Goal: Task Accomplishment & Management: Manage account settings

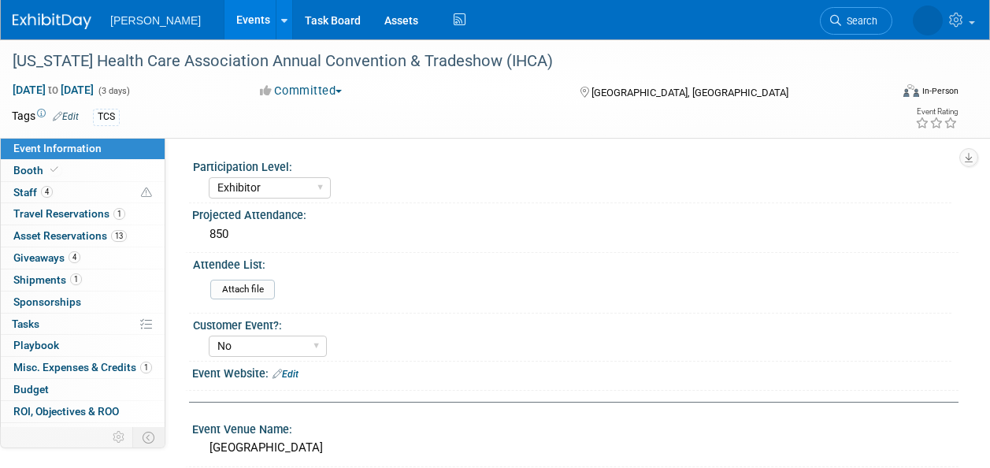
select select "Exhibitor"
select select "No"
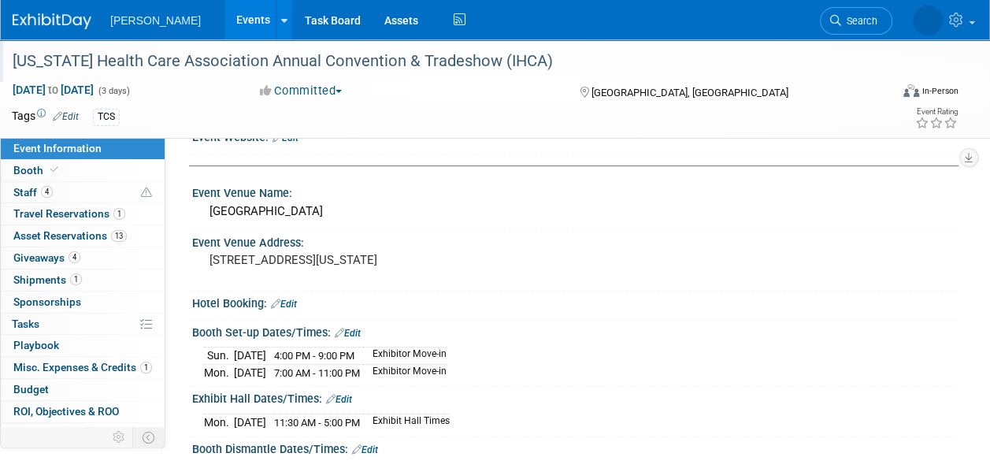
scroll to position [236, 0]
click at [819, 19] on span "Search" at bounding box center [801, 21] width 36 height 12
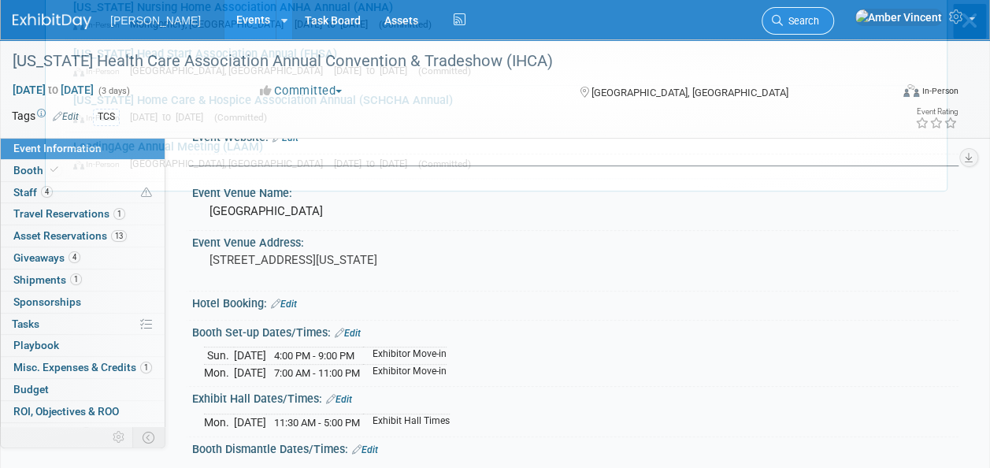
scroll to position [0, 0]
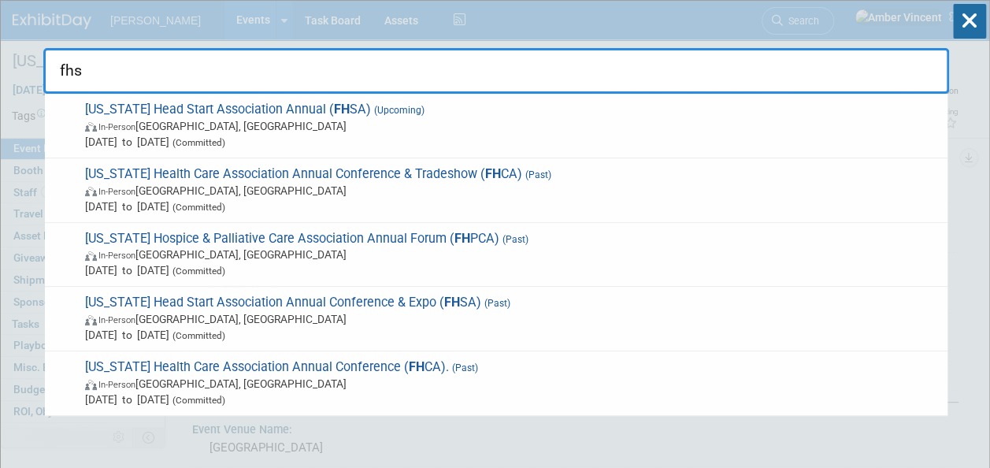
type input "fhsa"
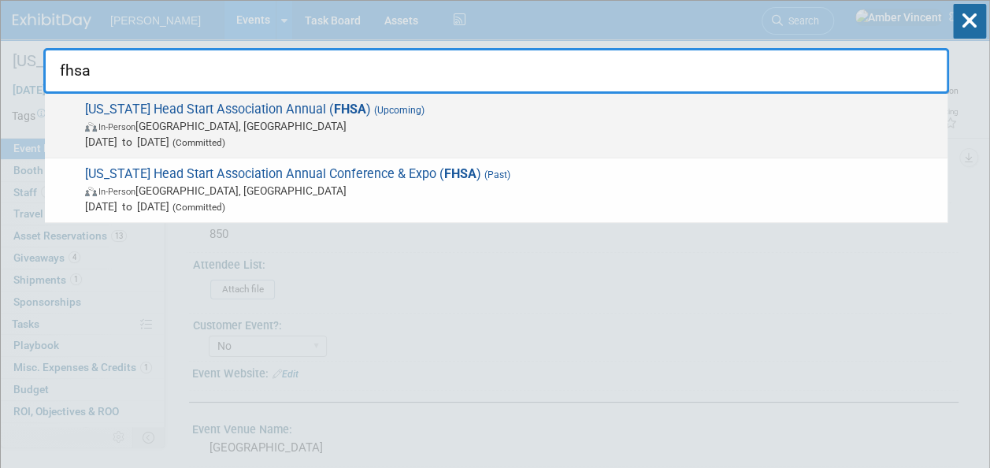
click at [639, 98] on div "Florida Head Start Association Annual ( FHSA ) (Upcoming) In-Person Orlando, FL…" at bounding box center [496, 126] width 903 height 65
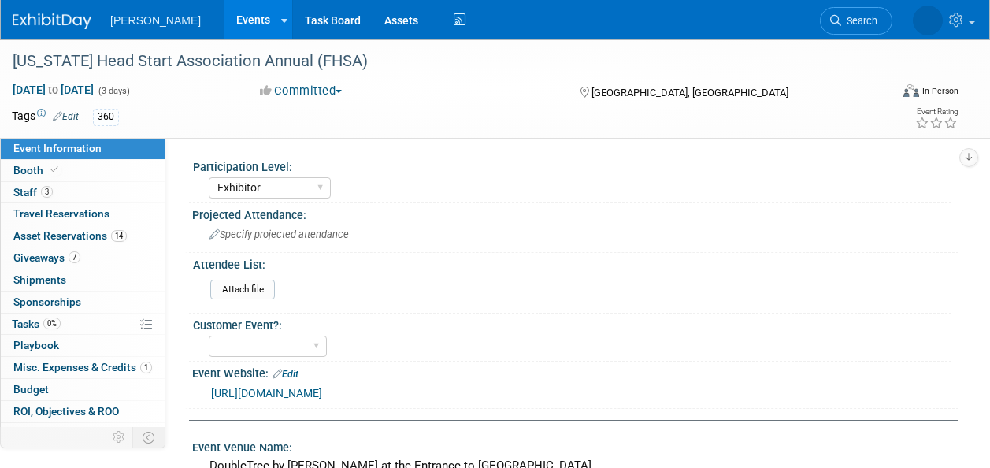
select select "Exhibitor"
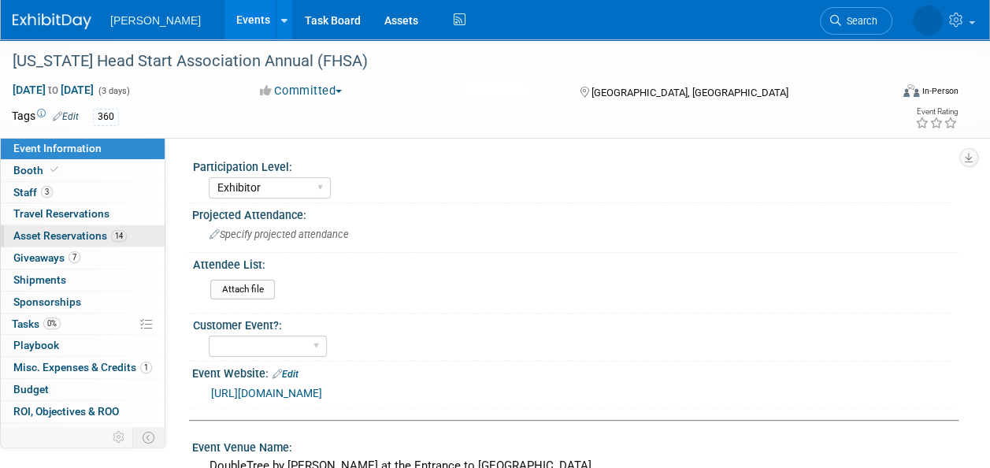
click at [90, 243] on link "14 Asset Reservations 14" at bounding box center [83, 235] width 164 height 21
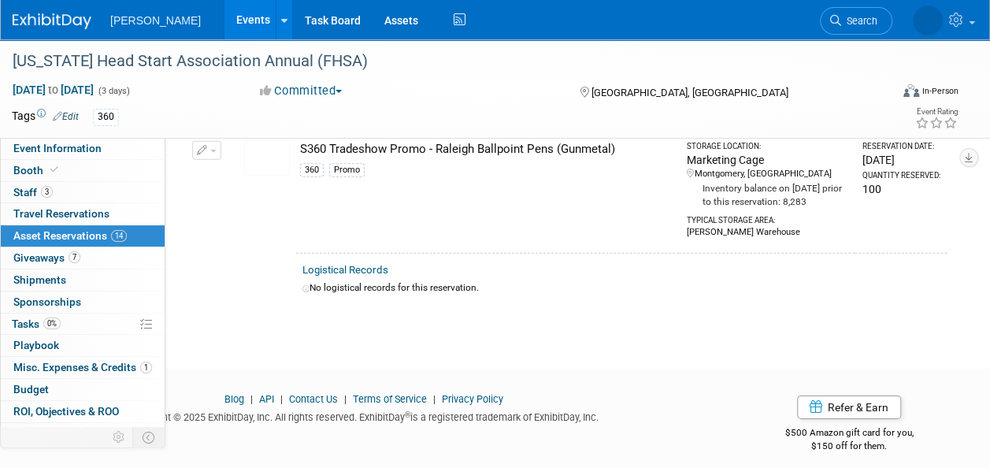
scroll to position [2265, 0]
click at [819, 18] on span "Search" at bounding box center [801, 21] width 36 height 12
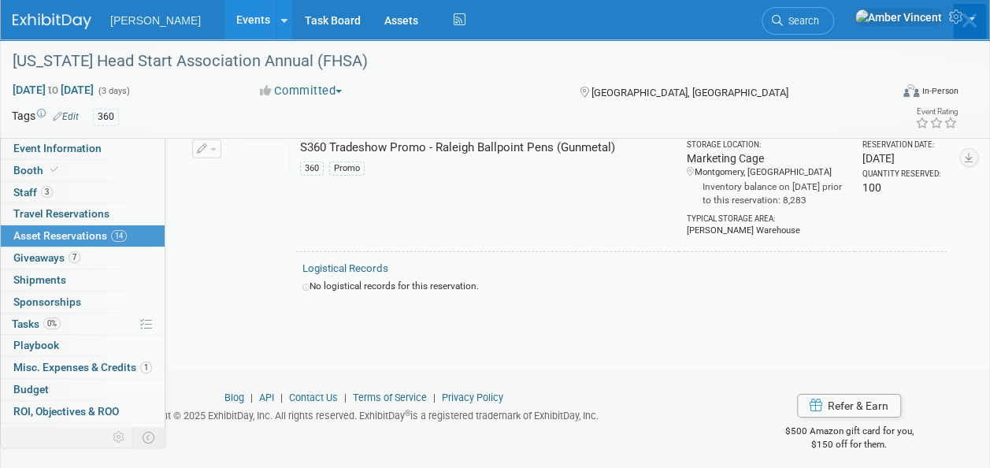
scroll to position [0, 0]
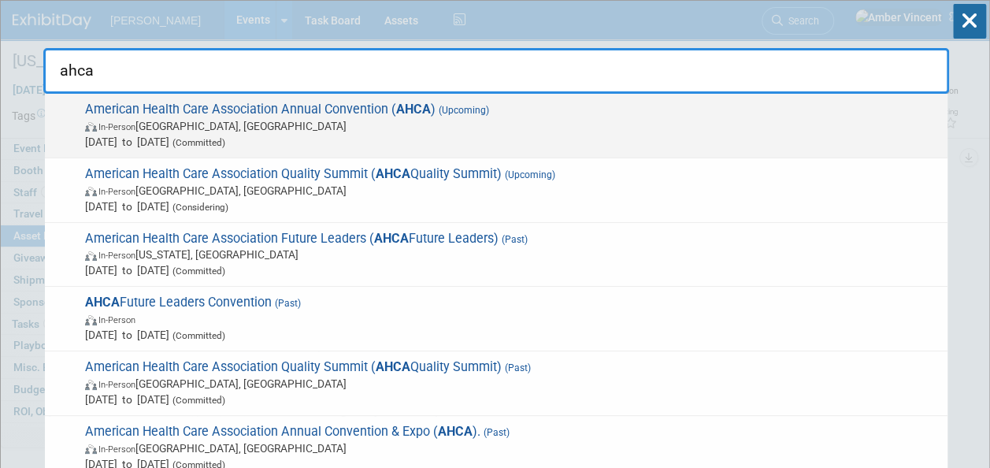
type input "ahca"
click at [600, 106] on span "American Health Care Association Annual Convention ( AHCA ) (Upcoming) In-Perso…" at bounding box center [509, 126] width 859 height 48
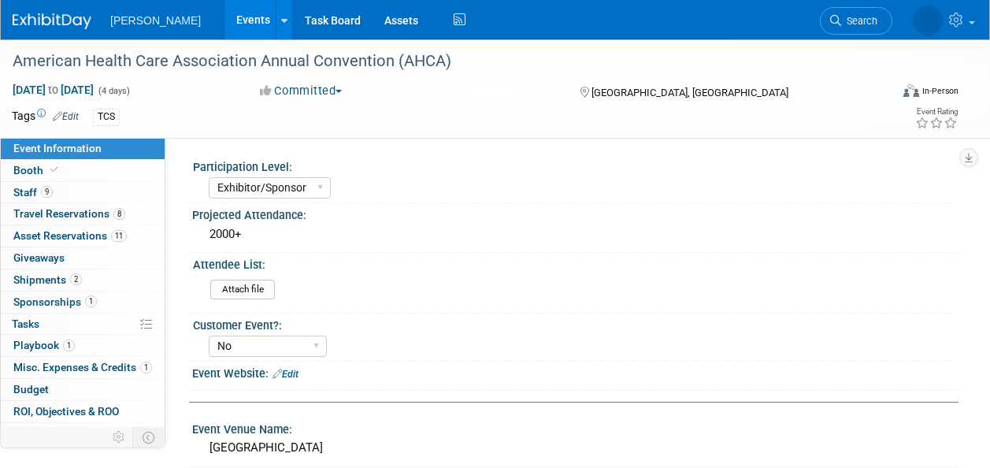
select select "Exhibitor/Sponsor"
select select "No"
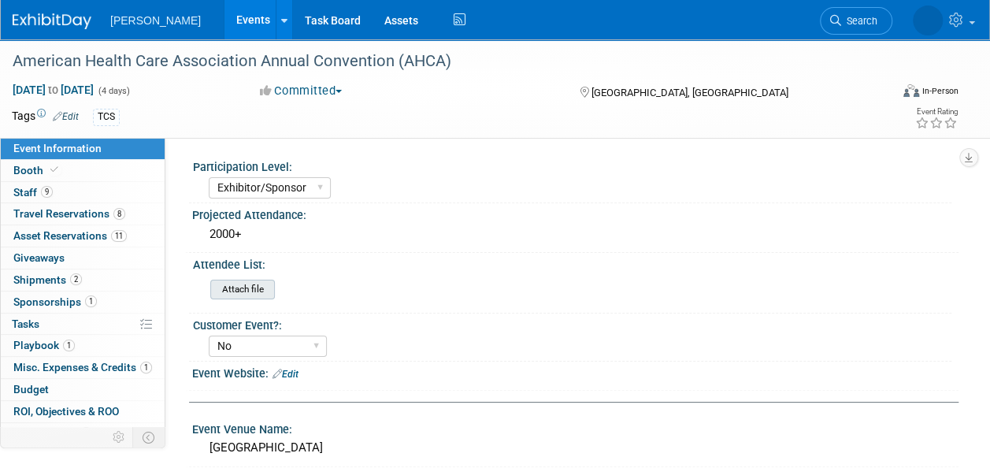
click at [250, 291] on input "file" at bounding box center [167, 289] width 214 height 18
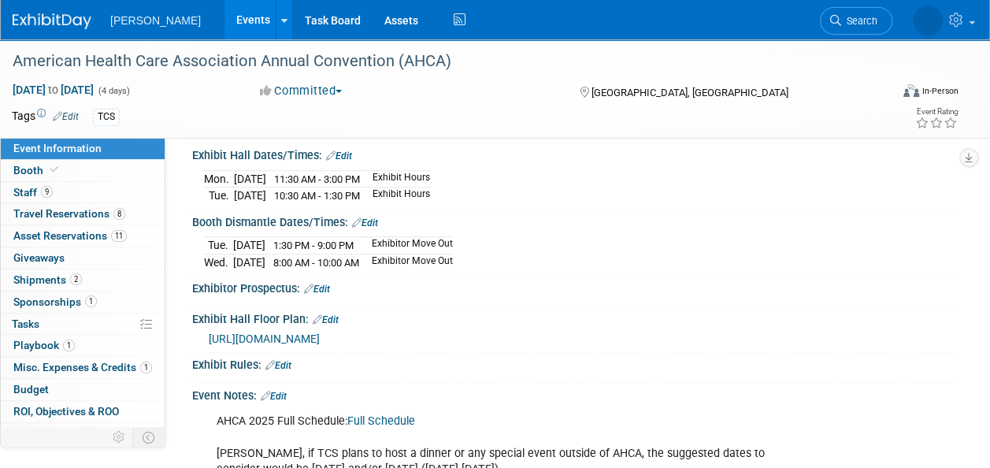
scroll to position [551, 0]
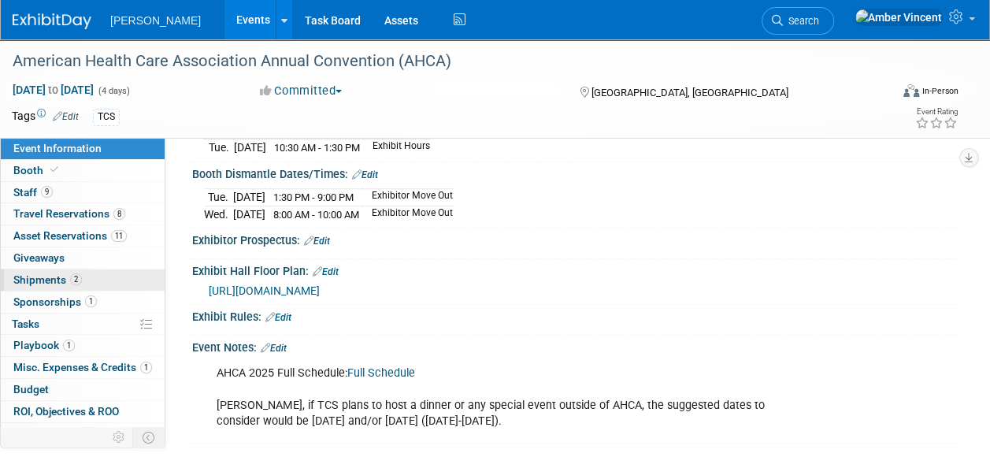
click at [90, 280] on link "2 Shipments 2" at bounding box center [83, 279] width 164 height 21
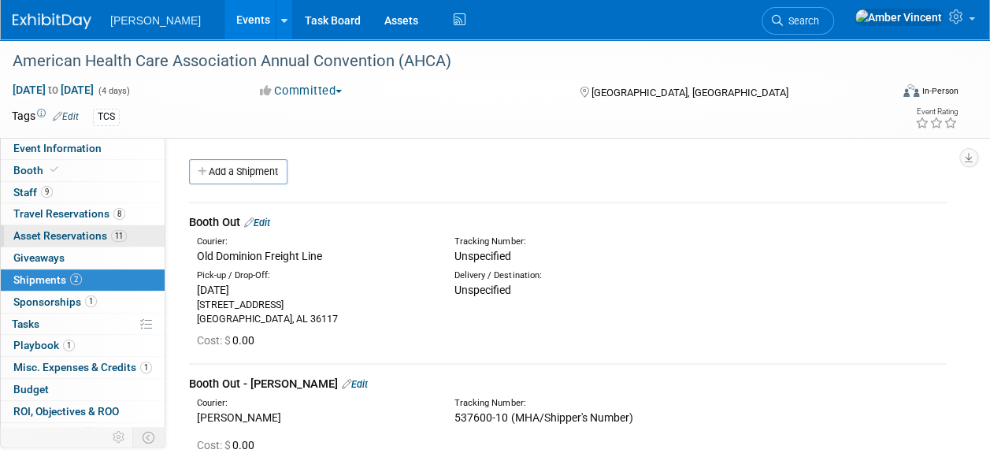
click at [91, 234] on span "Asset Reservations 11" at bounding box center [69, 235] width 113 height 13
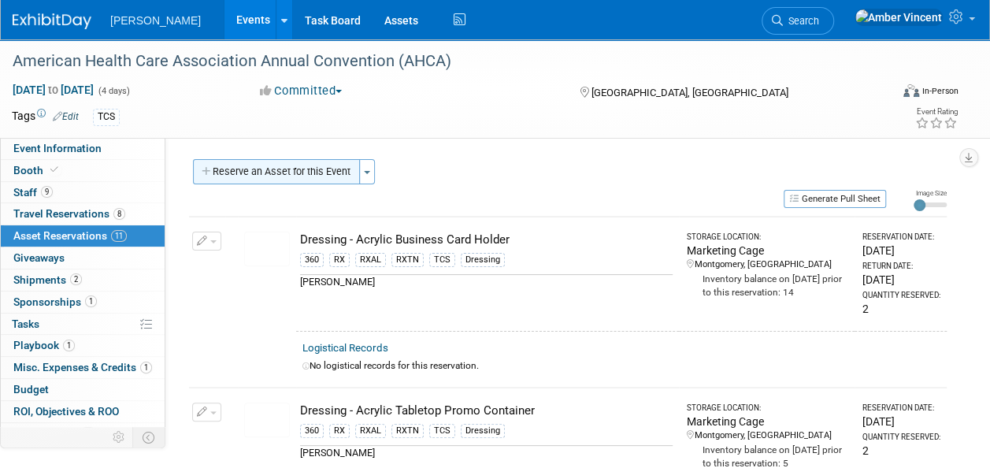
click at [321, 169] on button "Reserve an Asset for this Event" at bounding box center [276, 171] width 167 height 25
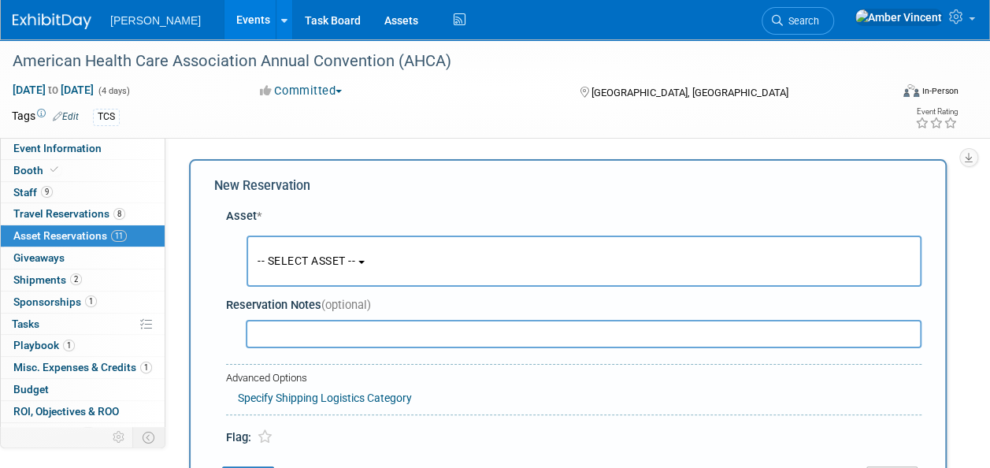
scroll to position [15, 0]
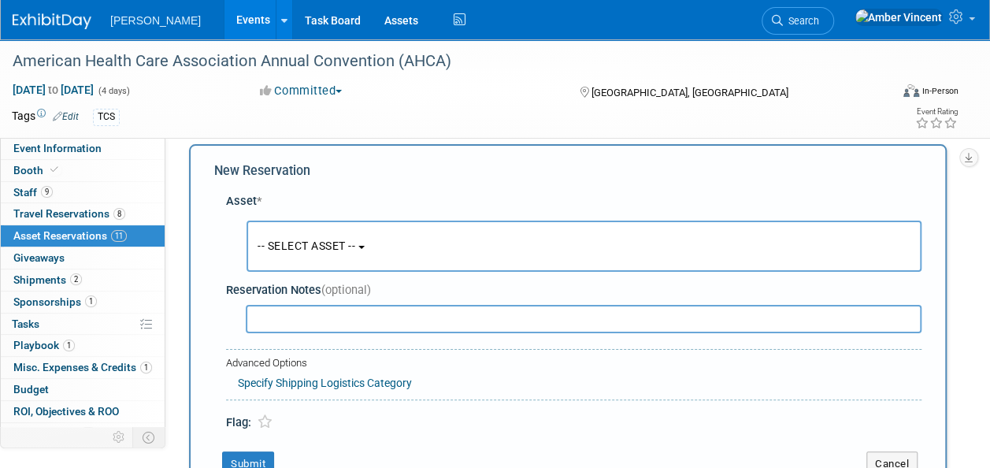
click at [388, 236] on button "-- SELECT ASSET --" at bounding box center [584, 246] width 675 height 51
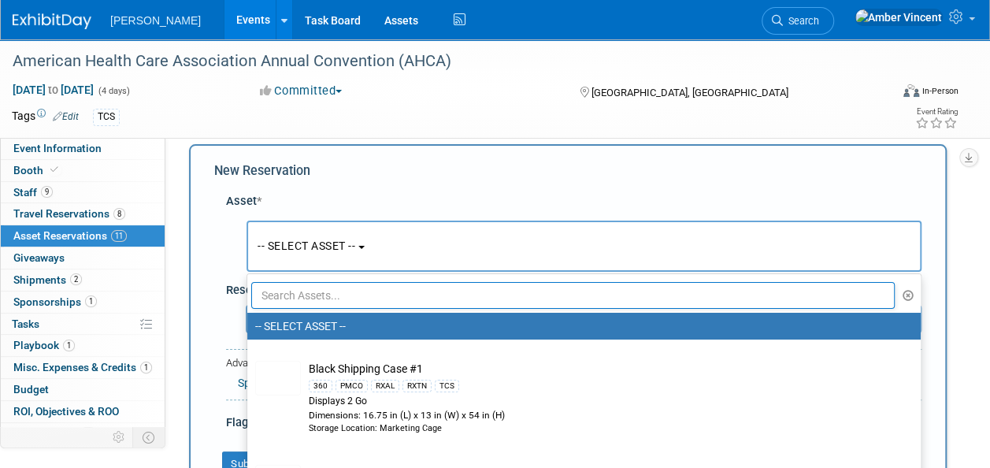
click at [351, 296] on input "text" at bounding box center [573, 295] width 644 height 27
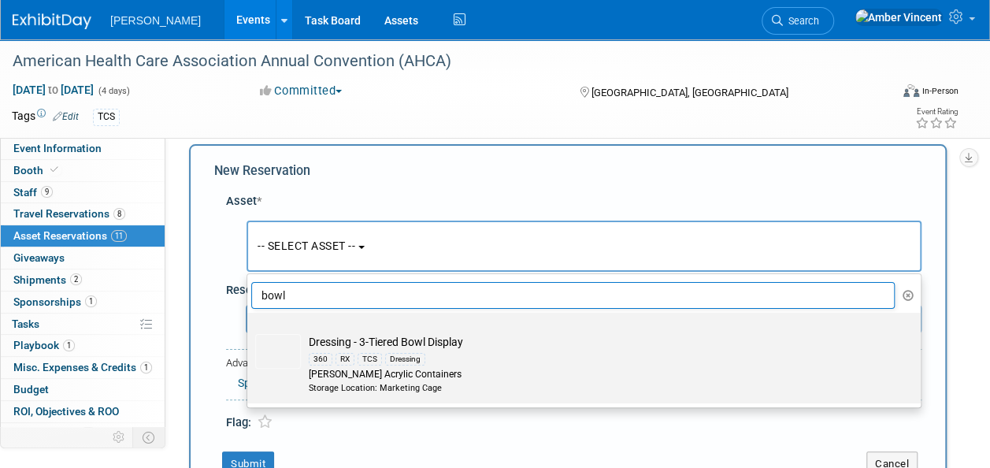
type input "bowl"
click at [345, 343] on td "Dressing - 3-Tiered Bowl Display 360 RX TCS Dressing Azar Acrylic Containers St…" at bounding box center [595, 364] width 588 height 60
click at [250, 332] on input "Dressing - 3-Tiered Bowl Display 360 RX TCS Dressing Azar Acrylic Containers St…" at bounding box center [244, 326] width 10 height 10
select select "10722340"
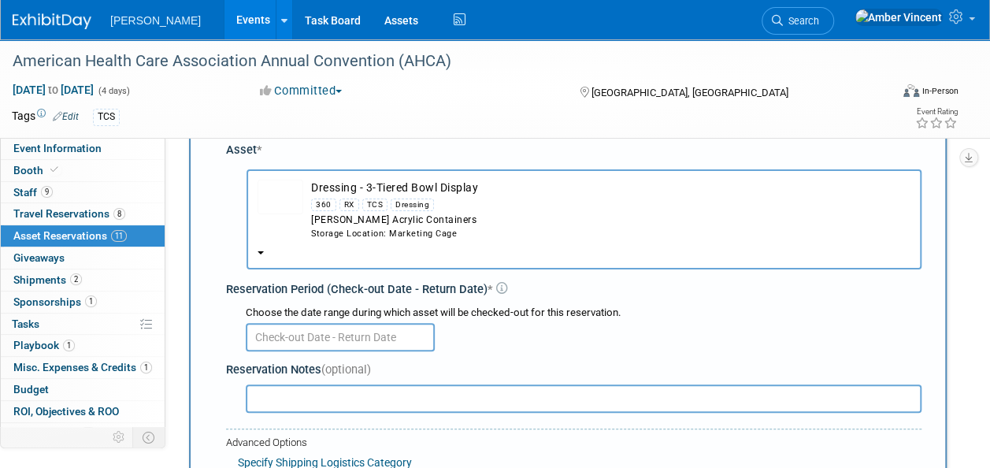
scroll to position [94, 0]
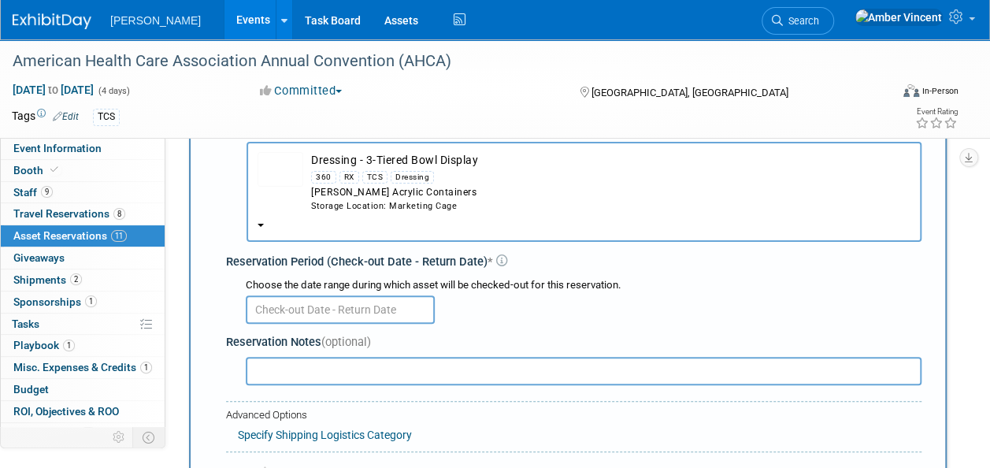
click at [280, 299] on input "text" at bounding box center [340, 309] width 189 height 28
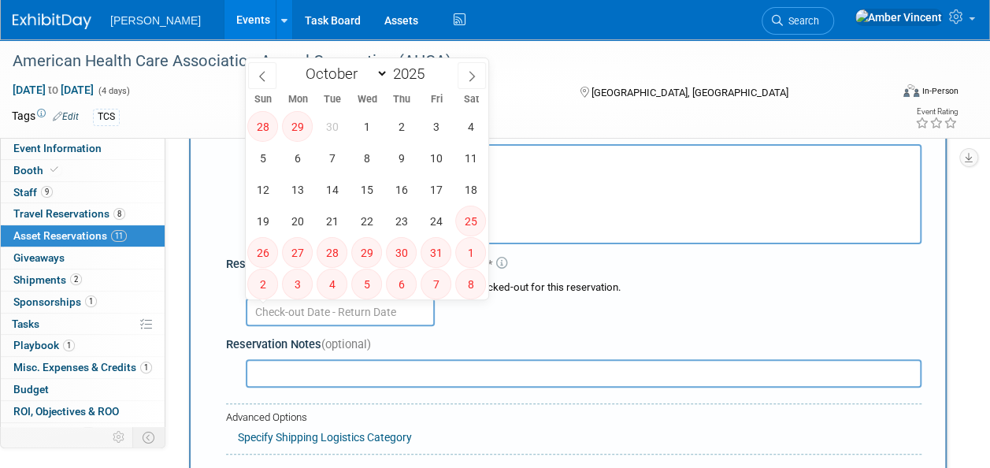
scroll to position [15, 0]
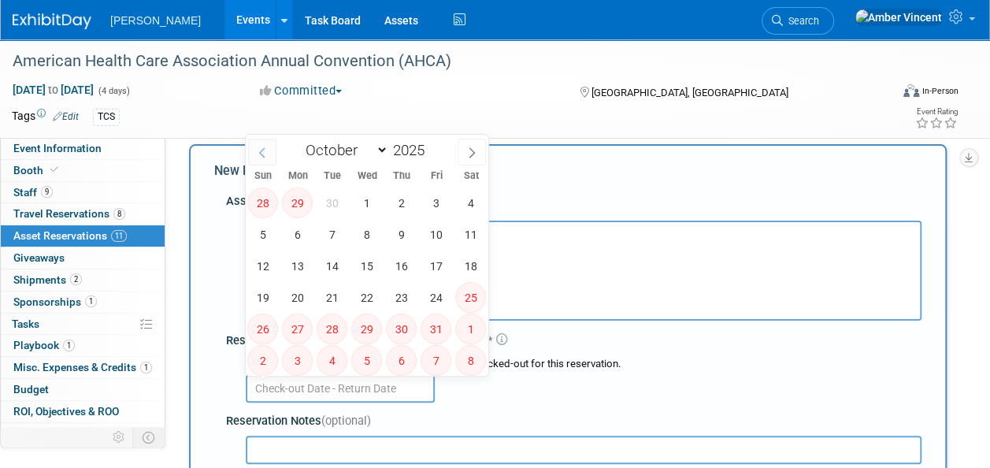
click at [259, 162] on span at bounding box center [262, 152] width 28 height 27
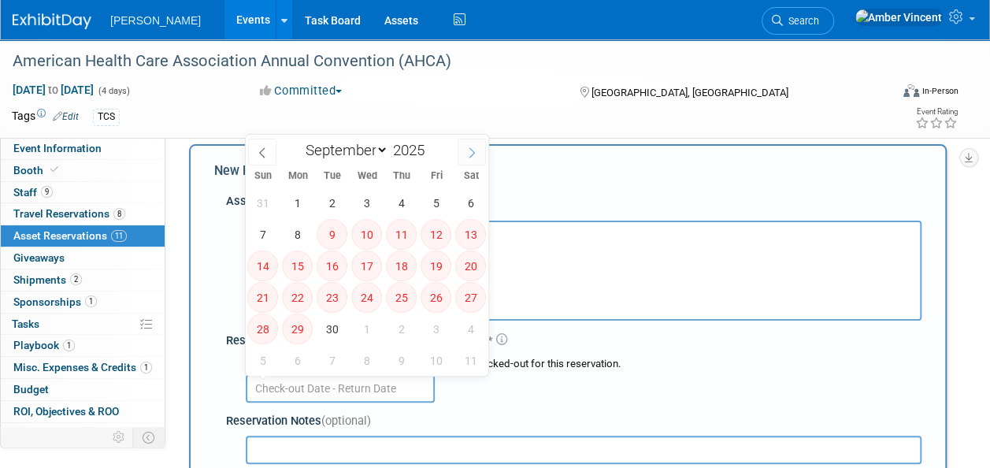
click at [474, 151] on icon at bounding box center [471, 152] width 11 height 11
select select "9"
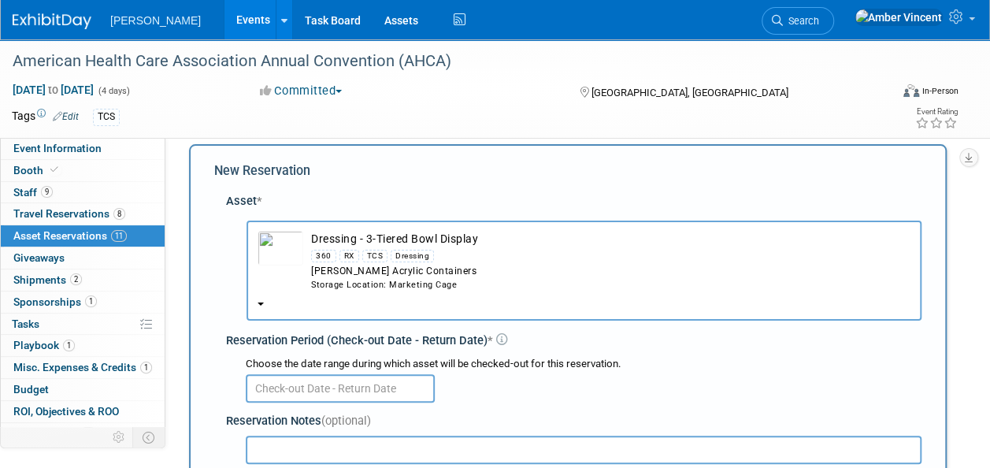
click at [681, 301] on button "Dressing - 3-Tiered Bowl Display 360 RX TCS Dressing Azar Acrylic Containers St…" at bounding box center [584, 271] width 675 height 100
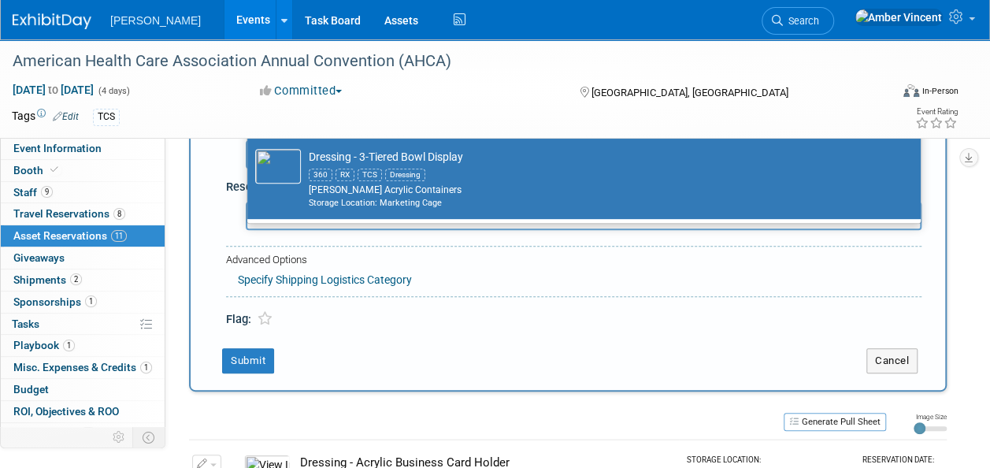
scroll to position [251, 0]
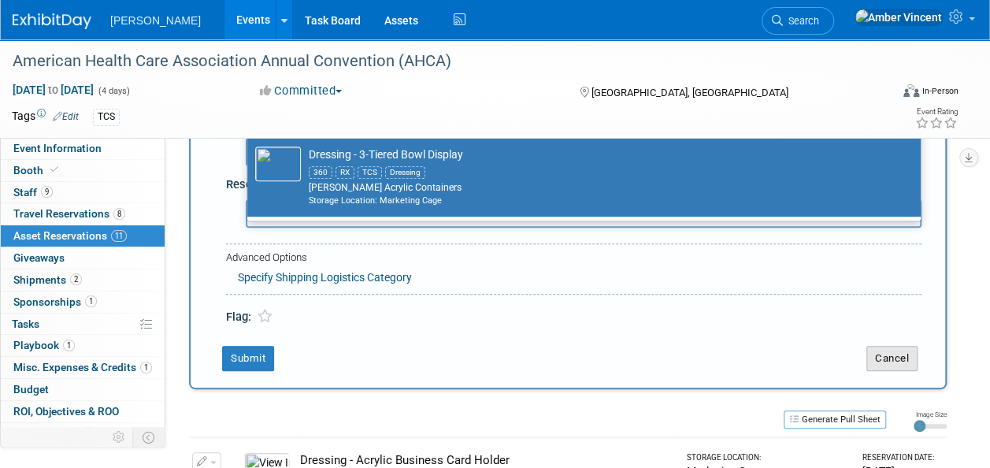
click at [898, 358] on button "Cancel" at bounding box center [891, 358] width 51 height 25
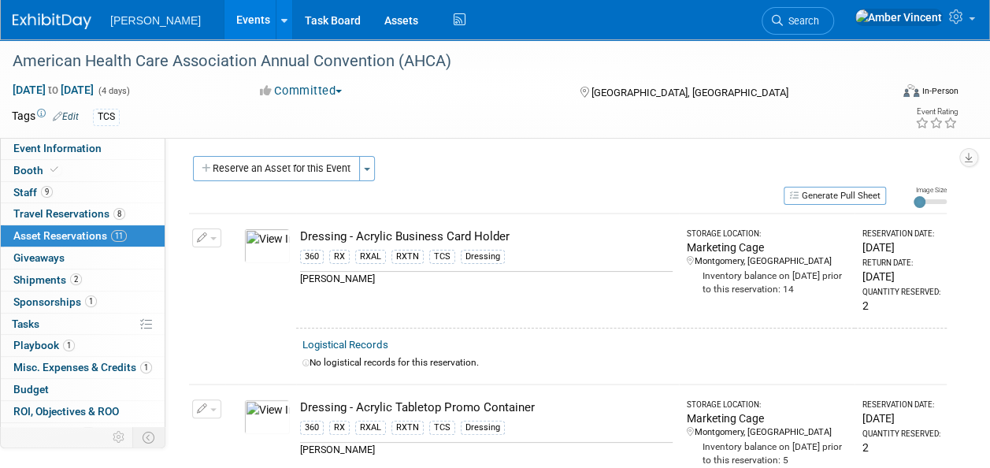
scroll to position [0, 0]
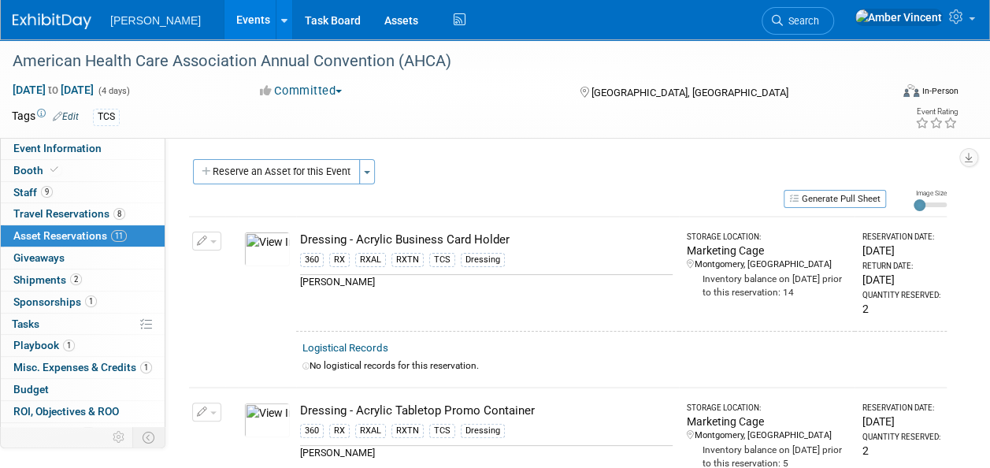
click at [330, 165] on button "Reserve an Asset for this Event" at bounding box center [276, 171] width 167 height 25
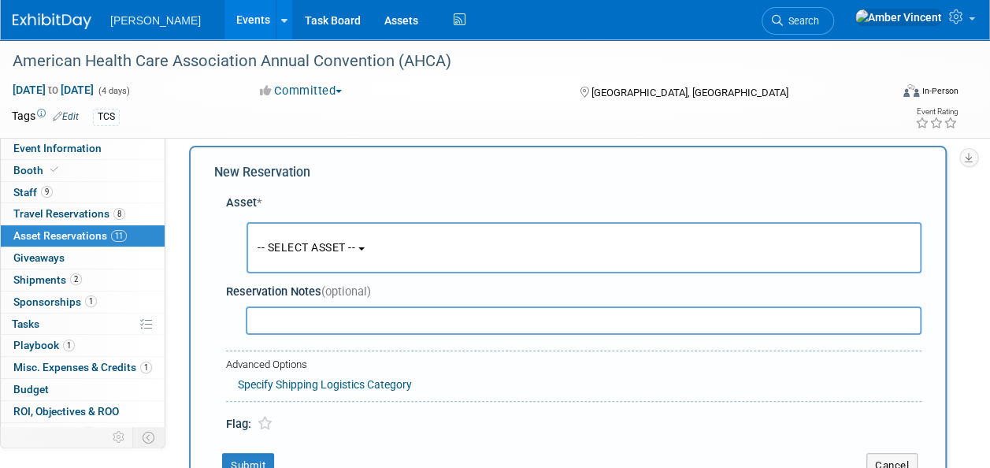
scroll to position [15, 0]
click at [355, 243] on span "-- SELECT ASSET --" at bounding box center [307, 245] width 98 height 13
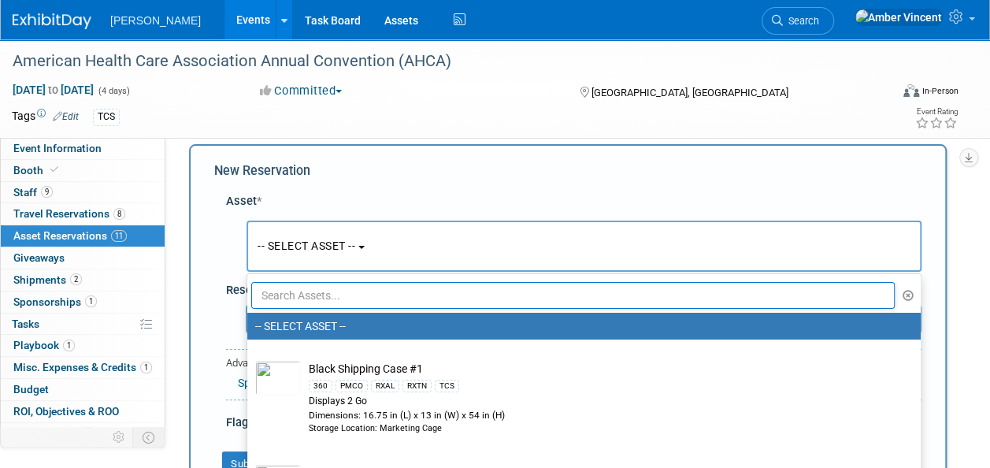
click at [331, 287] on input "text" at bounding box center [573, 295] width 644 height 27
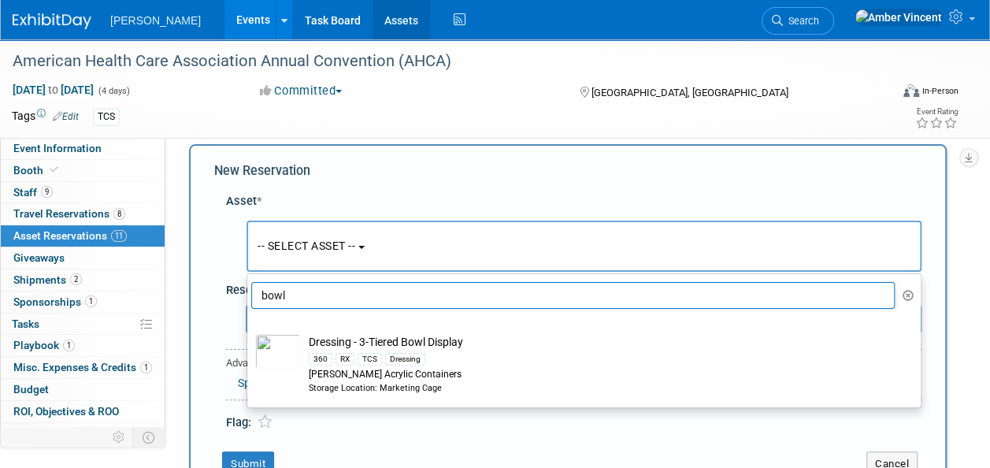
type input "bowl"
click at [373, 25] on link "Assets" at bounding box center [401, 19] width 57 height 39
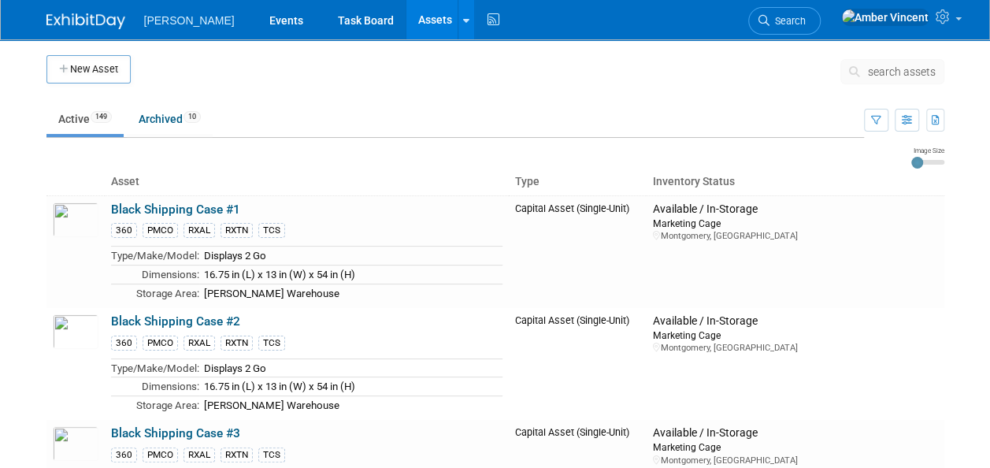
click at [889, 69] on span "search assets" at bounding box center [902, 71] width 68 height 13
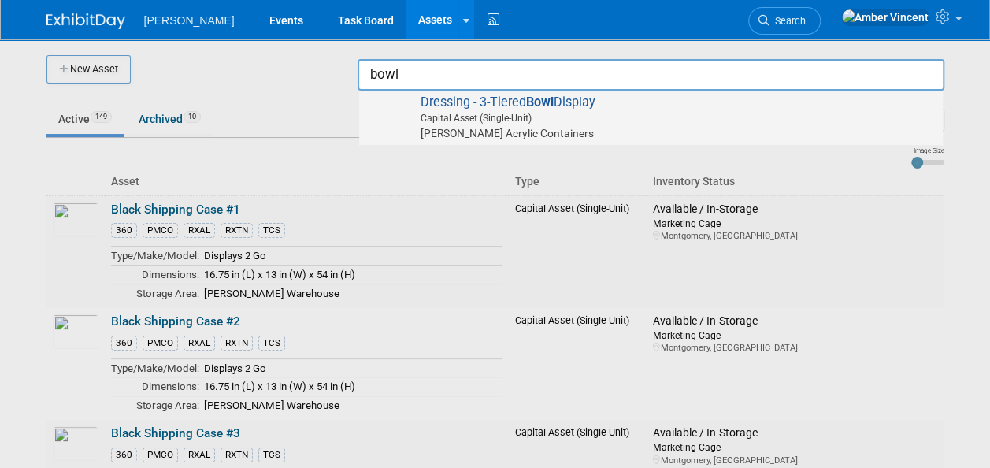
click at [591, 121] on span "Capital Asset (Single-Unit)" at bounding box center [653, 118] width 563 height 14
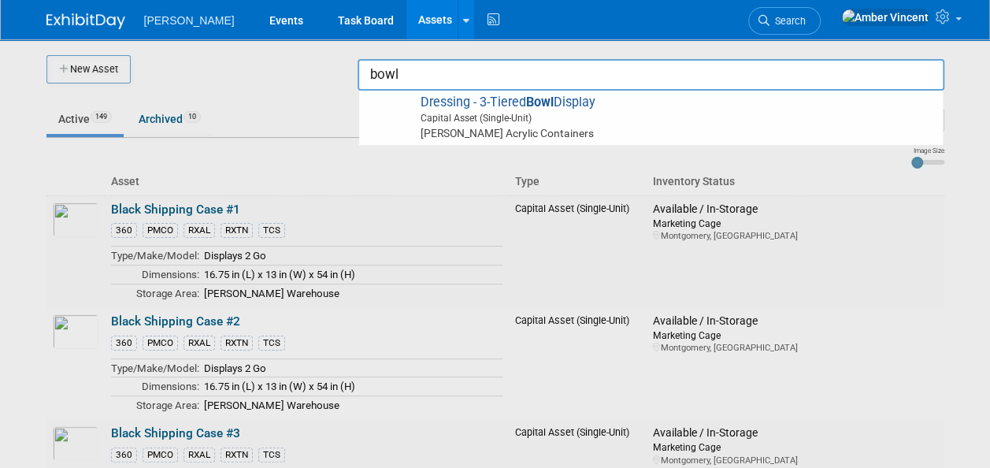
type input "Dressing - 3-Tiered Bowl Display"
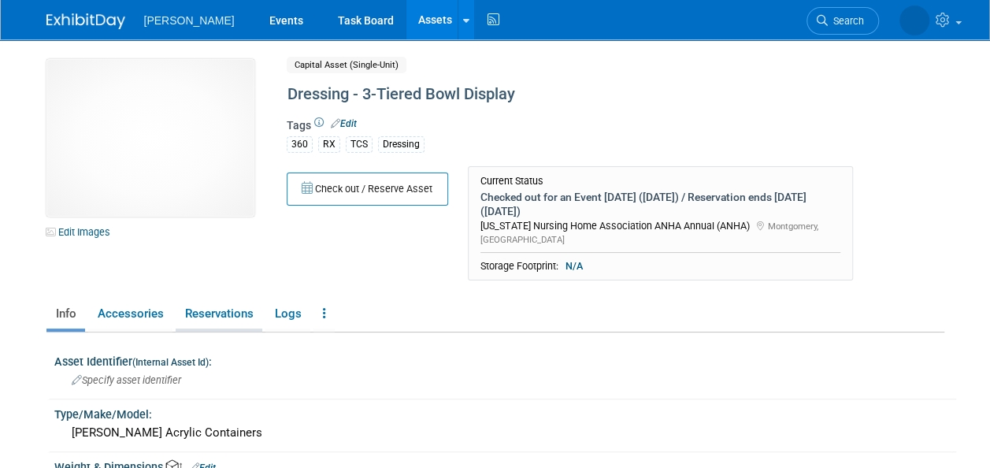
click at [242, 300] on link "Reservations" at bounding box center [219, 314] width 87 height 28
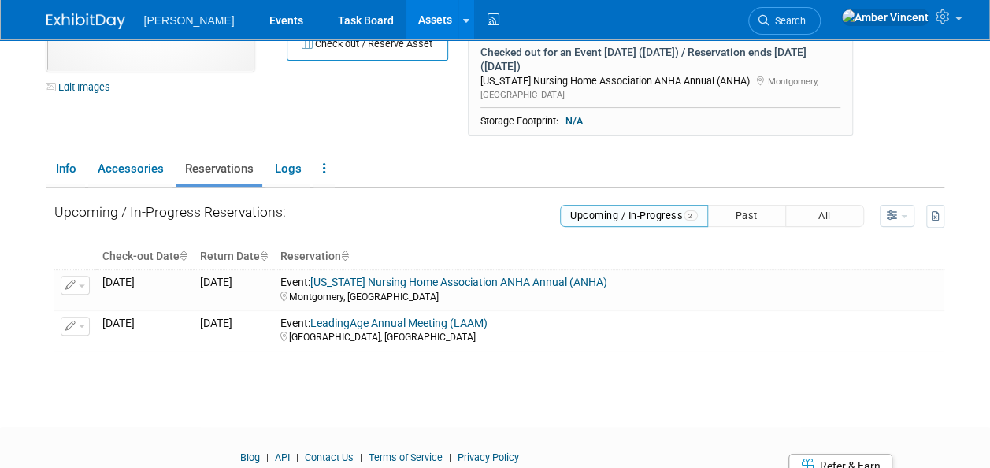
scroll to position [158, 0]
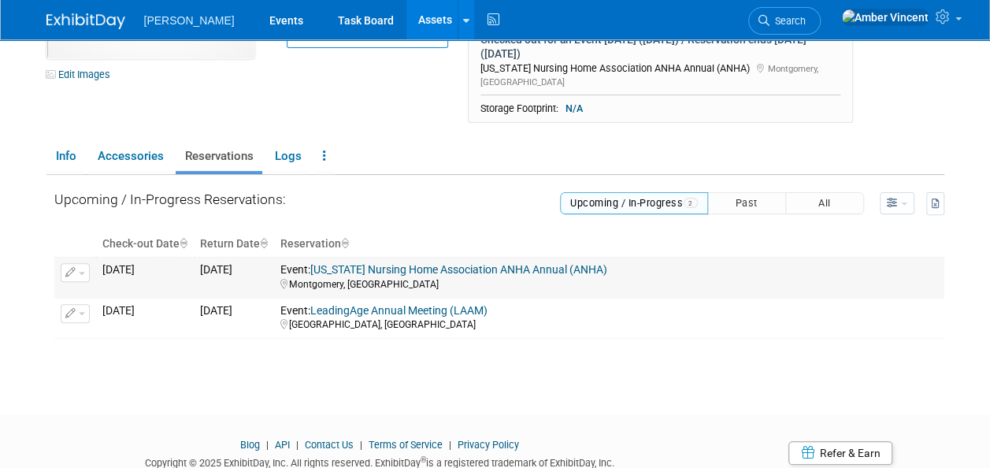
click at [82, 263] on button "button" at bounding box center [75, 272] width 29 height 19
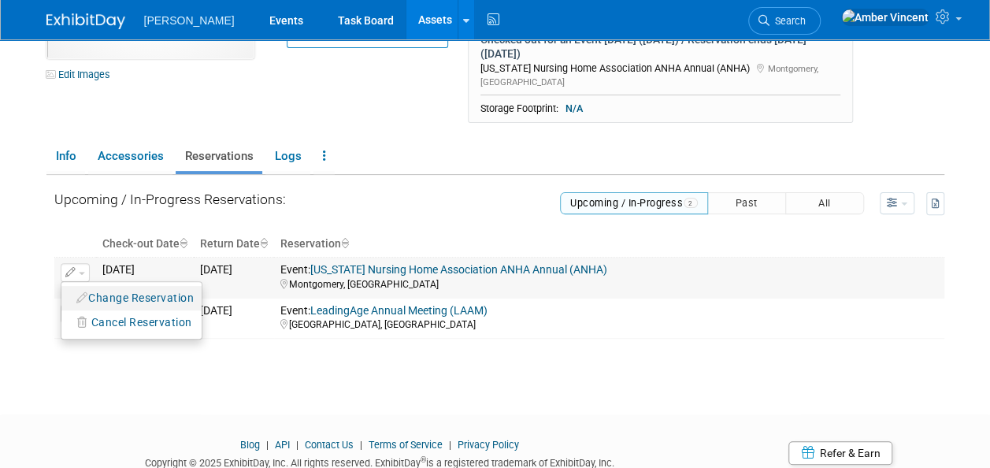
click at [123, 287] on button "Change Reservation" at bounding box center [135, 297] width 133 height 21
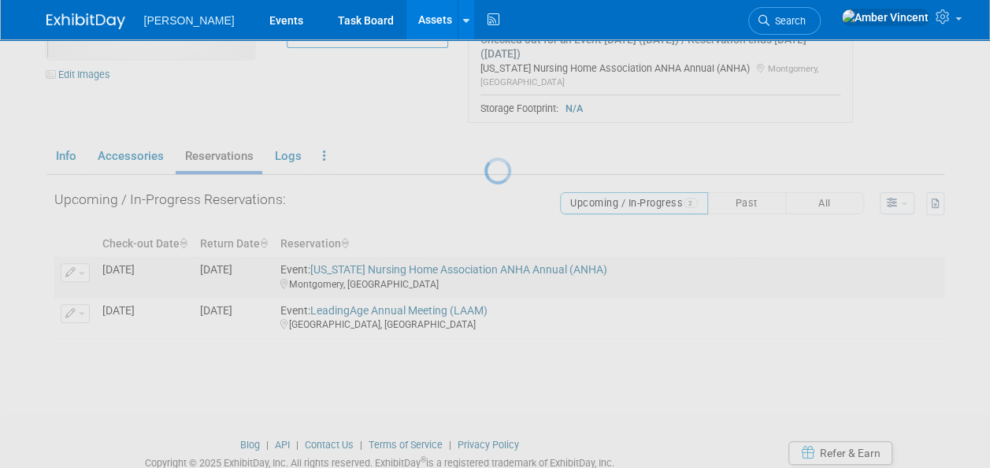
select select "8"
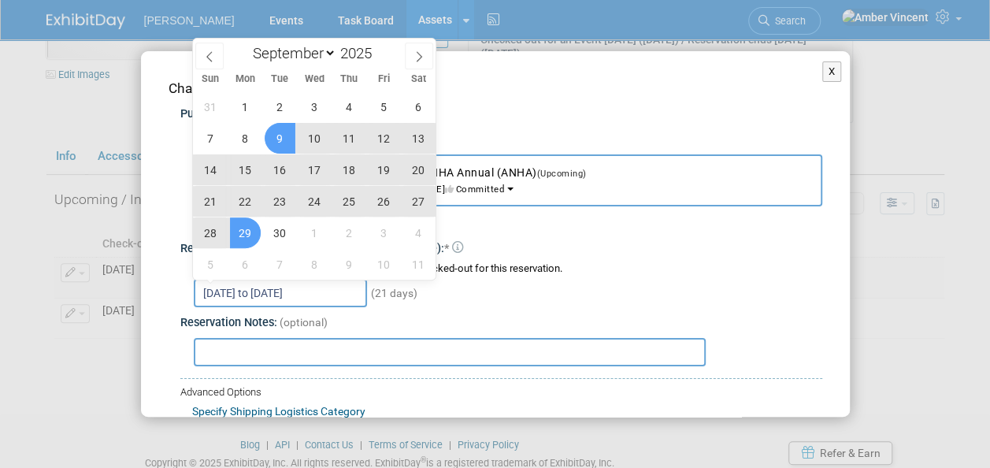
click at [269, 292] on input "Sep 9, 2025 to Sep 29, 2025" at bounding box center [280, 293] width 173 height 28
click at [316, 200] on span "24" at bounding box center [314, 201] width 31 height 31
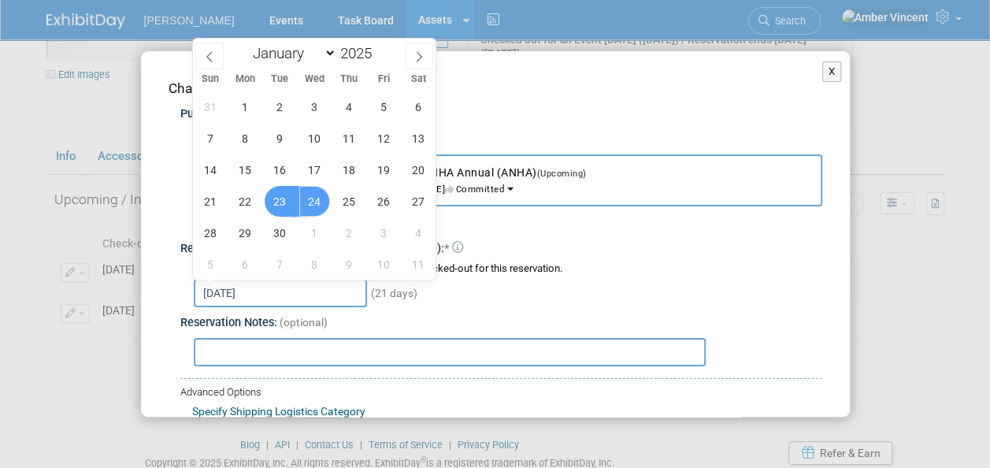
click at [271, 202] on span "23" at bounding box center [280, 201] width 31 height 31
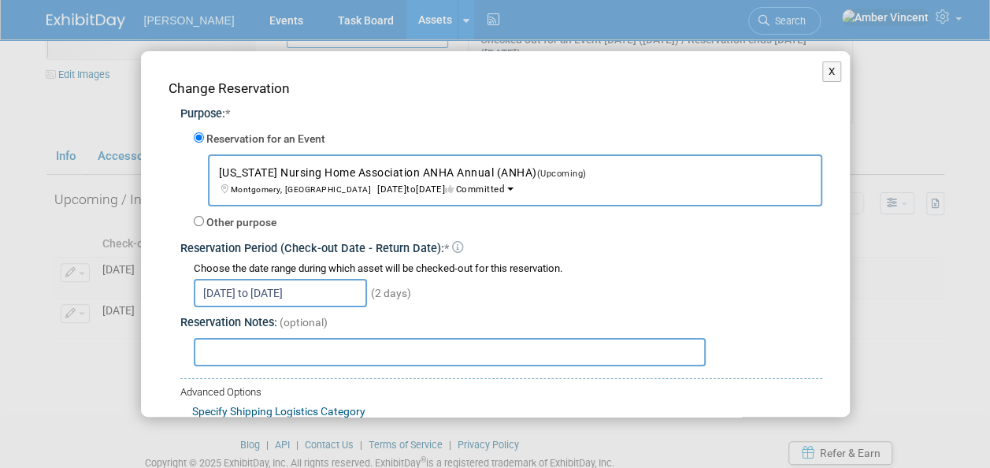
click at [279, 292] on input "Sep 23, 2025 to Sep 24, 2025" at bounding box center [280, 293] width 173 height 28
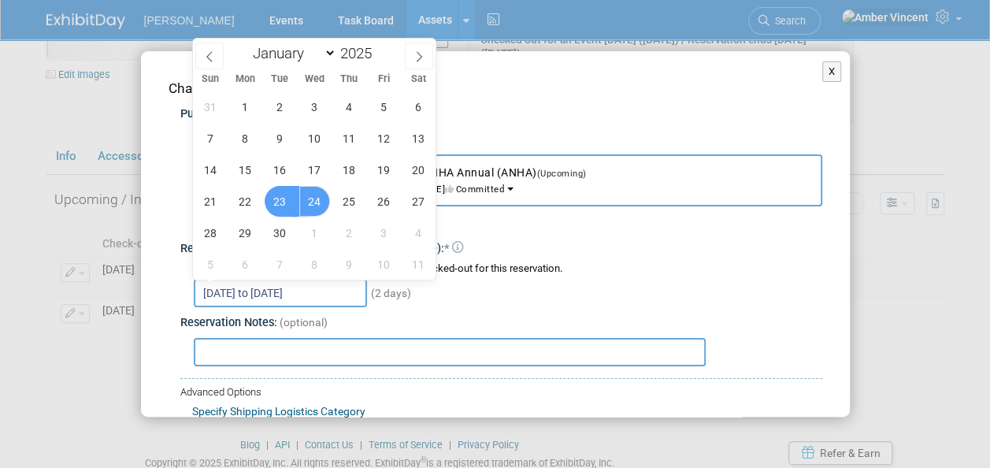
click at [275, 210] on span "23" at bounding box center [280, 201] width 31 height 31
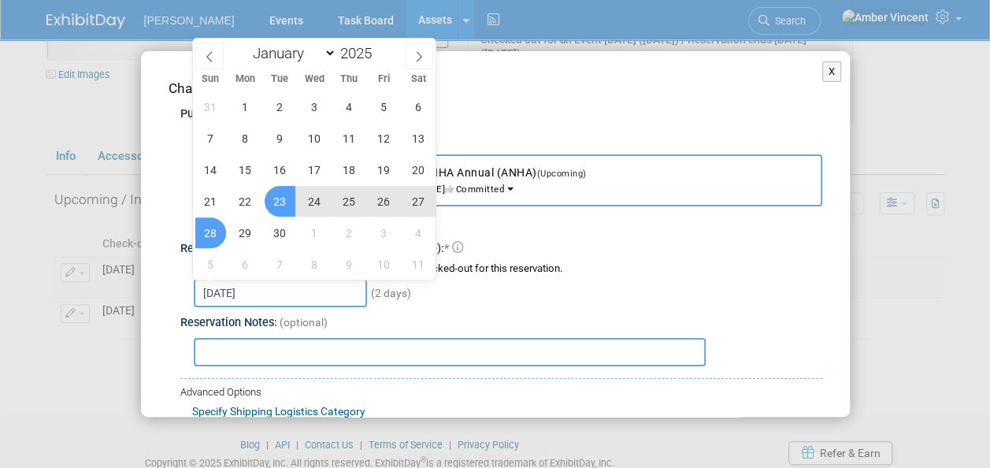
click at [216, 232] on span "28" at bounding box center [210, 232] width 31 height 31
type input "Sep 23, 2025 to Sep 28, 2025"
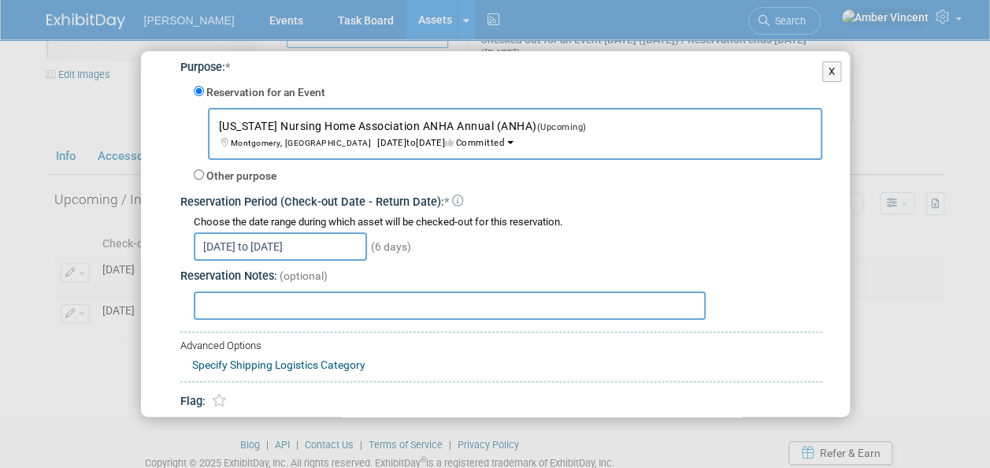
scroll to position [108, 0]
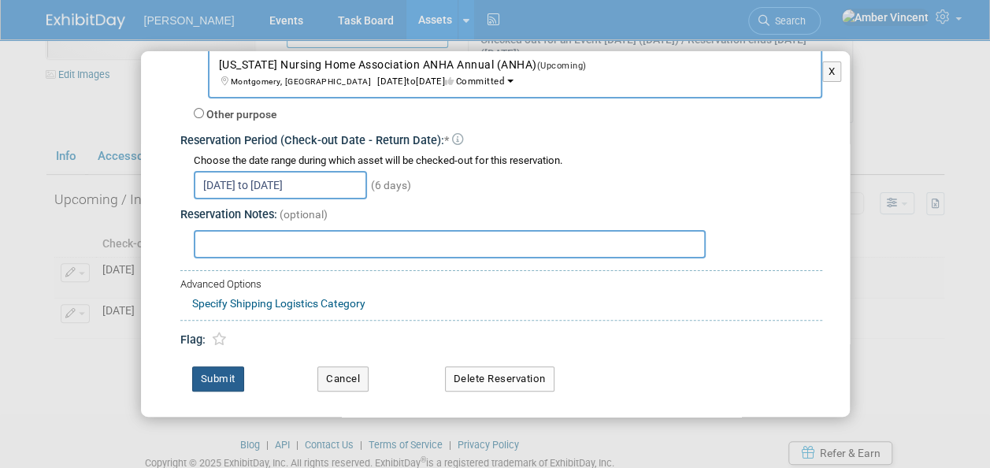
click at [232, 373] on button "Submit" at bounding box center [218, 378] width 52 height 25
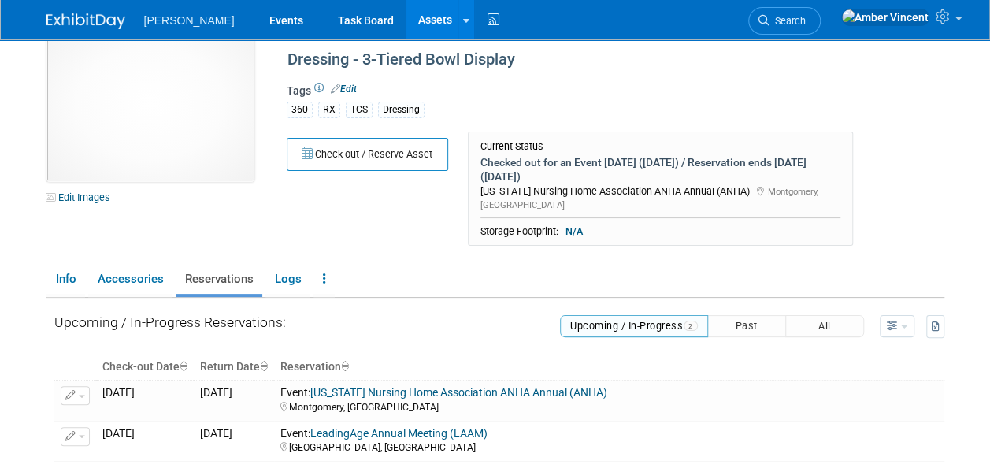
scroll to position [0, 0]
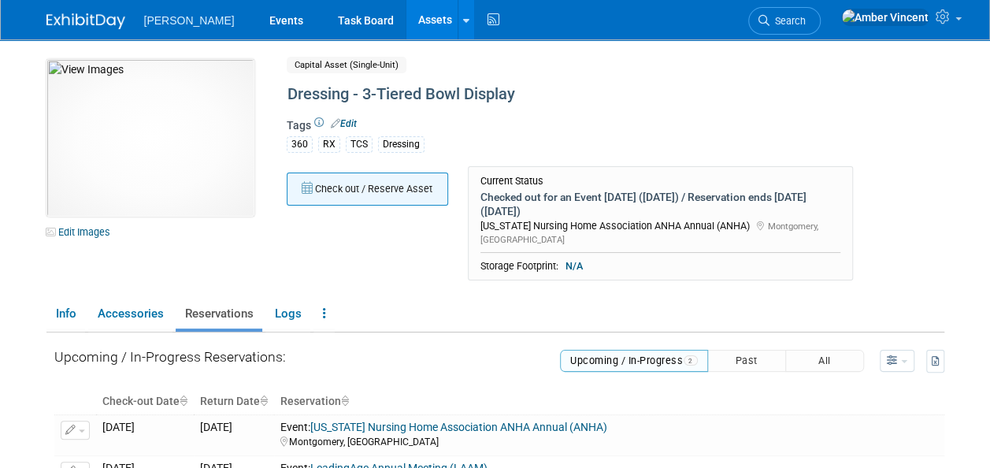
click at [358, 195] on button "Check out / Reserve Asset" at bounding box center [367, 188] width 161 height 33
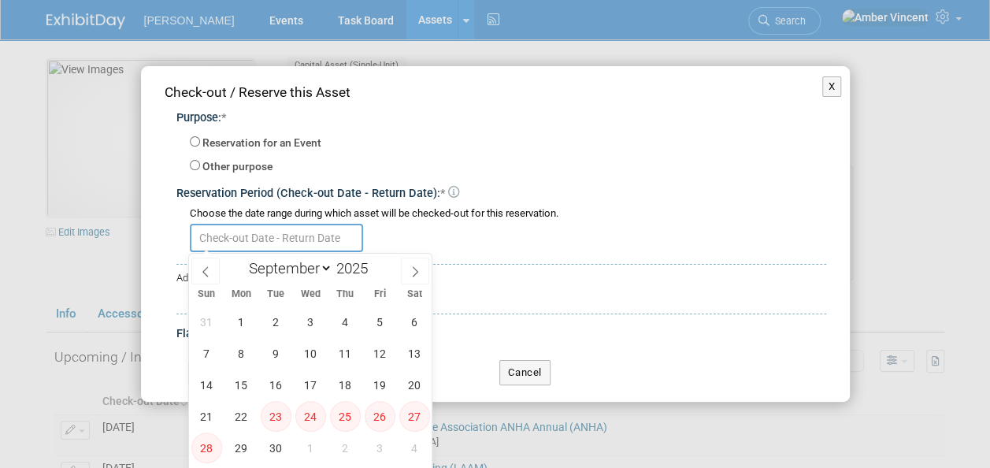
click at [277, 238] on input "text" at bounding box center [276, 238] width 173 height 28
click at [421, 273] on icon at bounding box center [415, 271] width 11 height 11
select select "9"
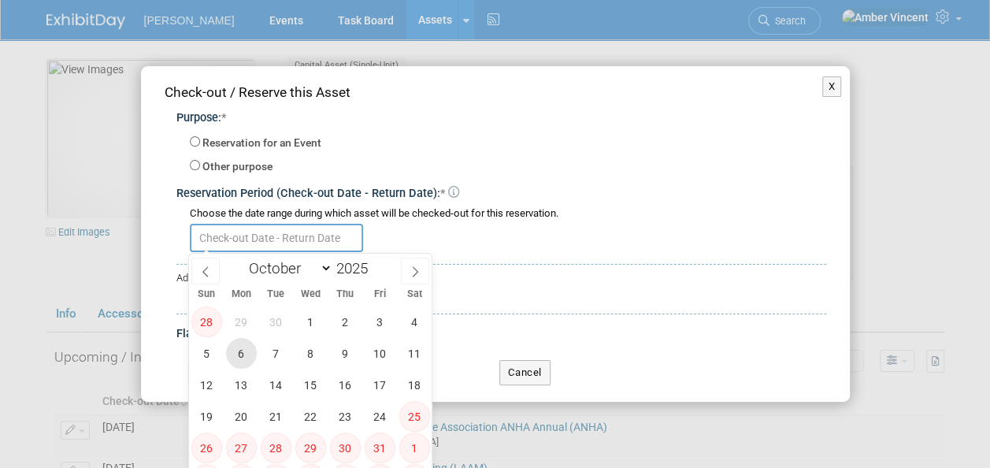
click at [234, 349] on span "6" at bounding box center [241, 353] width 31 height 31
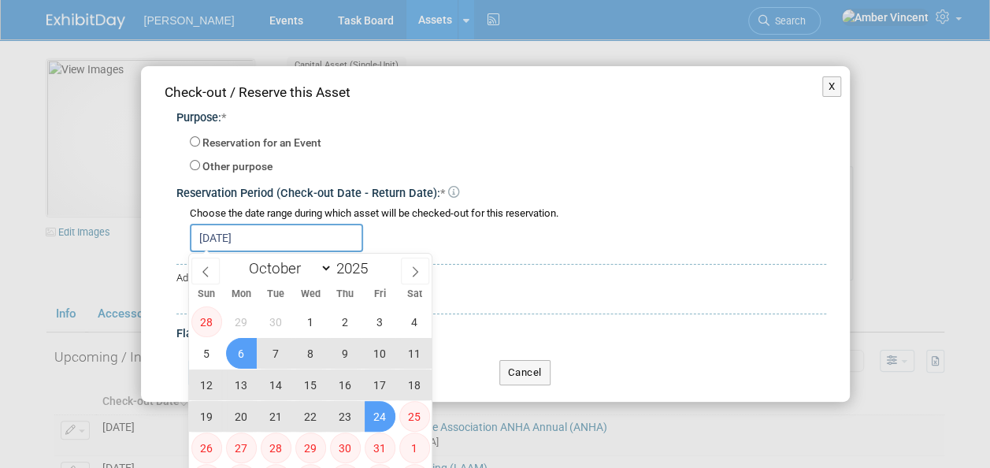
click at [377, 414] on span "24" at bounding box center [380, 416] width 31 height 31
type input "Oct 6, 2025 to Oct 24, 2025"
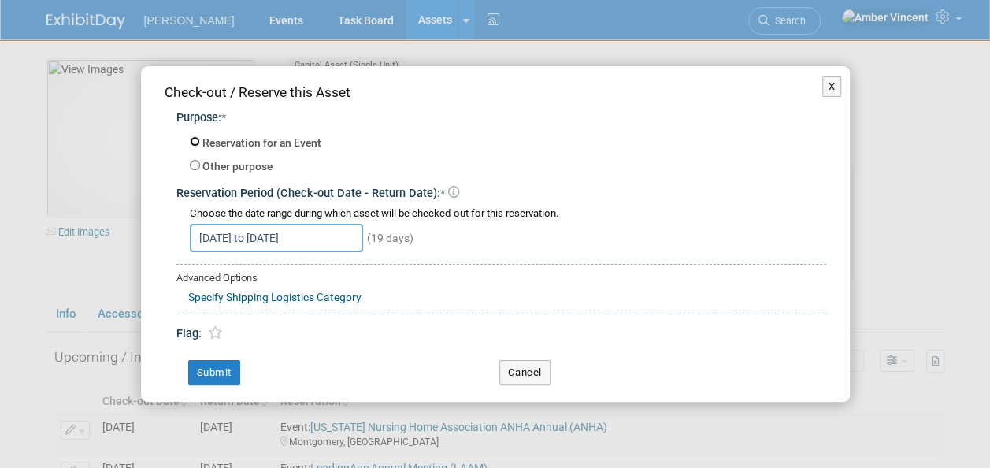
click at [190, 139] on input "Reservation for an Event" at bounding box center [195, 141] width 10 height 10
radio input "true"
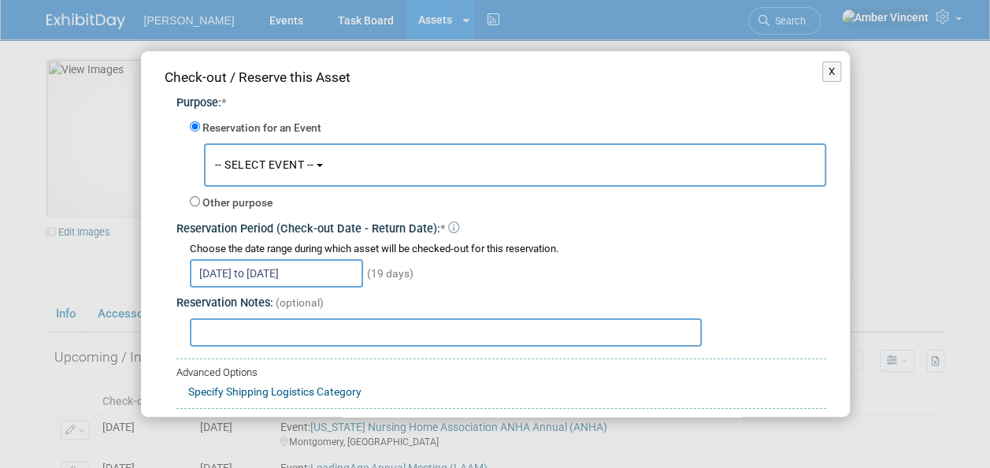
click at [258, 171] on button "-- SELECT EVENT --" at bounding box center [515, 164] width 622 height 43
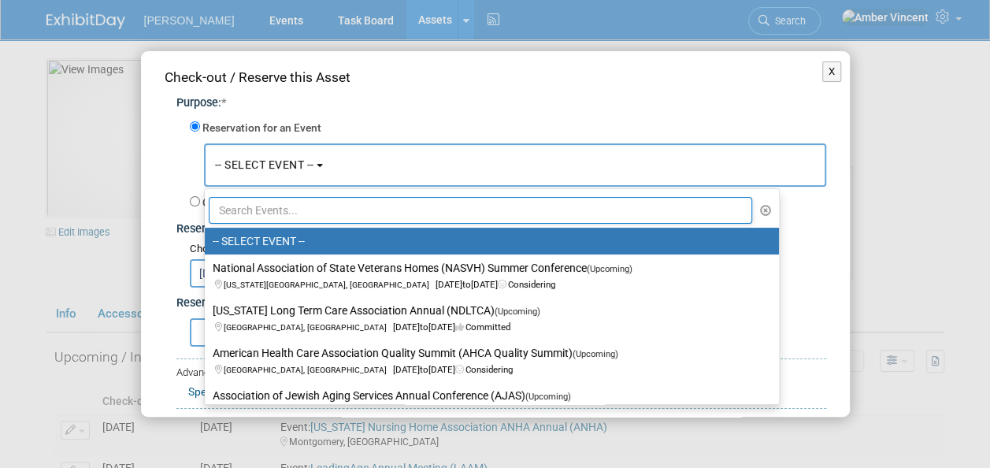
click at [303, 214] on input "text" at bounding box center [481, 210] width 544 height 27
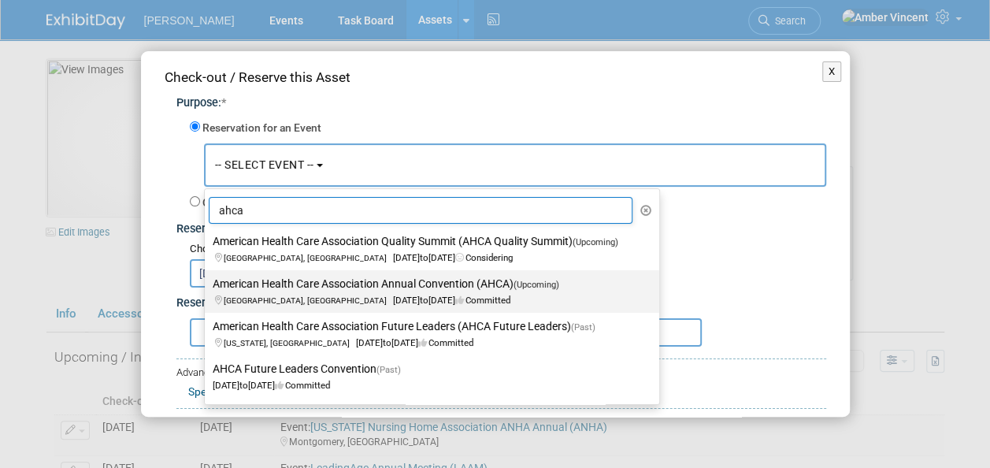
type input "ahca"
click at [400, 282] on label "American Health Care Association Annual Convention (AHCA) (Upcoming) Las Vegas,…" at bounding box center [428, 291] width 431 height 36
click at [207, 282] on input "American Health Care Association Annual Convention (AHCA) (Upcoming) Las Vegas,…" at bounding box center [202, 284] width 10 height 10
select select "11127479"
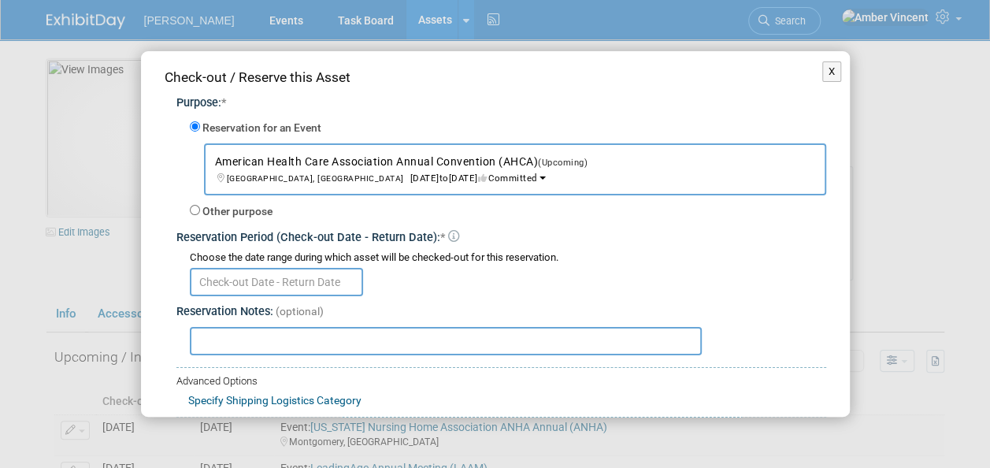
click at [252, 283] on input "text" at bounding box center [276, 282] width 173 height 28
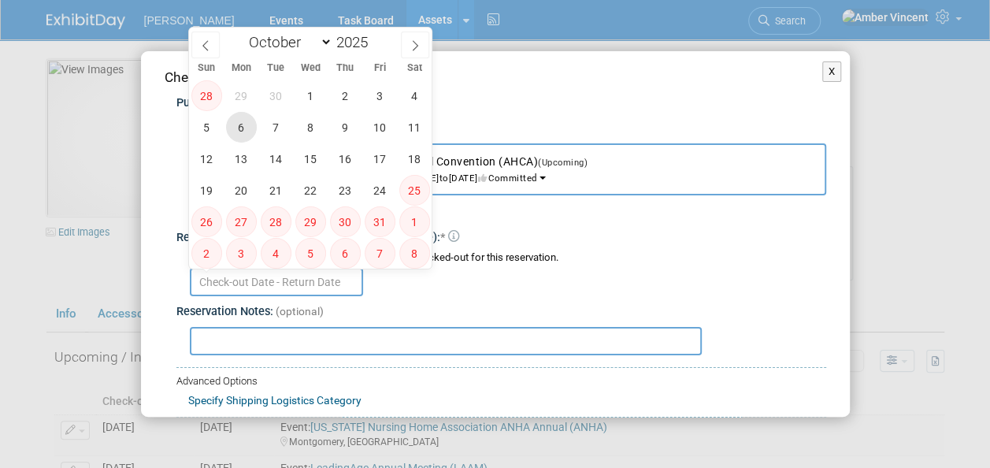
click at [242, 124] on span "6" at bounding box center [241, 127] width 31 height 31
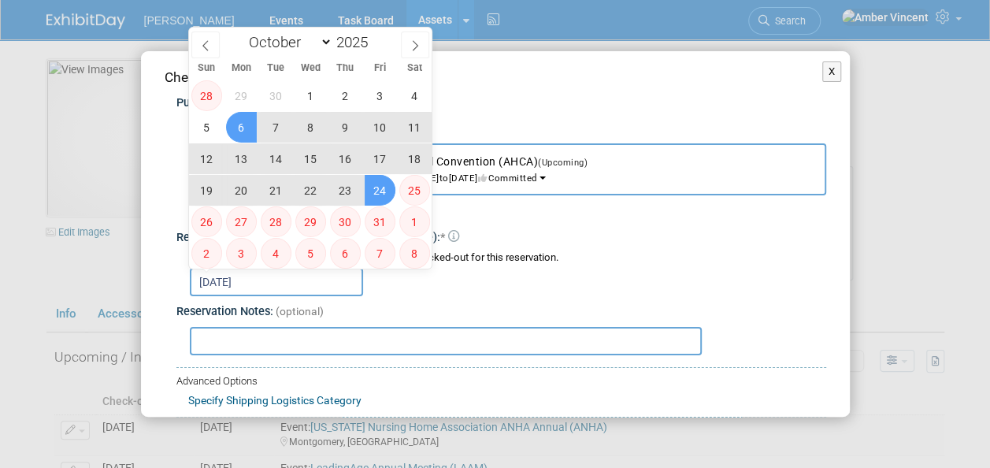
click at [382, 189] on span "24" at bounding box center [380, 190] width 31 height 31
type input "Oct 6, 2025 to Oct 24, 2025"
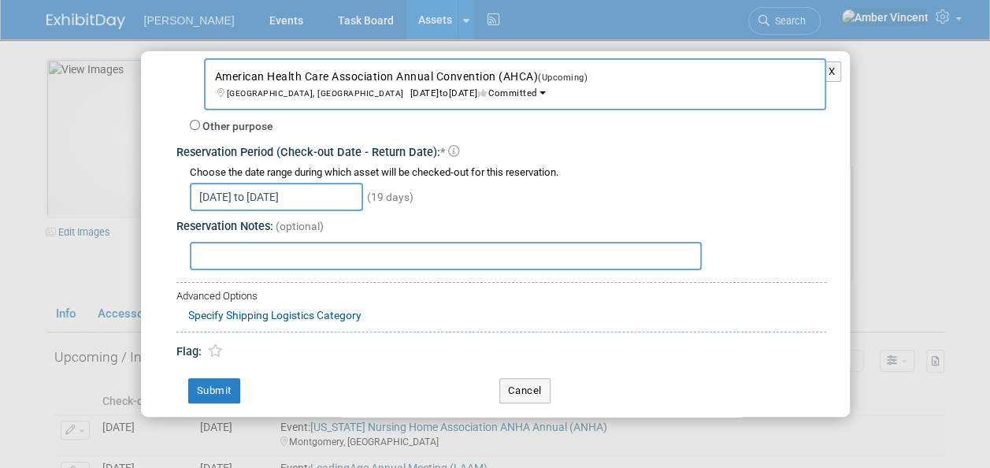
scroll to position [86, 0]
click at [232, 380] on button "Submit" at bounding box center [214, 389] width 52 height 25
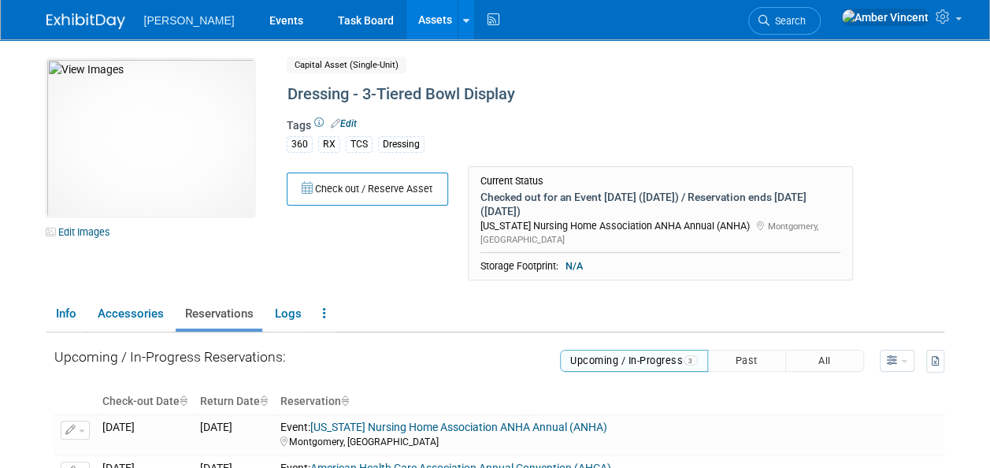
click at [406, 21] on link "Assets" at bounding box center [434, 19] width 57 height 39
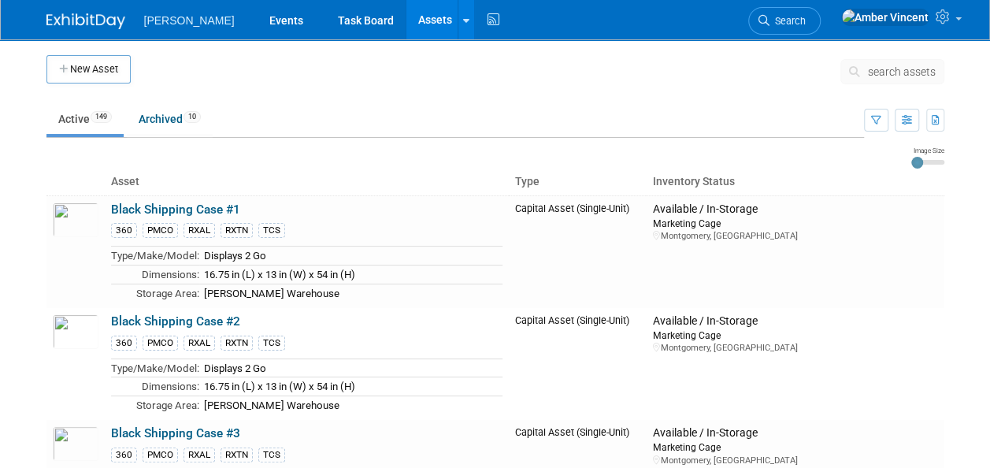
click at [890, 72] on span "search assets" at bounding box center [902, 71] width 68 height 13
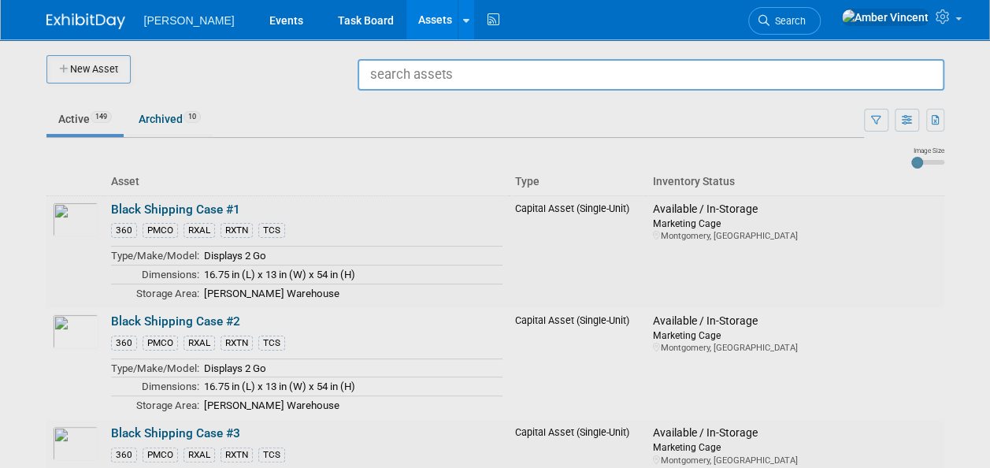
click at [581, 82] on input "text" at bounding box center [651, 75] width 587 height 32
click at [495, 315] on div at bounding box center [495, 234] width 0 height 468
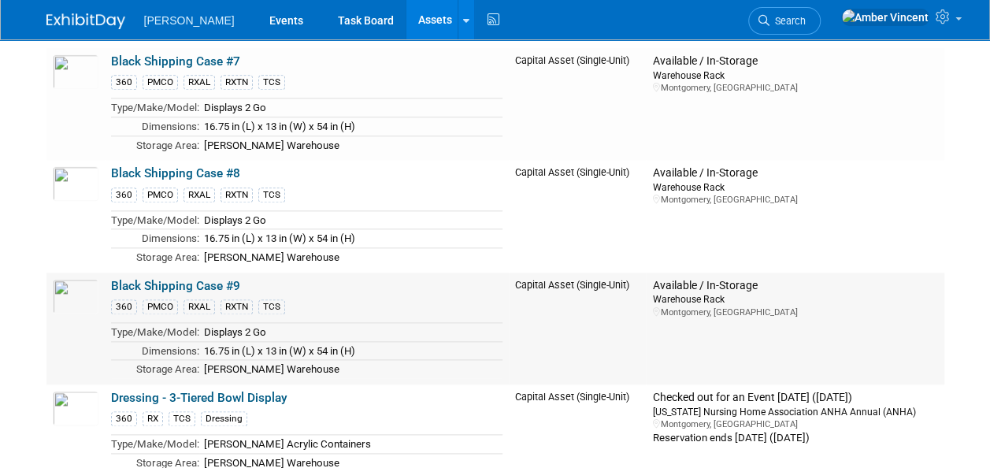
scroll to position [788, 0]
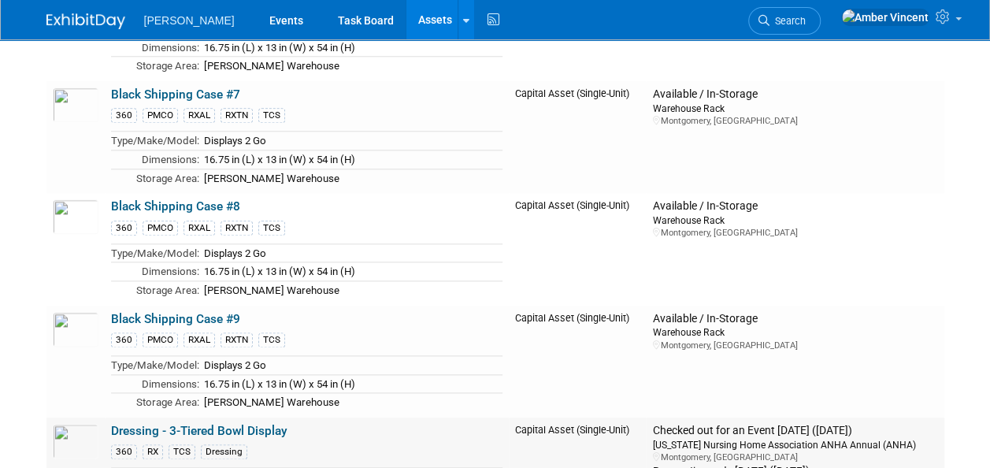
click at [280, 424] on link "Dressing - 3-Tiered Bowl Display" at bounding box center [199, 431] width 176 height 14
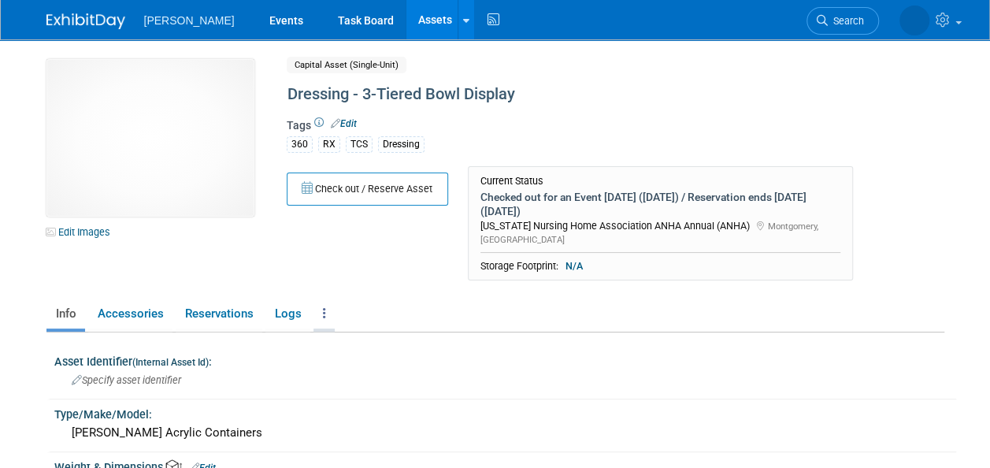
click at [321, 300] on link at bounding box center [323, 314] width 21 height 28
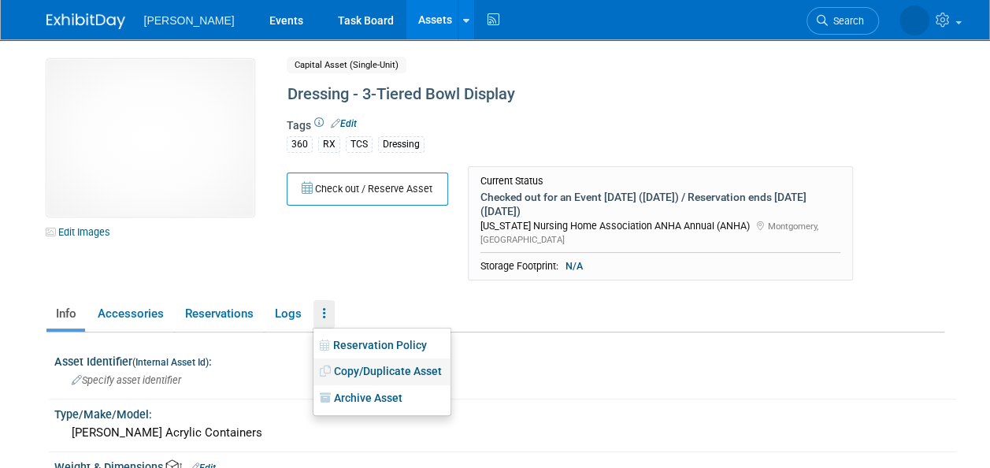
click at [393, 359] on link "Copy/Duplicate Asset" at bounding box center [381, 371] width 137 height 27
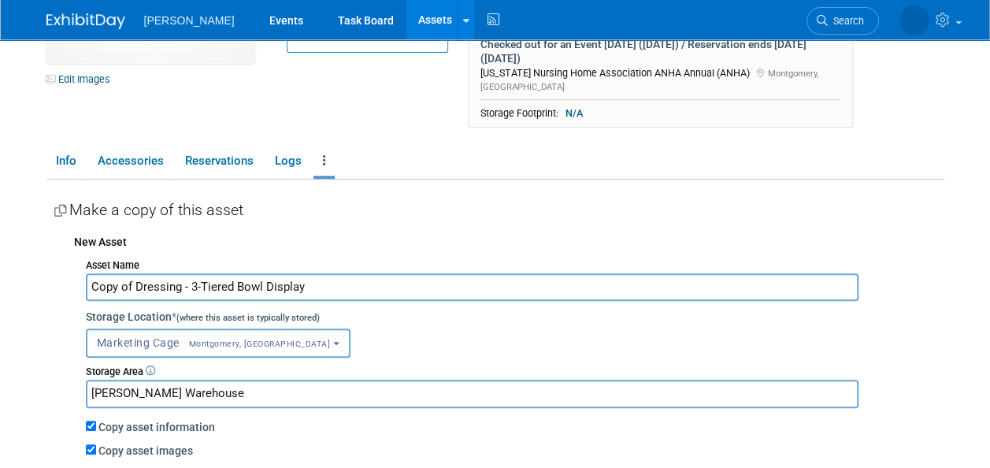
scroll to position [158, 0]
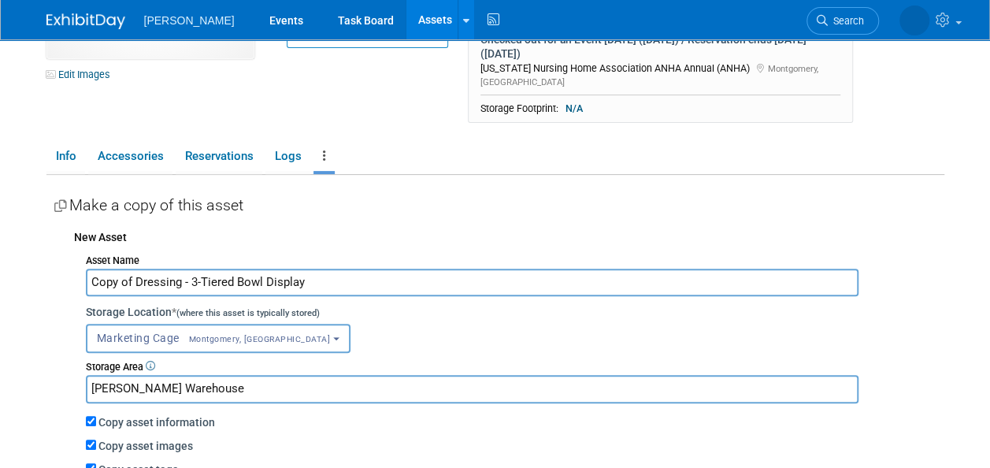
drag, startPoint x: 133, startPoint y: 266, endPoint x: 57, endPoint y: 266, distance: 76.4
click at [57, 266] on div "New Asset Asset Name Copy of Dressing - 3-Tiered Bowl Display Storage Location …" at bounding box center [499, 373] width 890 height 305
drag, startPoint x: 147, startPoint y: 265, endPoint x: 213, endPoint y: 271, distance: 67.2
click at [213, 271] on input "Dressing - 3-Tiered Bowl Display" at bounding box center [472, 283] width 773 height 28
click at [269, 269] on input "Dressing - 3-Tiered Bowl Display" at bounding box center [472, 283] width 773 height 28
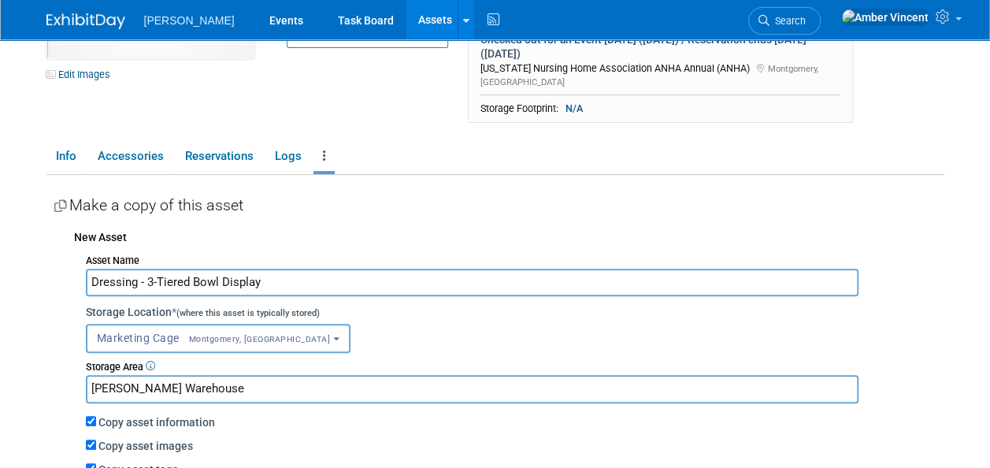
drag, startPoint x: 266, startPoint y: 267, endPoint x: 142, endPoint y: 257, distance: 124.9
click at [142, 269] on input "Dressing - 3-Tiered Bowl Display" at bounding box center [472, 283] width 773 height 28
paste input "UV Phone Sanitizing Station"
click at [144, 269] on input "Dressing -UV Phone Sanitizing Station" at bounding box center [472, 283] width 773 height 28
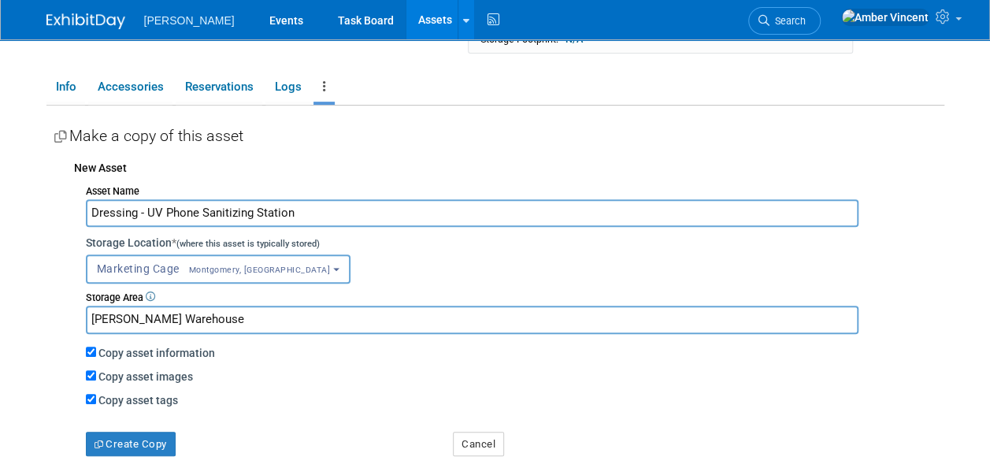
scroll to position [315, 0]
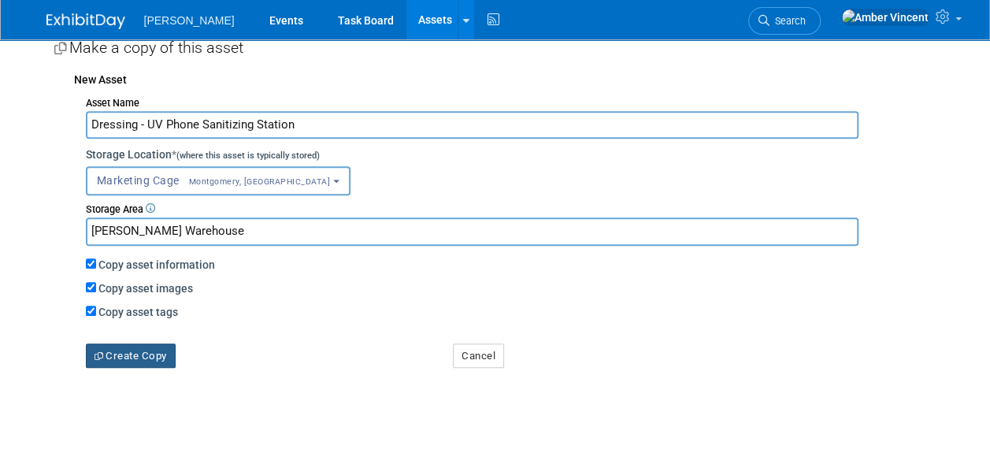
type input "Dressing - UV Phone Sanitizing Station"
click at [124, 343] on button "Create Copy" at bounding box center [131, 355] width 90 height 25
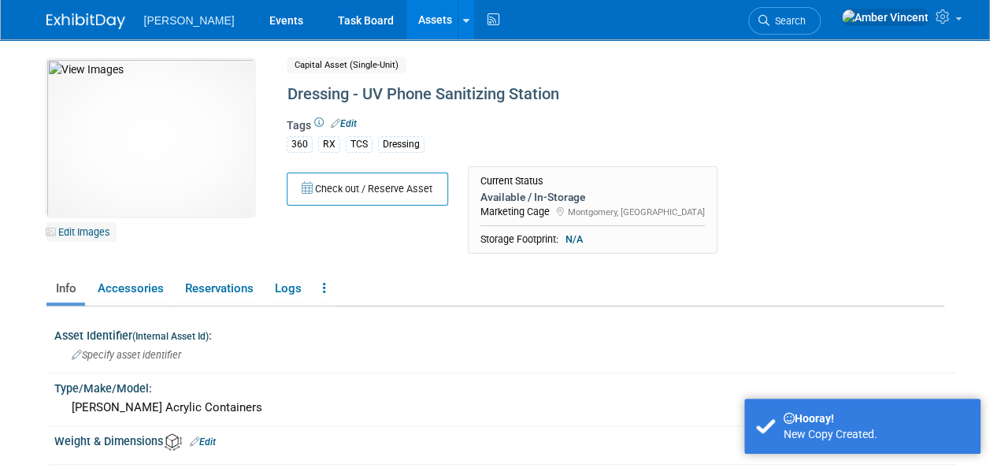
click at [68, 228] on link "Edit Images" at bounding box center [81, 232] width 70 height 20
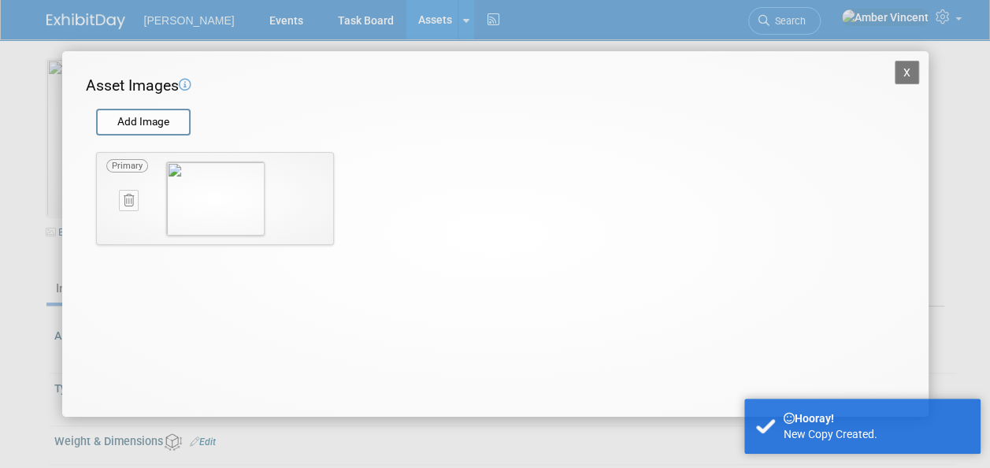
click at [126, 197] on icon at bounding box center [129, 201] width 10 height 12
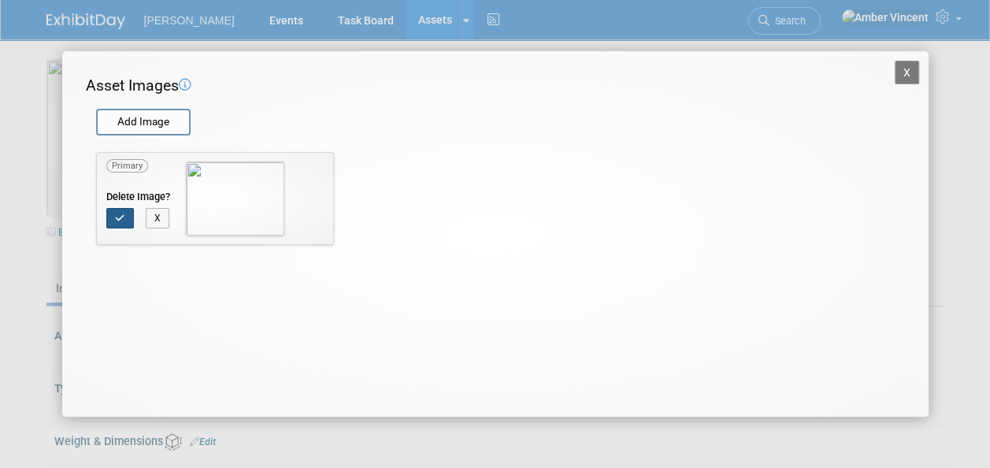
click at [110, 213] on button "button" at bounding box center [120, 218] width 28 height 20
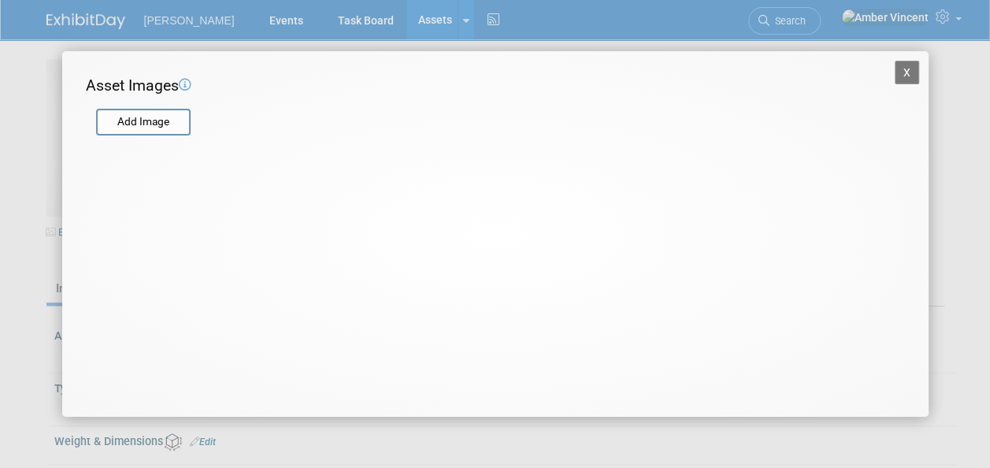
click at [3, 263] on div "X Asset Images Add Image STEP 2 — Crop the Image Use the canvas below to crop t…" at bounding box center [495, 234] width 990 height 468
click at [912, 76] on button "X" at bounding box center [907, 73] width 25 height 24
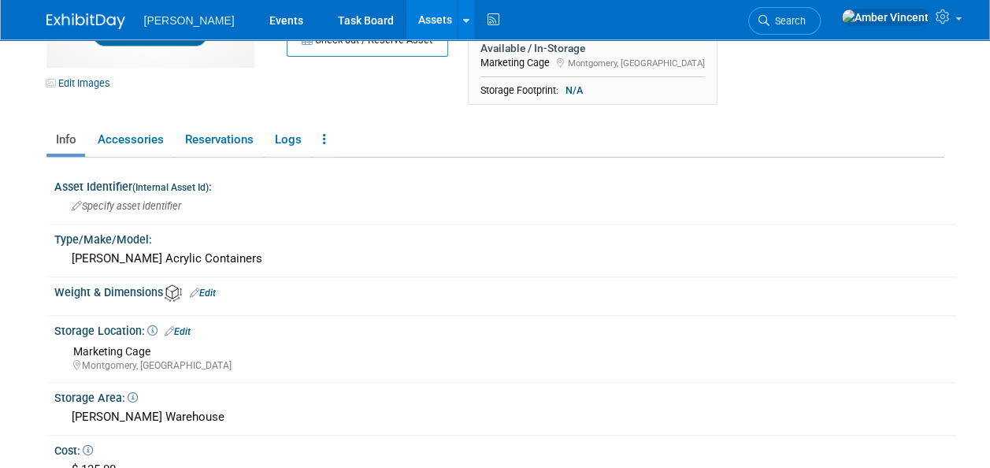
scroll to position [158, 0]
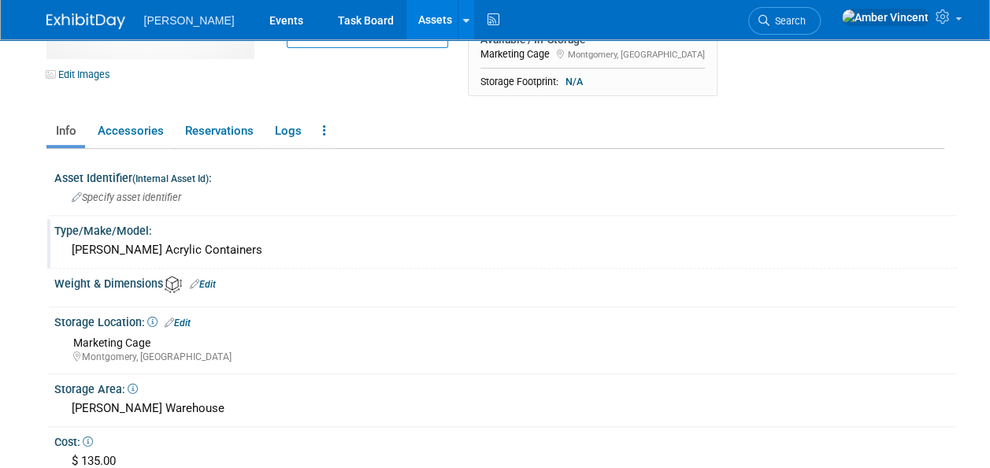
click at [200, 258] on div "[PERSON_NAME] Acrylic Containers" at bounding box center [505, 250] width 878 height 24
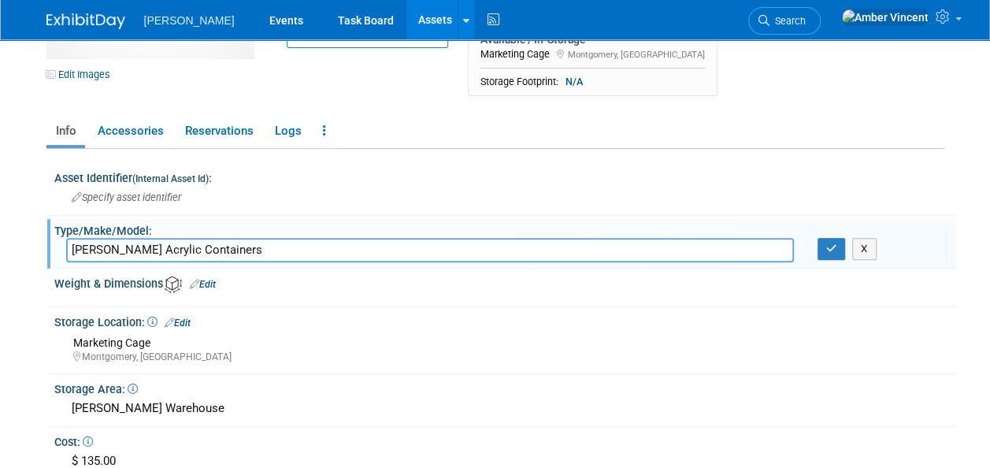
drag, startPoint x: 195, startPoint y: 250, endPoint x: 36, endPoint y: 228, distance: 160.0
click at [36, 228] on div "Edit Images Capital Asset (Single-Unit) Shared Dressing - UV Phone Sanitizing S…" at bounding box center [496, 252] width 922 height 740
type input "P"
type input "Phone sanitizing station"
click at [829, 247] on icon "button" at bounding box center [831, 248] width 11 height 10
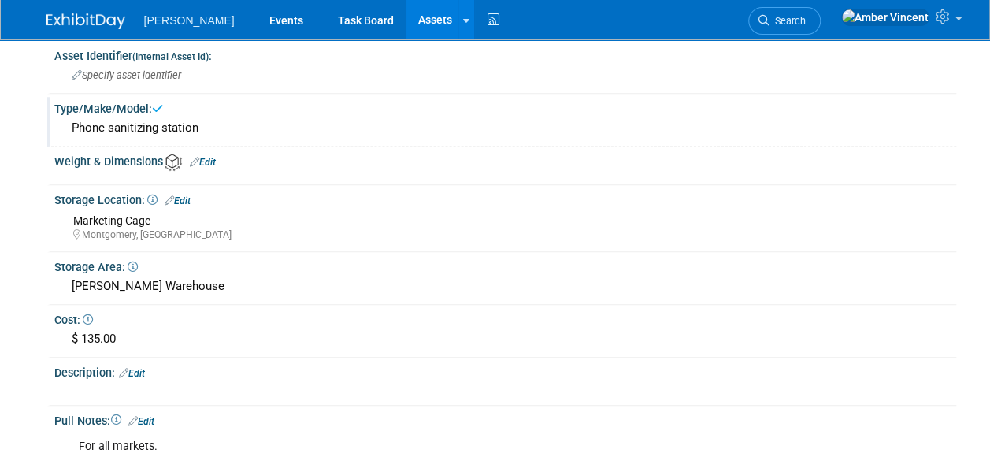
scroll to position [315, 0]
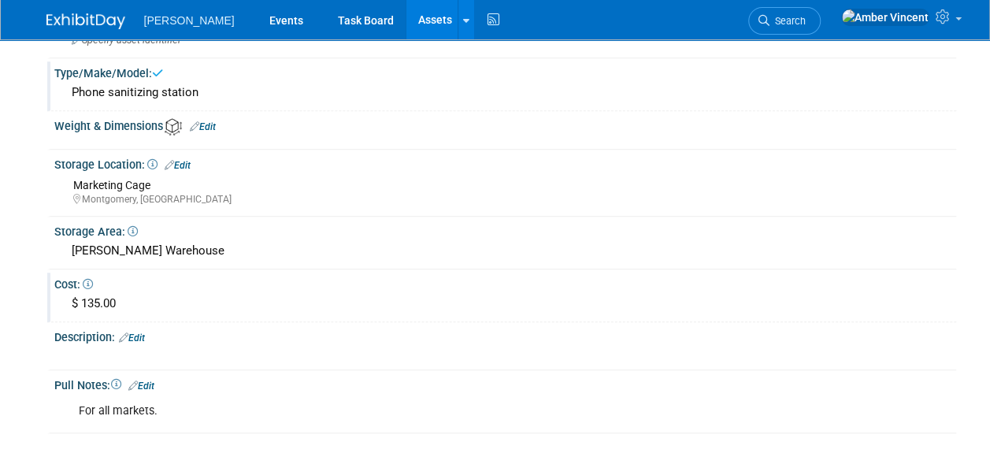
click at [85, 300] on div "$ 135.00" at bounding box center [505, 303] width 878 height 24
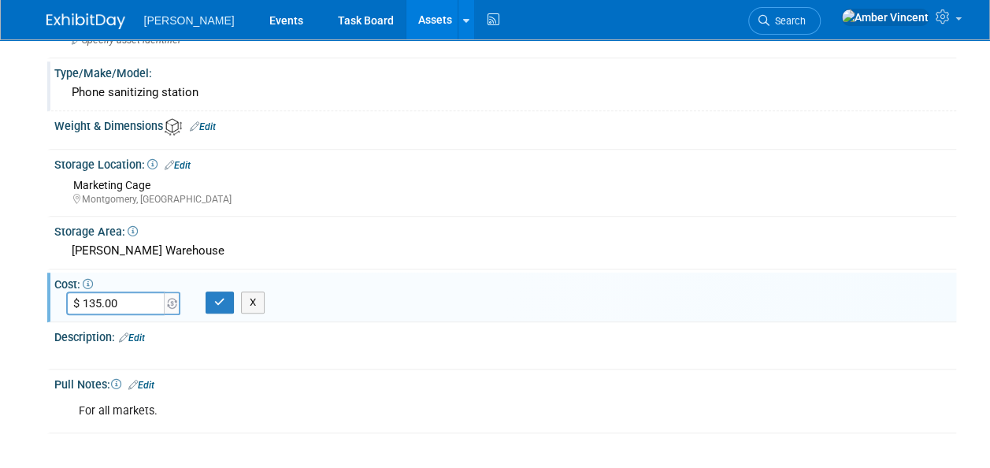
type input "$"
click at [216, 291] on button "button" at bounding box center [220, 302] width 28 height 22
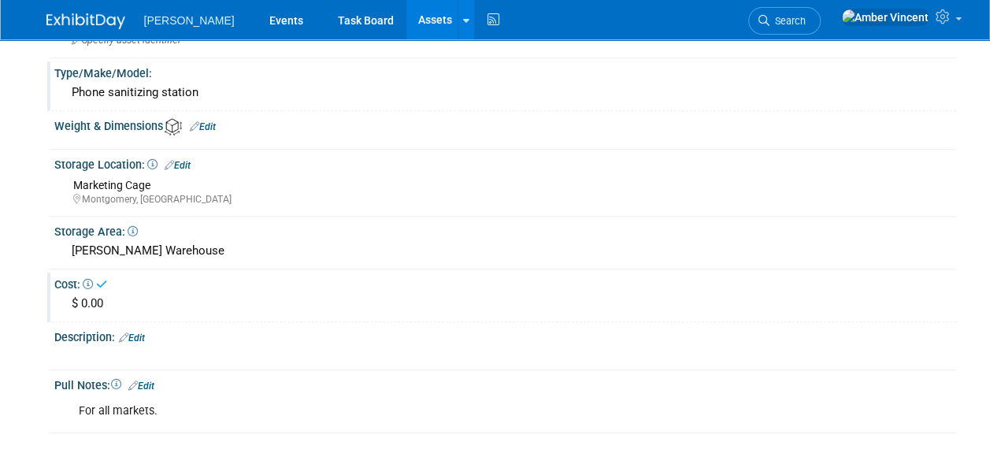
click at [142, 339] on link "Edit" at bounding box center [132, 337] width 26 height 11
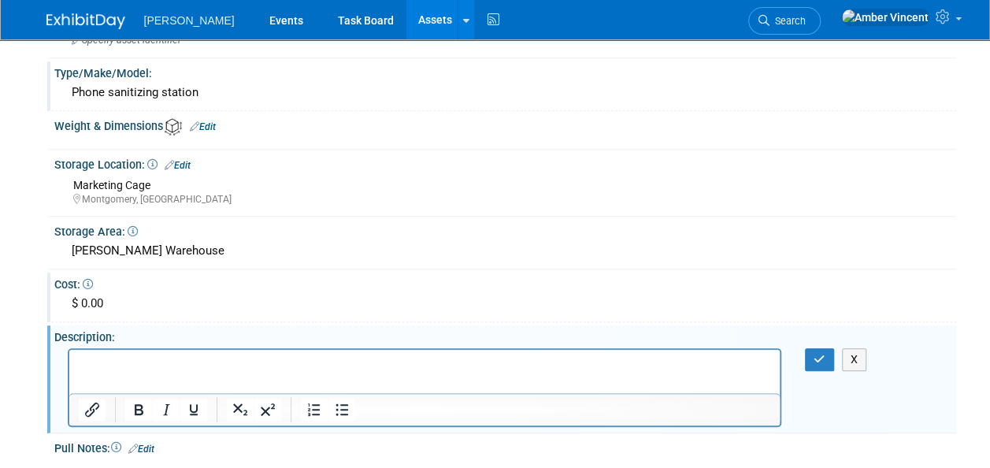
scroll to position [0, 0]
drag, startPoint x: 303, startPoint y: 692, endPoint x: 234, endPoint y: 364, distance: 335.7
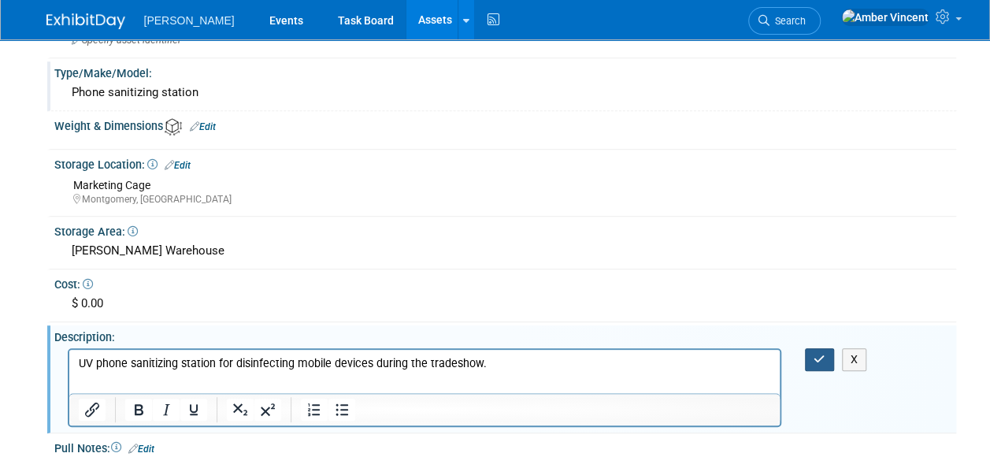
click at [813, 355] on button "button" at bounding box center [819, 359] width 29 height 23
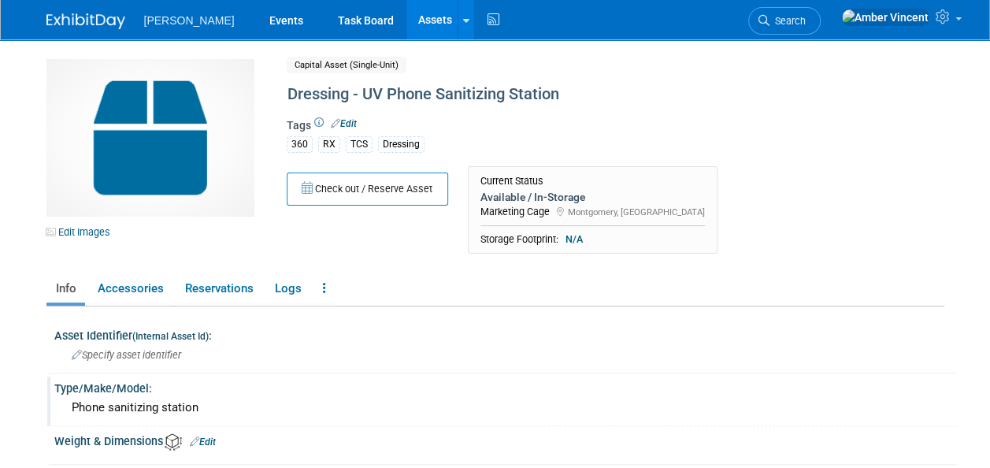
click at [406, 27] on link "Assets" at bounding box center [434, 19] width 57 height 39
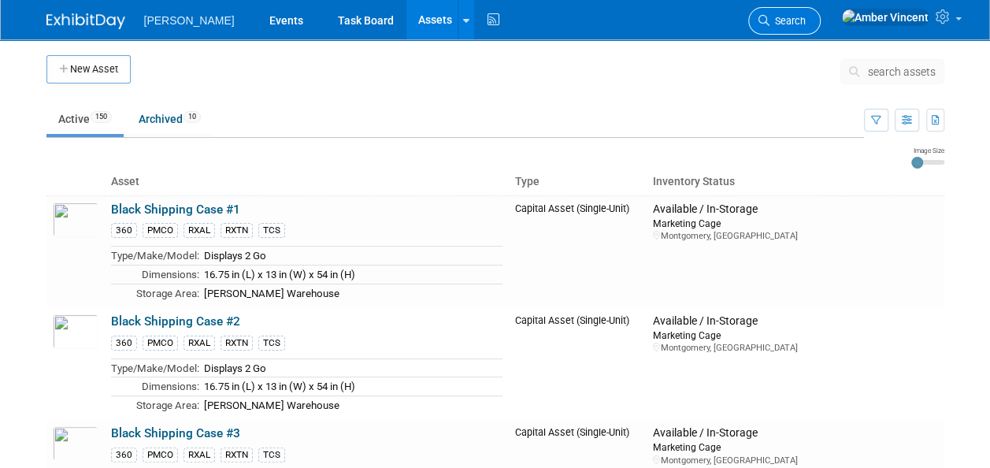
click at [806, 21] on span "Search" at bounding box center [788, 21] width 36 height 12
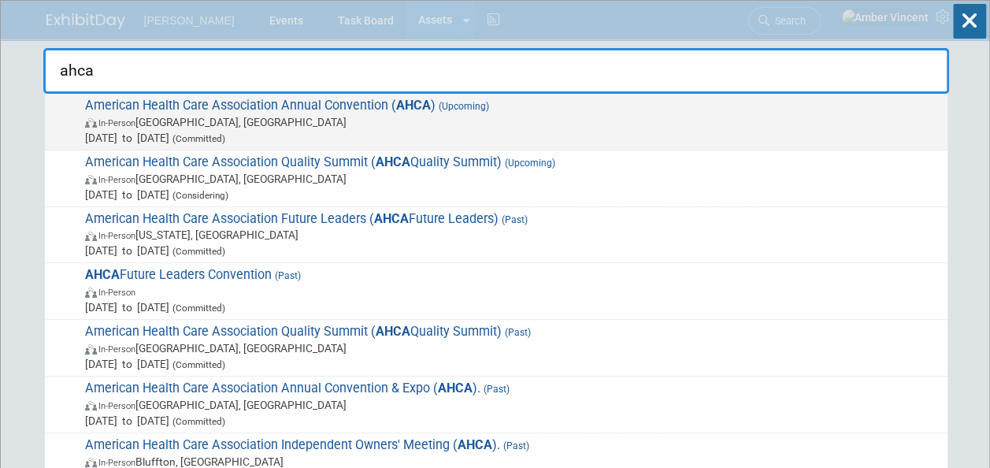
type input "ahca"
click at [518, 103] on span "American Health Care Association Annual Convention ( AHCA ) (Upcoming) In-Perso…" at bounding box center [509, 122] width 859 height 48
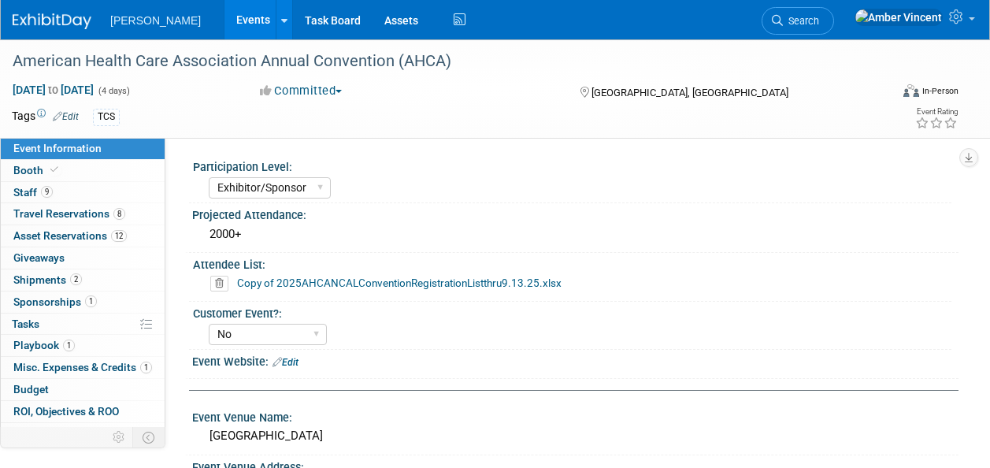
select select "Exhibitor/Sponsor"
select select "No"
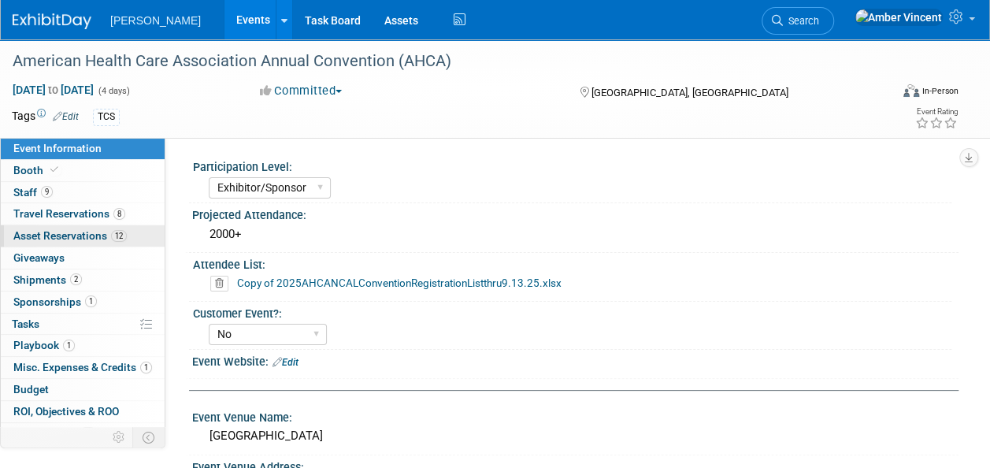
click at [90, 230] on span "Asset Reservations 12" at bounding box center [69, 235] width 113 height 13
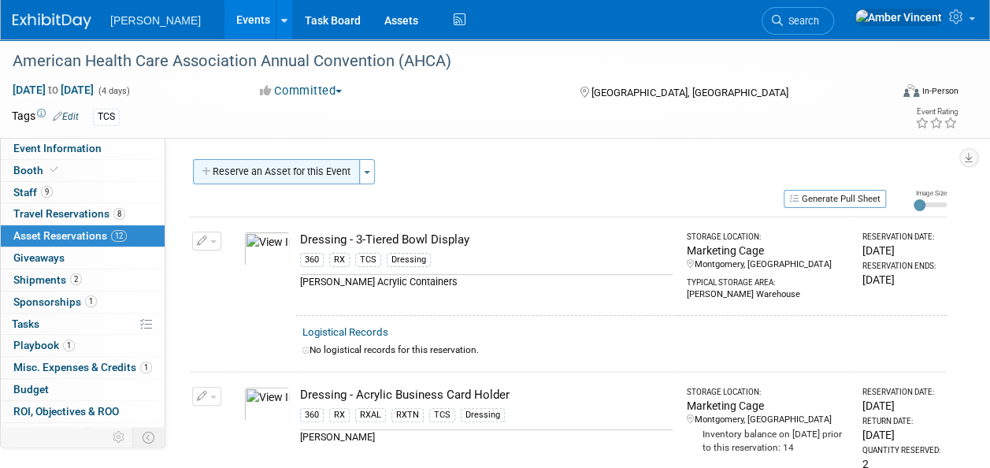
click at [327, 167] on button "Reserve an Asset for this Event" at bounding box center [276, 171] width 167 height 25
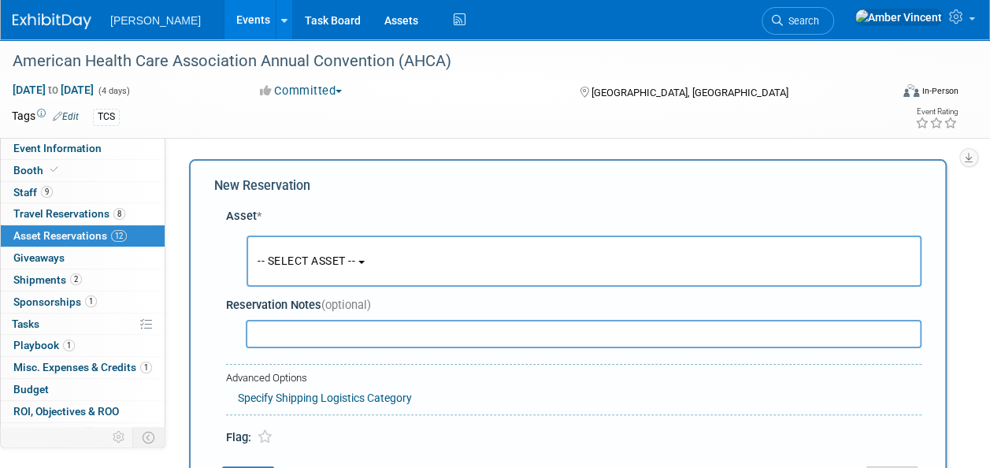
scroll to position [15, 0]
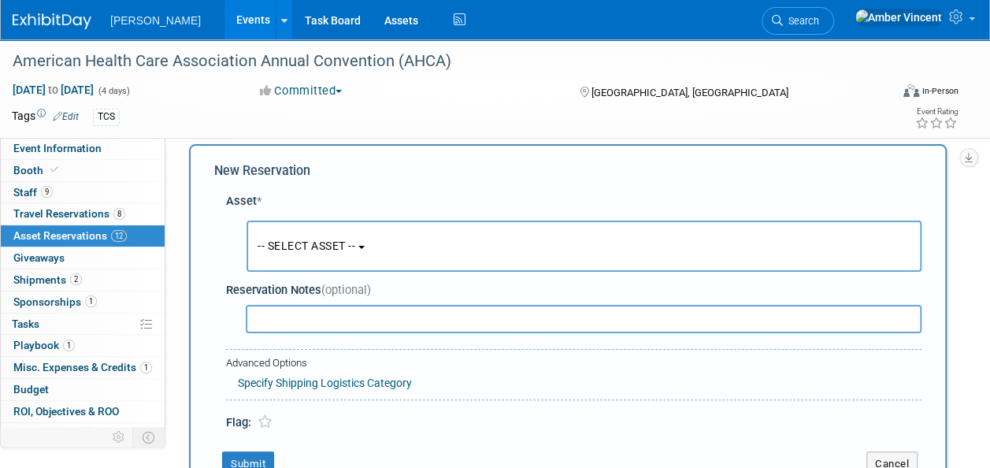
drag, startPoint x: 298, startPoint y: 260, endPoint x: 298, endPoint y: 285, distance: 25.2
click at [298, 260] on button "-- SELECT ASSET --" at bounding box center [584, 246] width 675 height 51
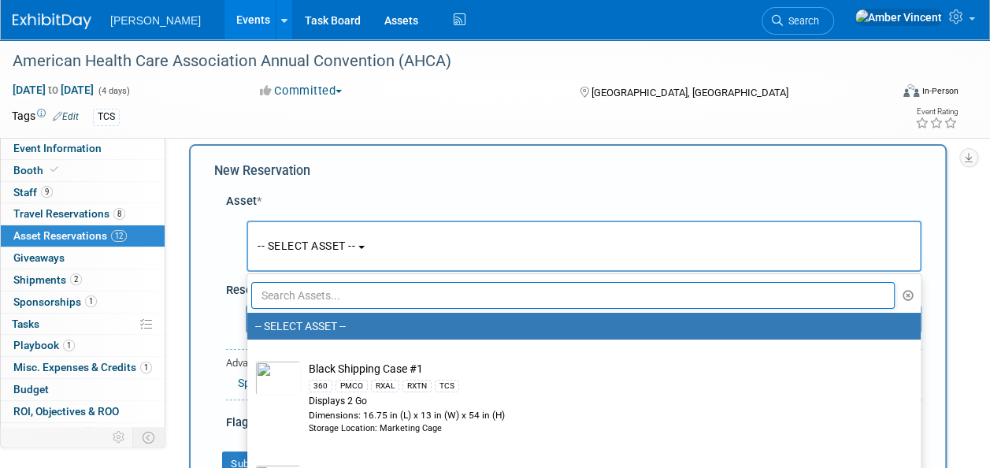
click at [298, 295] on input "text" at bounding box center [573, 295] width 644 height 27
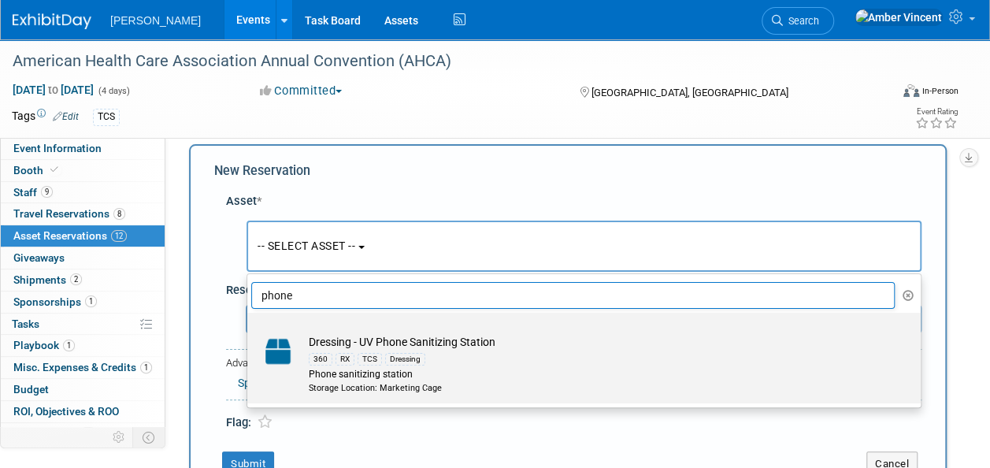
type input "phone"
click at [369, 372] on div "Phone sanitizing station" at bounding box center [599, 374] width 581 height 13
click at [250, 332] on input "Dressing - UV Phone Sanitizing Station 360 RX TCS Dressing Phone sanitizing sta…" at bounding box center [244, 326] width 10 height 10
select select "10729607"
select select "9"
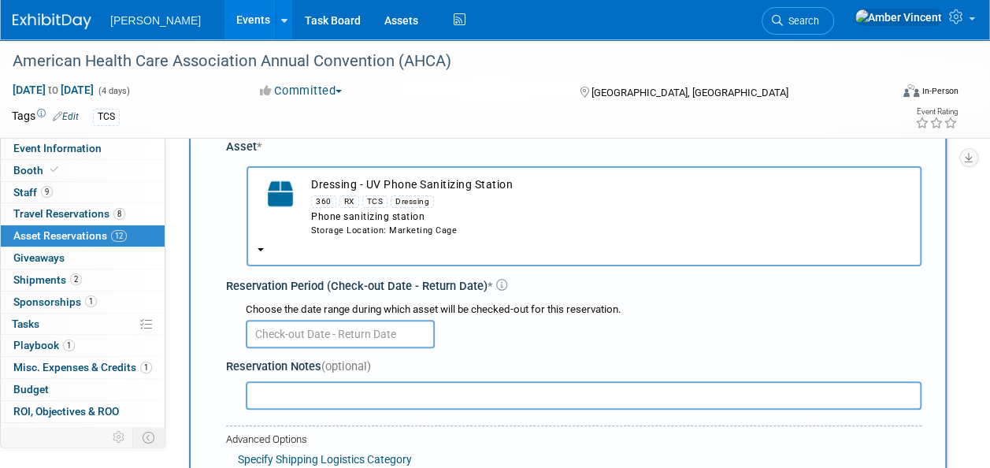
scroll to position [94, 0]
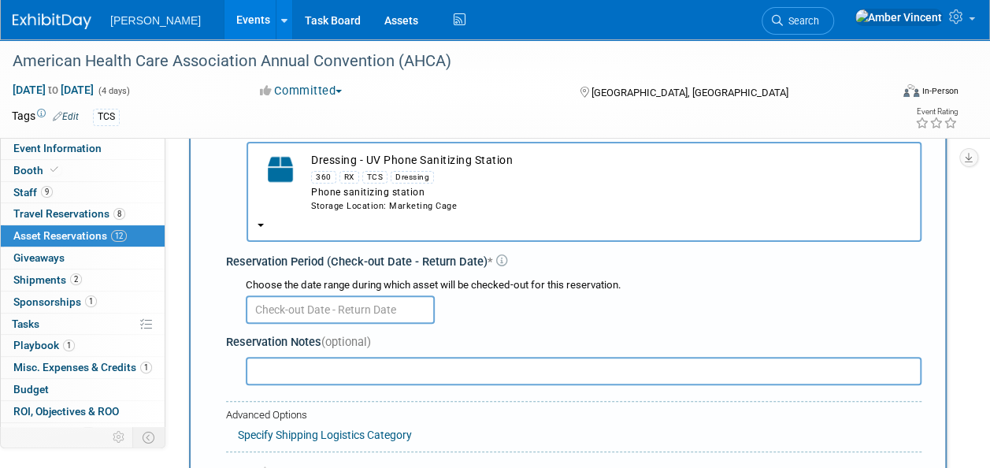
click at [392, 302] on input "text" at bounding box center [340, 309] width 189 height 28
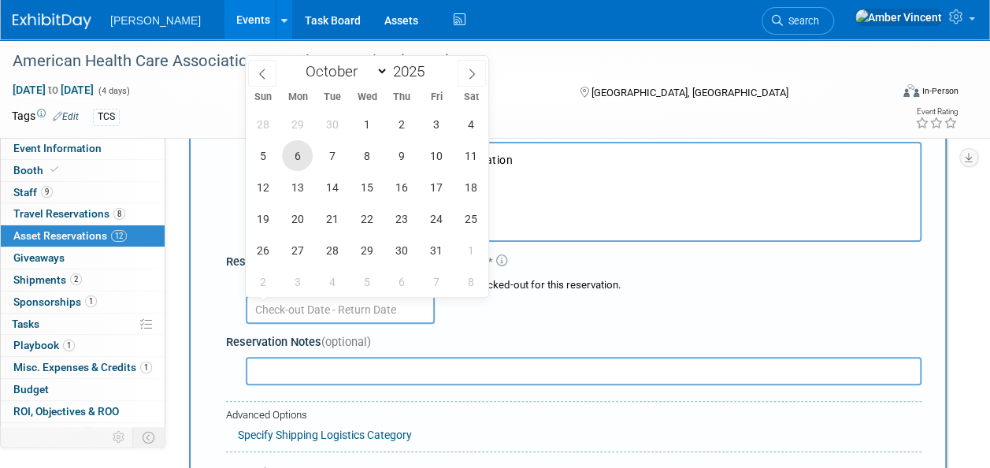
click at [298, 157] on span "6" at bounding box center [297, 155] width 31 height 31
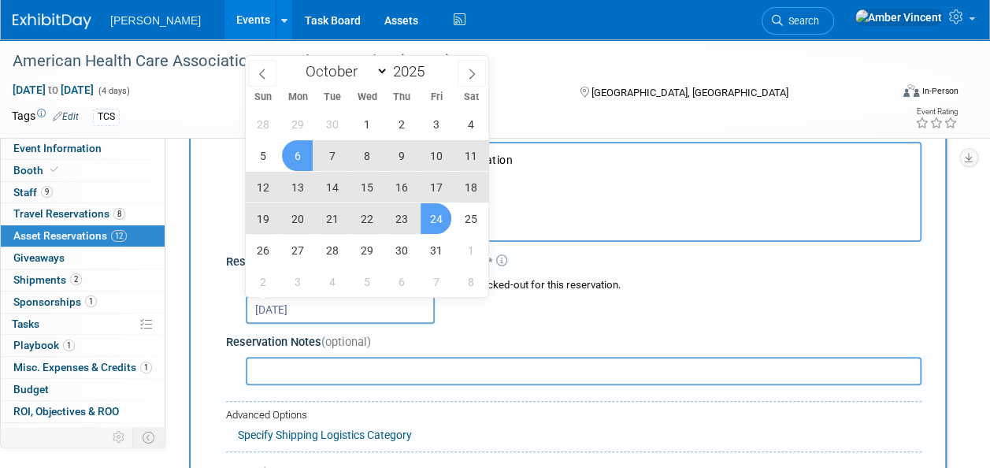
click at [436, 218] on span "24" at bounding box center [436, 218] width 31 height 31
type input "Oct 6, 2025 to Oct 24, 2025"
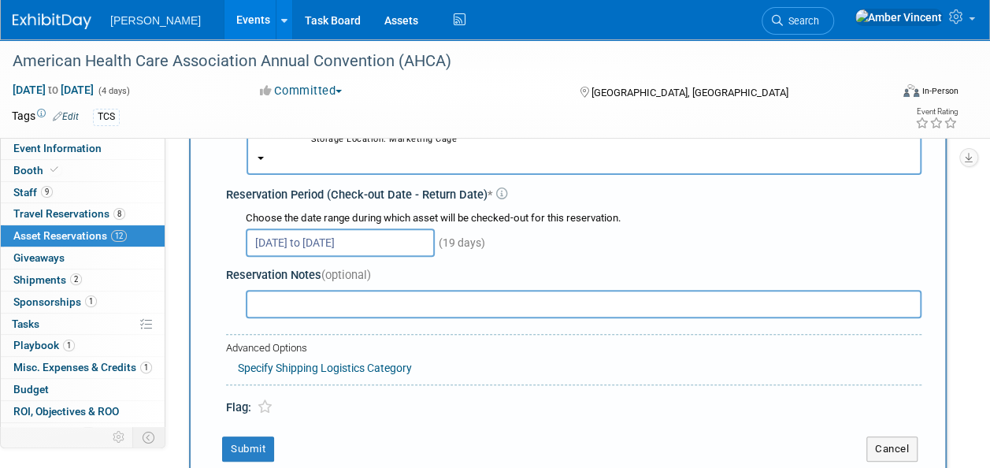
scroll to position [251, 0]
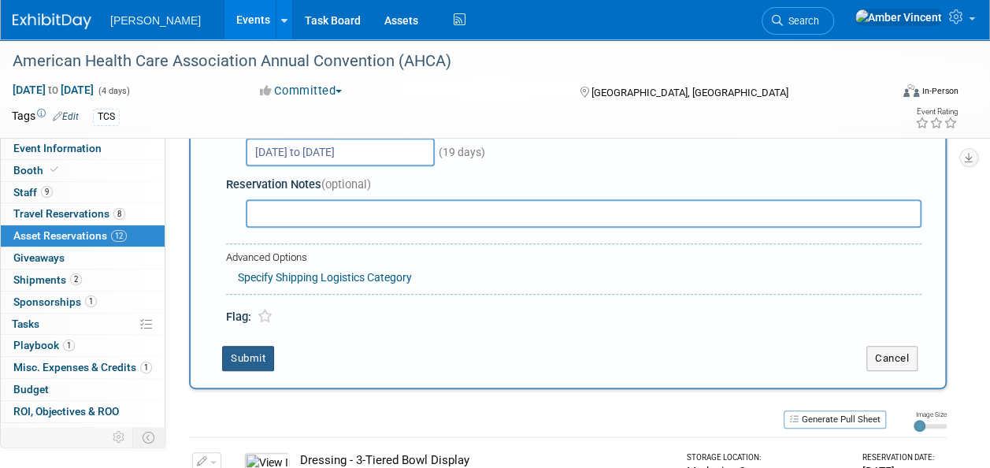
click at [247, 358] on button "Submit" at bounding box center [248, 358] width 52 height 25
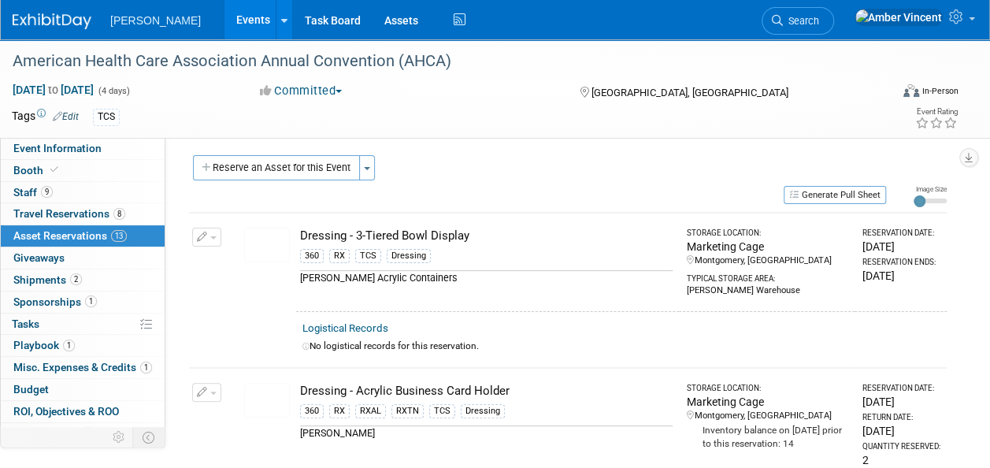
scroll to position [0, 0]
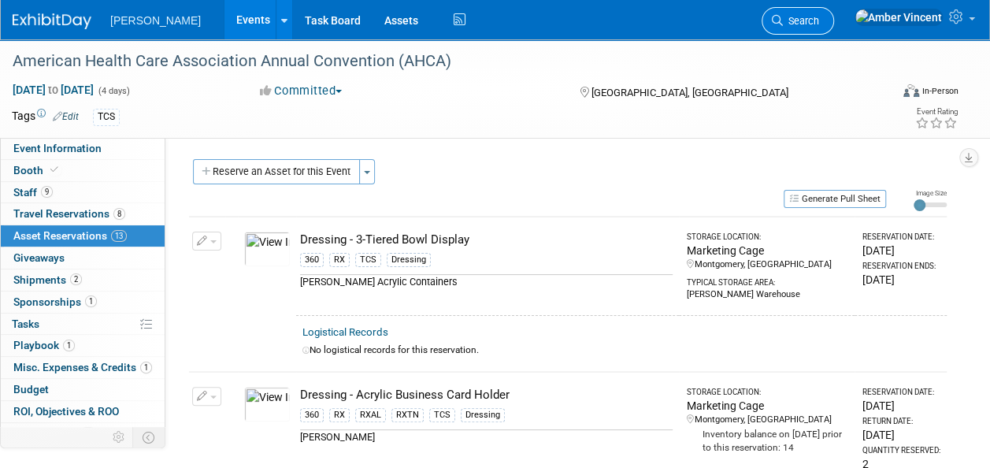
click at [819, 16] on span "Search" at bounding box center [801, 21] width 36 height 12
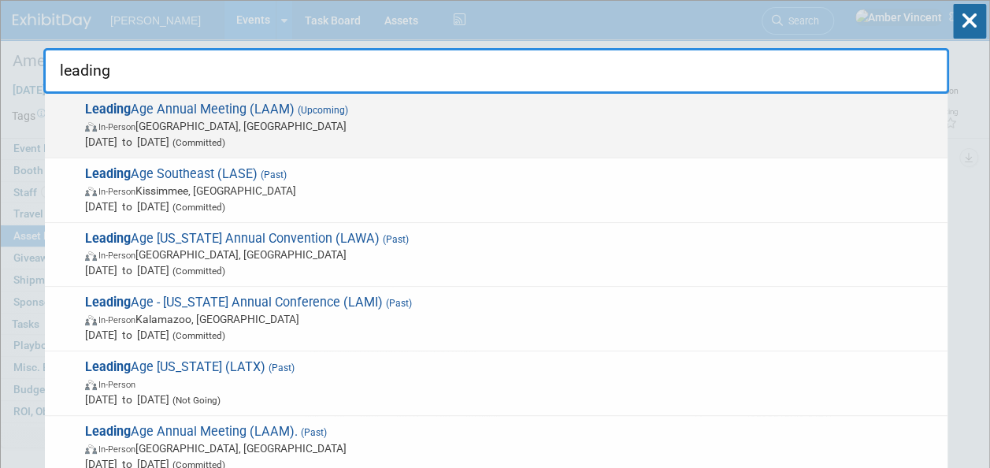
type input "leading"
click at [676, 107] on span "Leading Age Annual Meeting (LAAM) (Upcoming) In-Person Boston, MA Nov 2, 2025 t…" at bounding box center [509, 126] width 859 height 48
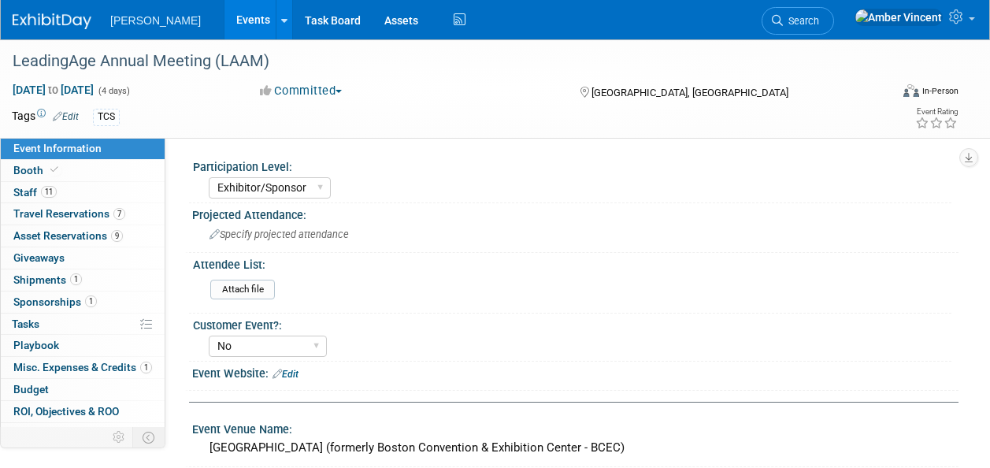
select select "Exhibitor/Sponsor"
select select "No"
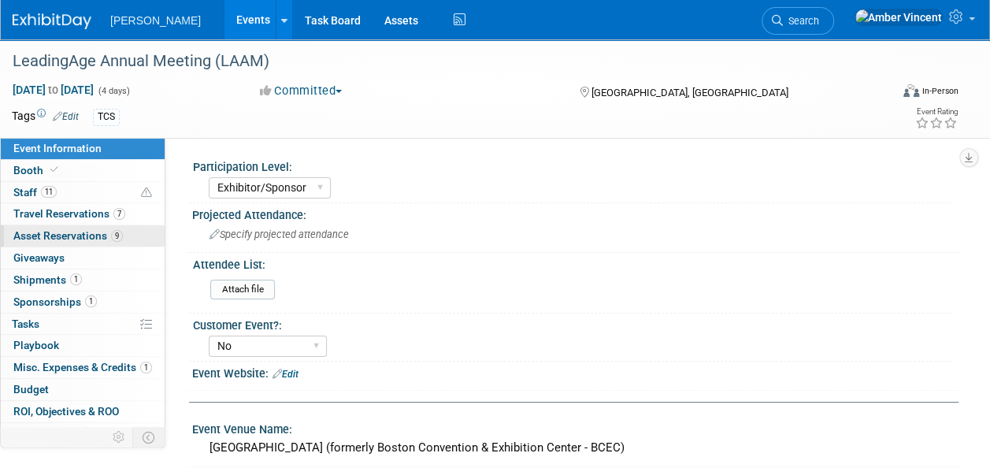
click at [91, 239] on span "Asset Reservations 9" at bounding box center [67, 235] width 109 height 13
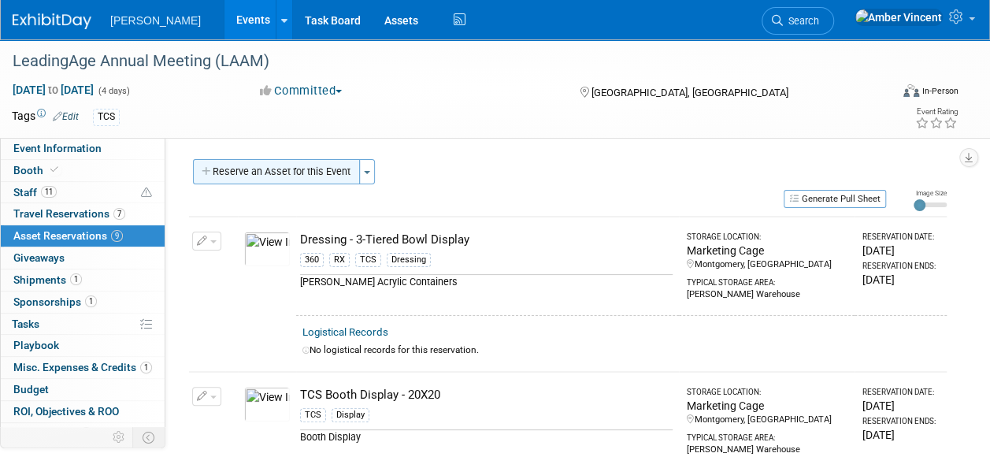
click at [313, 176] on button "Reserve an Asset for this Event" at bounding box center [276, 171] width 167 height 25
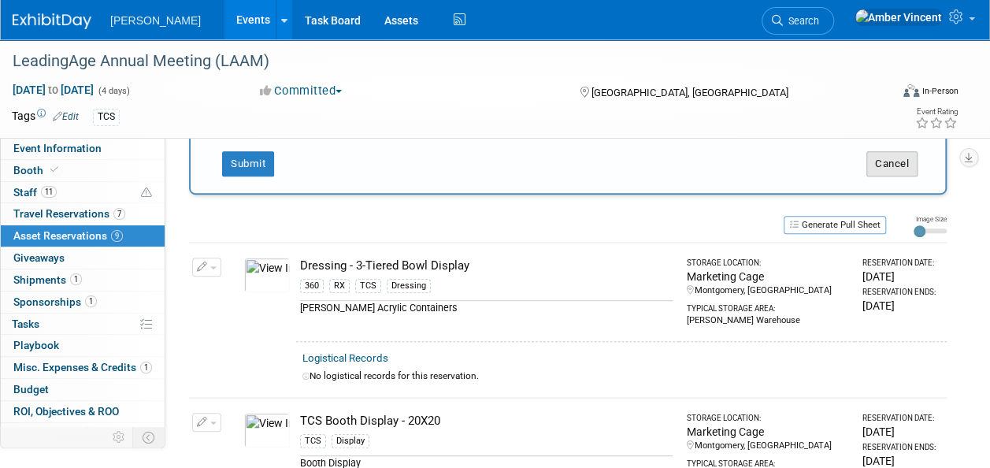
click at [868, 165] on button "Cancel" at bounding box center [891, 163] width 51 height 25
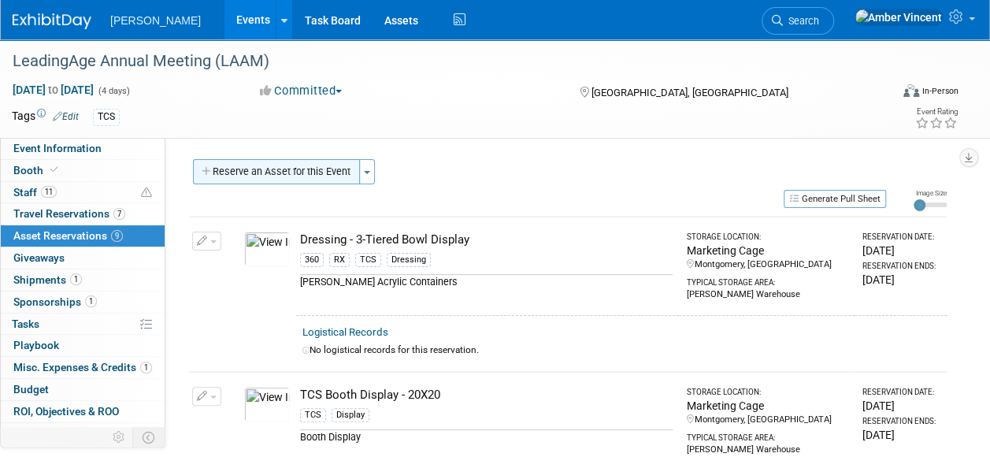
click at [304, 167] on button "Reserve an Asset for this Event" at bounding box center [276, 171] width 167 height 25
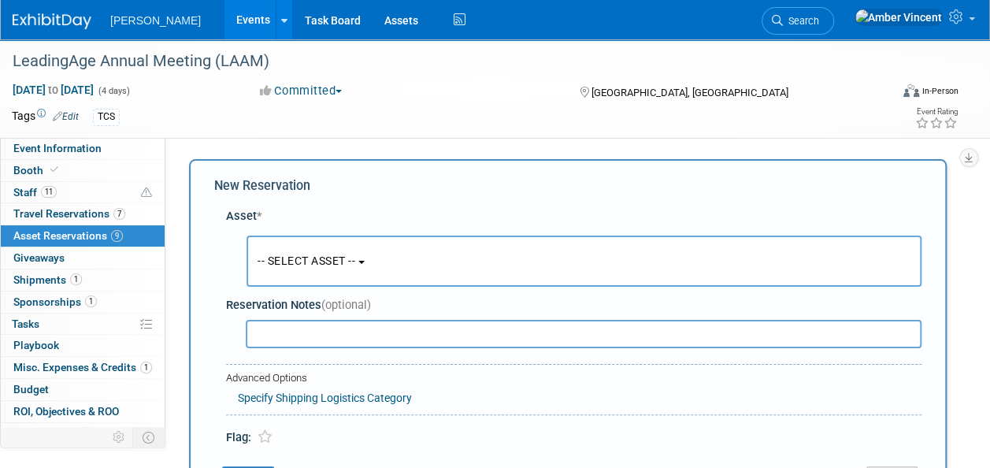
scroll to position [15, 0]
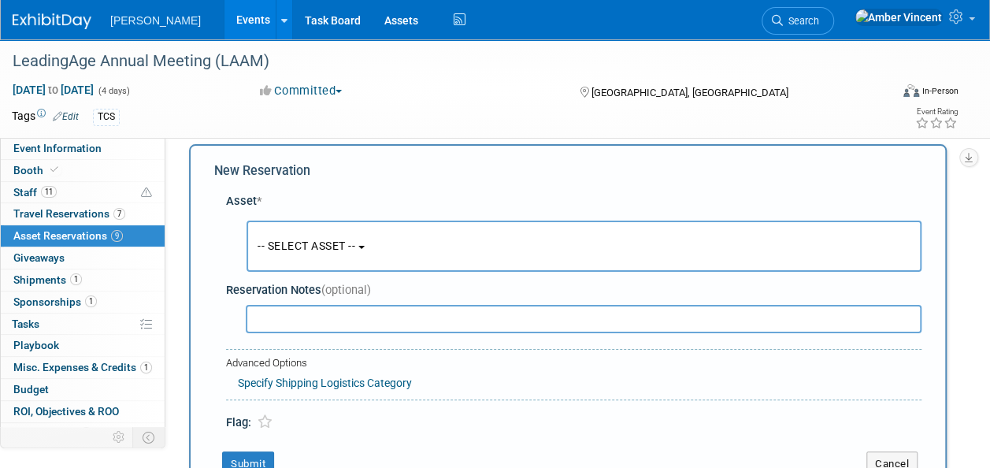
click at [269, 248] on span "-- SELECT ASSET --" at bounding box center [307, 245] width 98 height 13
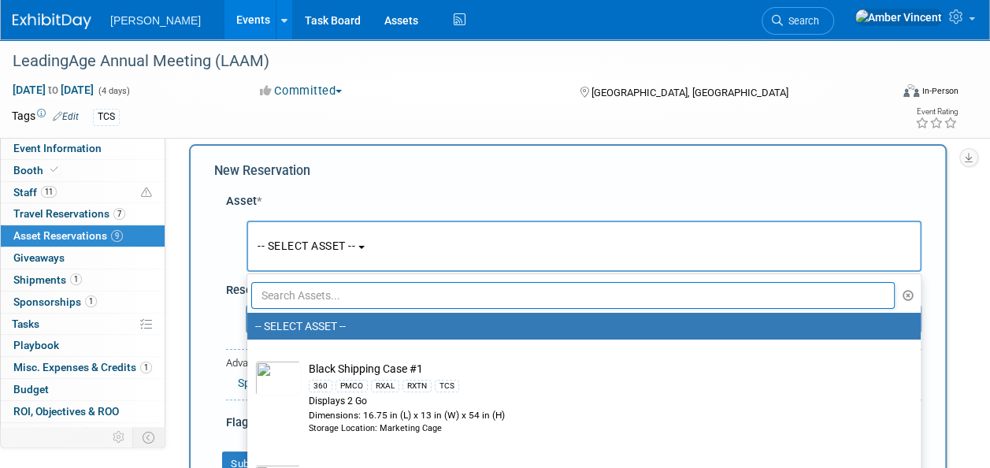
click at [294, 296] on input "text" at bounding box center [573, 295] width 644 height 27
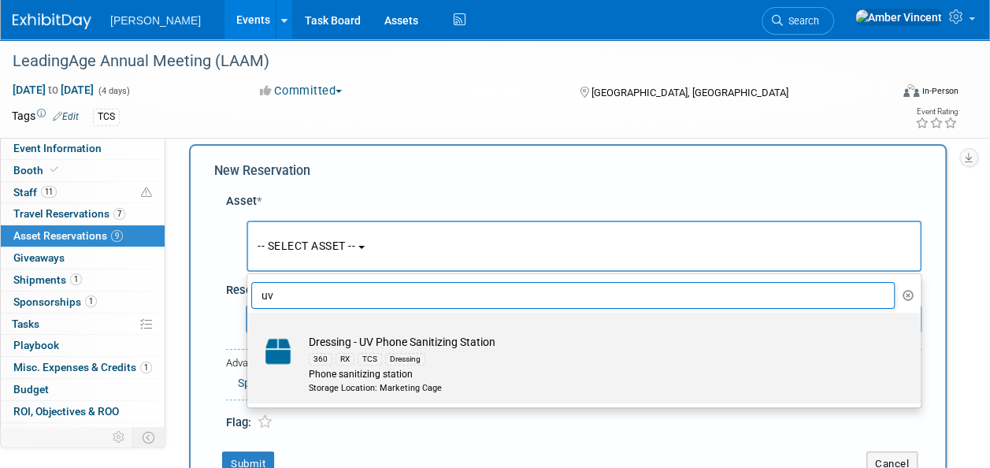
type input "uv"
click at [341, 373] on div "Phone sanitizing station" at bounding box center [599, 374] width 581 height 13
click at [250, 332] on input "Dressing - UV Phone Sanitizing Station 360 RX TCS Dressing Phone sanitizing sta…" at bounding box center [244, 326] width 10 height 10
select select "10729607"
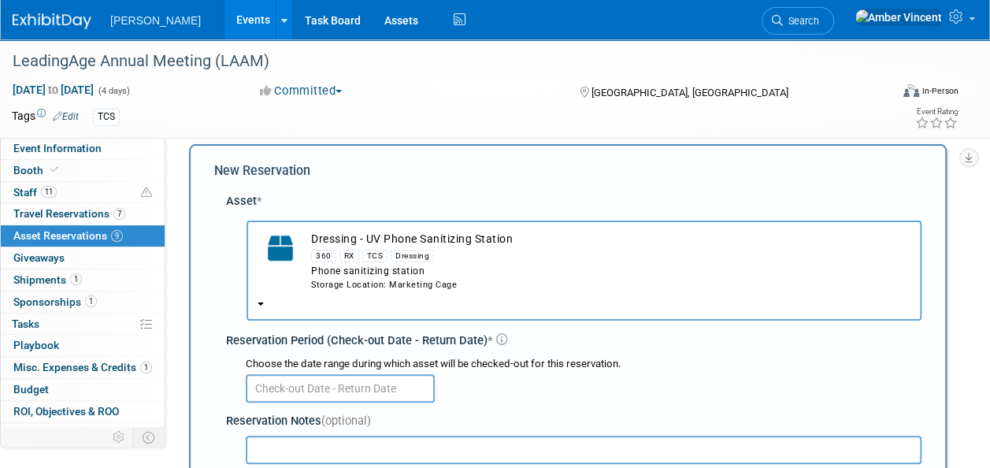
click at [346, 379] on input "text" at bounding box center [340, 388] width 189 height 28
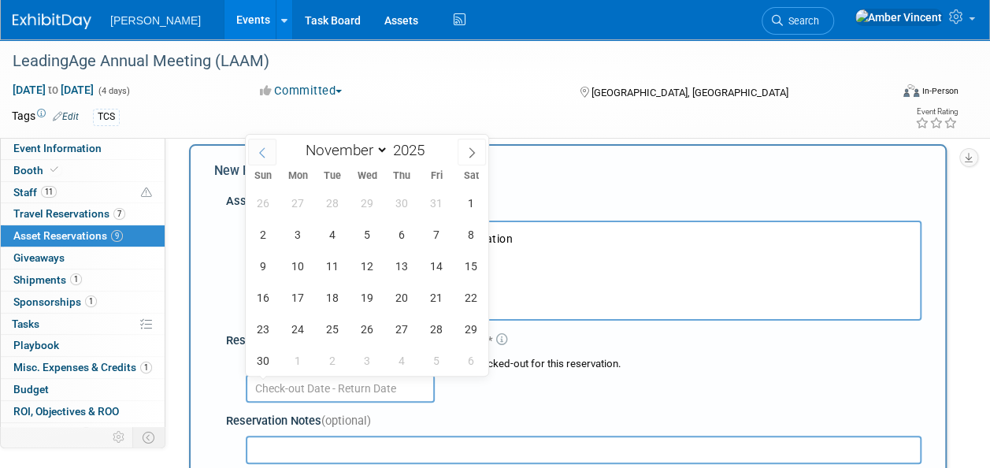
click at [260, 154] on icon at bounding box center [262, 152] width 11 height 11
select select "9"
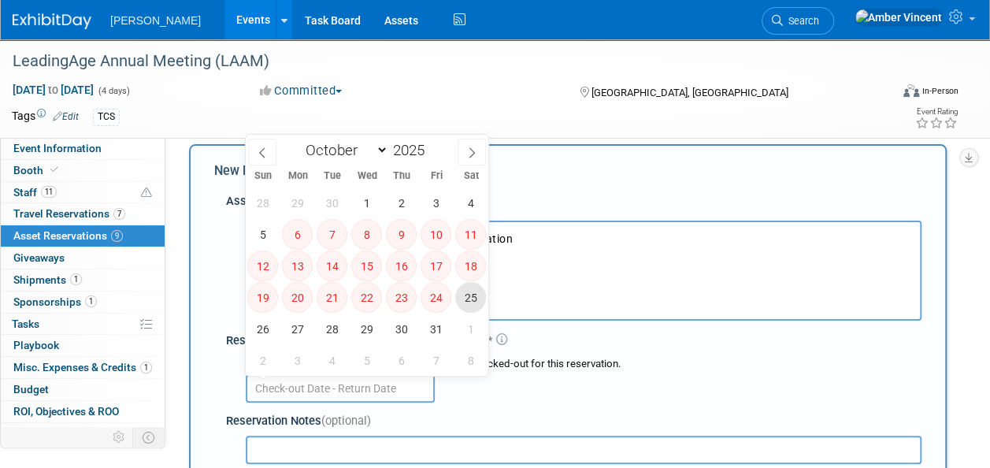
click at [476, 301] on span "25" at bounding box center [470, 297] width 31 height 31
type input "[DATE]"
click at [473, 150] on icon at bounding box center [471, 152] width 11 height 11
select select "10"
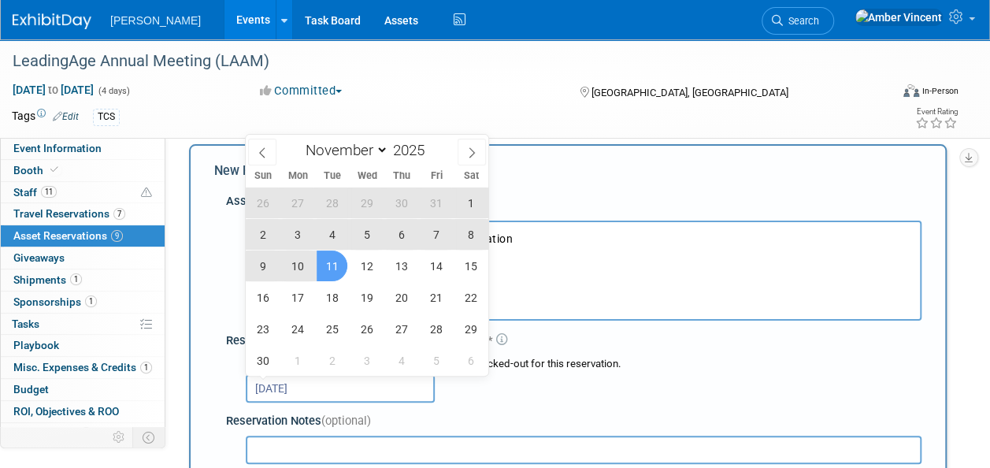
drag, startPoint x: 341, startPoint y: 253, endPoint x: 338, endPoint y: 269, distance: 16.8
click at [341, 254] on span "11" at bounding box center [332, 265] width 31 height 31
type input "Oct 25, 2025 to Nov 11, 2025"
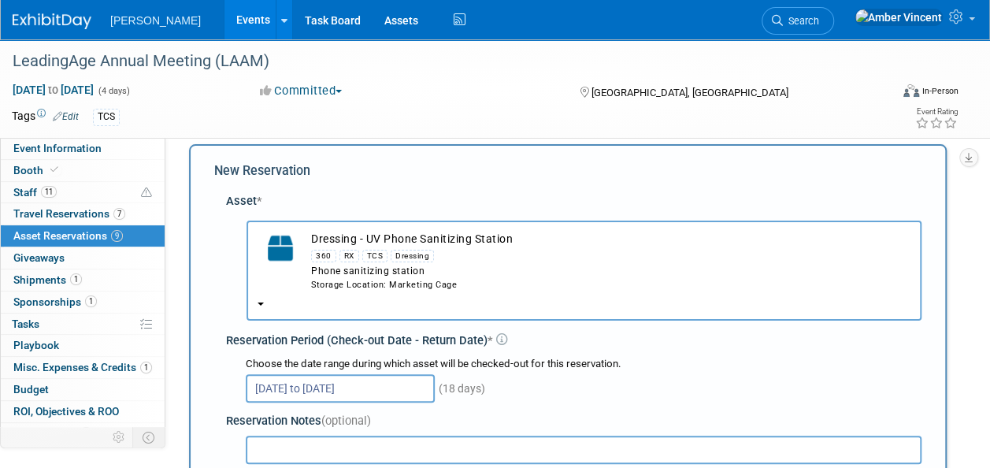
scroll to position [251, 0]
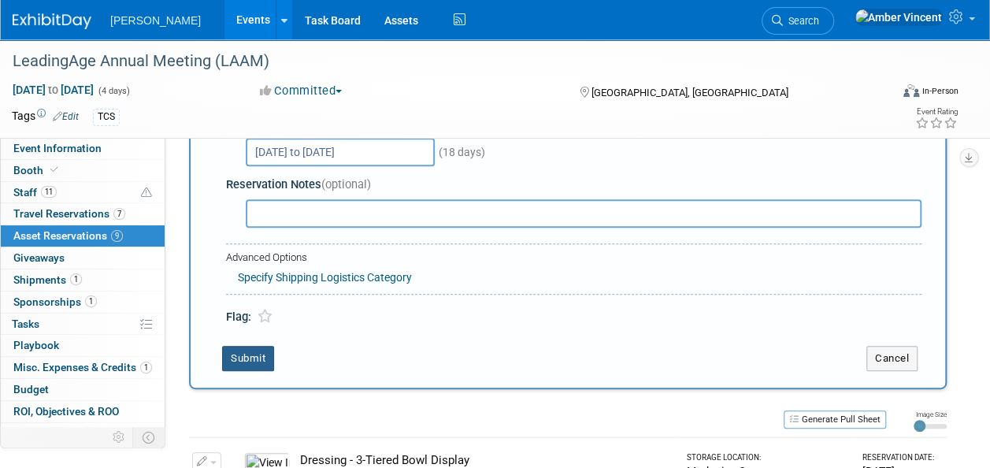
click at [255, 353] on button "Submit" at bounding box center [248, 358] width 52 height 25
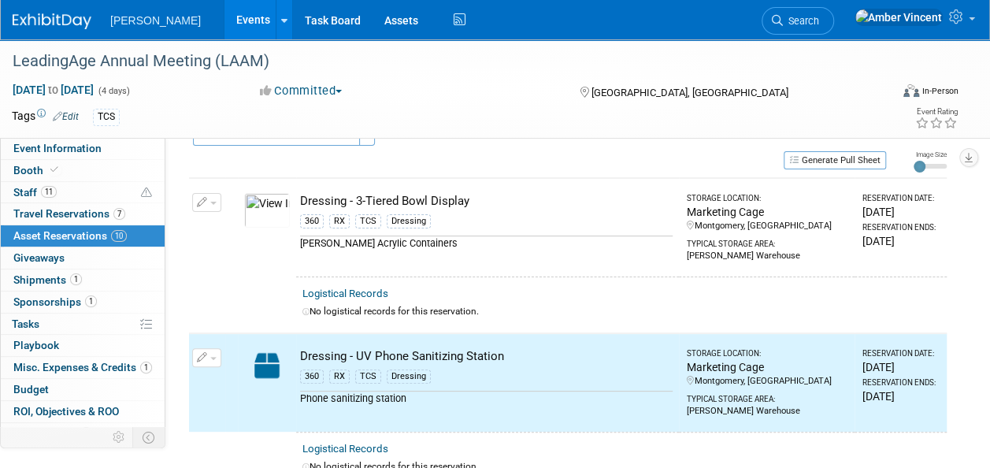
scroll to position [0, 0]
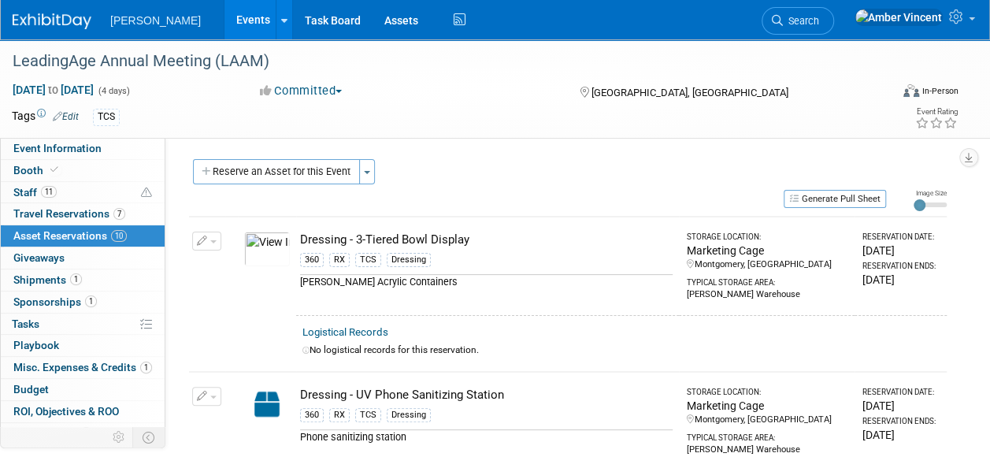
click at [224, 21] on link "Events" at bounding box center [252, 19] width 57 height 39
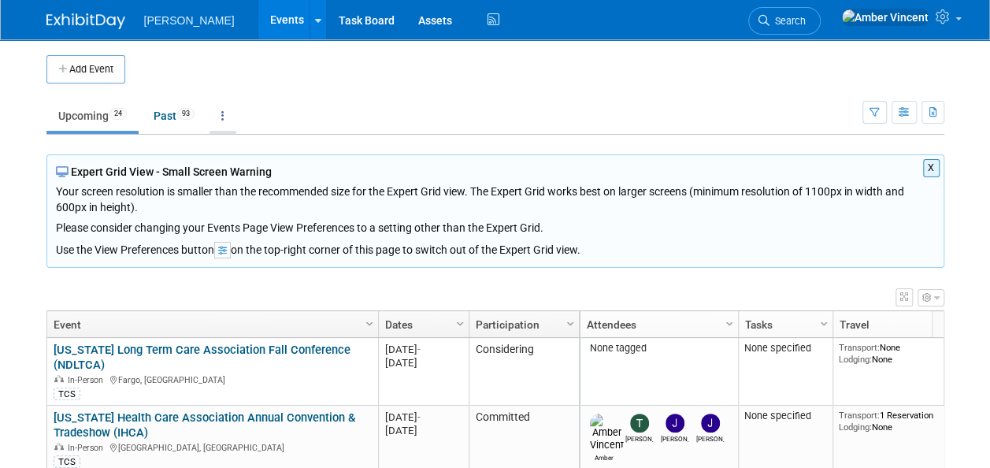
click at [224, 111] on icon at bounding box center [222, 115] width 3 height 11
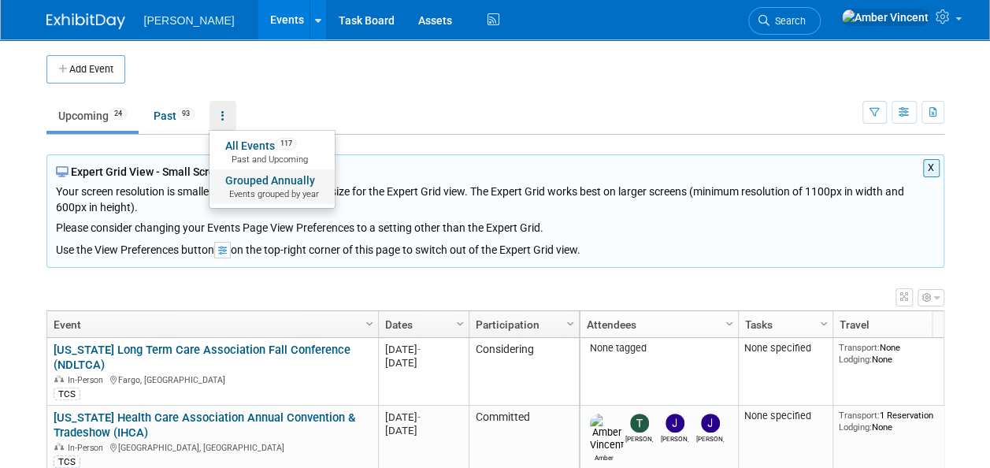
click at [269, 184] on link "Grouped Annually Events grouped by year" at bounding box center [272, 186] width 125 height 35
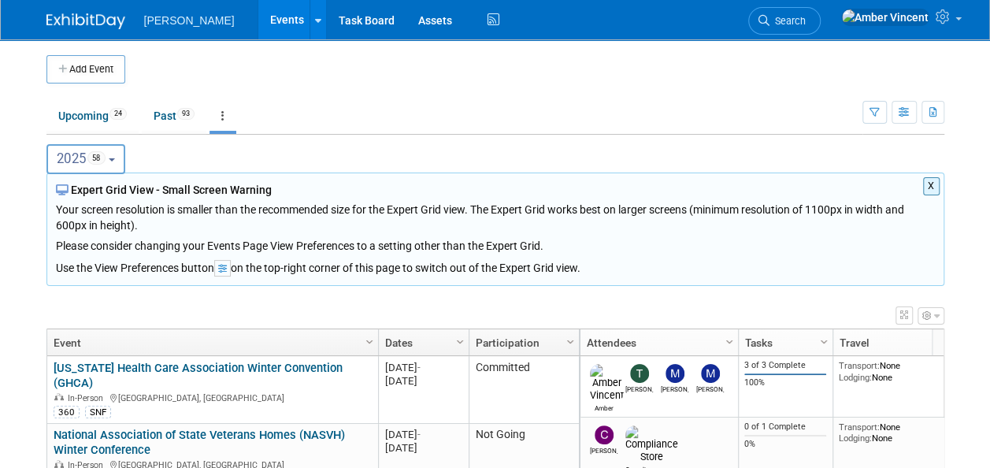
click at [115, 158] on b "button" at bounding box center [112, 159] width 6 height 3
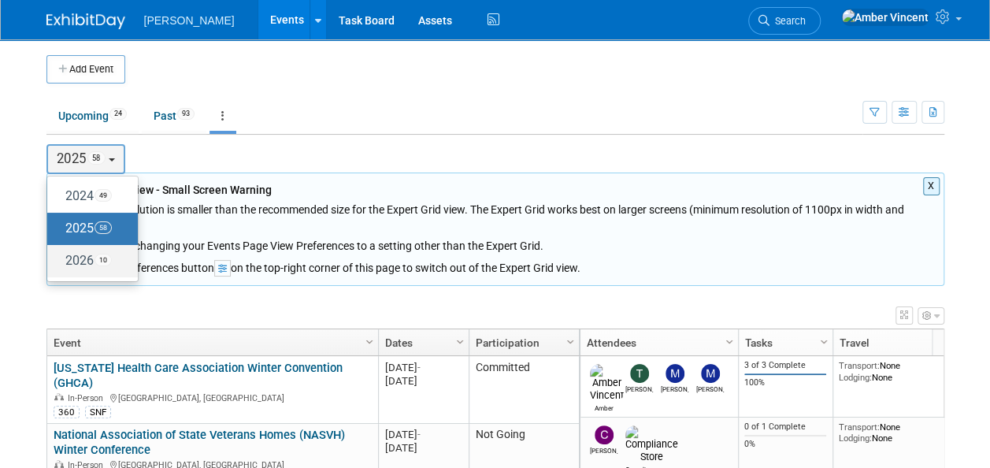
drag, startPoint x: 88, startPoint y: 263, endPoint x: 105, endPoint y: 243, distance: 26.3
click at [88, 265] on label "2026 10" at bounding box center [88, 261] width 67 height 26
click at [60, 265] on input "2026 10" at bounding box center [55, 260] width 10 height 10
select select "2026"
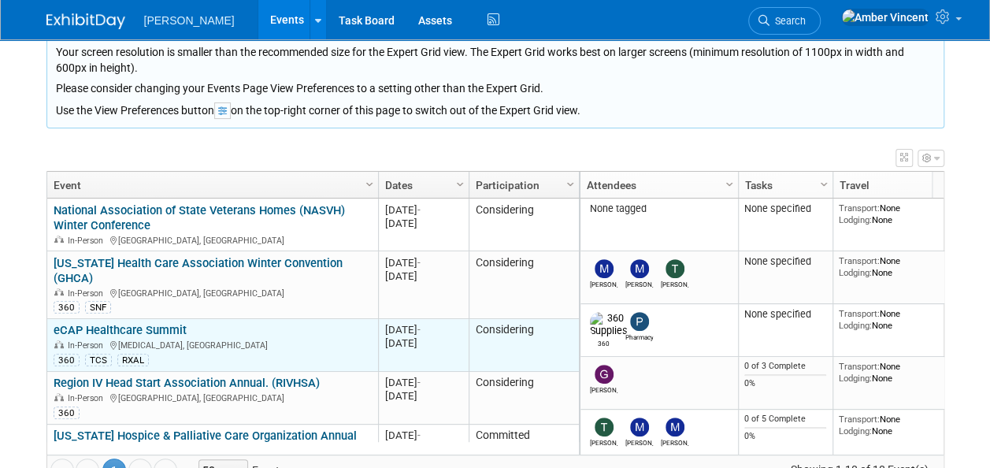
click at [265, 323] on div "eCAP Healthcare Summit In-Person Doral, FL 360 TCS RXAL" at bounding box center [212, 344] width 317 height 43
click at [169, 323] on link "eCAP Healthcare Summit" at bounding box center [120, 330] width 133 height 14
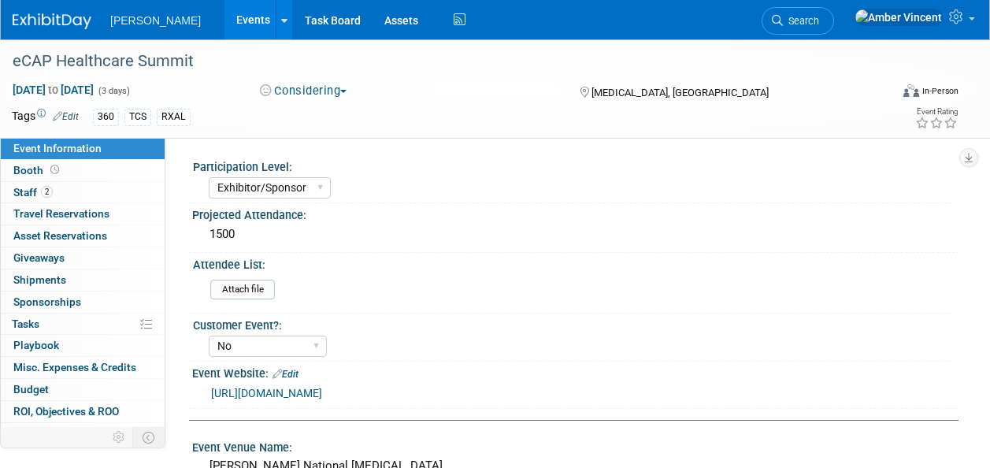
select select "Exhibitor/Sponsor"
select select "No"
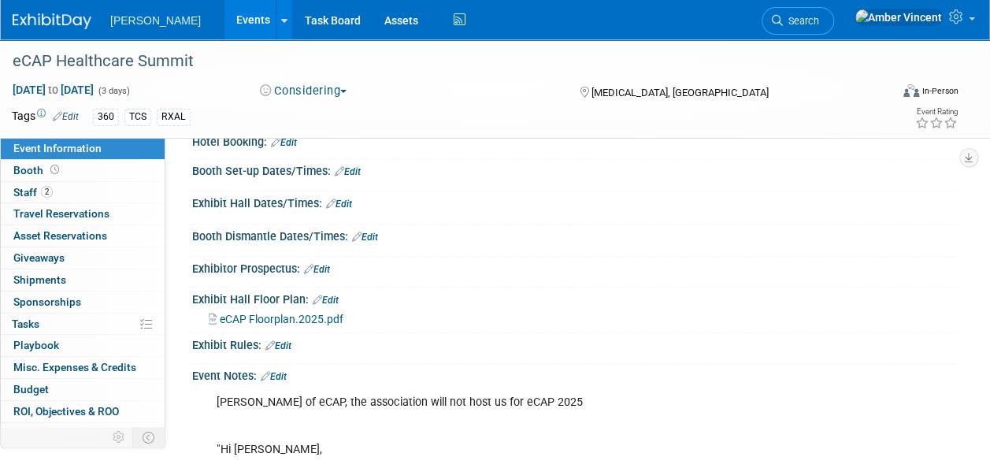
scroll to position [507, 0]
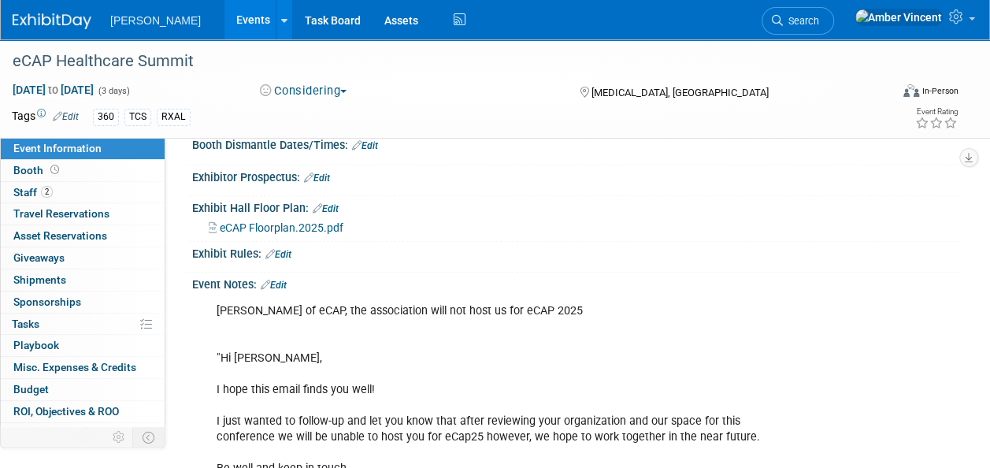
click at [280, 281] on link "Edit" at bounding box center [274, 285] width 26 height 11
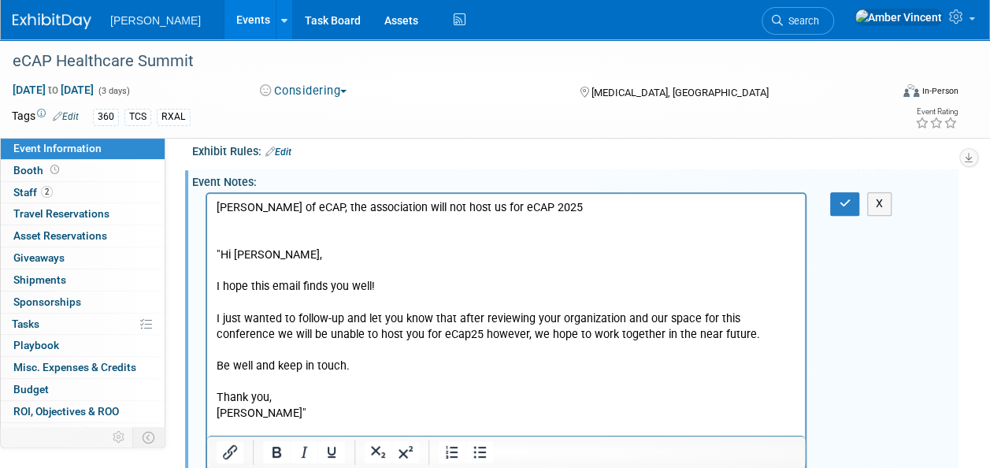
scroll to position [586, 0]
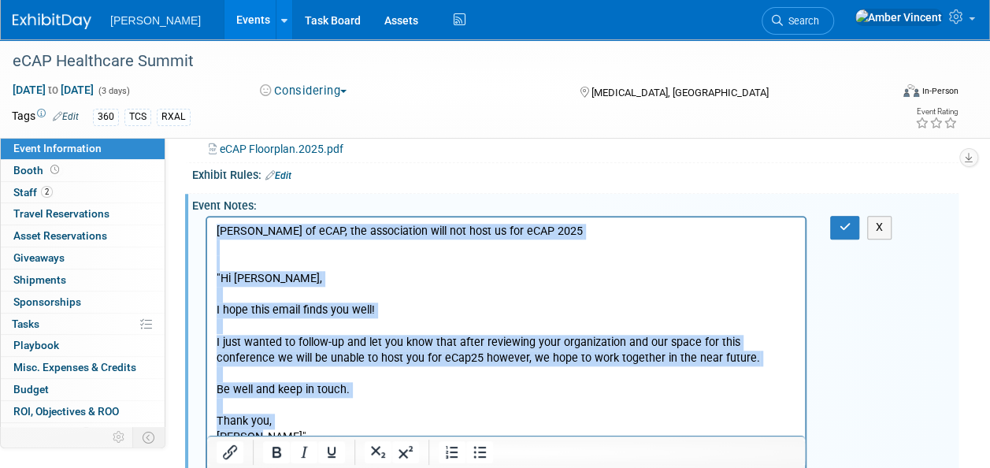
drag, startPoint x: 217, startPoint y: 227, endPoint x: 640, endPoint y: 661, distance: 606.6
click at [432, 445] on html "[PERSON_NAME] of eCAP, the association will not host us for eCAP 2025 "Hi [PERS…" at bounding box center [506, 331] width 598 height 228
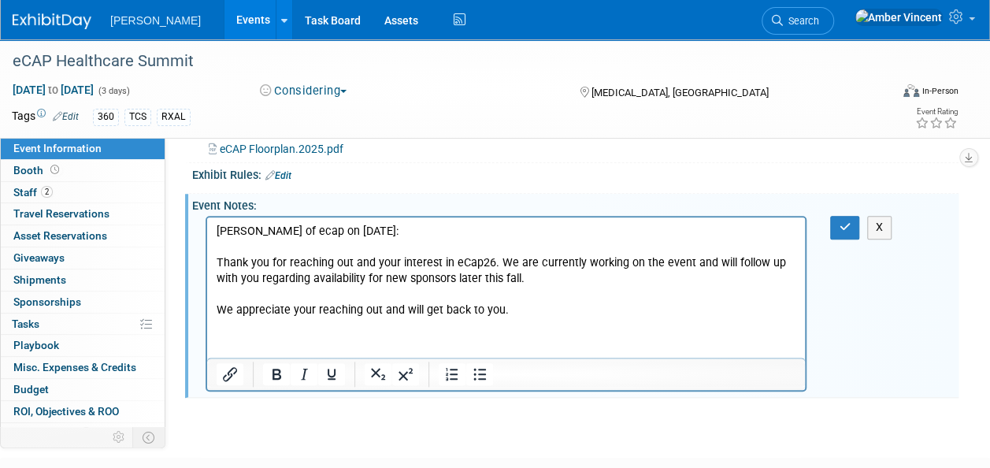
click at [217, 263] on p "Thank you for reaching out and your interest in eCap26. We are currently workin…" at bounding box center [507, 271] width 580 height 32
click at [523, 318] on html "Per Corey D'Ambra of ecap on 09/15/2025: "Thank you for reaching out and your i…" at bounding box center [506, 267] width 598 height 101
click at [842, 230] on button "button" at bounding box center [844, 227] width 29 height 23
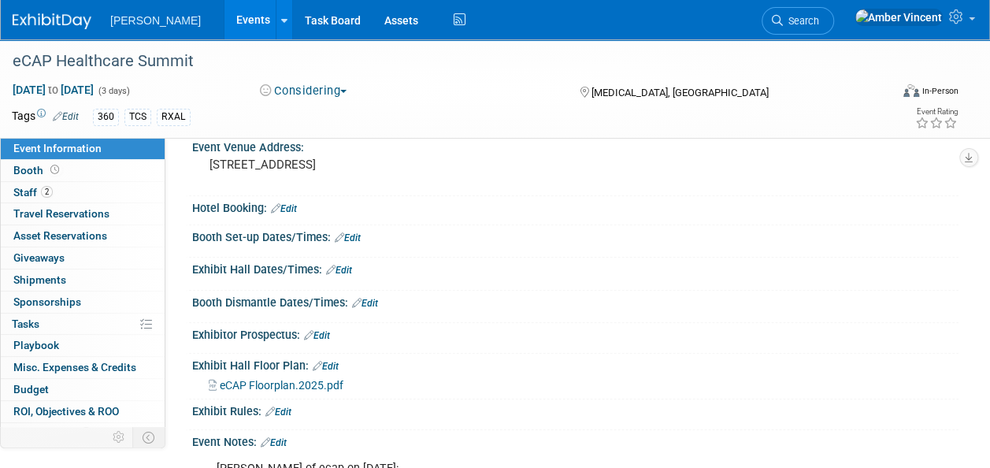
scroll to position [350, 0]
click at [61, 164] on link "Booth" at bounding box center [83, 170] width 164 height 21
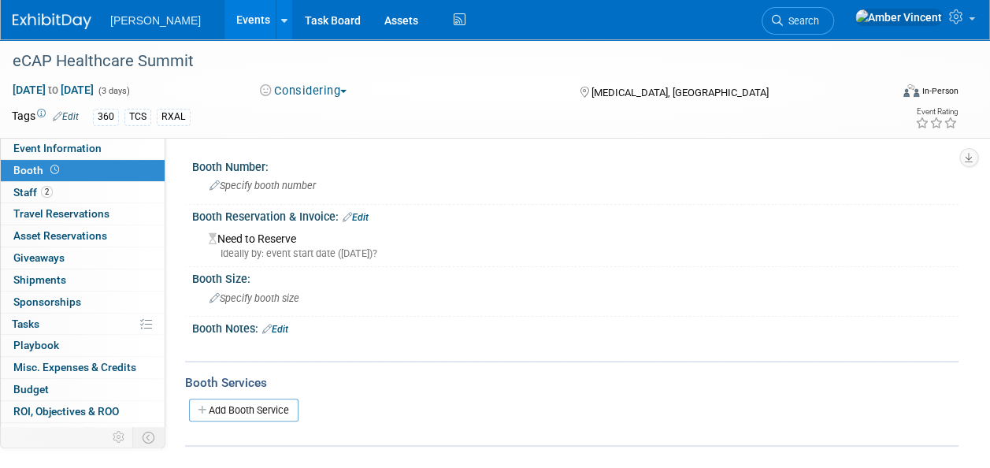
click at [224, 17] on link "Events" at bounding box center [252, 19] width 57 height 39
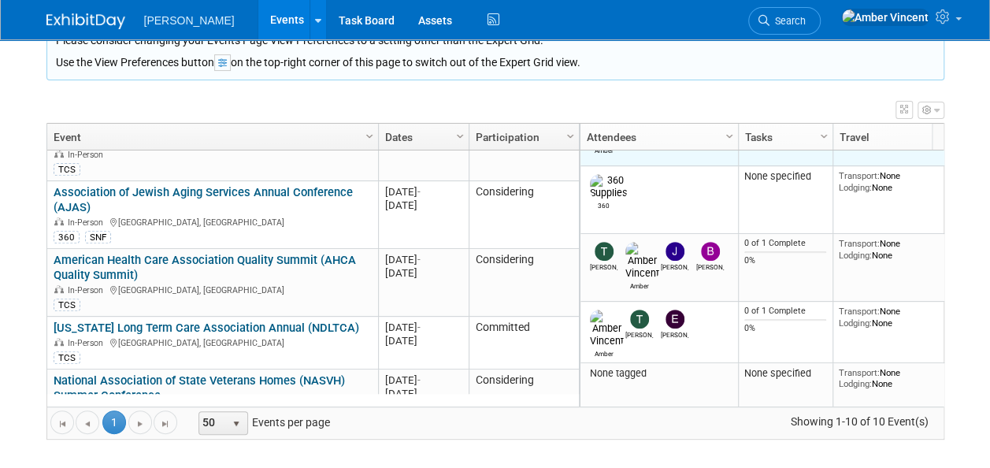
scroll to position [343, 0]
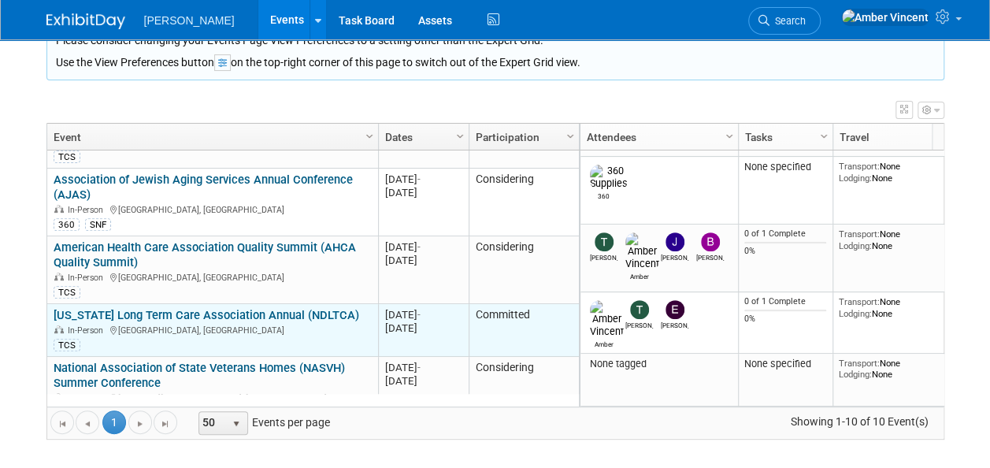
click at [268, 308] on link "[US_STATE] Long Term Care Association Annual (NDLTCA)" at bounding box center [207, 315] width 306 height 14
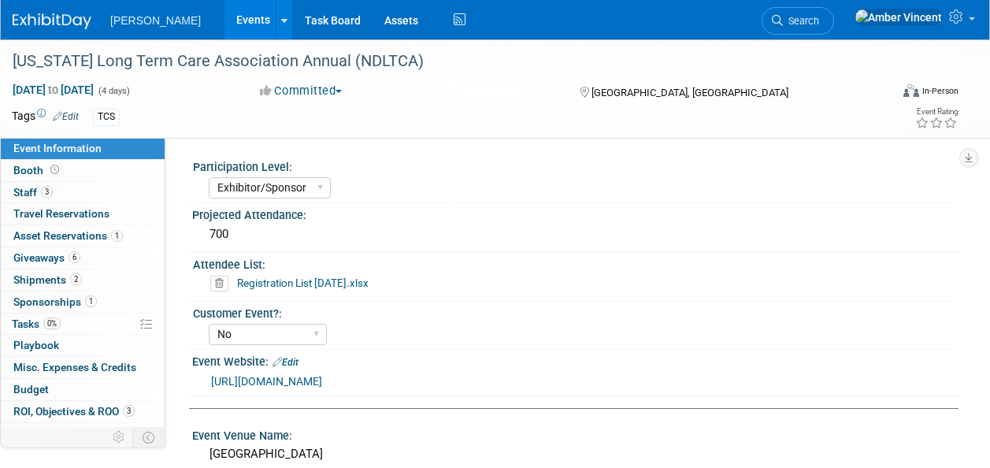
select select "Exhibitor/Sponsor"
select select "No"
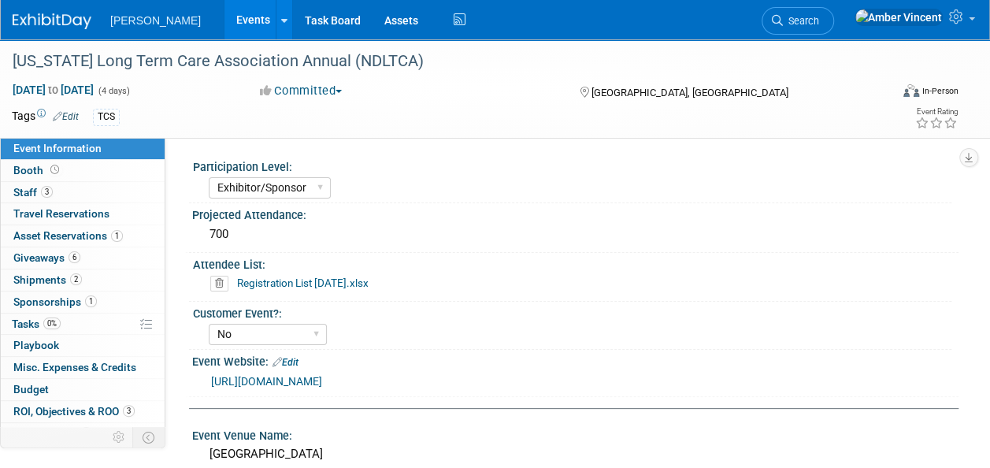
click at [217, 284] on icon at bounding box center [219, 284] width 18 height 16
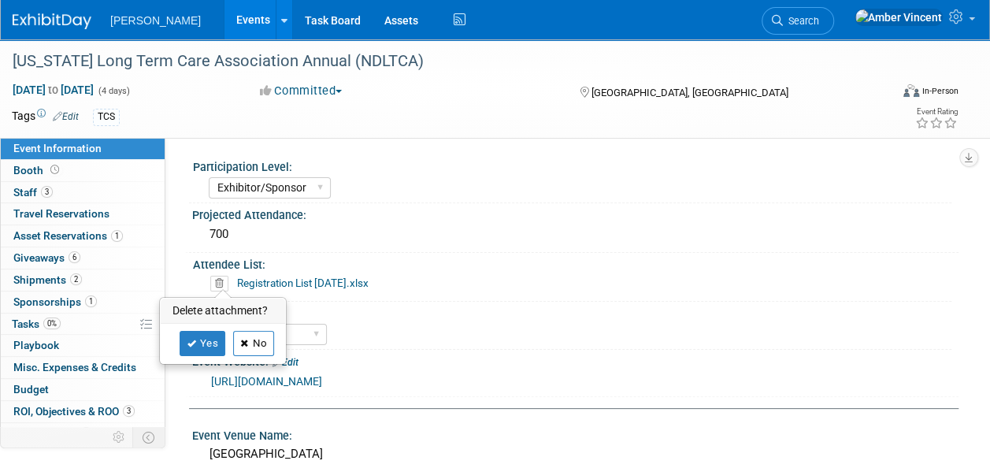
click at [244, 342] on icon at bounding box center [244, 343] width 9 height 9
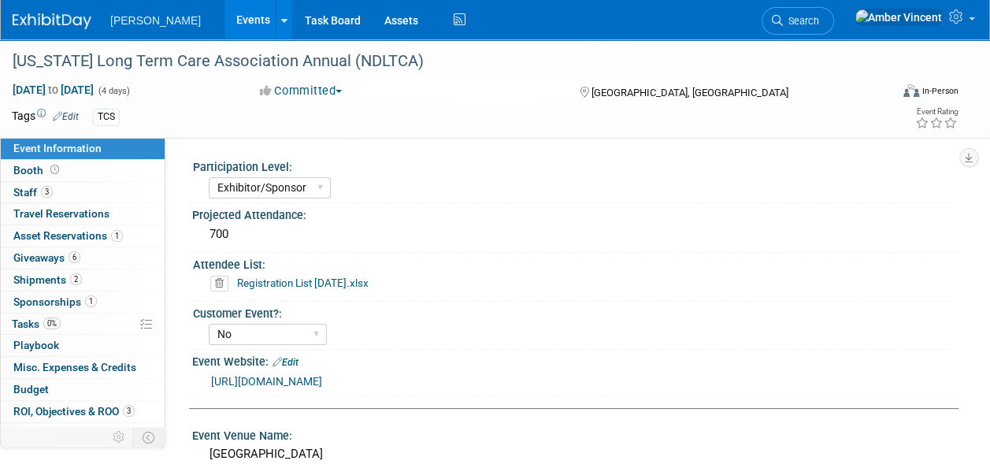
click at [221, 282] on icon at bounding box center [219, 284] width 18 height 16
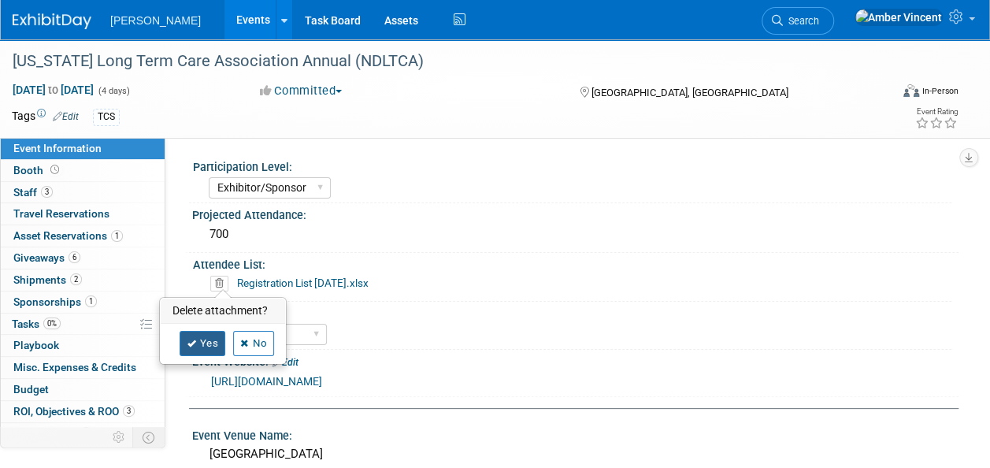
click at [213, 343] on link "Yes" at bounding box center [203, 343] width 46 height 25
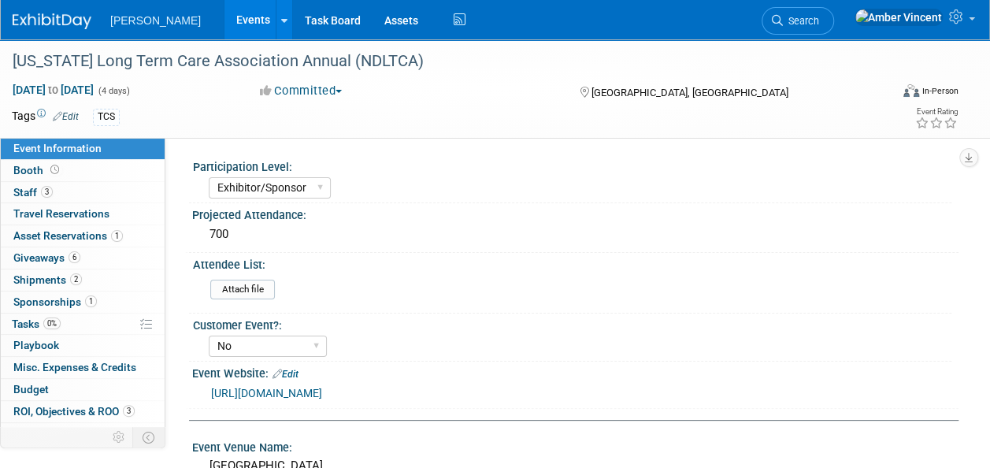
drag, startPoint x: 205, startPoint y: 30, endPoint x: 274, endPoint y: 239, distance: 219.9
click at [224, 30] on link "Events" at bounding box center [252, 19] width 57 height 39
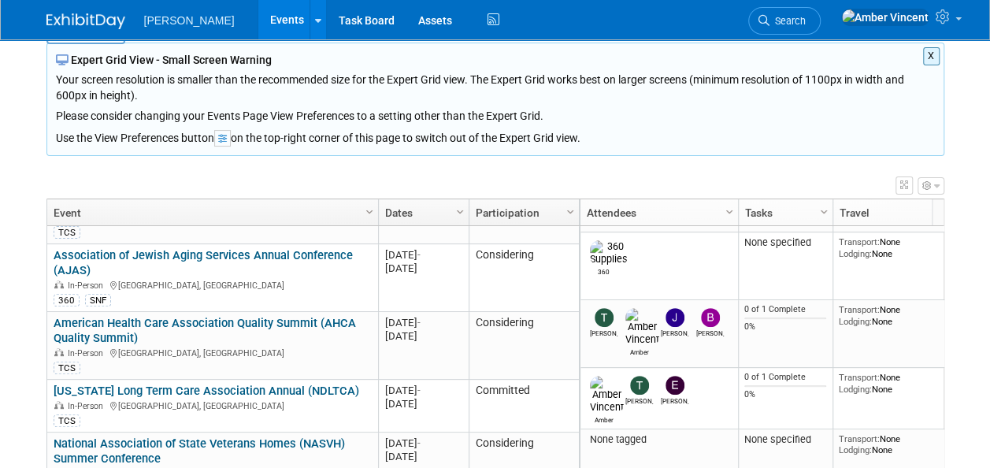
scroll to position [206, 0]
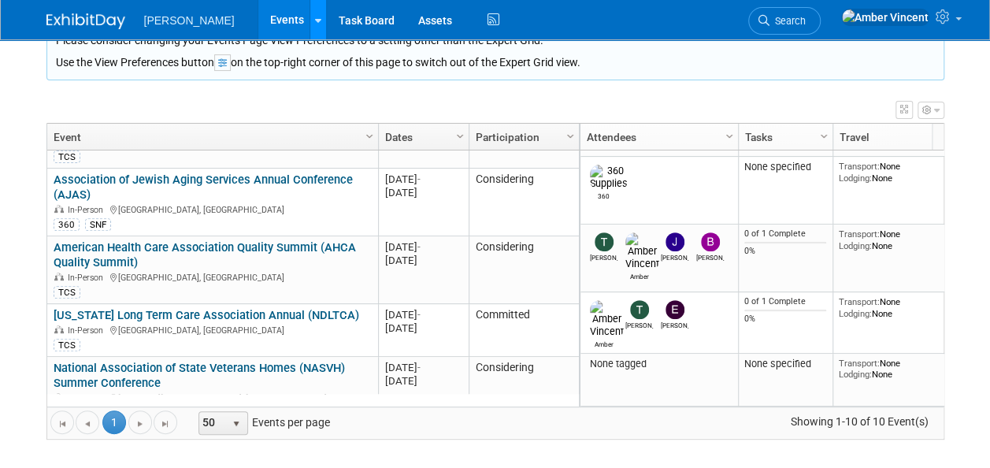
click at [310, 25] on link at bounding box center [318, 19] width 17 height 39
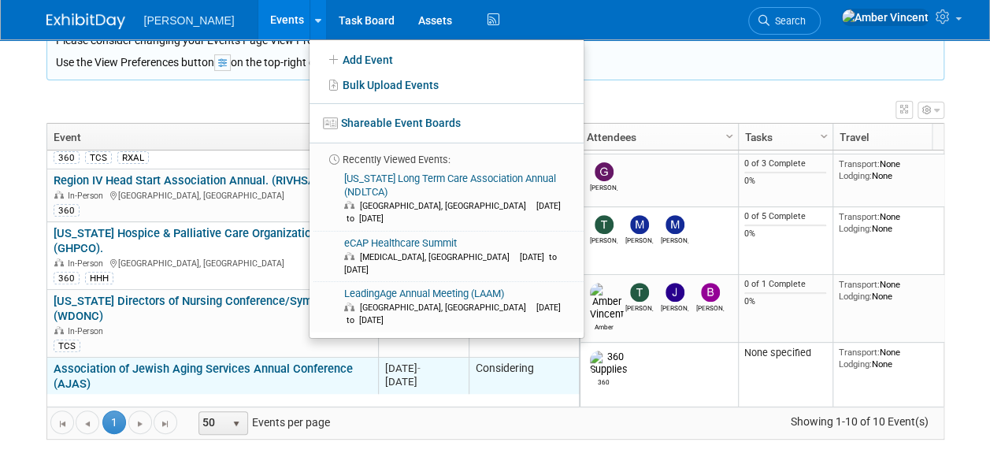
scroll to position [343, 0]
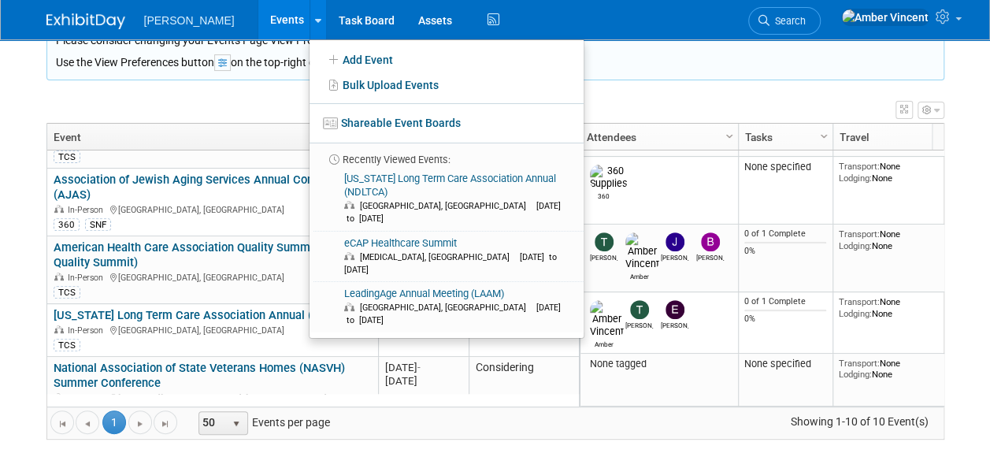
click at [33, 253] on body "Turenne Events Add Event Bulk Upload Events Shareable Event Boards Recently Vie…" at bounding box center [495, 28] width 990 height 468
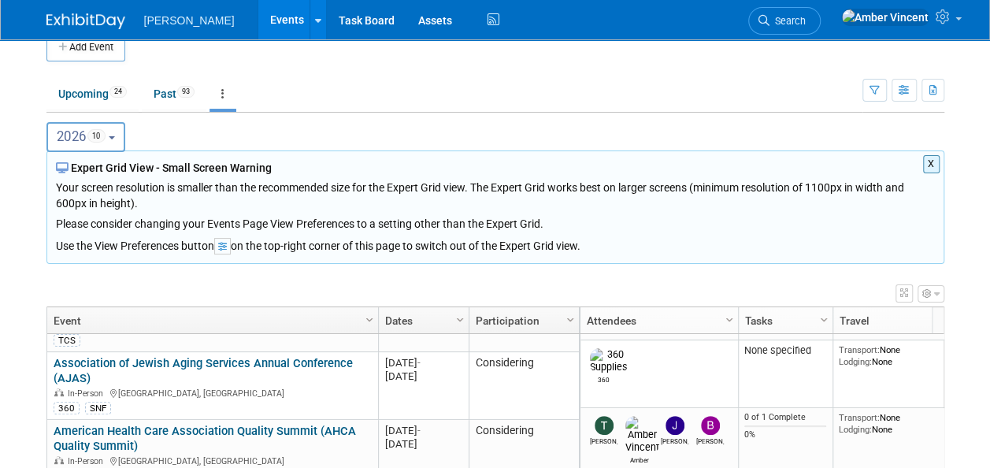
scroll to position [0, 0]
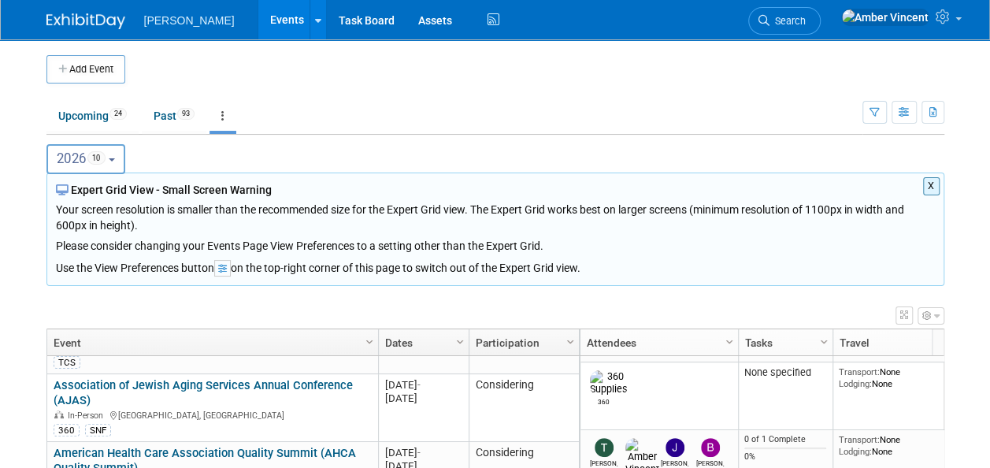
click at [112, 157] on button "2026 10" at bounding box center [86, 159] width 80 height 30
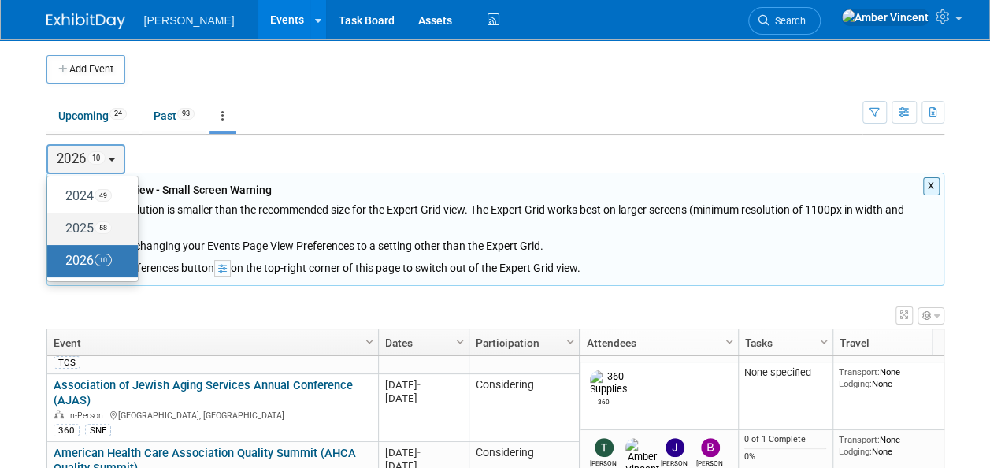
click at [98, 228] on span "58" at bounding box center [103, 227] width 17 height 13
click at [60, 228] on input "2025 58" at bounding box center [55, 228] width 10 height 10
select select "2025"
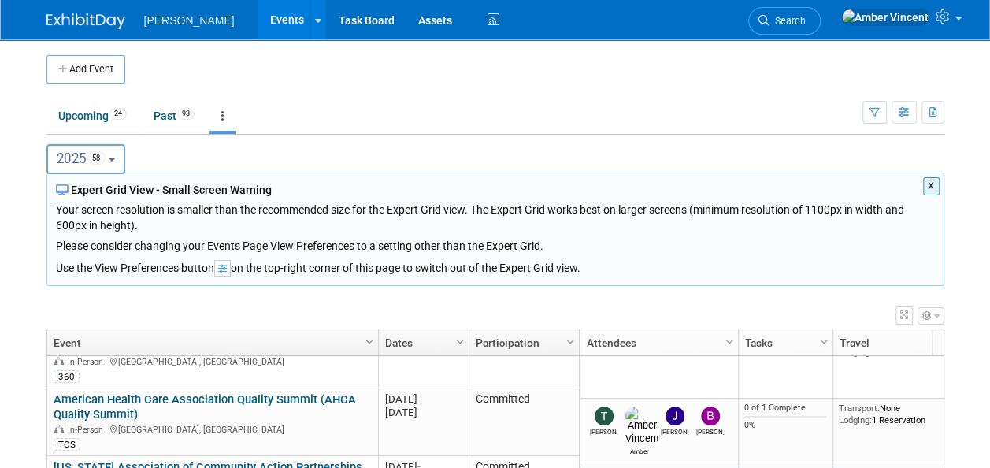
click at [933, 186] on button "X" at bounding box center [931, 186] width 17 height 18
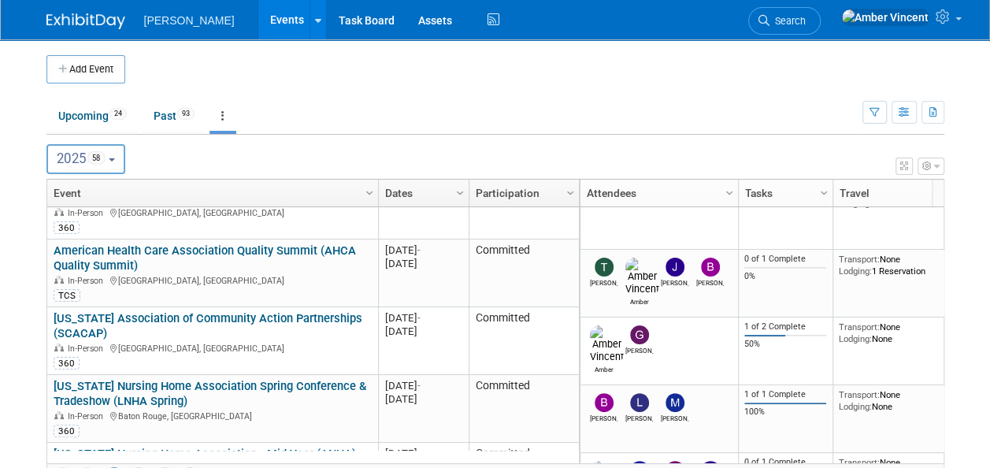
click at [224, 117] on icon at bounding box center [222, 115] width 3 height 11
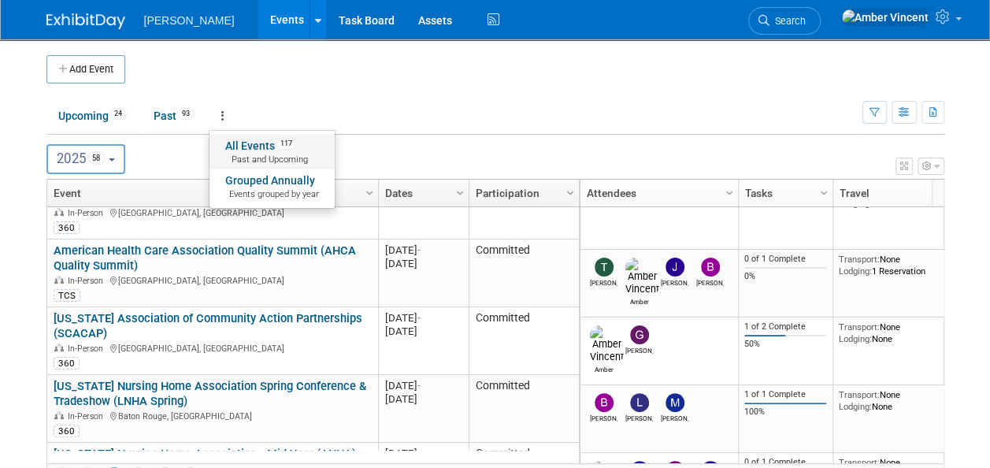
click at [264, 161] on span "Past and Upcoming" at bounding box center [272, 160] width 94 height 13
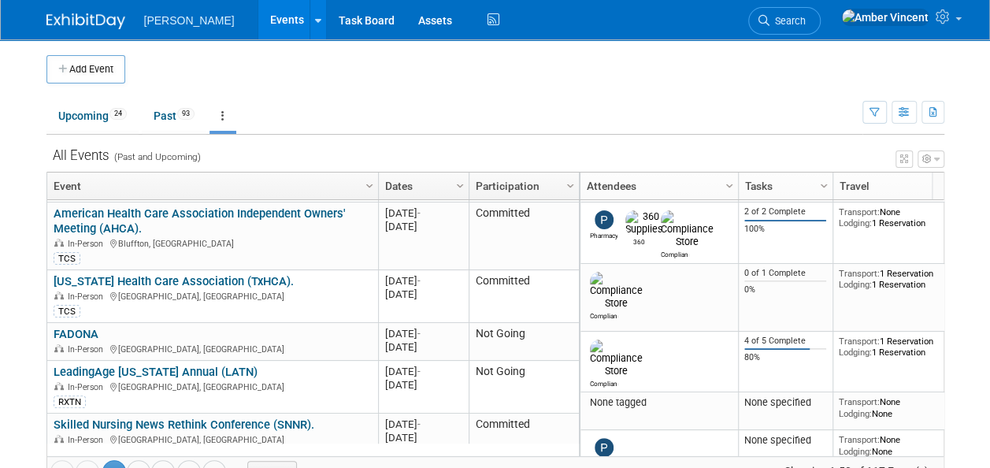
scroll to position [1607, 0]
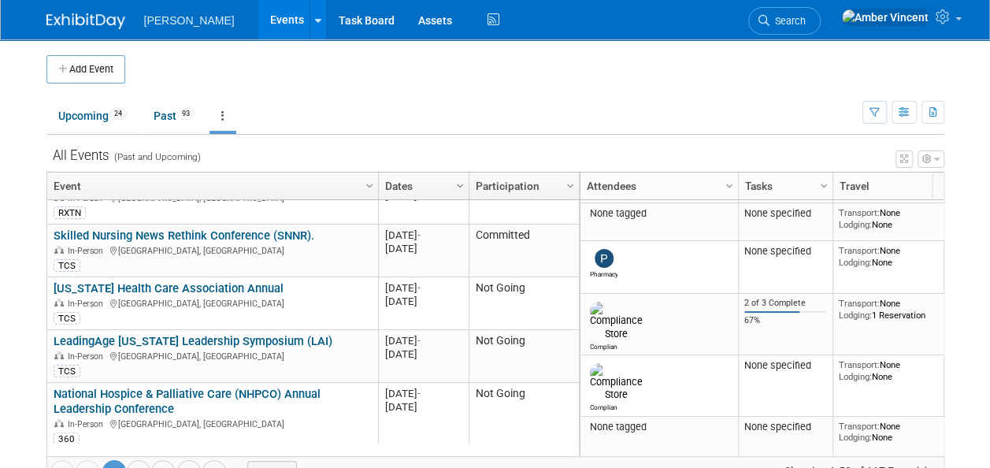
click at [462, 180] on span "Column Settings" at bounding box center [460, 186] width 13 height 13
click at [426, 98] on td "Upcoming 24 Past 93 All Events 117 Past and Upcoming Grouped Annually Events gr…" at bounding box center [454, 108] width 816 height 51
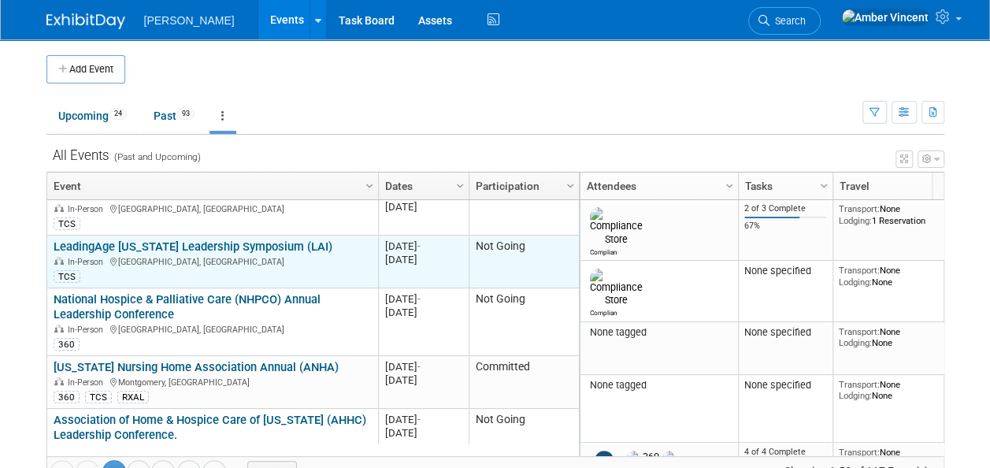
scroll to position [1890, 0]
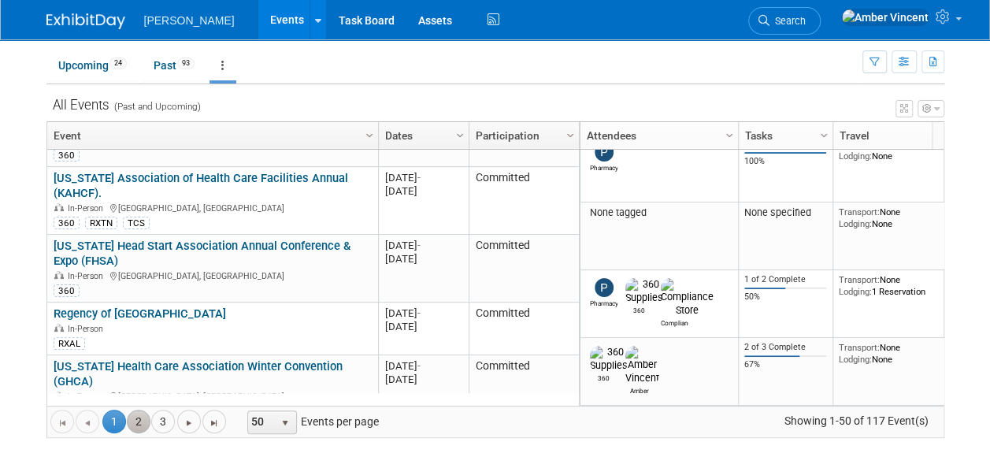
click at [139, 421] on link "2" at bounding box center [139, 422] width 24 height 24
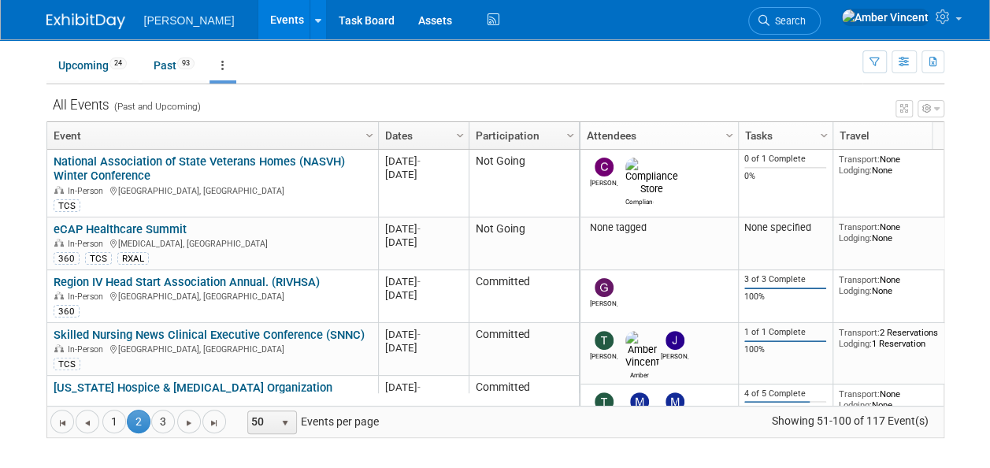
click at [331, 88] on div "All Events (Past and Upcoming)" at bounding box center [495, 99] width 898 height 31
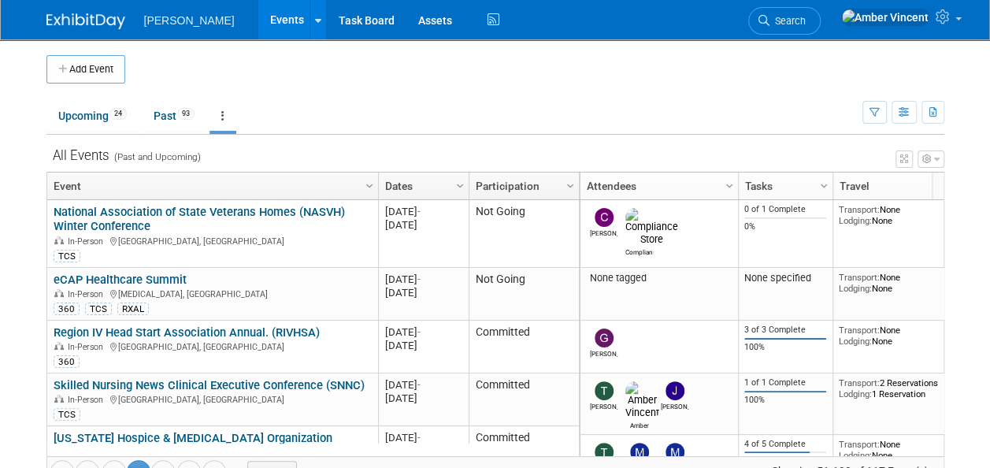
click at [224, 119] on icon at bounding box center [222, 115] width 3 height 11
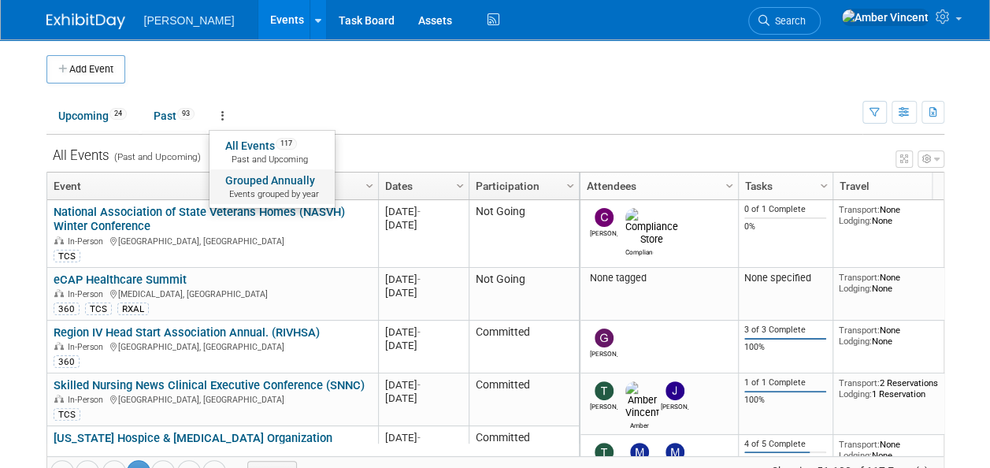
click at [250, 189] on span "Events grouped by year" at bounding box center [272, 194] width 94 height 13
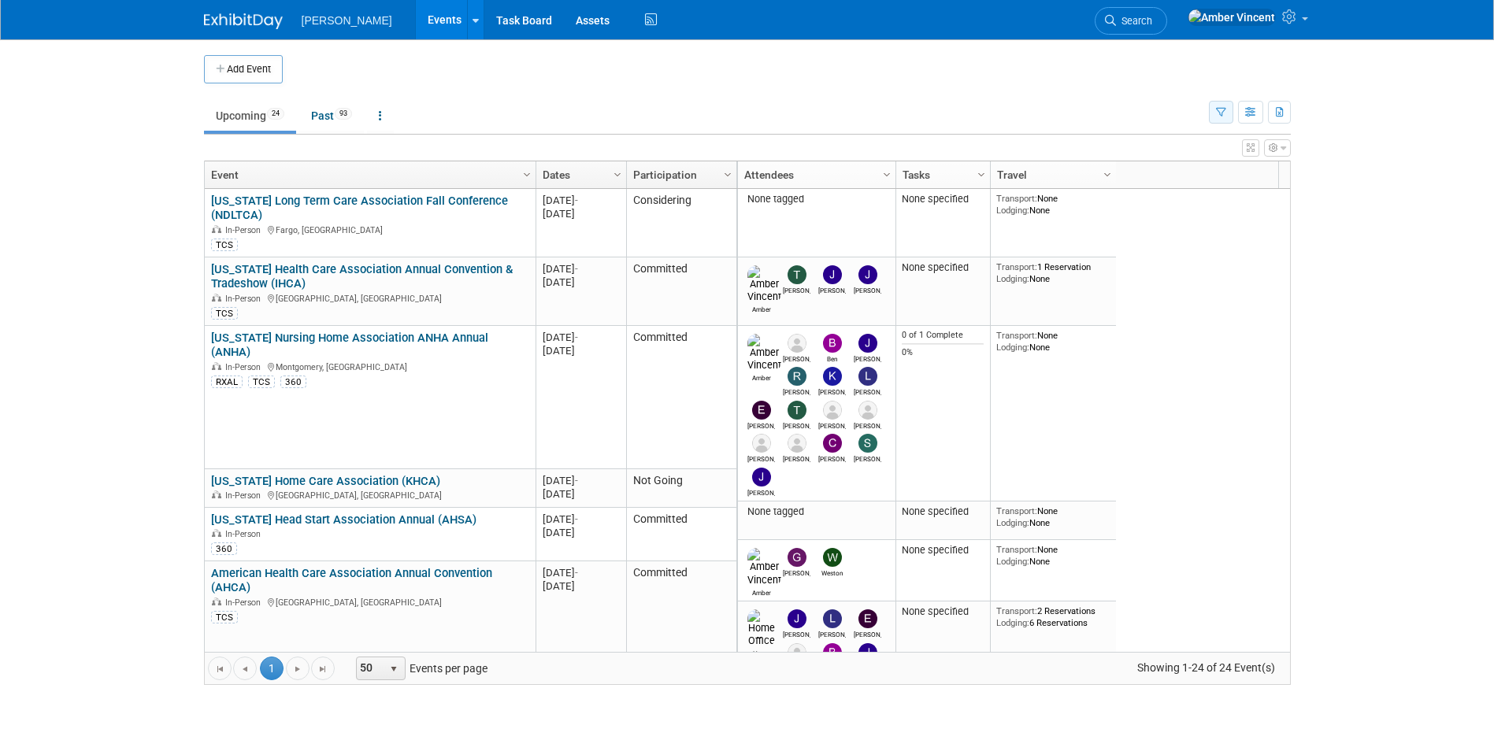
click at [1227, 114] on button "button" at bounding box center [1221, 112] width 24 height 23
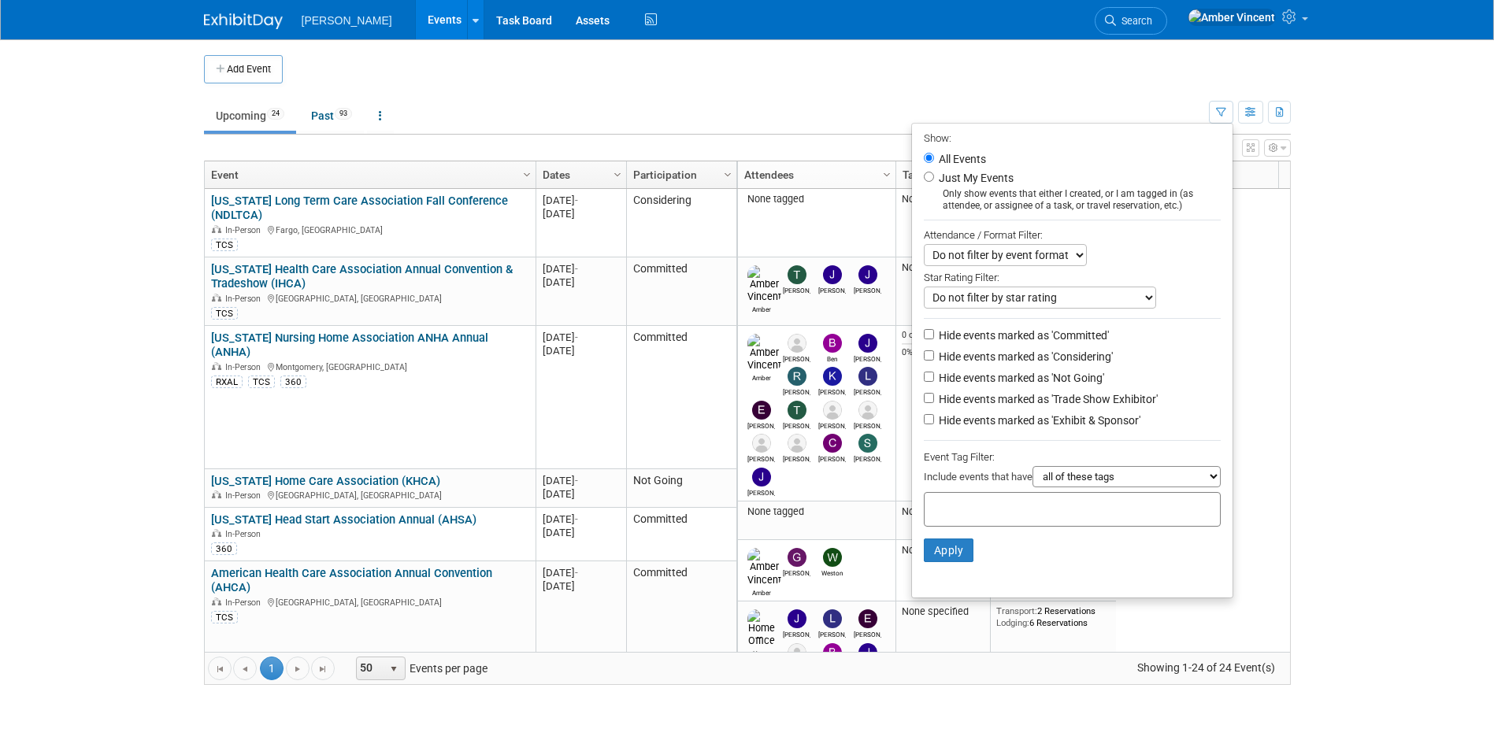
click at [879, 78] on td at bounding box center [760, 69] width 955 height 28
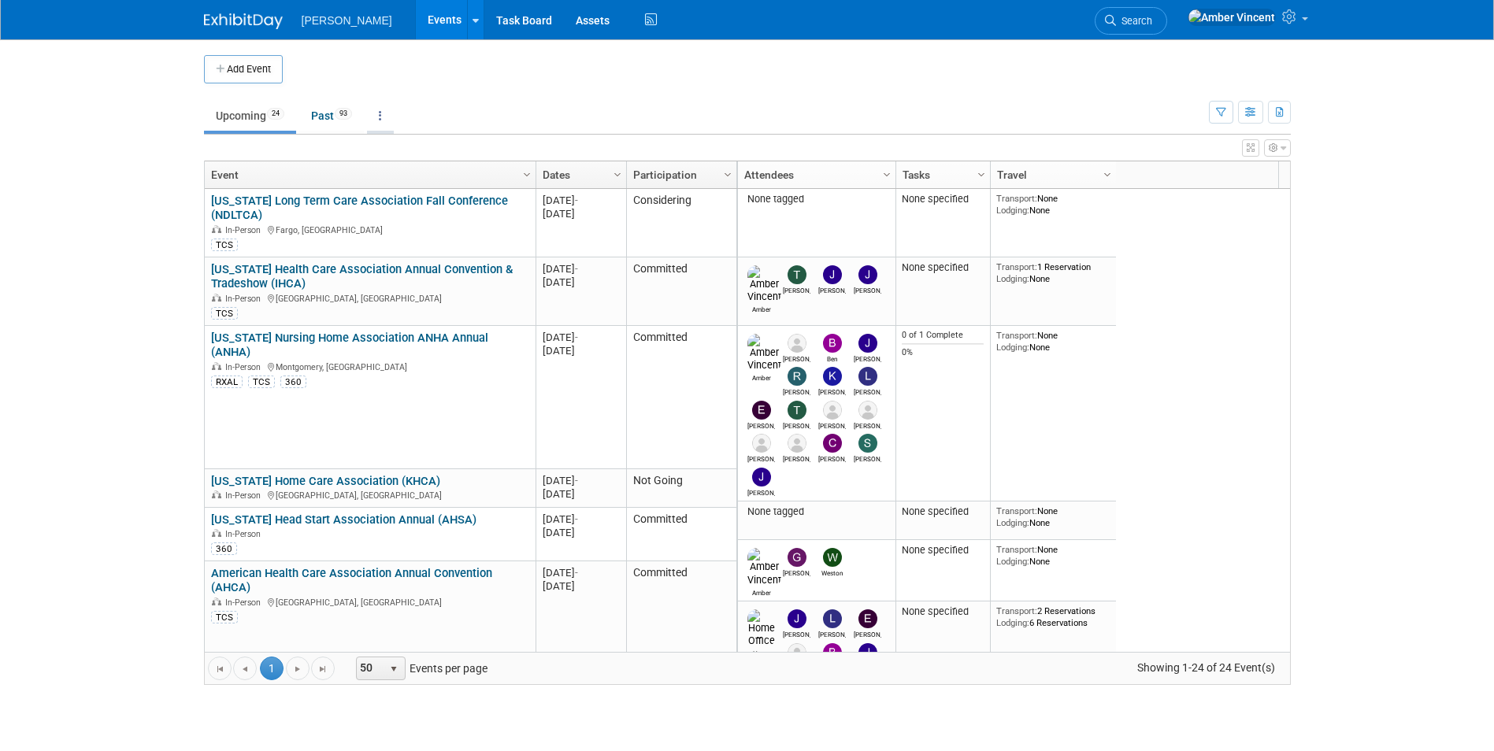
click at [381, 119] on link at bounding box center [380, 116] width 27 height 30
click at [405, 176] on link "Grouped Annually Events grouped by year" at bounding box center [429, 186] width 125 height 35
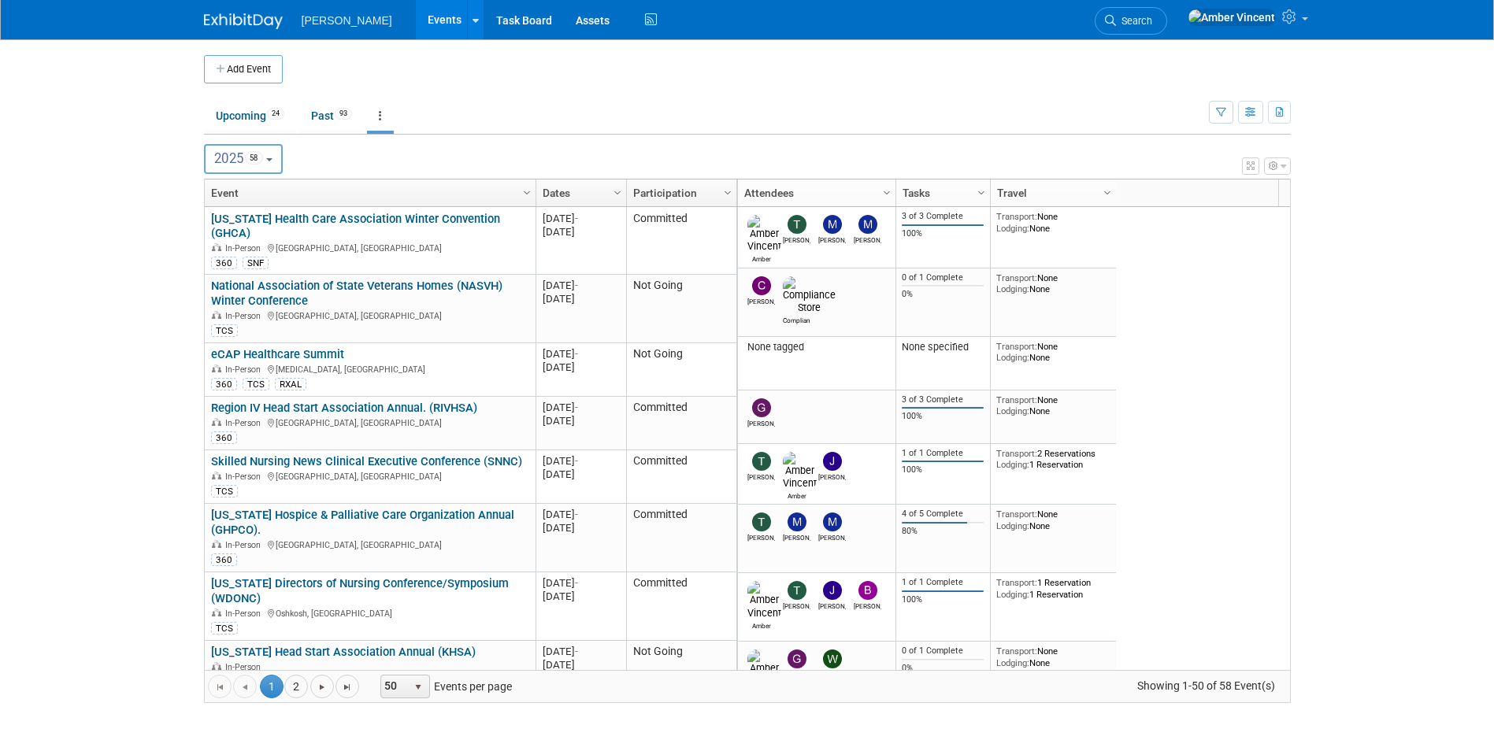
click at [284, 160] on button "2025 58" at bounding box center [244, 159] width 80 height 30
click at [253, 257] on label "2026 10" at bounding box center [246, 261] width 67 height 26
click at [217, 257] on input "2026 10" at bounding box center [212, 260] width 10 height 10
select select "2026"
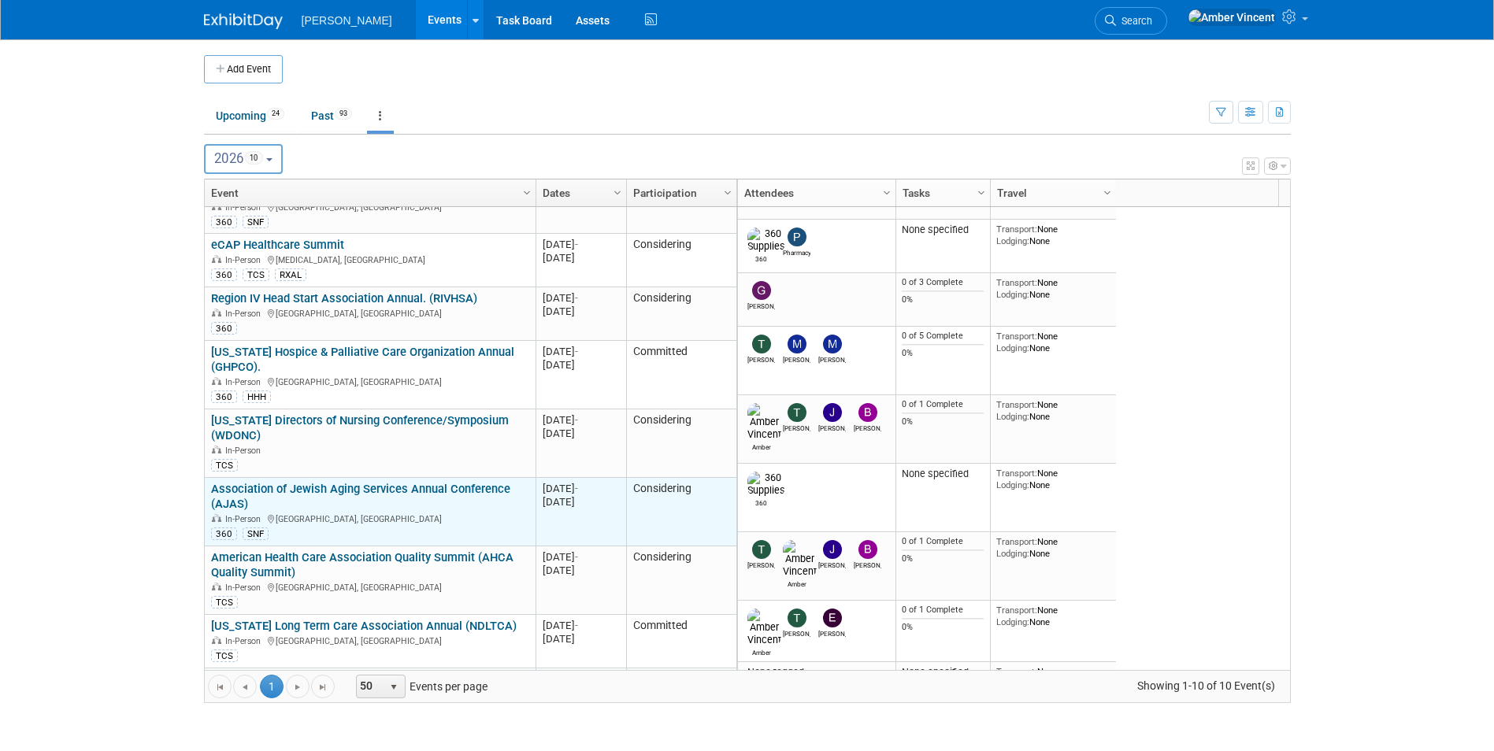
scroll to position [132, 0]
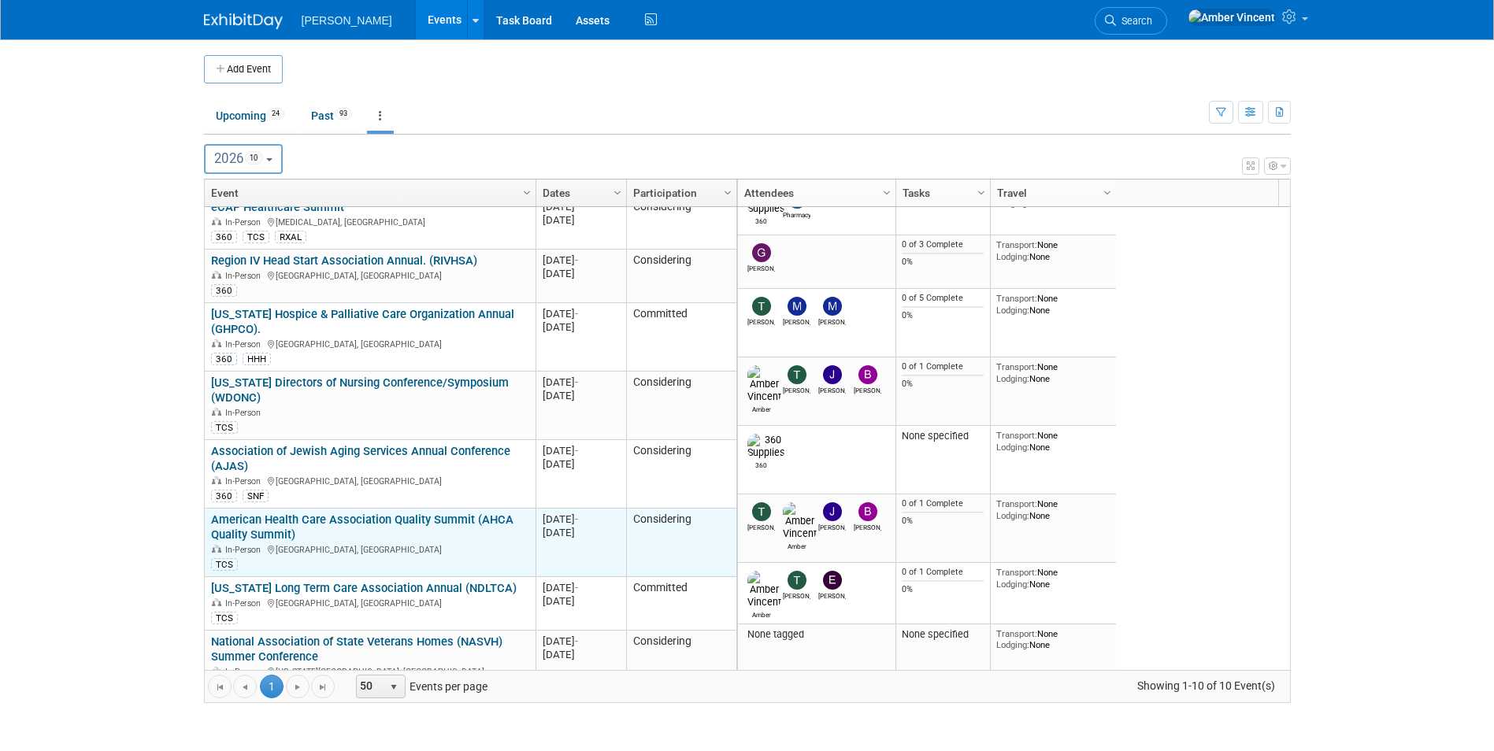
drag, startPoint x: 146, startPoint y: 558, endPoint x: 216, endPoint y: 536, distance: 73.7
click at [146, 558] on body "[PERSON_NAME] Events Add Event Bulk Upload Events Shareable Event Boards Recent…" at bounding box center [747, 375] width 1494 height 751
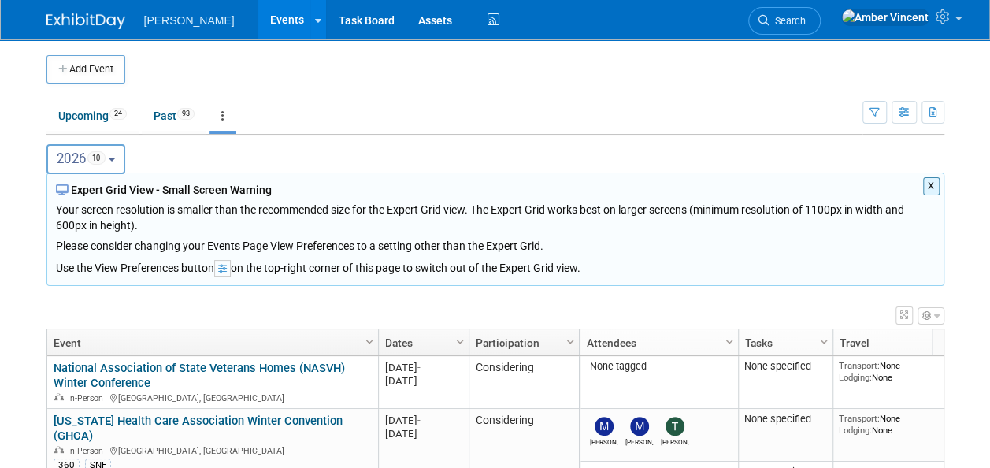
click at [115, 158] on b "button" at bounding box center [112, 159] width 6 height 3
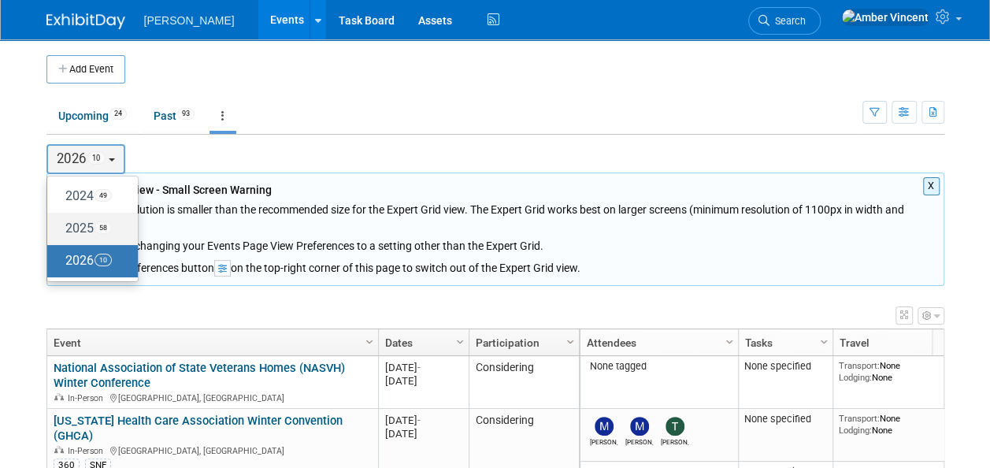
click at [76, 228] on label "2025 58" at bounding box center [88, 229] width 67 height 26
click at [60, 228] on input "2025 58" at bounding box center [55, 228] width 10 height 10
select select "2025"
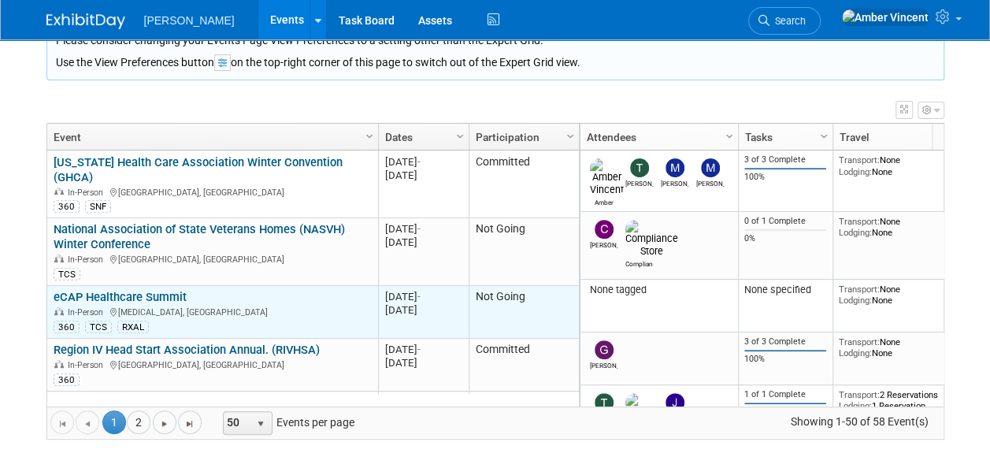
scroll to position [95, 0]
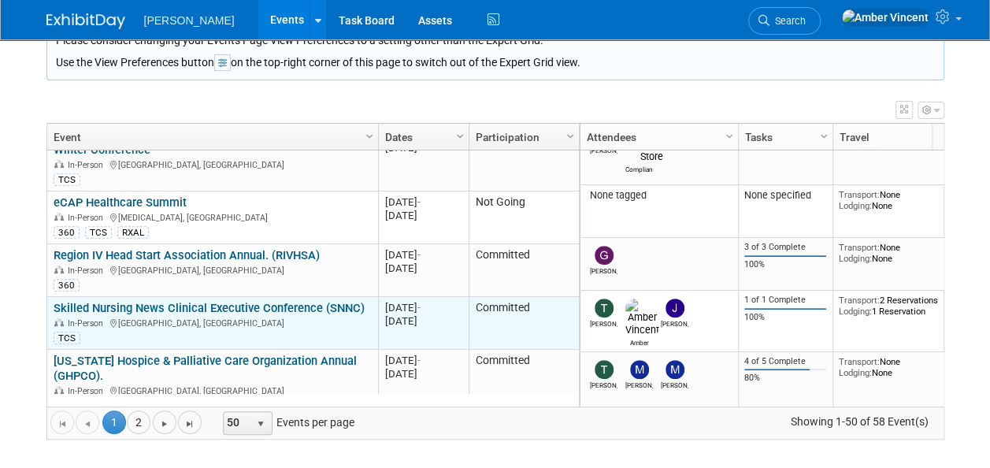
drag, startPoint x: 291, startPoint y: 291, endPoint x: 246, endPoint y: 305, distance: 47.1
click at [246, 316] on div "In-Person Bonita Springs, FL" at bounding box center [212, 322] width 317 height 13
click at [236, 301] on link "Skilled Nursing News Clinical Executive Conference (SNNC)" at bounding box center [209, 308] width 311 height 14
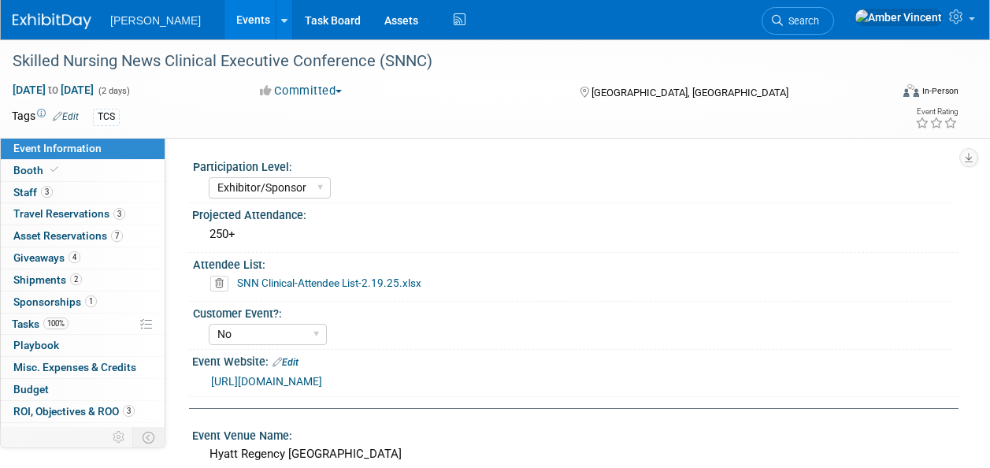
select select "Exhibitor/Sponsor"
select select "No"
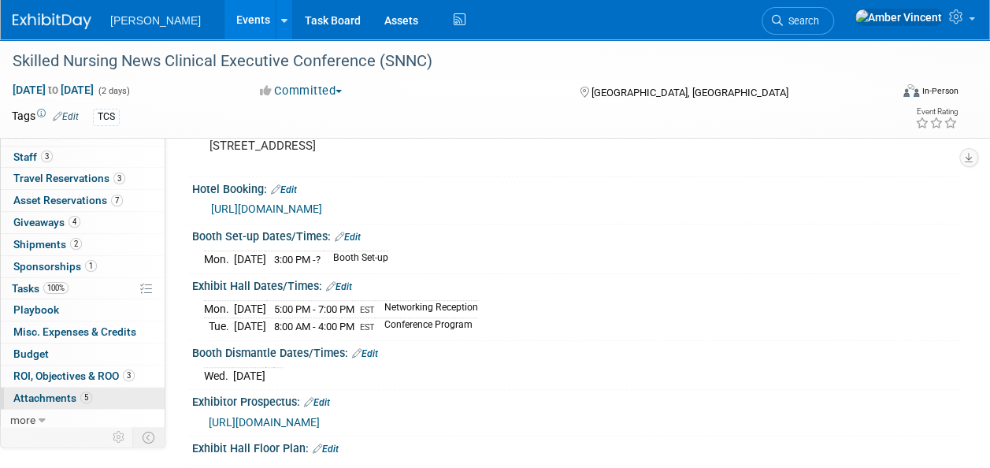
scroll to position [394, 0]
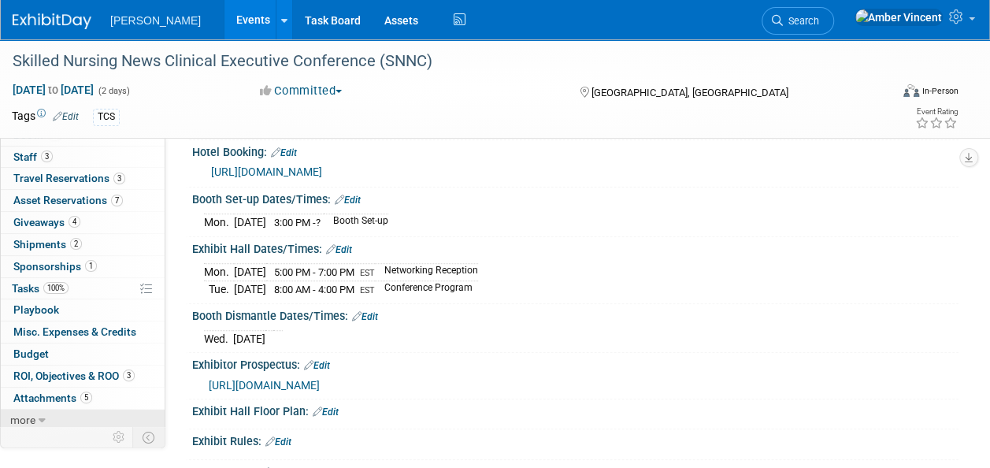
click at [35, 415] on span "more" at bounding box center [22, 420] width 25 height 13
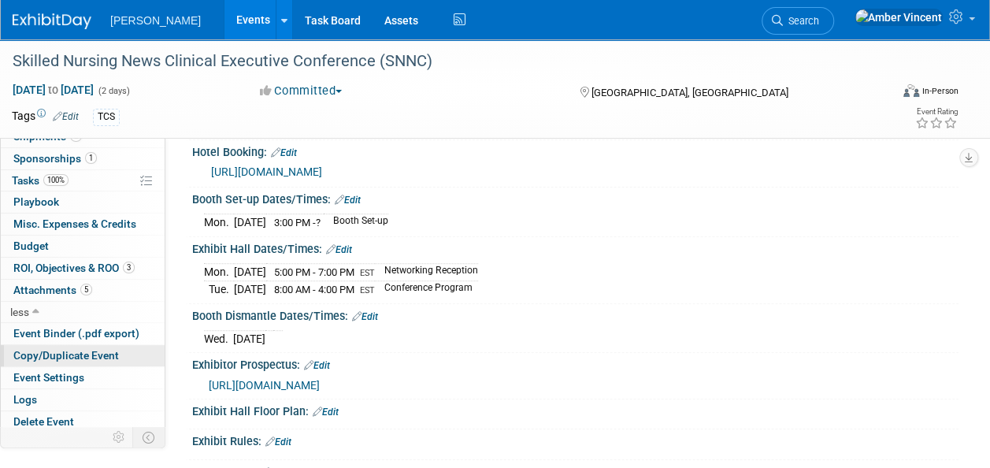
click at [109, 349] on span "Copy/Duplicate Event" at bounding box center [66, 355] width 106 height 13
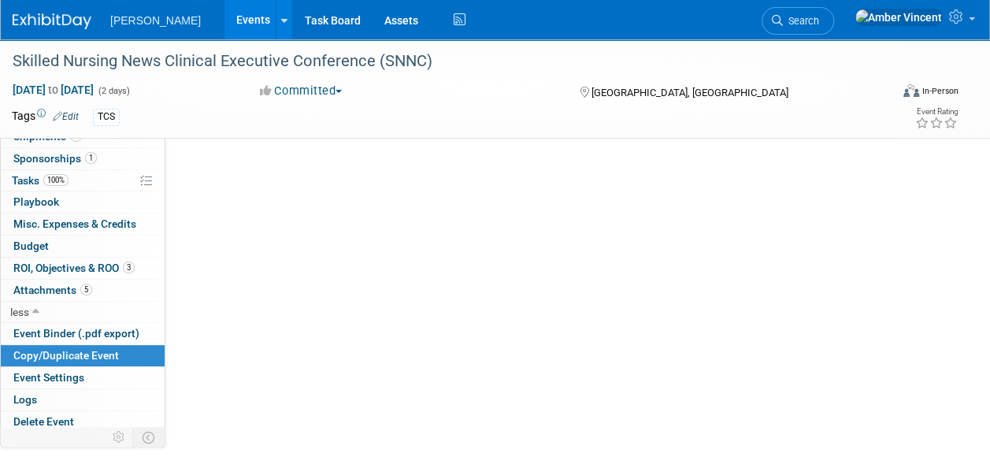
scroll to position [0, 0]
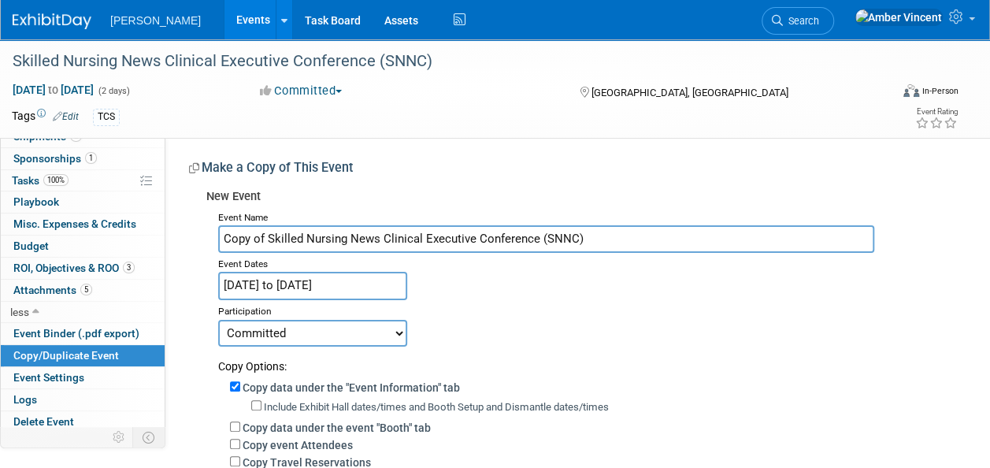
drag, startPoint x: 267, startPoint y: 237, endPoint x: 210, endPoint y: 226, distance: 58.5
click at [210, 226] on div "Event Name Copy of Skilled Nursing News Clinical Executive Conference (SNNC) Ev…" at bounding box center [576, 460] width 740 height 508
type input "Skilled Nursing News Clinical Executive Conference (SNNC)"
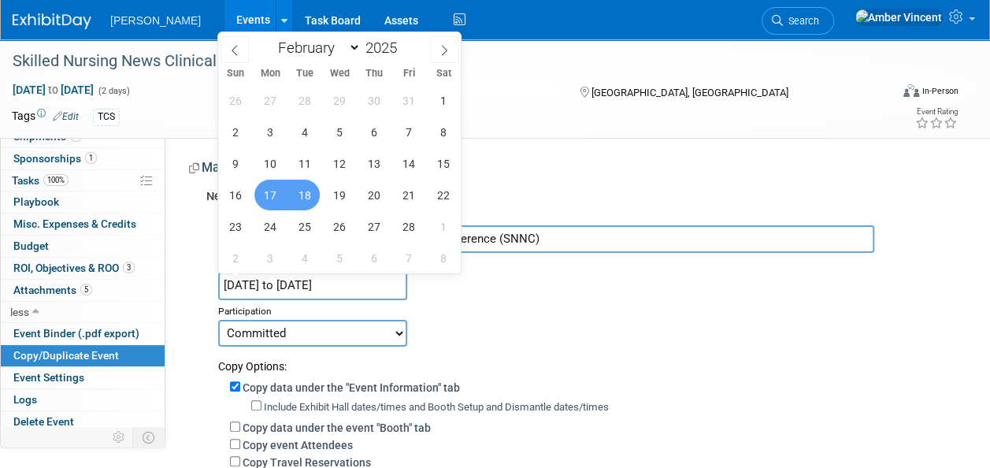
click at [291, 287] on input "Feb 17, 2025 to Feb 18, 2025" at bounding box center [312, 286] width 189 height 28
click at [400, 43] on span at bounding box center [402, 43] width 11 height 9
type input "2026"
click at [263, 164] on span "16" at bounding box center [269, 163] width 31 height 31
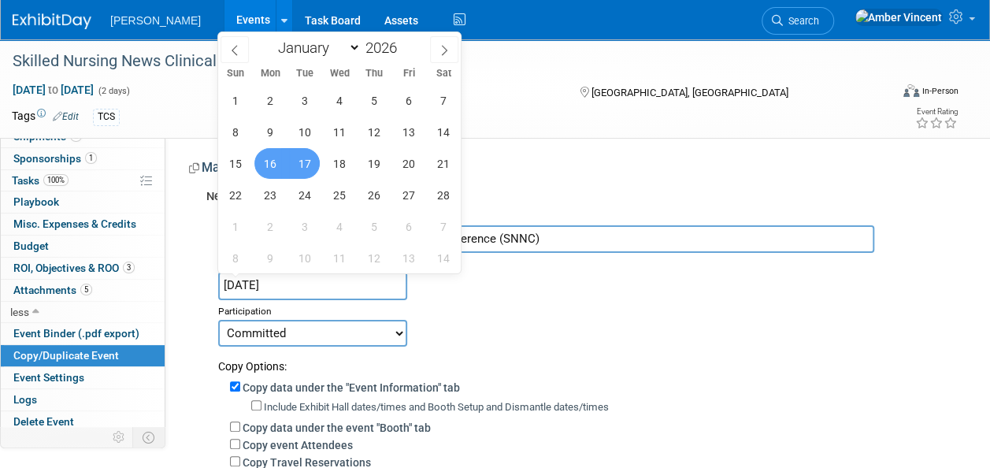
click at [302, 165] on span "17" at bounding box center [304, 163] width 31 height 31
type input "Feb 16, 2026 to Feb 17, 2026"
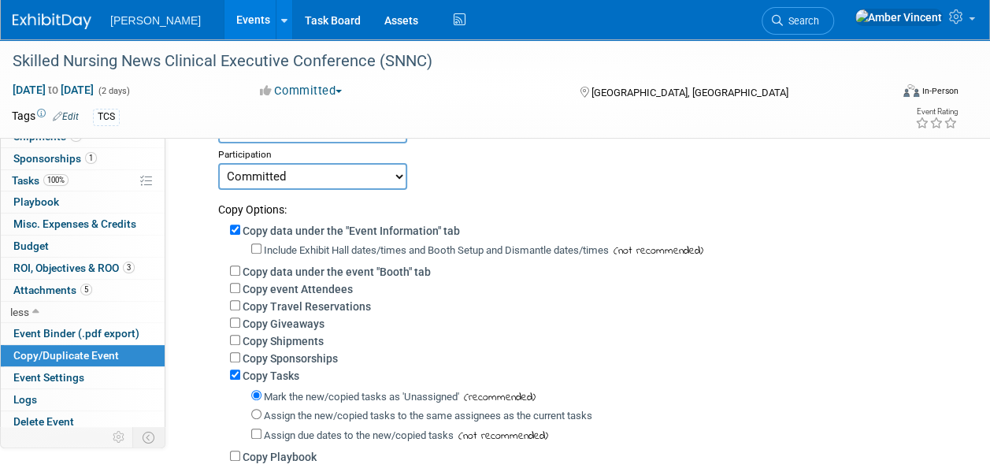
scroll to position [158, 0]
click at [398, 180] on select "Committed Considering Not Going Trade Show Exhibitor Exhibit & Sponsor" at bounding box center [312, 175] width 189 height 27
select select "2"
click at [218, 162] on select "Committed Considering Not Going Trade Show Exhibitor Exhibit & Sponsor" at bounding box center [312, 175] width 189 height 27
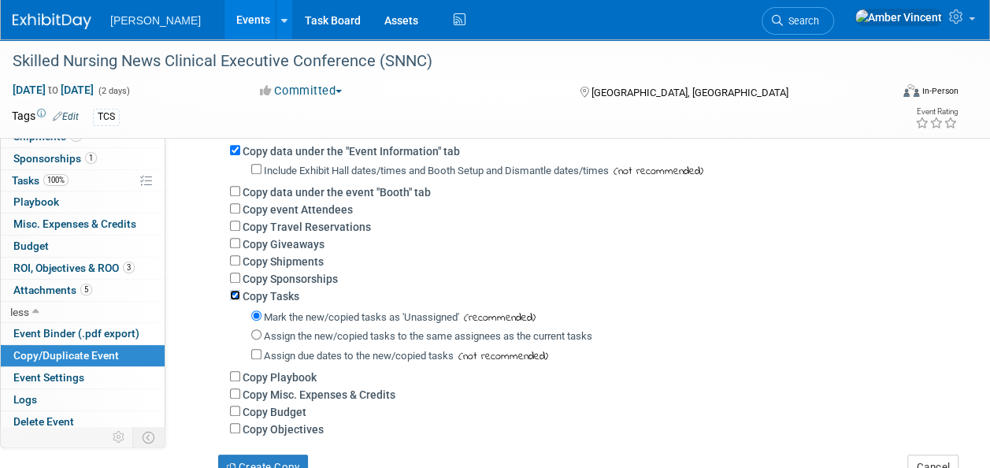
click at [232, 296] on input "Copy Tasks" at bounding box center [235, 295] width 10 height 10
checkbox input "false"
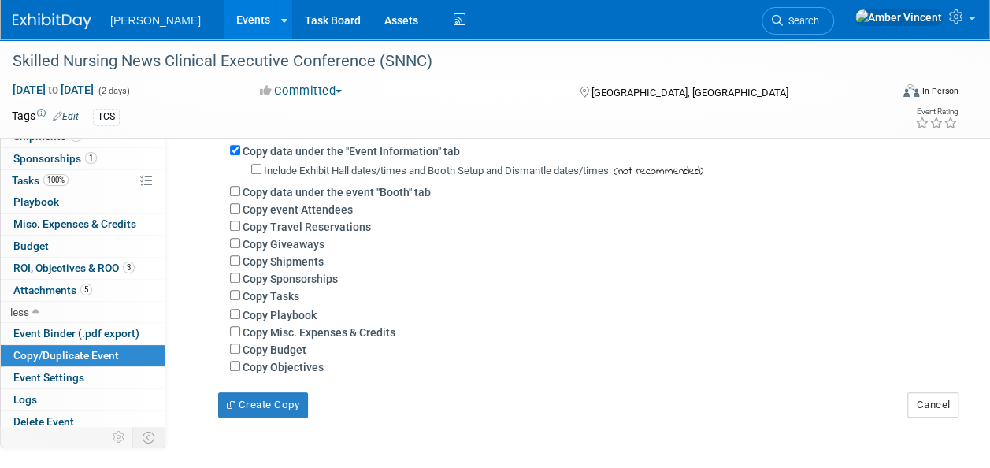
click at [229, 281] on div "Copy data under the "Event Information" tab Include Exhibit Hall dates/times an…" at bounding box center [582, 256] width 729 height 237
click at [234, 276] on input "Copy Sponsorships" at bounding box center [235, 278] width 10 height 10
checkbox input "true"
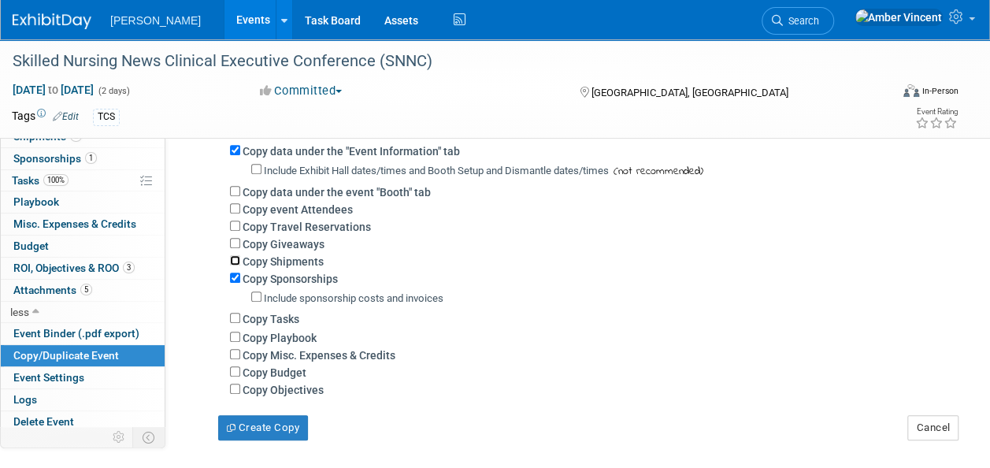
click at [233, 260] on input "Copy Shipments" at bounding box center [235, 260] width 10 height 10
checkbox input "true"
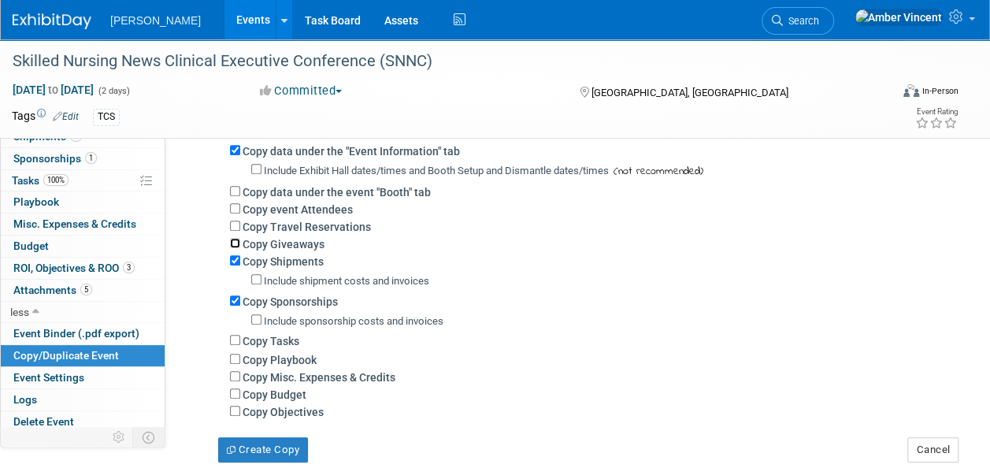
click at [234, 242] on input "Copy Giveaways" at bounding box center [235, 243] width 10 height 10
checkbox input "true"
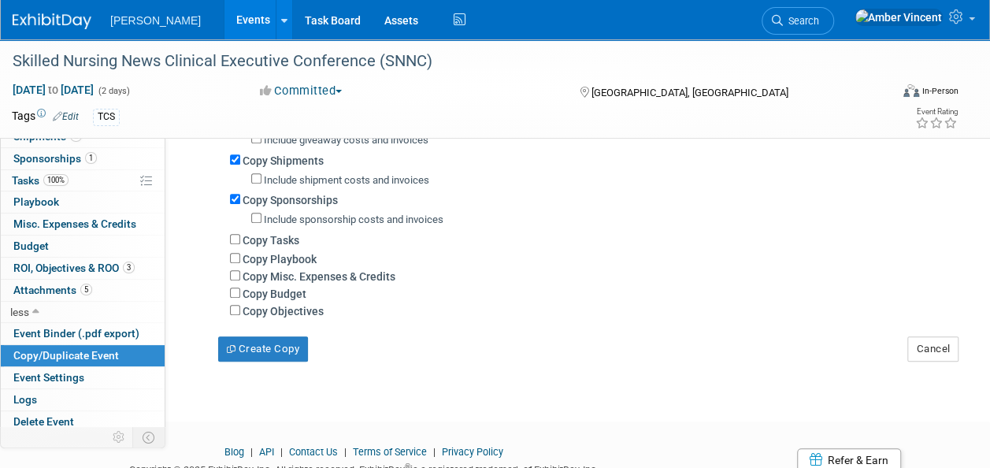
scroll to position [315, 0]
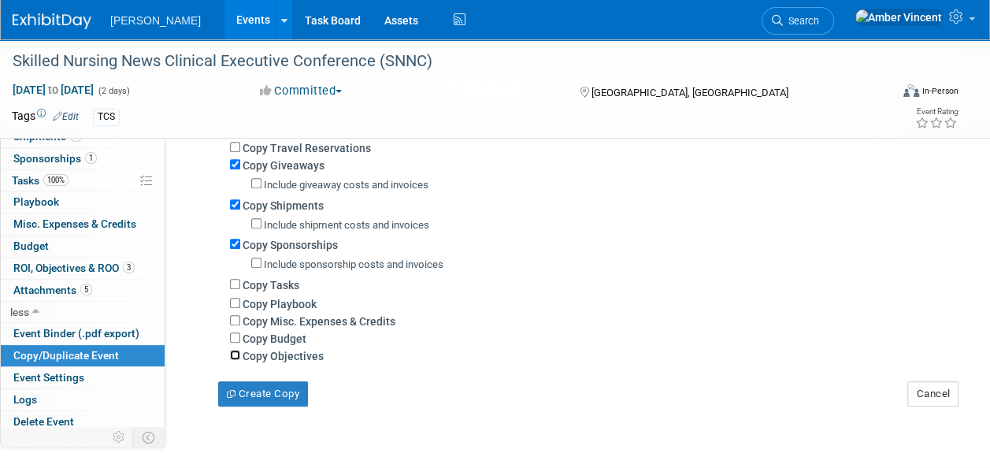
click at [236, 354] on input "Copy Objectives" at bounding box center [235, 355] width 10 height 10
checkbox input "true"
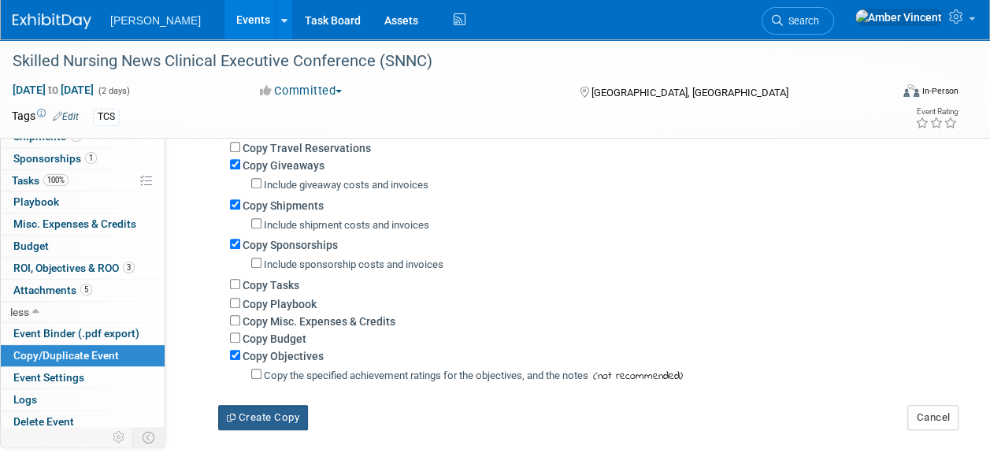
click at [238, 421] on button "Create Copy" at bounding box center [263, 417] width 90 height 25
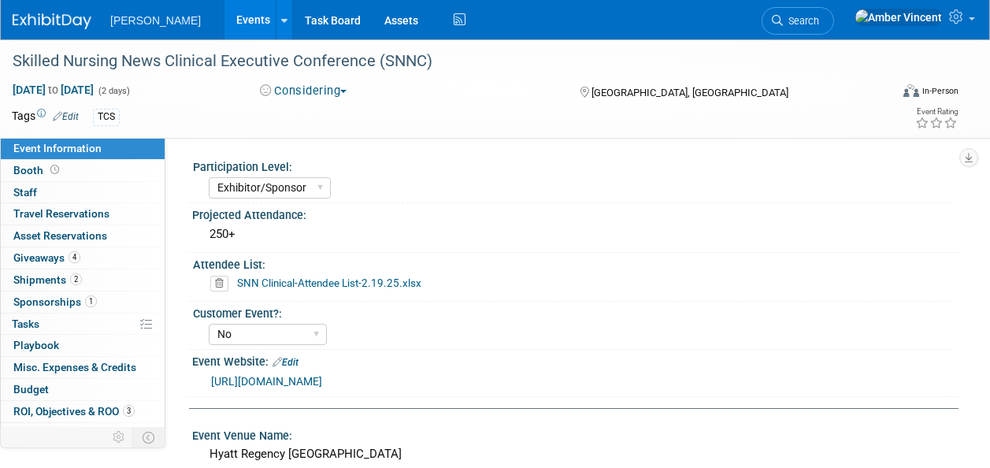
select select "Exhibitor/Sponsor"
select select "No"
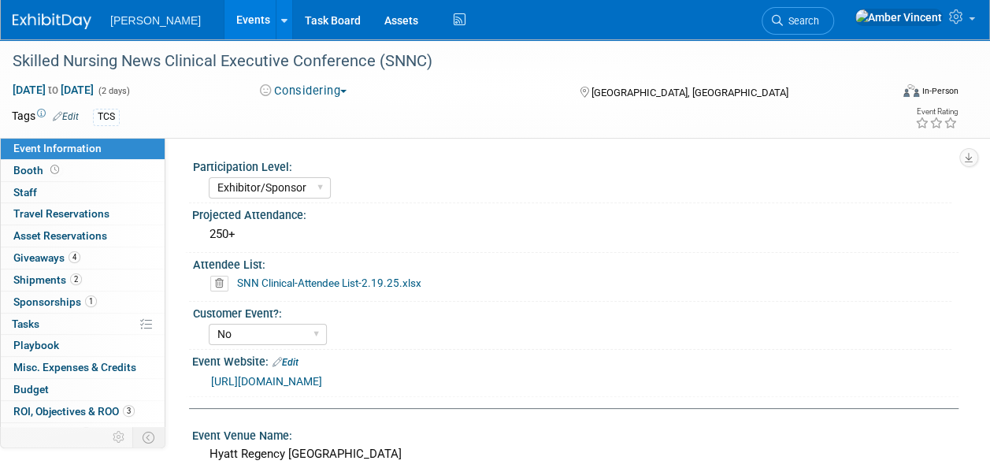
click at [224, 14] on link "Events" at bounding box center [252, 19] width 57 height 39
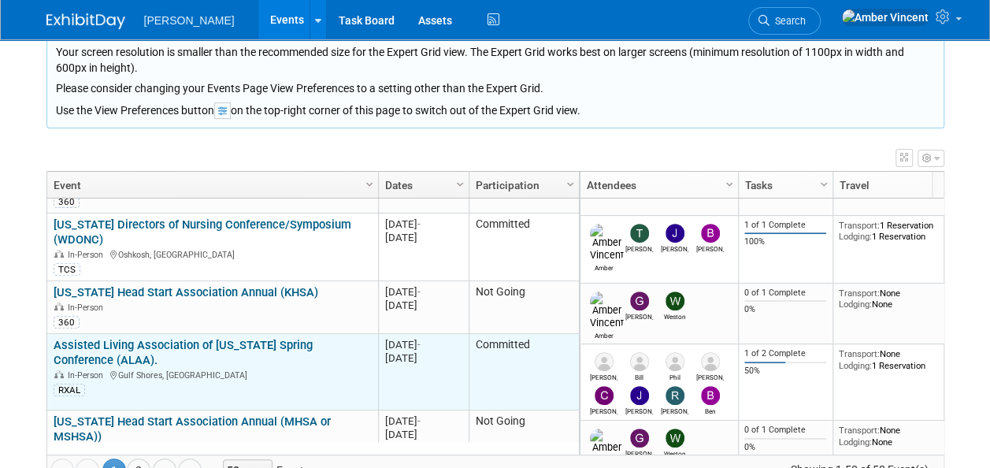
scroll to position [441, 0]
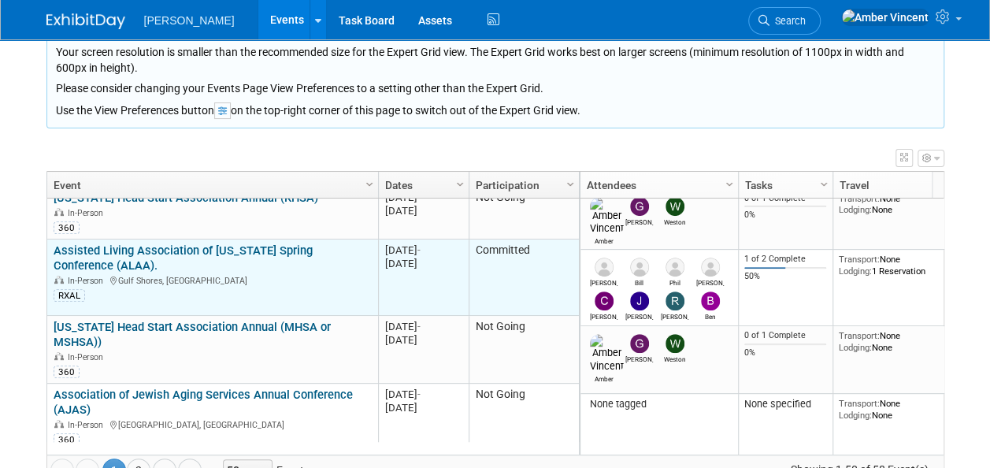
click at [155, 243] on link "Assisted Living Association of [US_STATE] Spring Conference (ALAA)." at bounding box center [183, 257] width 259 height 29
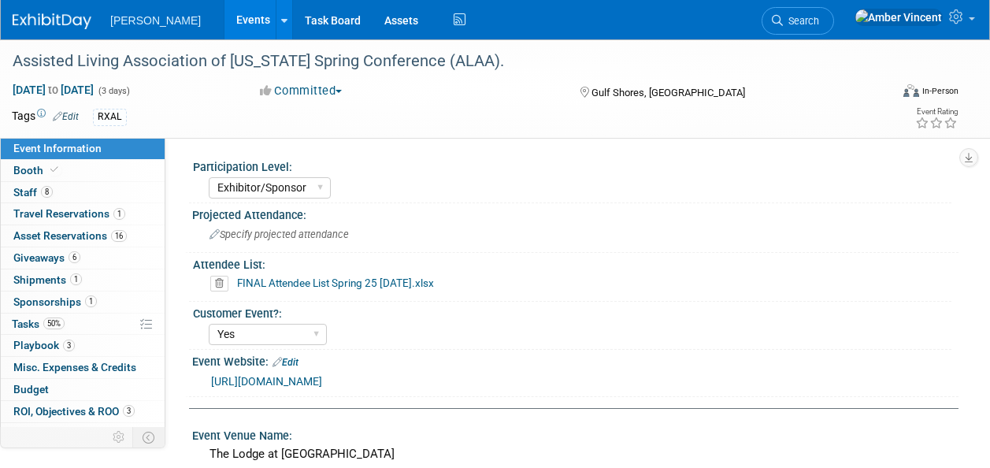
select select "Exhibitor/Sponsor"
select select "Yes"
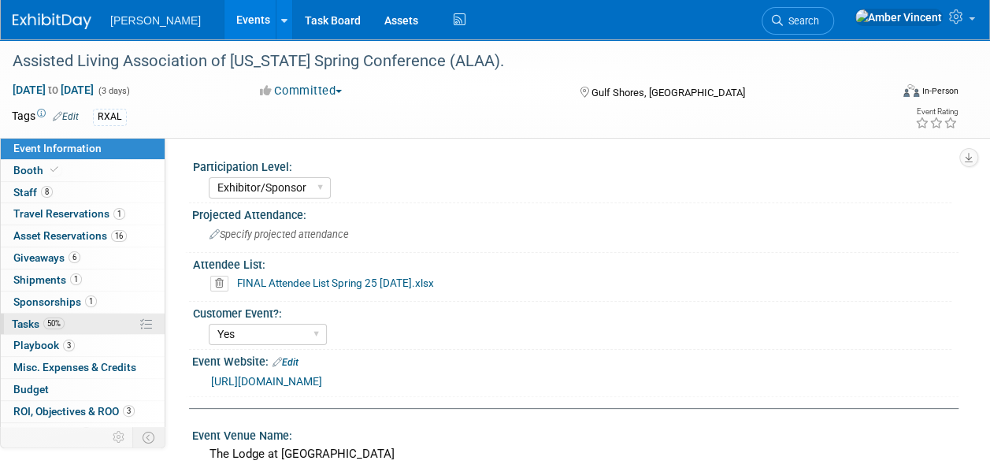
scroll to position [35, 0]
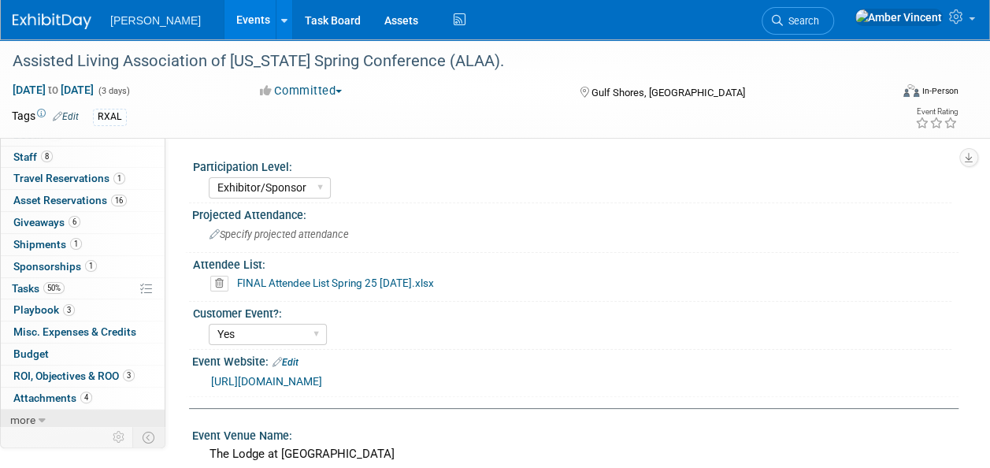
click at [31, 416] on span "more" at bounding box center [22, 420] width 25 height 13
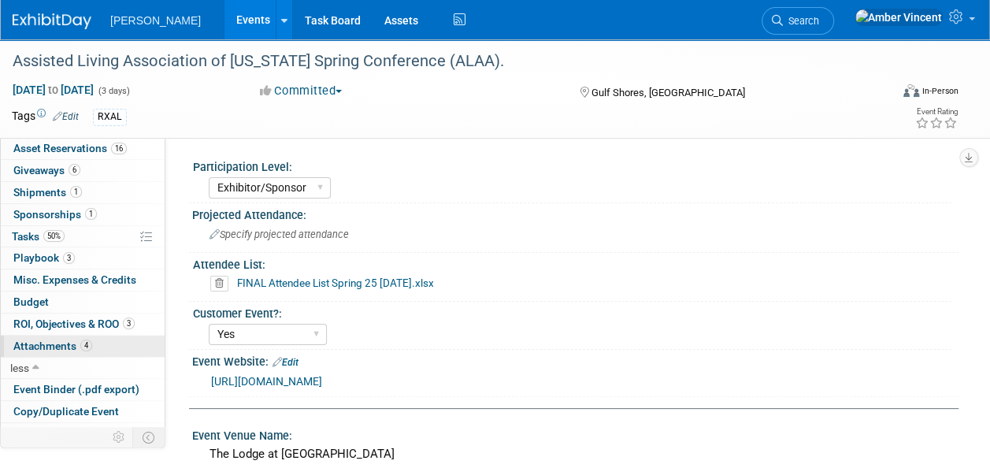
scroll to position [143, 0]
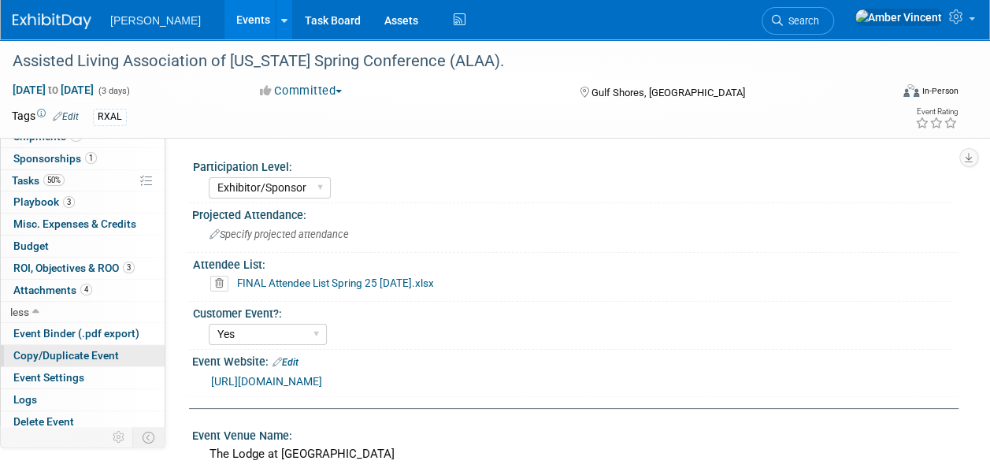
click at [57, 350] on span "Copy/Duplicate Event" at bounding box center [66, 355] width 106 height 13
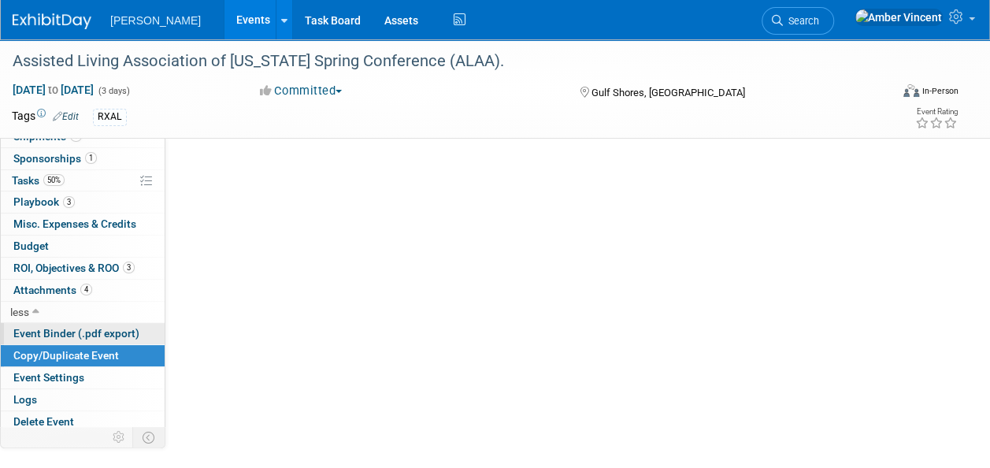
select select "2"
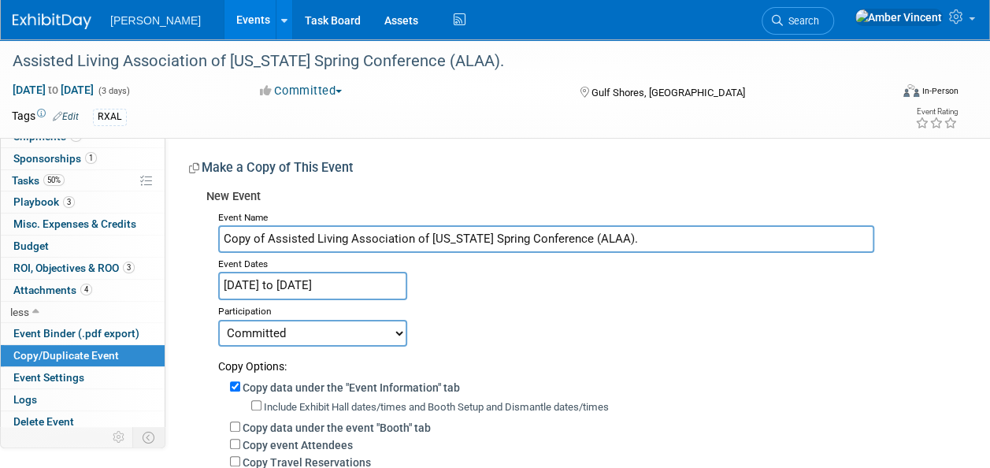
drag, startPoint x: 266, startPoint y: 237, endPoint x: 221, endPoint y: 226, distance: 47.0
click at [222, 228] on input "Copy of Assisted Living Association of [US_STATE] Spring Conference (ALAA)." at bounding box center [546, 239] width 656 height 28
type input "Assisted Living Association of [US_STATE] Spring Conference (ALAA)."
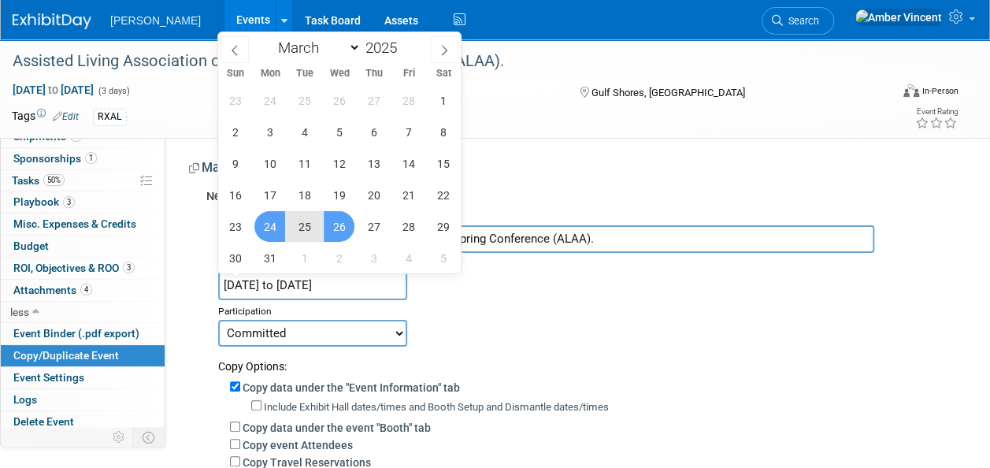
click at [310, 291] on input "[DATE] to [DATE]" at bounding box center [312, 286] width 189 height 28
click at [401, 44] on span at bounding box center [402, 43] width 11 height 9
type input "2026"
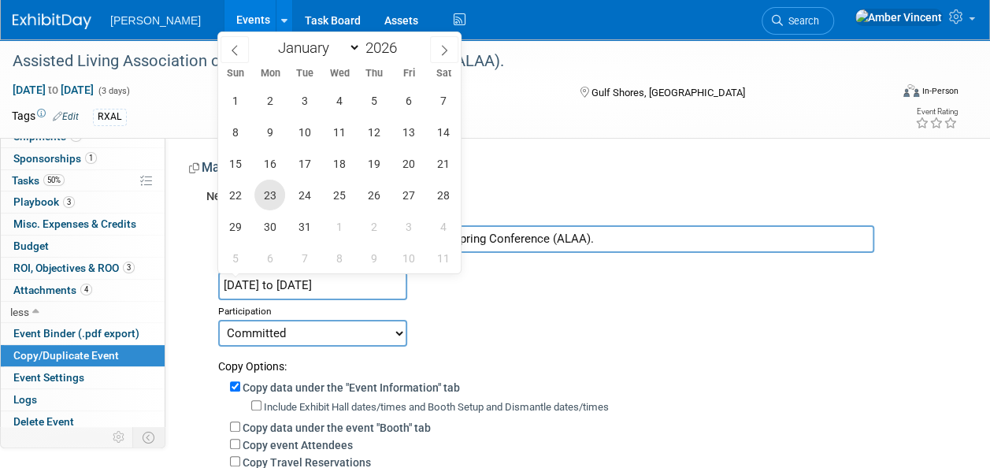
click at [274, 202] on span "23" at bounding box center [269, 195] width 31 height 31
click at [344, 198] on span "25" at bounding box center [339, 195] width 31 height 31
type input "[DATE] to [DATE]"
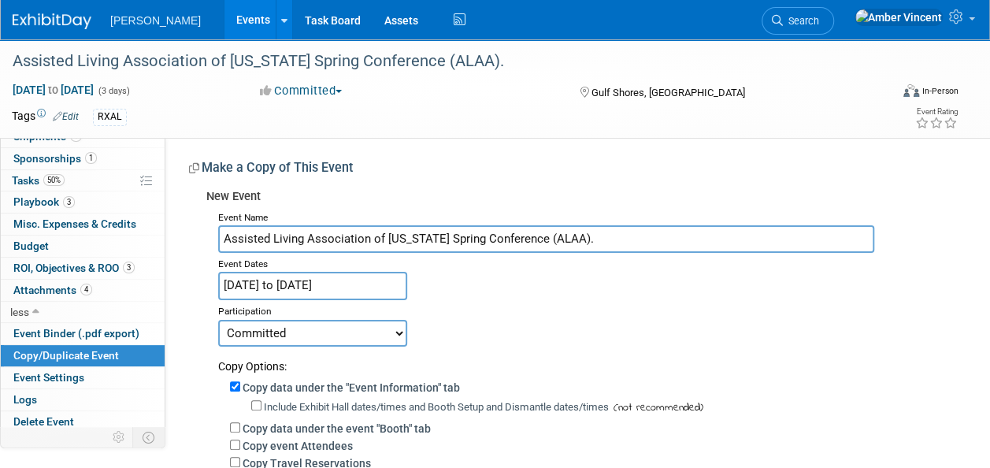
click at [385, 336] on select "Committed Considering Not Going Trade Show Exhibitor Exhibit & Sponsor" at bounding box center [312, 333] width 189 height 27
select select "2"
click at [218, 320] on select "Committed Considering Not Going Trade Show Exhibitor Exhibit & Sponsor" at bounding box center [312, 333] width 189 height 27
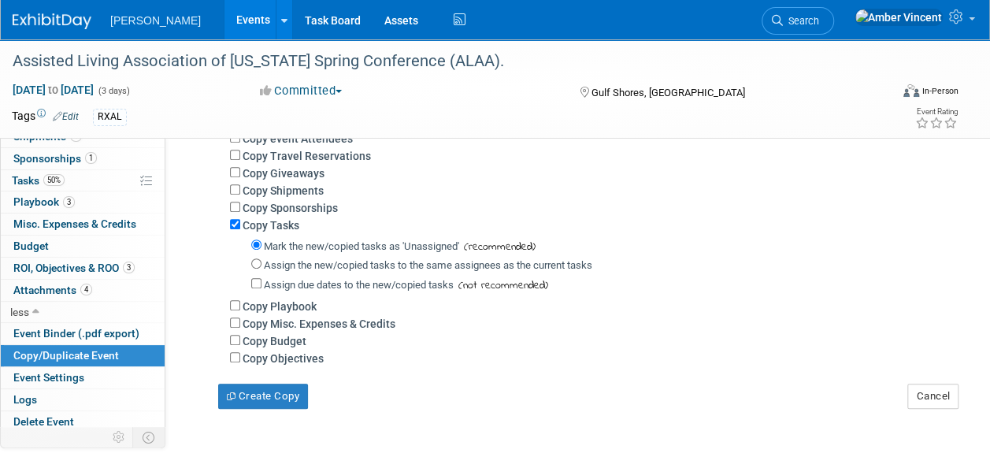
scroll to position [340, 0]
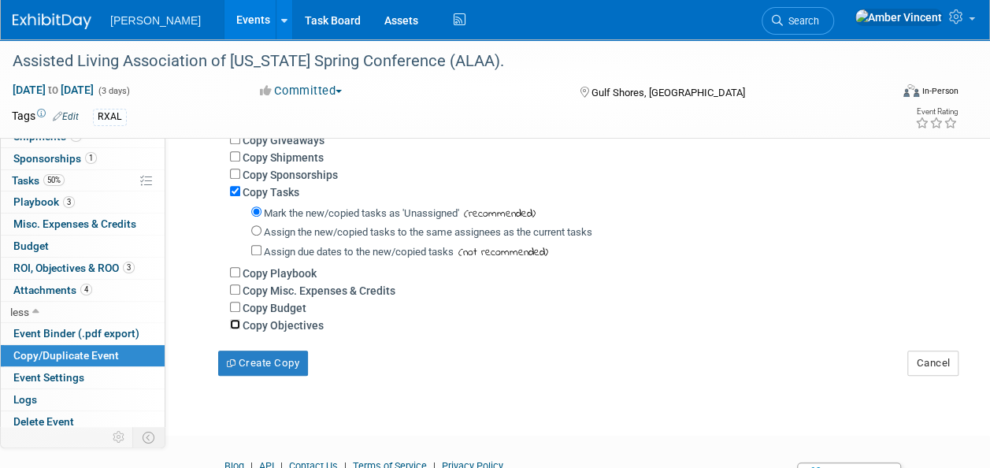
click at [232, 323] on input "Copy Objectives" at bounding box center [235, 324] width 10 height 10
checkbox input "true"
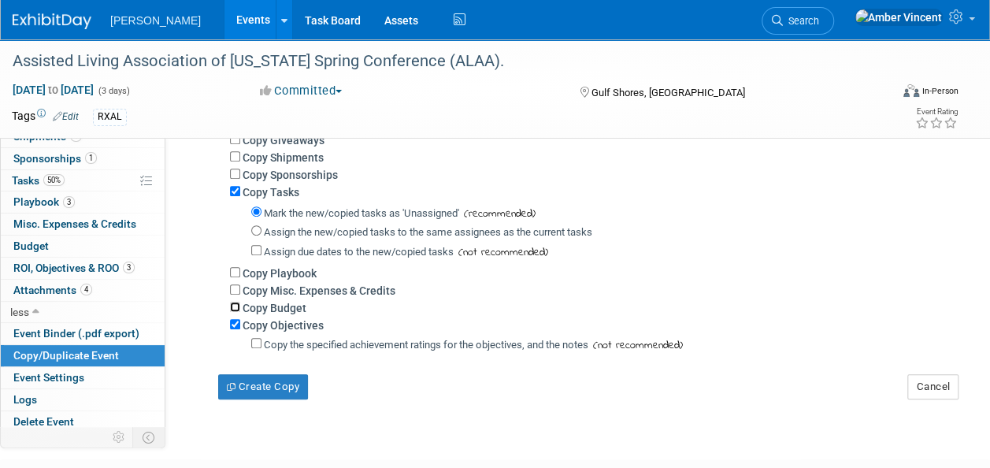
click at [235, 309] on input "Copy Budget" at bounding box center [235, 307] width 10 height 10
checkbox input "true"
click at [232, 270] on input "Copy Playbook" at bounding box center [235, 272] width 10 height 10
checkbox input "false"
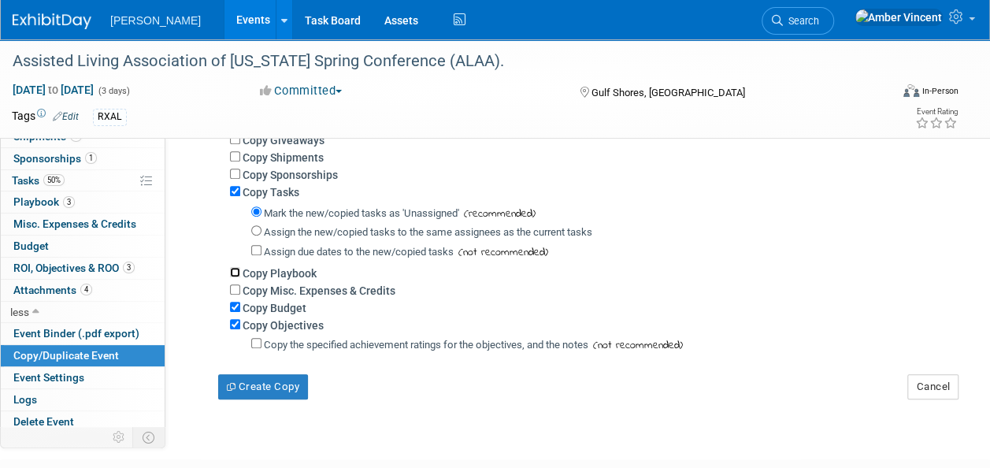
scroll to position [262, 0]
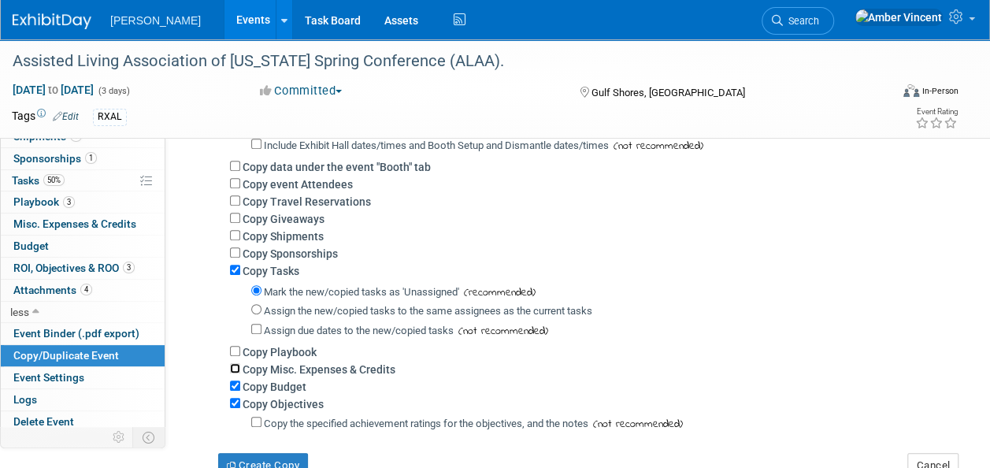
click at [235, 367] on input "Copy Misc. Expenses & Credits" at bounding box center [235, 368] width 10 height 10
checkbox input "true"
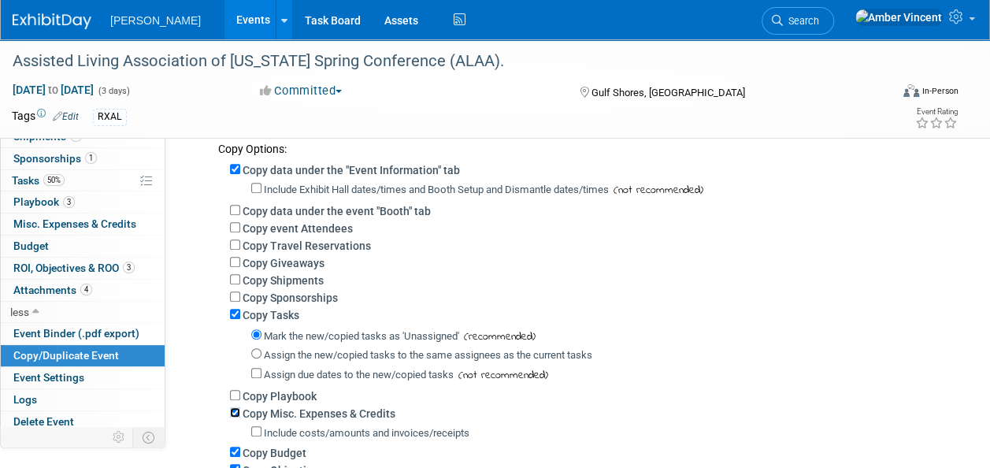
scroll to position [183, 0]
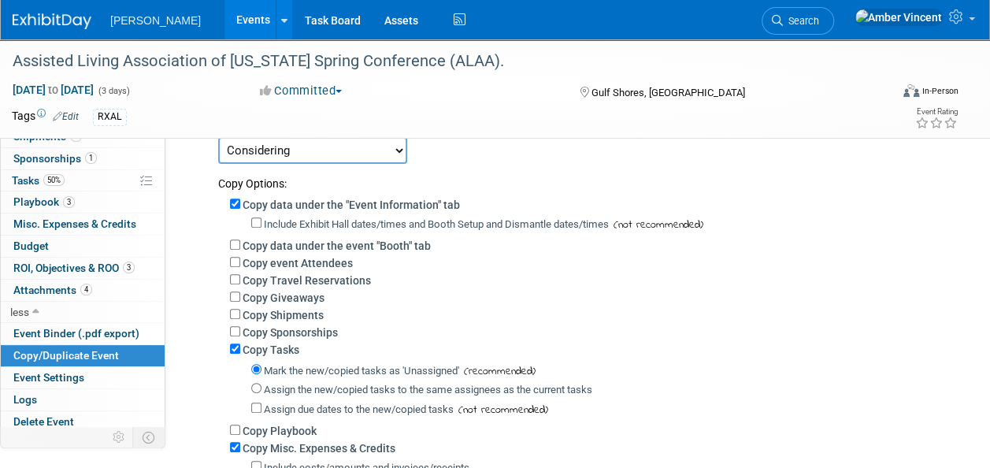
click at [232, 302] on div "Copy Giveaways" at bounding box center [588, 296] width 717 height 17
click at [232, 298] on input "Copy Giveaways" at bounding box center [235, 296] width 10 height 10
checkbox input "true"
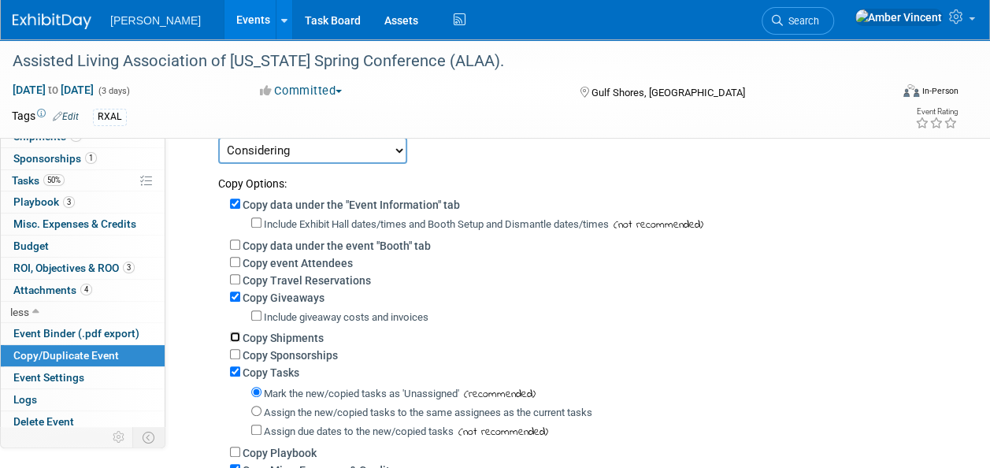
click at [233, 336] on input "Copy Shipments" at bounding box center [235, 337] width 10 height 10
checkbox input "true"
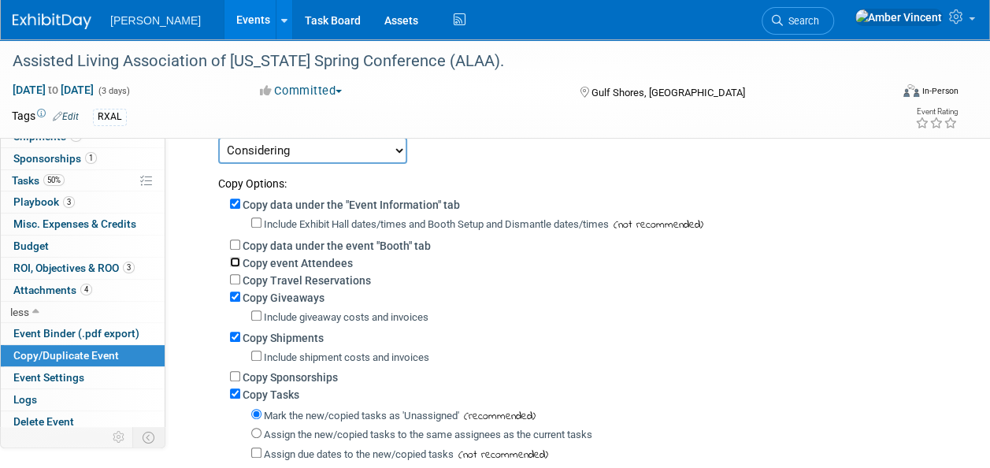
click at [235, 261] on input "Copy event Attendees" at bounding box center [235, 262] width 10 height 10
checkbox input "true"
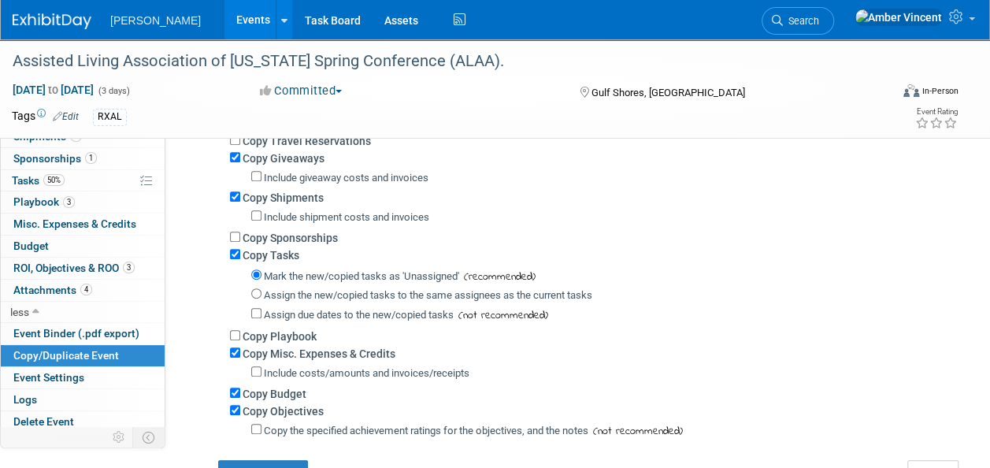
scroll to position [498, 0]
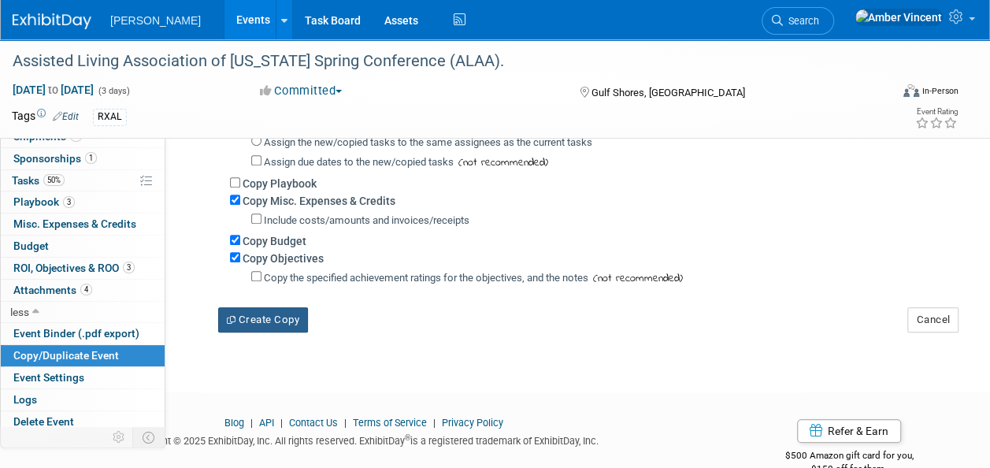
click at [291, 325] on button "Create Copy" at bounding box center [263, 319] width 90 height 25
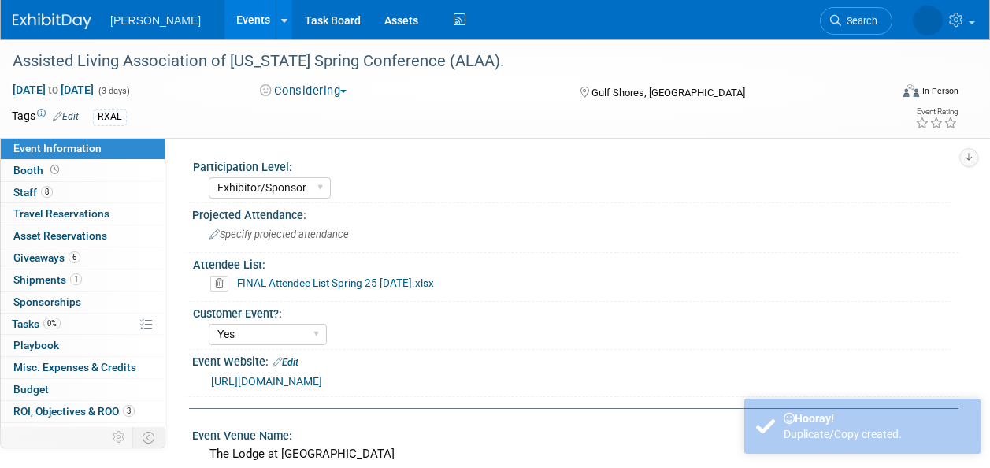
select select "Exhibitor/Sponsor"
select select "Yes"
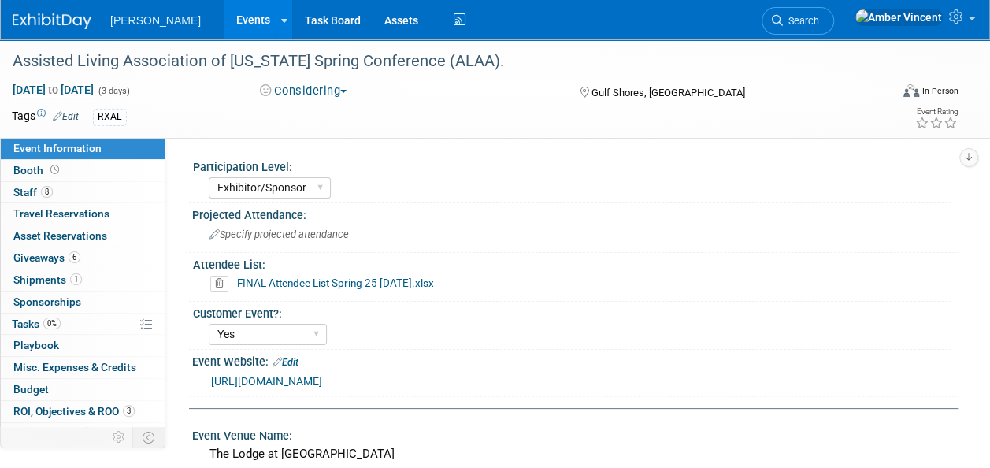
click at [221, 278] on icon at bounding box center [219, 284] width 18 height 16
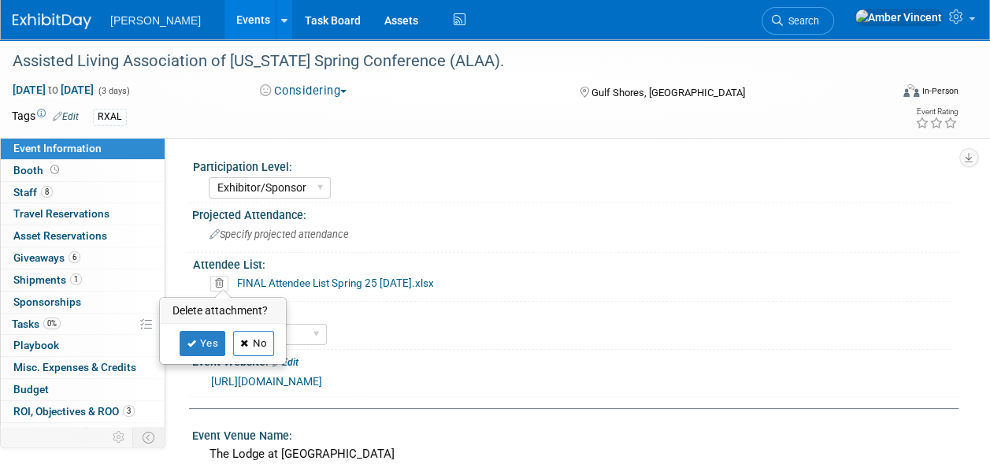
click at [268, 343] on link "No" at bounding box center [253, 343] width 41 height 25
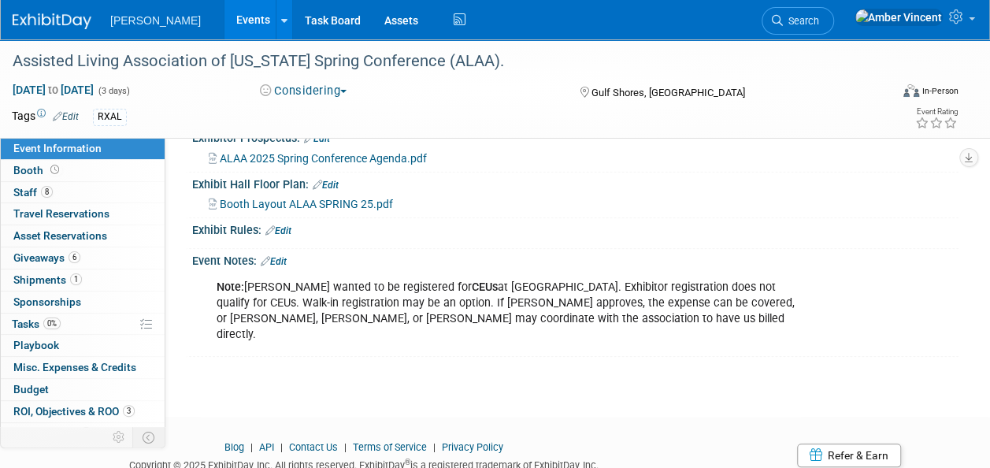
scroll to position [529, 0]
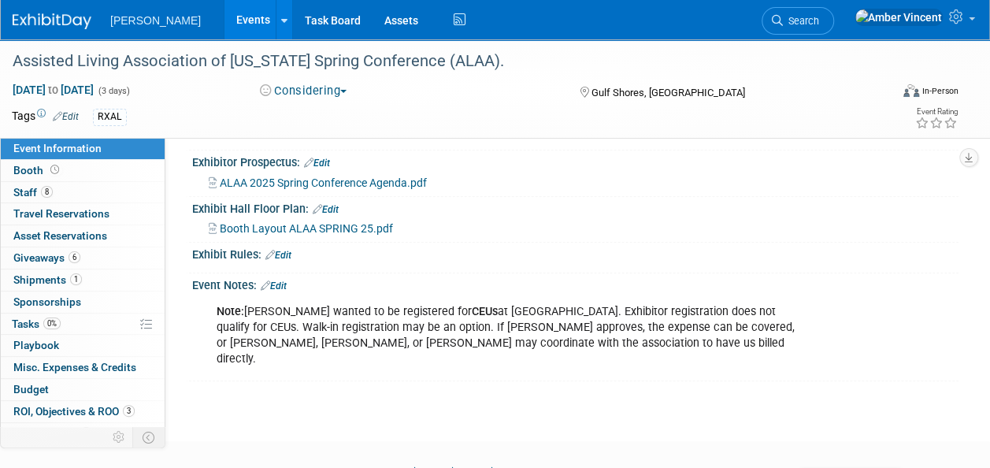
click at [277, 291] on link "Edit" at bounding box center [274, 285] width 26 height 11
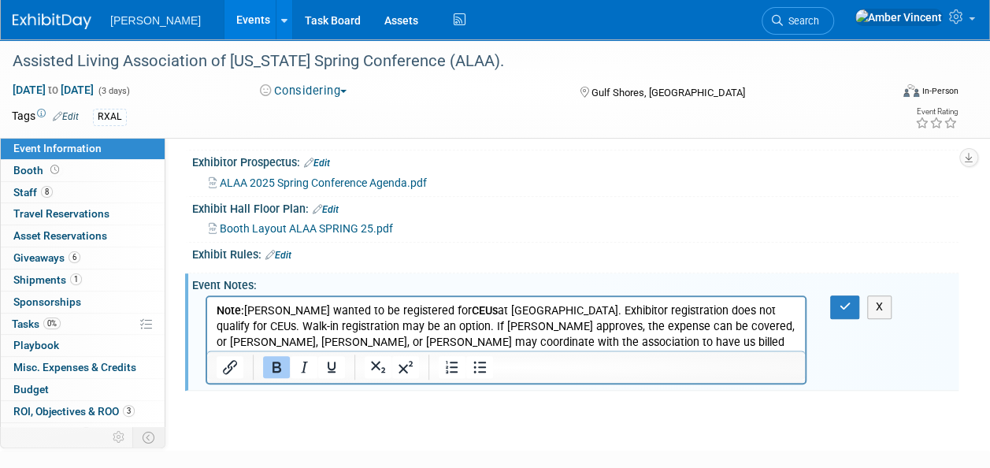
scroll to position [0, 0]
drag, startPoint x: 219, startPoint y: 310, endPoint x: 644, endPoint y: 370, distance: 428.9
click at [644, 366] on html "Note: Kellie Powers wanted to be registered for CEUs at ALAA. Exhibitor registr…" at bounding box center [506, 331] width 598 height 69
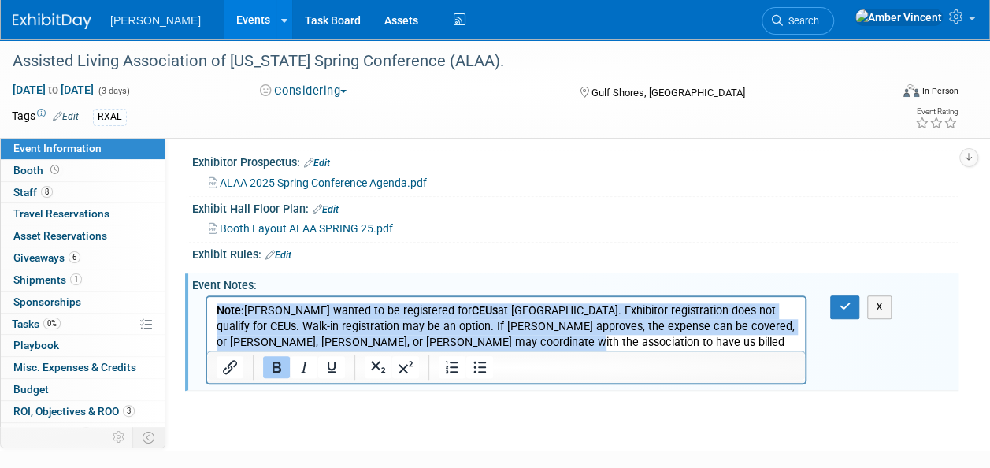
drag, startPoint x: 556, startPoint y: 343, endPoint x: 184, endPoint y: 281, distance: 377.6
click at [207, 297] on html "Note: Kellie Powers wanted to be registered for CEUs at ALAA. Exhibitor registr…" at bounding box center [506, 331] width 598 height 69
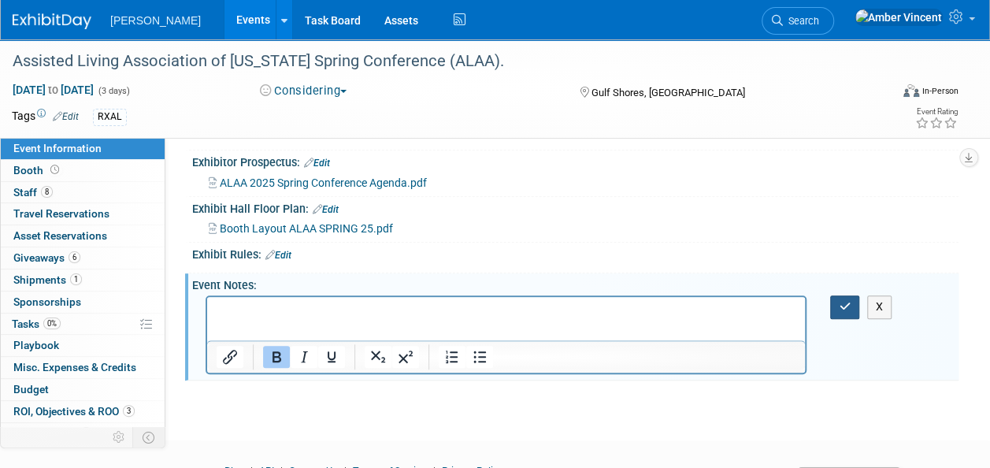
click at [855, 318] on button "button" at bounding box center [844, 306] width 29 height 23
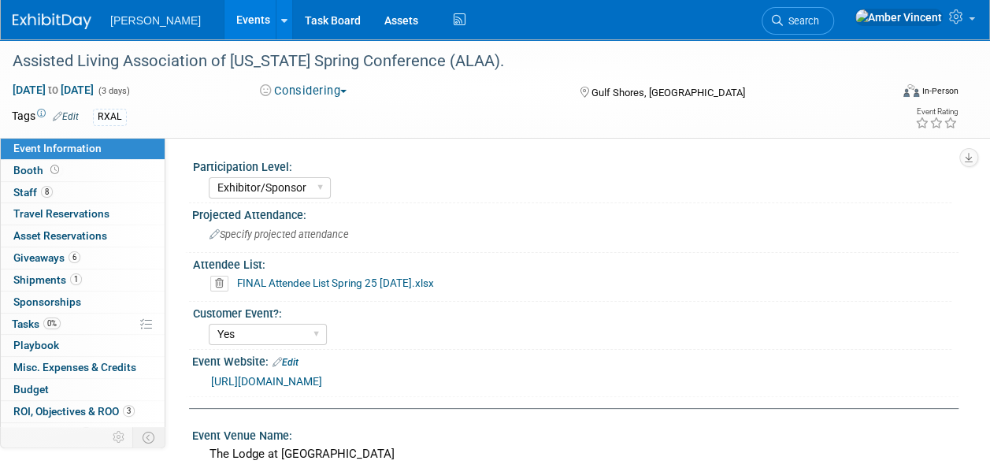
click at [224, 24] on link "Events" at bounding box center [252, 19] width 57 height 39
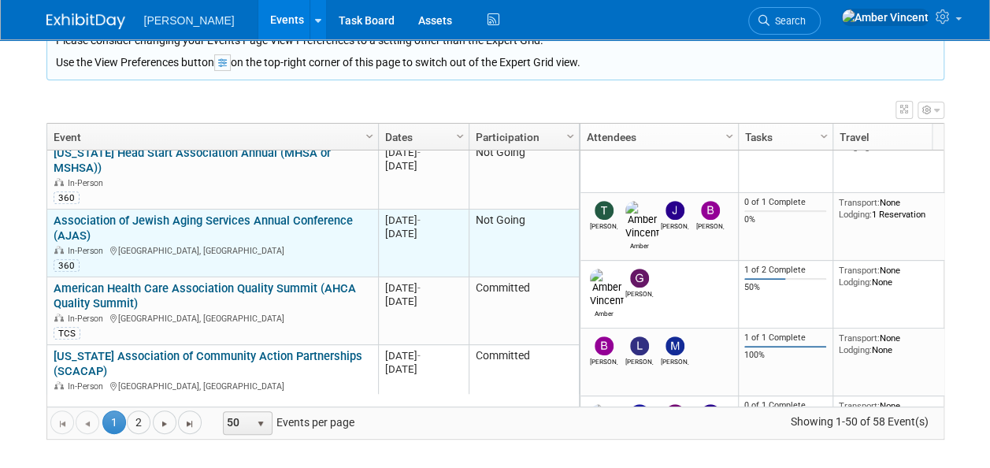
scroll to position [662, 0]
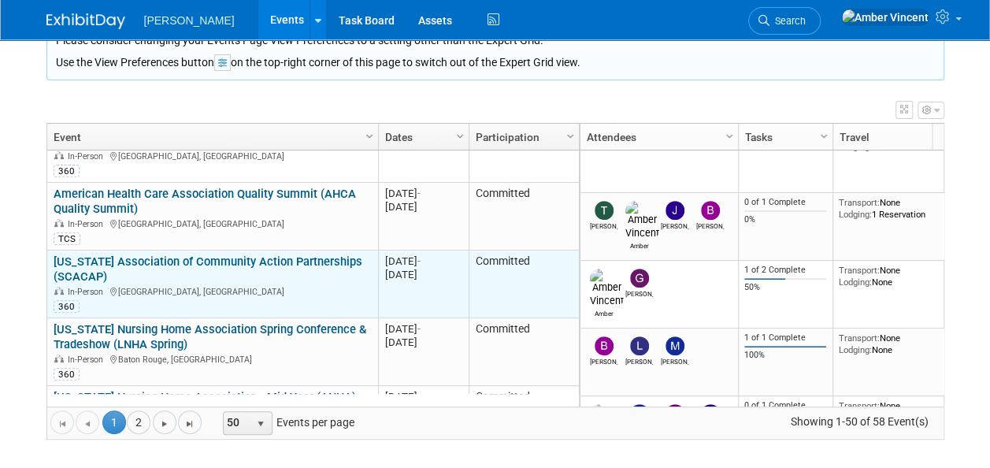
click at [192, 254] on link "[US_STATE] Association of Community Action Partnerships (SCACAP)" at bounding box center [208, 268] width 309 height 29
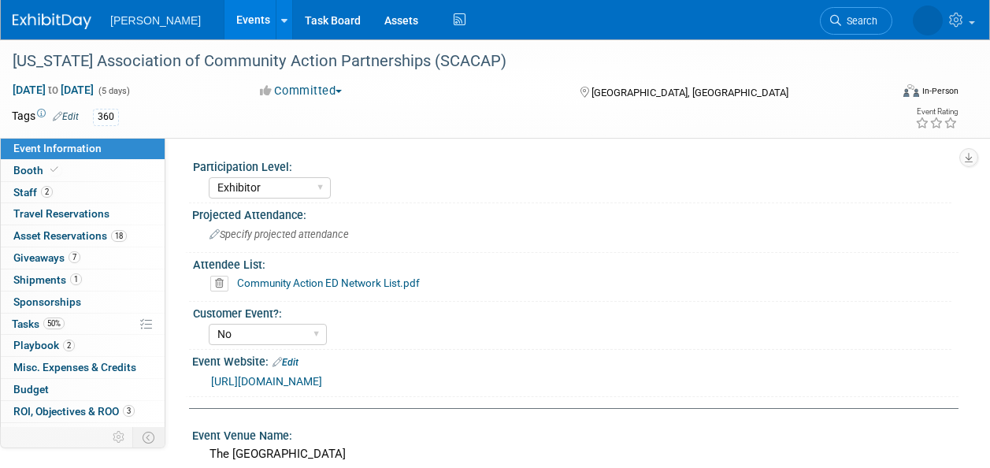
select select "Exhibitor"
select select "No"
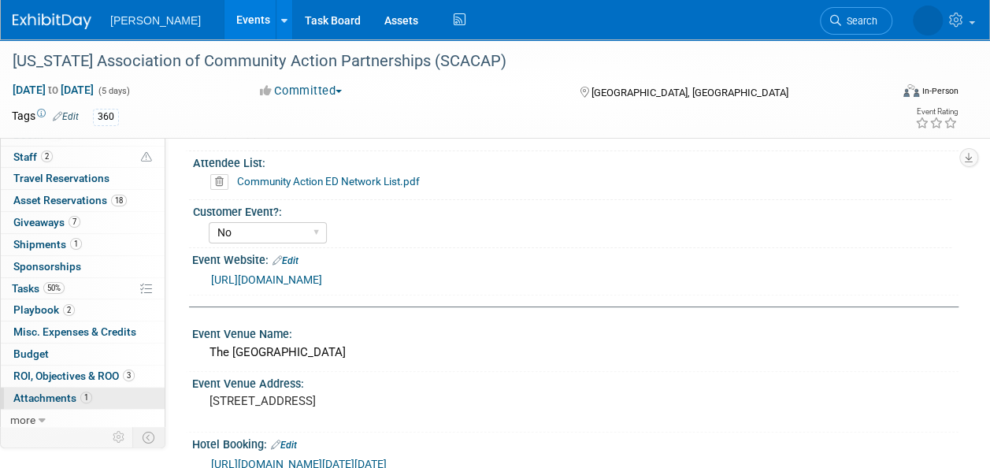
scroll to position [315, 0]
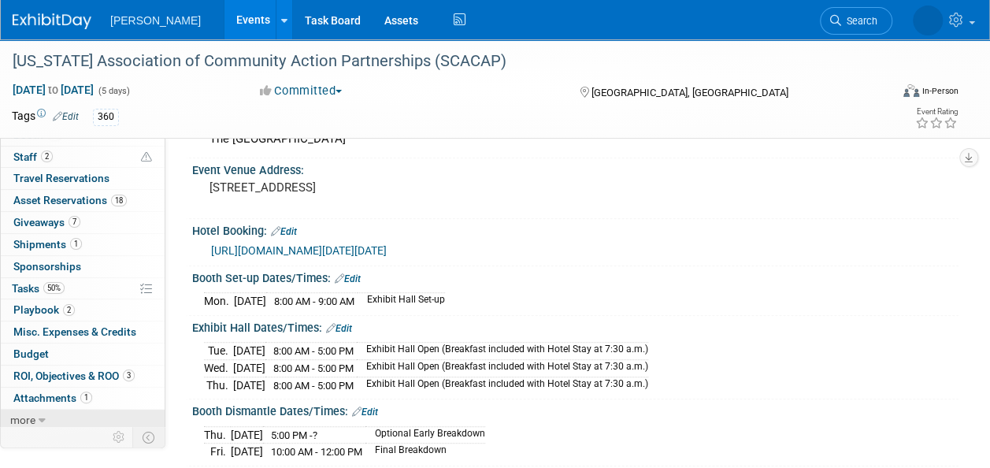
click at [34, 410] on link "more" at bounding box center [83, 420] width 164 height 21
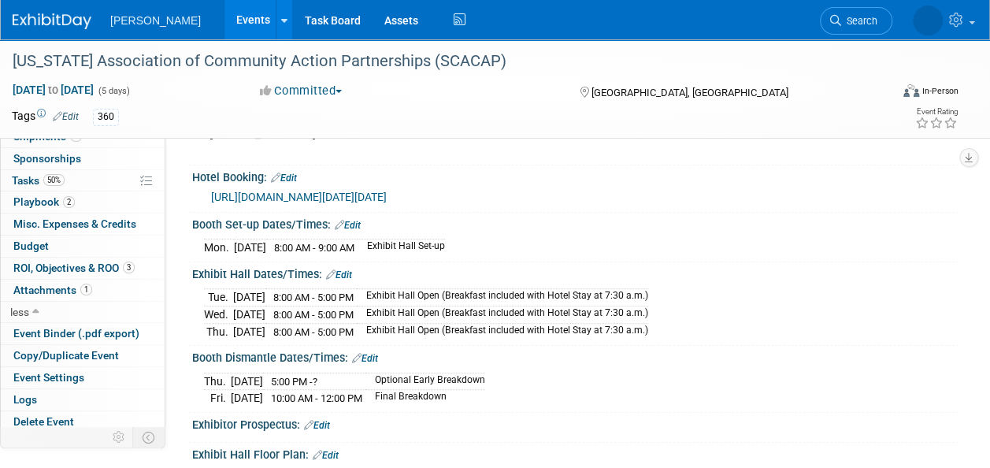
scroll to position [394, 0]
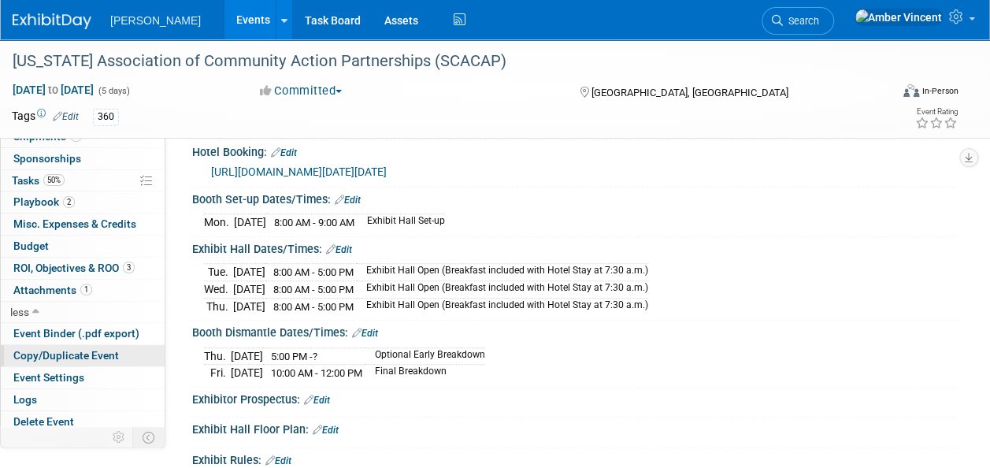
click at [57, 349] on span "Copy/Duplicate Event" at bounding box center [66, 355] width 106 height 13
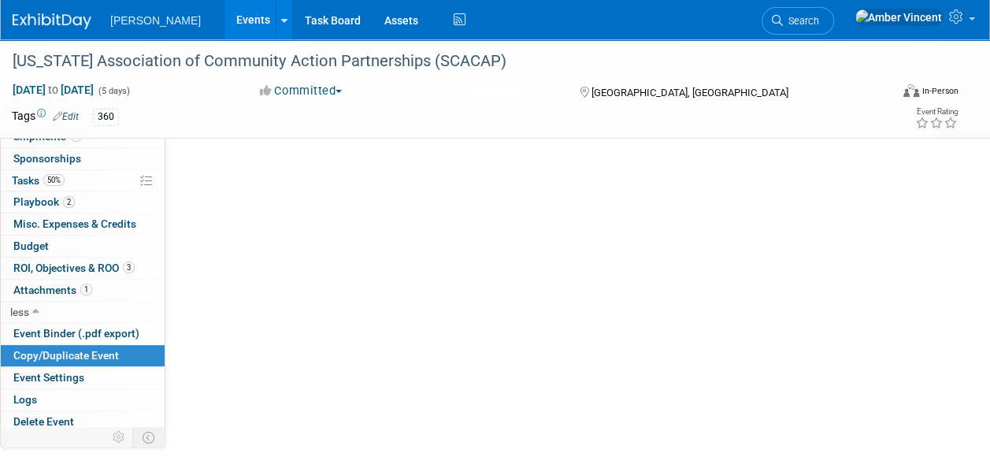
scroll to position [0, 0]
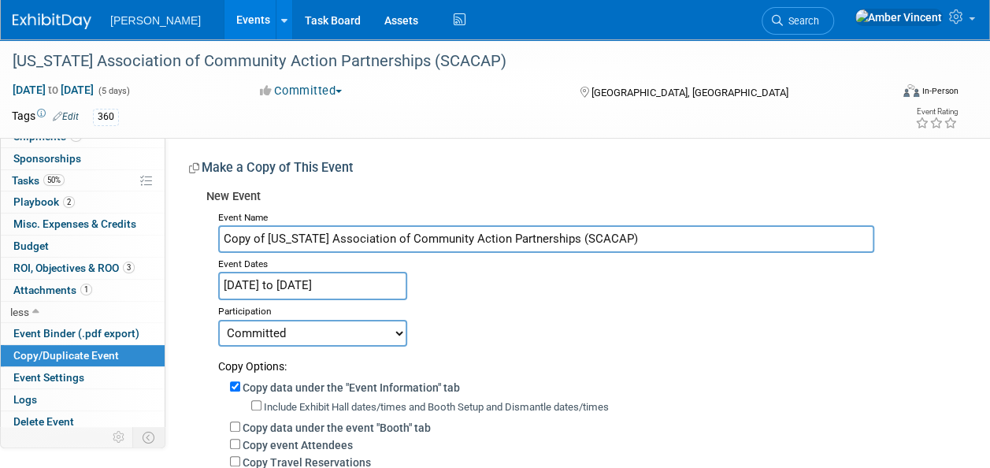
drag, startPoint x: 267, startPoint y: 238, endPoint x: 200, endPoint y: 228, distance: 67.6
click at [200, 228] on div "New Event Event Name Copy of South Carolina Association of Community Action Par…" at bounding box center [568, 448] width 758 height 532
type input "[US_STATE] Association of Community Action Partnerships (SCACAP)"
click at [347, 287] on input "Apr 21, 2025 to Apr 25, 2025" at bounding box center [312, 286] width 189 height 28
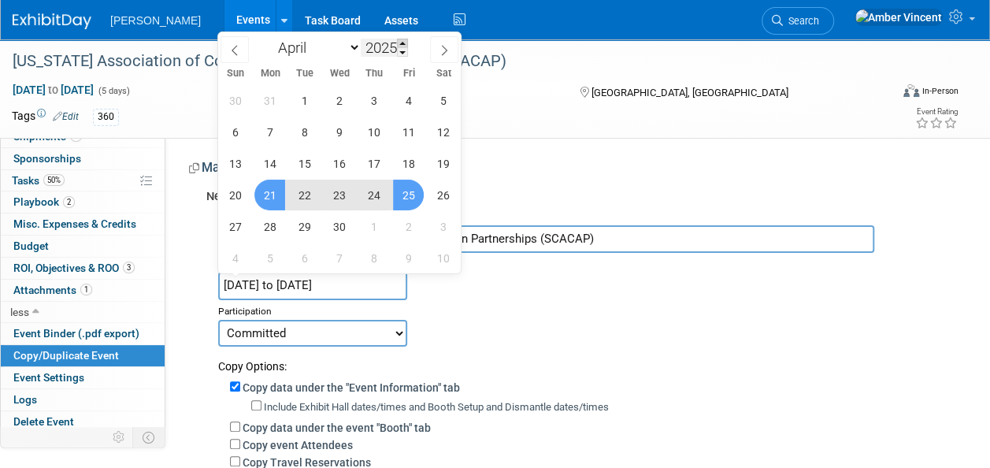
click at [404, 42] on span at bounding box center [402, 43] width 11 height 9
type input "2026"
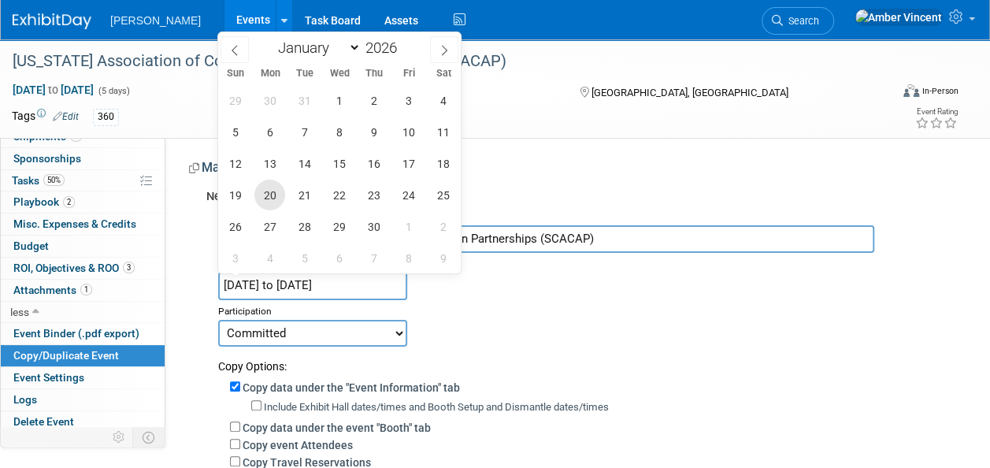
click at [281, 194] on span "20" at bounding box center [269, 195] width 31 height 31
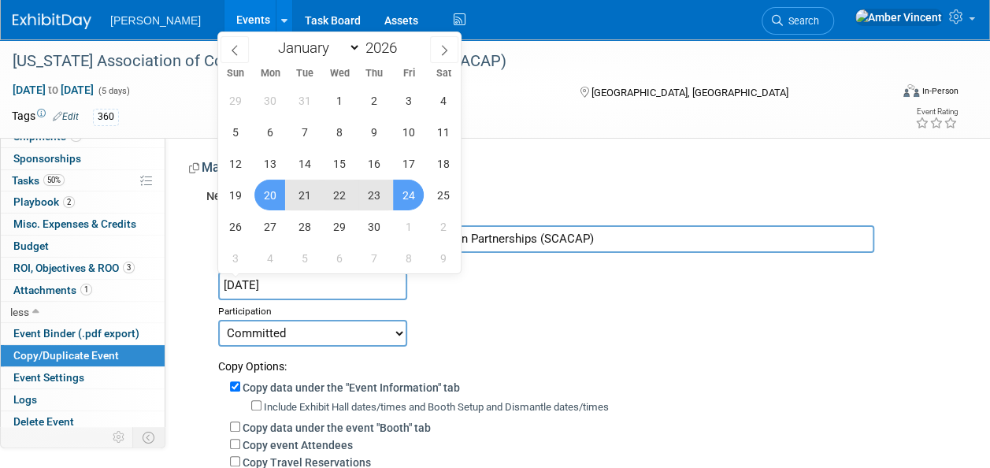
click at [408, 191] on span "24" at bounding box center [408, 195] width 31 height 31
type input "[DATE] to [DATE]"
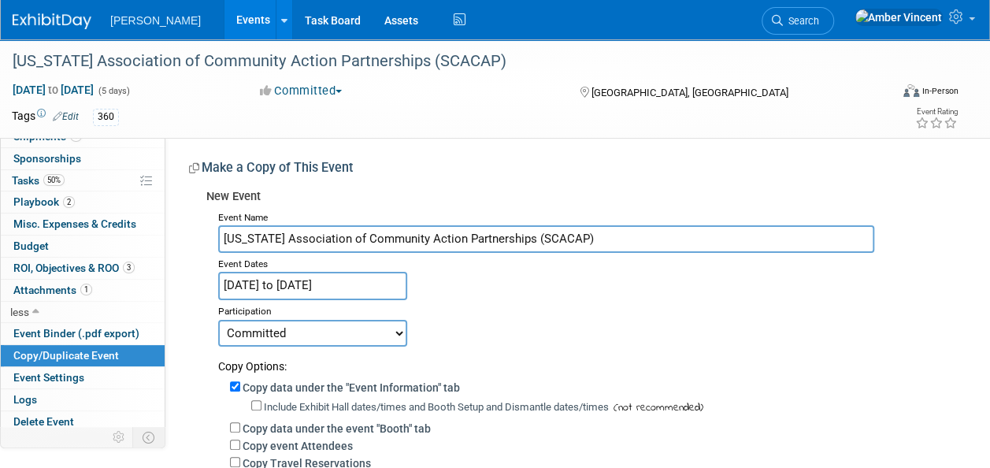
drag, startPoint x: 396, startPoint y: 334, endPoint x: 380, endPoint y: 332, distance: 16.6
click at [395, 335] on select "Committed Considering Not Going Trade Show Exhibitor Exhibit & Sponsor" at bounding box center [312, 333] width 189 height 27
select select "2"
click at [218, 320] on select "Committed Considering Not Going Trade Show Exhibitor Exhibit & Sponsor" at bounding box center [312, 333] width 189 height 27
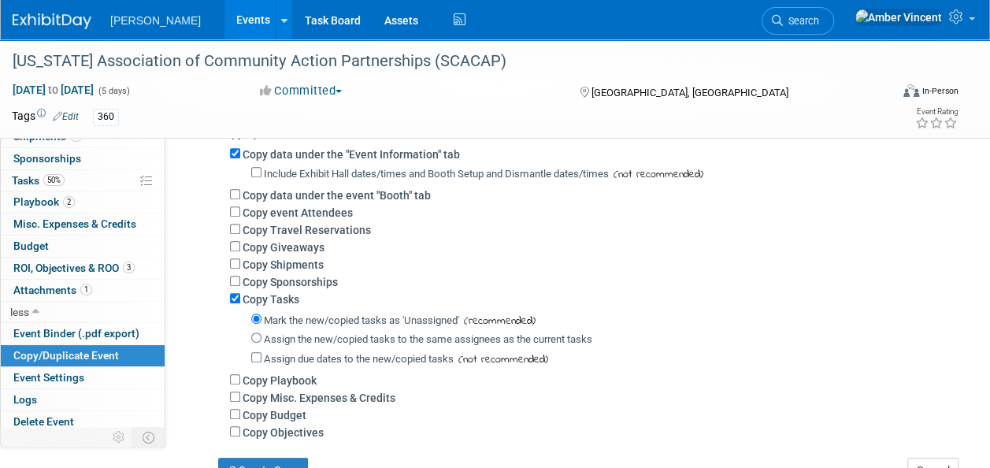
scroll to position [236, 0]
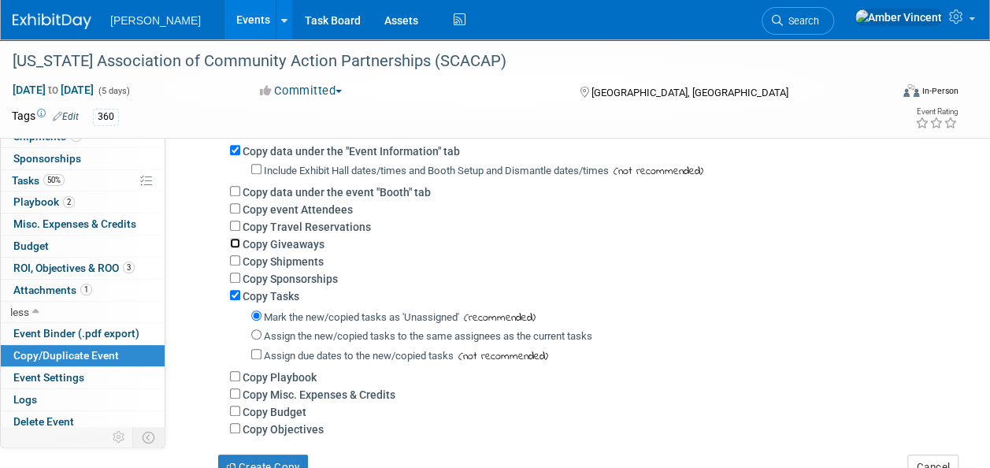
click at [237, 243] on input "Copy Giveaways" at bounding box center [235, 243] width 10 height 10
checkbox input "true"
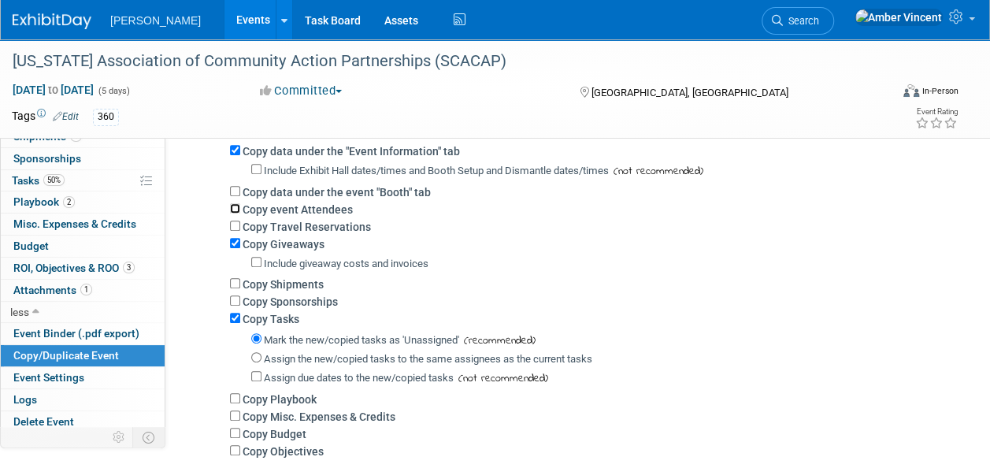
click at [235, 208] on input "Copy event Attendees" at bounding box center [235, 208] width 10 height 10
checkbox input "true"
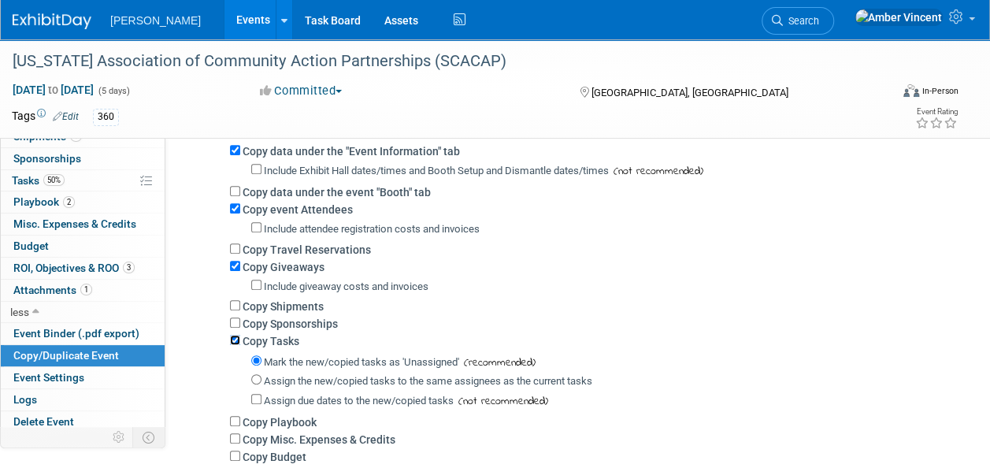
click at [233, 339] on input "Copy Tasks" at bounding box center [235, 340] width 10 height 10
checkbox input "false"
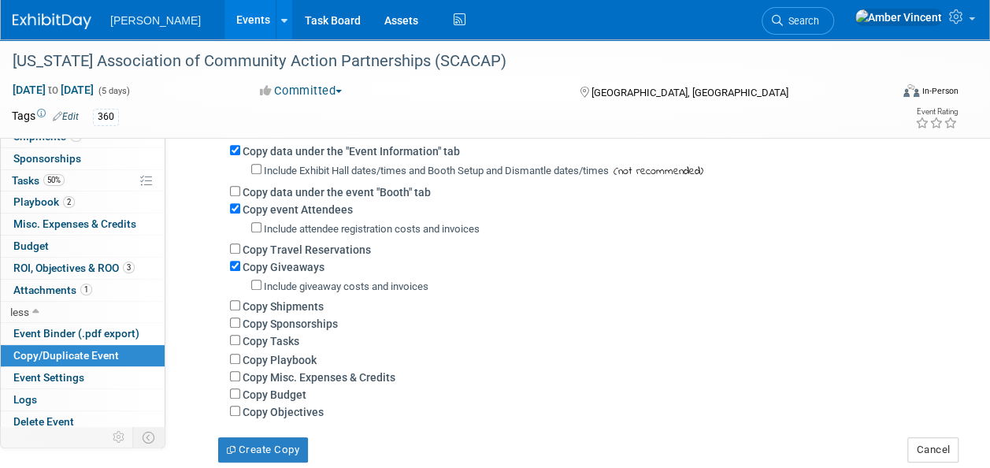
click at [234, 299] on div "Copy Shipments" at bounding box center [588, 305] width 717 height 17
click at [236, 304] on input "Copy Shipments" at bounding box center [235, 305] width 10 height 10
checkbox input "true"
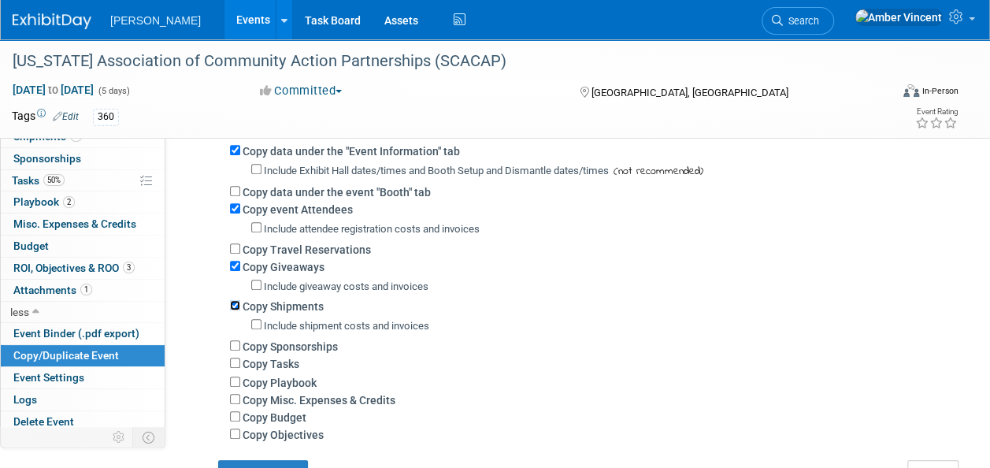
scroll to position [315, 0]
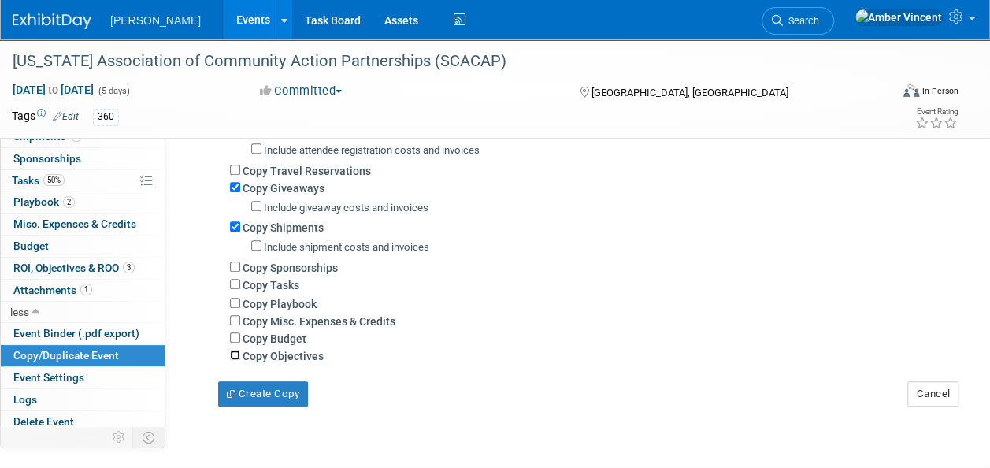
click at [235, 358] on input "Copy Objectives" at bounding box center [235, 355] width 10 height 10
checkbox input "true"
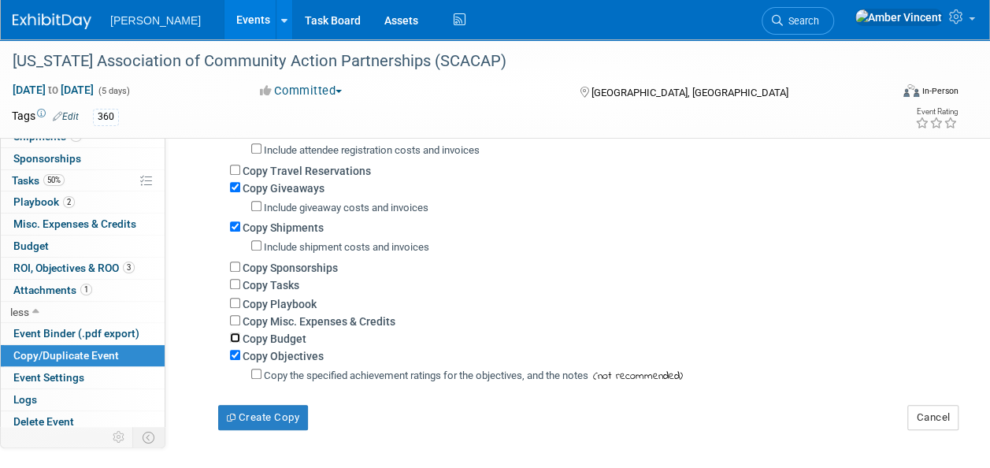
click at [233, 337] on input "Copy Budget" at bounding box center [235, 337] width 10 height 10
checkbox input "true"
click at [231, 320] on input "Copy Misc. Expenses & Credits" at bounding box center [235, 320] width 10 height 10
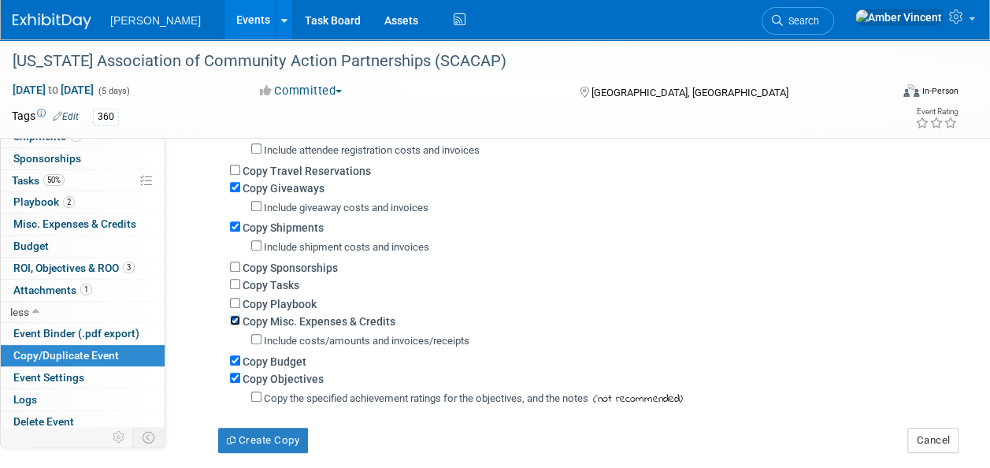
click at [234, 325] on input "Copy Misc. Expenses & Credits" at bounding box center [235, 320] width 10 height 10
checkbox input "false"
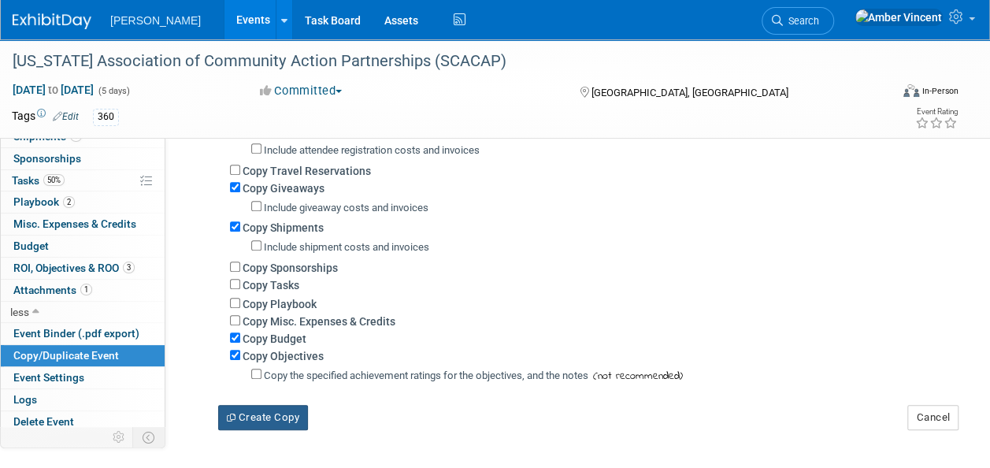
click at [251, 414] on button "Create Copy" at bounding box center [263, 417] width 90 height 25
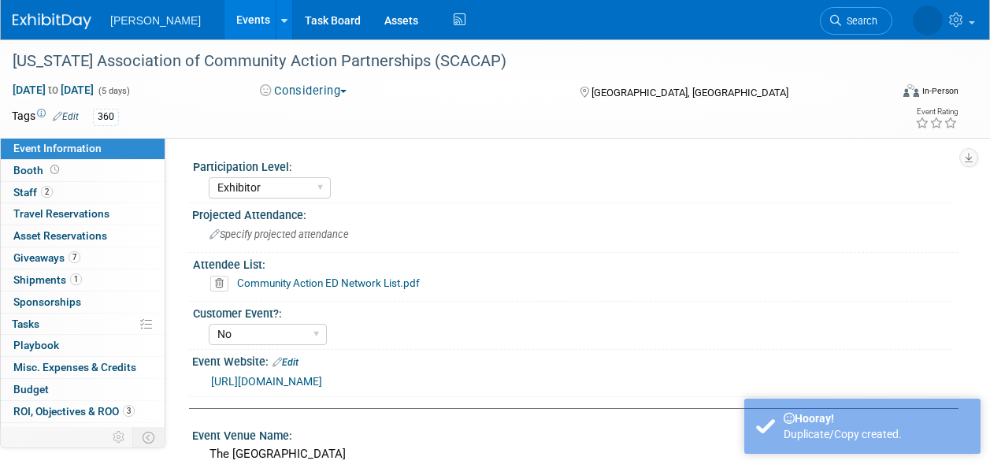
select select "Exhibitor"
select select "No"
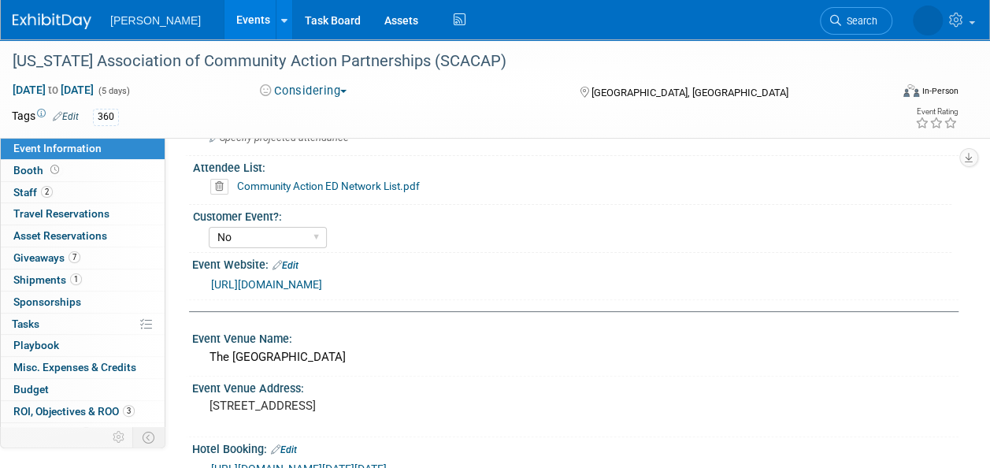
scroll to position [158, 0]
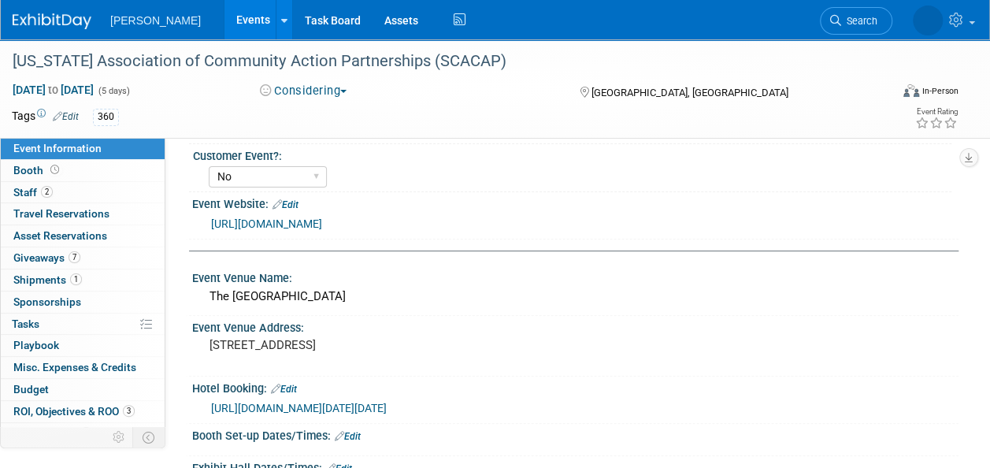
click at [292, 384] on link "Edit" at bounding box center [284, 389] width 26 height 11
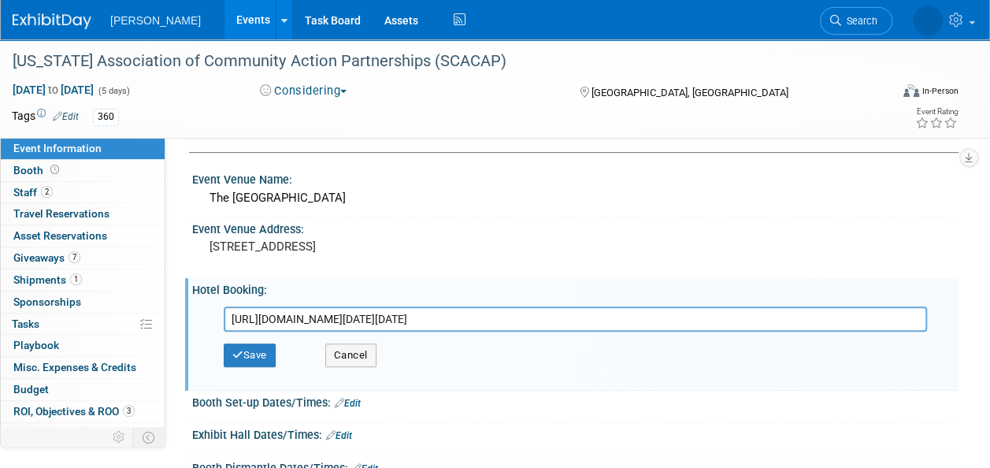
scroll to position [315, 0]
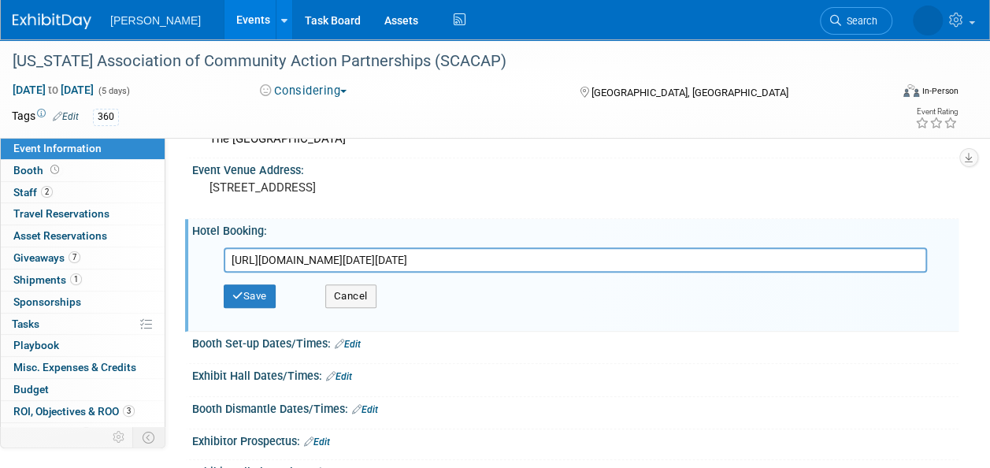
click at [333, 259] on input "[URL][DOMAIN_NAME][DATE][DATE]" at bounding box center [575, 259] width 703 height 25
click at [334, 259] on input "[URL][DOMAIN_NAME][DATE][DATE]" at bounding box center [575, 259] width 703 height 25
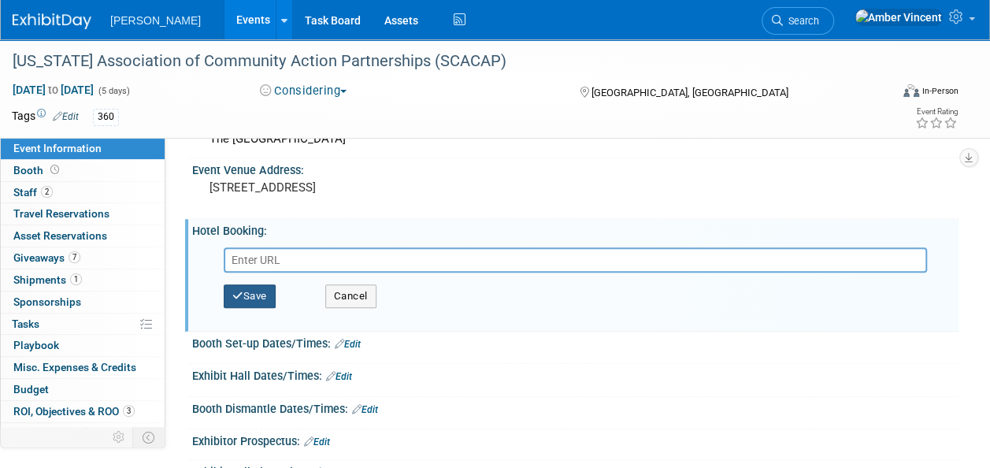
click at [265, 291] on button "Save" at bounding box center [250, 296] width 52 height 24
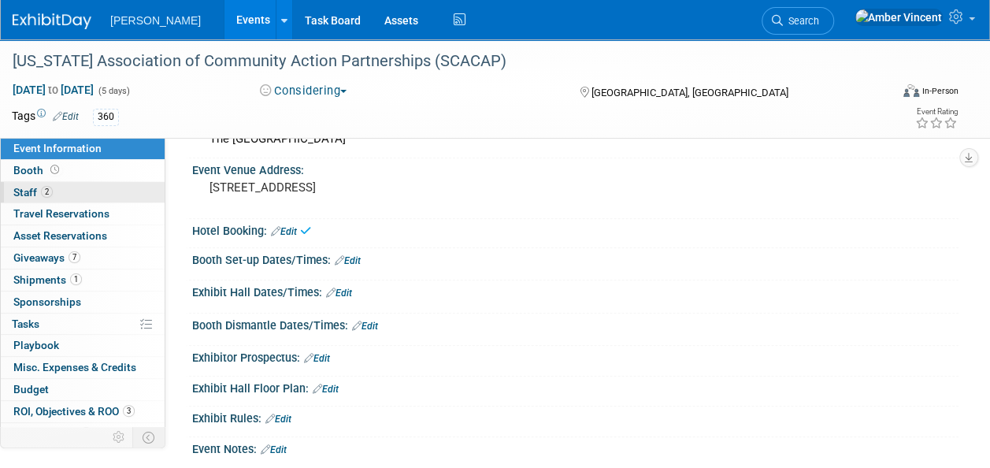
click at [58, 190] on link "2 Staff 2" at bounding box center [83, 192] width 164 height 21
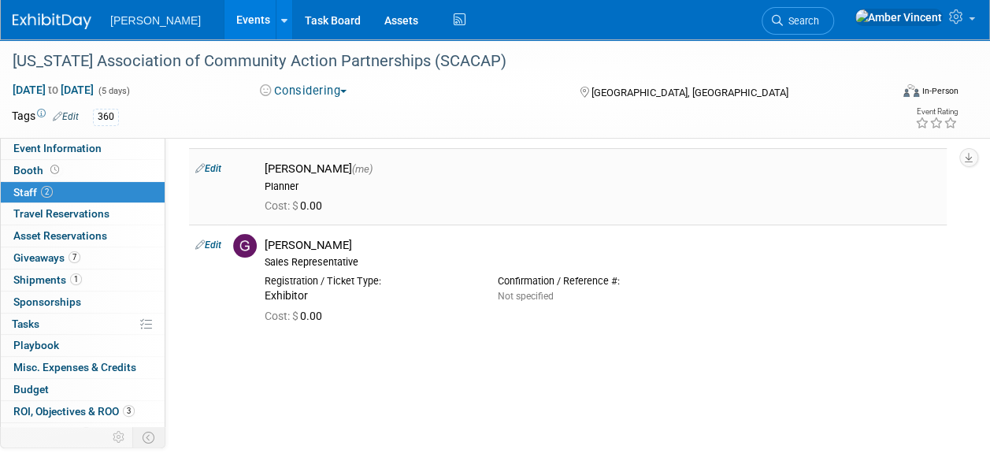
scroll to position [0, 0]
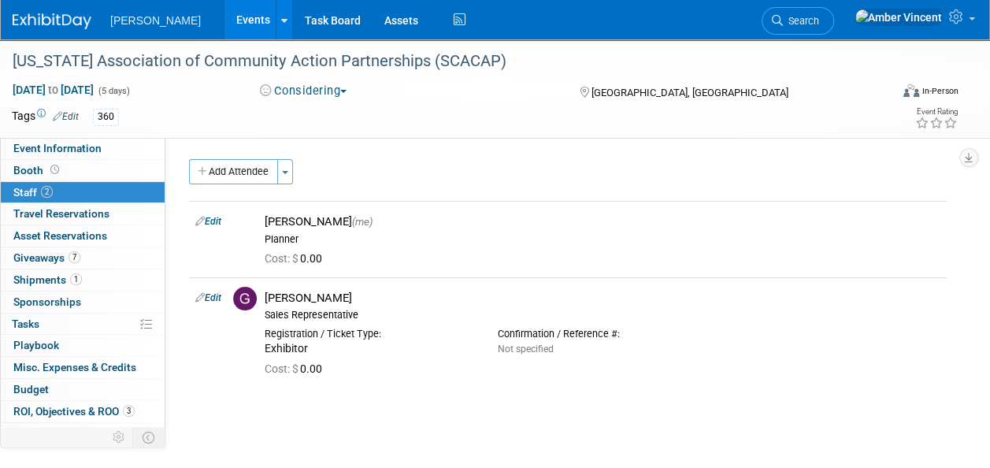
click at [224, 20] on link "Events" at bounding box center [252, 19] width 57 height 39
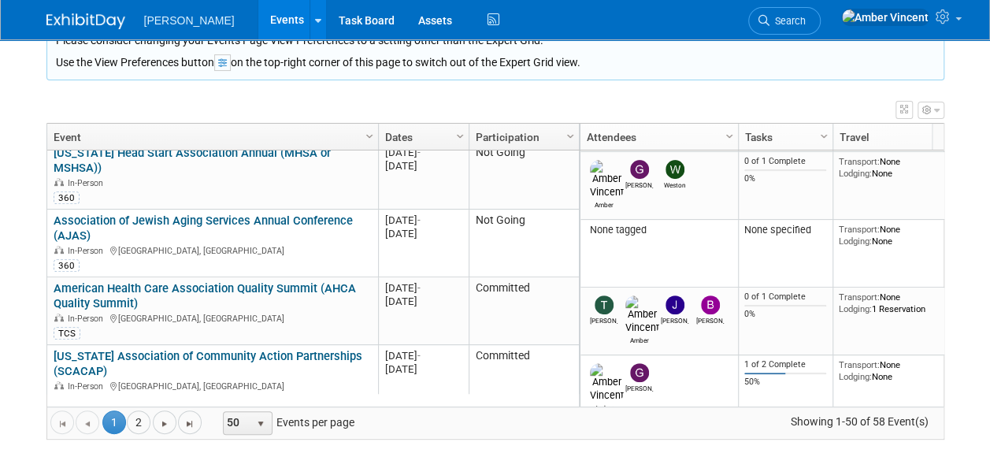
scroll to position [756, 0]
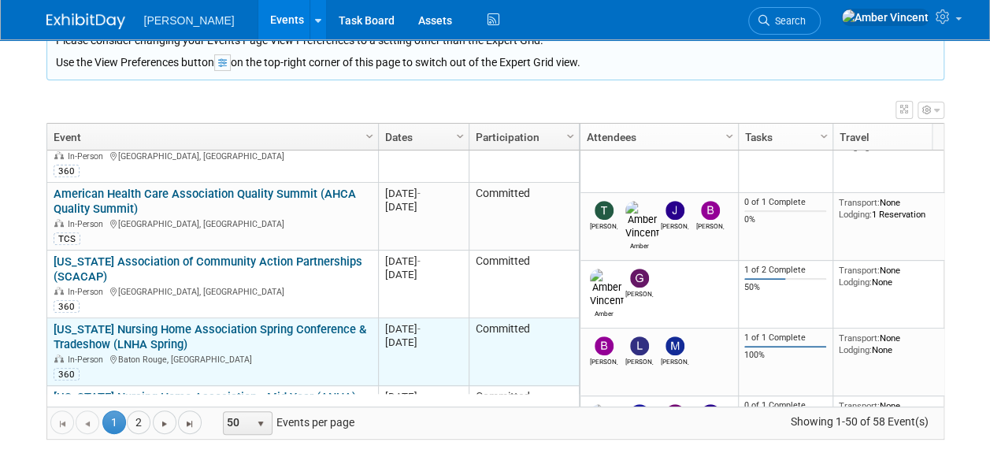
click at [227, 322] on link "[US_STATE] Nursing Home Association Spring Conference & Tradeshow (LNHA Spring)" at bounding box center [210, 336] width 313 height 29
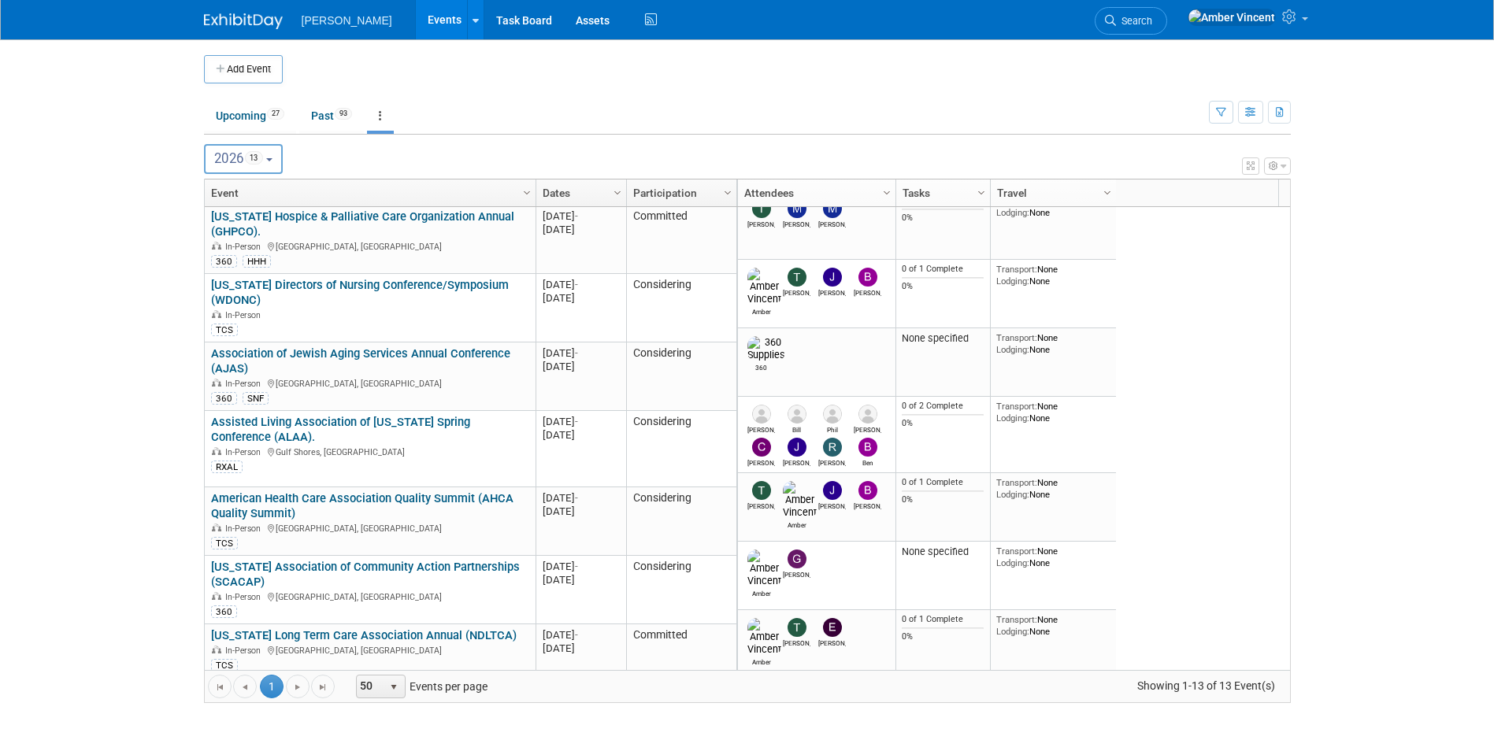
scroll to position [331, 0]
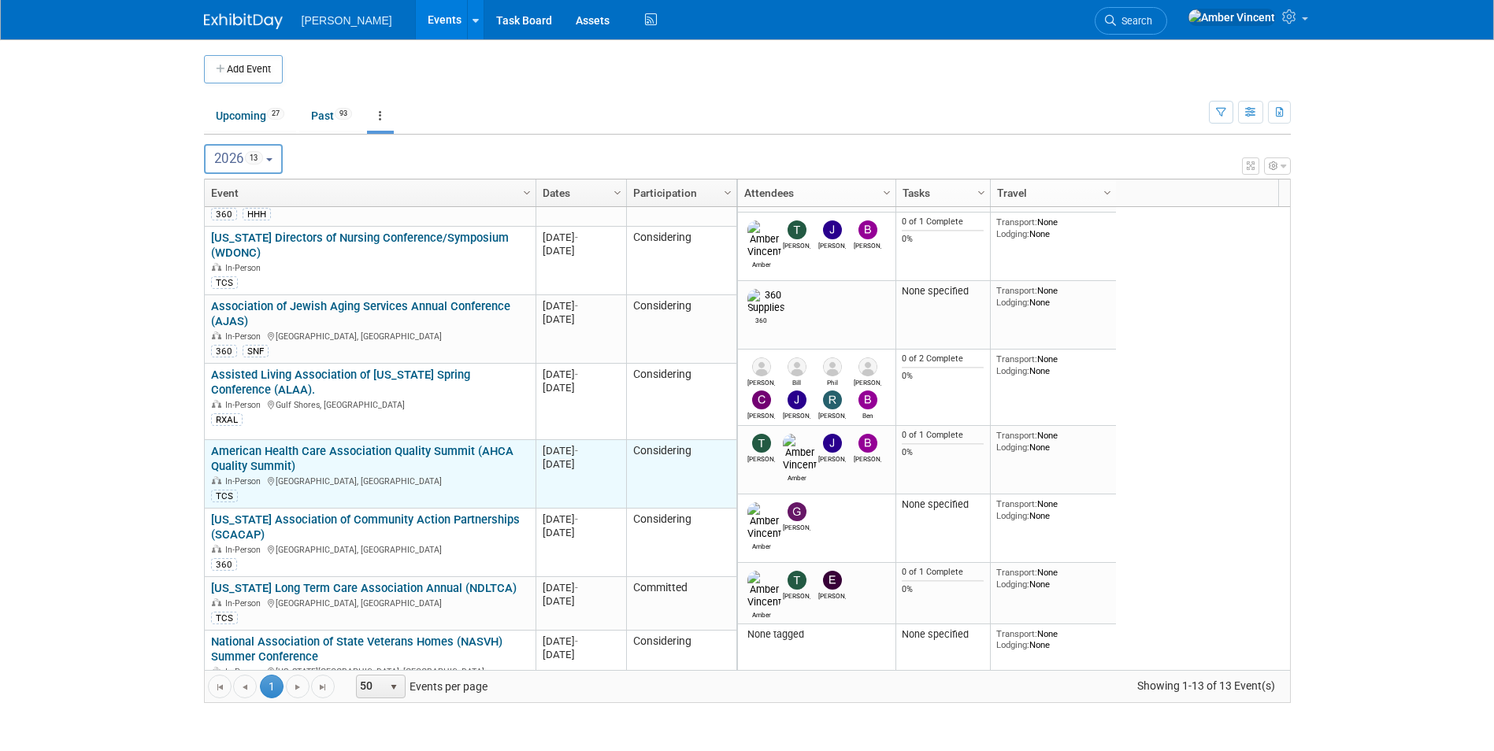
drag, startPoint x: 164, startPoint y: 463, endPoint x: 211, endPoint y: 440, distance: 52.8
click at [164, 463] on body "[PERSON_NAME] Events Add Event Bulk Upload Events Shareable Event Boards Recent…" at bounding box center [747, 375] width 1494 height 751
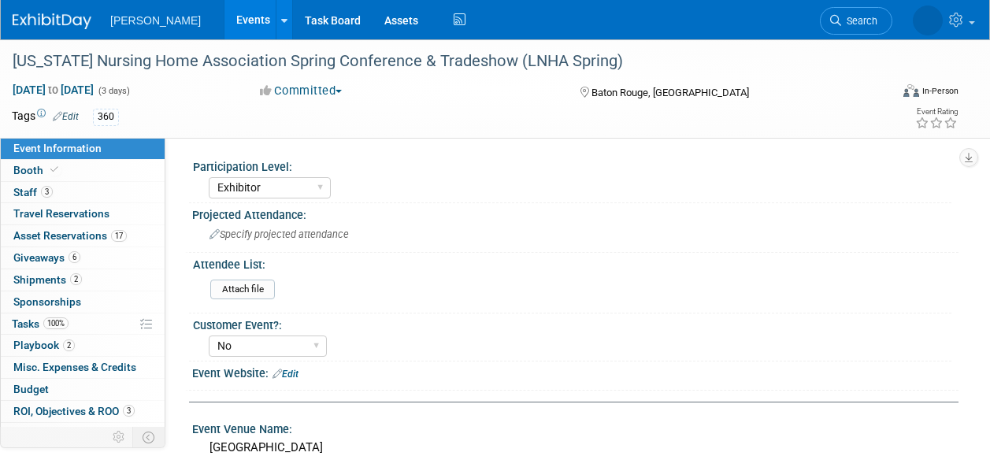
select select "Exhibitor"
select select "No"
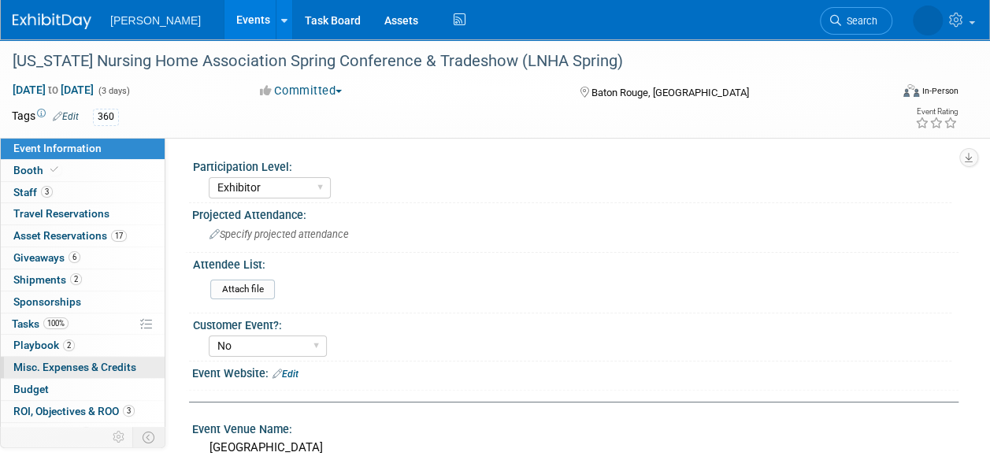
scroll to position [35, 0]
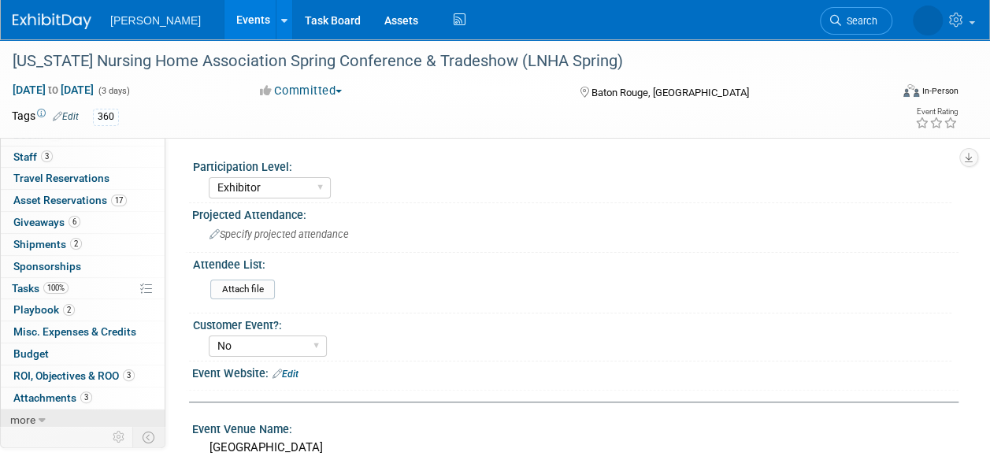
click at [28, 416] on span "more" at bounding box center [22, 420] width 25 height 13
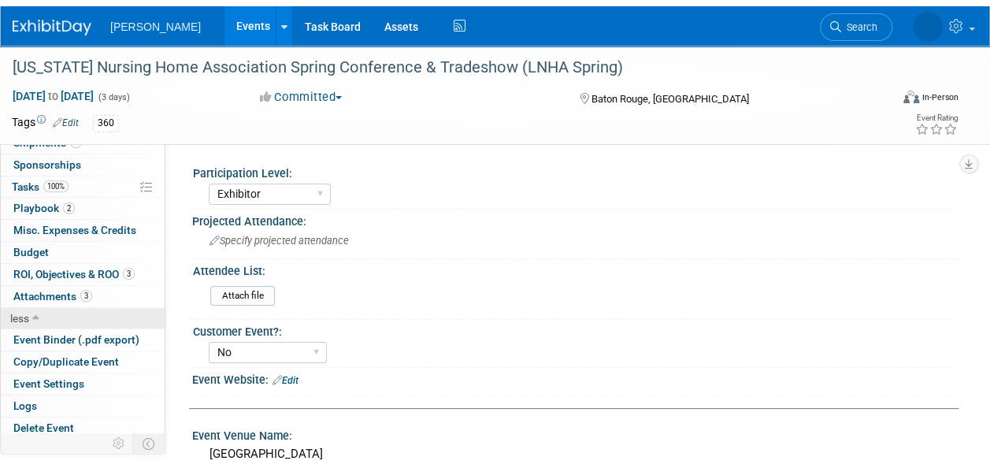
scroll to position [143, 0]
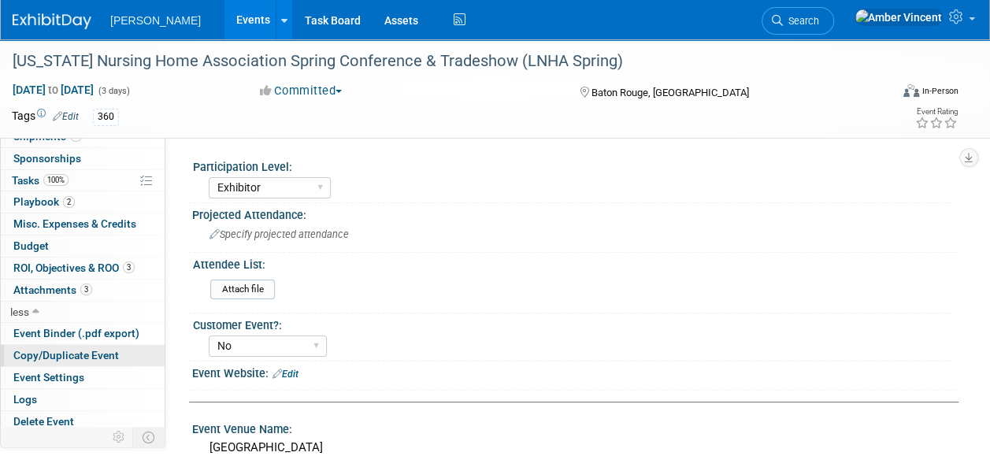
click at [69, 353] on span "Copy/Duplicate Event" at bounding box center [66, 355] width 106 height 13
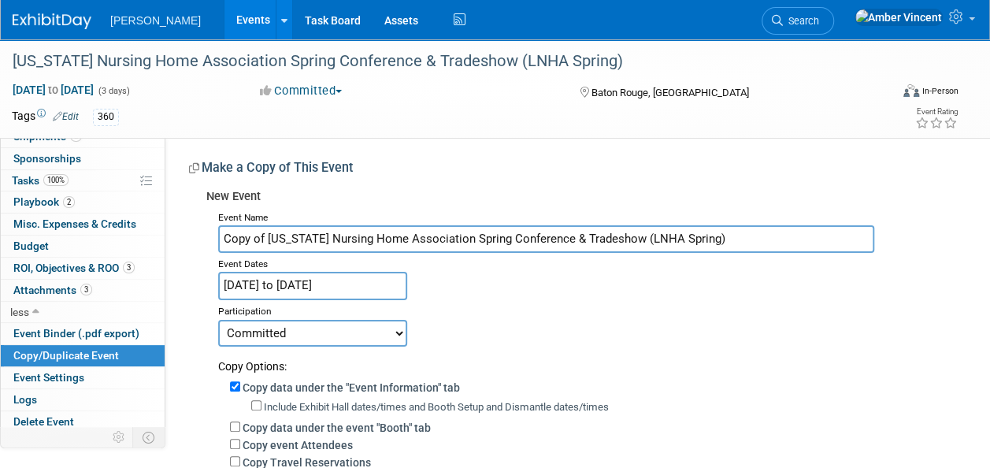
drag, startPoint x: 265, startPoint y: 236, endPoint x: 188, endPoint y: 234, distance: 76.4
click at [188, 234] on div "Participation Level: Exhibitor Exhibitor/Sponsor Projected Attendance: Specify …" at bounding box center [561, 426] width 793 height 577
type input "[US_STATE] Nursing Home Association Spring Conference & Tradeshow (LNHA Spring)"
click at [348, 285] on input "Apr 21, 2025 to Apr 23, 2025" at bounding box center [312, 286] width 189 height 28
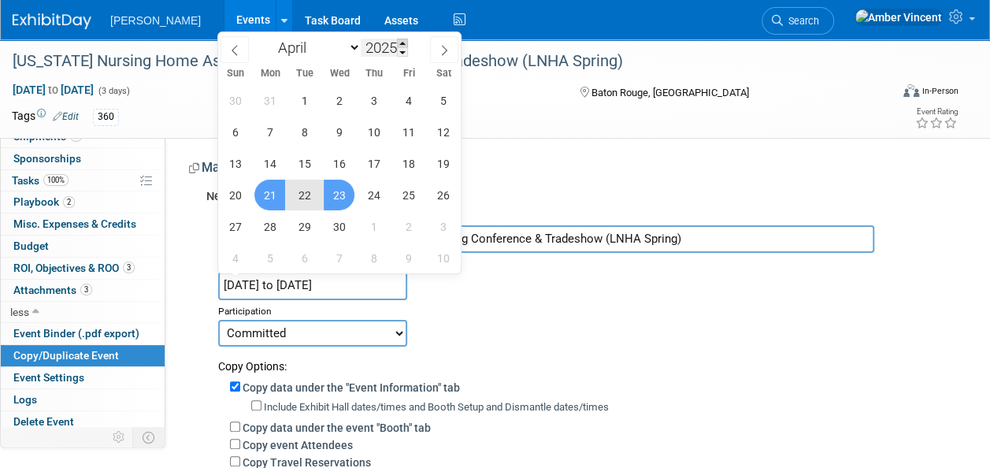
click at [400, 39] on span at bounding box center [402, 43] width 11 height 9
type input "2026"
click at [276, 198] on span "20" at bounding box center [269, 195] width 31 height 31
click at [332, 199] on span "22" at bounding box center [339, 195] width 31 height 31
type input "[DATE] to [DATE]"
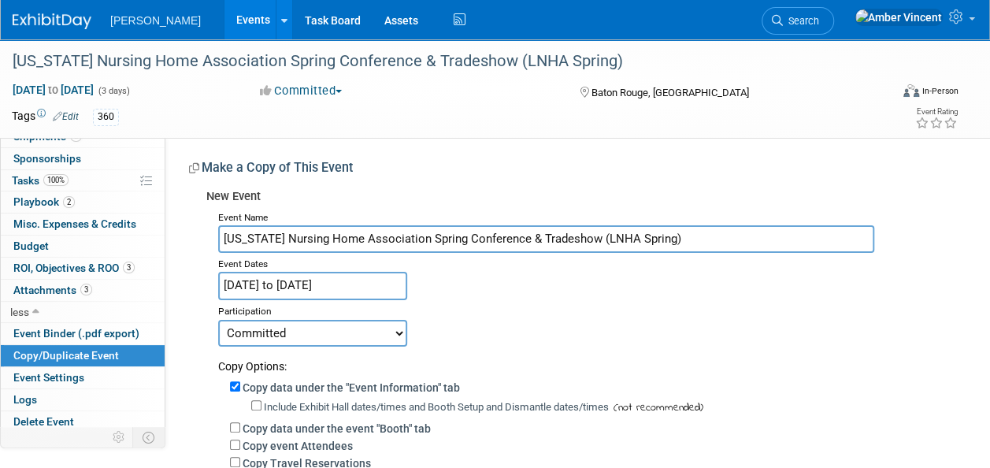
drag, startPoint x: 357, startPoint y: 321, endPoint x: 351, endPoint y: 332, distance: 12.3
click at [357, 321] on select "Committed Considering Not Going Trade Show Exhibitor Exhibit & Sponsor" at bounding box center [312, 333] width 189 height 27
select select "2"
click at [218, 320] on select "Committed Considering Not Going Trade Show Exhibitor Exhibit & Sponsor" at bounding box center [312, 333] width 189 height 27
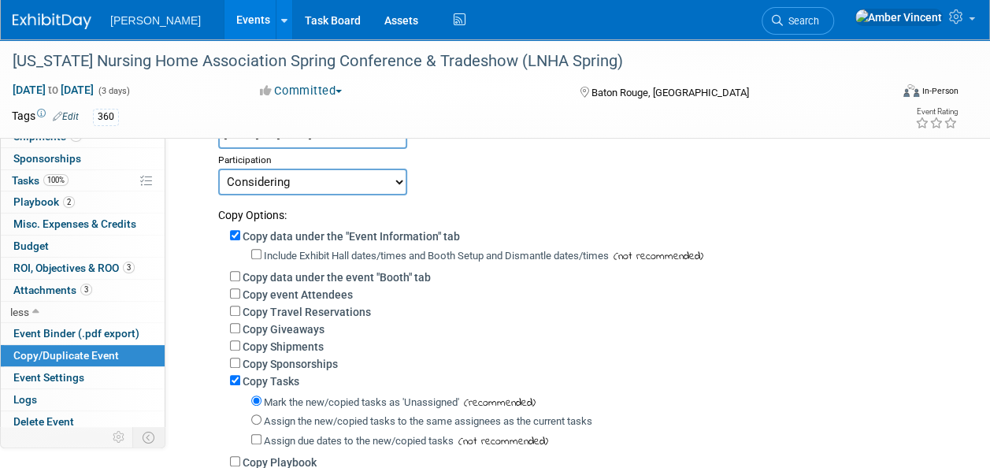
scroll to position [158, 0]
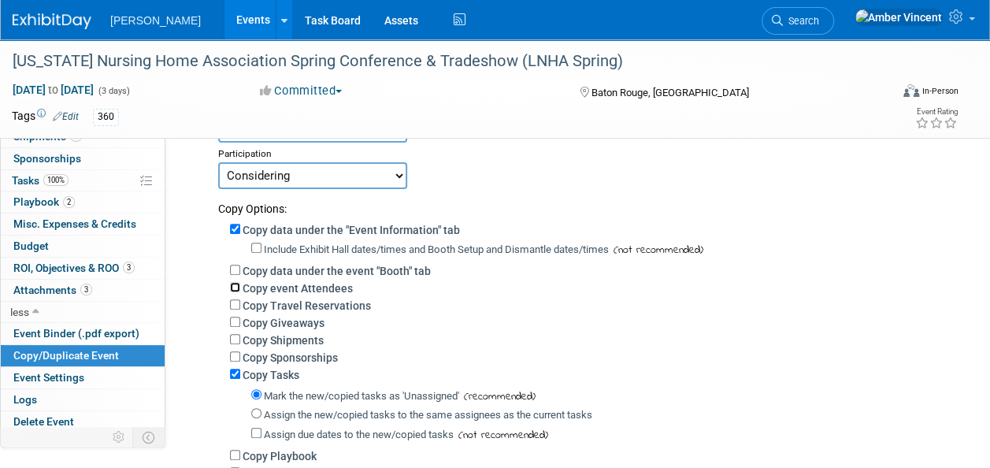
click at [235, 288] on input "Copy event Attendees" at bounding box center [235, 287] width 10 height 10
checkbox input "true"
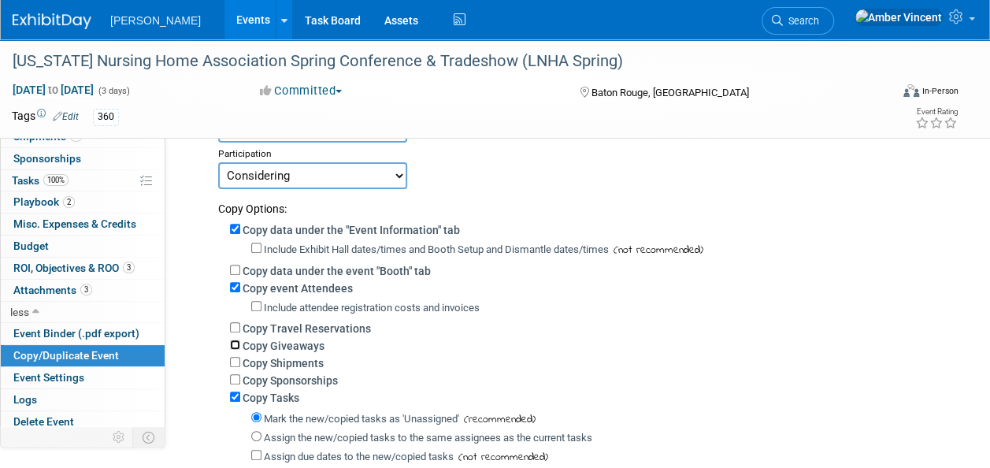
click at [233, 343] on input "Copy Giveaways" at bounding box center [235, 344] width 10 height 10
checkbox input "true"
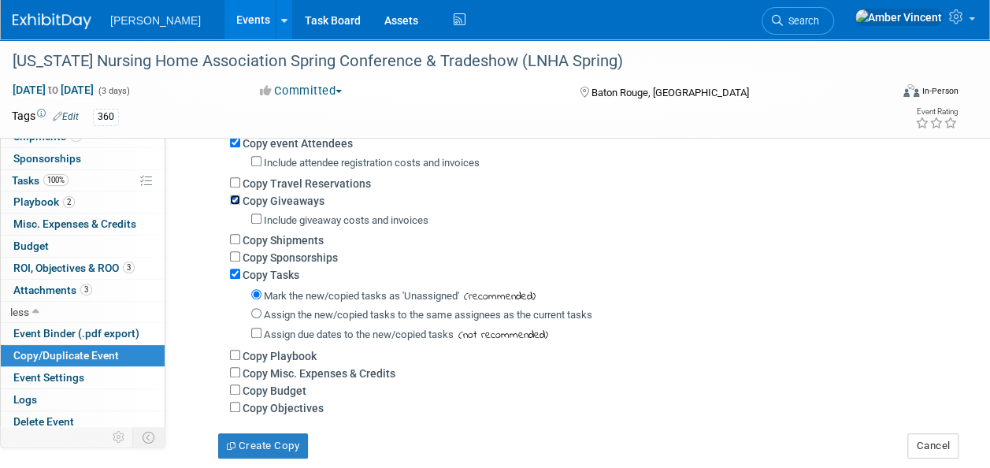
scroll to position [315, 0]
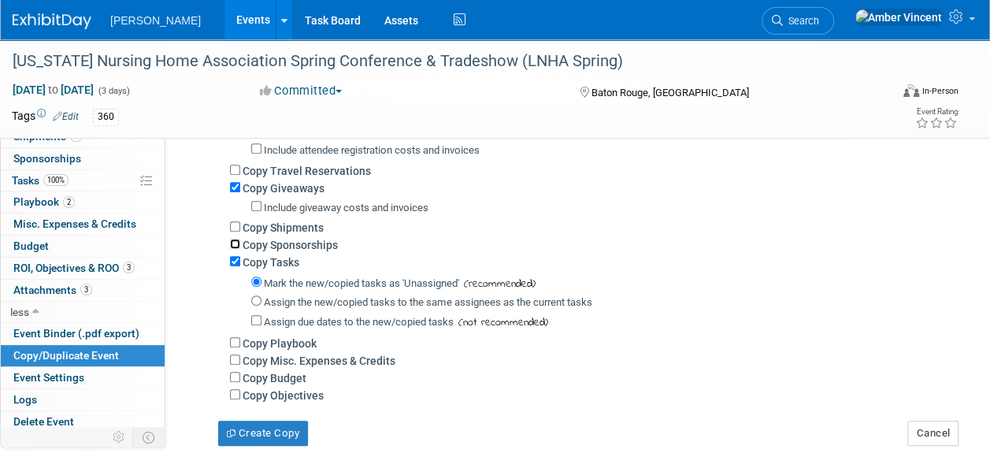
click at [234, 241] on input "Copy Sponsorships" at bounding box center [235, 244] width 10 height 10
checkbox input "true"
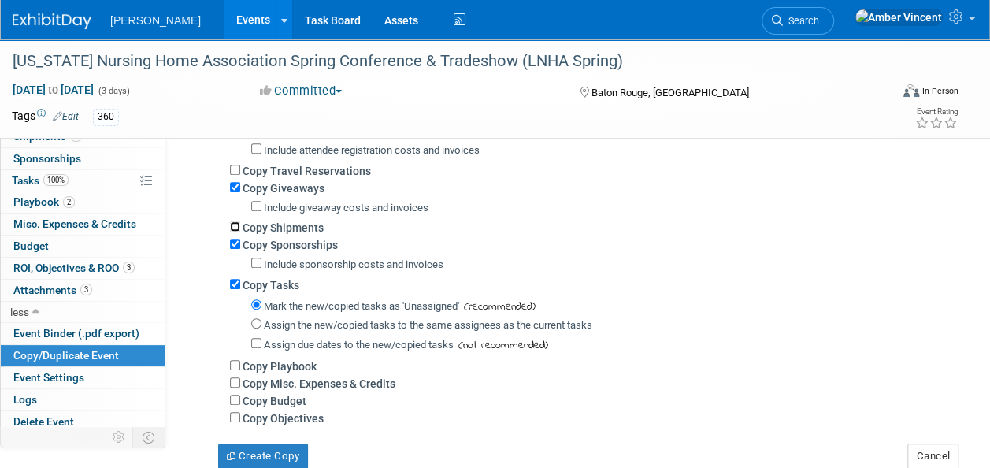
click at [238, 230] on input "Copy Shipments" at bounding box center [235, 226] width 10 height 10
checkbox input "true"
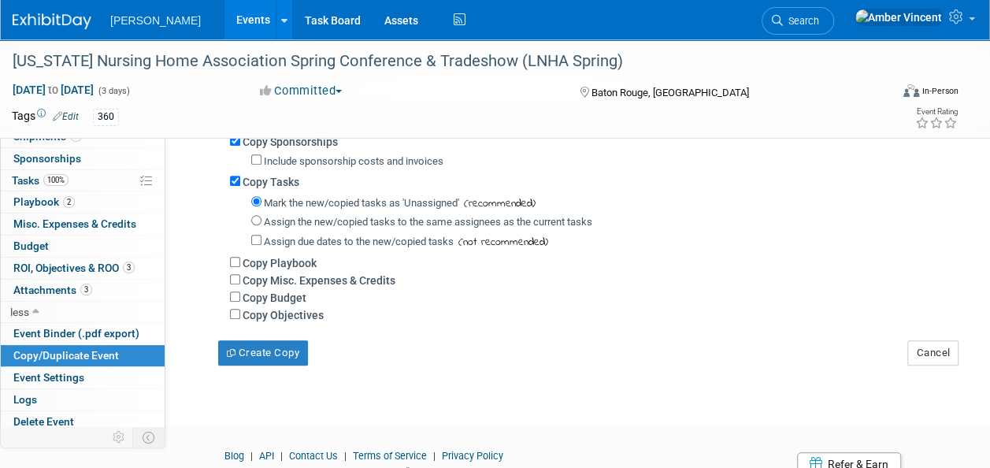
scroll to position [473, 0]
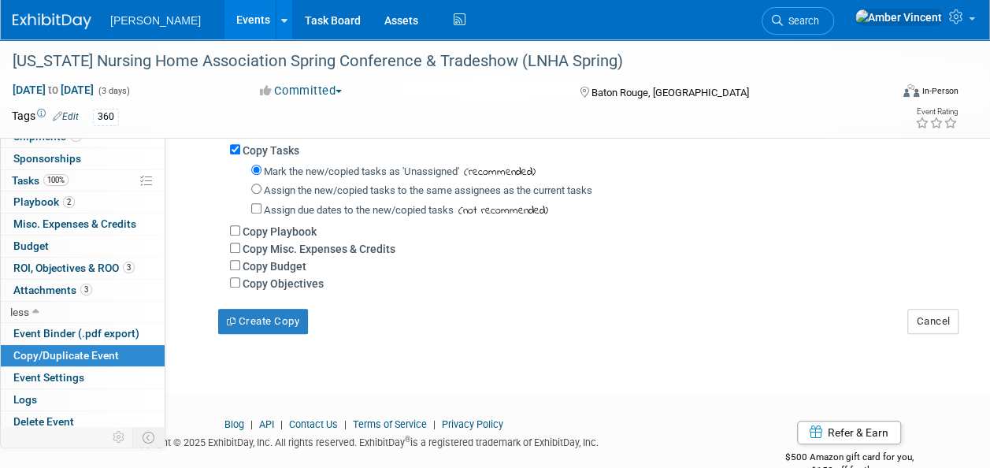
click at [236, 288] on div "Copy Objectives" at bounding box center [588, 282] width 717 height 17
click at [234, 284] on input "Copy Objectives" at bounding box center [235, 282] width 10 height 10
checkbox input "true"
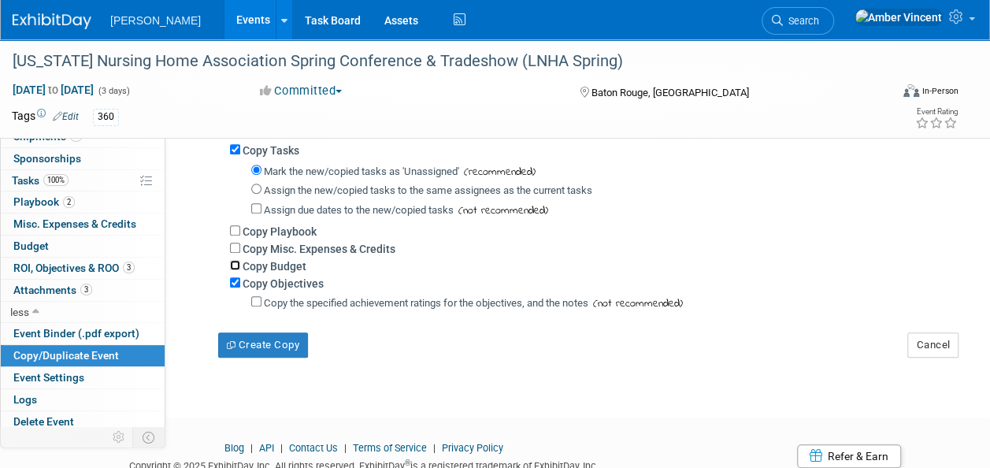
click at [235, 265] on input "Copy Budget" at bounding box center [235, 265] width 10 height 10
checkbox input "true"
click at [250, 347] on button "Create Copy" at bounding box center [263, 344] width 90 height 25
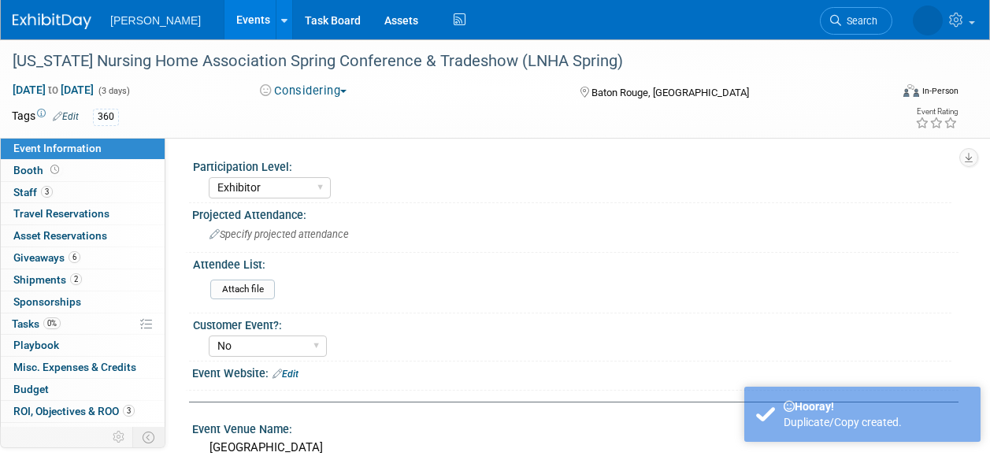
select select "Exhibitor"
select select "No"
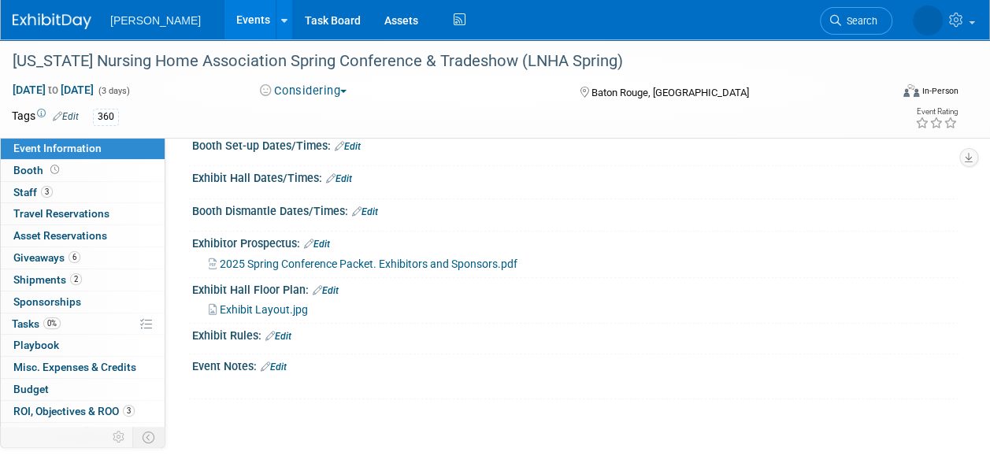
scroll to position [408, 0]
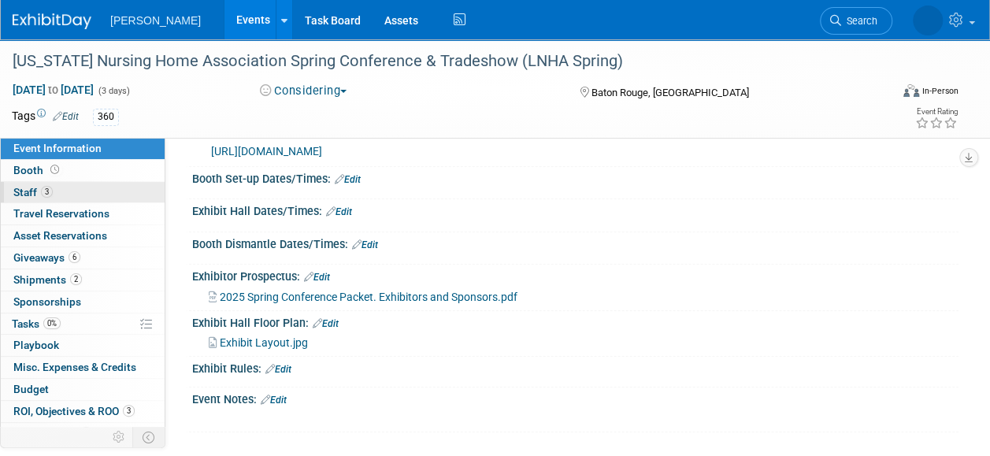
click at [54, 191] on link "3 Staff 3" at bounding box center [83, 192] width 164 height 21
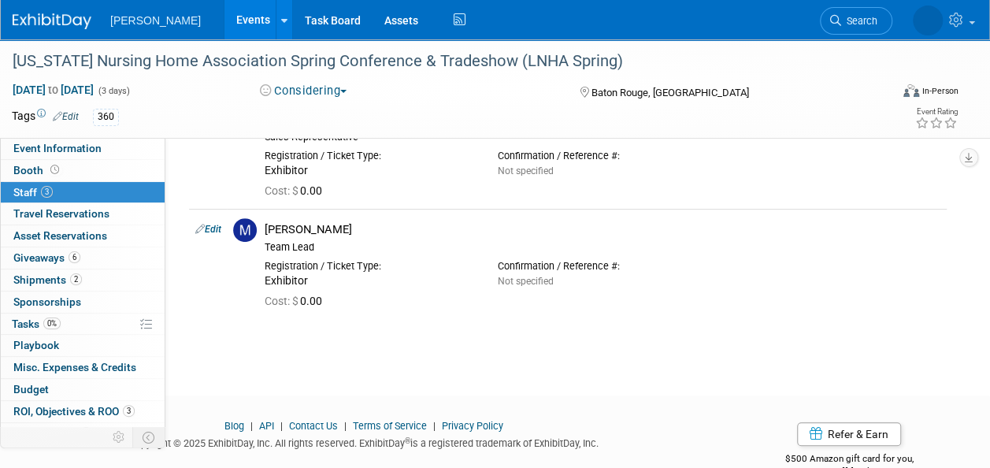
scroll to position [236, 0]
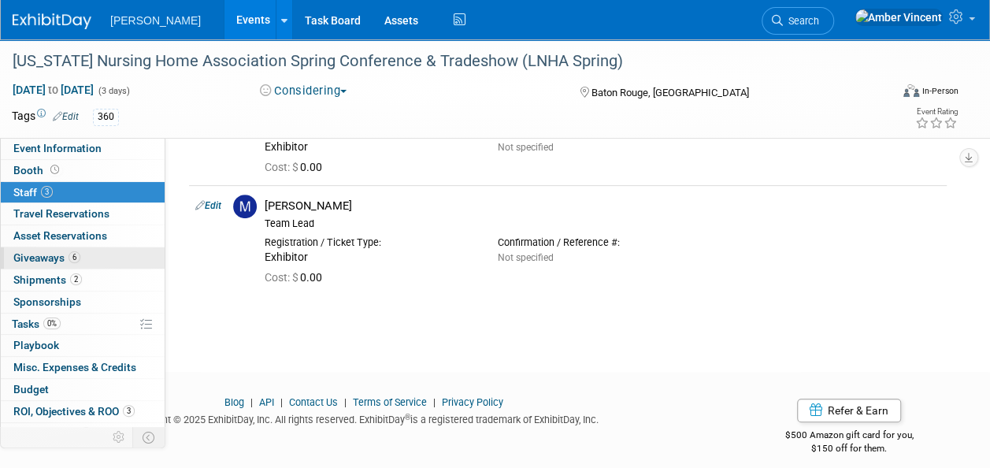
click at [96, 262] on link "6 Giveaways 6" at bounding box center [83, 257] width 164 height 21
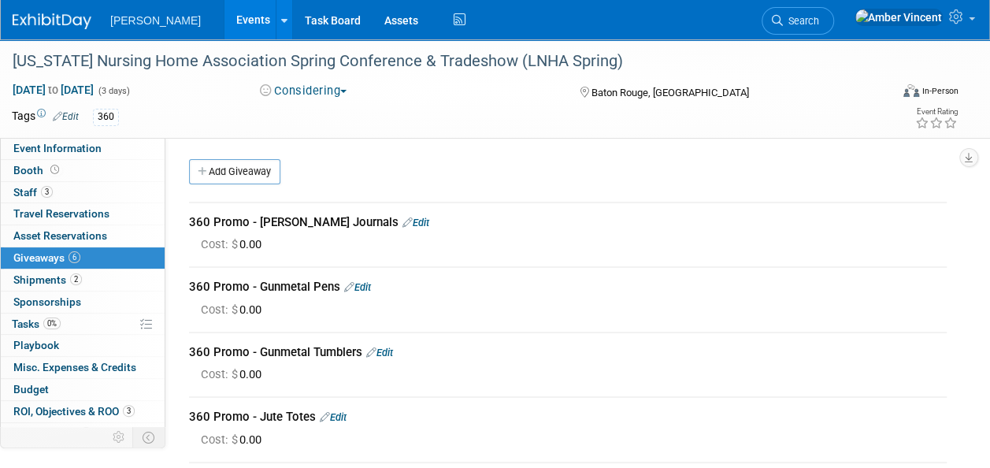
click at [402, 217] on link "Edit" at bounding box center [415, 223] width 27 height 12
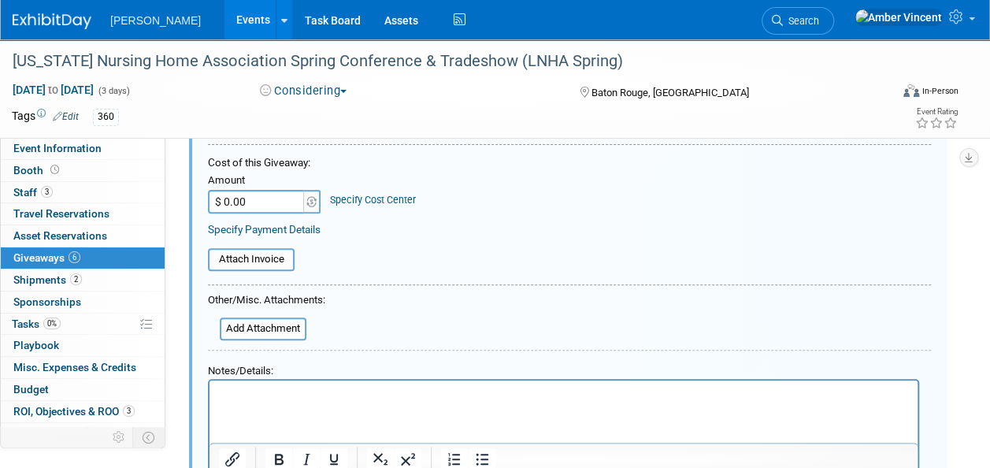
scroll to position [338, 0]
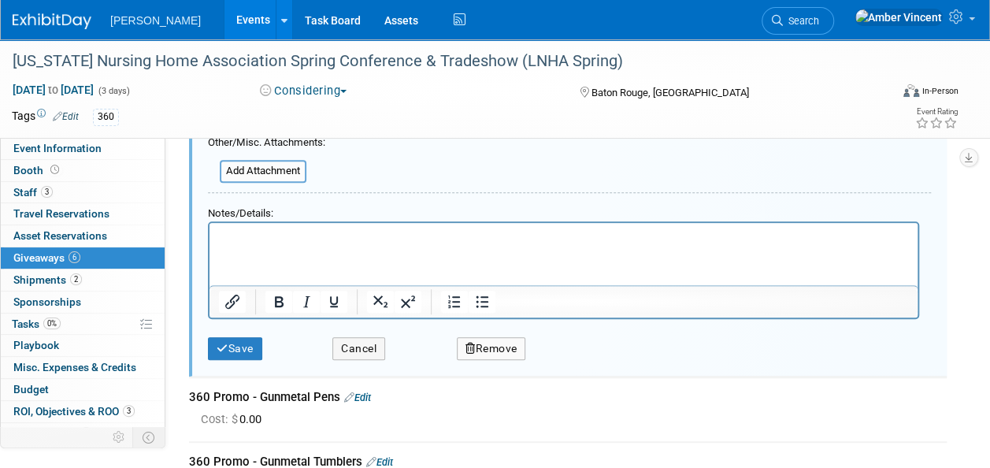
click at [466, 343] on icon "button" at bounding box center [471, 348] width 10 height 11
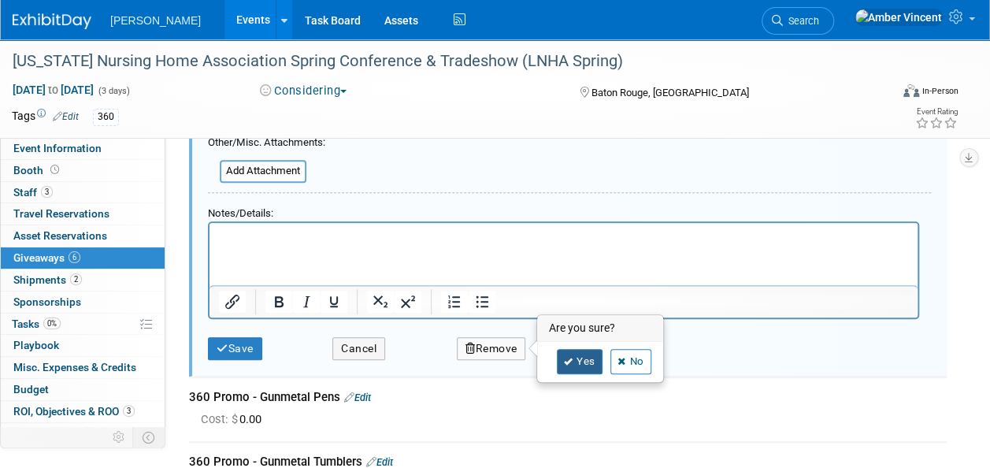
click at [569, 359] on icon at bounding box center [568, 362] width 9 height 9
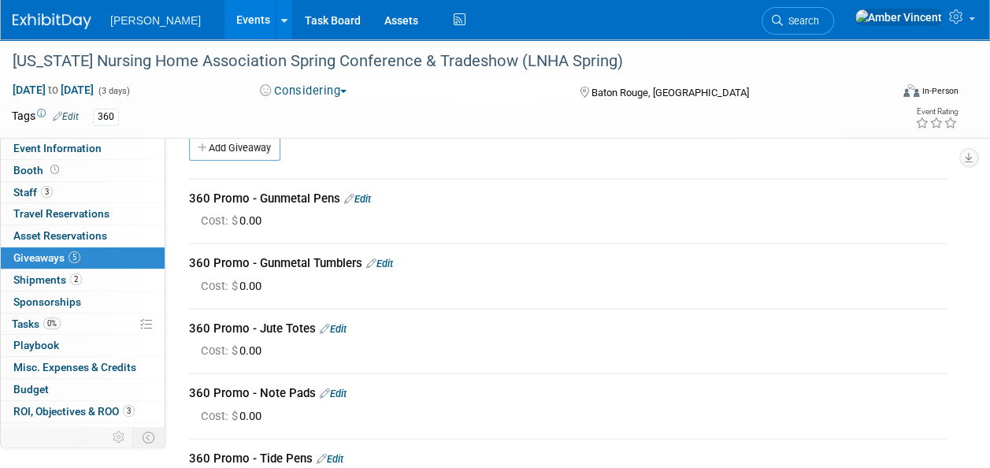
scroll to position [0, 0]
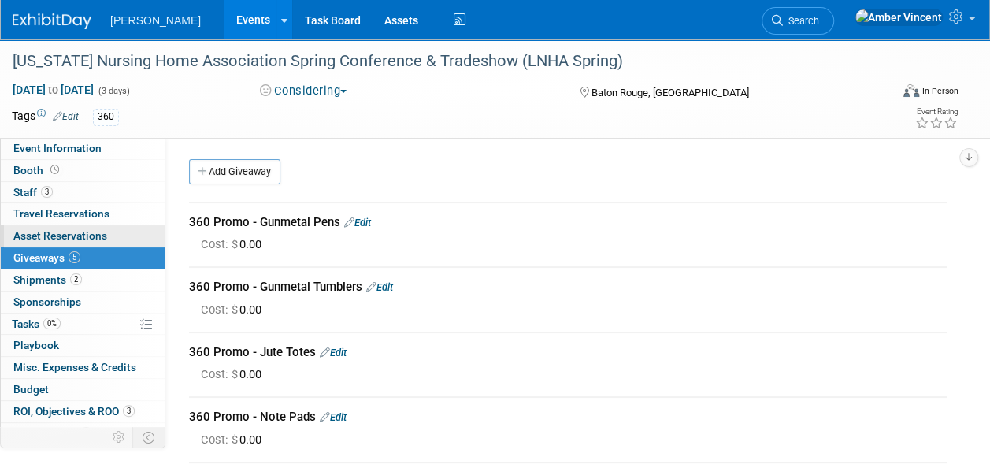
click at [91, 240] on span "Asset Reservations 0" at bounding box center [60, 235] width 94 height 13
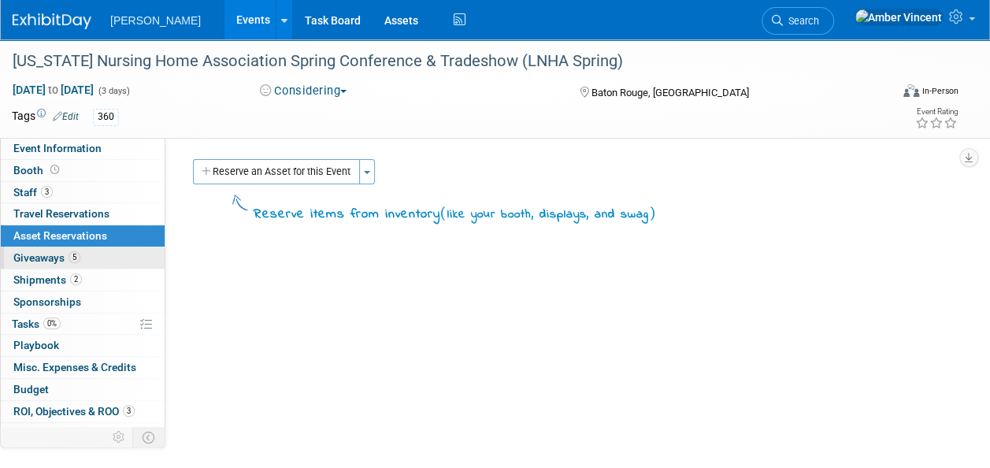
click at [69, 255] on span "5" at bounding box center [75, 257] width 12 height 12
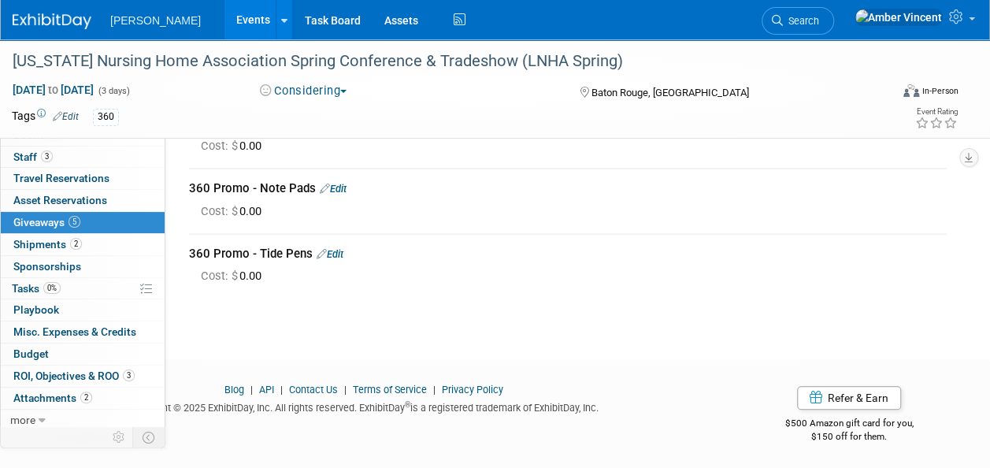
scroll to position [229, 0]
click at [108, 397] on link "2 Attachments 2" at bounding box center [83, 398] width 164 height 21
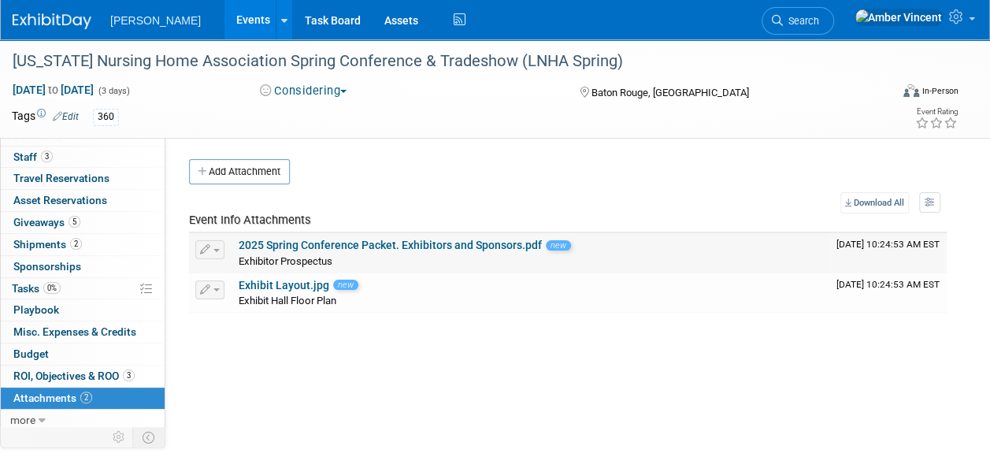
click at [214, 254] on button "button" at bounding box center [209, 249] width 29 height 19
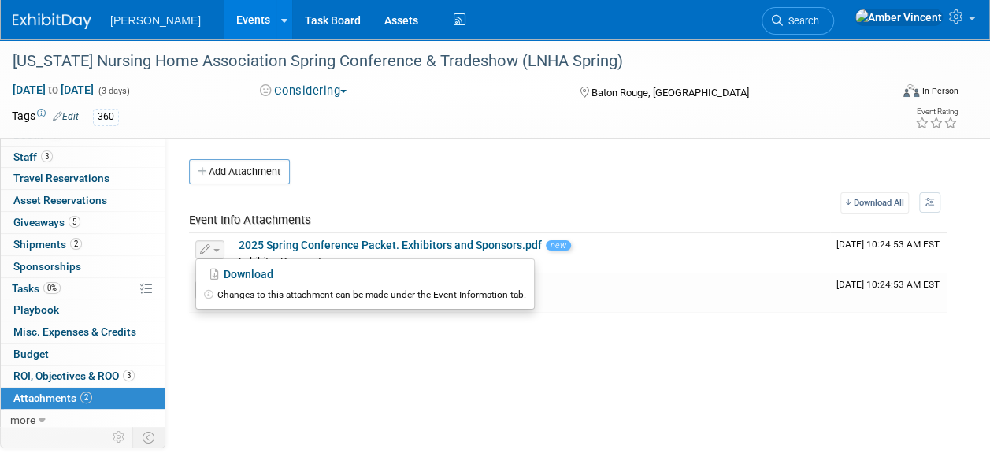
click at [203, 321] on div "Participation Level: Exhibitor Exhibitor/Sponsor Projected Attendance: Specify …" at bounding box center [561, 300] width 793 height 325
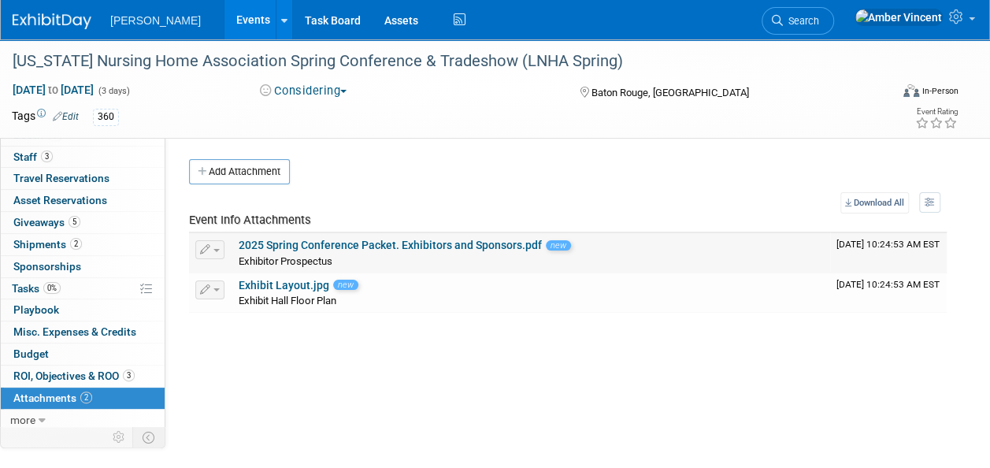
click at [216, 244] on button "button" at bounding box center [209, 249] width 29 height 19
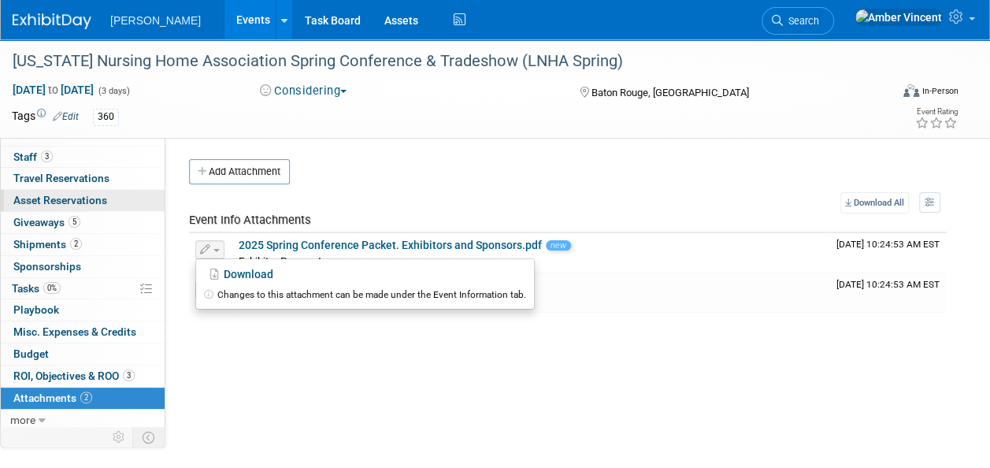
click at [71, 196] on span "Asset Reservations 0" at bounding box center [60, 200] width 94 height 13
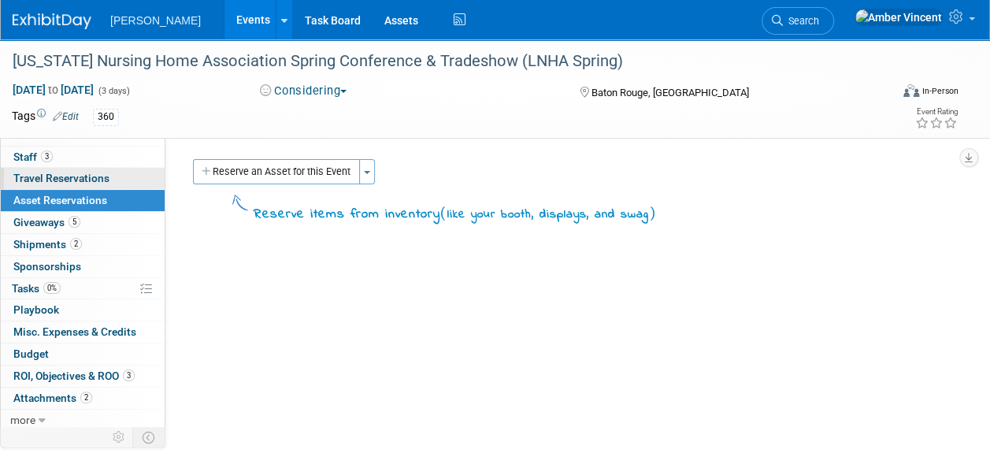
click at [82, 180] on span "Travel Reservations 0" at bounding box center [61, 178] width 96 height 13
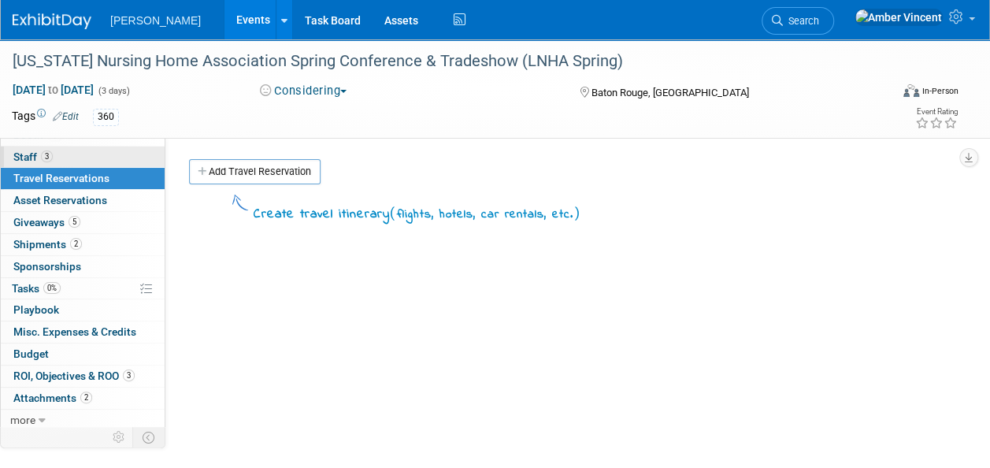
click at [66, 163] on link "3 Staff 3" at bounding box center [83, 157] width 164 height 21
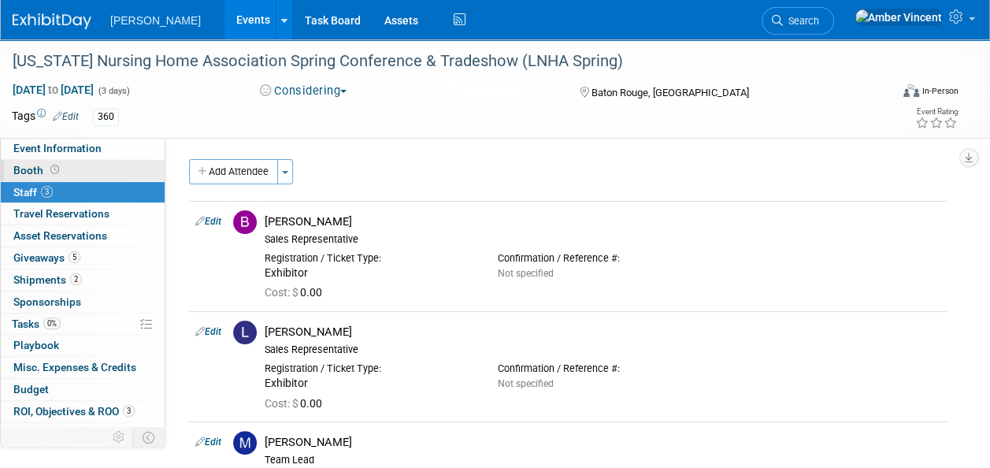
click at [75, 173] on link "Booth" at bounding box center [83, 170] width 164 height 21
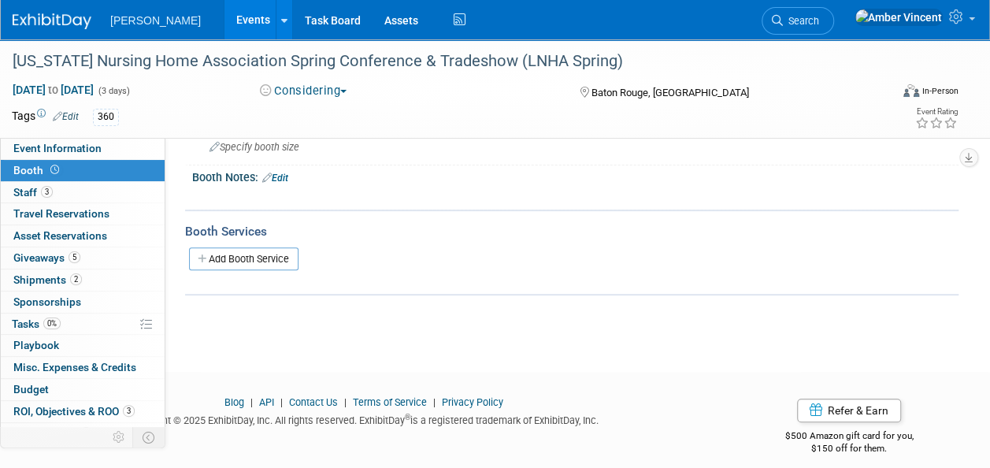
scroll to position [165, 0]
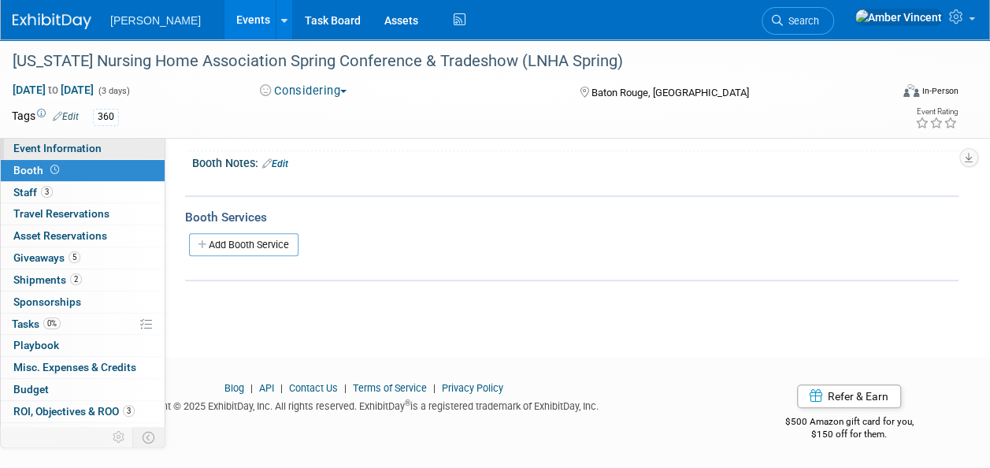
click at [66, 153] on span "Event Information" at bounding box center [57, 148] width 88 height 13
select select "Exhibitor"
select select "No"
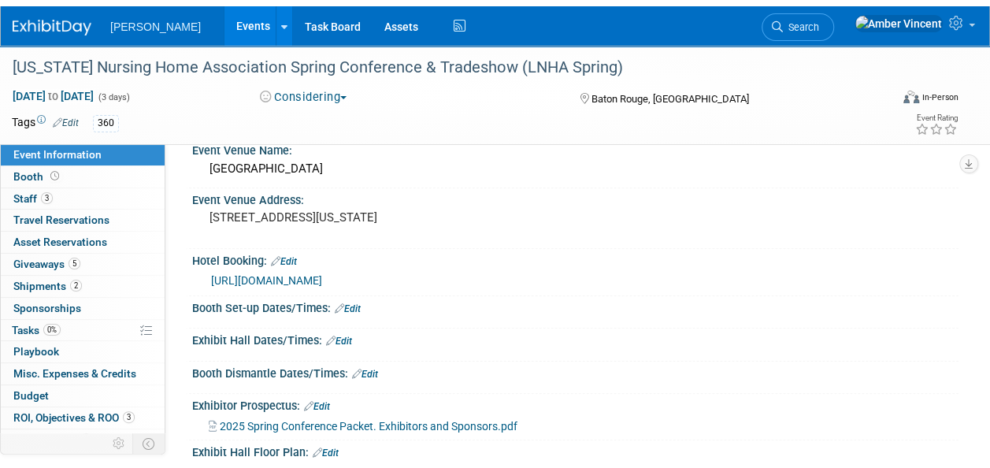
scroll to position [315, 0]
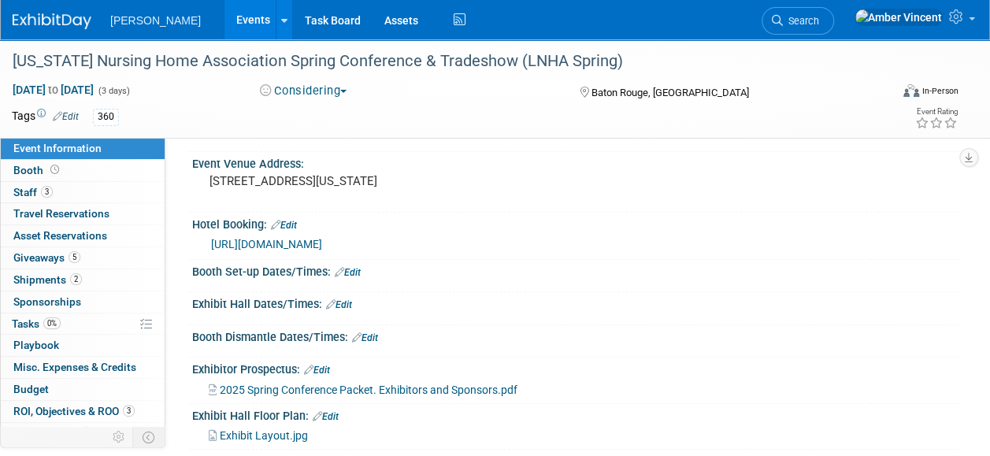
click at [288, 216] on div "Hotel Booking: Edit" at bounding box center [575, 223] width 766 height 20
click at [293, 220] on link "Edit" at bounding box center [284, 225] width 26 height 11
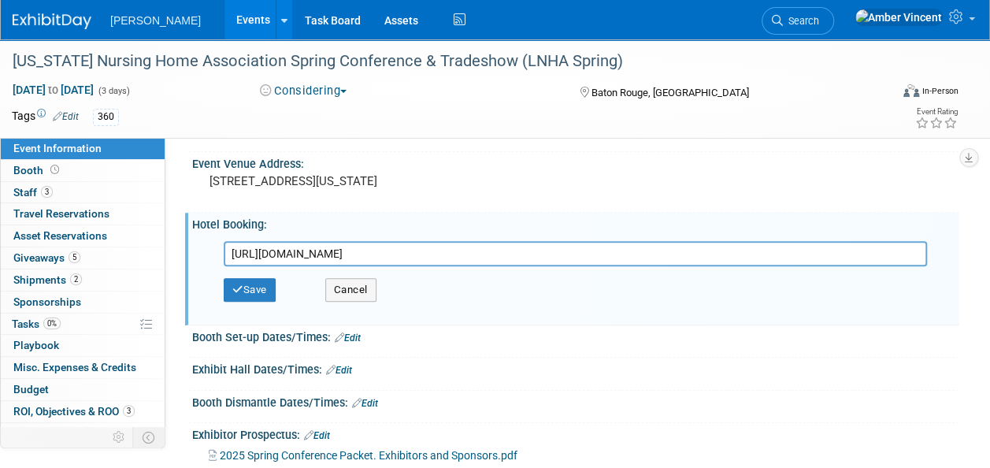
drag, startPoint x: 230, startPoint y: 252, endPoint x: 1147, endPoint y: 200, distance: 918.3
type input "=true&qSHBrC=CP&qDest=4728%20Constitution%20Avenue%2C%20Baton%20Rouge%2C%20LA%2…"
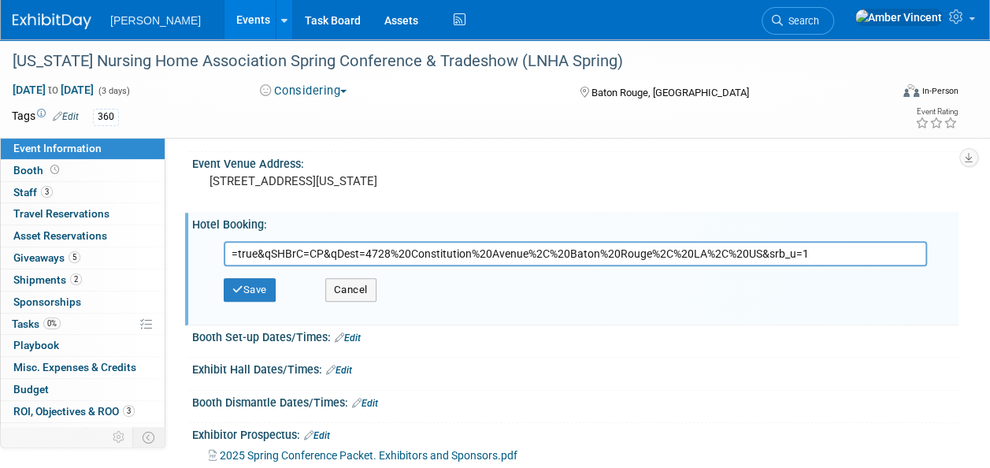
drag, startPoint x: 848, startPoint y: 258, endPoint x: 0, endPoint y: 265, distance: 847.6
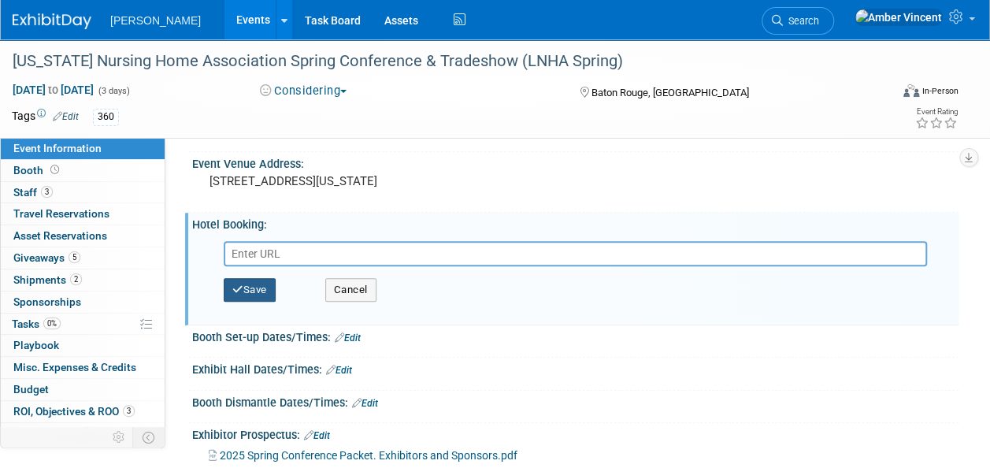
click at [257, 290] on button "Save" at bounding box center [250, 290] width 52 height 24
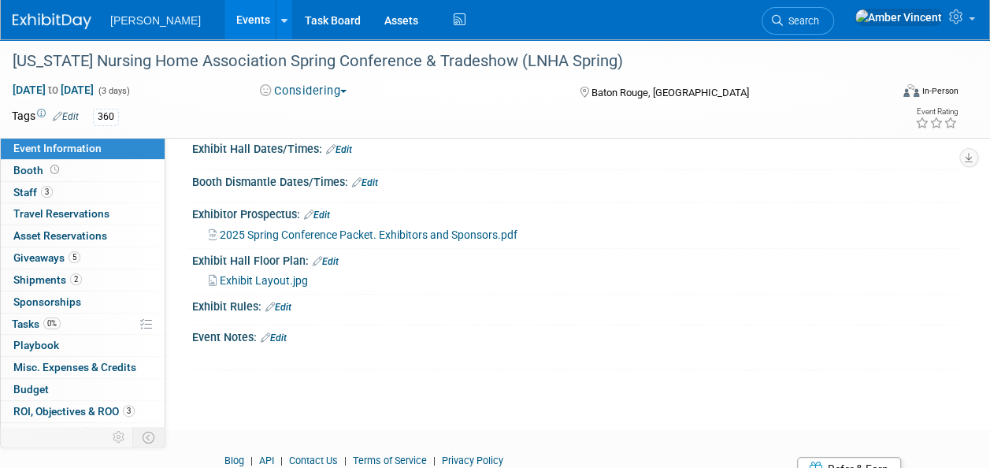
scroll to position [473, 0]
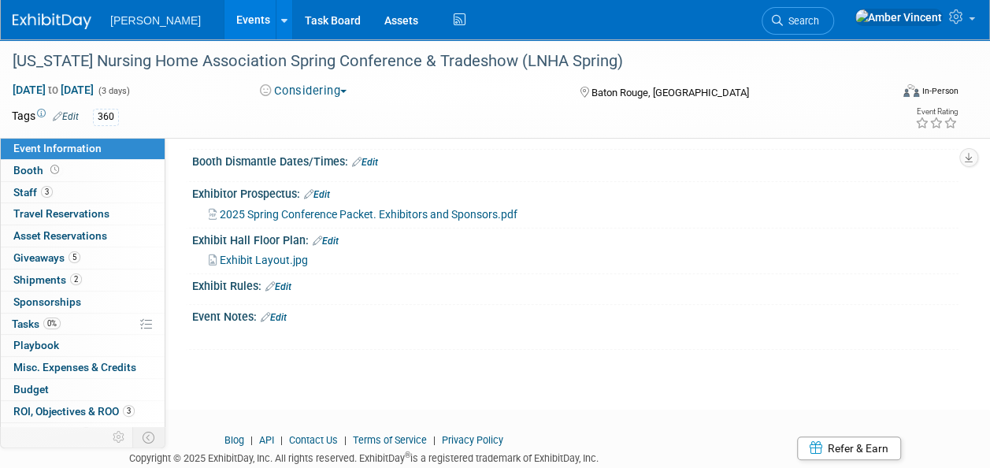
click at [330, 191] on link "Edit" at bounding box center [317, 194] width 26 height 11
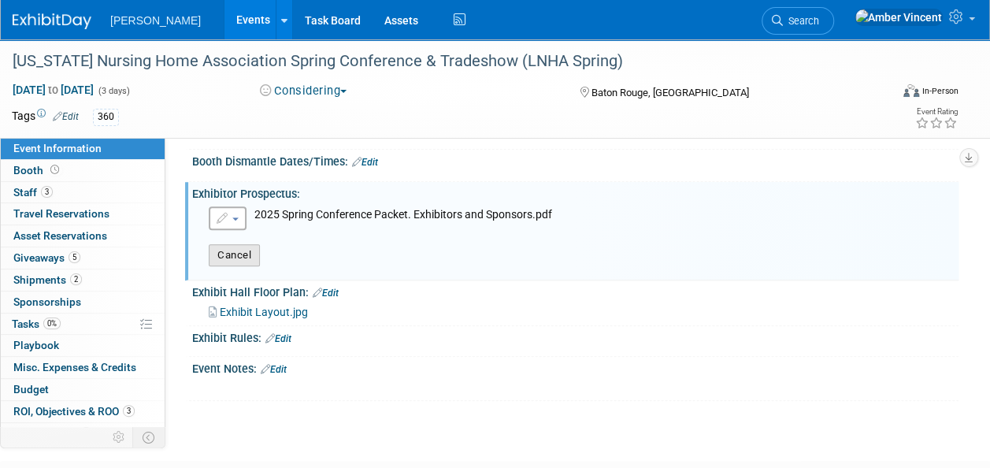
click at [246, 257] on button "Cancel" at bounding box center [234, 255] width 51 height 22
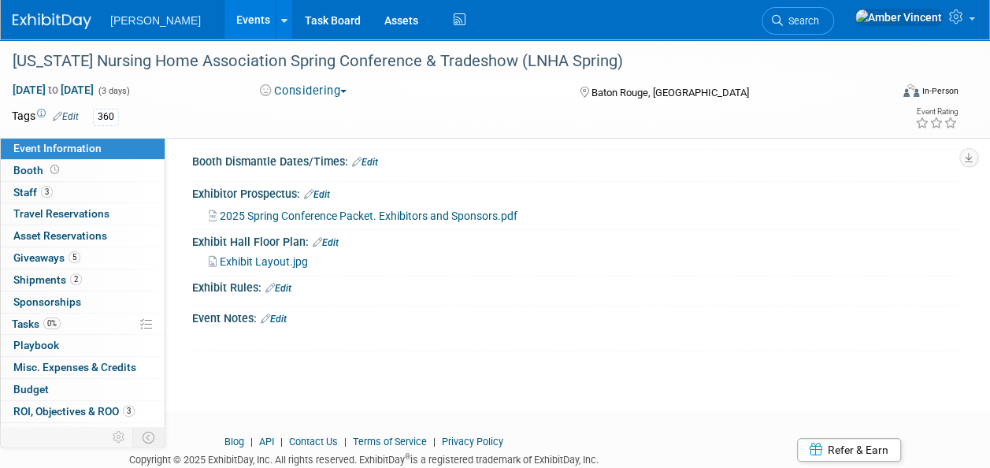
click at [323, 191] on link "Edit" at bounding box center [317, 194] width 26 height 11
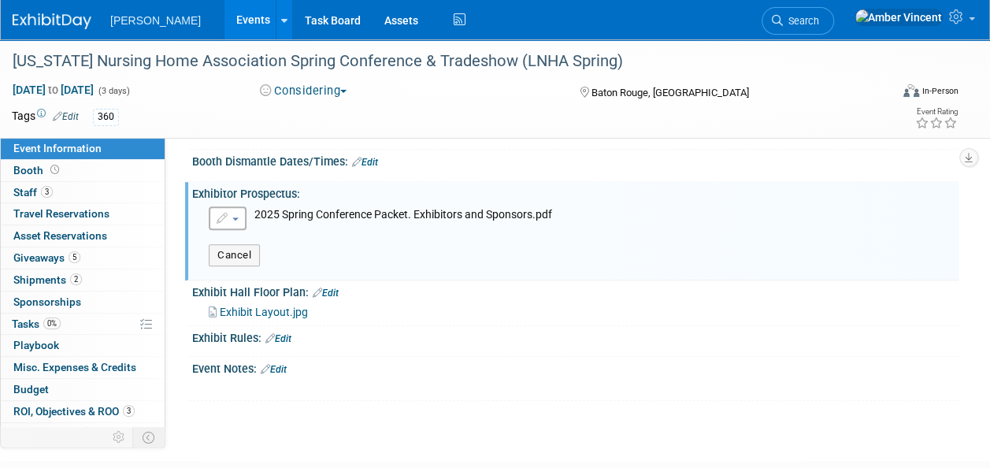
click at [235, 217] on span "button" at bounding box center [235, 218] width 6 height 3
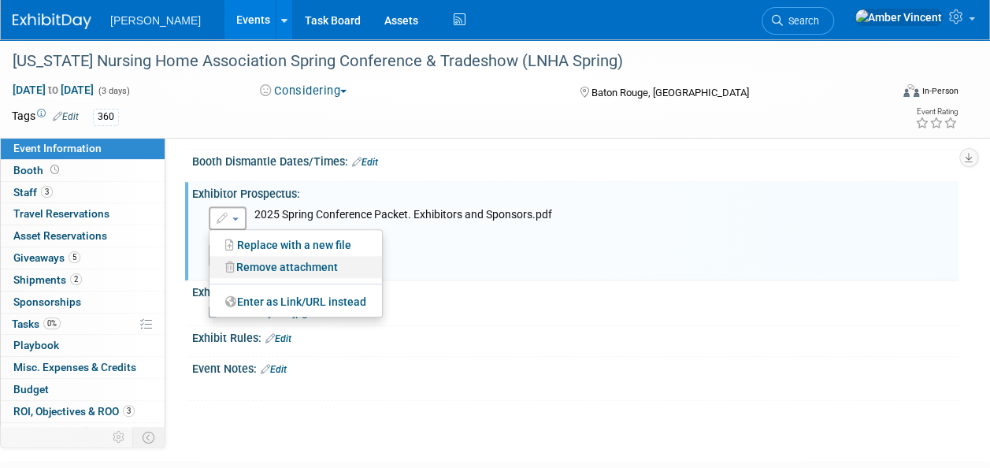
click at [250, 264] on link "Remove attachment" at bounding box center [296, 267] width 172 height 22
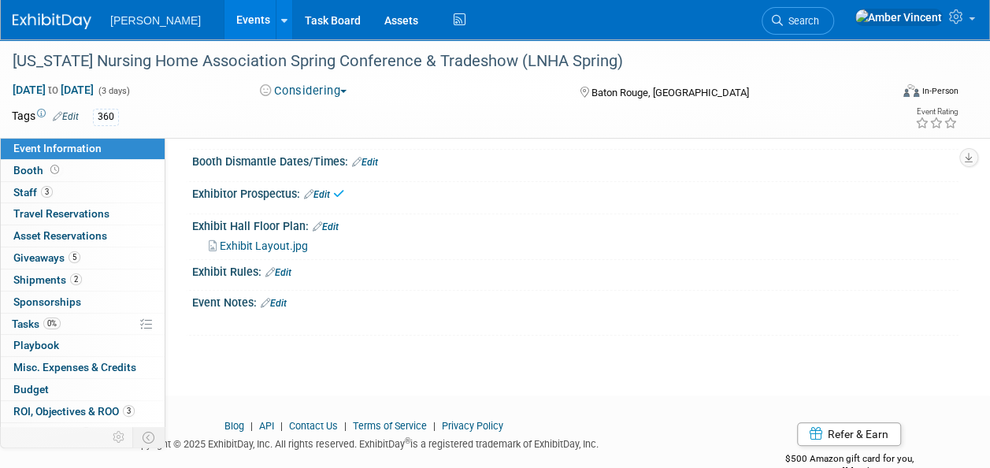
click at [331, 222] on link "Edit" at bounding box center [326, 226] width 26 height 11
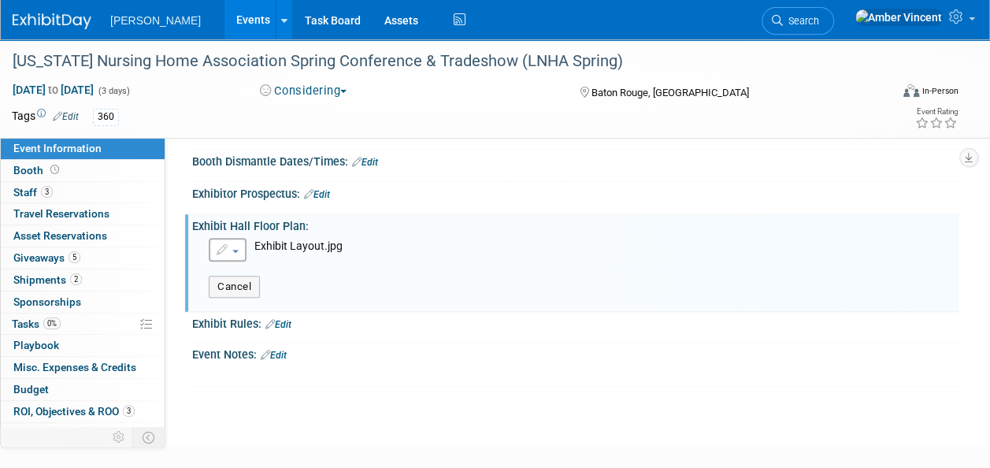
click at [243, 247] on button "button" at bounding box center [228, 250] width 38 height 24
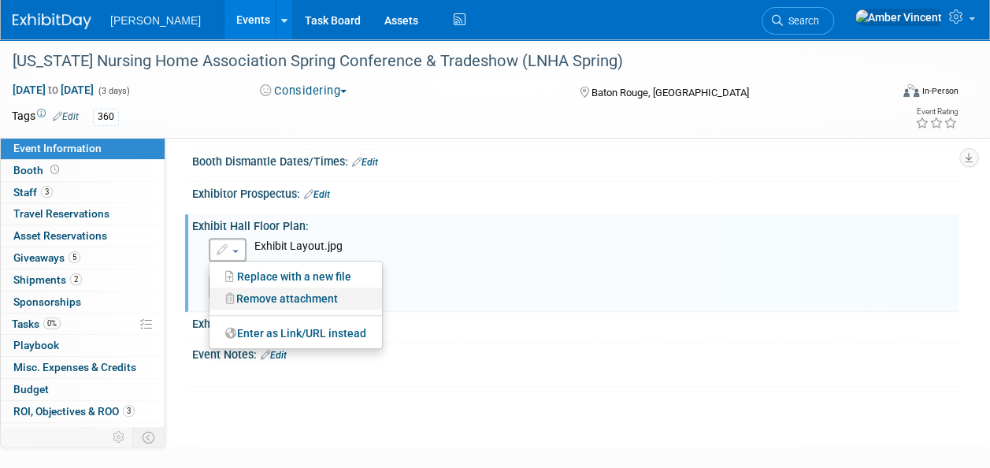
click at [242, 287] on link "Remove attachment" at bounding box center [296, 298] width 172 height 22
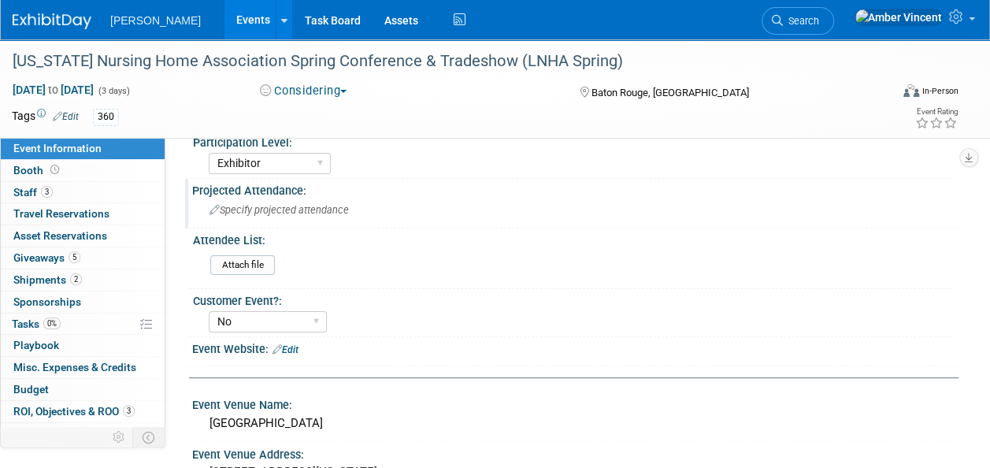
scroll to position [0, 0]
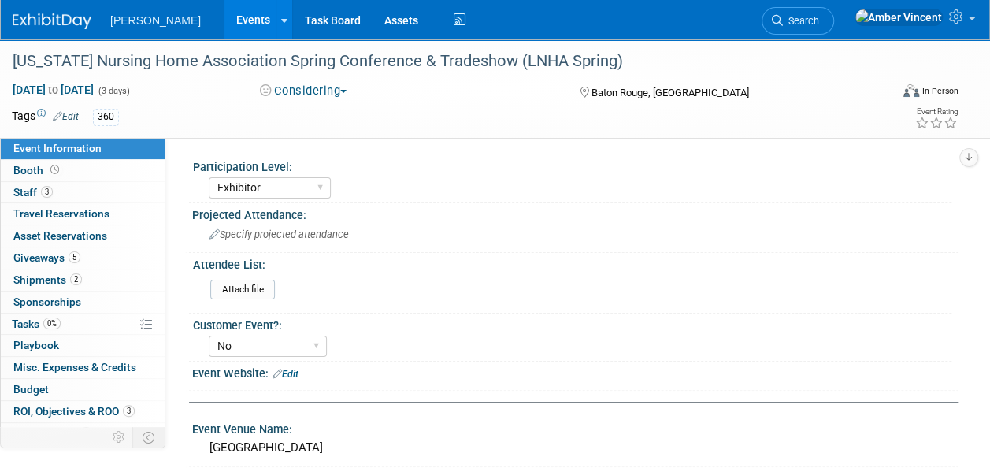
click at [224, 21] on link "Events" at bounding box center [252, 19] width 57 height 39
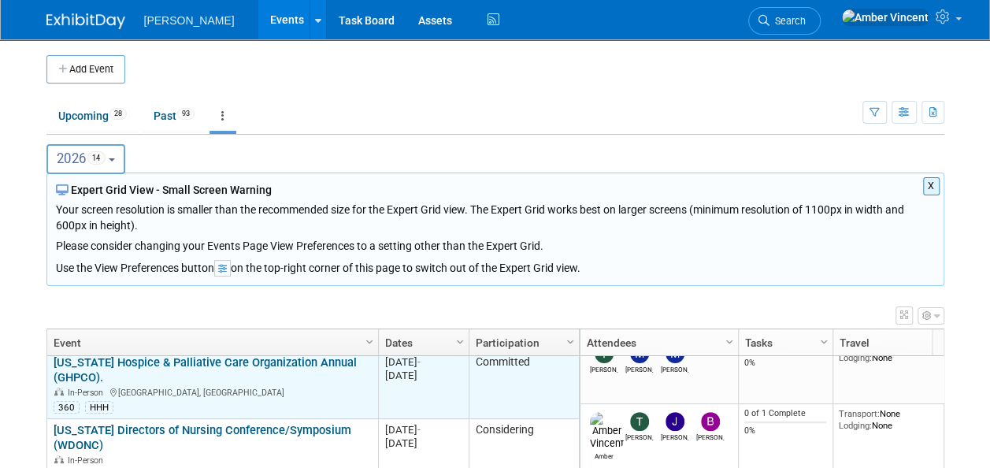
scroll to position [378, 0]
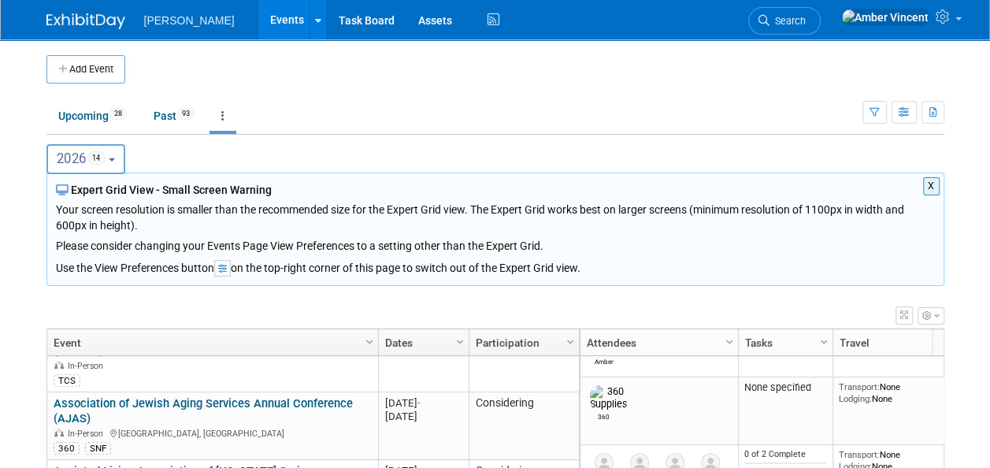
drag, startPoint x: 120, startPoint y: 158, endPoint x: 114, endPoint y: 167, distance: 10.3
click at [120, 158] on button "2026 14" at bounding box center [86, 159] width 80 height 30
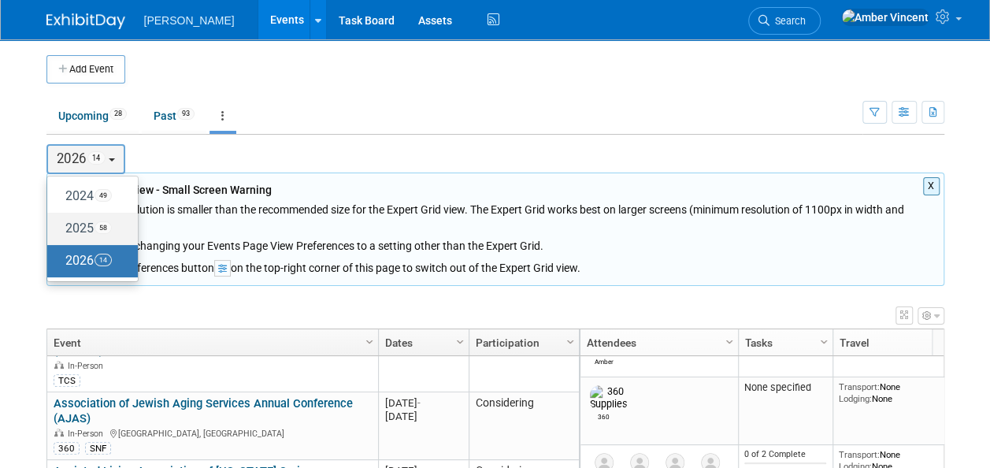
click at [83, 232] on label "2025 58" at bounding box center [88, 229] width 67 height 26
click at [60, 232] on input "2025 58" at bounding box center [55, 228] width 10 height 10
select select "2025"
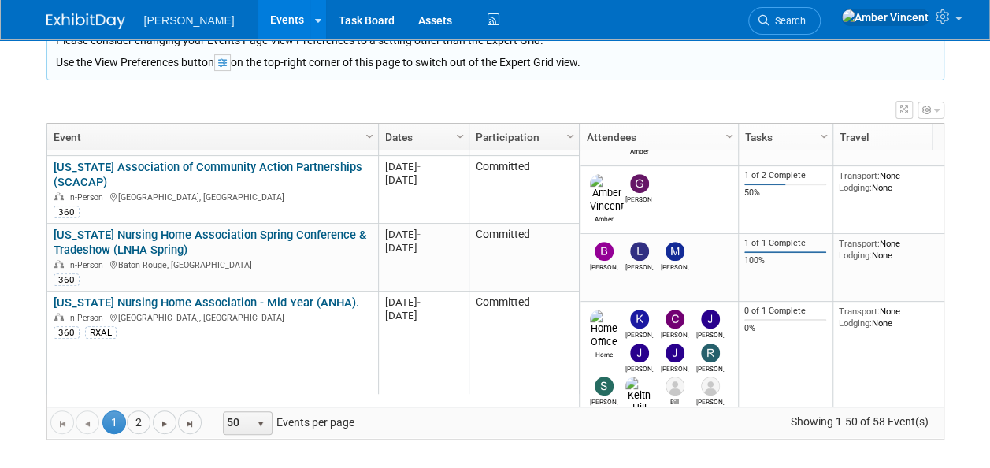
scroll to position [567, 0]
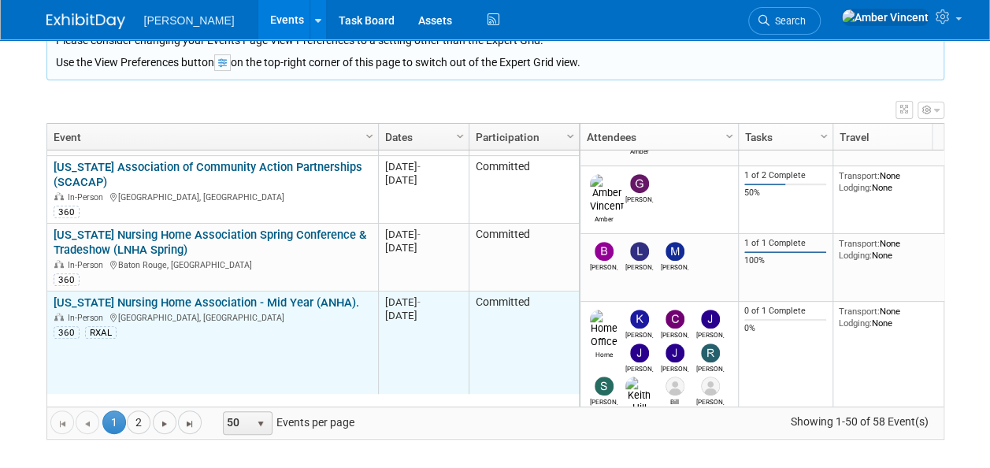
click at [260, 295] on link "[US_STATE] Nursing Home Association - Mid Year (ANHA)." at bounding box center [207, 302] width 306 height 14
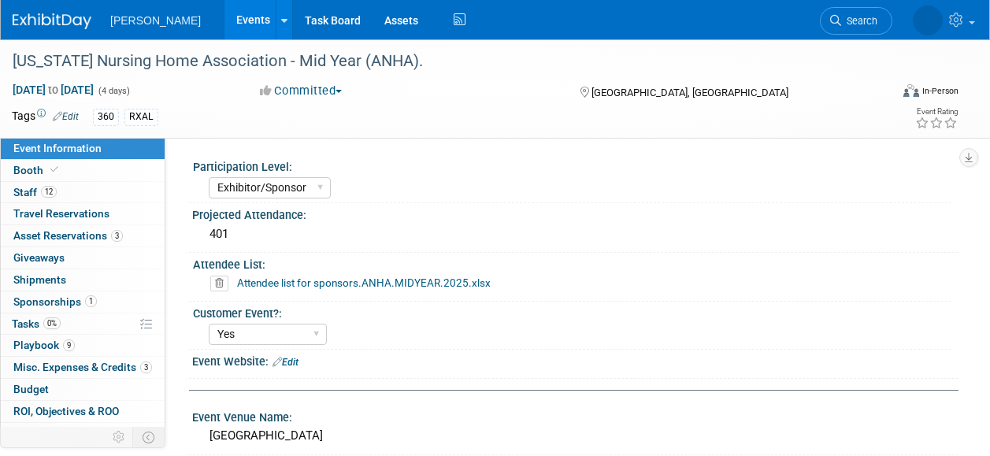
select select "Exhibitor/Sponsor"
select select "Yes"
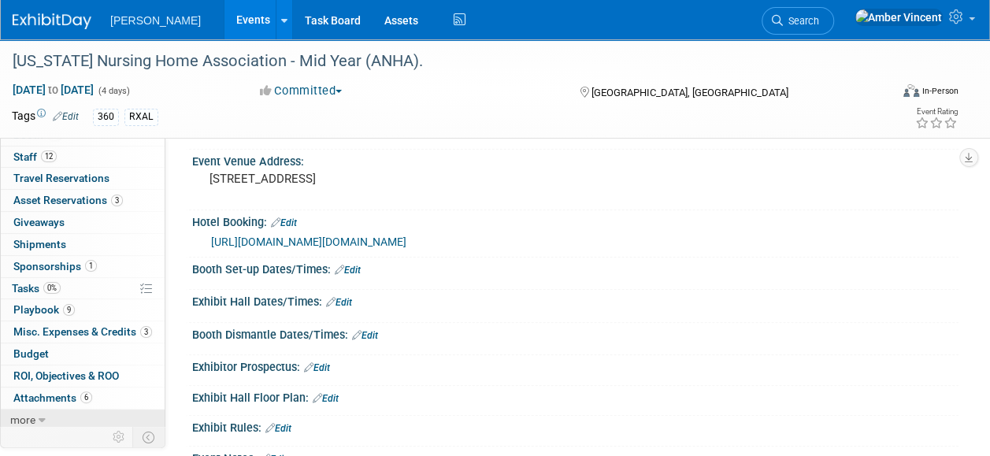
scroll to position [315, 0]
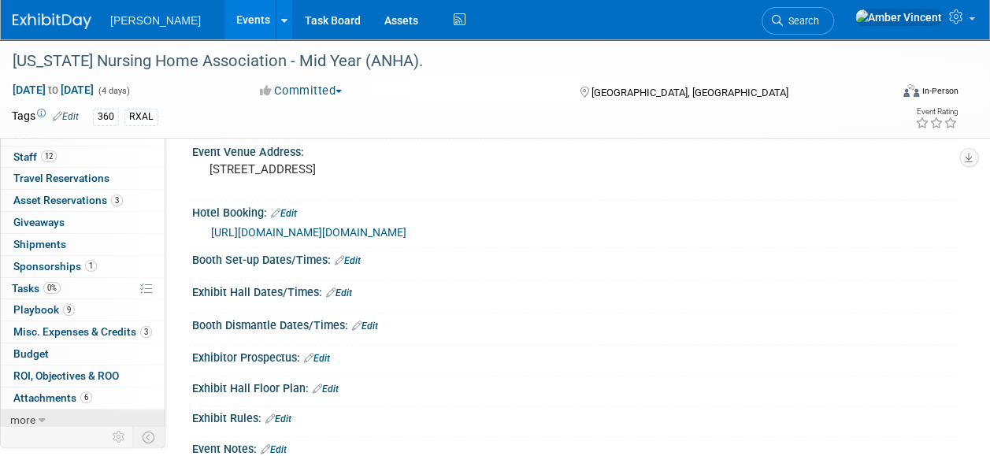
click at [44, 415] on icon at bounding box center [42, 420] width 7 height 11
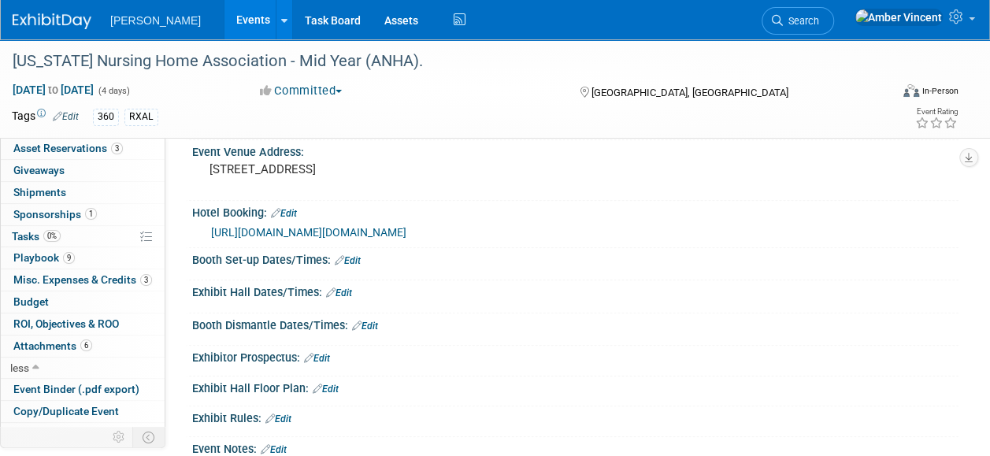
scroll to position [143, 0]
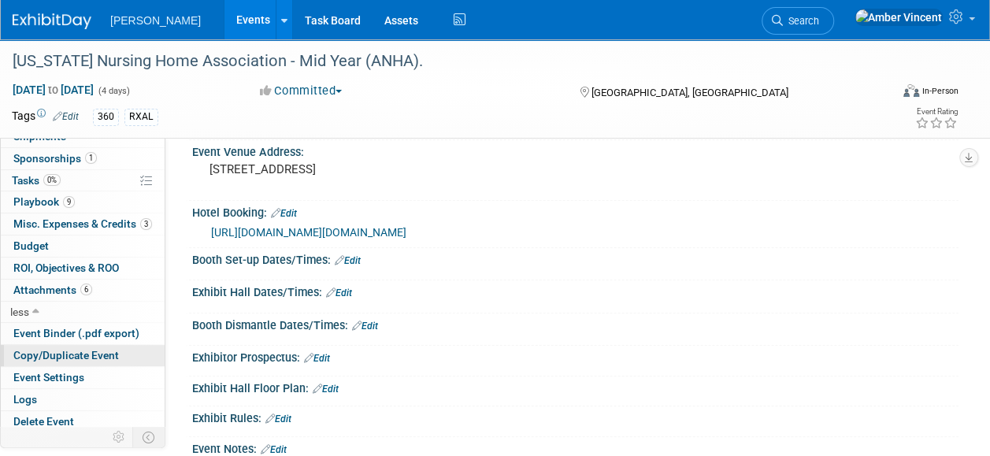
click at [47, 349] on span "Copy/Duplicate Event" at bounding box center [66, 355] width 106 height 13
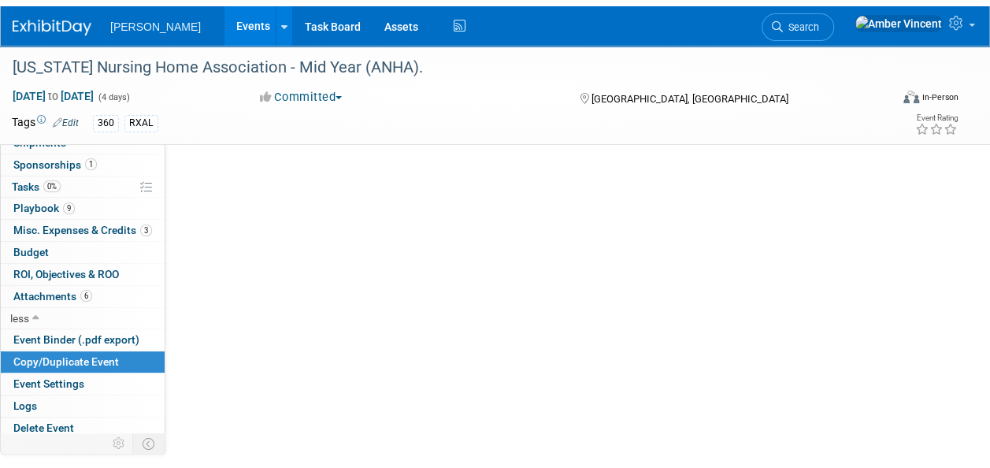
scroll to position [0, 0]
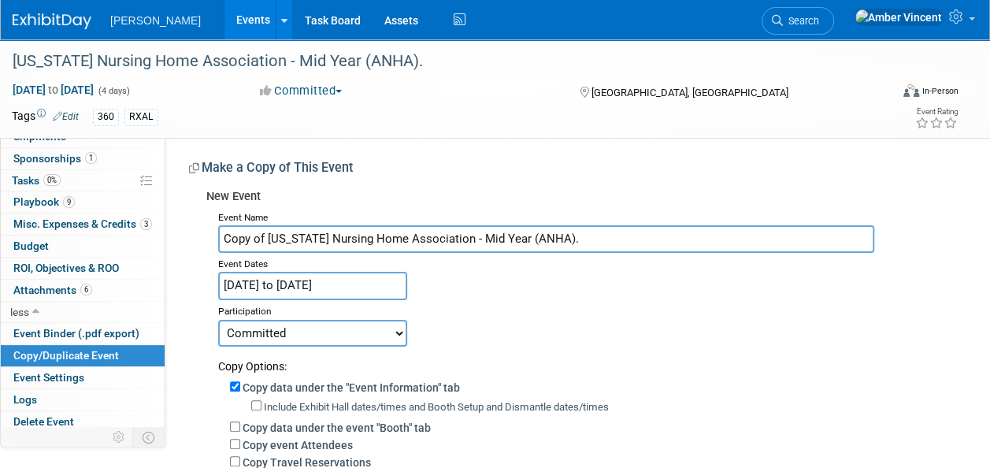
click at [268, 238] on input "Copy of Alabama Nursing Home Association - Mid Year (ANHA)." at bounding box center [546, 239] width 656 height 28
type input "[US_STATE] Nursing Home Association - Mid Year (ANHA)."
click at [382, 287] on input "Apr 22, 2025 to Apr 25, 2025" at bounding box center [312, 286] width 189 height 28
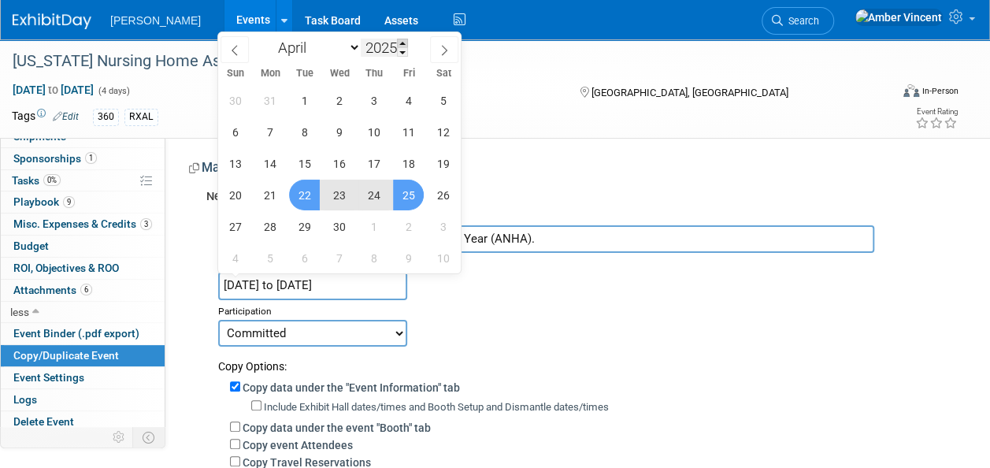
click at [402, 41] on span at bounding box center [402, 43] width 11 height 9
type input "2026"
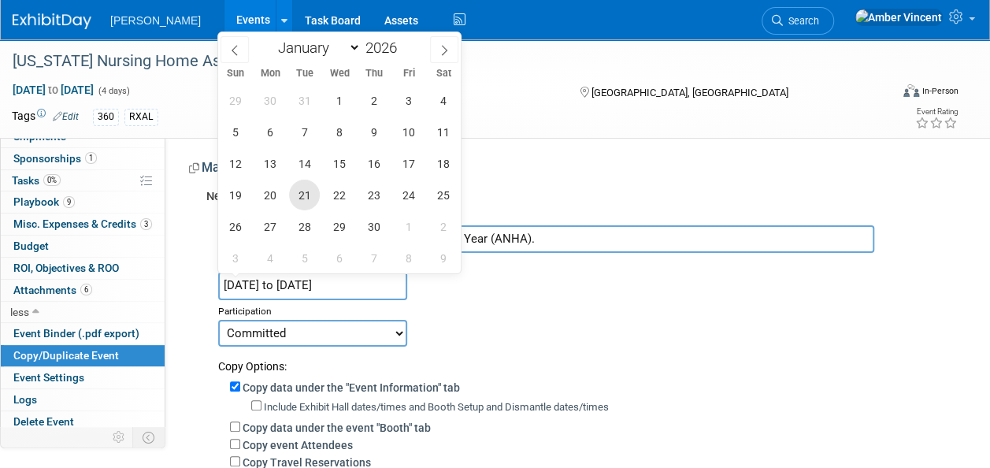
click at [306, 192] on span "21" at bounding box center [304, 195] width 31 height 31
click at [411, 197] on span "24" at bounding box center [408, 195] width 31 height 31
type input "Apr 21, 2026 to Apr 24, 2026"
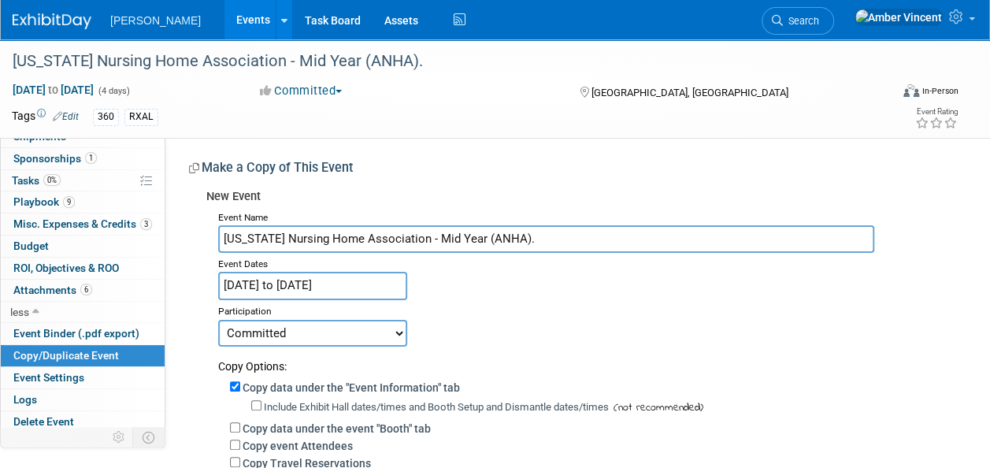
drag, startPoint x: 367, startPoint y: 339, endPoint x: 345, endPoint y: 347, distance: 23.4
click at [367, 339] on select "Committed Considering Not Going Trade Show Exhibitor Exhibit & Sponsor" at bounding box center [312, 333] width 189 height 27
select select "2"
click at [218, 320] on select "Committed Considering Not Going Trade Show Exhibitor Exhibit & Sponsor" at bounding box center [312, 333] width 189 height 27
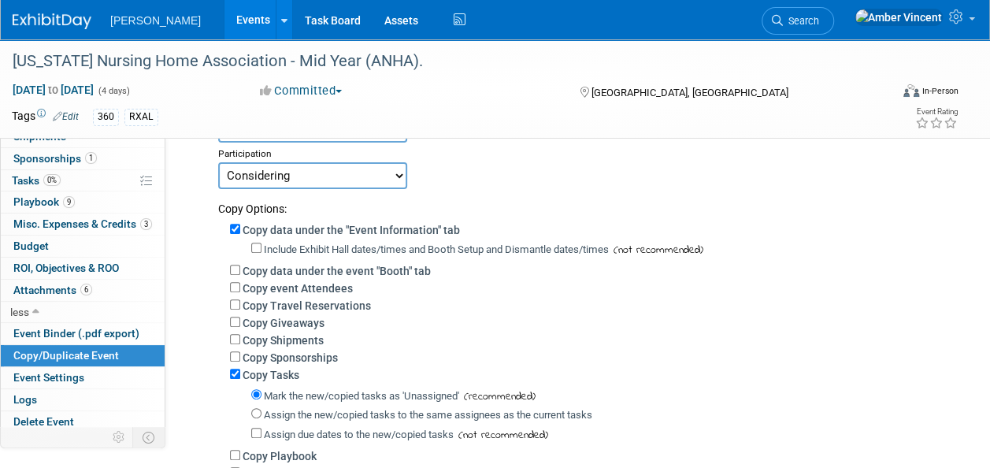
scroll to position [236, 0]
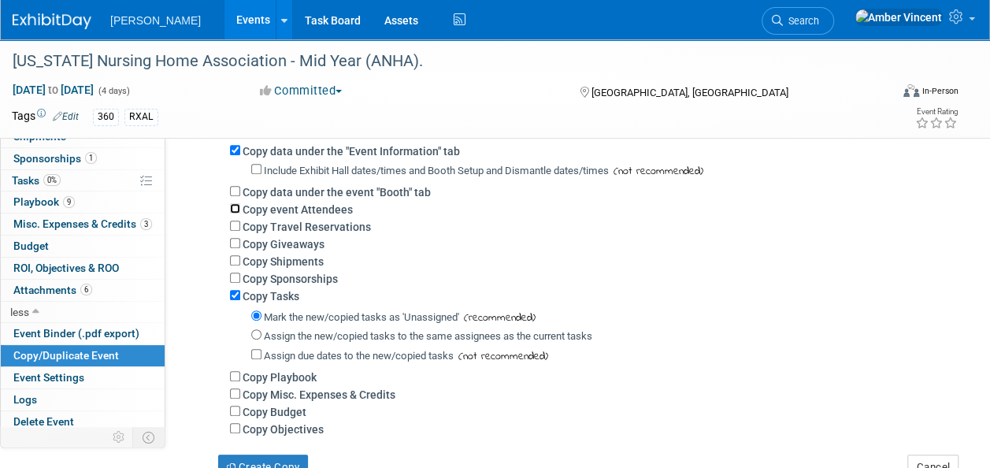
click at [235, 206] on input "Copy event Attendees" at bounding box center [235, 208] width 10 height 10
checkbox input "true"
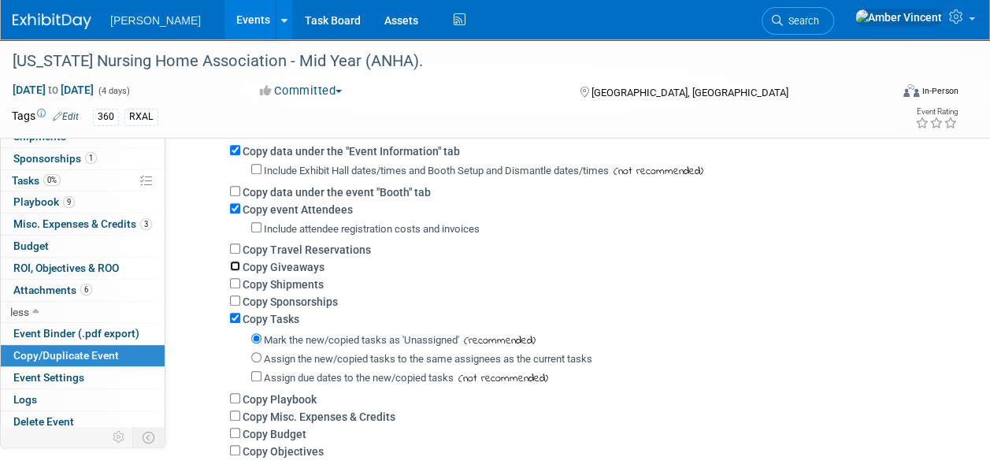
click at [231, 266] on input "Copy Giveaways" at bounding box center [235, 266] width 10 height 10
checkbox input "true"
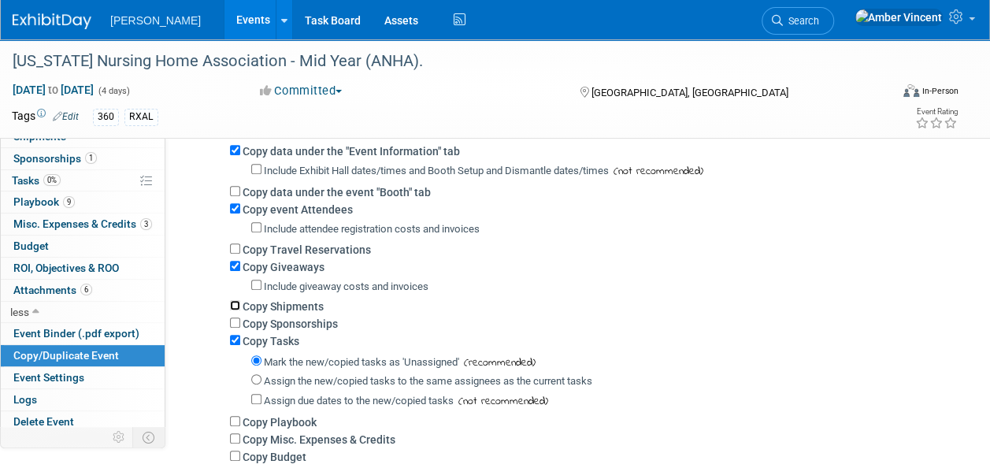
click at [238, 302] on input "Copy Shipments" at bounding box center [235, 305] width 10 height 10
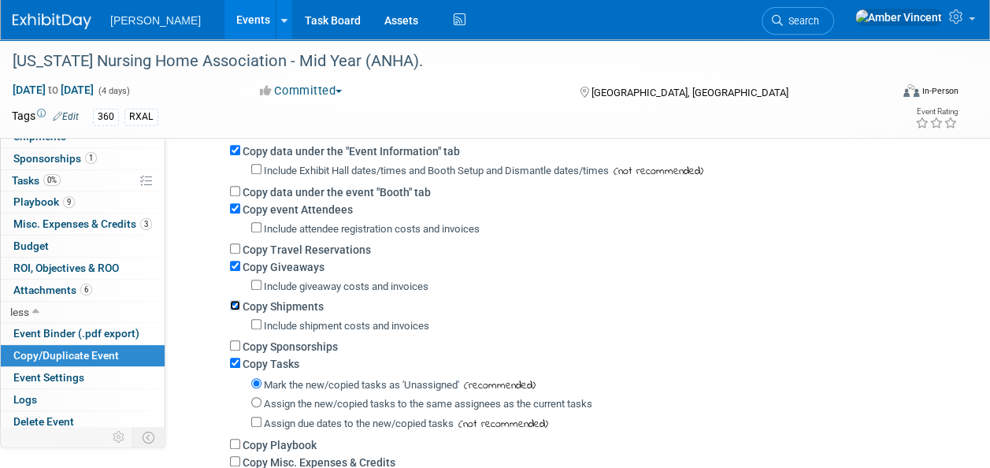
scroll to position [315, 0]
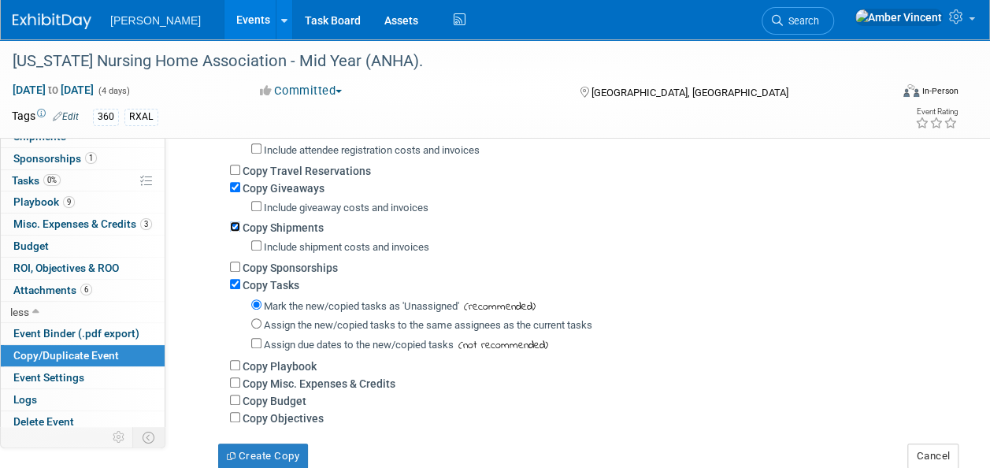
click at [233, 227] on input "Copy Shipments" at bounding box center [235, 226] width 10 height 10
checkbox input "false"
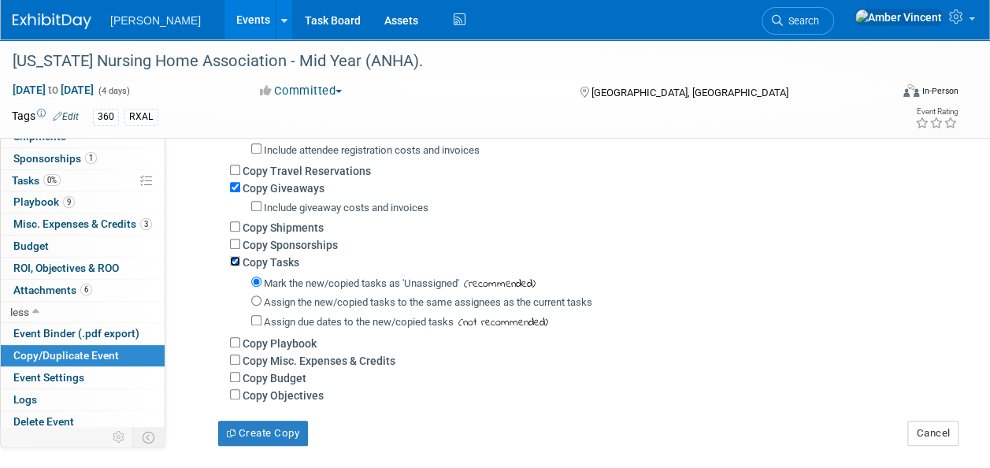
click at [235, 262] on input "Copy Tasks" at bounding box center [235, 261] width 10 height 10
checkbox input "false"
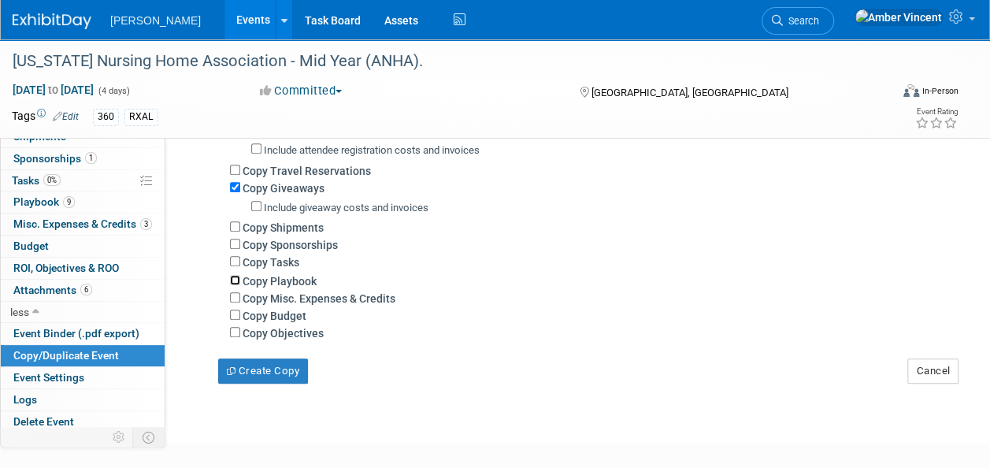
click at [239, 279] on input "Copy Playbook" at bounding box center [235, 280] width 10 height 10
checkbox input "false"
click at [236, 317] on input "Copy Budget" at bounding box center [235, 315] width 10 height 10
checkbox input "true"
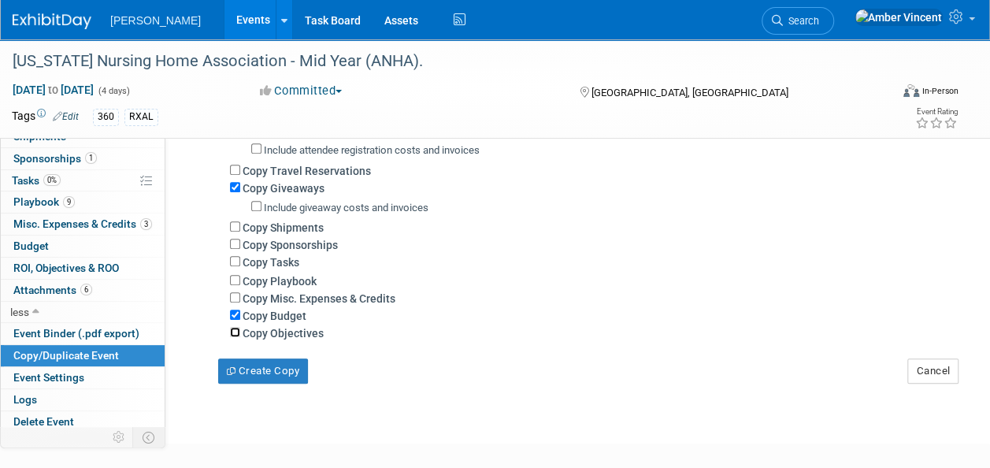
click at [235, 332] on input "Copy Objectives" at bounding box center [235, 332] width 10 height 10
checkbox input "true"
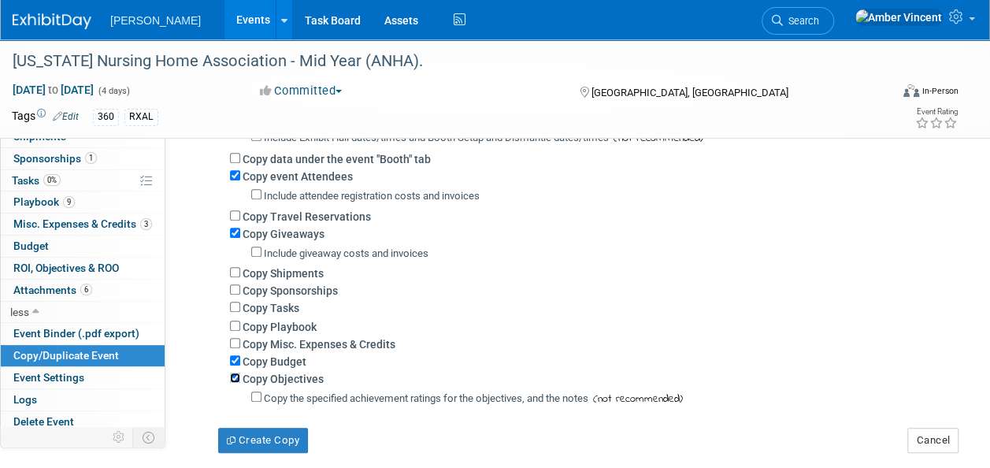
scroll to position [158, 0]
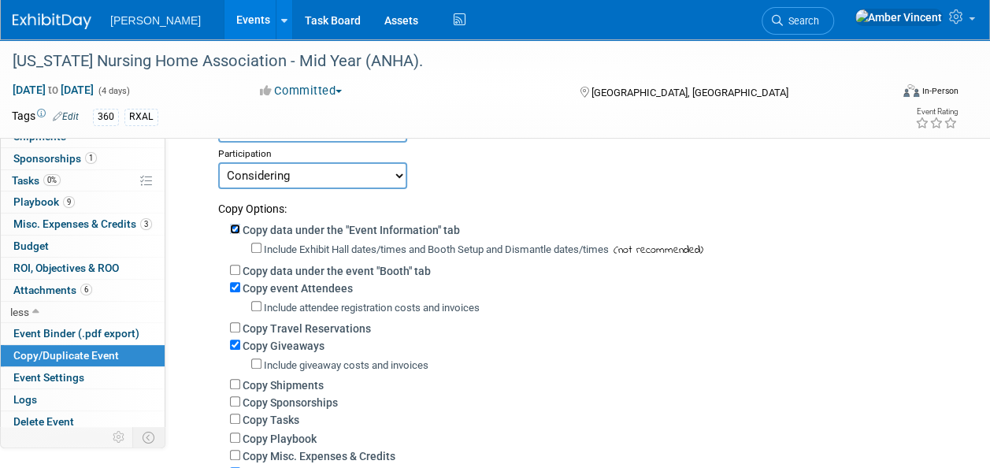
click at [239, 227] on input "Copy data under the "Event Information" tab" at bounding box center [235, 229] width 10 height 10
checkbox input "false"
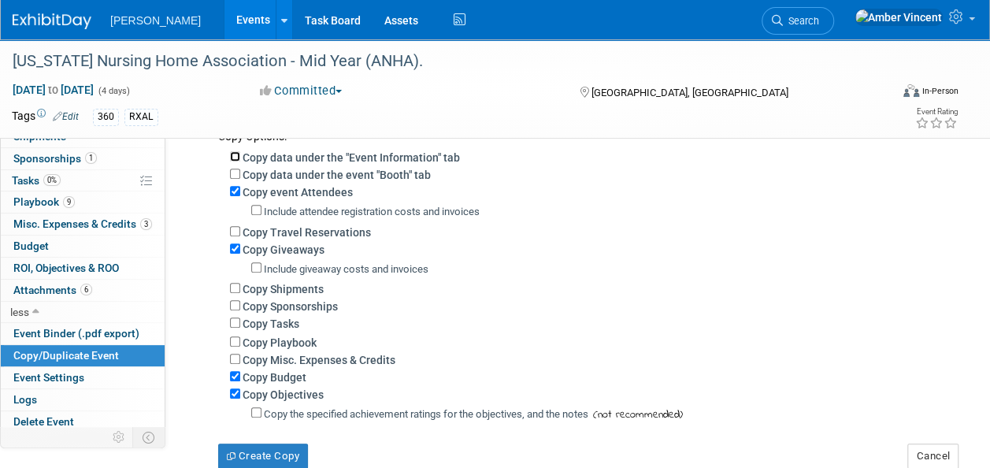
scroll to position [315, 0]
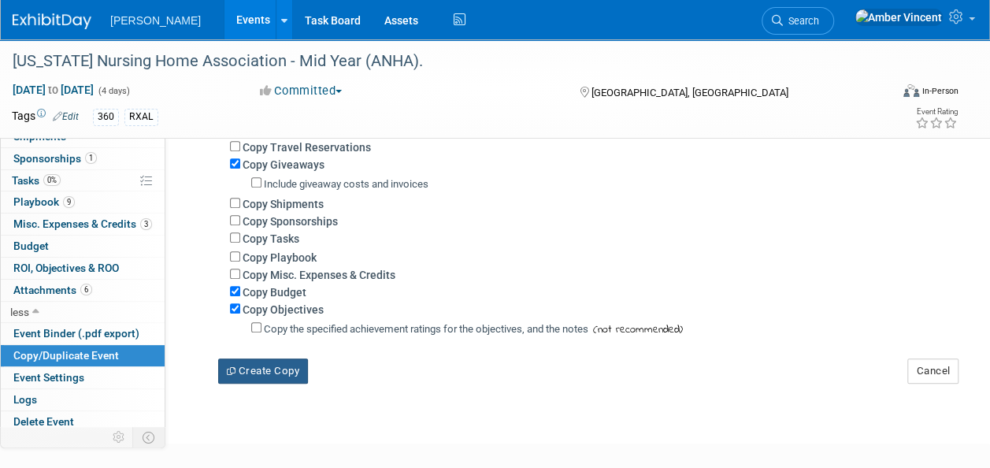
click at [295, 369] on button "Create Copy" at bounding box center [263, 370] width 90 height 25
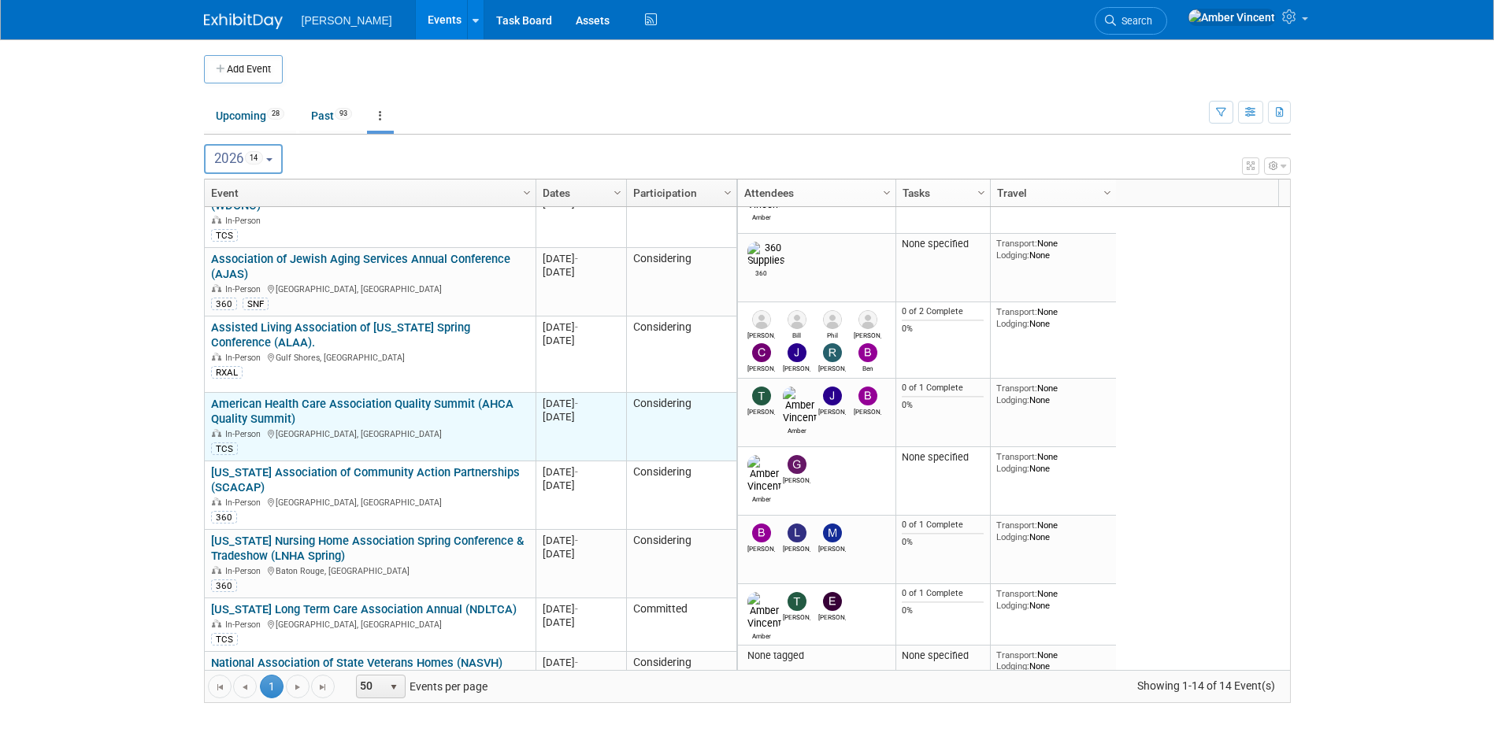
scroll to position [399, 0]
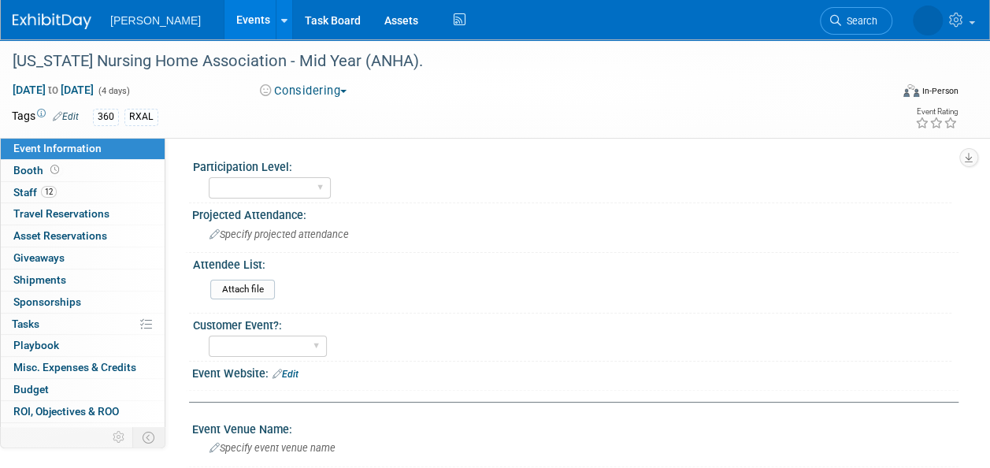
click at [224, 34] on link "Events" at bounding box center [252, 19] width 57 height 39
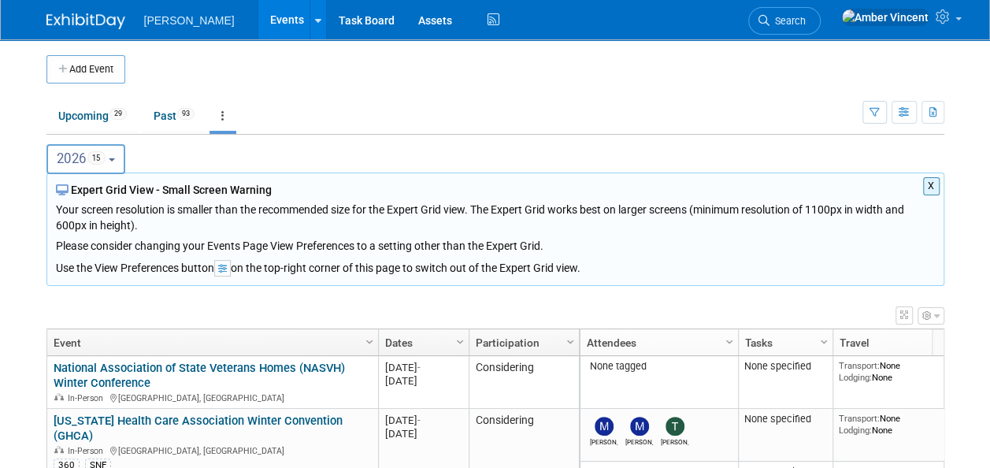
click at [118, 163] on button "2026 15" at bounding box center [86, 159] width 80 height 30
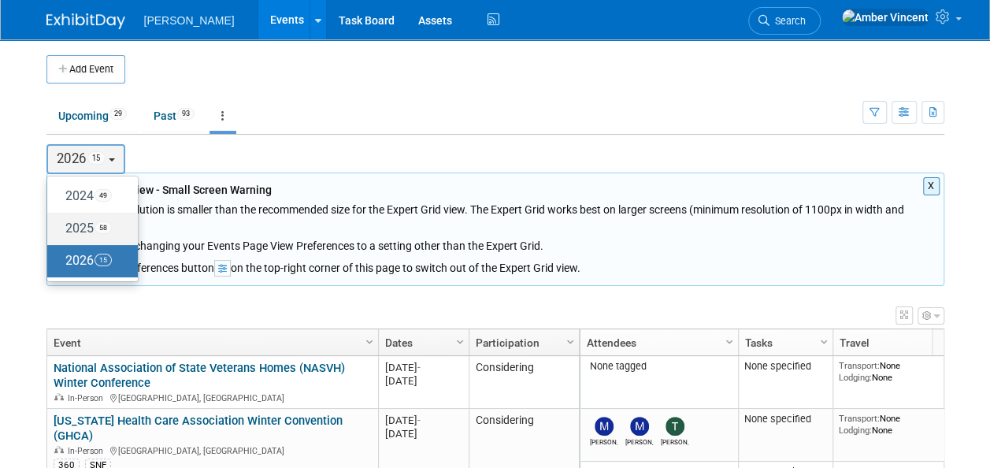
click at [109, 226] on span "58" at bounding box center [103, 227] width 17 height 13
click at [60, 226] on input "2025 58" at bounding box center [55, 228] width 10 height 10
select select "2025"
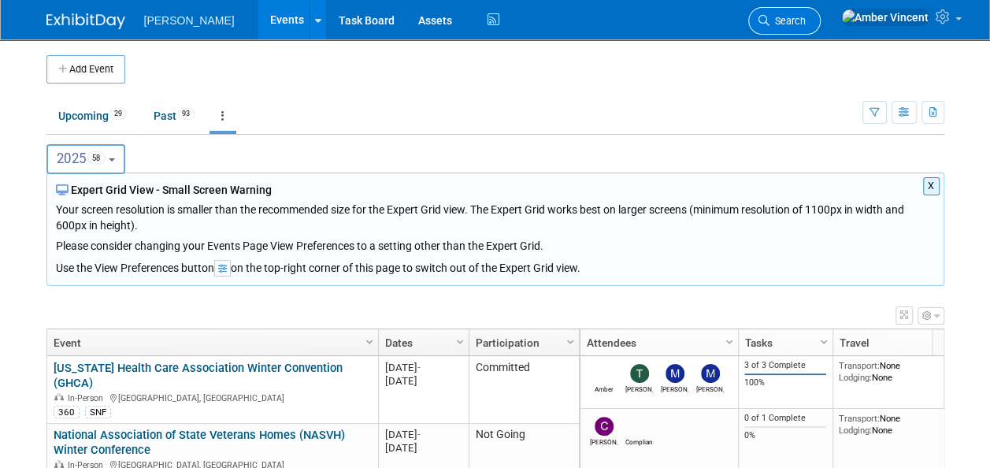
click at [806, 20] on span "Search" at bounding box center [788, 21] width 36 height 12
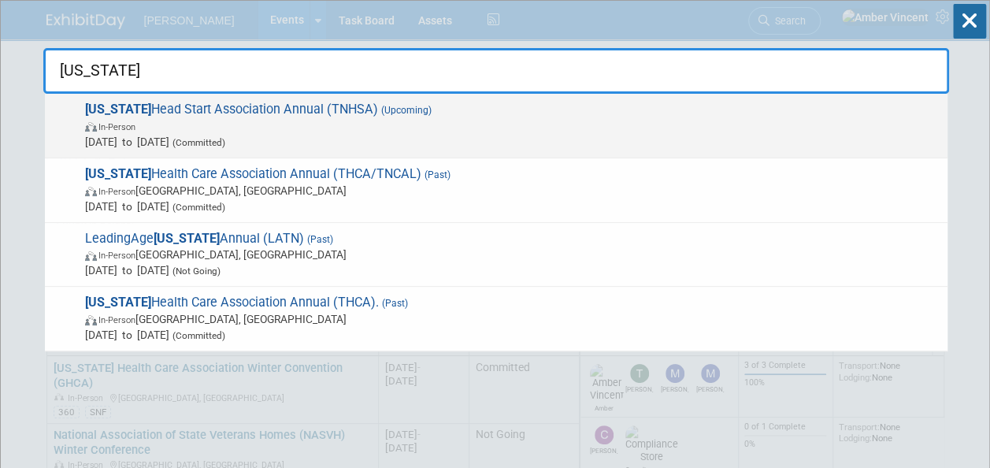
type input "[US_STATE]"
click at [378, 129] on span "In-Person" at bounding box center [512, 126] width 855 height 16
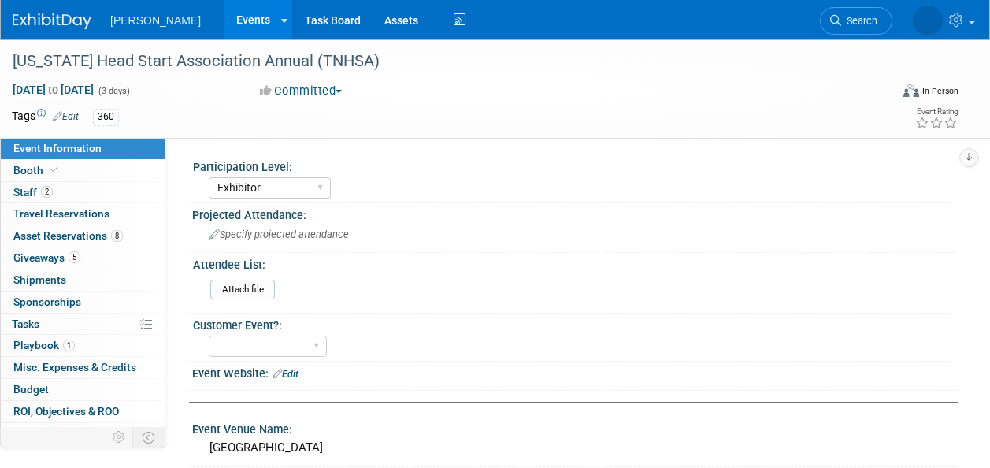
select select "Exhibitor"
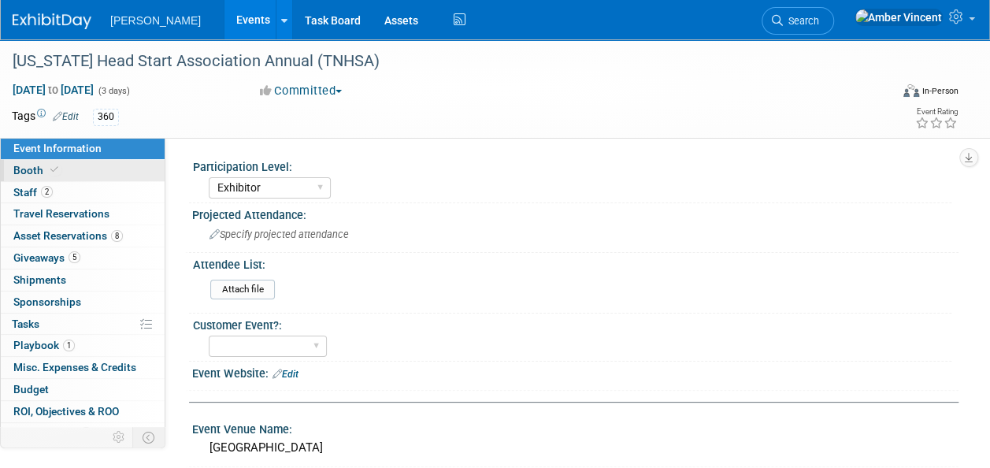
click at [55, 172] on icon at bounding box center [54, 169] width 8 height 9
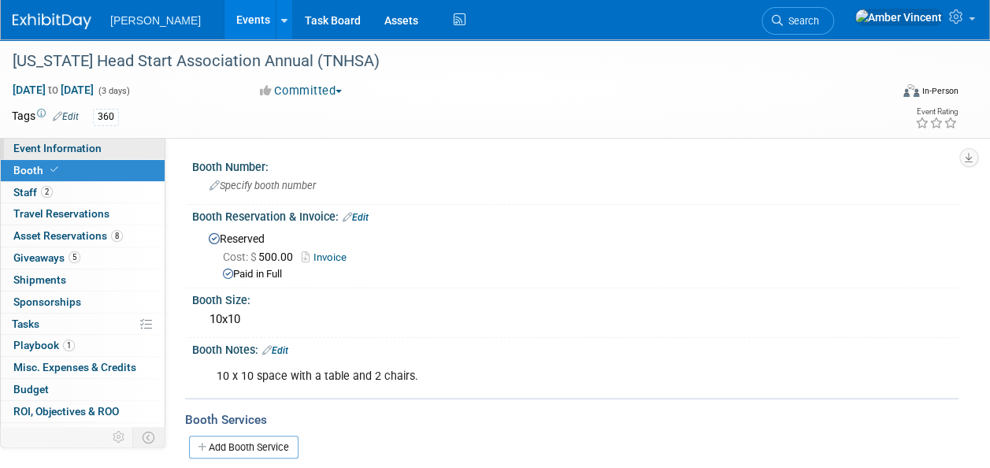
click at [59, 150] on span "Event Information" at bounding box center [57, 148] width 88 height 13
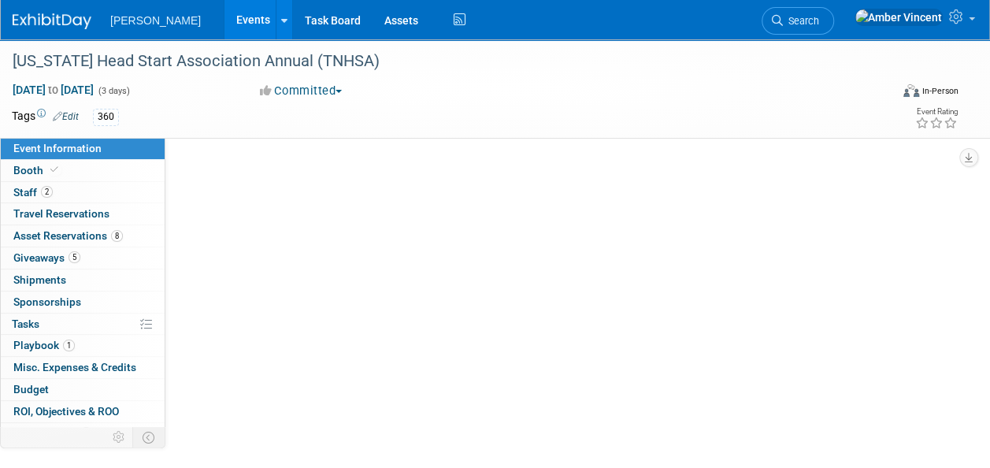
select select "Exhibitor"
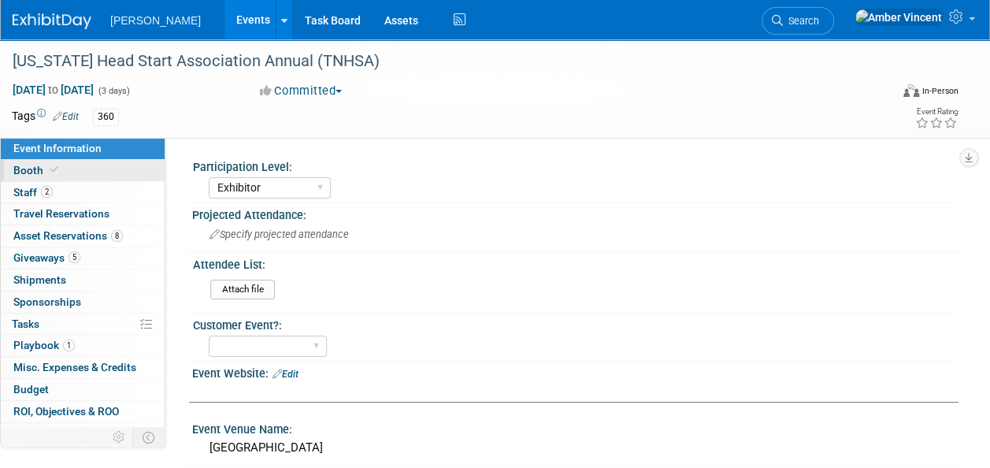
click at [63, 166] on link "Booth" at bounding box center [83, 170] width 164 height 21
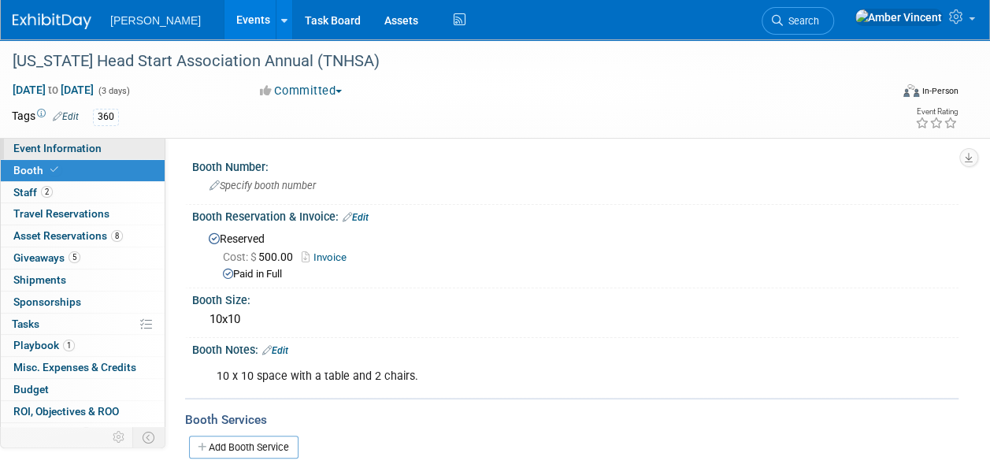
click at [83, 147] on span "Event Information" at bounding box center [57, 148] width 88 height 13
select select "Exhibitor"
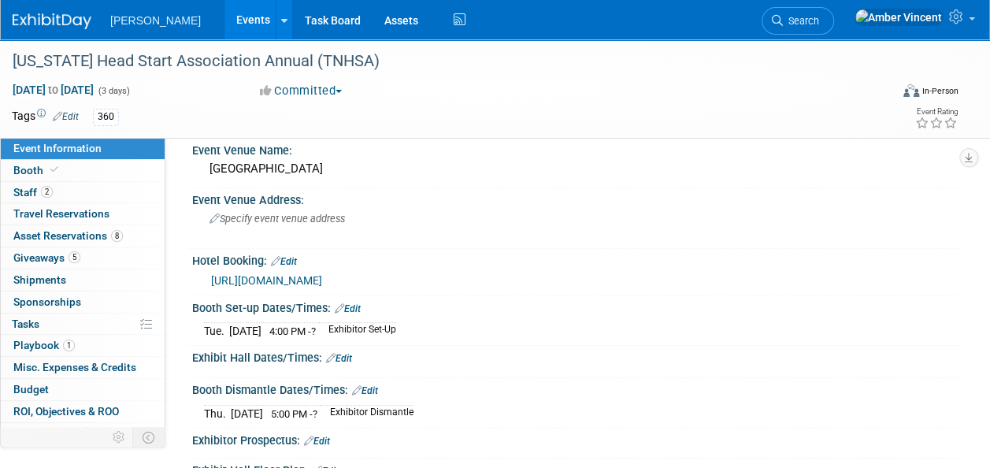
scroll to position [315, 0]
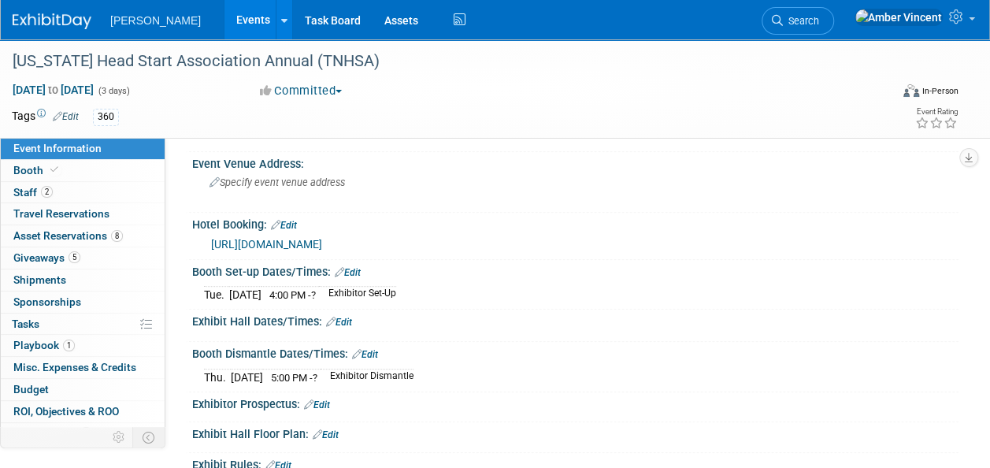
click at [352, 268] on link "Edit" at bounding box center [348, 272] width 26 height 11
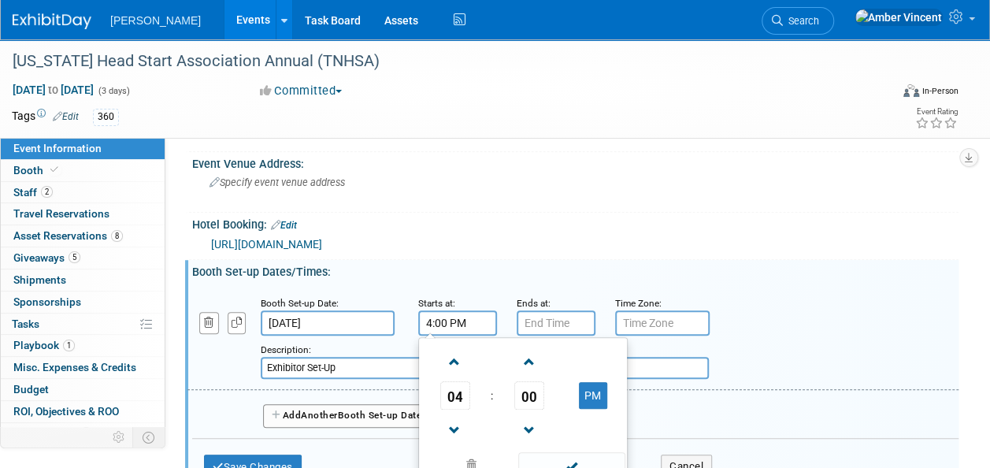
click at [431, 319] on input "4:00 PM" at bounding box center [457, 322] width 79 height 25
click at [451, 422] on span at bounding box center [455, 431] width 28 height 28
type input "1:00 PM"
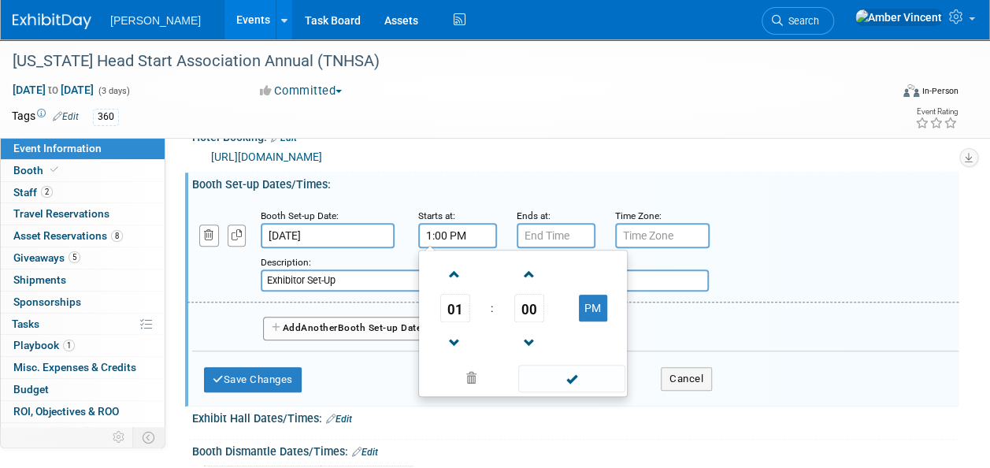
scroll to position [473, 0]
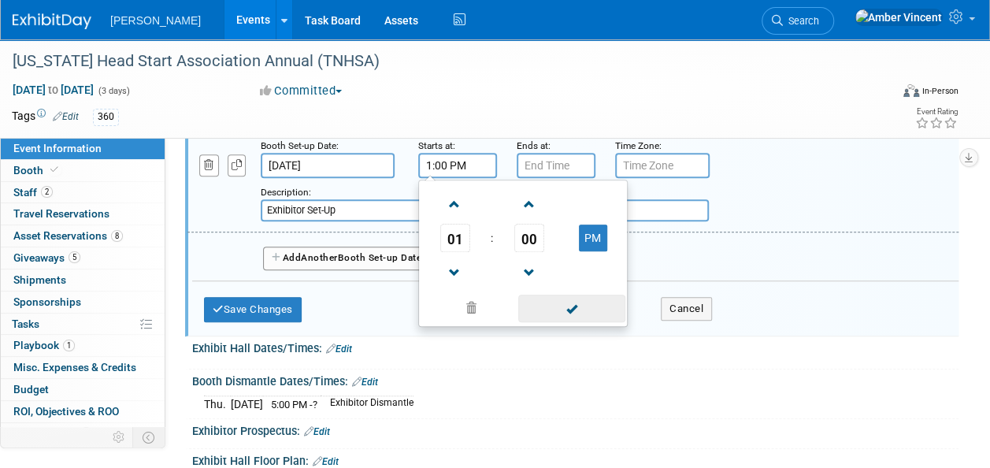
click at [552, 295] on span at bounding box center [571, 309] width 106 height 28
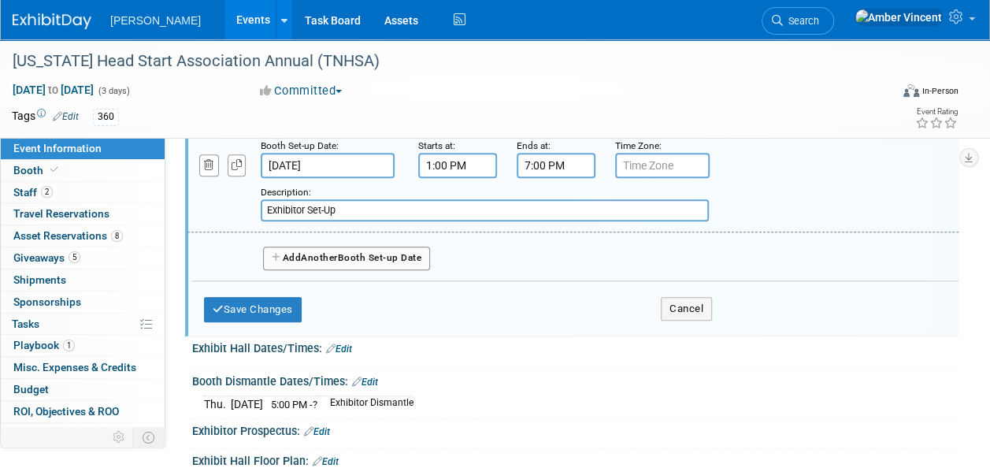
click at [528, 161] on input "7:00 PM" at bounding box center [556, 165] width 79 height 25
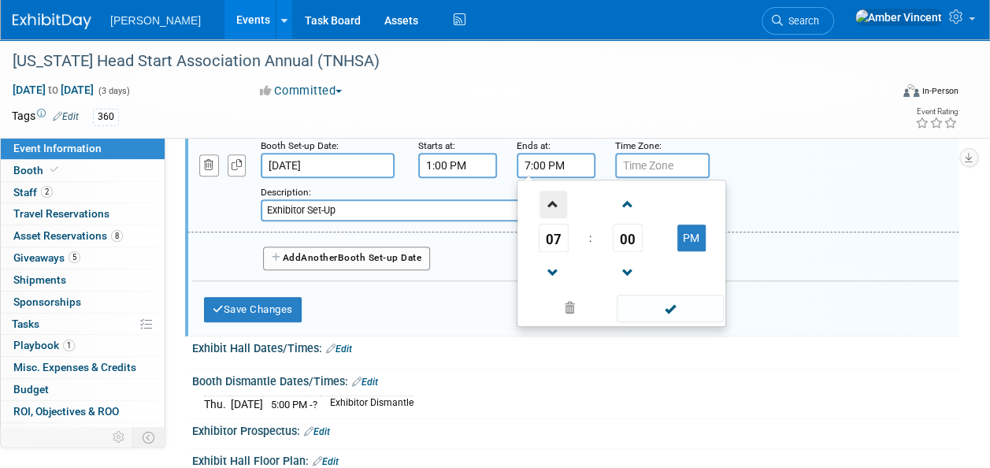
click at [548, 200] on span at bounding box center [554, 205] width 28 height 28
click at [548, 260] on span at bounding box center [554, 273] width 28 height 28
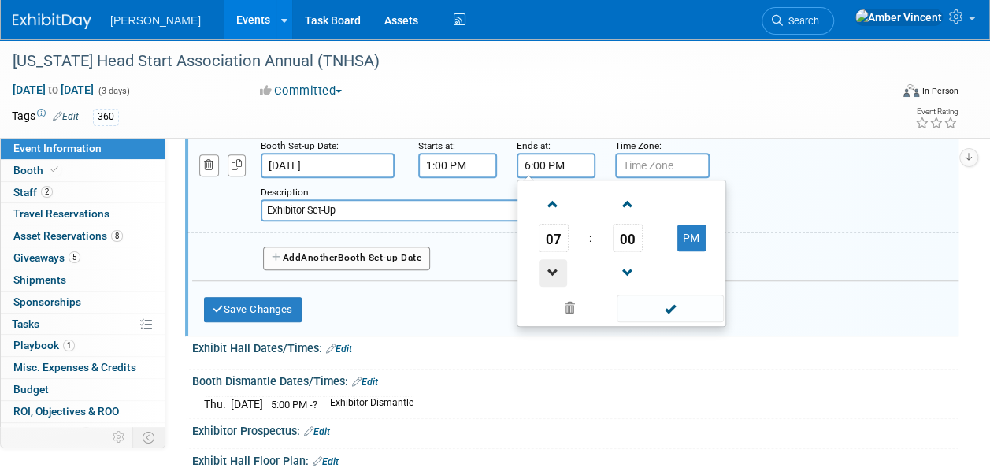
click at [548, 260] on span at bounding box center [554, 273] width 28 height 28
type input "4:00 PM"
click at [655, 289] on td at bounding box center [627, 272] width 65 height 40
click at [654, 301] on span at bounding box center [670, 309] width 106 height 28
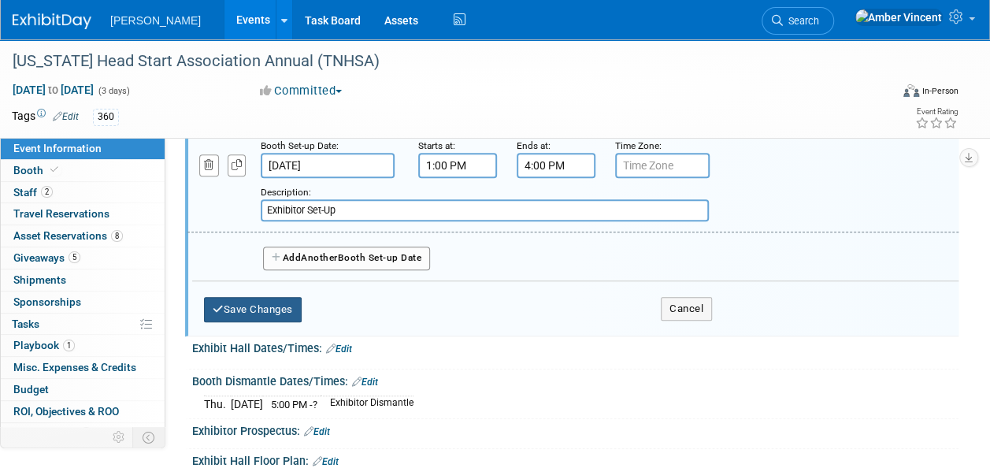
click at [262, 315] on button "Save Changes" at bounding box center [253, 309] width 98 height 25
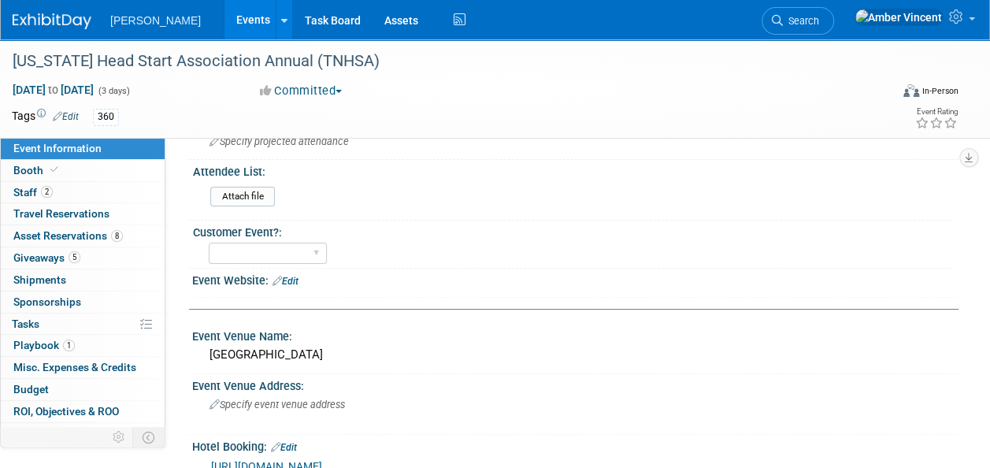
scroll to position [79, 0]
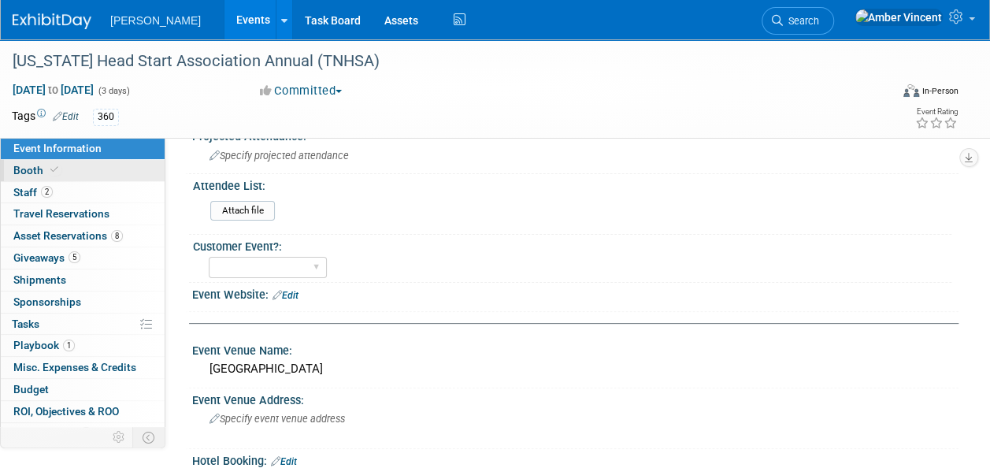
click at [66, 173] on link "Booth" at bounding box center [83, 170] width 164 height 21
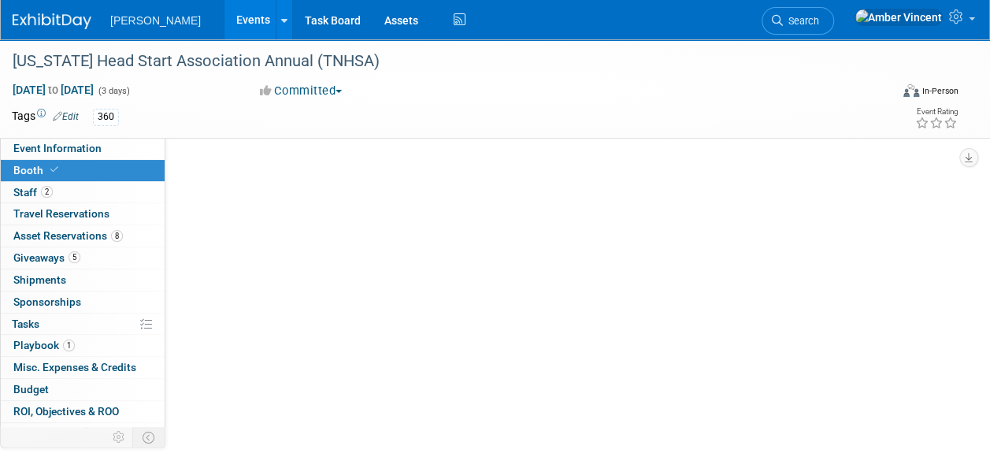
scroll to position [0, 0]
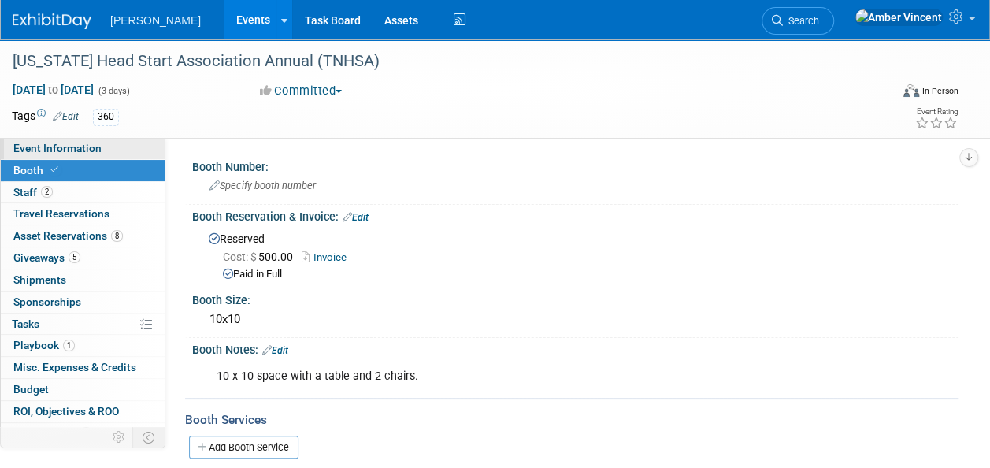
click at [61, 143] on span "Event Information" at bounding box center [57, 148] width 88 height 13
select select "Exhibitor"
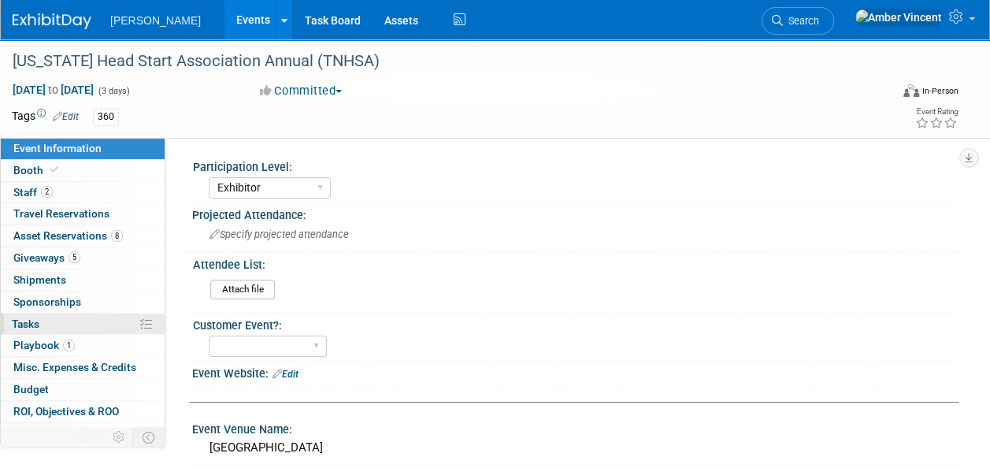
click at [47, 331] on link "0% Tasks 0%" at bounding box center [83, 323] width 164 height 21
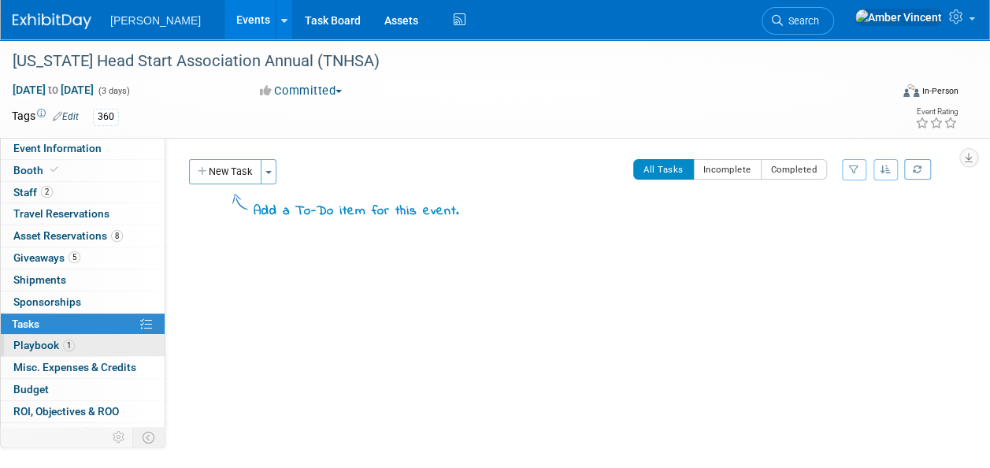
click at [44, 336] on link "1 Playbook 1" at bounding box center [83, 345] width 164 height 21
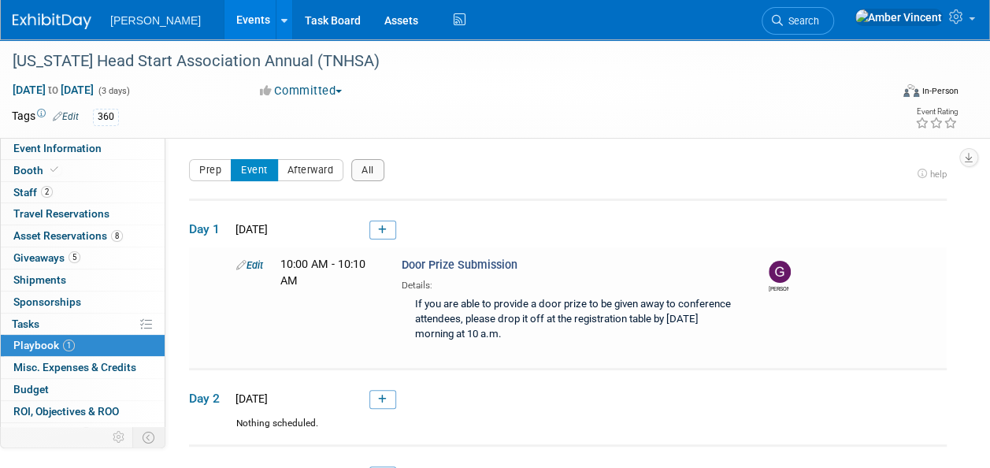
drag, startPoint x: 31, startPoint y: 143, endPoint x: 302, endPoint y: 227, distance: 284.3
click at [31, 143] on span "Event Information" at bounding box center [57, 148] width 88 height 13
select select "Exhibitor"
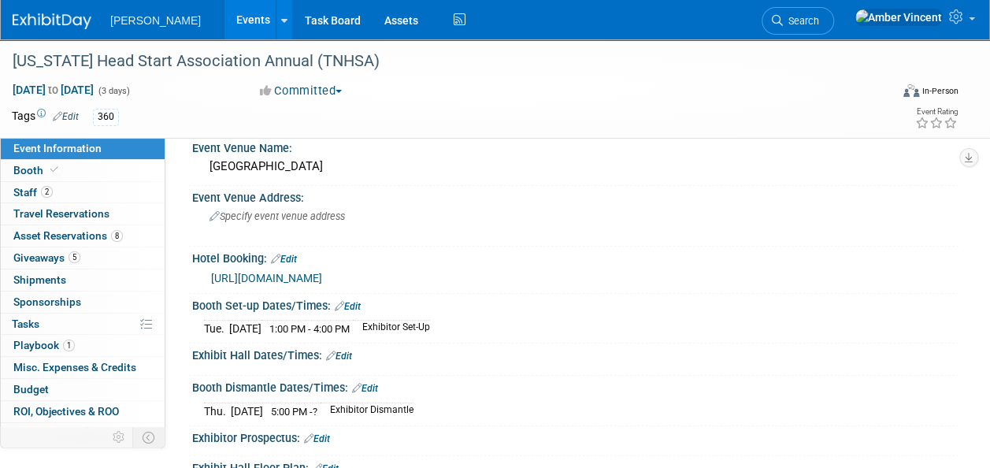
scroll to position [315, 0]
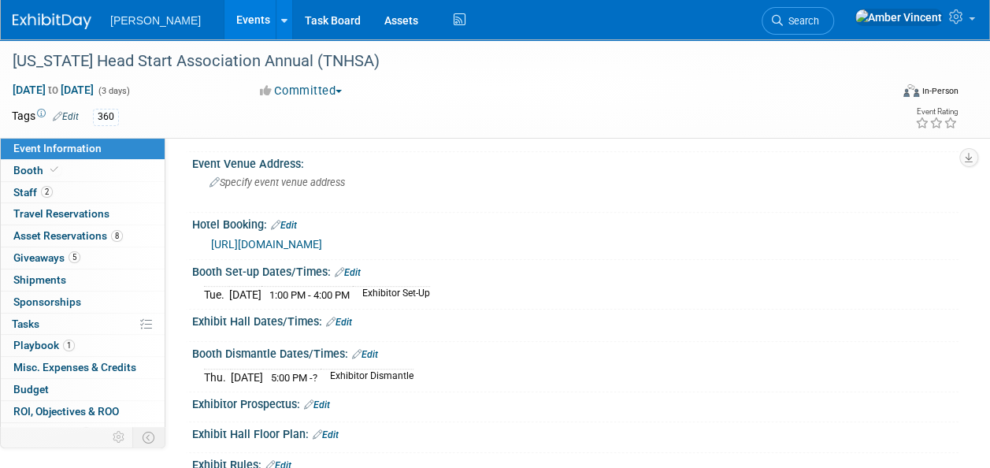
click at [224, 28] on link "Events" at bounding box center [252, 19] width 57 height 39
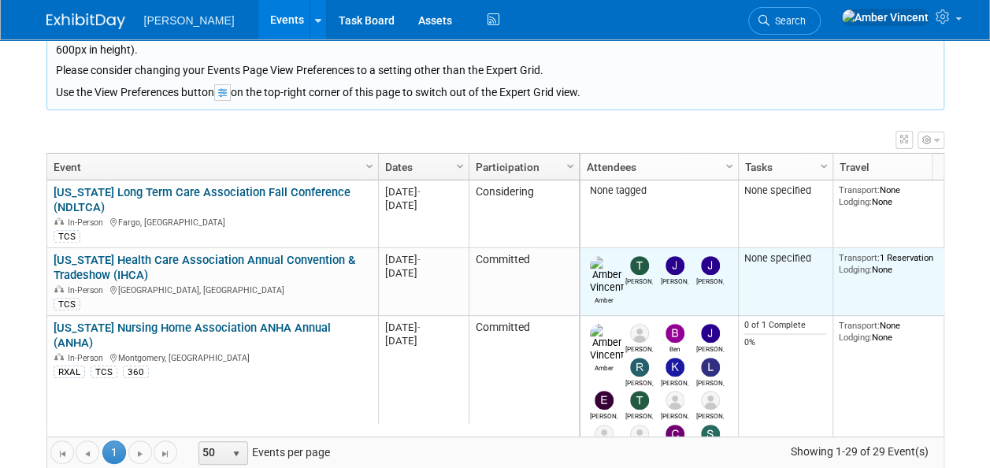
scroll to position [187, 0]
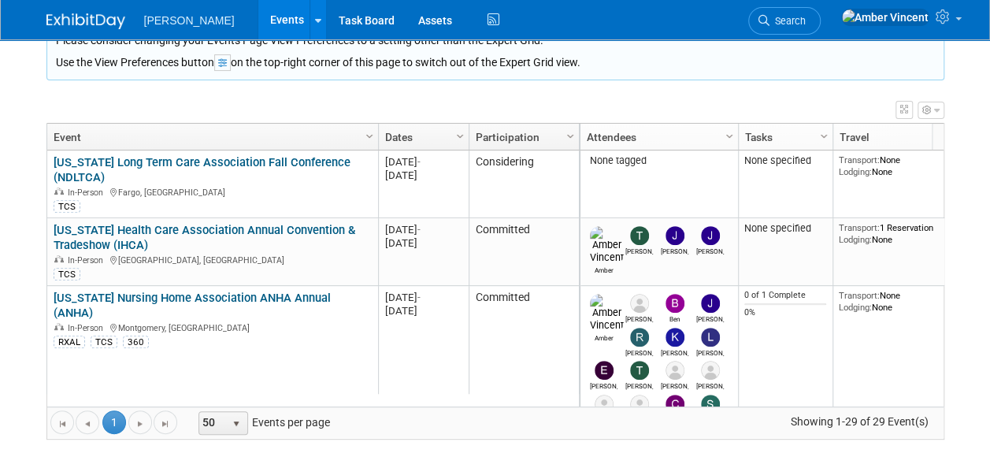
click at [16, 245] on body "[PERSON_NAME] Events Add Event Bulk Upload Events Shareable Event Boards Recent…" at bounding box center [495, 47] width 990 height 468
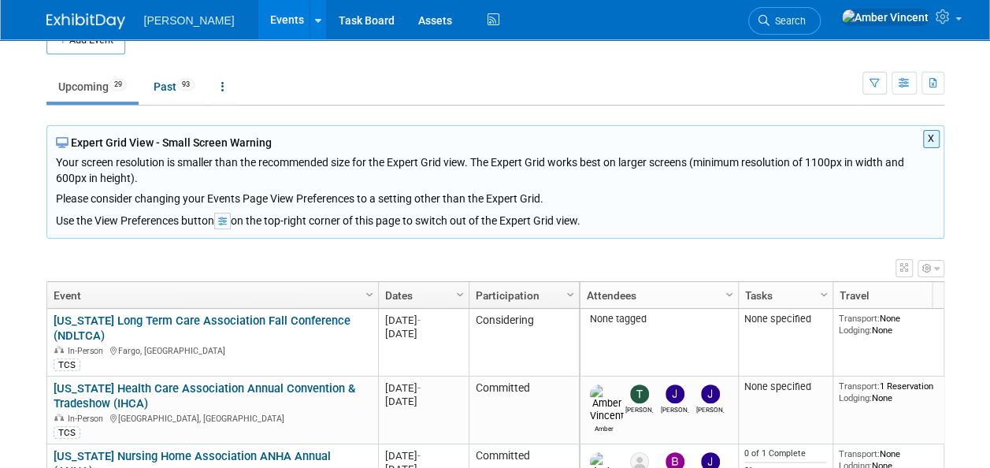
scroll to position [0, 0]
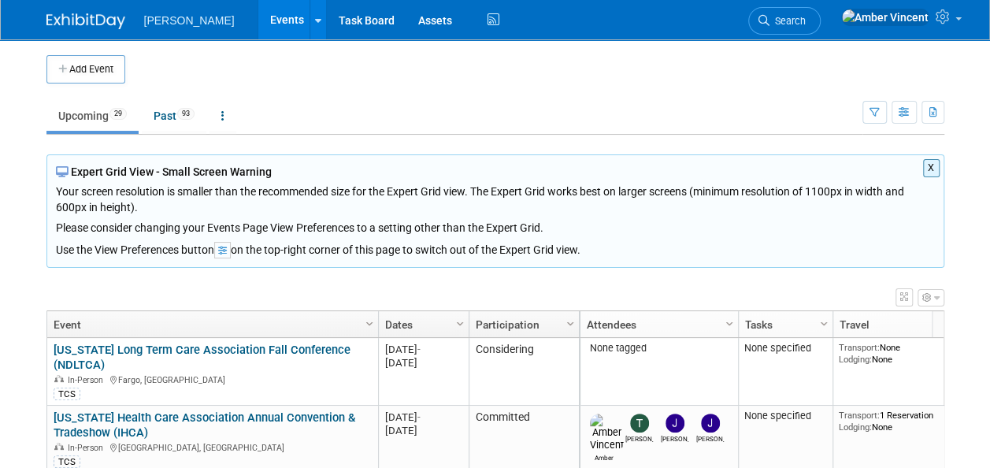
click at [84, 115] on link "Upcoming 29" at bounding box center [92, 116] width 92 height 30
click at [224, 111] on link at bounding box center [223, 116] width 27 height 30
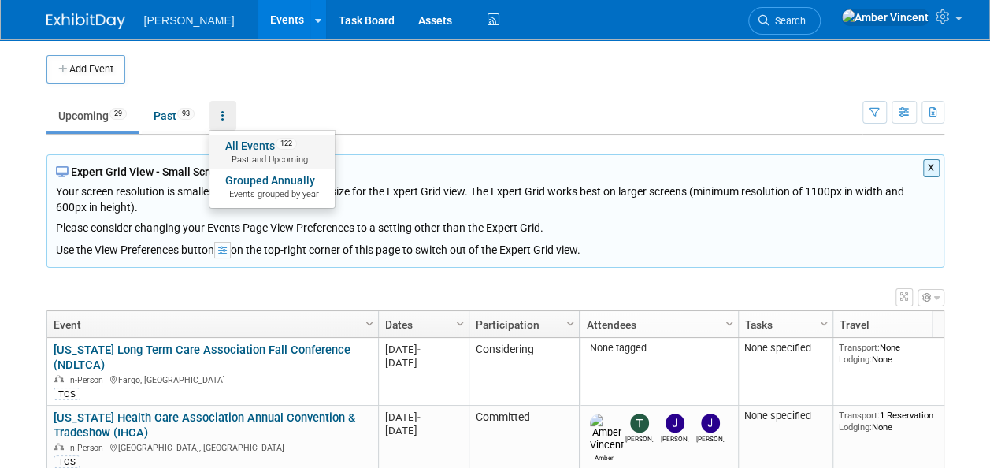
click at [268, 155] on span "Past and Upcoming" at bounding box center [272, 160] width 94 height 13
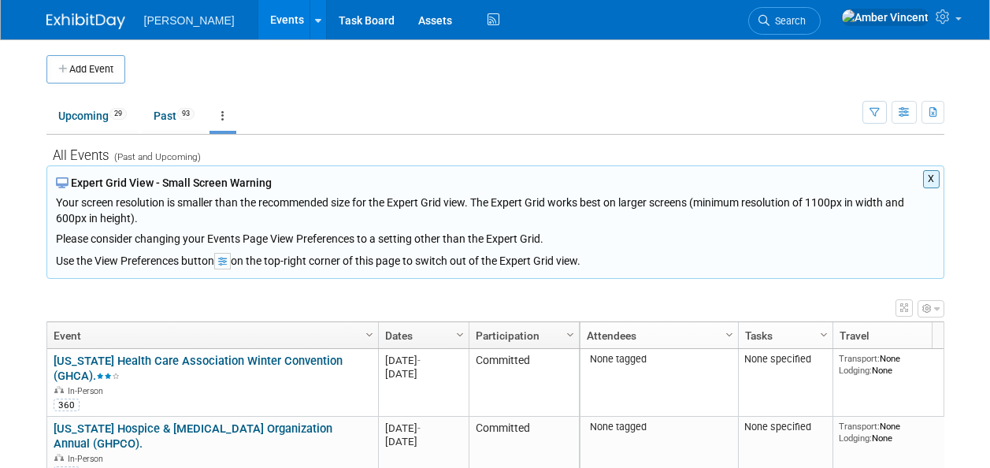
click at [224, 117] on link at bounding box center [223, 116] width 27 height 30
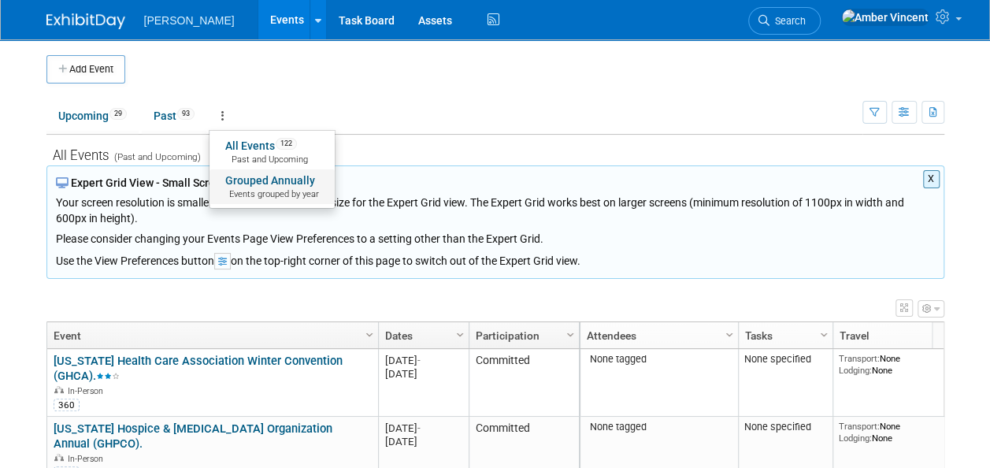
click at [252, 189] on span "Events grouped by year" at bounding box center [272, 194] width 94 height 13
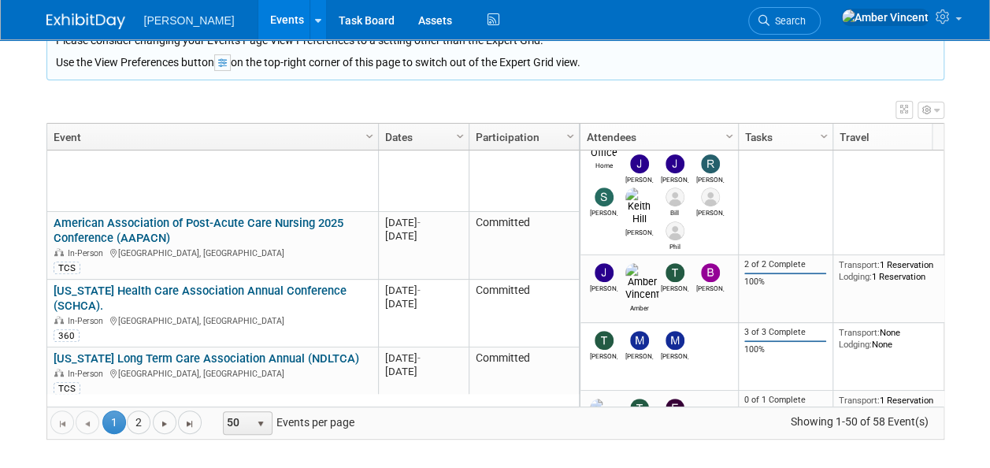
click at [30, 262] on html "Turenne Events Add Event Bulk Upload Events Shareable Event Boards Recently Vie…" at bounding box center [495, 28] width 990 height 468
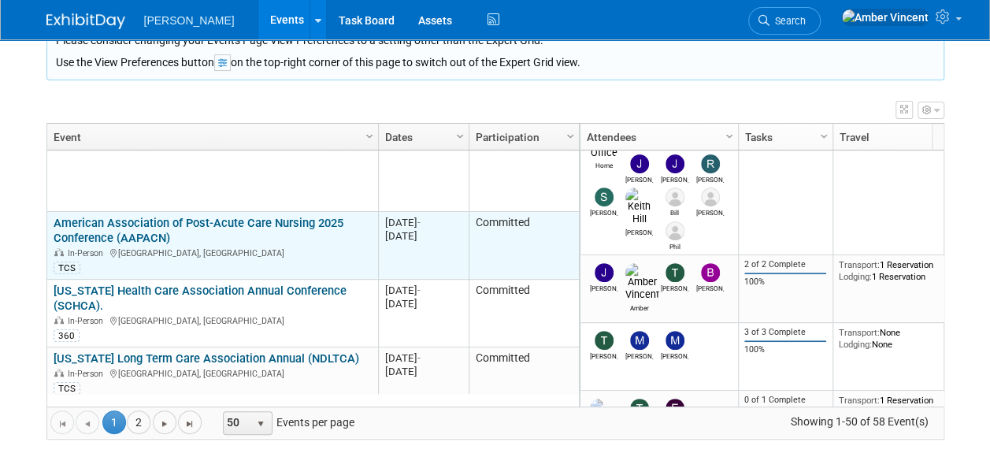
click at [261, 216] on link "American Association of Post-Acute Care Nursing 2025 Conference (AAPACN)" at bounding box center [199, 230] width 290 height 29
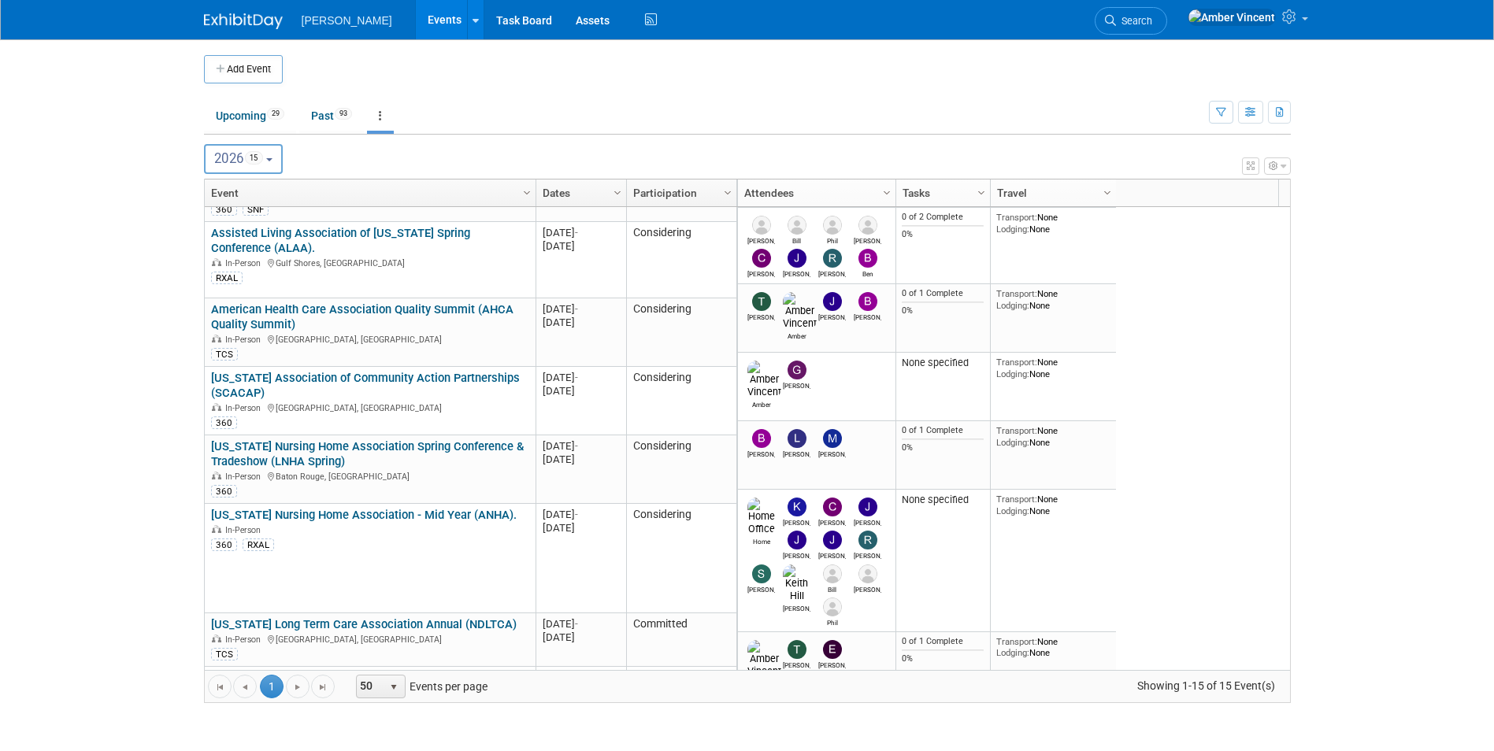
scroll to position [509, 0]
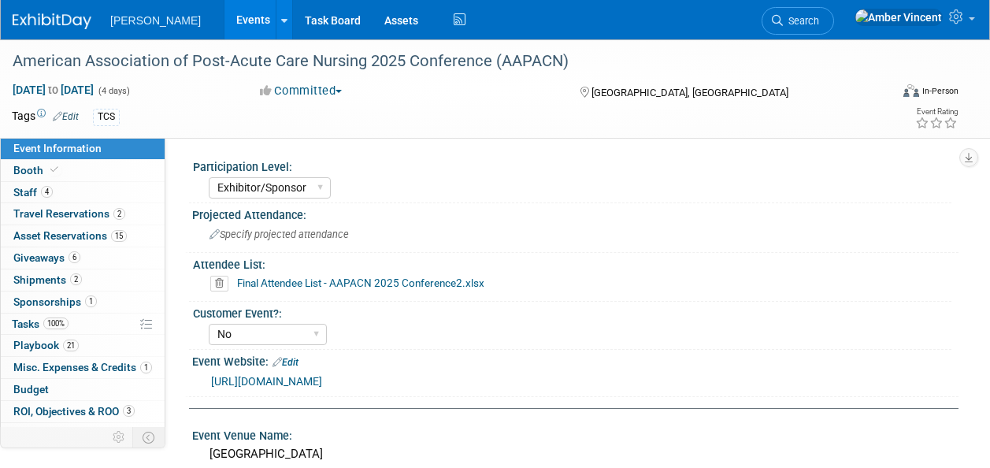
select select "Exhibitor/Sponsor"
select select "No"
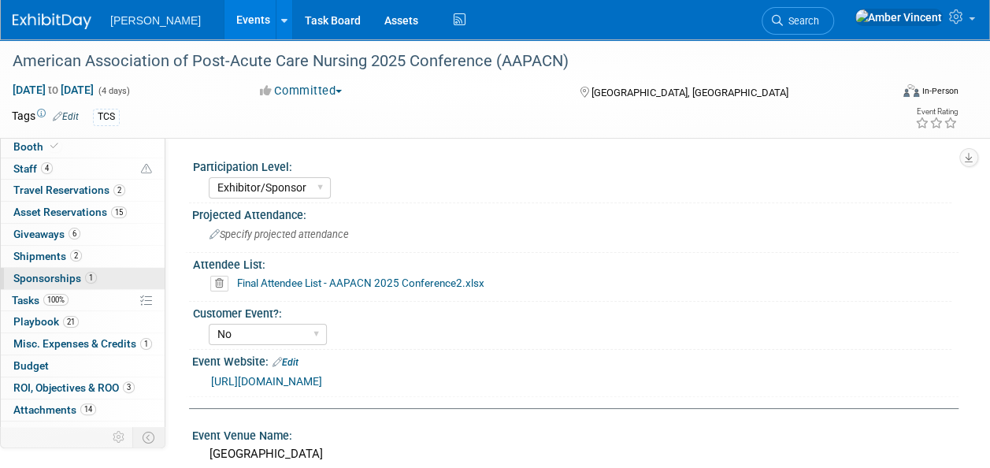
scroll to position [35, 0]
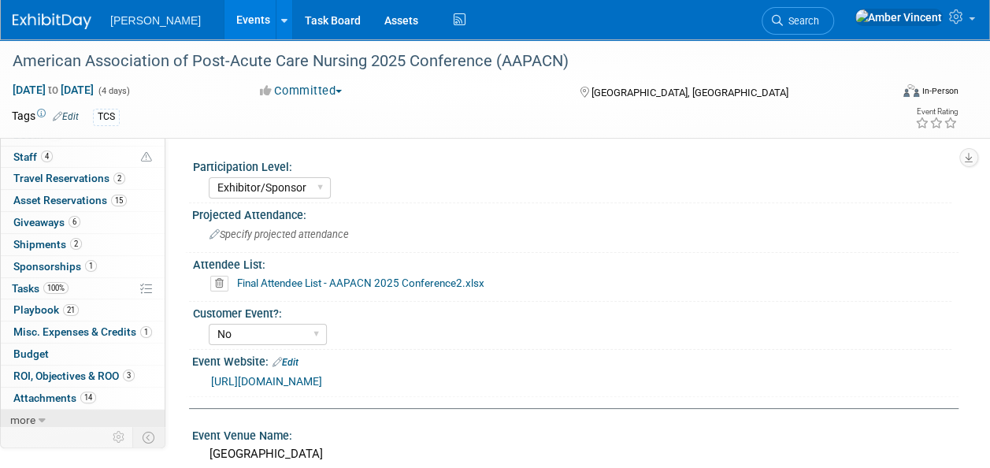
click at [29, 416] on span "more" at bounding box center [22, 420] width 25 height 13
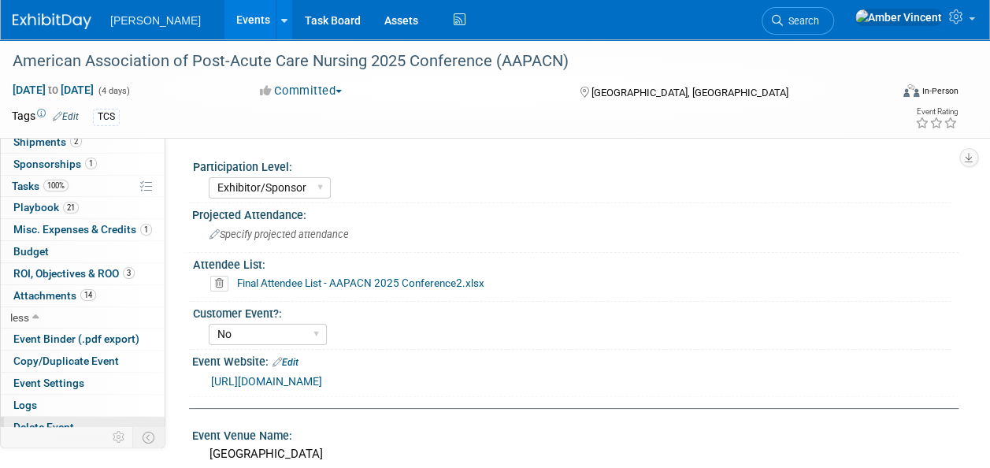
scroll to position [143, 0]
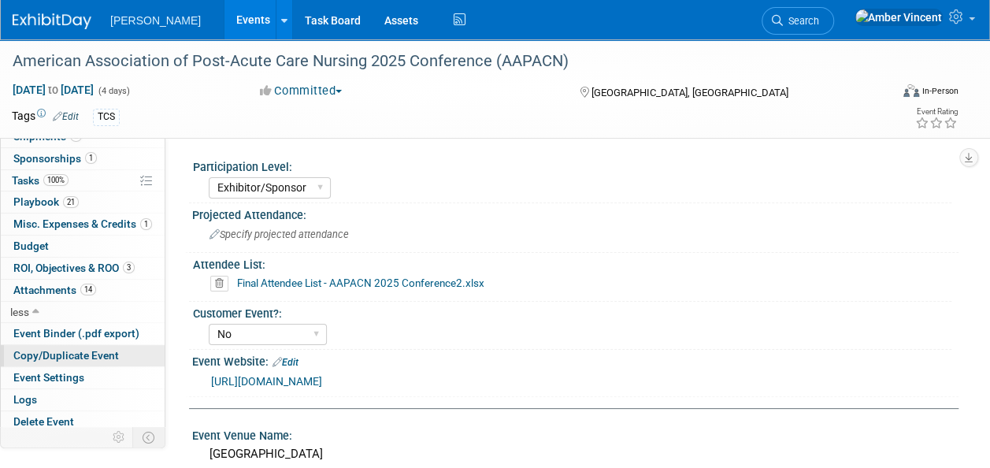
click at [42, 349] on span "Copy/Duplicate Event" at bounding box center [66, 355] width 106 height 13
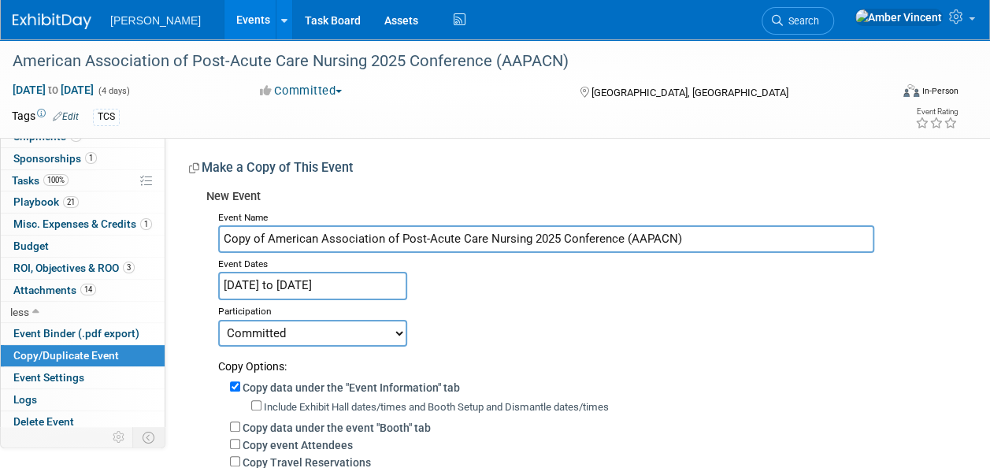
click at [269, 239] on input "Copy of American Association of Post-Acute Care Nursing 2025 Conference (AAPACN)" at bounding box center [546, 239] width 656 height 28
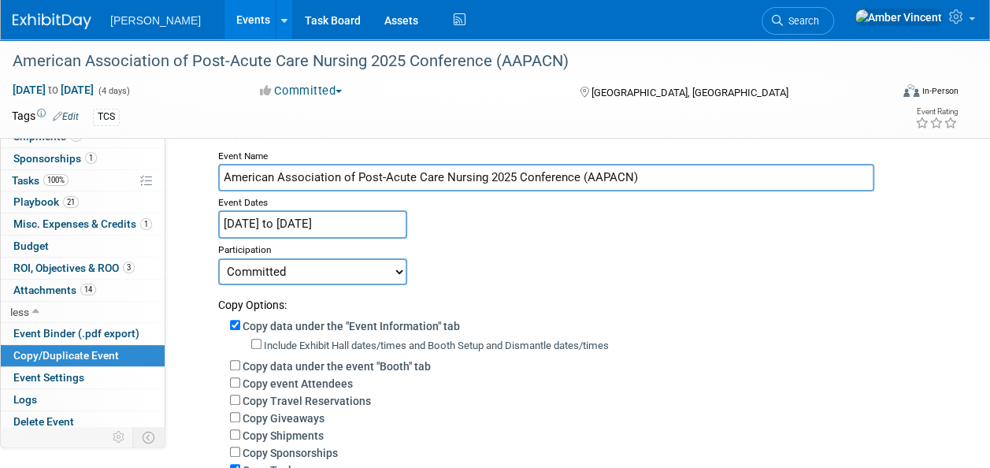
scroll to position [79, 0]
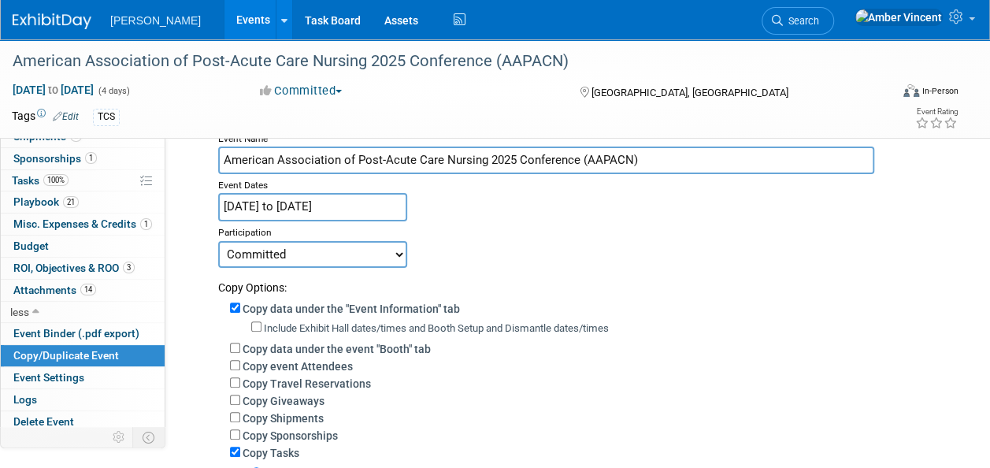
type input "American Association of Post-Acute Care Nursing 2025 Conference (AAPACN)"
click at [345, 202] on input "[DATE] to [DATE]" at bounding box center [312, 207] width 189 height 28
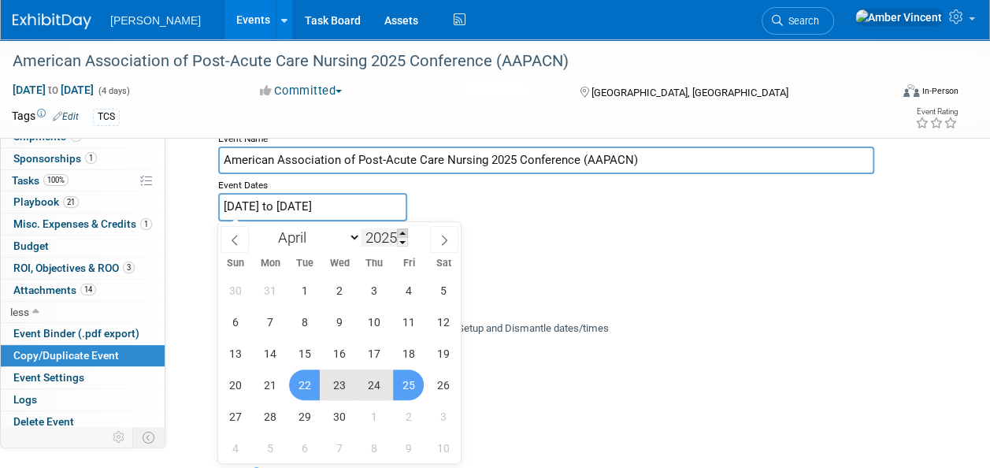
click at [400, 232] on span at bounding box center [402, 232] width 11 height 9
type input "2026"
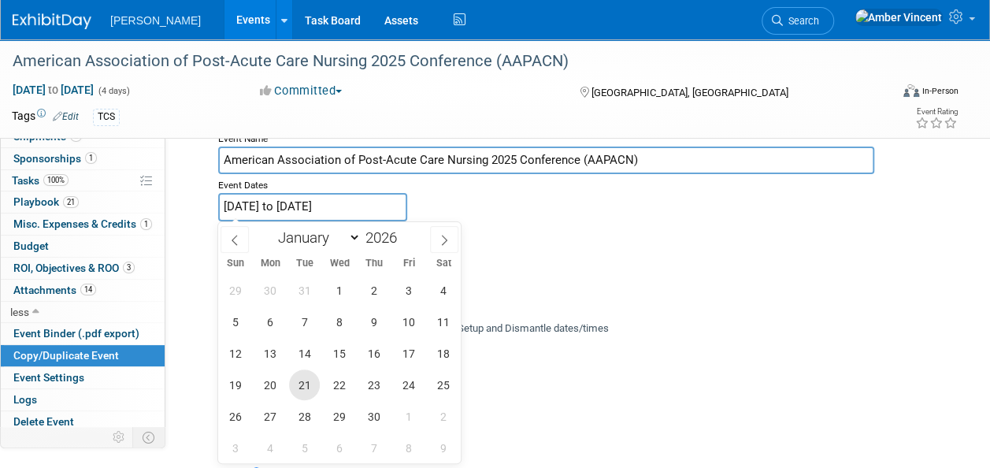
click at [310, 382] on span "21" at bounding box center [304, 384] width 31 height 31
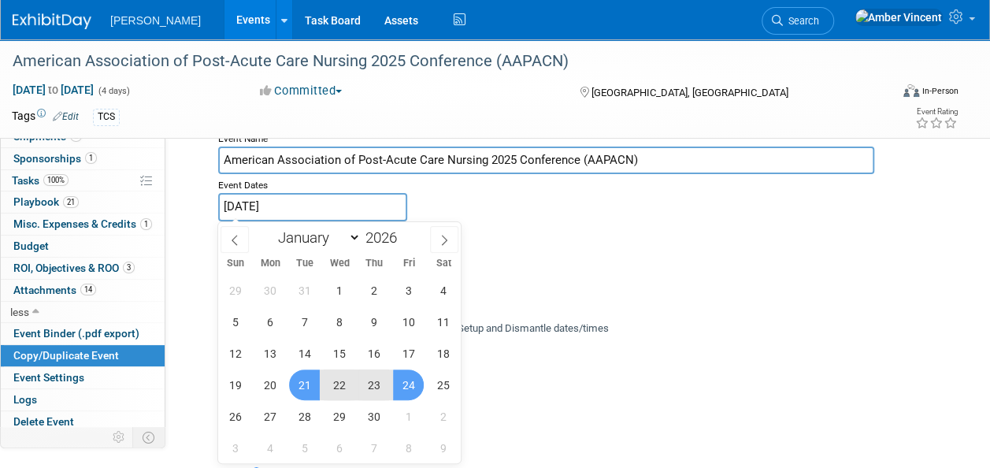
click at [406, 388] on span "24" at bounding box center [408, 384] width 31 height 31
type input "[DATE] to [DATE]"
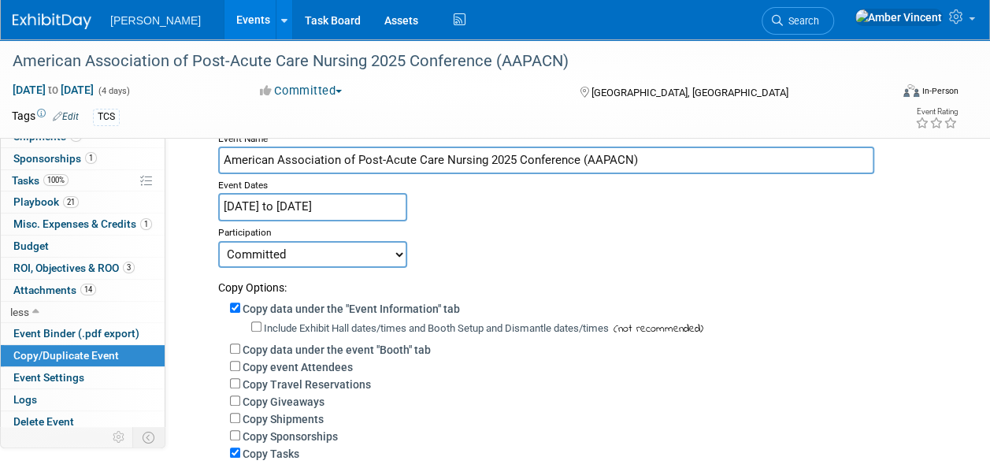
click at [387, 262] on select "Committed Considering Not Going Trade Show Exhibitor Exhibit & Sponsor" at bounding box center [312, 254] width 189 height 27
select select "2"
click at [218, 241] on select "Committed Considering Not Going Trade Show Exhibitor Exhibit & Sponsor" at bounding box center [312, 254] width 189 height 27
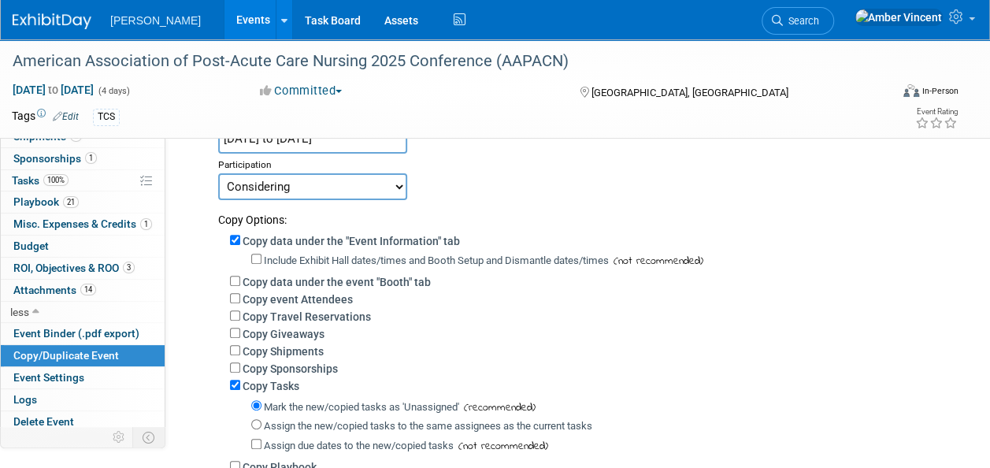
scroll to position [158, 0]
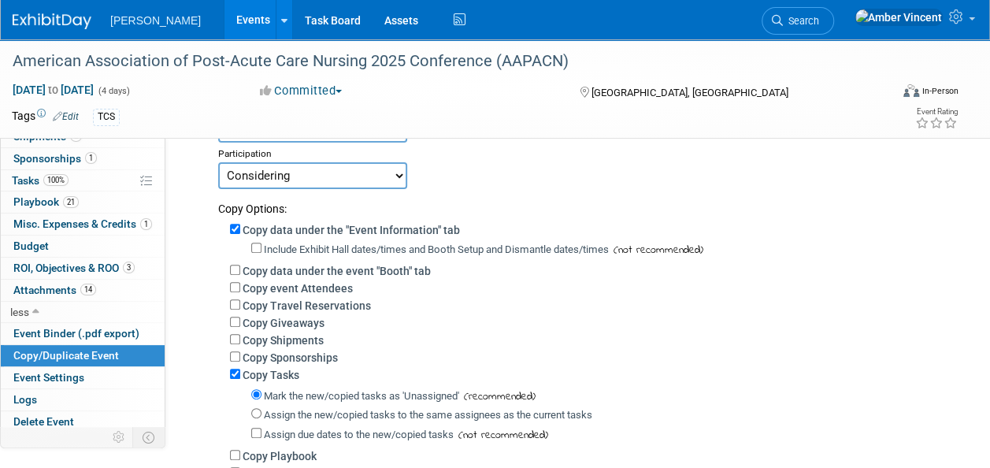
click at [236, 222] on div "Copy data under the "Event Information" tab" at bounding box center [588, 229] width 717 height 17
click at [236, 226] on input "Copy data under the "Event Information" tab" at bounding box center [235, 229] width 10 height 10
checkbox input "false"
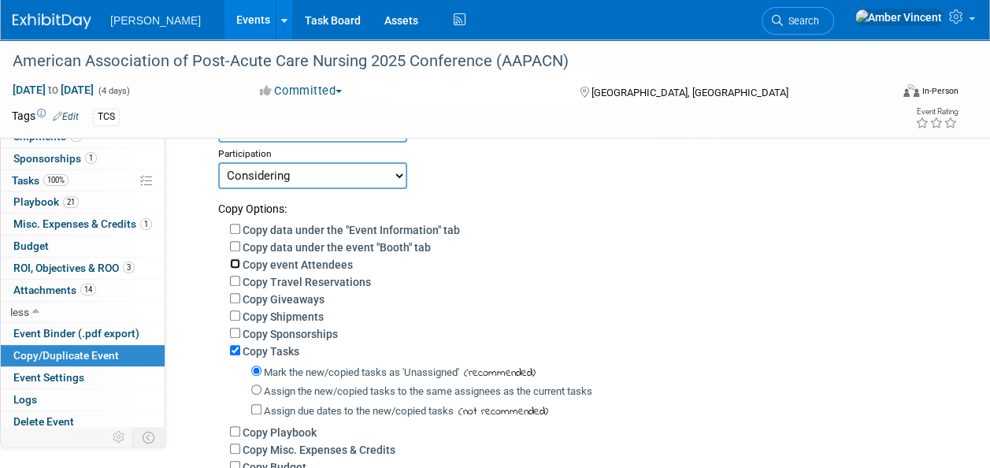
click at [235, 264] on input "Copy event Attendees" at bounding box center [235, 263] width 10 height 10
checkbox input "true"
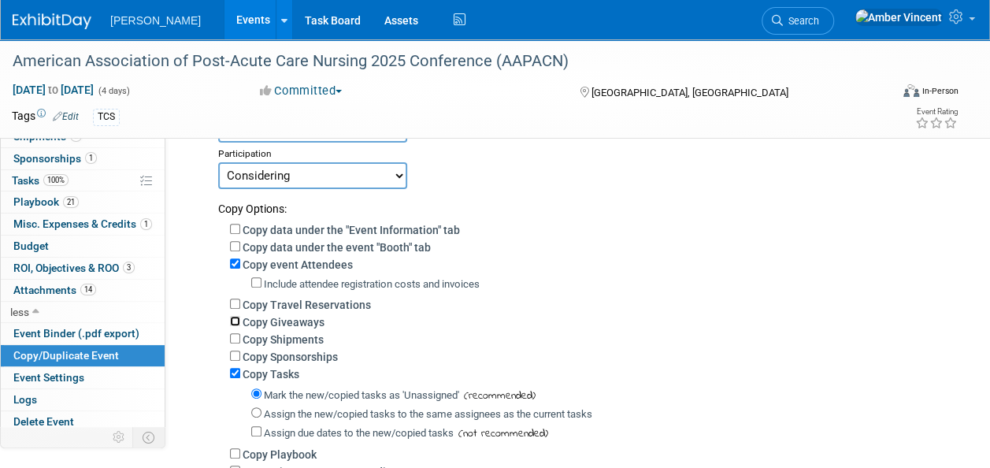
click at [236, 321] on input "Copy Giveaways" at bounding box center [235, 321] width 10 height 10
checkbox input "true"
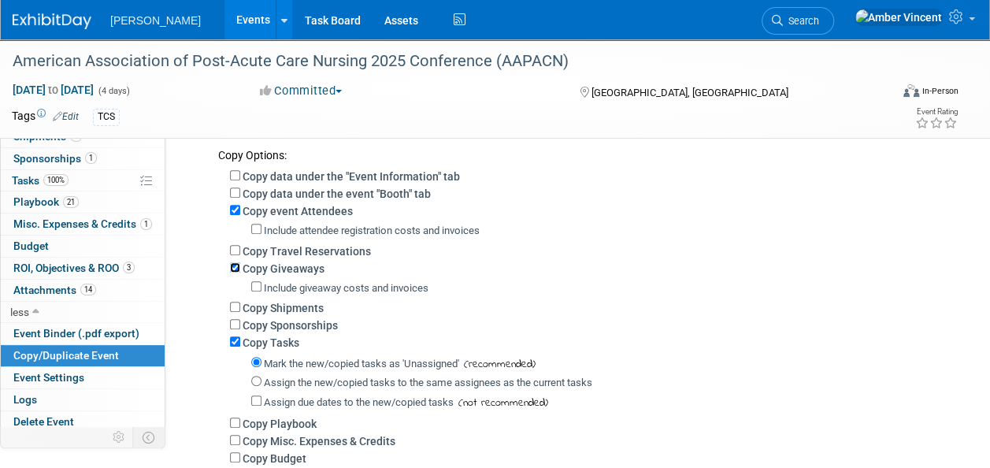
scroll to position [236, 0]
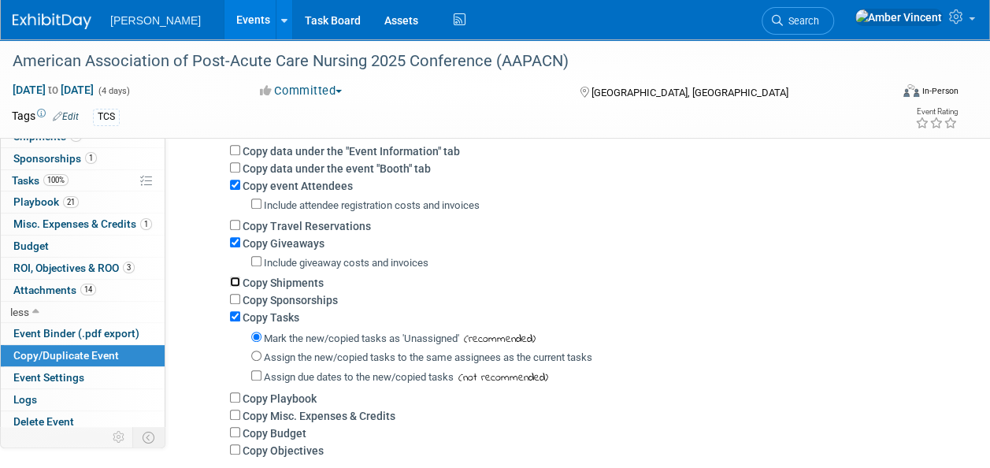
click at [233, 280] on input "Copy Shipments" at bounding box center [235, 281] width 10 height 10
checkbox input "true"
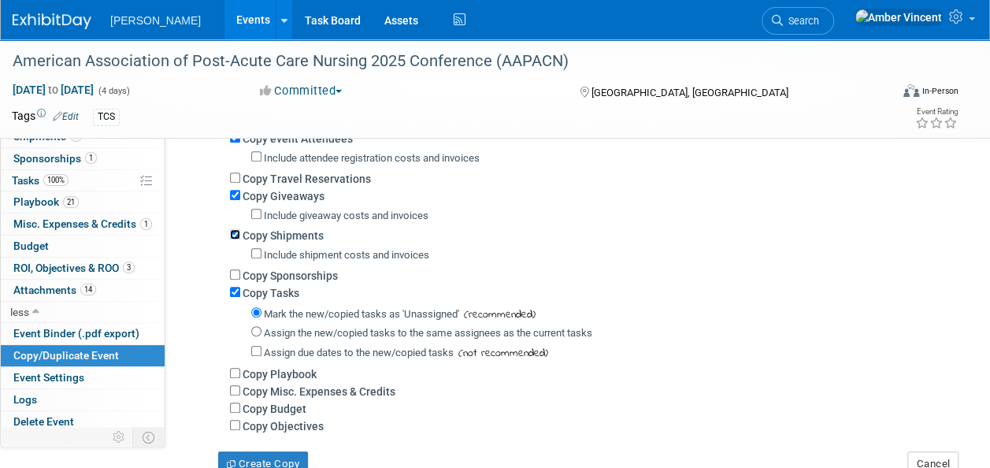
scroll to position [315, 0]
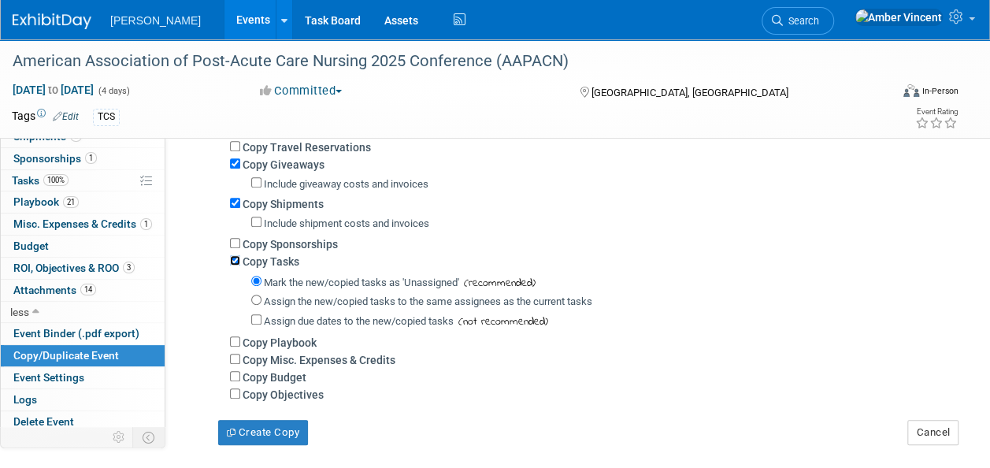
click at [236, 263] on input "Copy Tasks" at bounding box center [235, 260] width 10 height 10
checkbox input "false"
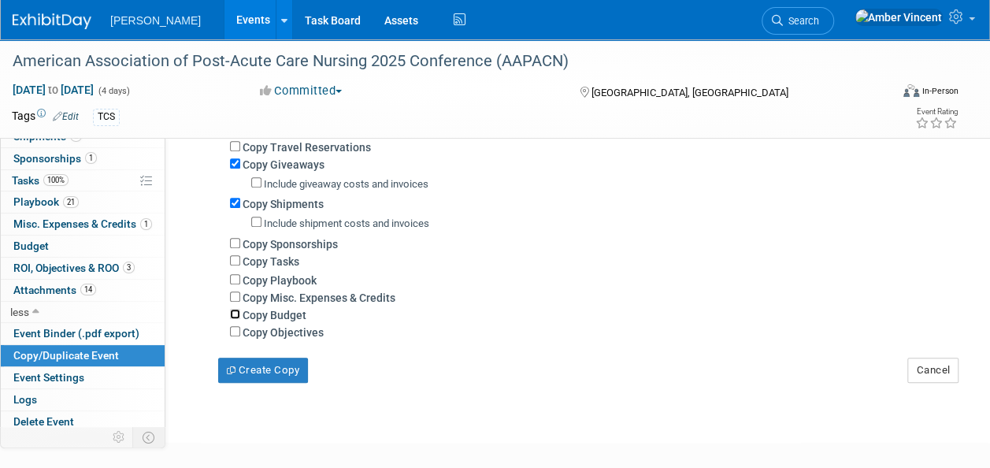
click at [238, 313] on input "Copy Budget" at bounding box center [235, 314] width 10 height 10
checkbox input "true"
click at [237, 331] on input "Copy Objectives" at bounding box center [235, 331] width 10 height 10
checkbox input "true"
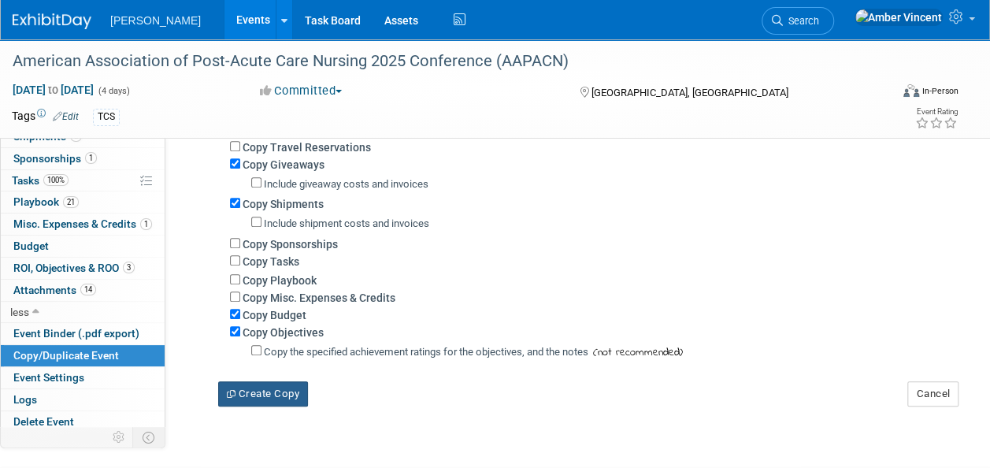
click at [253, 388] on button "Create Copy" at bounding box center [263, 393] width 90 height 25
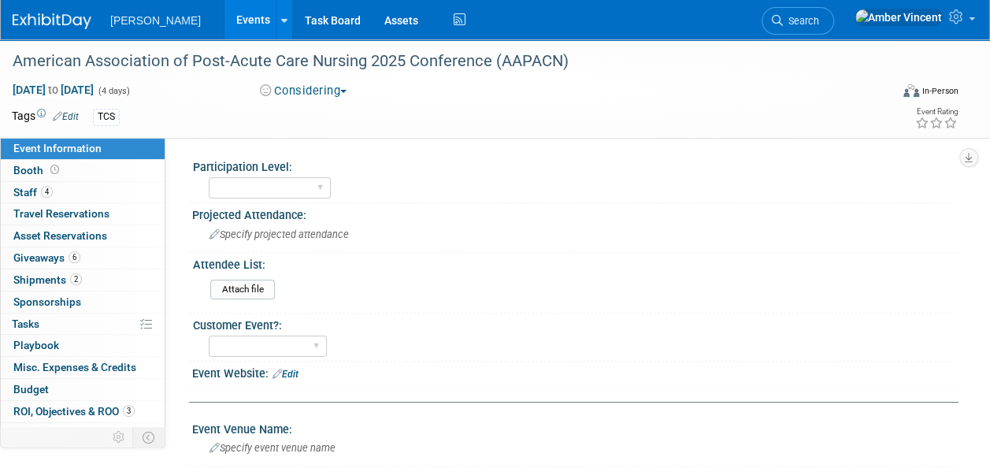
click at [224, 13] on link "Events" at bounding box center [252, 19] width 57 height 39
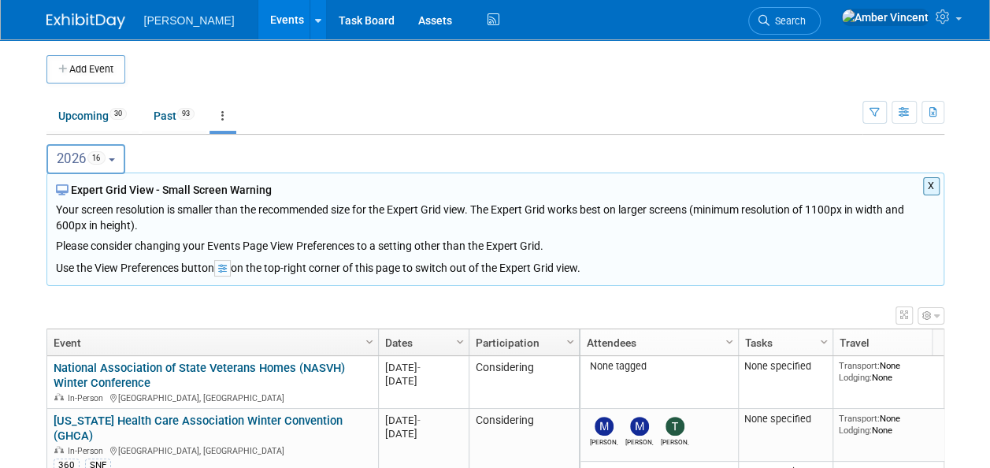
click at [114, 164] on button "2026 16" at bounding box center [86, 159] width 80 height 30
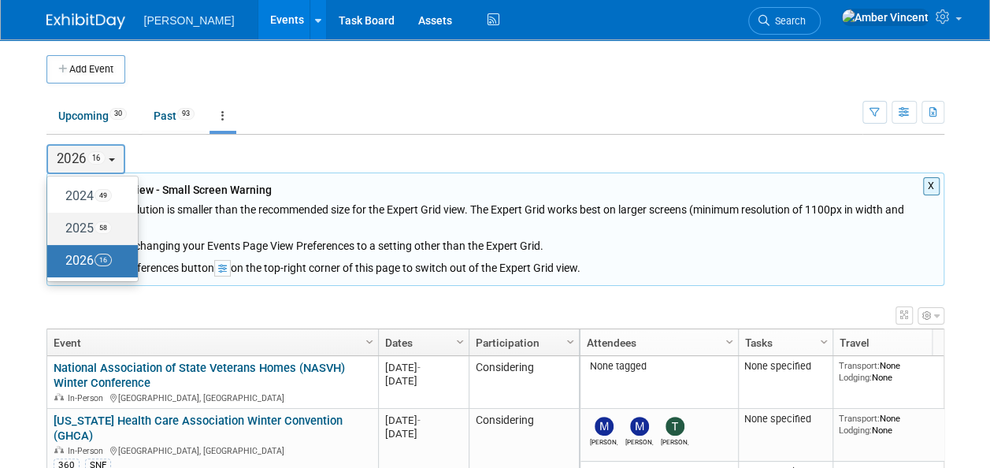
click at [92, 232] on label "2025 58" at bounding box center [88, 229] width 67 height 26
click at [60, 232] on input "2025 58" at bounding box center [55, 228] width 10 height 10
select select "2025"
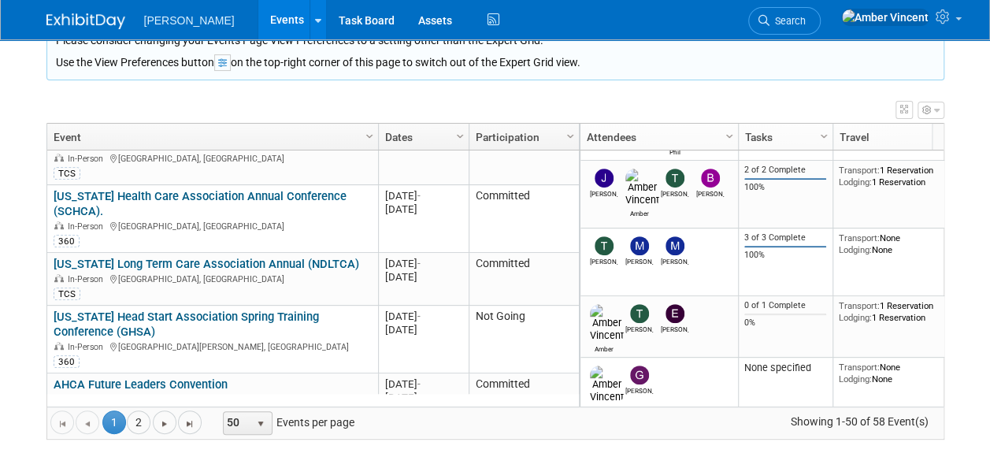
scroll to position [945, 0]
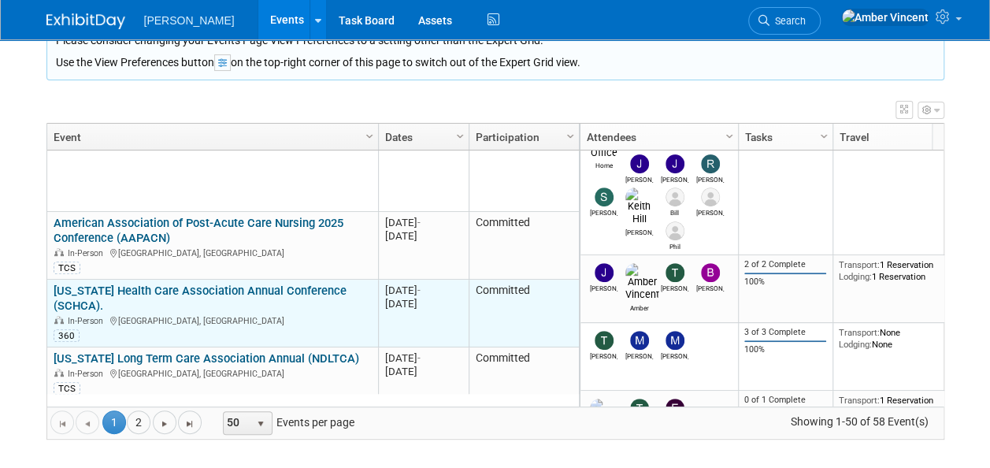
click at [265, 284] on link "[US_STATE] Health Care Association Annual Conference (SCHCA)." at bounding box center [200, 298] width 293 height 29
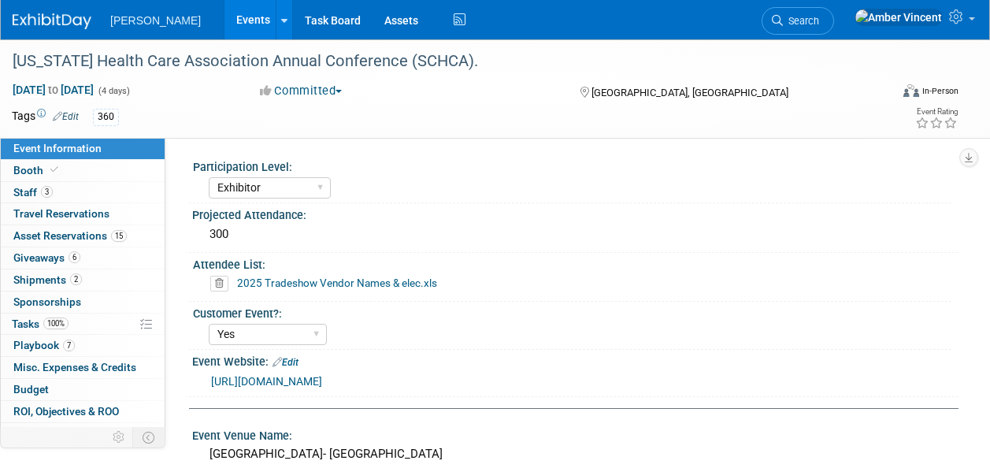
select select "Exhibitor"
select select "Yes"
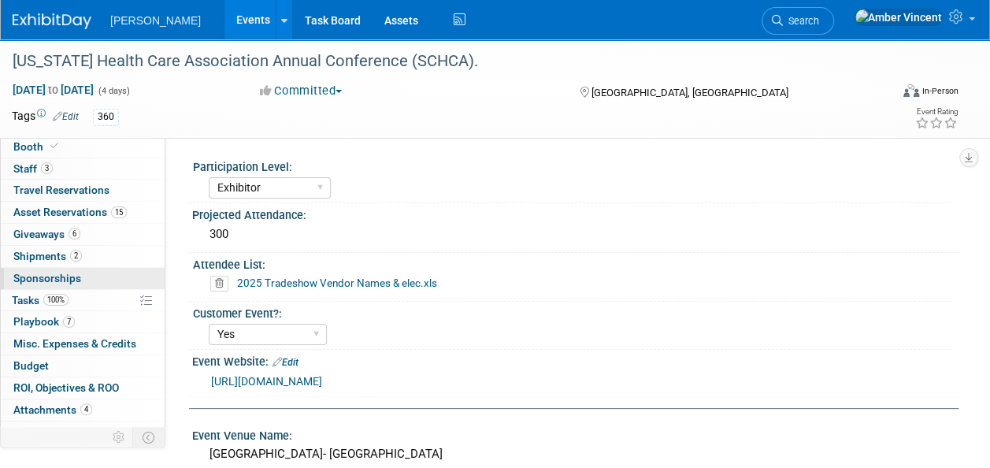
scroll to position [35, 0]
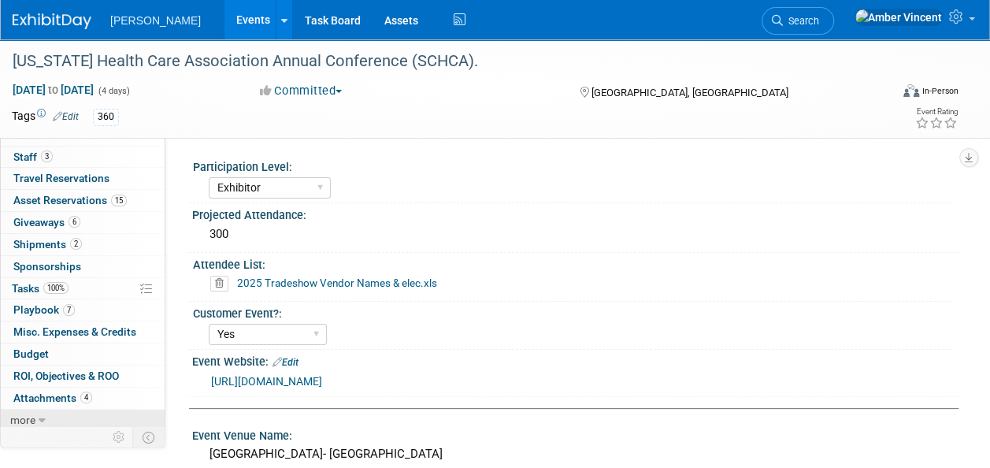
click at [63, 414] on link "more" at bounding box center [83, 420] width 164 height 21
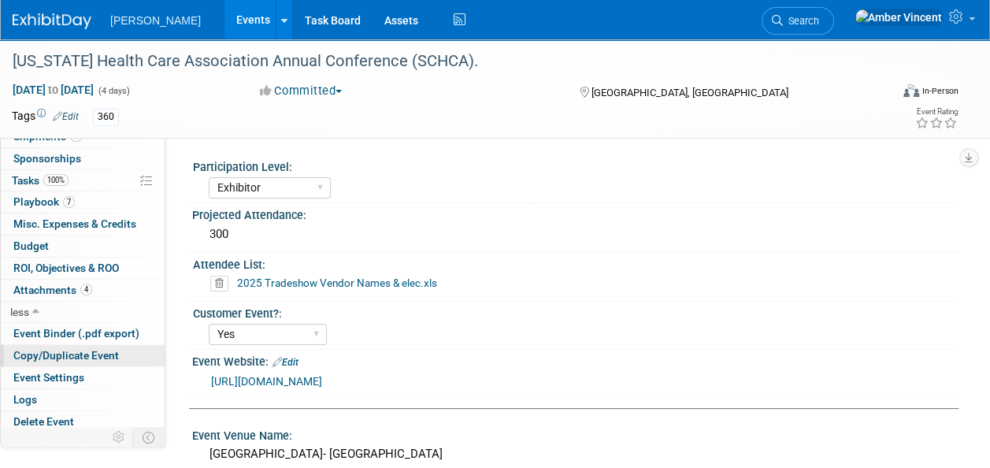
scroll to position [143, 0]
click at [72, 350] on span "Copy/Duplicate Event" at bounding box center [66, 355] width 106 height 13
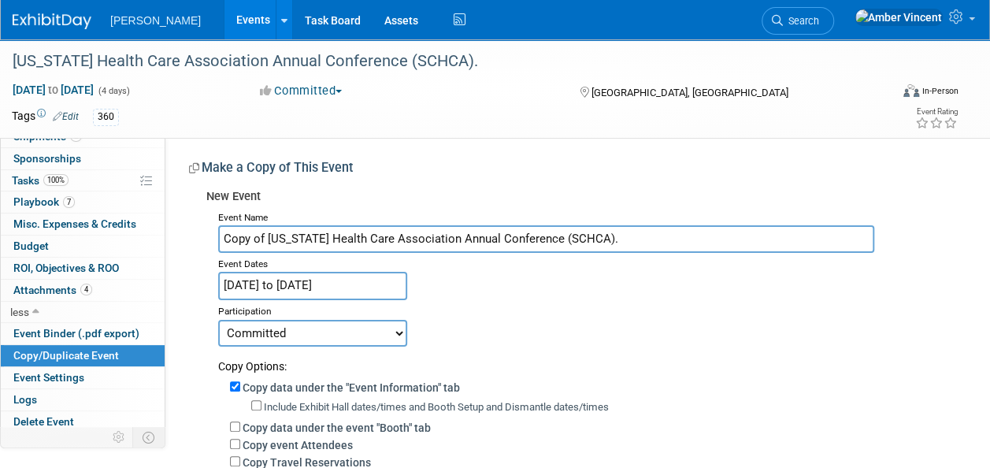
click at [269, 239] on input "Copy of South Carolina Health Care Association Annual Conference (SCHCA)." at bounding box center [546, 239] width 656 height 28
type input "[US_STATE] Health Care Association Annual Conference (SCHCA)."
click at [290, 279] on div "Event Name South Carolina Health Care Association Annual Conference (SCHCA). Ev…" at bounding box center [576, 460] width 740 height 508
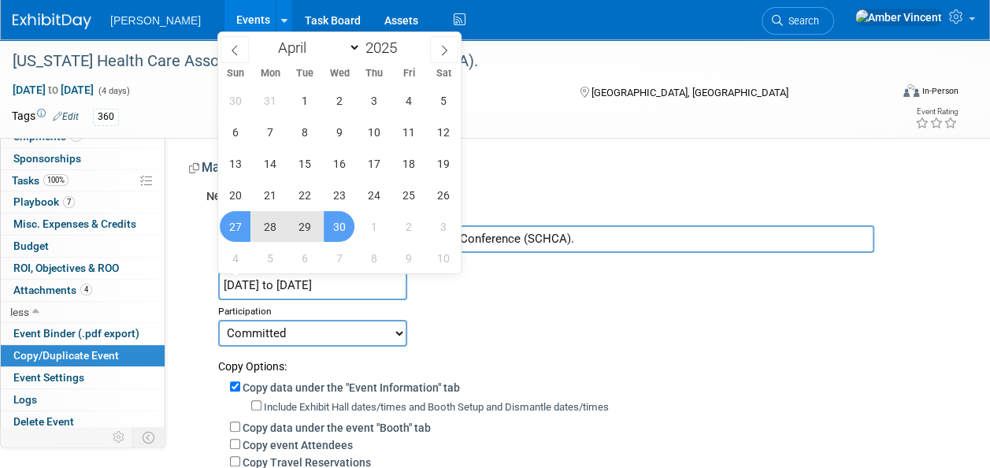
click at [290, 279] on input "Apr 27, 2025 to Apr 30, 2025" at bounding box center [312, 286] width 189 height 28
click at [403, 43] on span at bounding box center [402, 43] width 11 height 9
type input "2026"
click at [239, 224] on span "26" at bounding box center [235, 226] width 31 height 31
click at [336, 233] on span "29" at bounding box center [339, 226] width 31 height 31
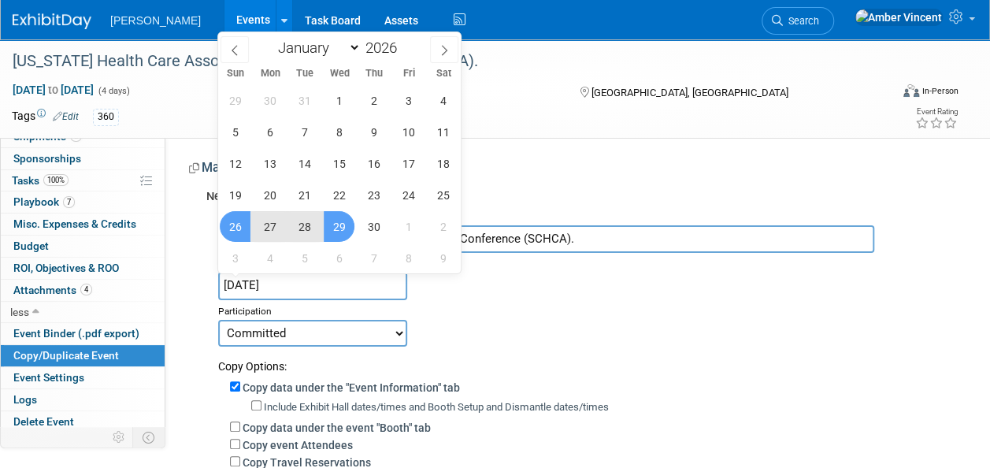
type input "Apr 26, 2026 to Apr 29, 2026"
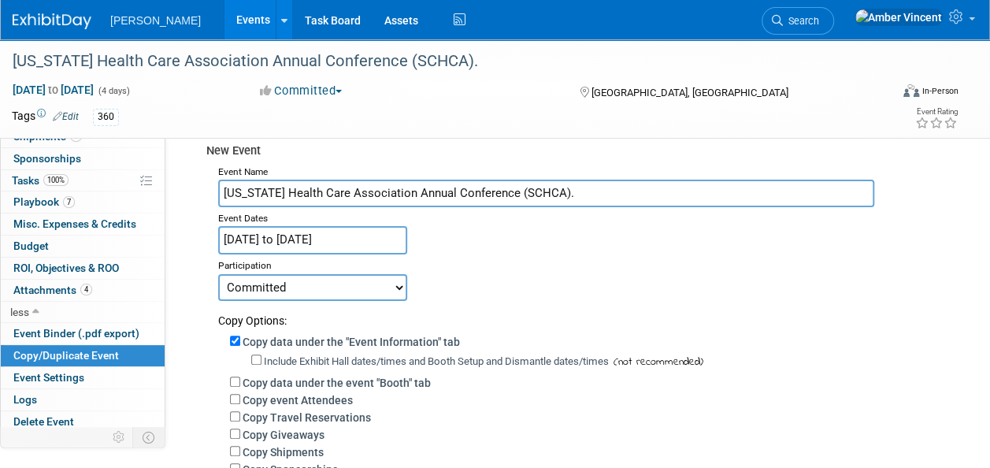
scroll to position [79, 0]
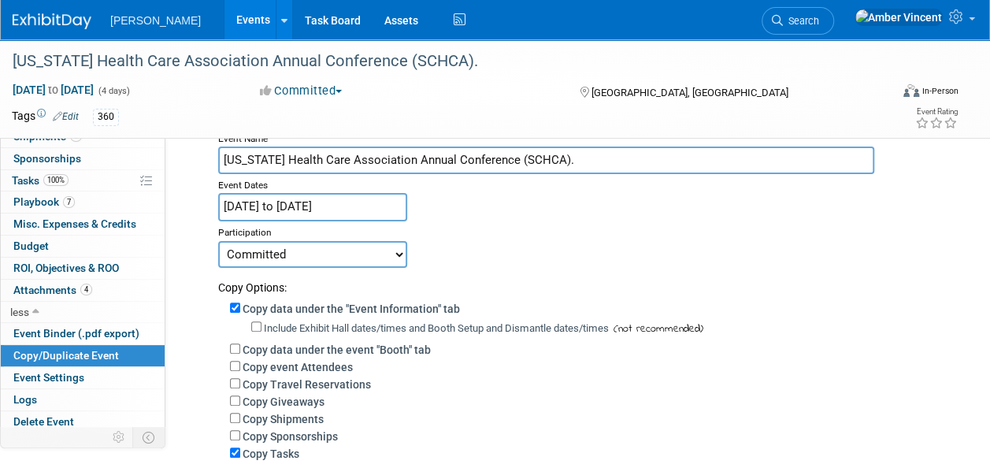
click at [384, 250] on select "Committed Considering Not Going Trade Show Exhibitor Exhibit & Sponsor" at bounding box center [312, 254] width 189 height 27
select select "2"
click at [218, 241] on select "Committed Considering Not Going Trade Show Exhibitor Exhibit & Sponsor" at bounding box center [312, 254] width 189 height 27
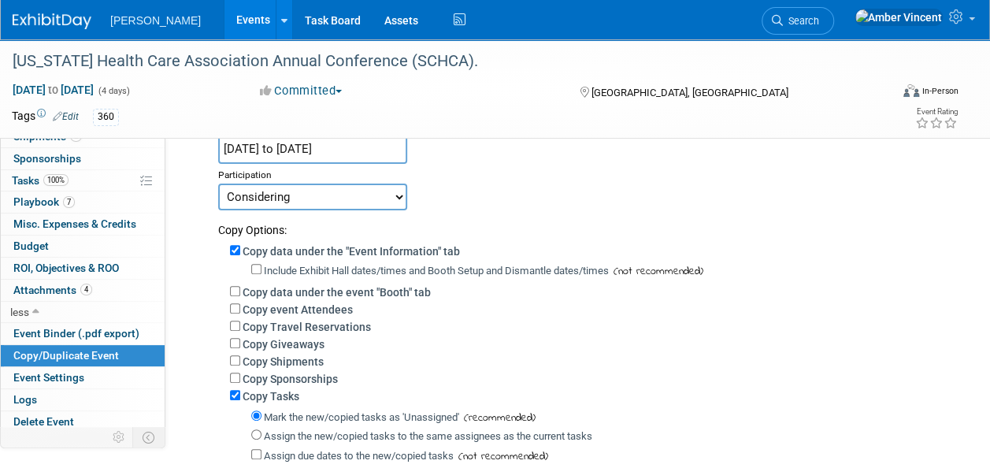
scroll to position [158, 0]
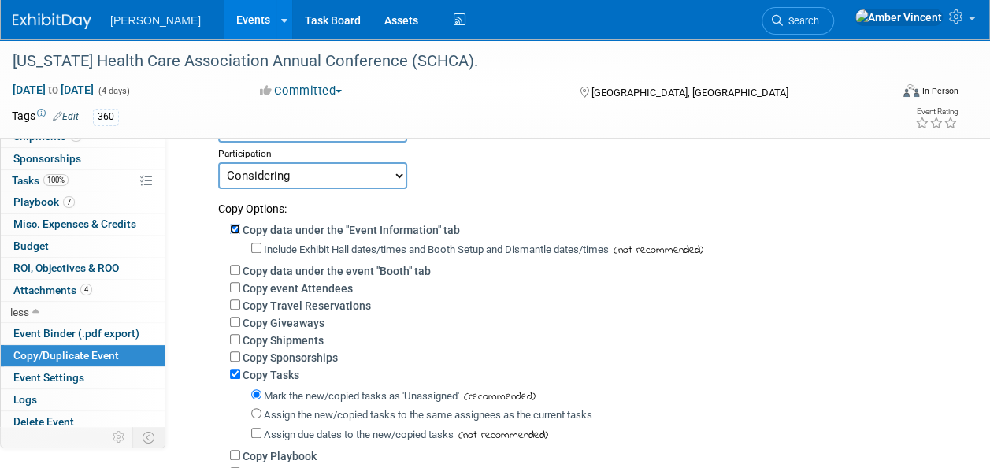
click at [237, 228] on input "Copy data under the "Event Information" tab" at bounding box center [235, 229] width 10 height 10
checkbox input "false"
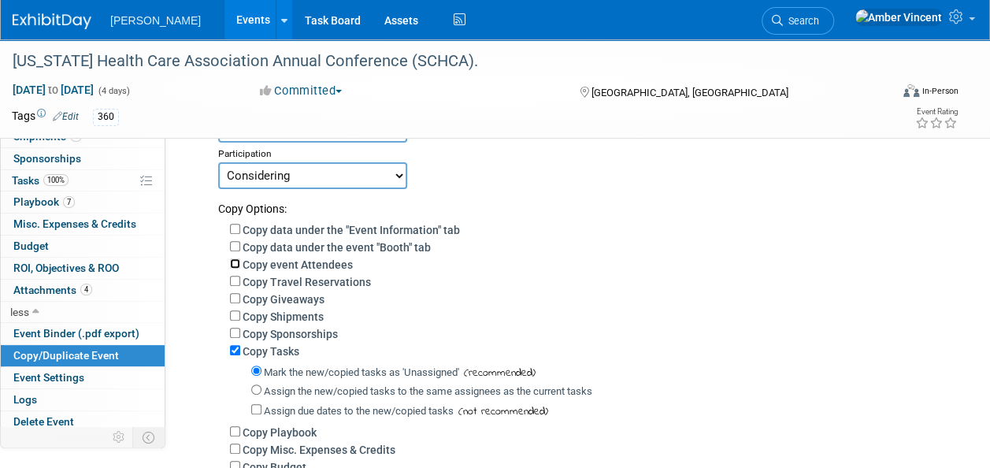
click at [234, 264] on input "Copy event Attendees" at bounding box center [235, 263] width 10 height 10
checkbox input "true"
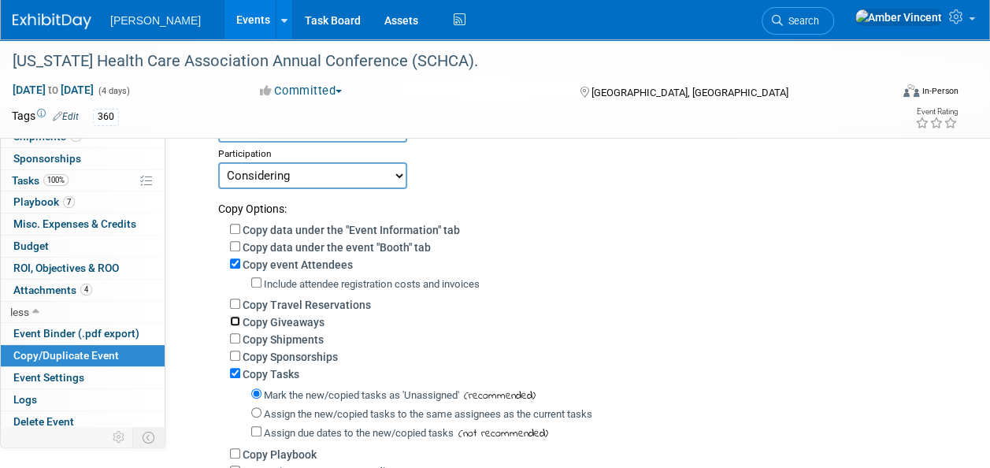
click at [231, 317] on input "Copy Giveaways" at bounding box center [235, 321] width 10 height 10
checkbox input "true"
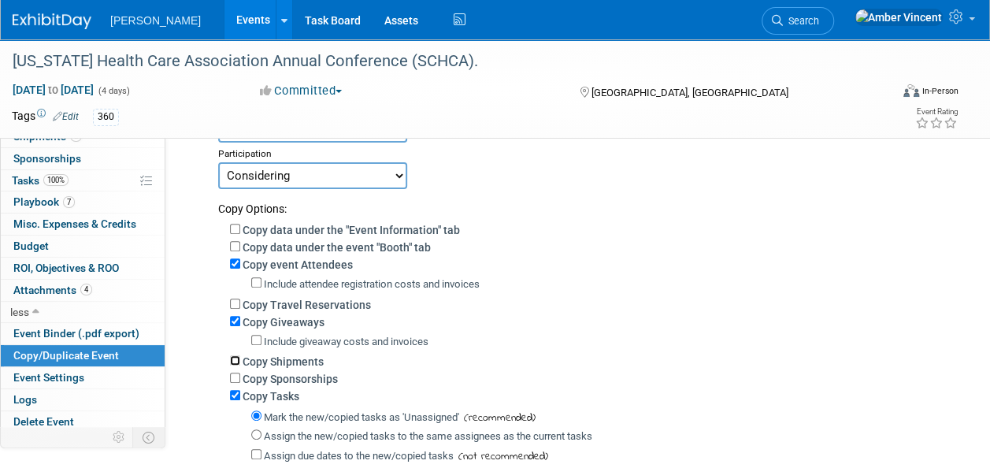
click at [236, 359] on input "Copy Shipments" at bounding box center [235, 360] width 10 height 10
checkbox input "true"
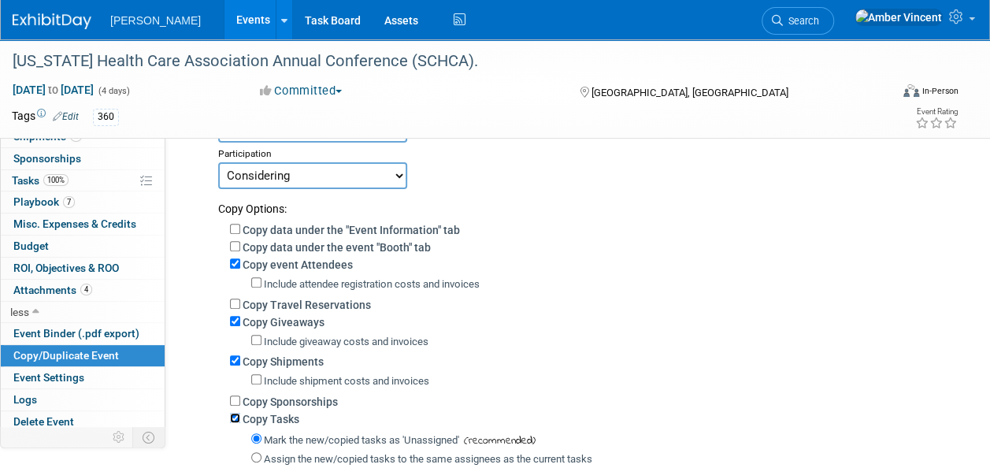
click at [235, 414] on input "Copy Tasks" at bounding box center [235, 418] width 10 height 10
checkbox input "false"
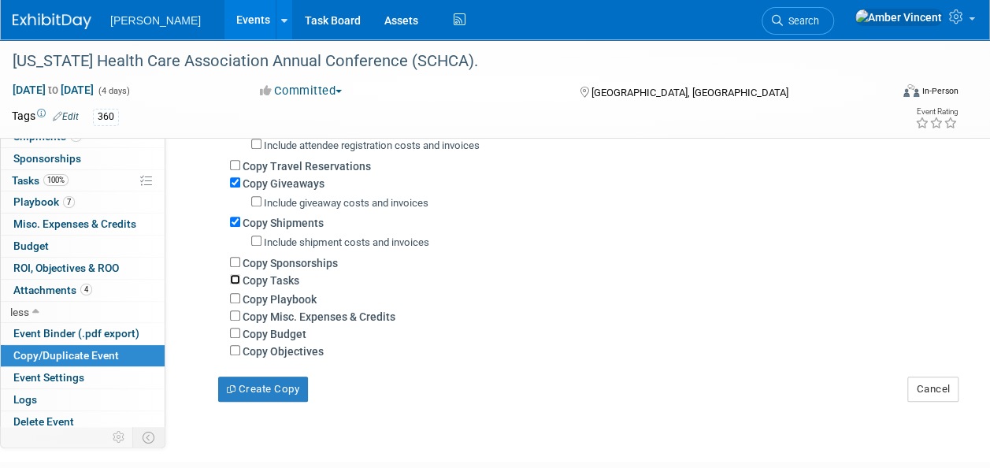
scroll to position [315, 0]
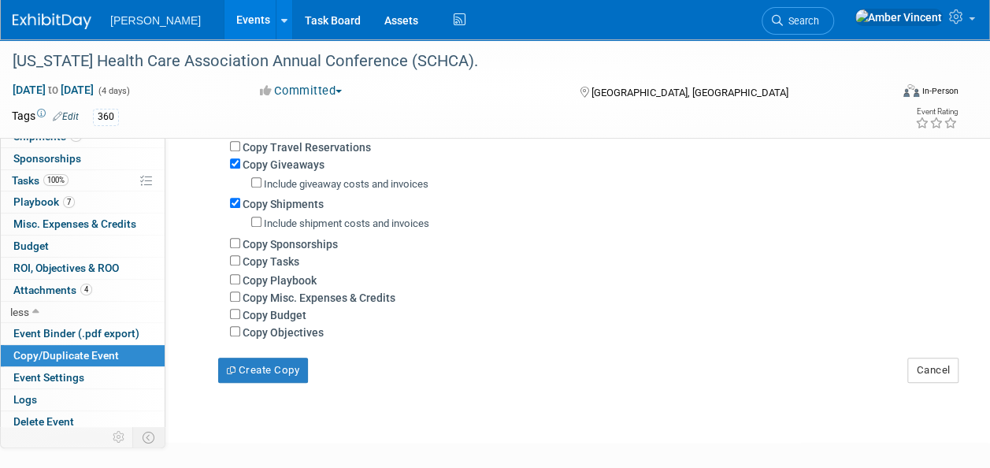
click at [239, 237] on div "Copy Sponsorships" at bounding box center [588, 243] width 717 height 17
click at [235, 312] on input "Copy Budget" at bounding box center [235, 314] width 10 height 10
checkbox input "true"
click at [233, 336] on input "Copy Objectives" at bounding box center [235, 331] width 10 height 10
checkbox input "true"
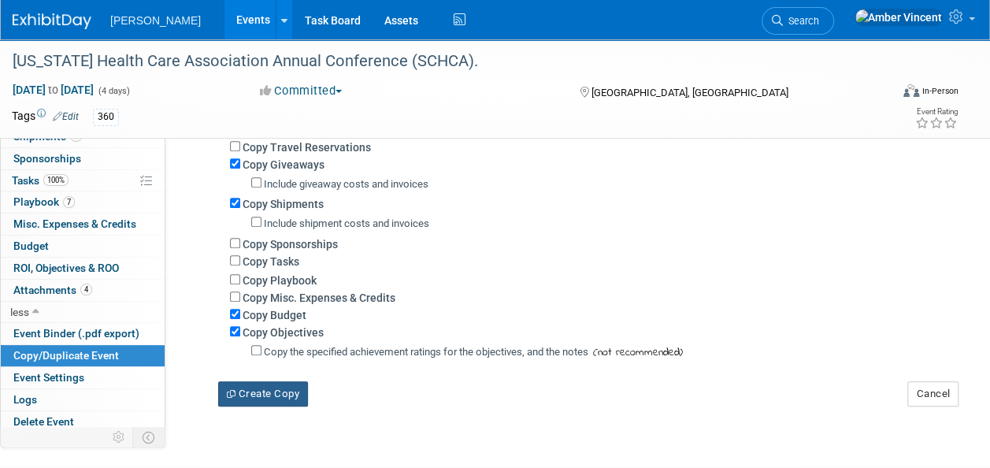
click at [246, 393] on button "Create Copy" at bounding box center [263, 393] width 90 height 25
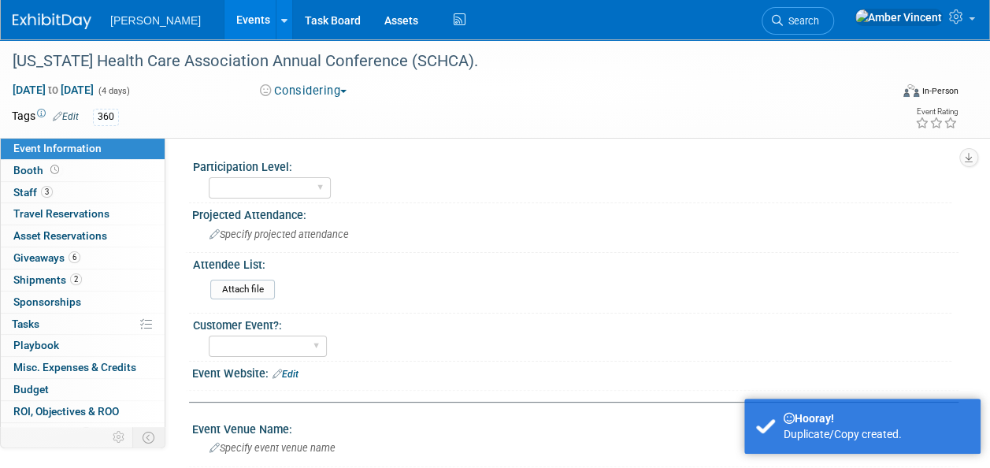
click at [224, 31] on link "Events" at bounding box center [252, 19] width 57 height 39
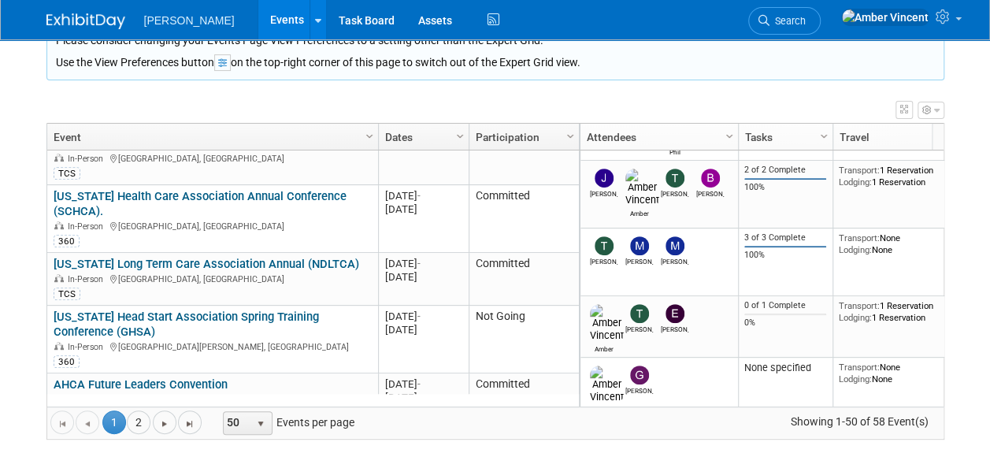
scroll to position [945, 0]
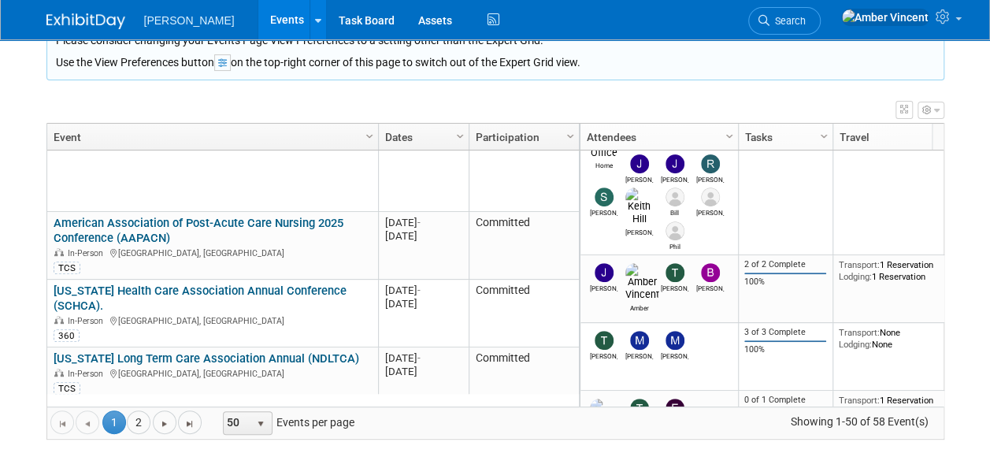
click at [26, 262] on html "[PERSON_NAME] Events Add Event Bulk Upload Events Shareable Event Boards Recent…" at bounding box center [495, 28] width 990 height 468
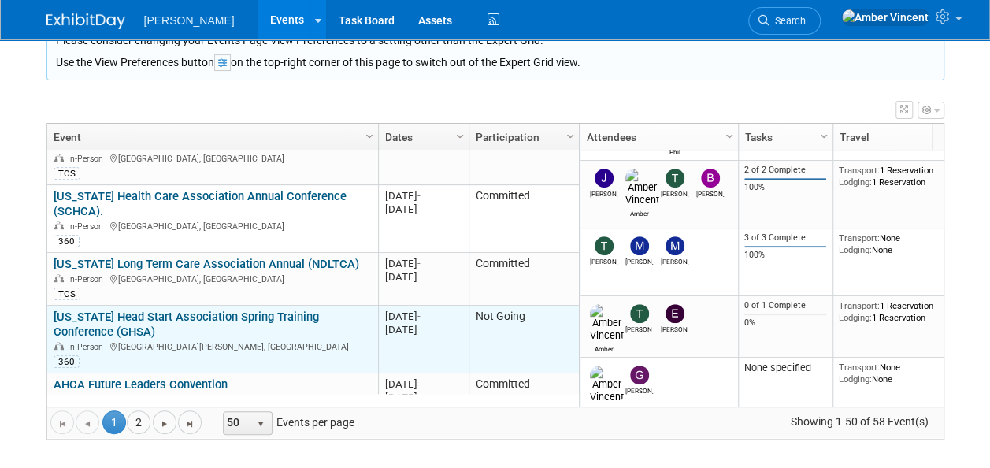
scroll to position [1134, 0]
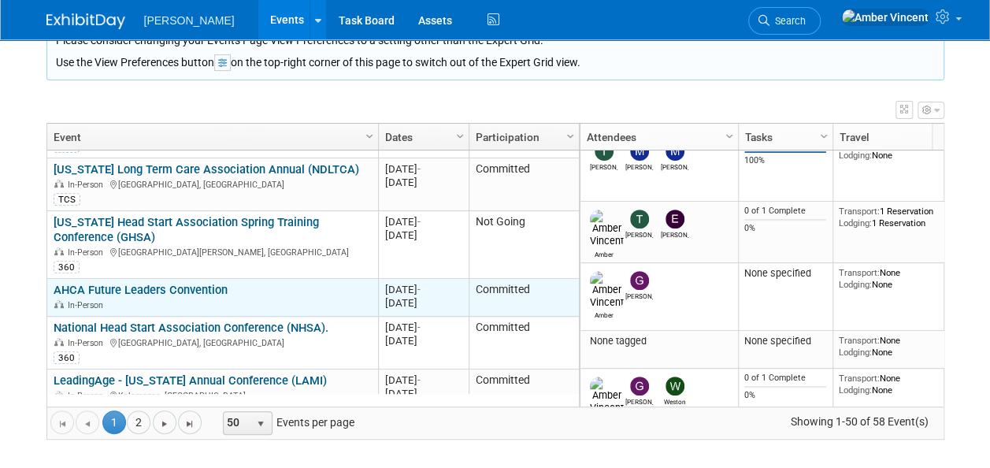
click at [208, 283] on link "AHCA Future Leaders Convention" at bounding box center [141, 290] width 174 height 14
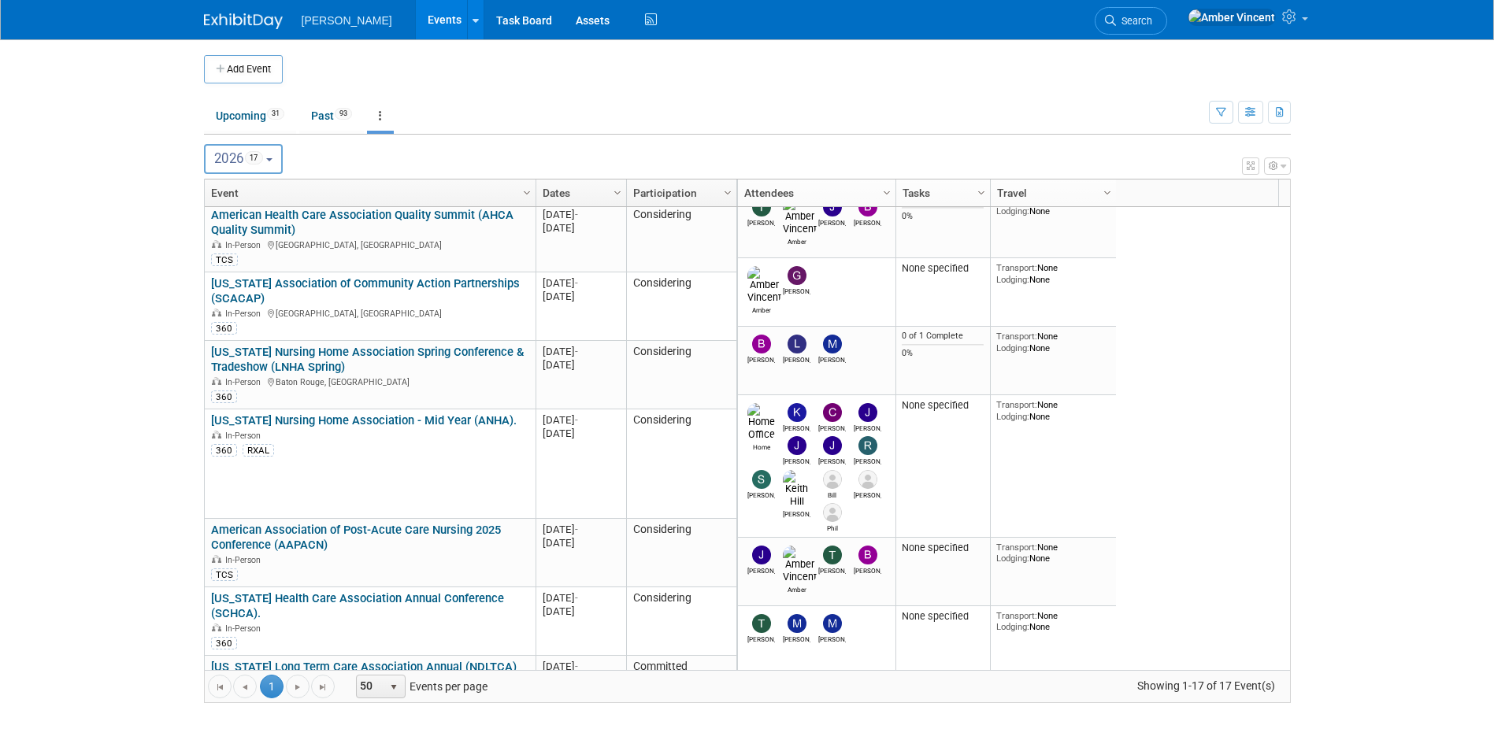
scroll to position [646, 0]
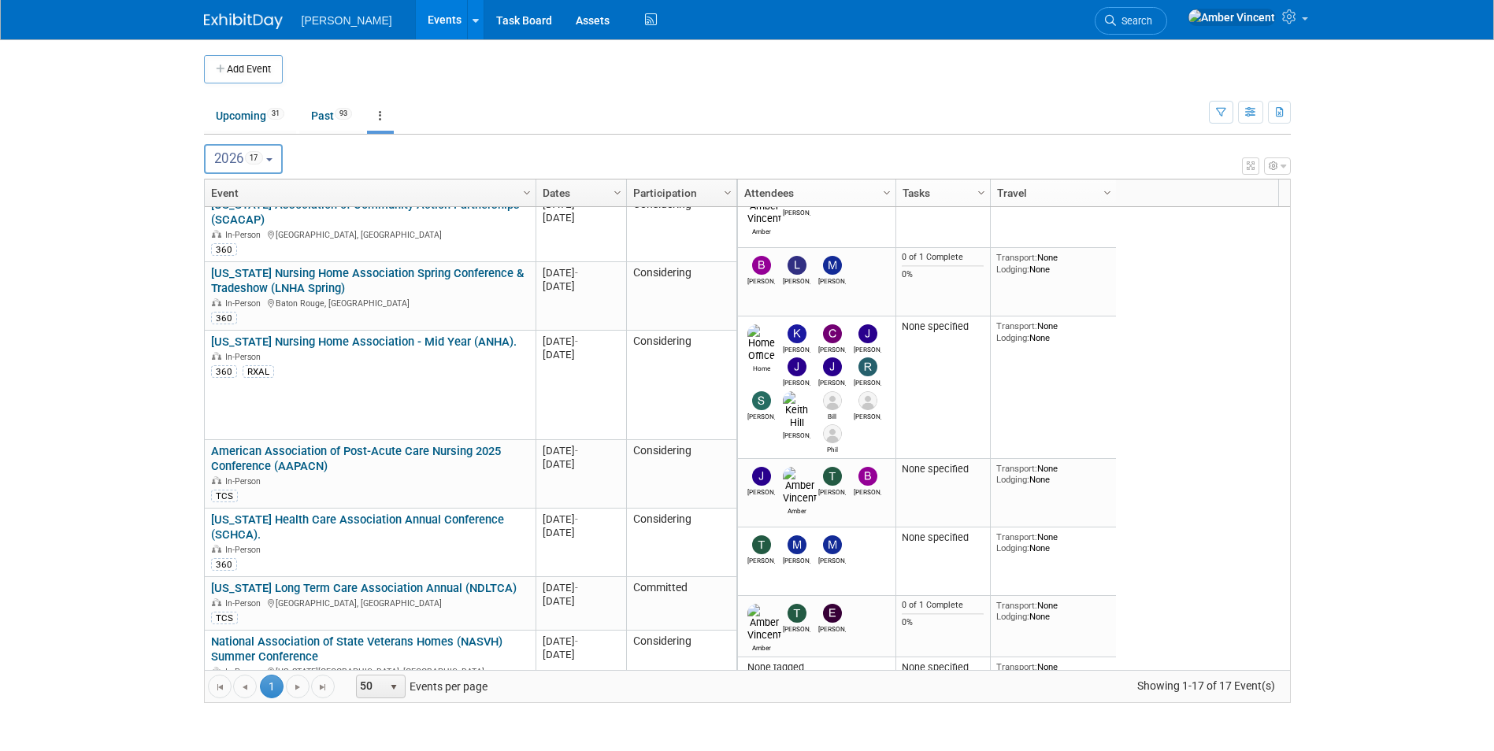
click at [156, 557] on body "Turenne Events Add Event Bulk Upload Events Shareable Event Boards Recently Vie…" at bounding box center [747, 375] width 1494 height 751
click at [187, 569] on body "Turenne Events Add Event Bulk Upload Events Shareable Event Boards Recently Vie…" at bounding box center [747, 375] width 1494 height 751
drag, startPoint x: 179, startPoint y: 491, endPoint x: 202, endPoint y: 492, distance: 22.9
click at [179, 491] on body "Turenne Events Add Event Bulk Upload Events Shareable Event Boards Recently Vie…" at bounding box center [747, 375] width 1494 height 751
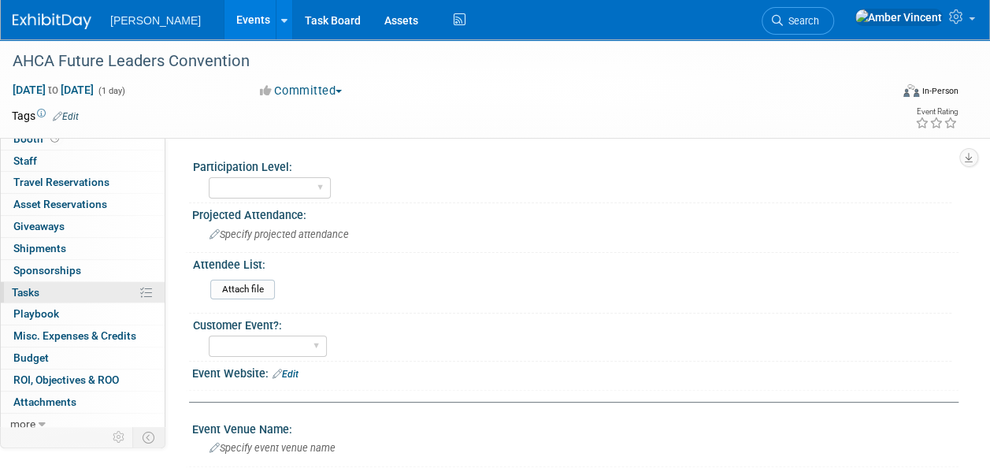
scroll to position [35, 0]
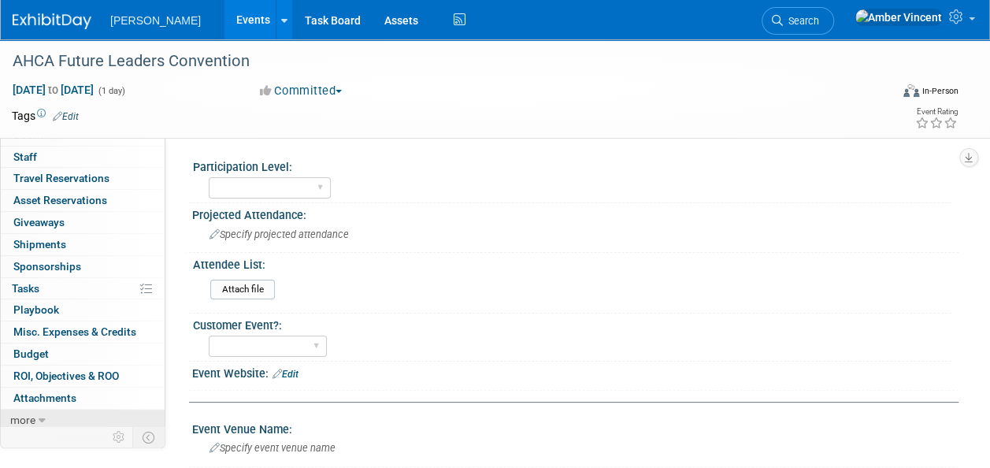
click at [41, 417] on icon at bounding box center [42, 420] width 7 height 11
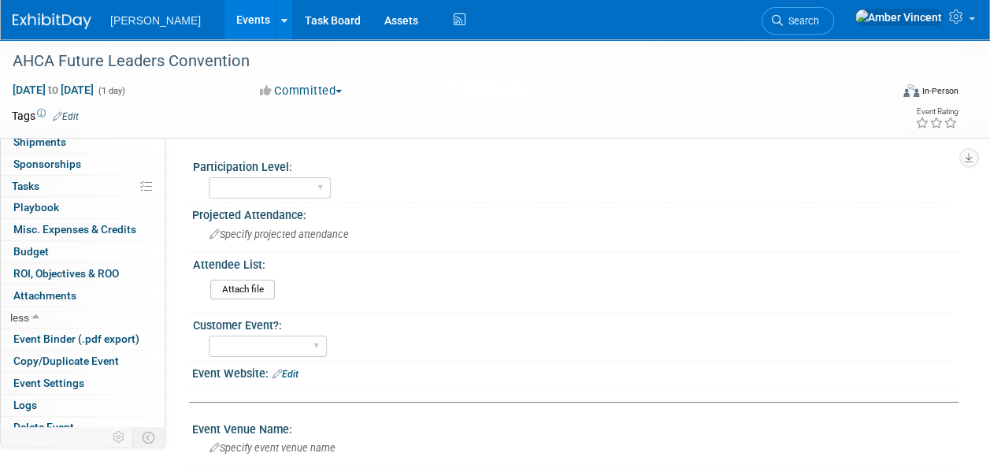
scroll to position [143, 0]
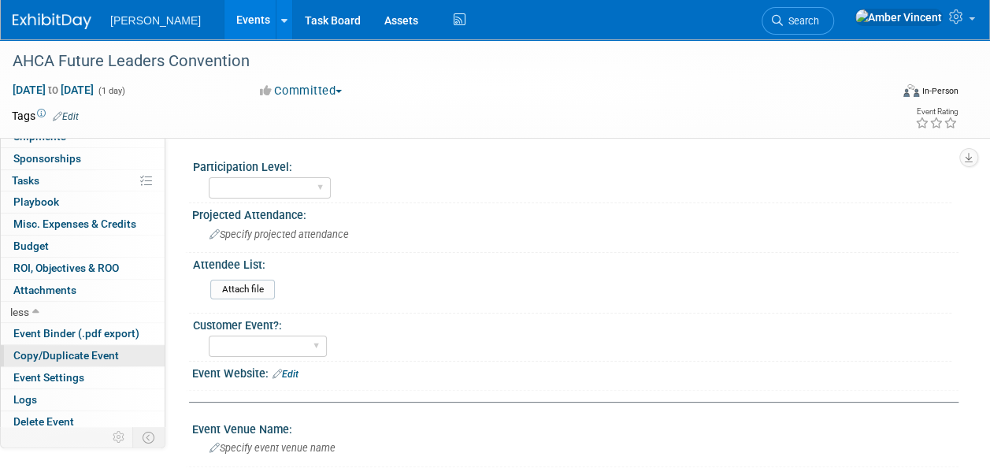
click at [63, 349] on span "Copy/Duplicate Event" at bounding box center [66, 355] width 106 height 13
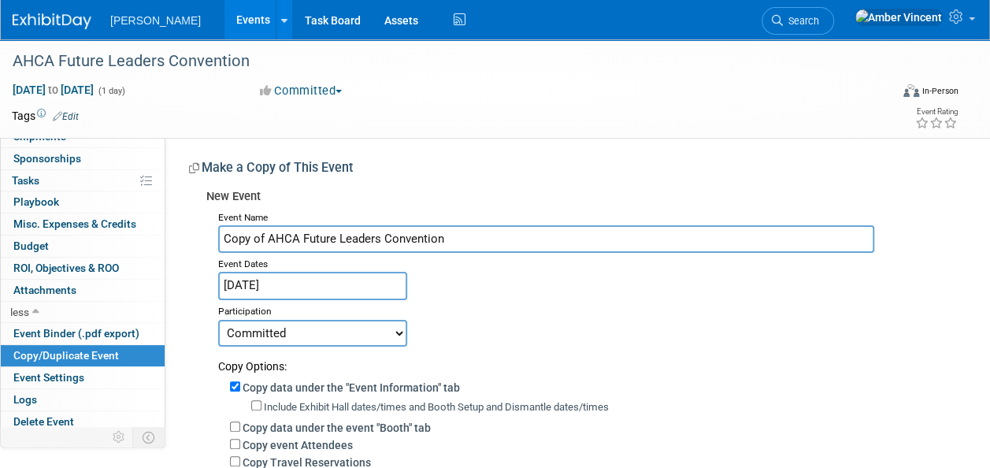
click at [268, 238] on input "Copy of AHCA Future Leaders Convention" at bounding box center [546, 239] width 656 height 28
type input "AHCA Future Leaders Convention"
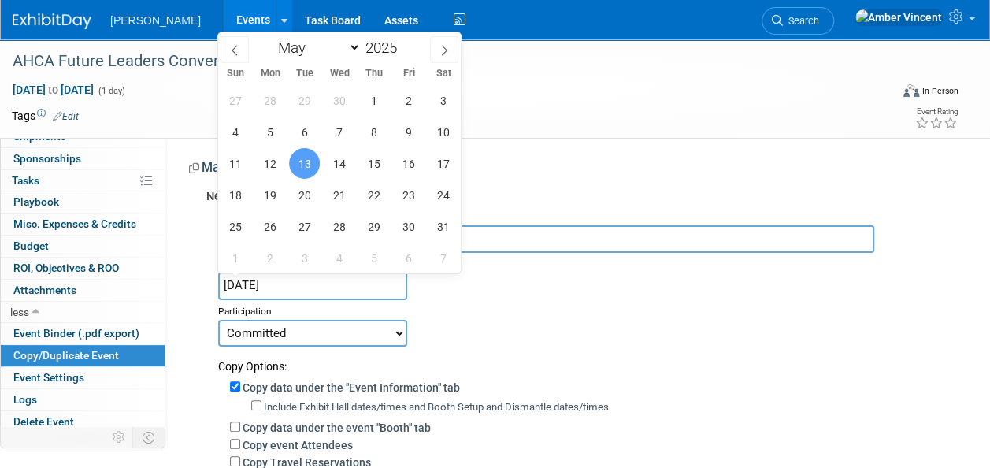
click at [305, 284] on input "[DATE]" at bounding box center [312, 286] width 189 height 28
click at [407, 40] on span at bounding box center [402, 43] width 11 height 9
type input "2026"
click at [307, 169] on span "12" at bounding box center [304, 163] width 31 height 31
type input "[DATE]"
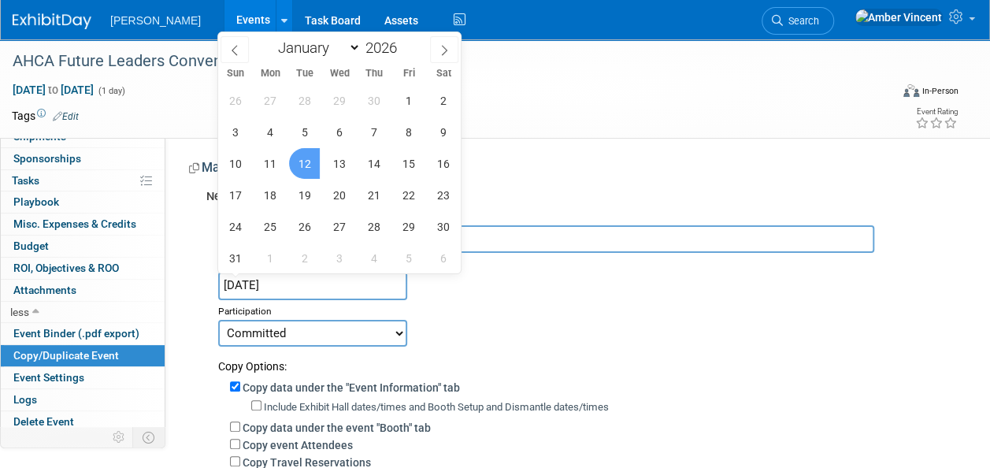
click at [296, 162] on span "12" at bounding box center [304, 163] width 31 height 31
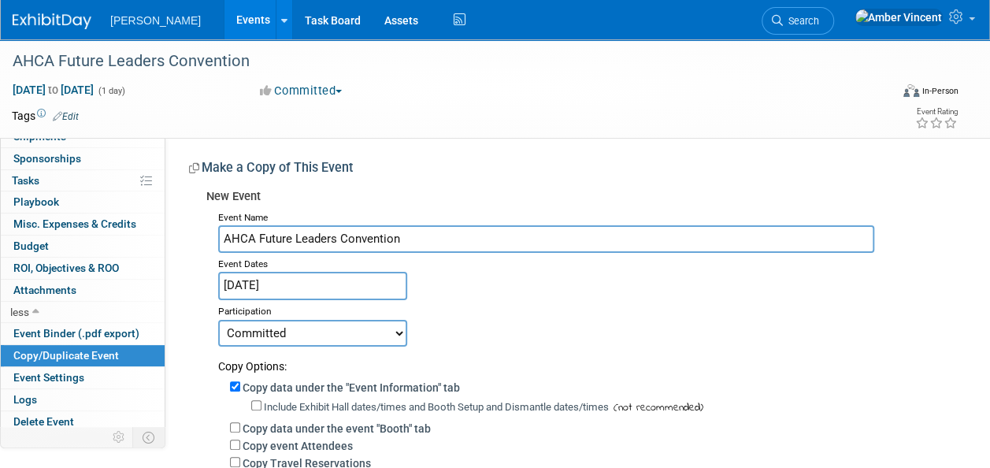
click at [348, 336] on select "Committed Considering Not Going Trade Show Exhibitor Exhibit & Sponsor" at bounding box center [312, 333] width 189 height 27
select select "2"
click at [218, 320] on select "Committed Considering Not Going Trade Show Exhibitor Exhibit & Sponsor" at bounding box center [312, 333] width 189 height 27
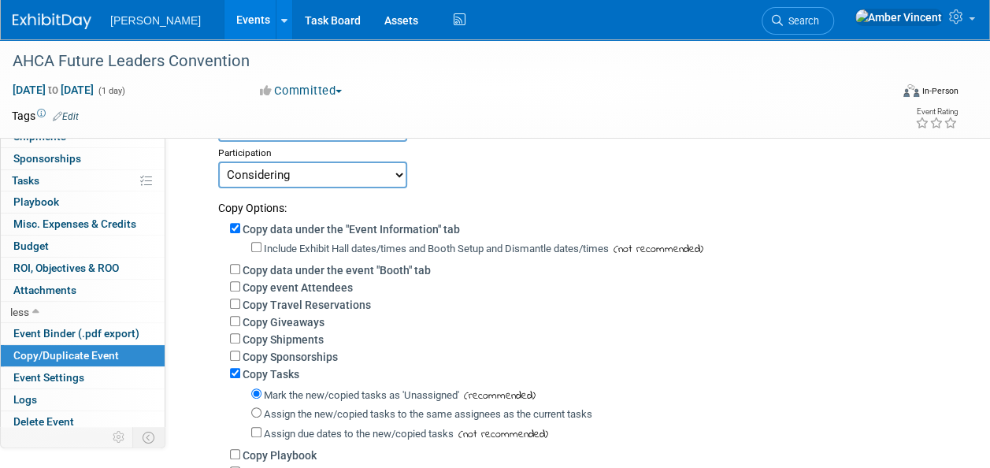
scroll to position [158, 0]
click at [232, 224] on input "Copy data under the "Event Information" tab" at bounding box center [235, 229] width 10 height 10
checkbox input "false"
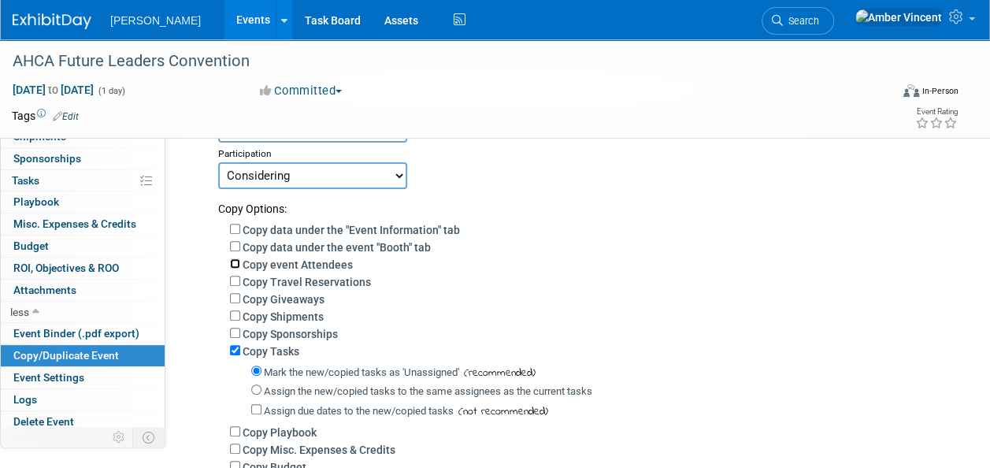
click at [234, 262] on input "Copy event Attendees" at bounding box center [235, 263] width 10 height 10
checkbox input "true"
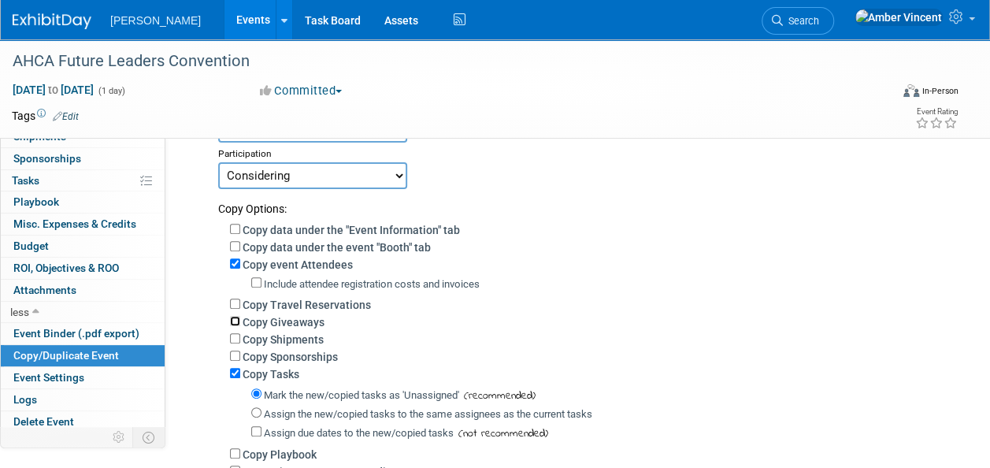
click at [238, 320] on input "Copy Giveaways" at bounding box center [235, 321] width 10 height 10
checkbox input "true"
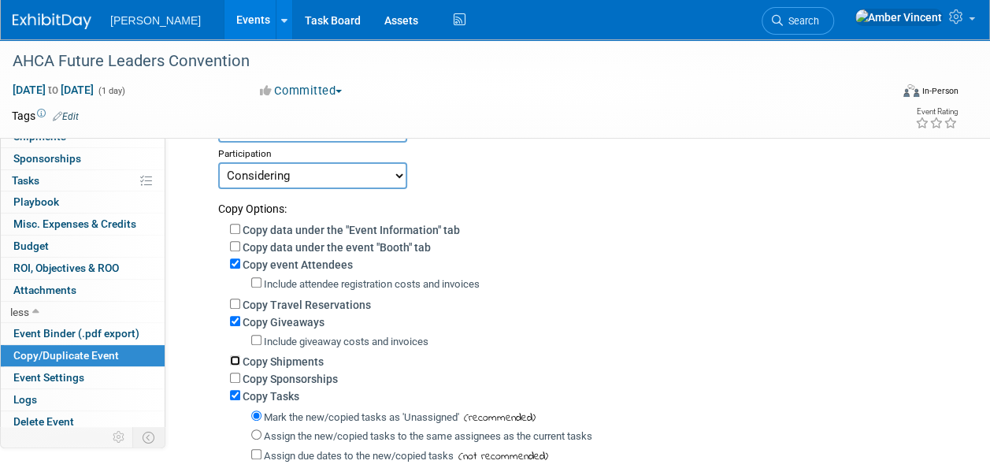
click at [236, 362] on input "Copy Shipments" at bounding box center [235, 360] width 10 height 10
checkbox input "true"
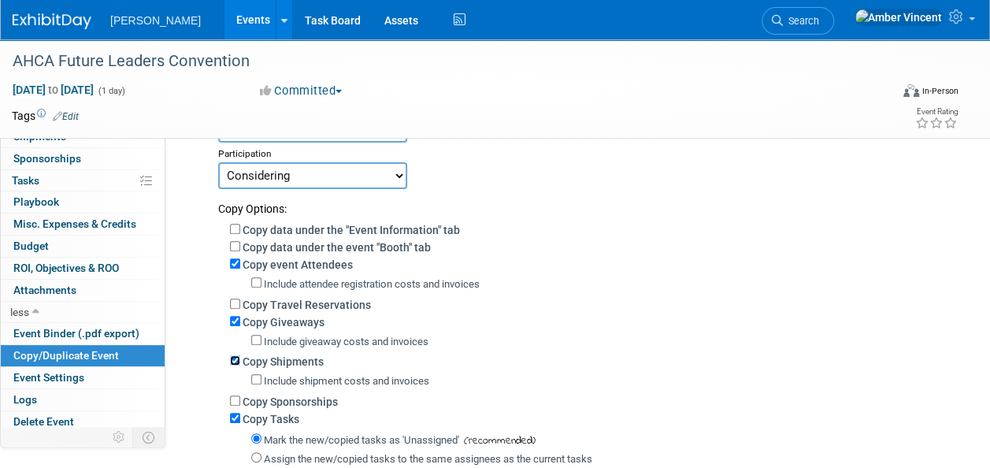
scroll to position [236, 0]
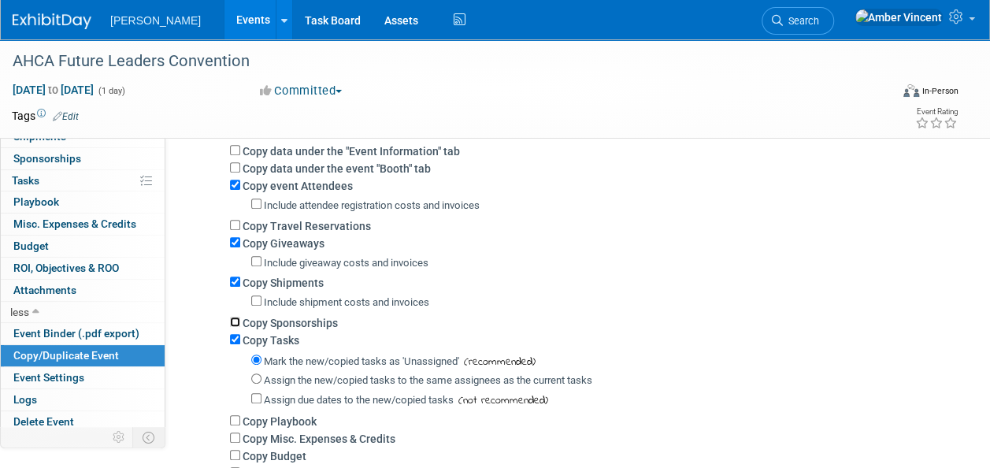
click at [239, 324] on input "Copy Sponsorships" at bounding box center [235, 322] width 10 height 10
checkbox input "true"
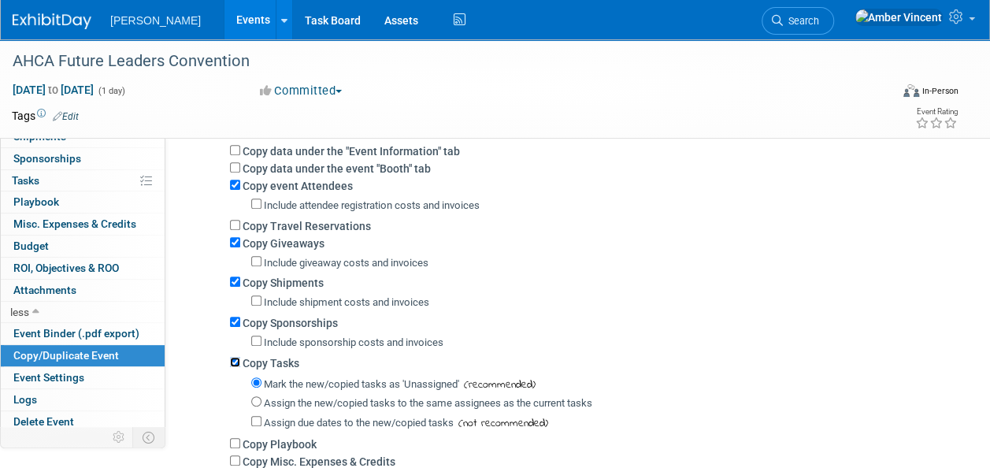
click at [230, 362] on input "Copy Tasks" at bounding box center [235, 362] width 10 height 10
checkbox input "false"
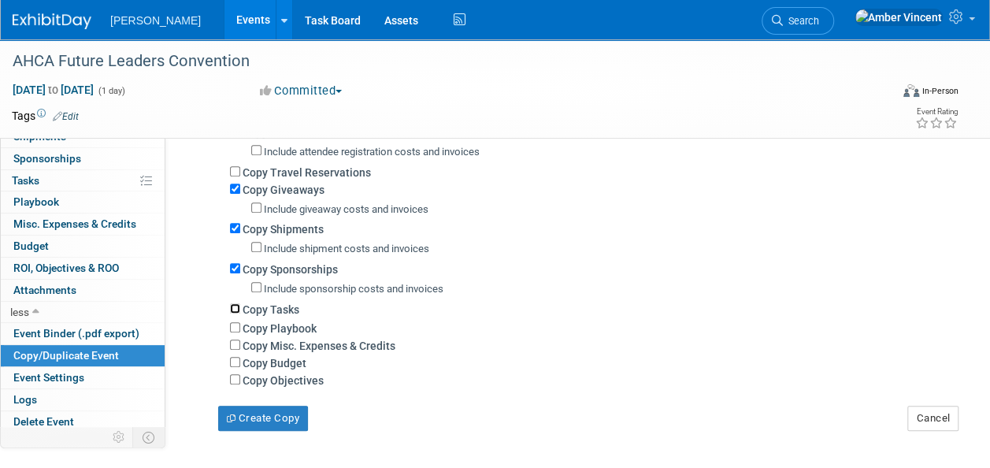
scroll to position [315, 0]
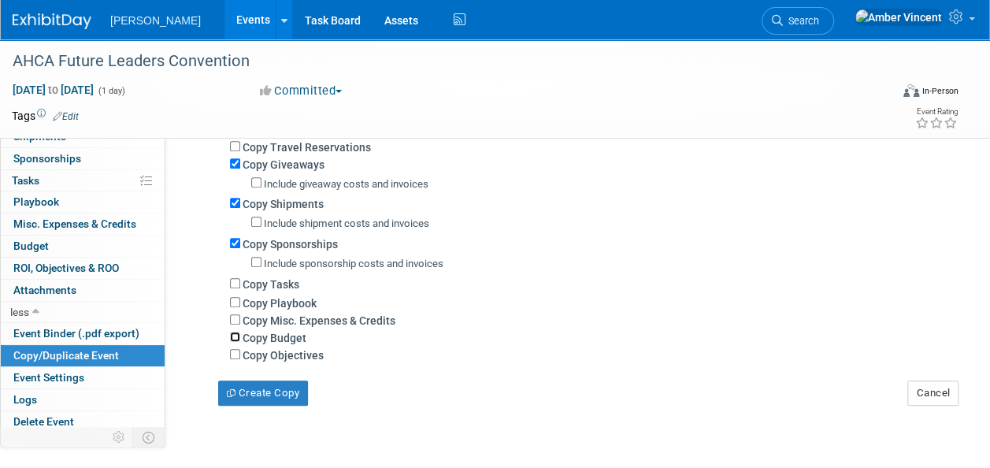
drag, startPoint x: 232, startPoint y: 336, endPoint x: 233, endPoint y: 350, distance: 14.2
click at [232, 336] on input "Copy Budget" at bounding box center [235, 337] width 10 height 10
checkbox input "true"
click at [235, 358] on input "Copy Objectives" at bounding box center [235, 354] width 10 height 10
checkbox input "true"
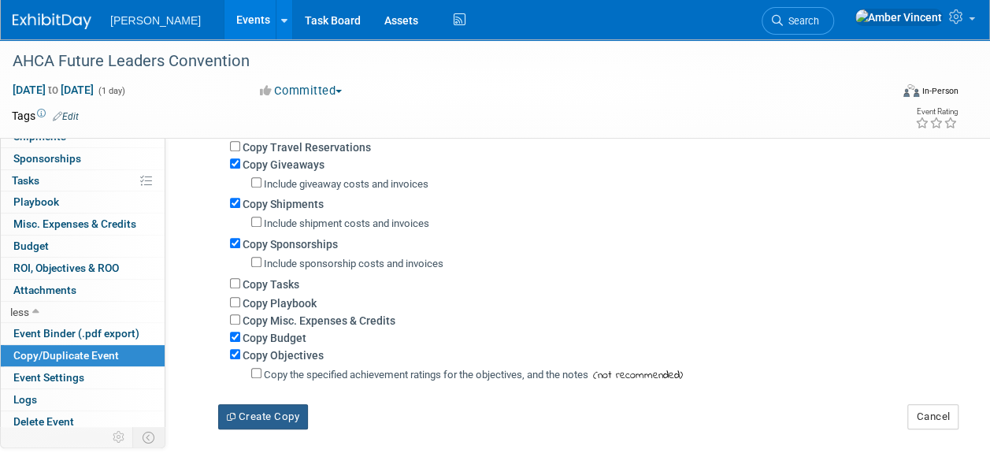
click at [239, 406] on button "Create Copy" at bounding box center [263, 416] width 90 height 25
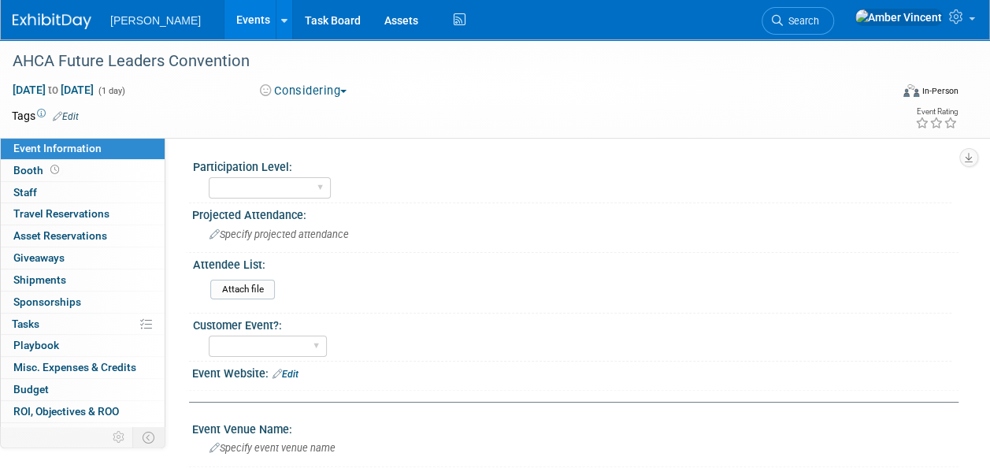
click at [224, 20] on link "Events" at bounding box center [252, 19] width 57 height 39
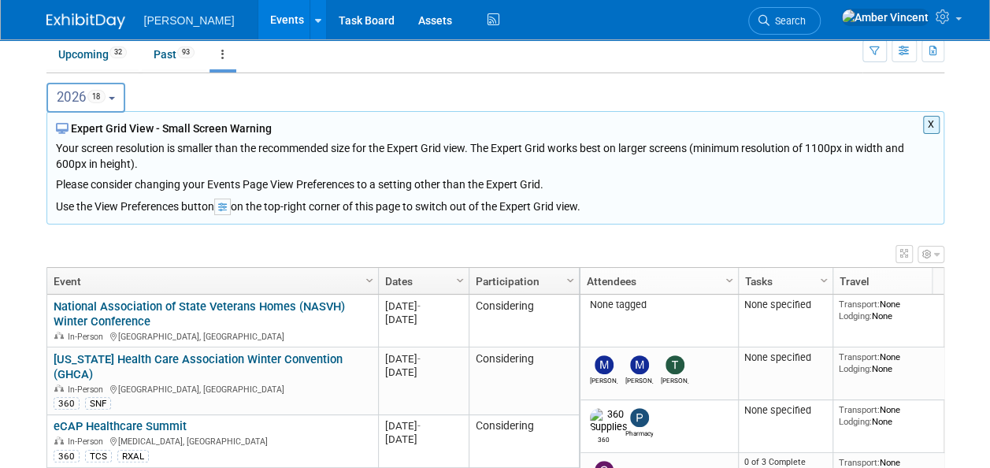
scroll to position [48, 0]
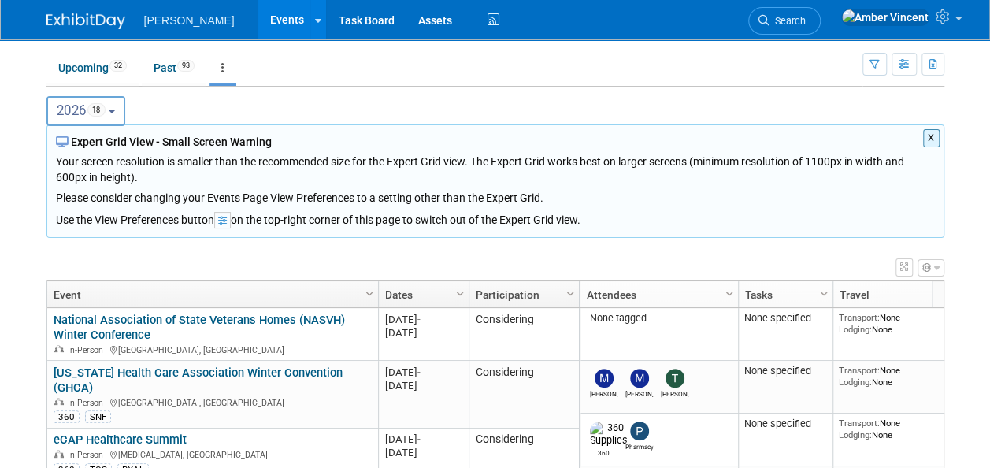
click at [112, 117] on button "2026 18" at bounding box center [86, 111] width 80 height 30
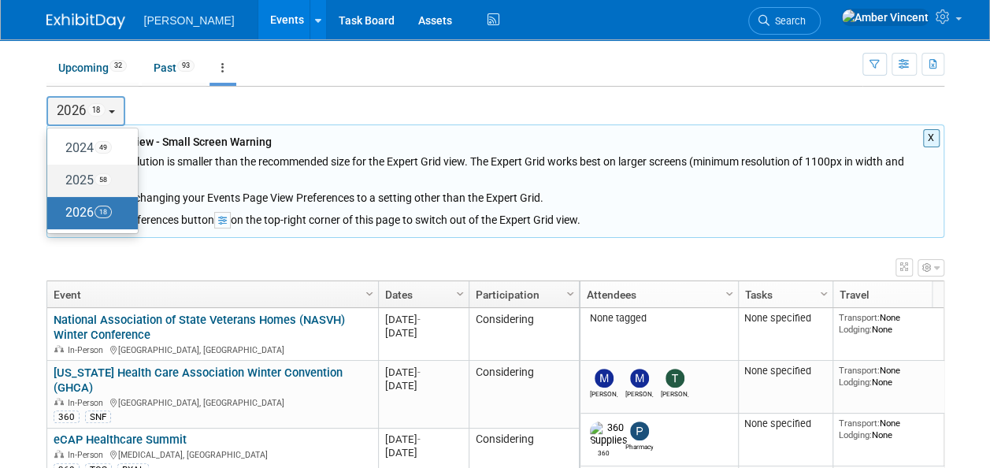
click at [91, 183] on label "2025 58" at bounding box center [88, 181] width 67 height 26
click at [60, 183] on input "2025 58" at bounding box center [55, 180] width 10 height 10
select select "2025"
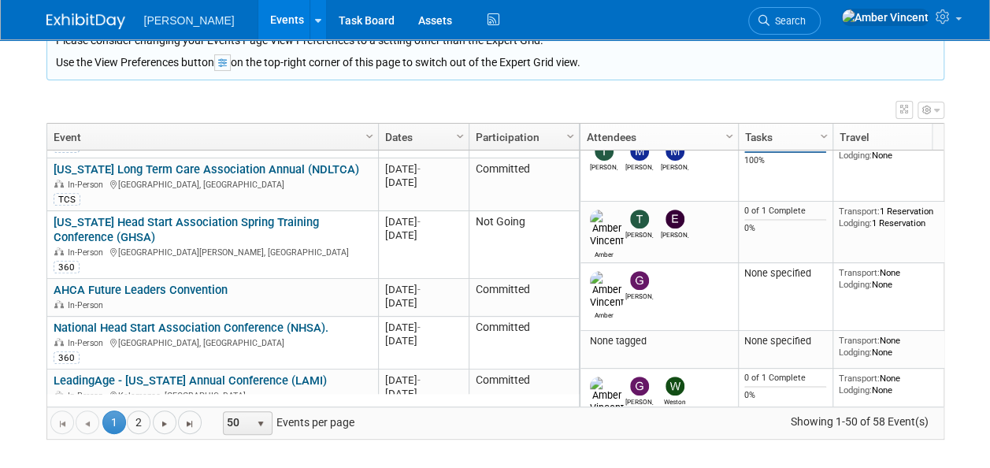
click at [33, 262] on html "Turenne Events Add Event Bulk Upload Events Shareable Event Boards Recently Vie…" at bounding box center [495, 28] width 990 height 468
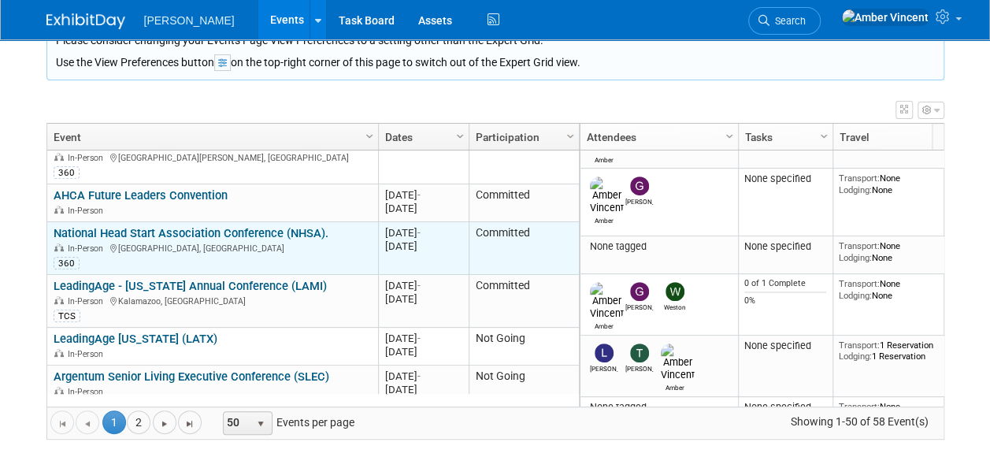
click at [191, 226] on link "National Head Start Association Conference (NHSA)." at bounding box center [191, 233] width 275 height 14
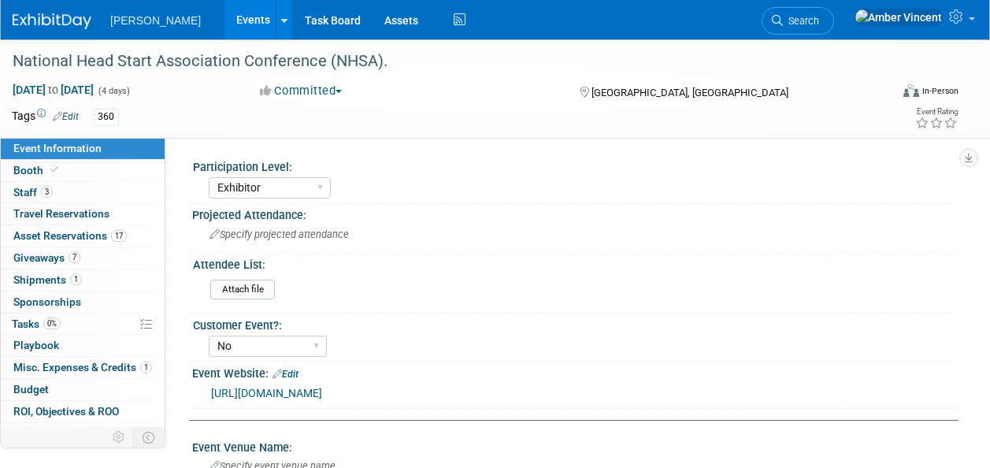
select select "Exhibitor"
select select "No"
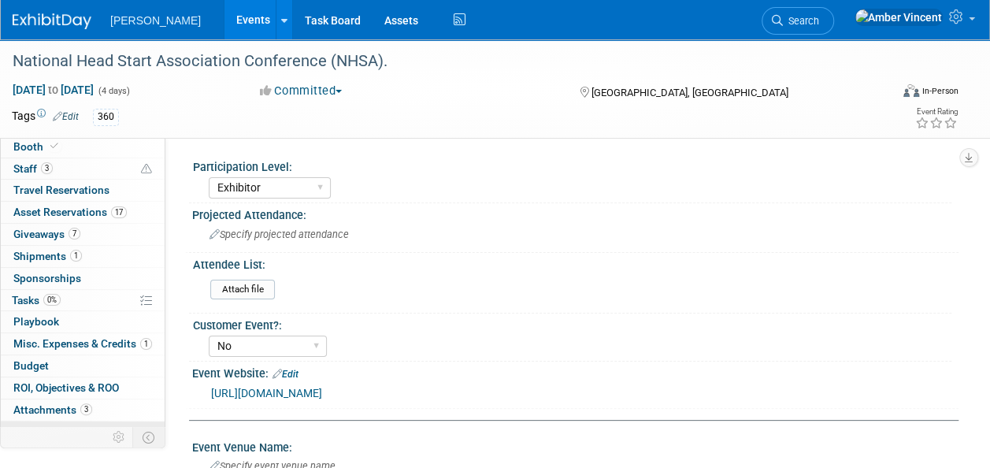
scroll to position [35, 0]
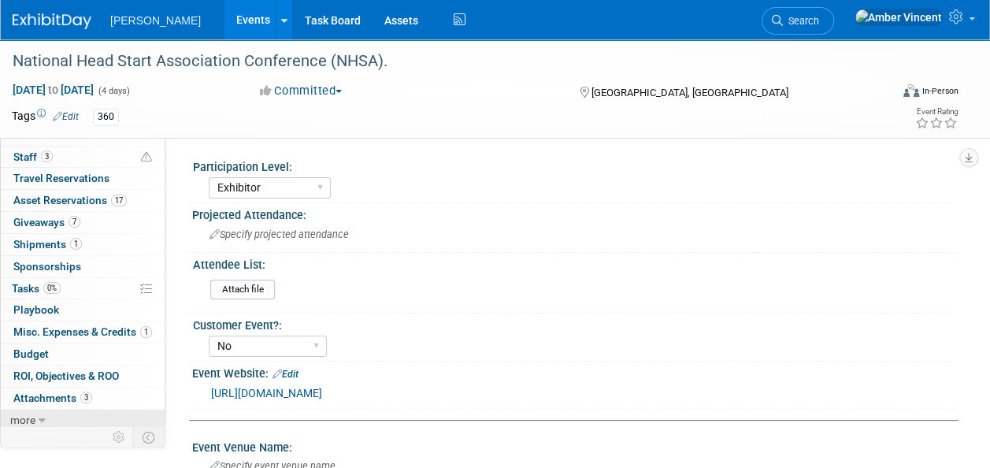
click at [37, 414] on link "more" at bounding box center [83, 420] width 164 height 21
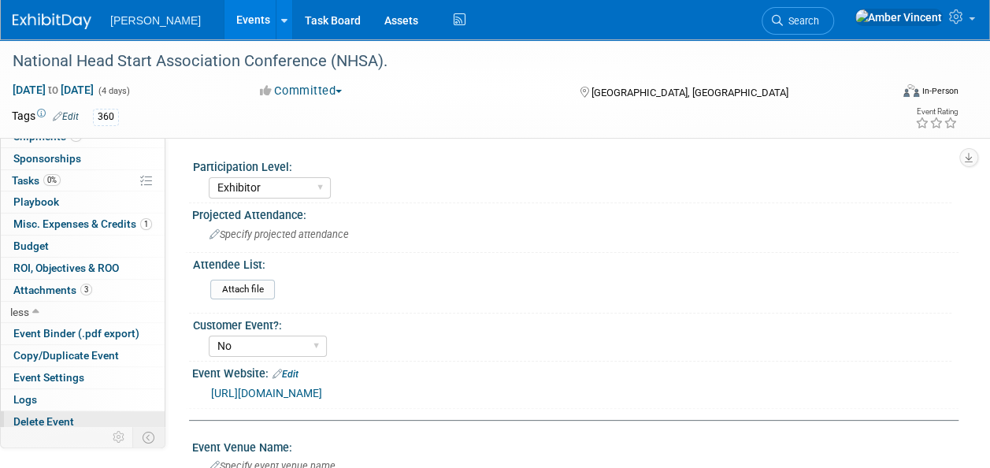
scroll to position [143, 0]
click at [52, 351] on span "Copy/Duplicate Event" at bounding box center [66, 355] width 106 height 13
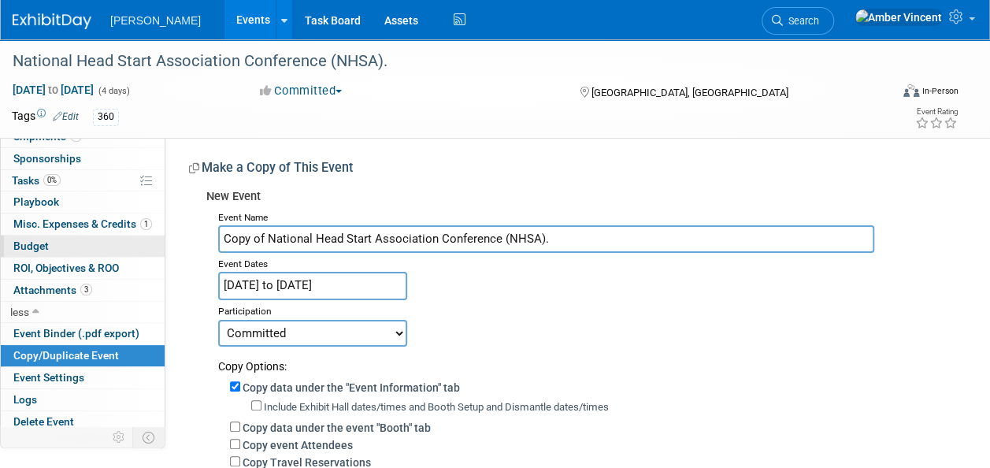
drag, startPoint x: 266, startPoint y: 238, endPoint x: 147, endPoint y: 236, distance: 119.7
click at [147, 236] on div "Event Information Event Info Booth Booth 3 Staff 3 Staff 0 Travel Reservations …" at bounding box center [495, 376] width 990 height 675
type input "National Head Start Association Conference (NHSA)."
click at [241, 328] on select "Committed Considering Not Going Trade Show Exhibitor Exhibit & Sponsor" at bounding box center [312, 333] width 189 height 27
select select "2"
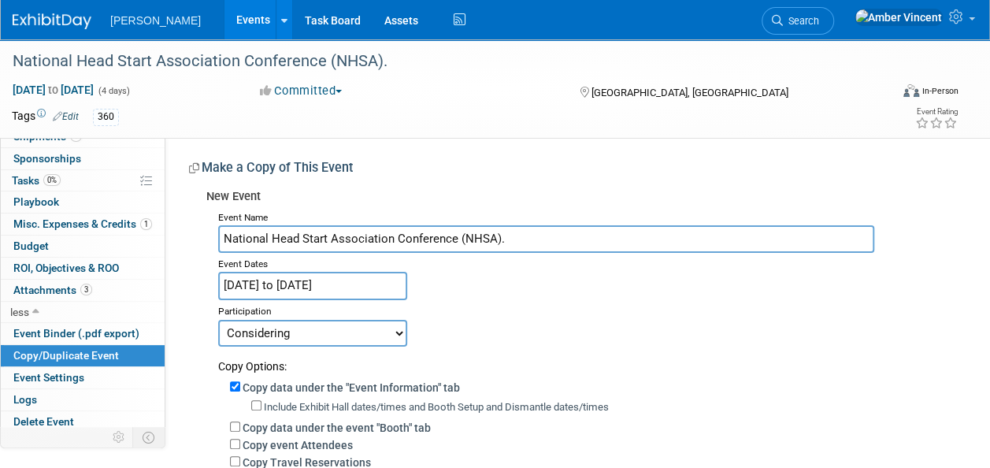
click at [218, 320] on select "Committed Considering Not Going Trade Show Exhibitor Exhibit & Sponsor" at bounding box center [312, 333] width 189 height 27
click at [377, 287] on input "[DATE] to [DATE]" at bounding box center [312, 286] width 189 height 28
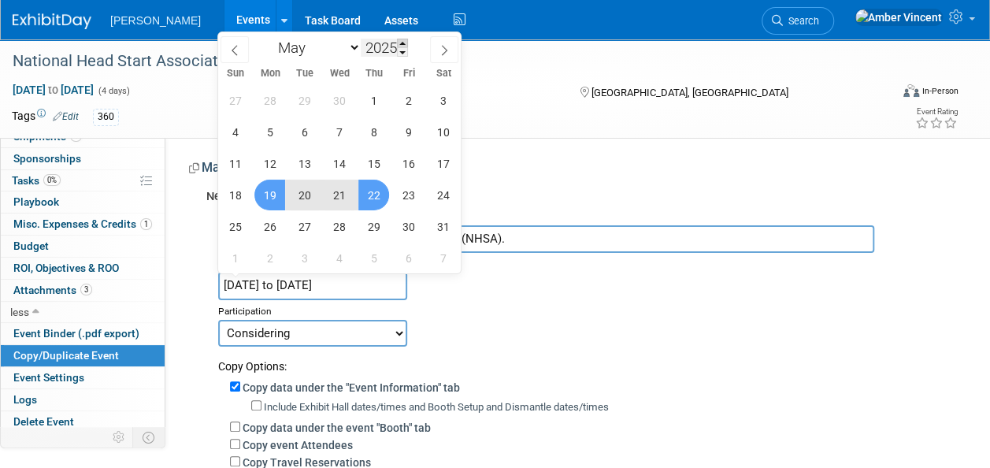
click at [402, 40] on span at bounding box center [402, 43] width 11 height 9
type input "2026"
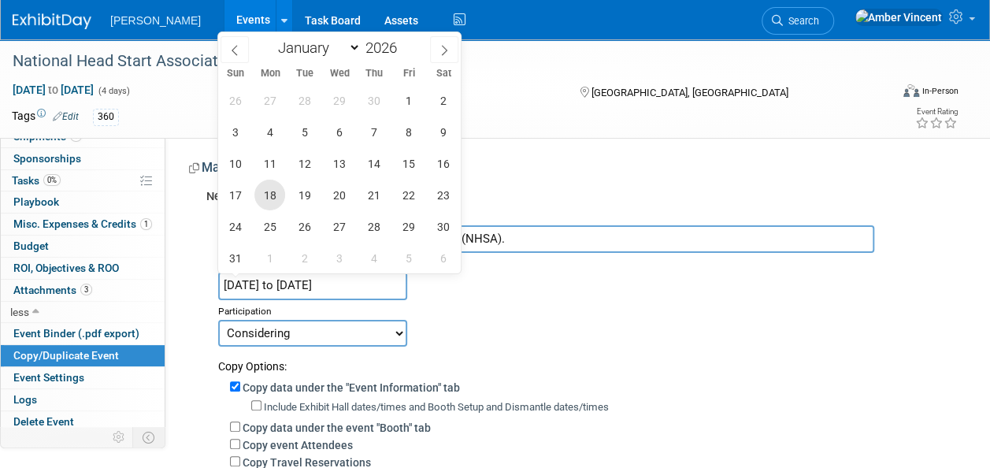
click at [269, 192] on span "18" at bounding box center [269, 195] width 31 height 31
click at [369, 192] on span "21" at bounding box center [373, 195] width 31 height 31
type input "[DATE] to [DATE]"
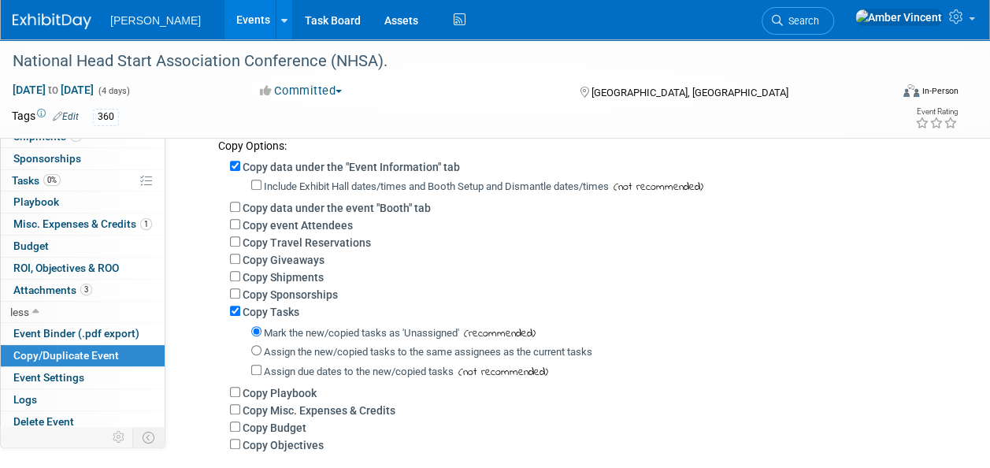
scroll to position [236, 0]
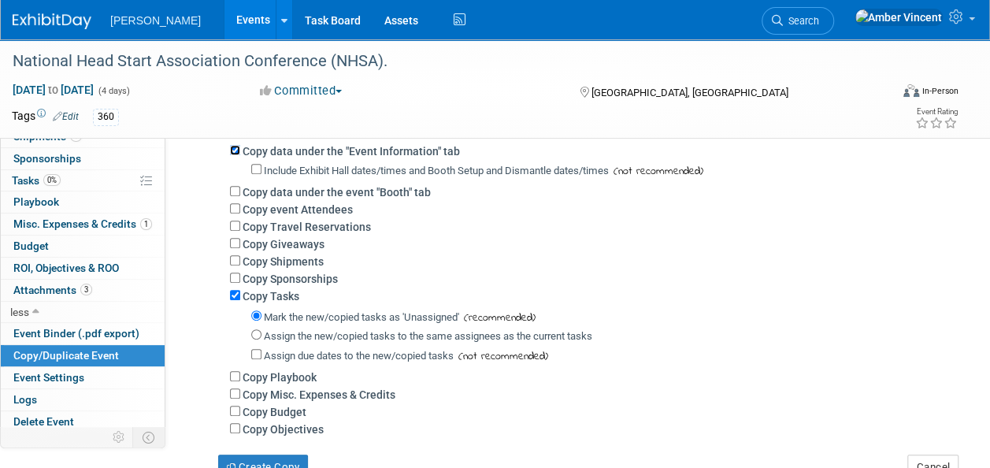
click at [235, 147] on input "Copy data under the "Event Information" tab" at bounding box center [235, 150] width 10 height 10
checkbox input "false"
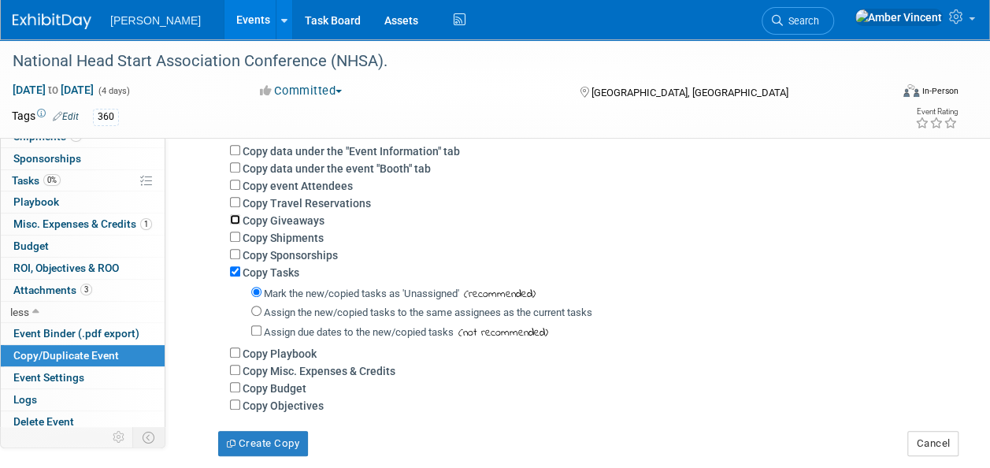
click at [233, 221] on input "Copy Giveaways" at bounding box center [235, 219] width 10 height 10
checkbox input "true"
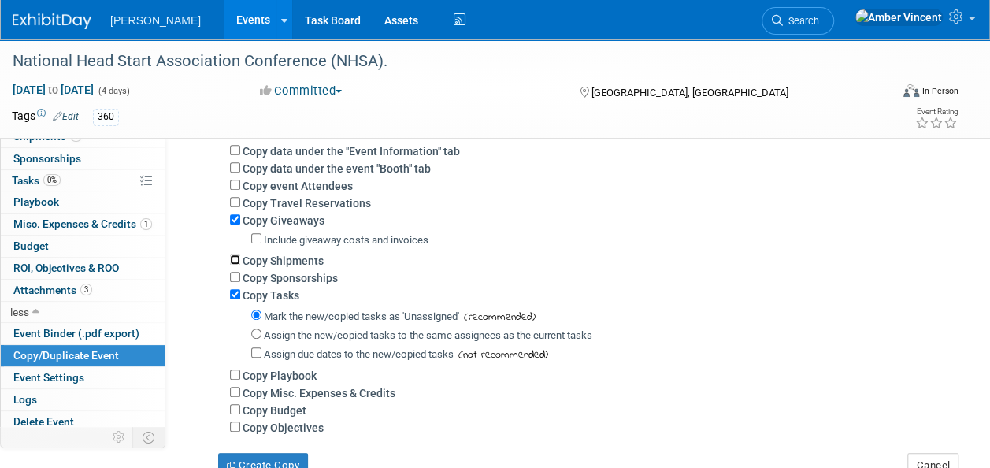
click at [232, 259] on input "Copy Shipments" at bounding box center [235, 259] width 10 height 10
checkbox input "true"
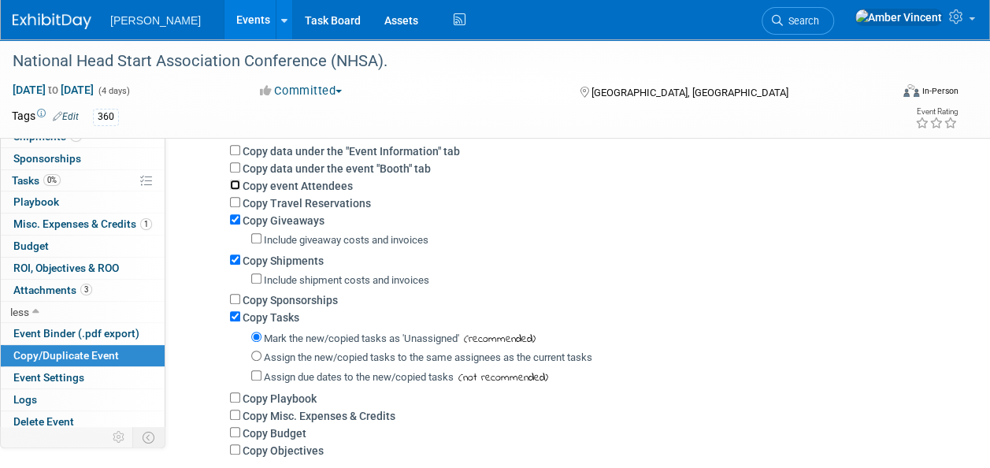
click at [233, 183] on input "Copy event Attendees" at bounding box center [235, 185] width 10 height 10
checkbox input "true"
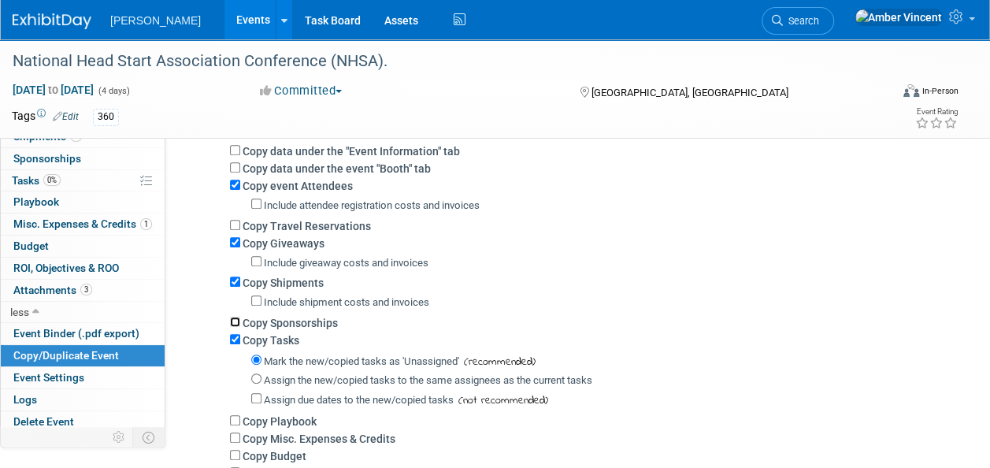
click at [232, 321] on input "Copy Sponsorships" at bounding box center [235, 322] width 10 height 10
checkbox input "true"
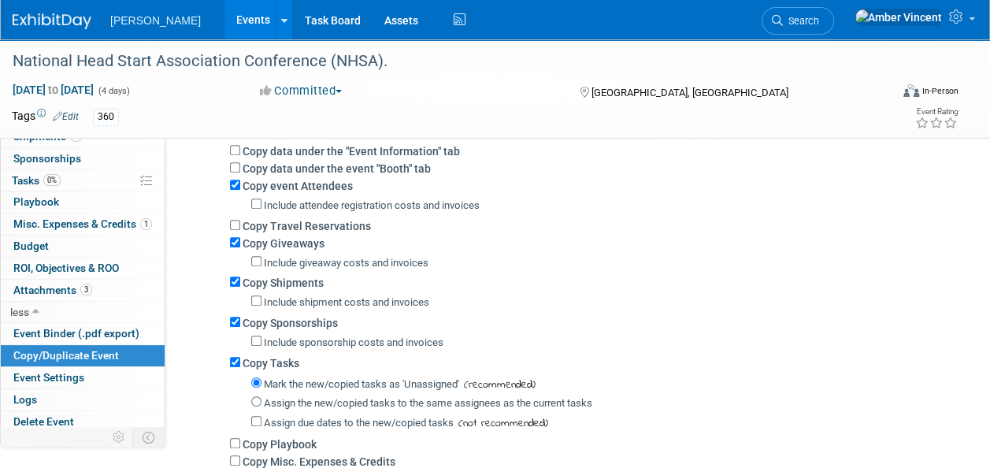
click at [235, 356] on div "Copy Tasks" at bounding box center [588, 362] width 717 height 17
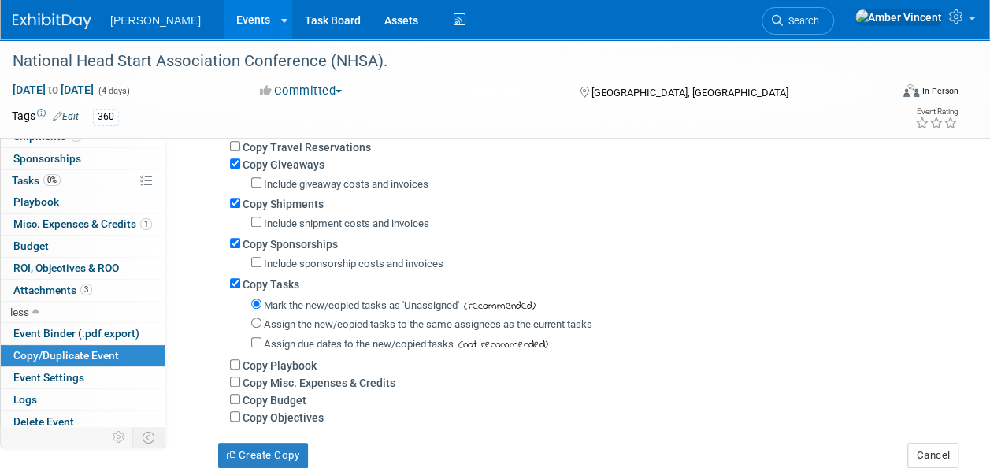
click at [229, 284] on div "Copy data under the "Event Information" tab Include Exhibit Hall dates/times an…" at bounding box center [582, 242] width 729 height 366
click at [232, 282] on input "Copy Tasks" at bounding box center [235, 283] width 10 height 10
checkbox input "false"
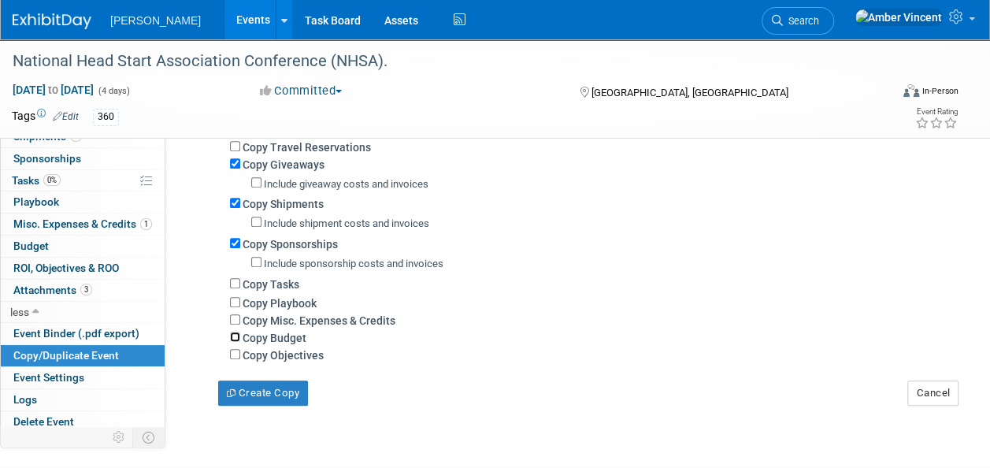
click at [233, 335] on input "Copy Budget" at bounding box center [235, 337] width 10 height 10
checkbox input "true"
click at [233, 351] on input "Copy Objectives" at bounding box center [235, 354] width 10 height 10
checkbox input "true"
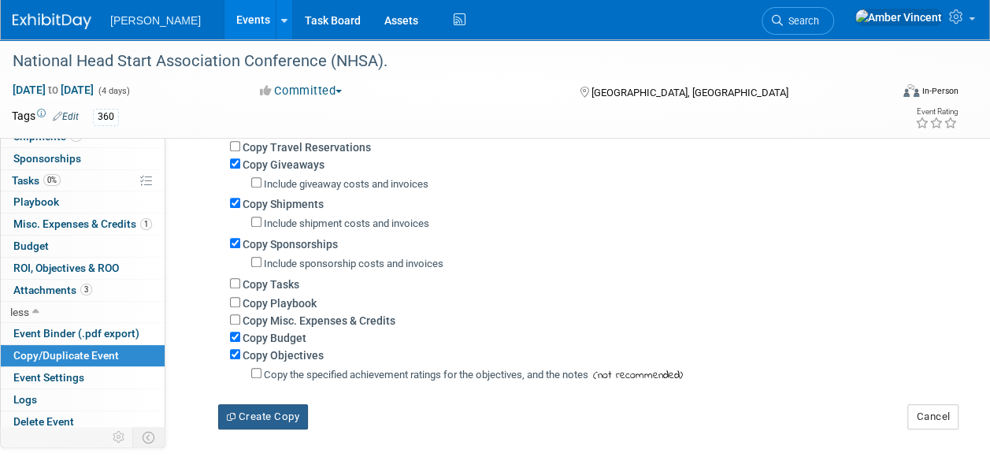
click at [300, 419] on button "Create Copy" at bounding box center [263, 416] width 90 height 25
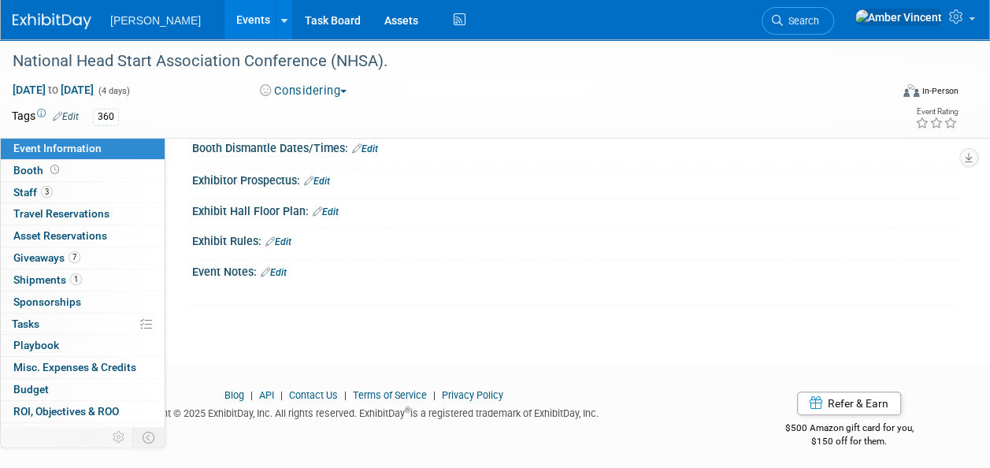
scroll to position [488, 0]
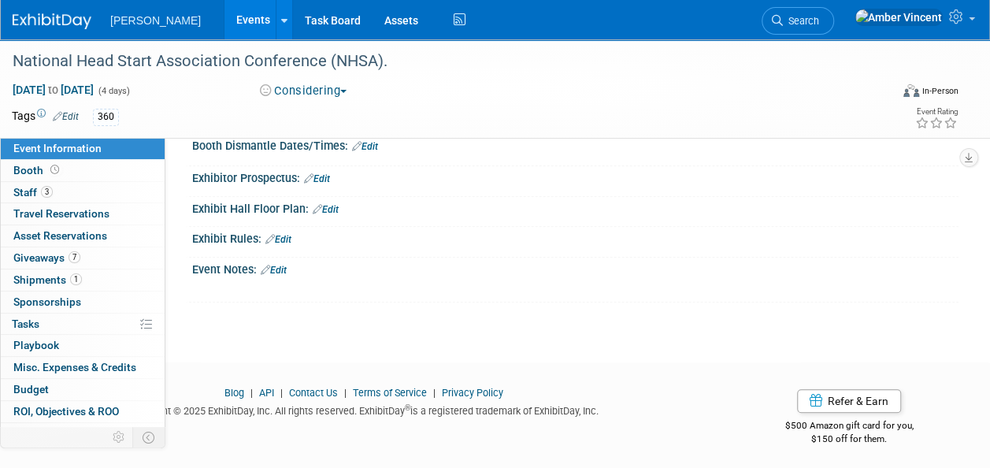
drag, startPoint x: 192, startPoint y: 18, endPoint x: 191, endPoint y: 32, distance: 13.4
click at [224, 18] on link "Events" at bounding box center [252, 19] width 57 height 39
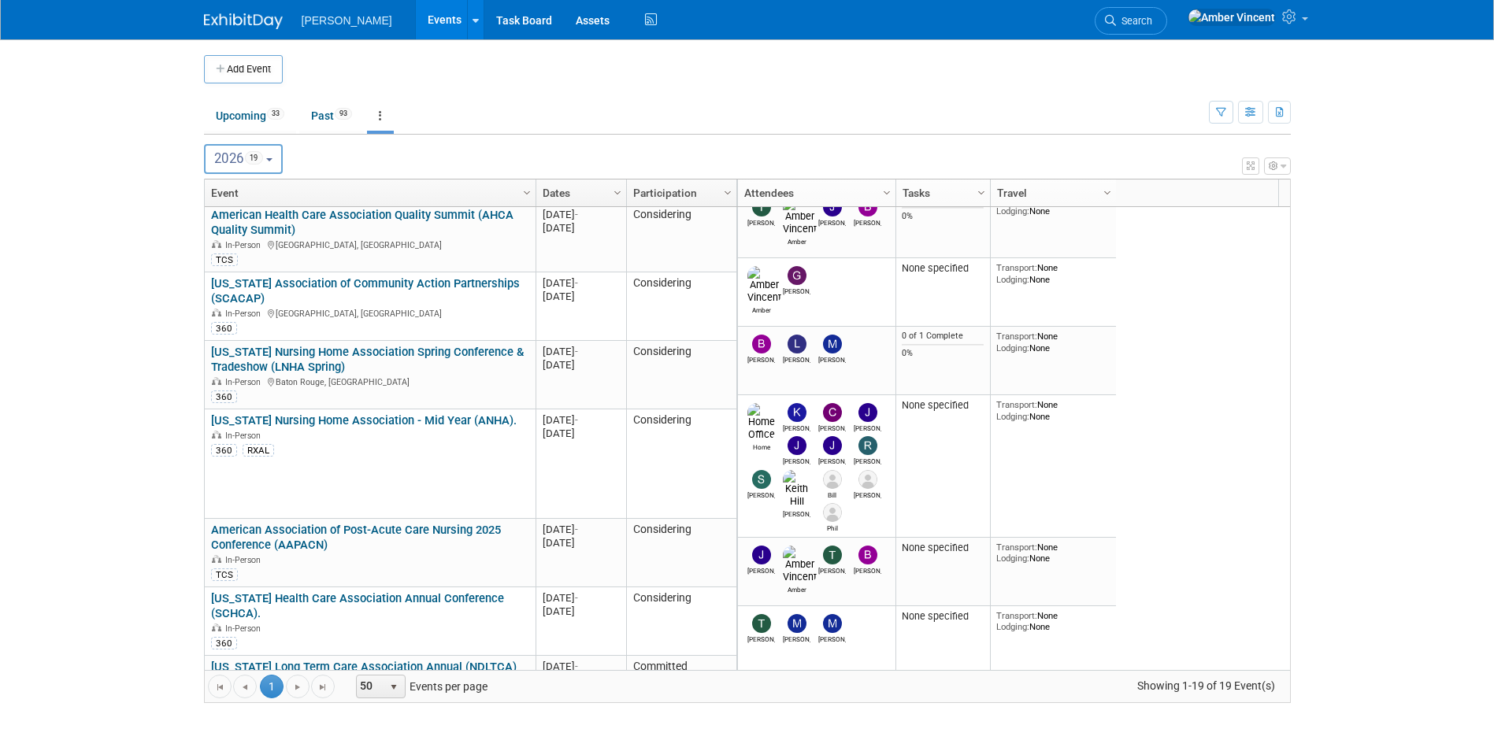
scroll to position [738, 0]
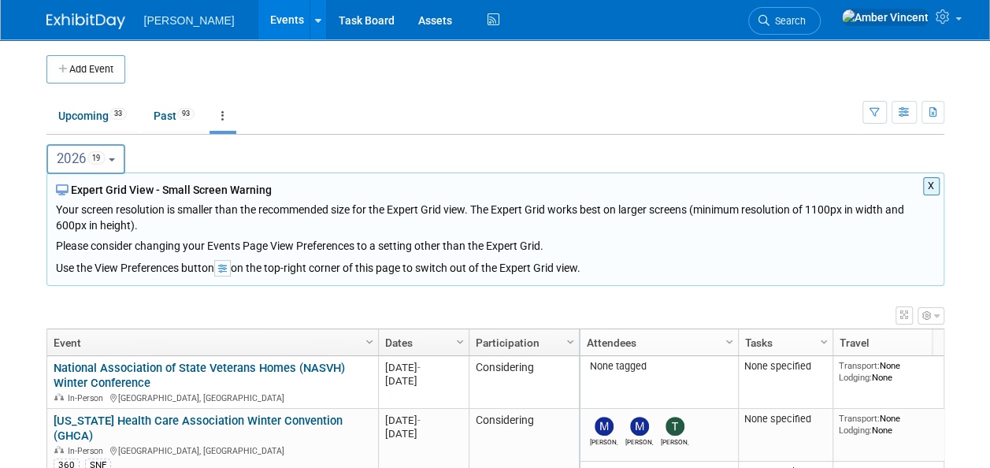
click at [113, 164] on button "2026 19" at bounding box center [86, 159] width 80 height 30
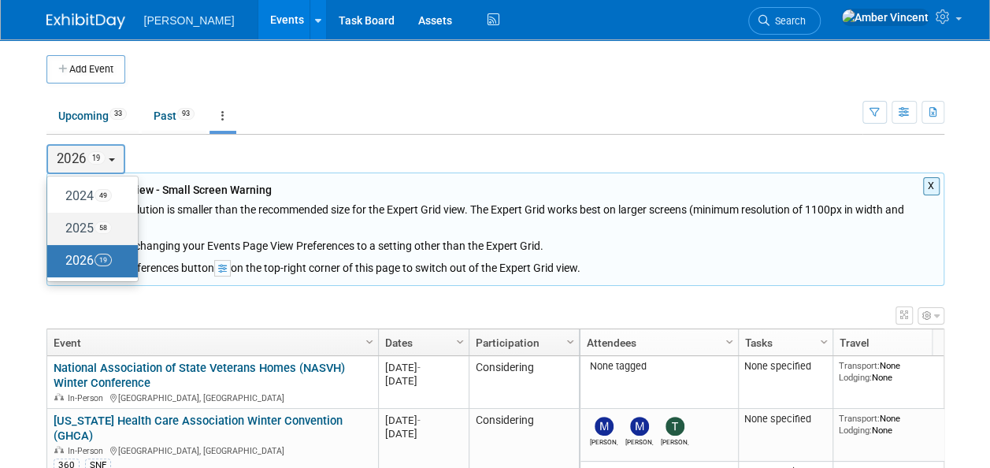
click at [96, 232] on label "2025 58" at bounding box center [88, 229] width 67 height 26
click at [60, 232] on input "2025 58" at bounding box center [55, 228] width 10 height 10
select select "2025"
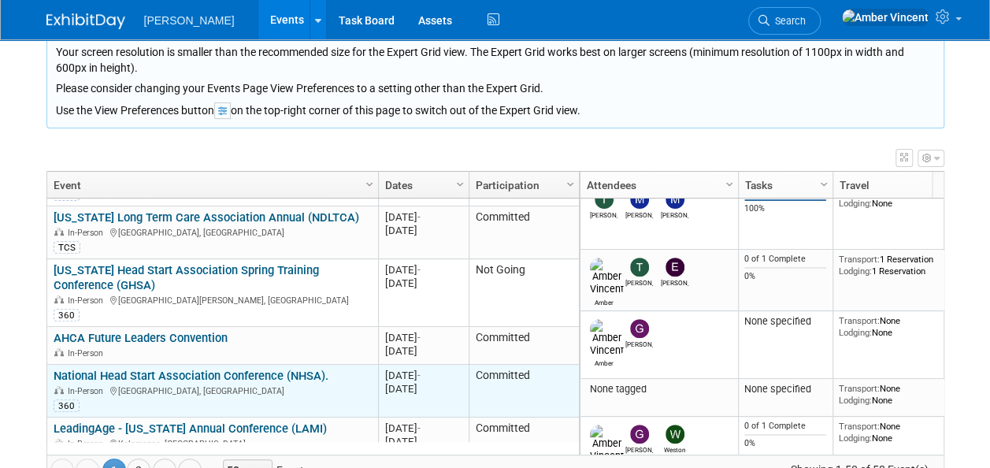
scroll to position [1229, 0]
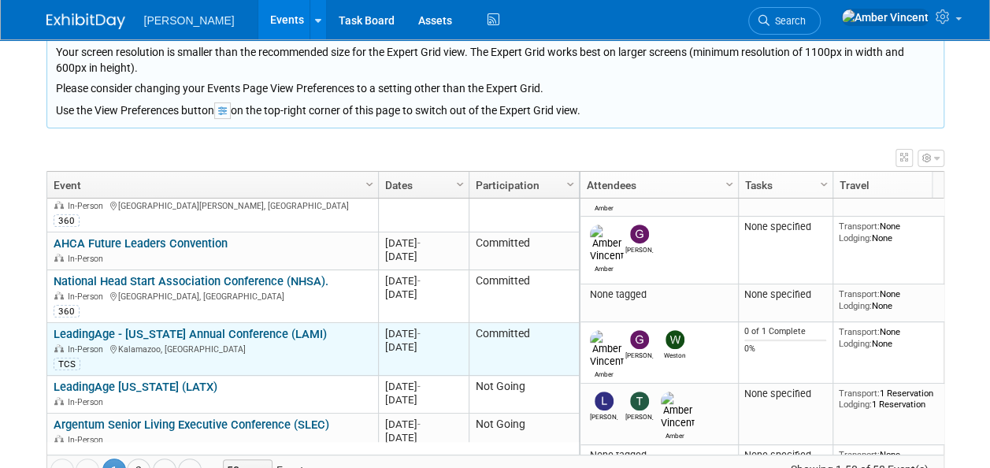
click at [274, 327] on link "LeadingAge - [US_STATE] Annual Conference (LAMI)" at bounding box center [190, 334] width 273 height 14
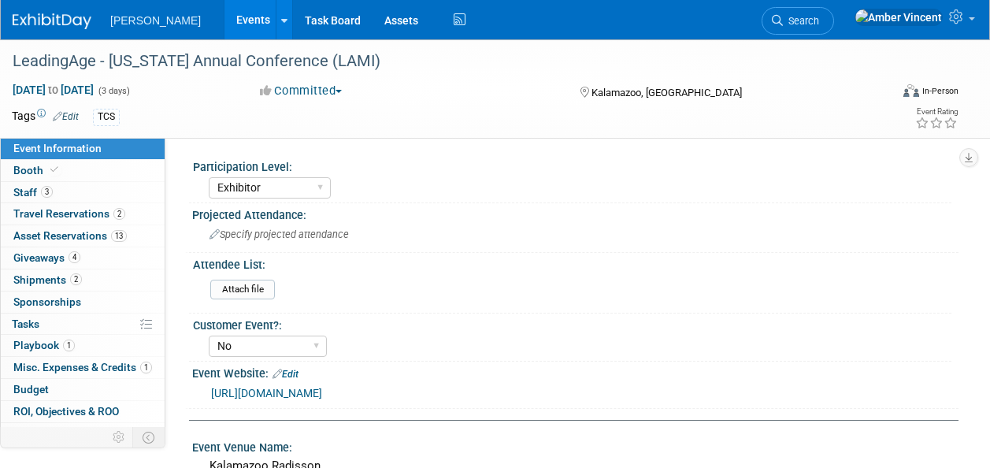
select select "Exhibitor"
select select "No"
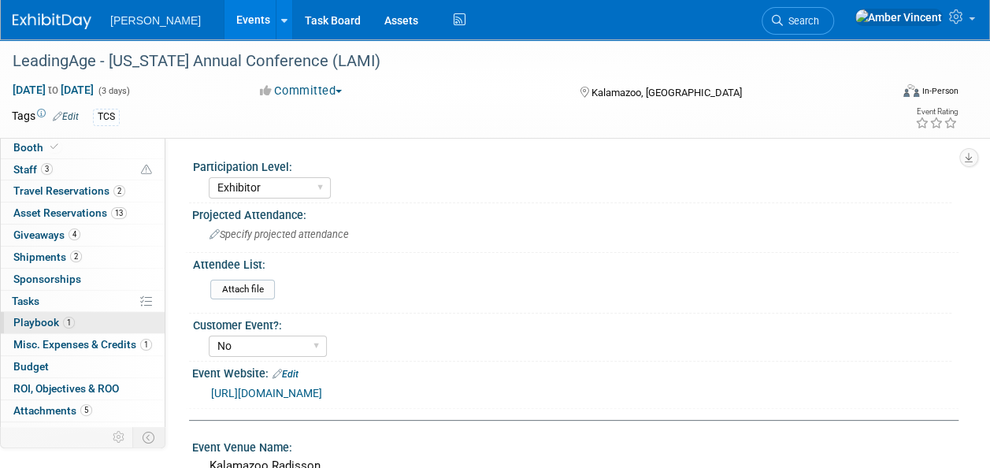
scroll to position [35, 0]
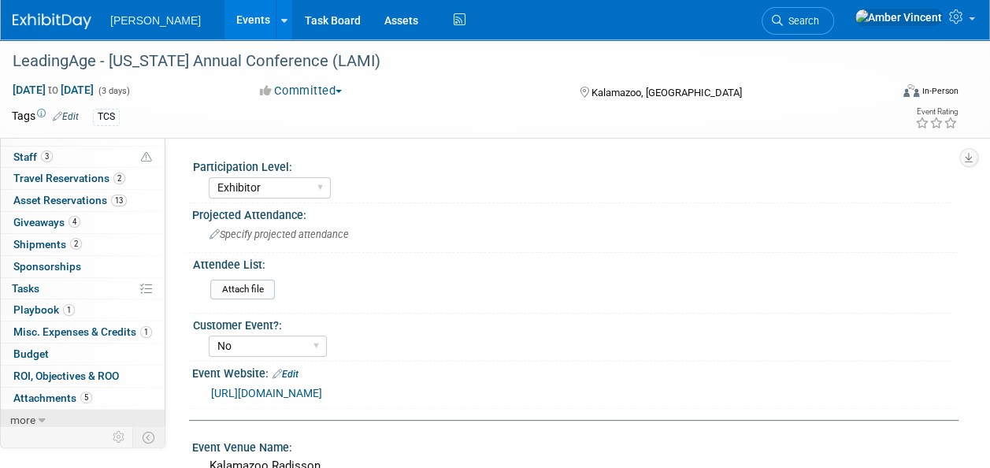
click at [47, 413] on link "more" at bounding box center [83, 420] width 164 height 21
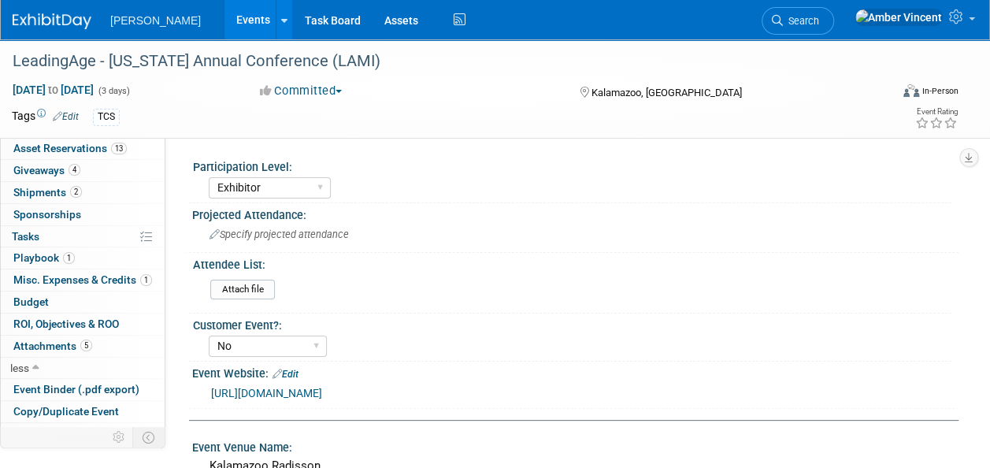
scroll to position [143, 0]
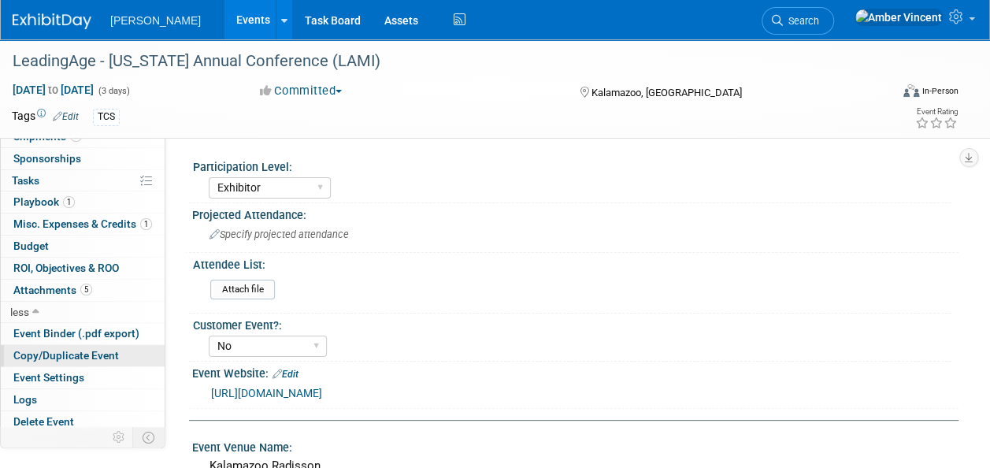
click at [77, 349] on span "Copy/Duplicate Event" at bounding box center [66, 355] width 106 height 13
select select "4"
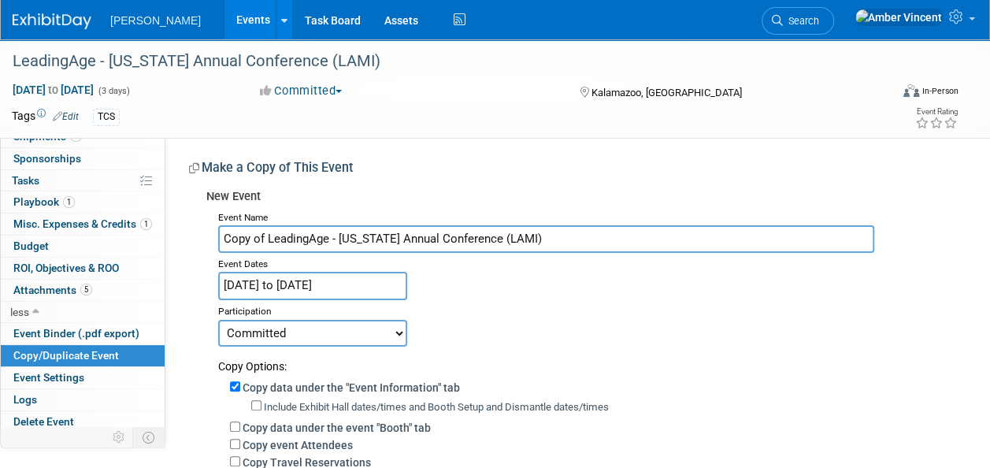
drag, startPoint x: 266, startPoint y: 238, endPoint x: 199, endPoint y: 228, distance: 67.6
click at [199, 228] on div "New Event Event Name Copy of LeadingAge - [US_STATE] Annual Conference (LAMI) E…" at bounding box center [568, 448] width 758 height 532
type input "LeadingAge - [US_STATE] Annual Conference (LAMI)"
click at [255, 280] on input "[DATE] to [DATE]" at bounding box center [312, 286] width 189 height 28
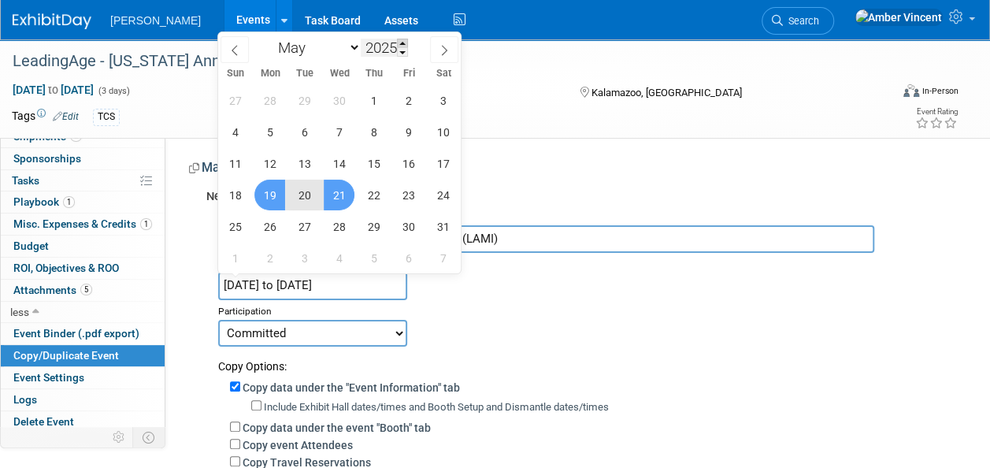
click at [404, 41] on span at bounding box center [402, 43] width 11 height 9
type input "2026"
click at [281, 195] on span "18" at bounding box center [269, 195] width 31 height 31
click at [337, 198] on span "20" at bounding box center [339, 195] width 31 height 31
type input "[DATE] to [DATE]"
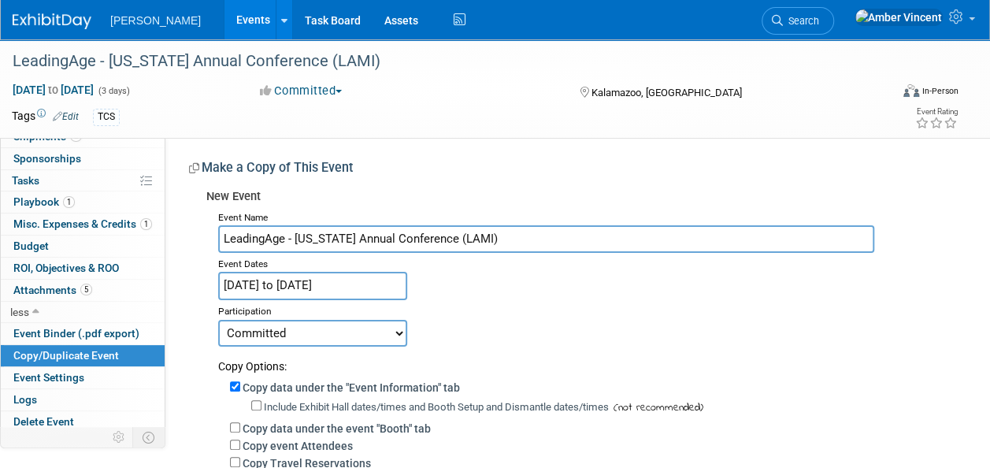
click at [291, 338] on select "Committed Considering Not Going Trade Show Exhibitor Exhibit & Sponsor" at bounding box center [312, 333] width 189 height 27
select select "2"
click at [218, 320] on select "Committed Considering Not Going Trade Show Exhibitor Exhibit & Sponsor" at bounding box center [312, 333] width 189 height 27
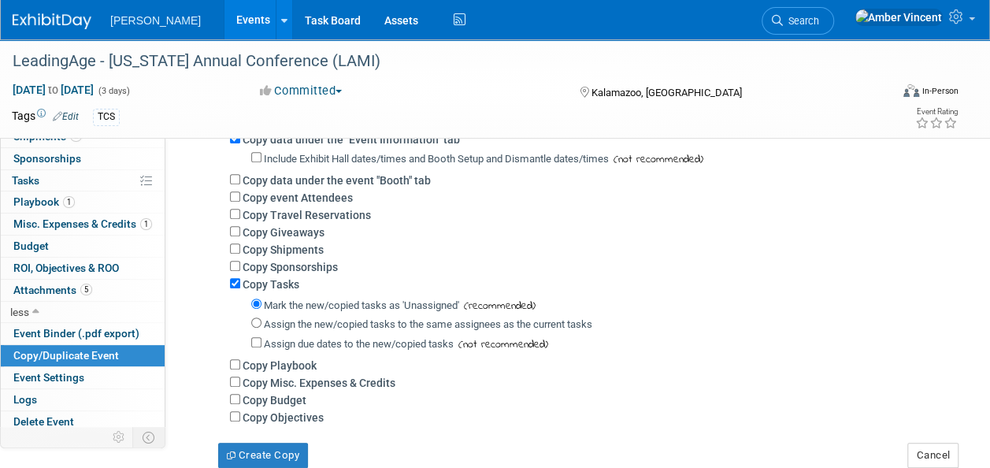
scroll to position [158, 0]
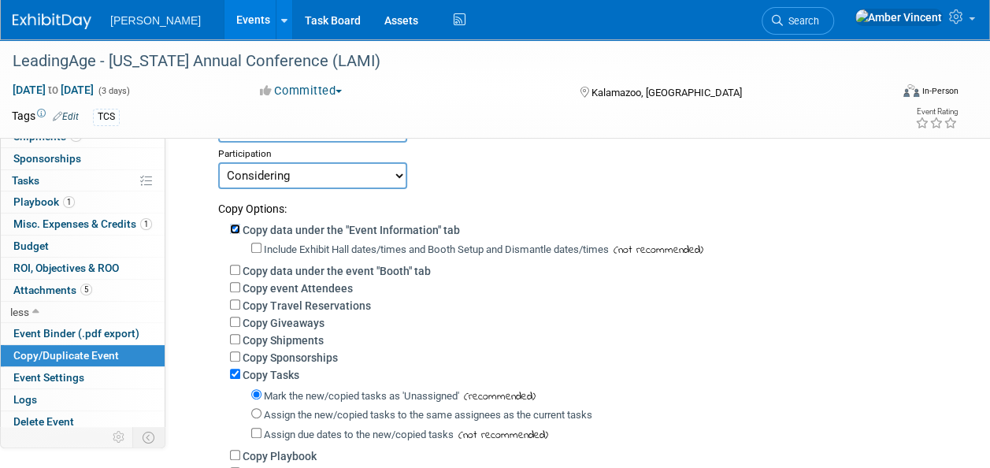
click at [235, 225] on input "Copy data under the "Event Information" tab" at bounding box center [235, 229] width 10 height 10
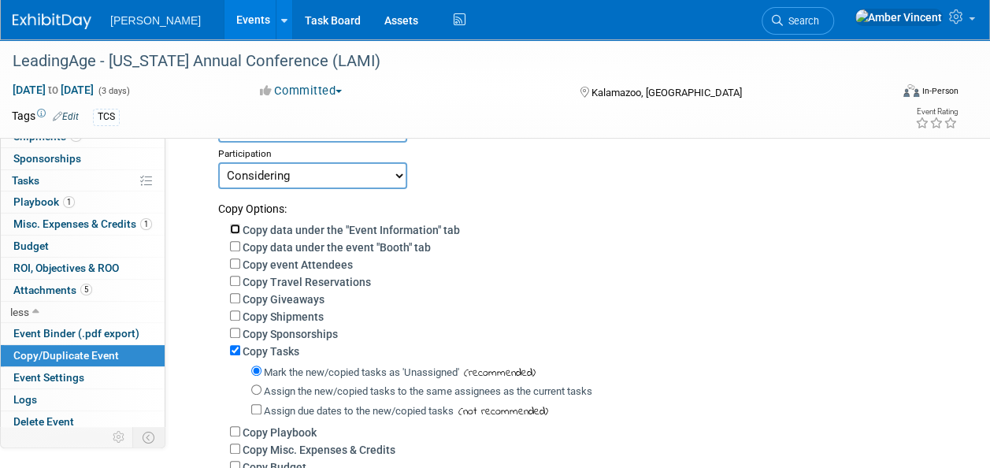
click at [235, 228] on input "Copy data under the "Event Information" tab" at bounding box center [235, 229] width 10 height 10
checkbox input "true"
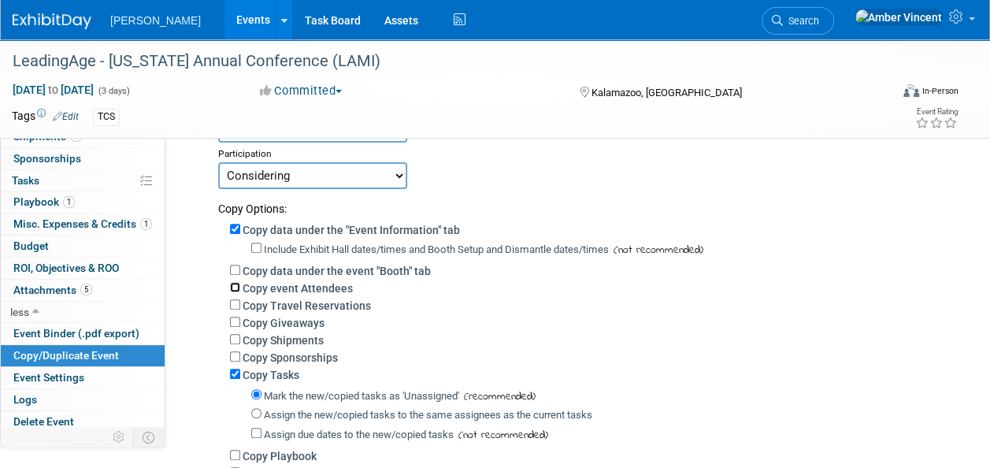
click at [231, 287] on input "Copy event Attendees" at bounding box center [235, 287] width 10 height 10
checkbox input "true"
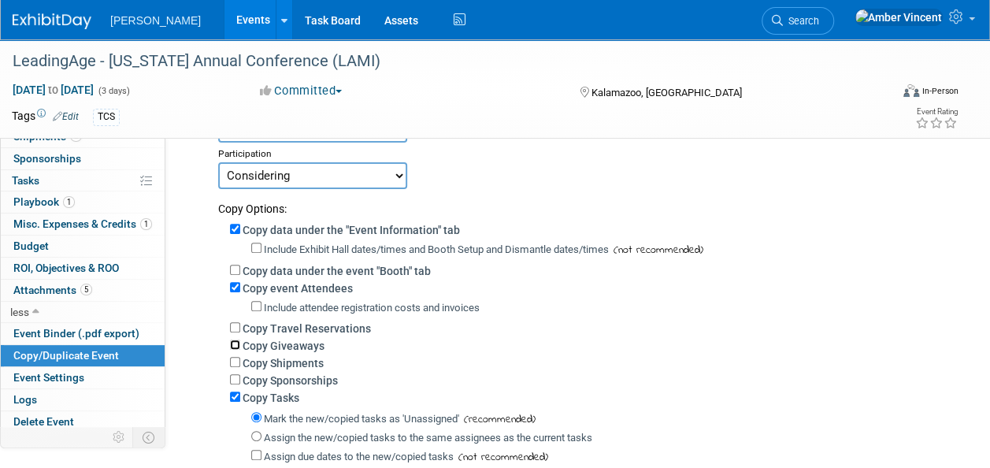
click at [238, 345] on input "Copy Giveaways" at bounding box center [235, 344] width 10 height 10
checkbox input "true"
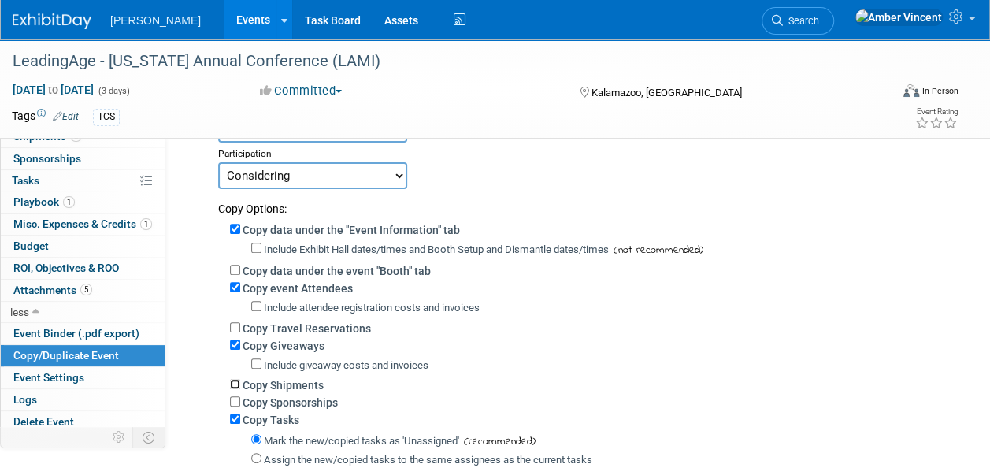
click at [233, 383] on input "Copy Shipments" at bounding box center [235, 384] width 10 height 10
checkbox input "true"
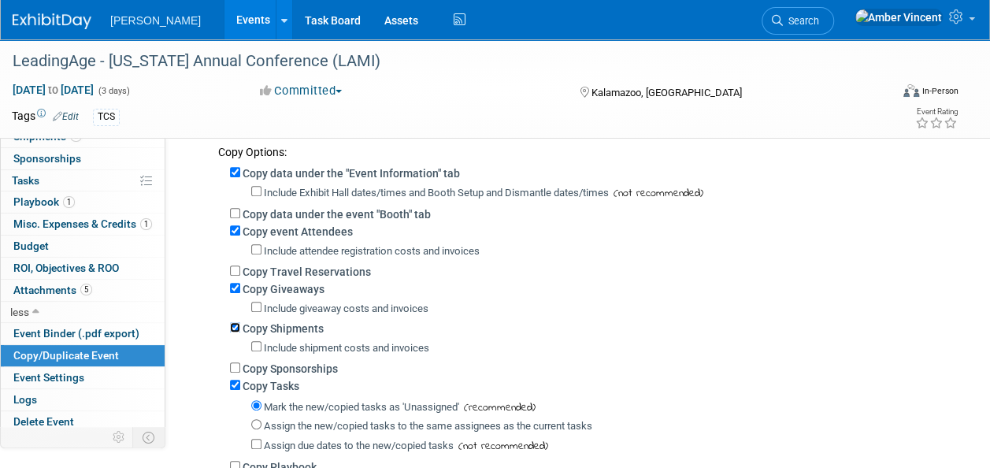
scroll to position [236, 0]
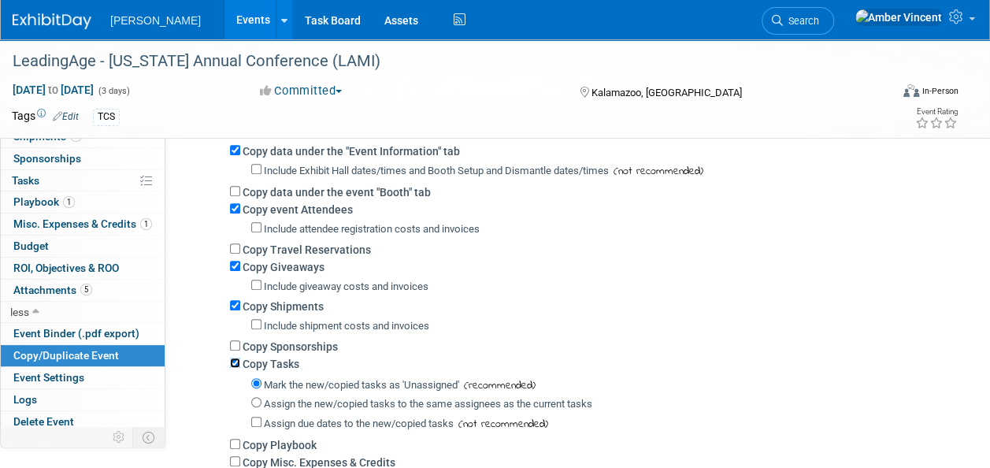
click at [236, 362] on input "Copy Tasks" at bounding box center [235, 363] width 10 height 10
checkbox input "false"
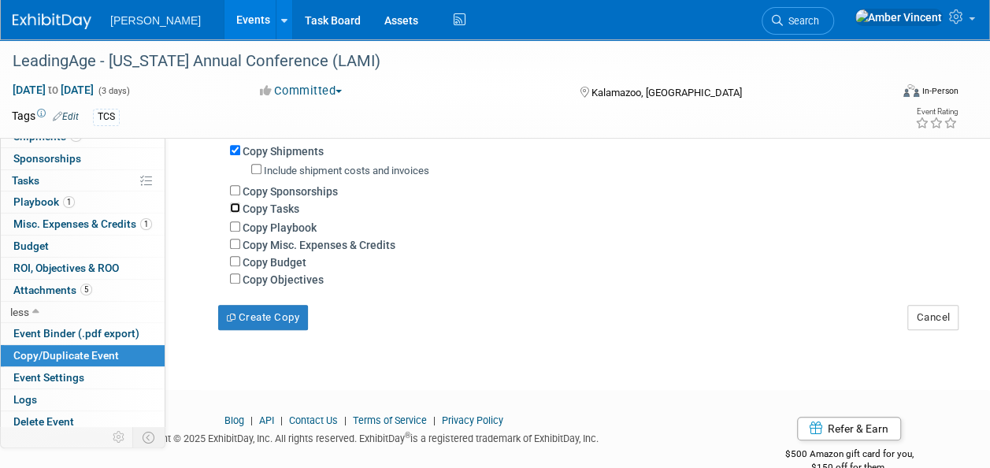
scroll to position [394, 0]
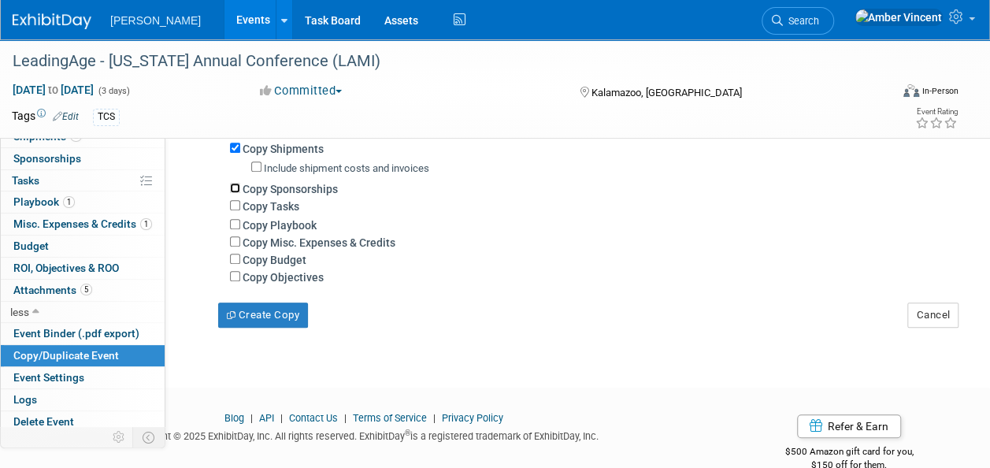
drag, startPoint x: 239, startPoint y: 187, endPoint x: 236, endPoint y: 198, distance: 11.5
click at [239, 187] on input "Copy Sponsorships" at bounding box center [235, 188] width 10 height 10
checkbox input "true"
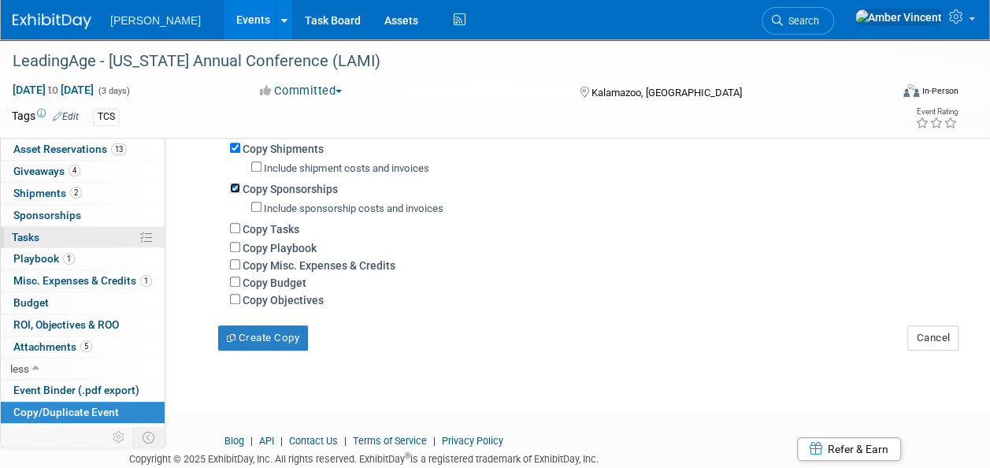
scroll to position [65, 0]
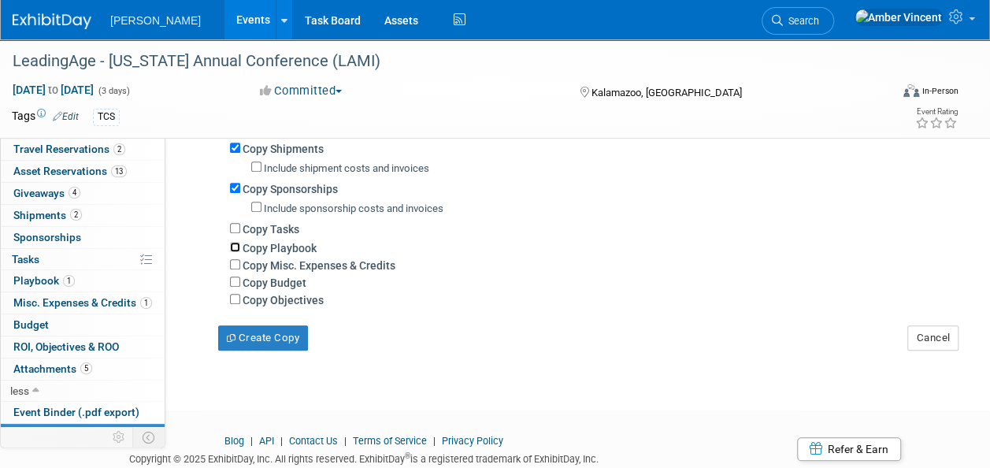
click at [234, 244] on input "Copy Playbook" at bounding box center [235, 247] width 10 height 10
checkbox input "true"
click at [234, 284] on input "Copy Budget" at bounding box center [235, 281] width 10 height 10
checkbox input "true"
click at [236, 302] on input "Copy Objectives" at bounding box center [235, 299] width 10 height 10
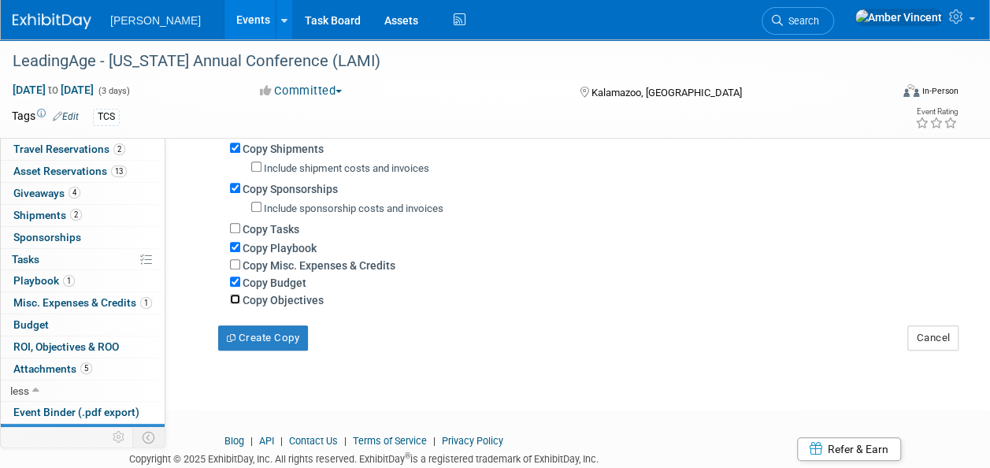
checkbox input "true"
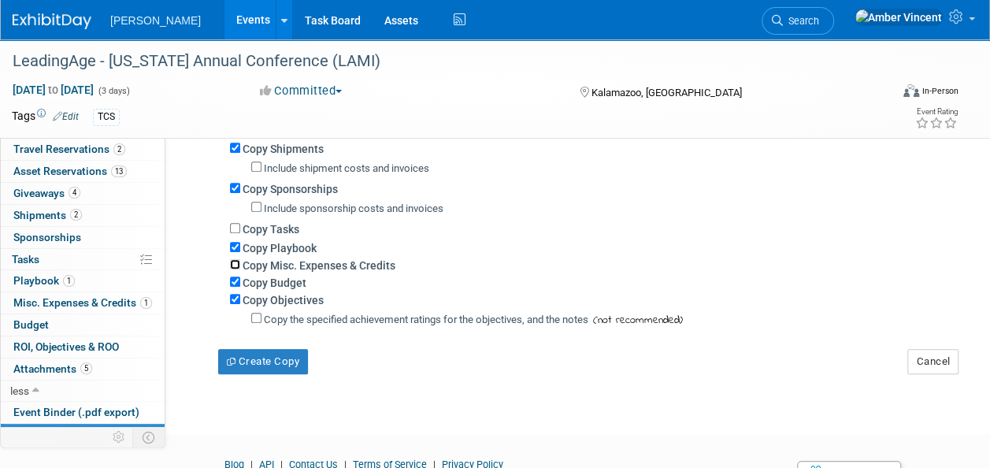
drag, startPoint x: 237, startPoint y: 262, endPoint x: 237, endPoint y: 272, distance: 10.2
click at [237, 262] on input "Copy Misc. Expenses & Credits" at bounding box center [235, 264] width 10 height 10
checkbox input "true"
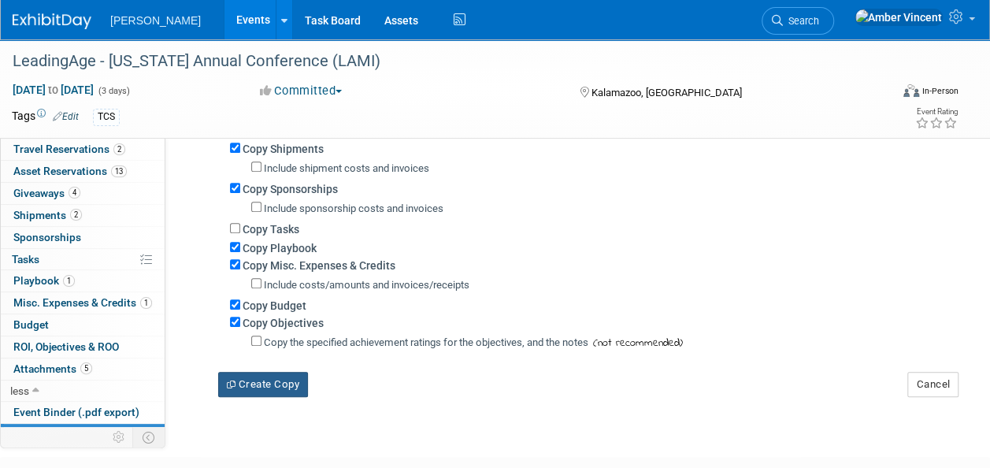
click at [252, 382] on button "Create Copy" at bounding box center [263, 384] width 90 height 25
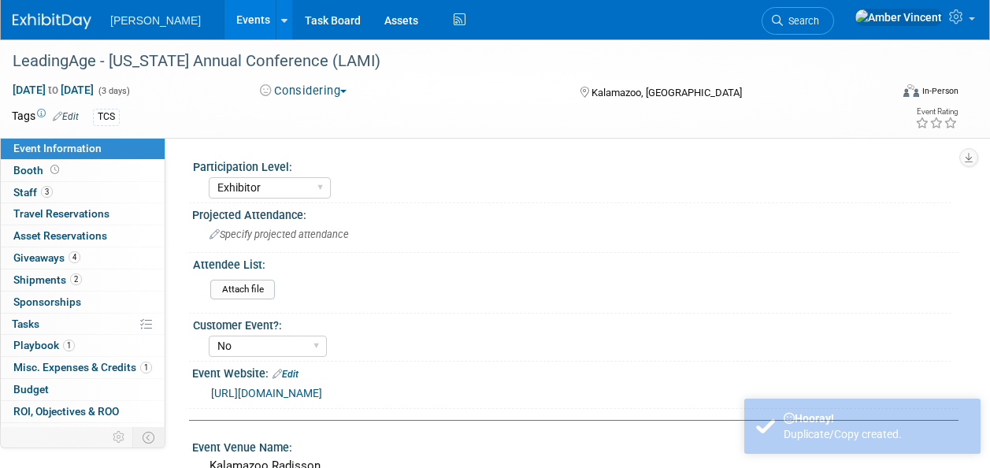
select select "Exhibitor"
select select "No"
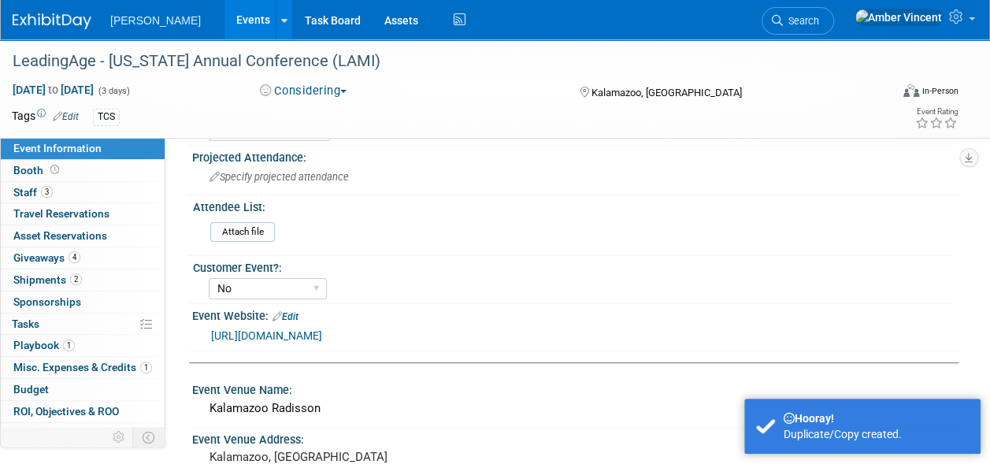
scroll to position [79, 0]
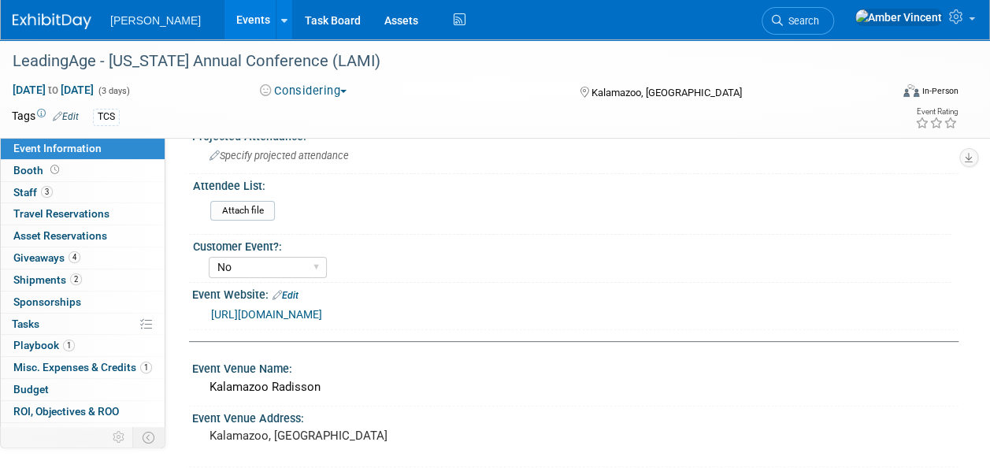
click at [299, 293] on link "Edit" at bounding box center [286, 295] width 26 height 11
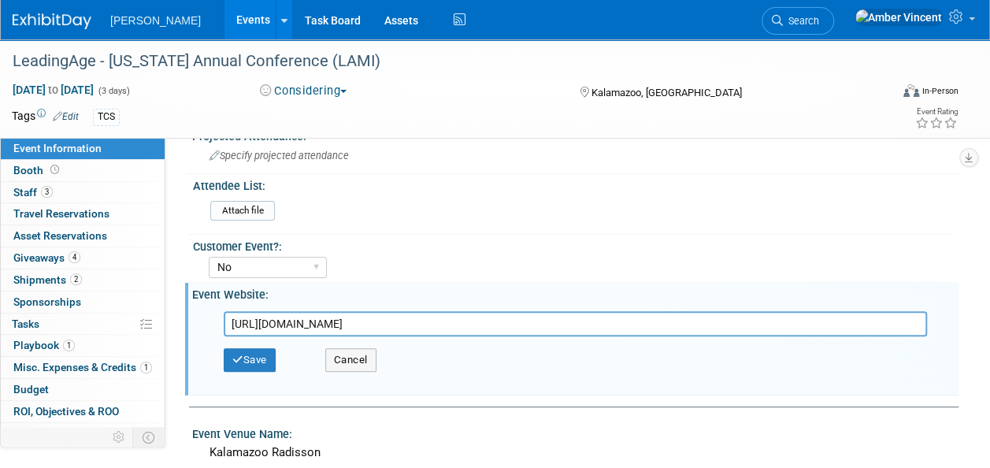
drag, startPoint x: 543, startPoint y: 310, endPoint x: 217, endPoint y: 328, distance: 326.6
click at [217, 328] on div "[URL][DOMAIN_NAME]" at bounding box center [579, 323] width 734 height 25
click at [239, 351] on button "Save" at bounding box center [250, 360] width 52 height 24
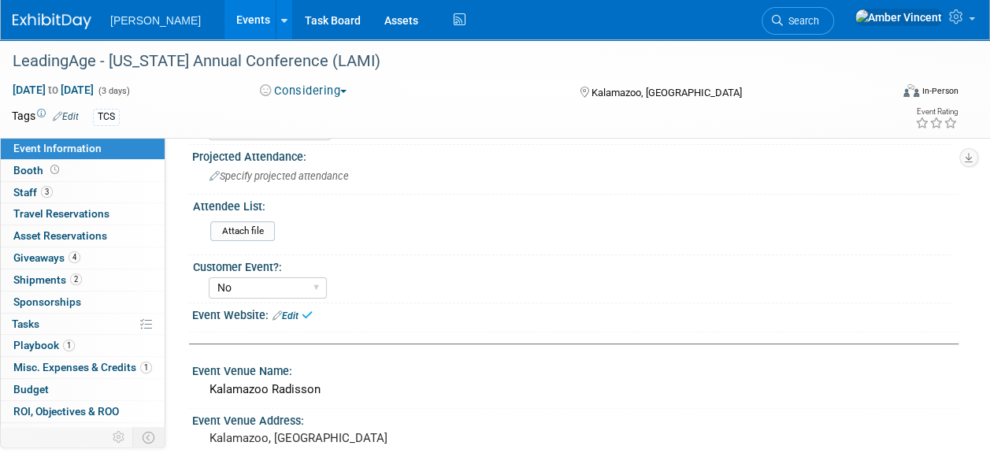
scroll to position [0, 0]
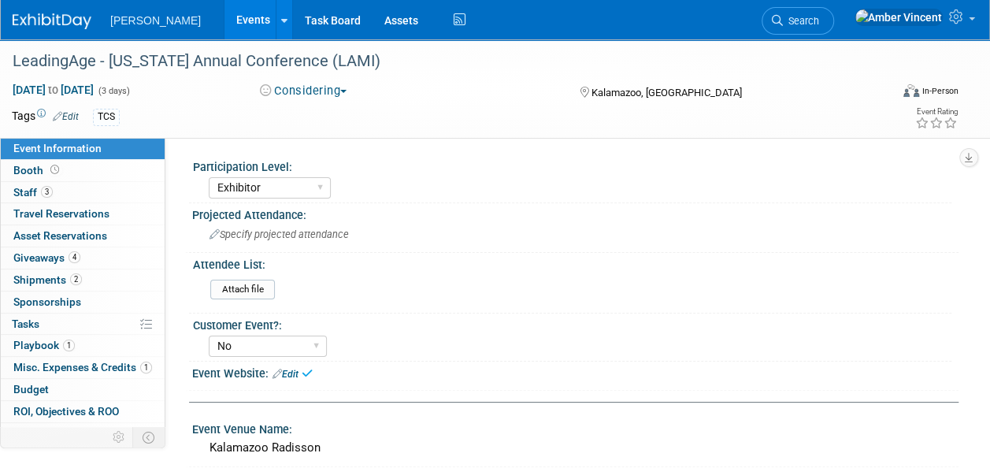
click at [224, 29] on link "Events" at bounding box center [252, 19] width 57 height 39
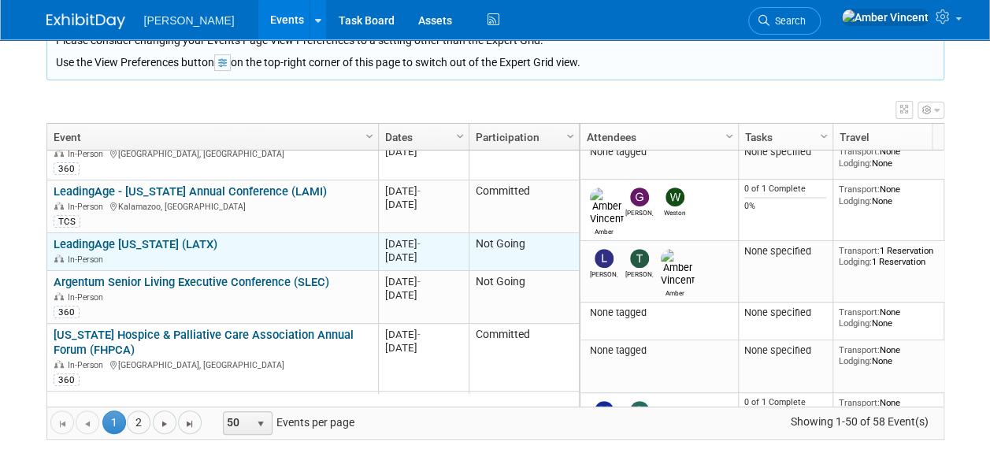
click at [139, 237] on link "LeadingAge [US_STATE] (LATX)" at bounding box center [136, 244] width 164 height 14
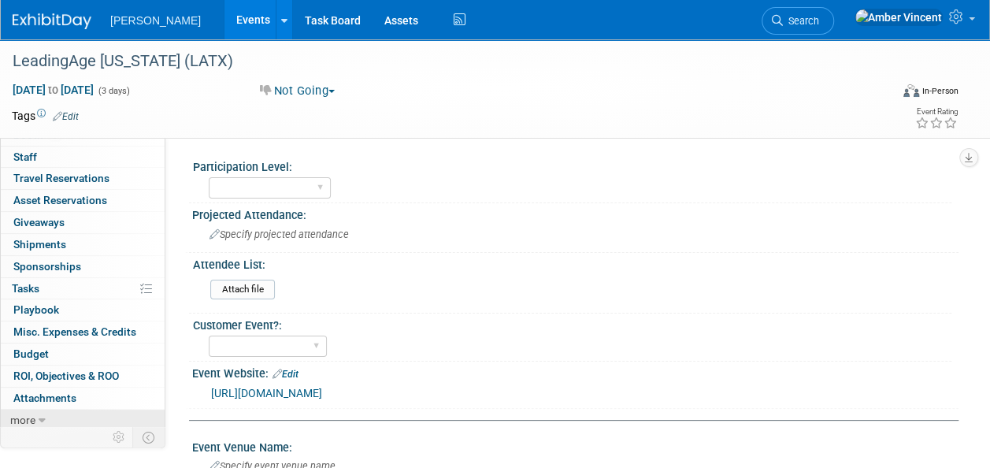
click at [61, 421] on link "more" at bounding box center [83, 420] width 164 height 21
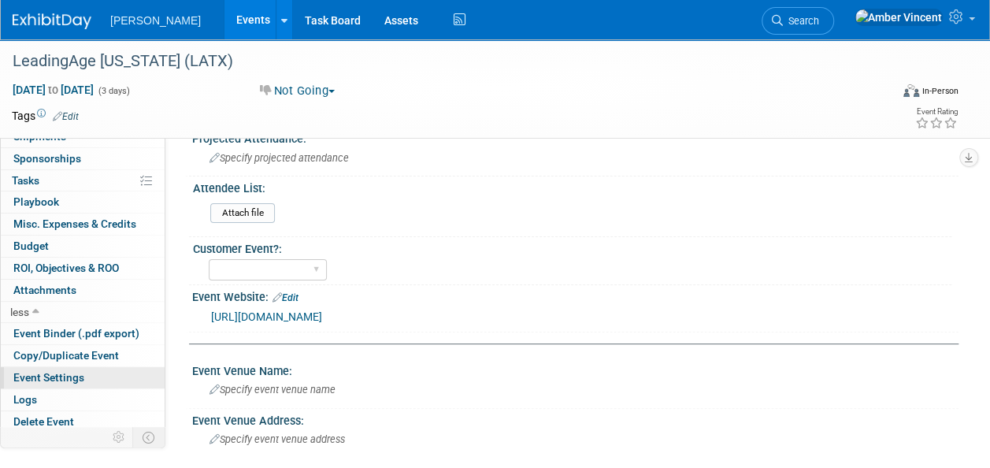
scroll to position [79, 0]
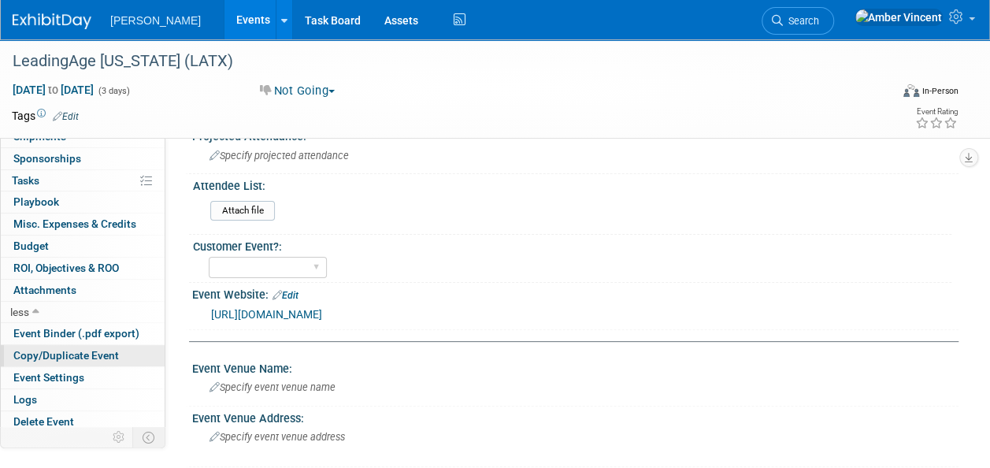
click at [100, 349] on span "Copy/Duplicate Event" at bounding box center [66, 355] width 106 height 13
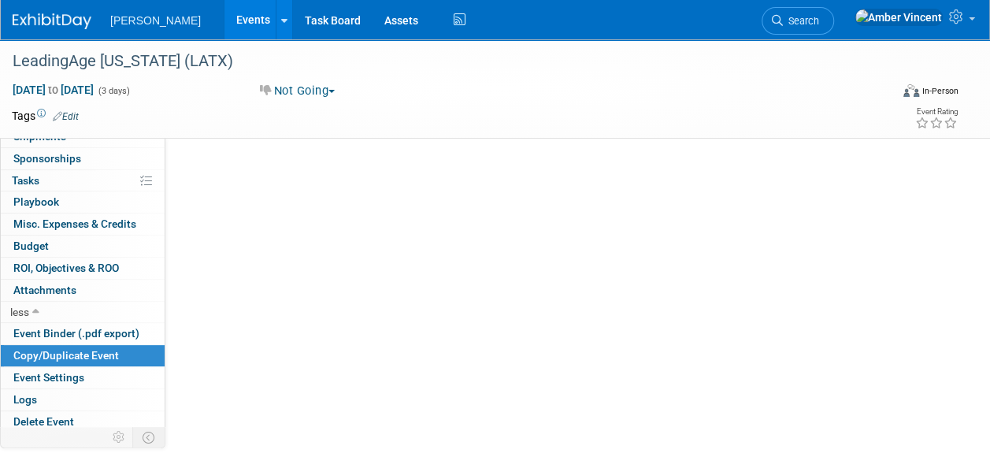
scroll to position [0, 0]
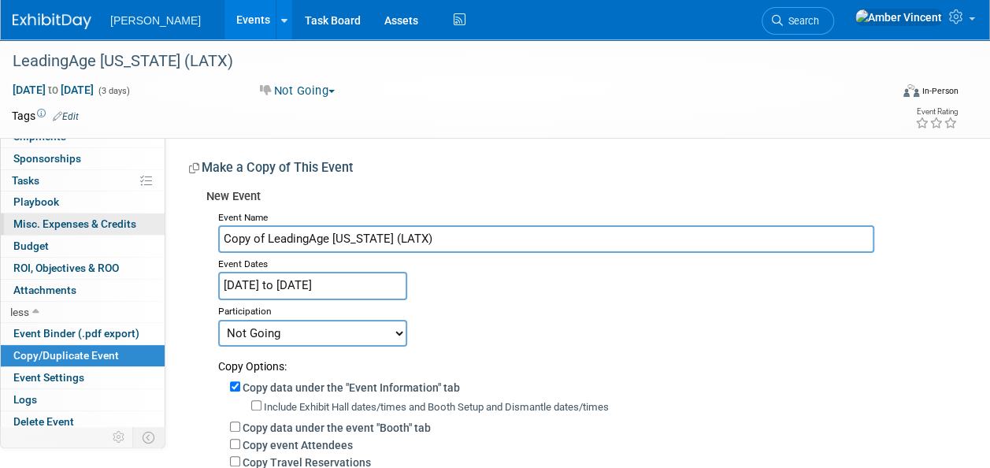
drag, startPoint x: 265, startPoint y: 238, endPoint x: 147, endPoint y: 226, distance: 118.7
click at [147, 226] on div "Event Information Event Info Booth Booth 0 Staff 0 Staff 0 Travel Reservations …" at bounding box center [495, 376] width 990 height 675
type input "LeadingAge [US_STATE] (LATX)"
click at [313, 288] on input "May 19, 2025 to May 21, 2025" at bounding box center [312, 286] width 189 height 28
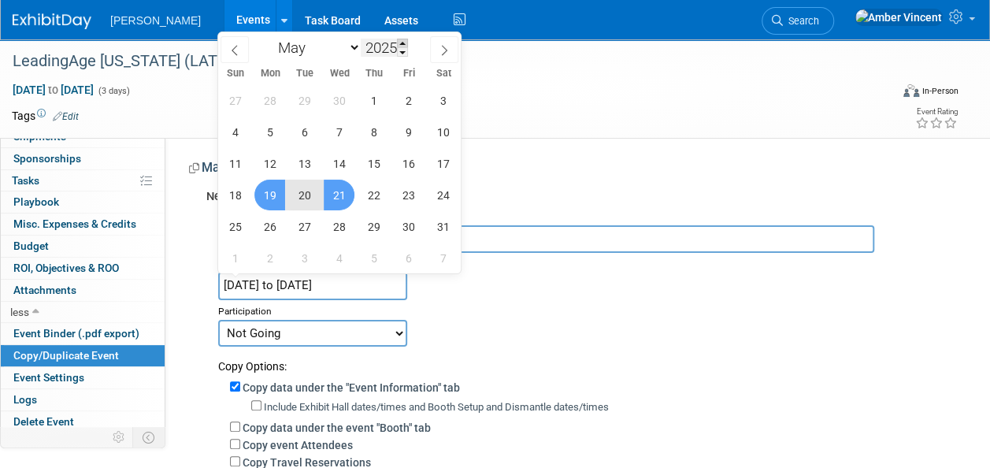
click at [405, 43] on span at bounding box center [402, 43] width 11 height 9
type input "2026"
click at [263, 194] on span "18" at bounding box center [269, 195] width 31 height 31
drag, startPoint x: 333, startPoint y: 195, endPoint x: 332, endPoint y: 215, distance: 20.5
click at [334, 195] on span "20" at bounding box center [339, 195] width 31 height 31
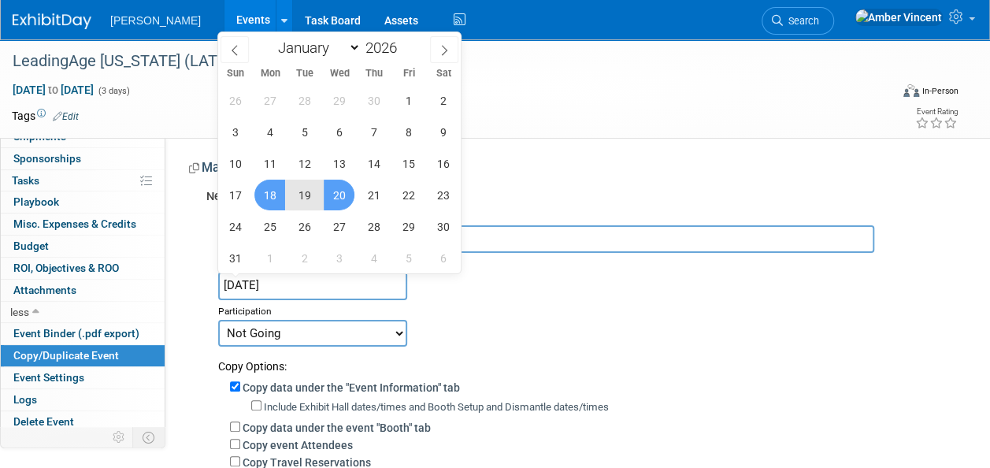
type input "[DATE] to [DATE]"
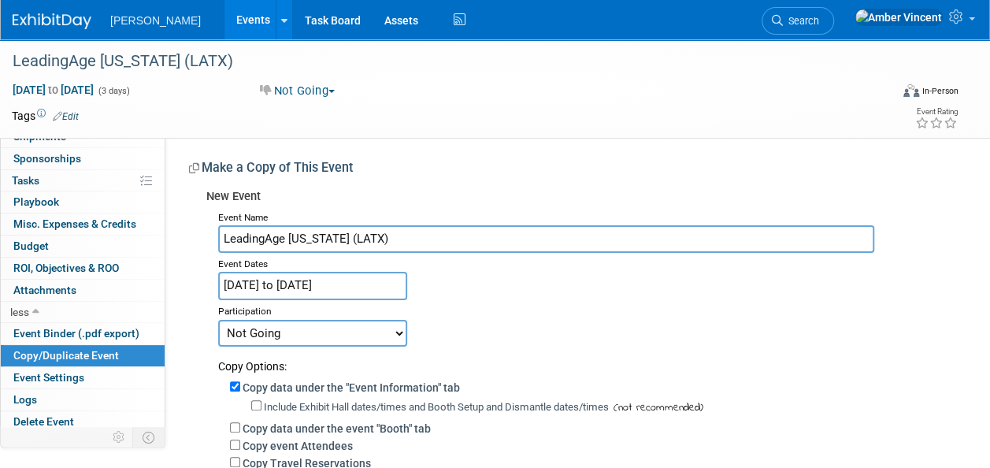
click at [298, 336] on select "Committed Considering Not Going Trade Show Exhibitor Exhibit & Sponsor" at bounding box center [312, 333] width 189 height 27
select select "2"
click at [218, 320] on select "Committed Considering Not Going Trade Show Exhibitor Exhibit & Sponsor" at bounding box center [312, 333] width 189 height 27
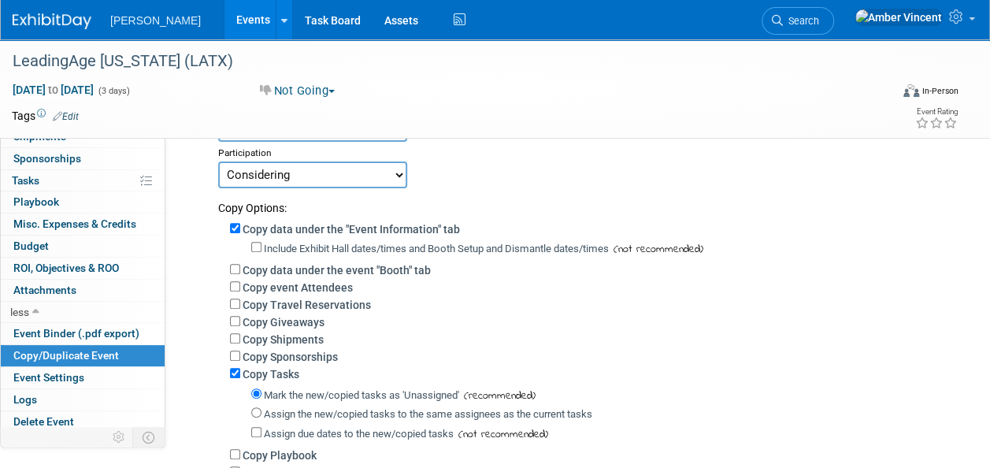
scroll to position [158, 0]
click at [239, 224] on input "Copy data under the "Event Information" tab" at bounding box center [235, 229] width 10 height 10
checkbox input "false"
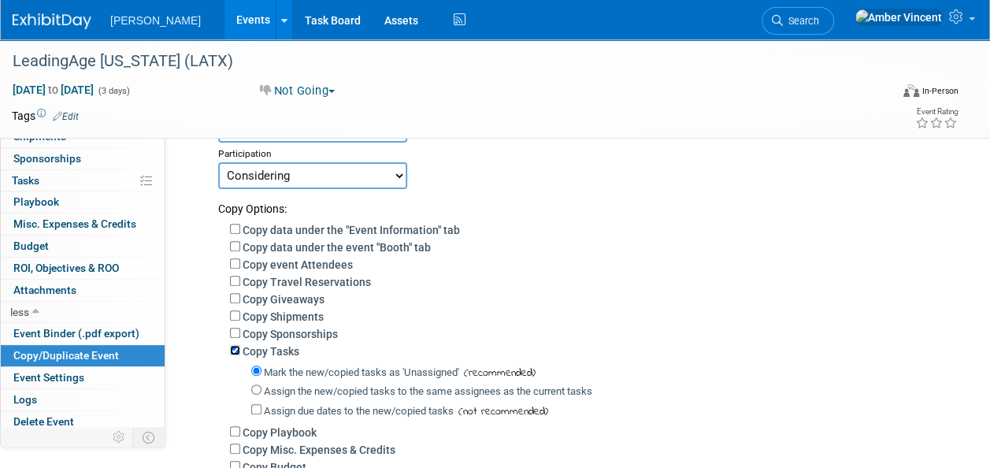
click at [233, 354] on input "Copy Tasks" at bounding box center [235, 350] width 10 height 10
checkbox input "false"
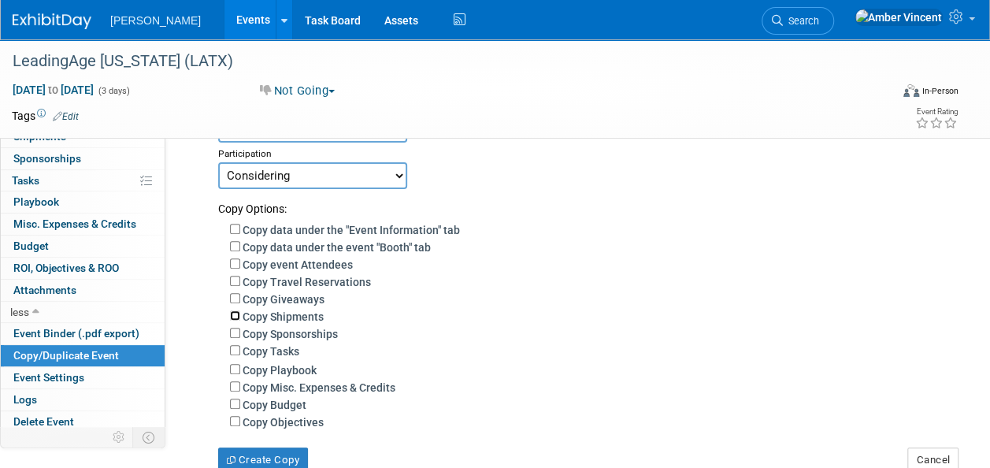
drag, startPoint x: 239, startPoint y: 317, endPoint x: 238, endPoint y: 304, distance: 12.6
click at [238, 314] on input "Copy Shipments" at bounding box center [235, 315] width 10 height 10
checkbox input "true"
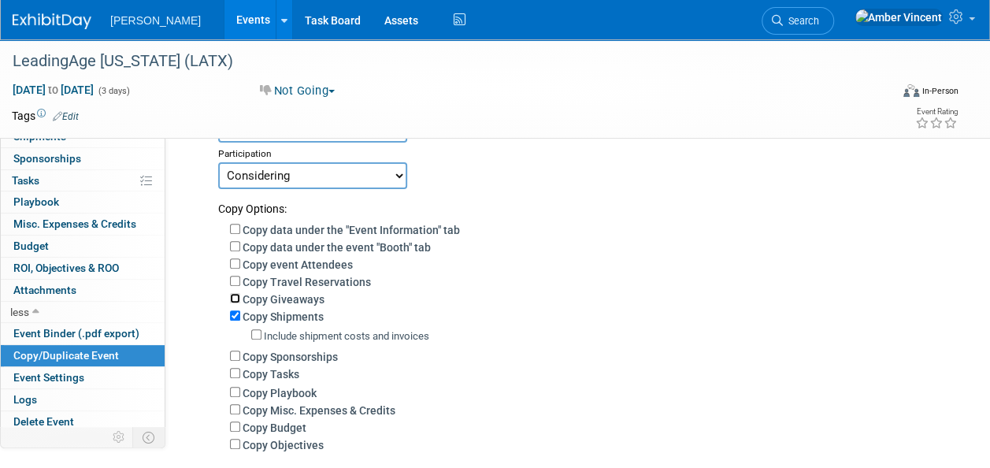
click at [235, 295] on input "Copy Giveaways" at bounding box center [235, 298] width 10 height 10
checkbox input "true"
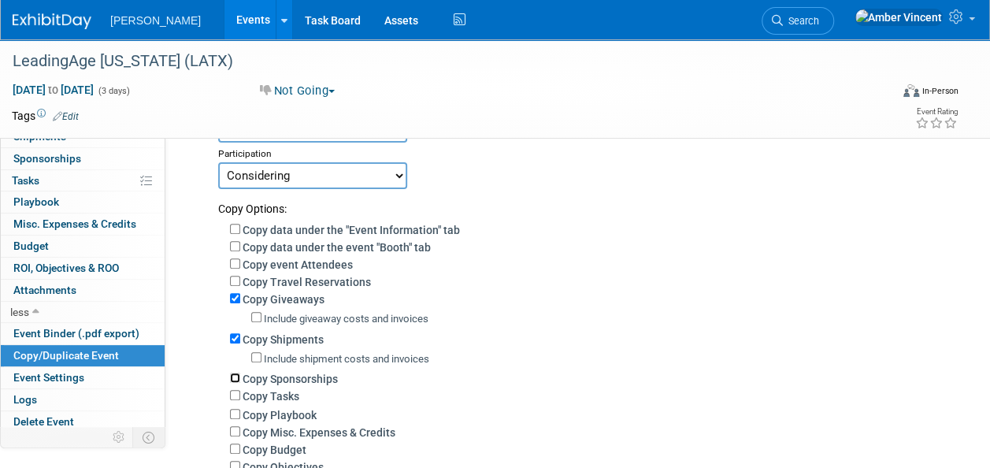
click at [238, 375] on input "Copy Sponsorships" at bounding box center [235, 378] width 10 height 10
checkbox input "true"
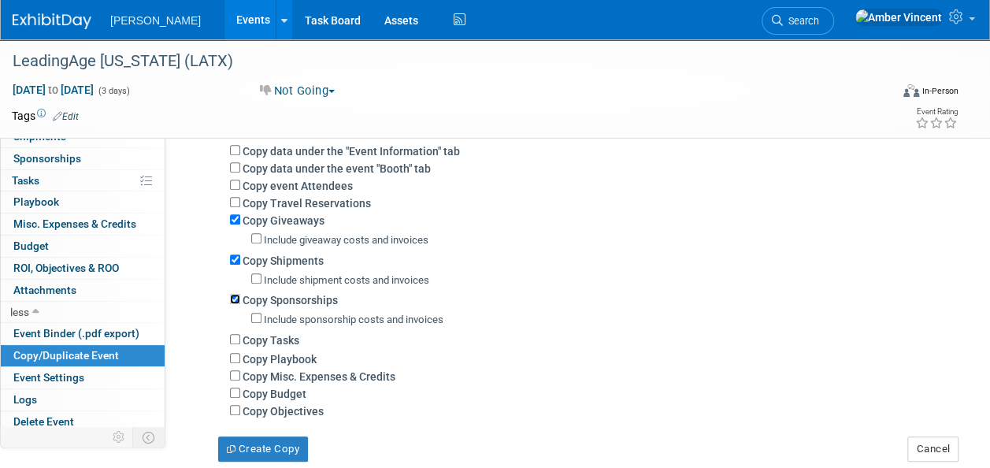
scroll to position [315, 0]
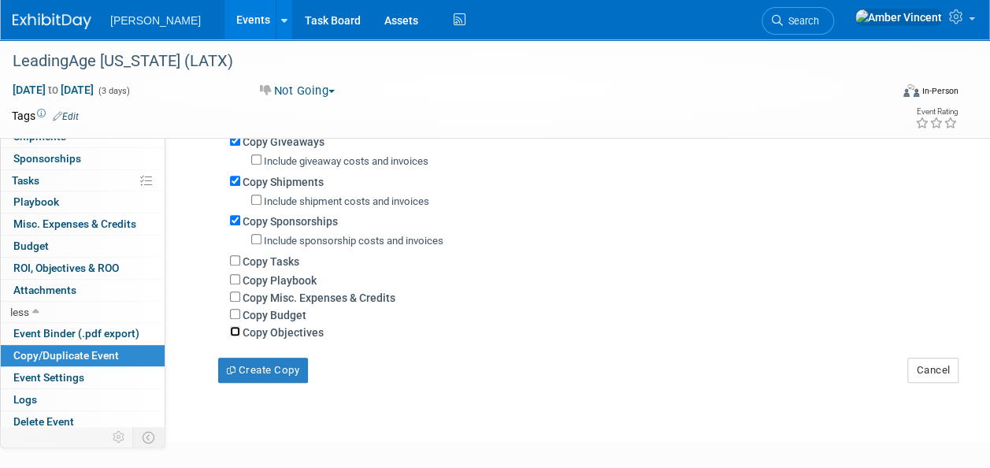
click at [233, 335] on input "Copy Objectives" at bounding box center [235, 331] width 10 height 10
checkbox input "true"
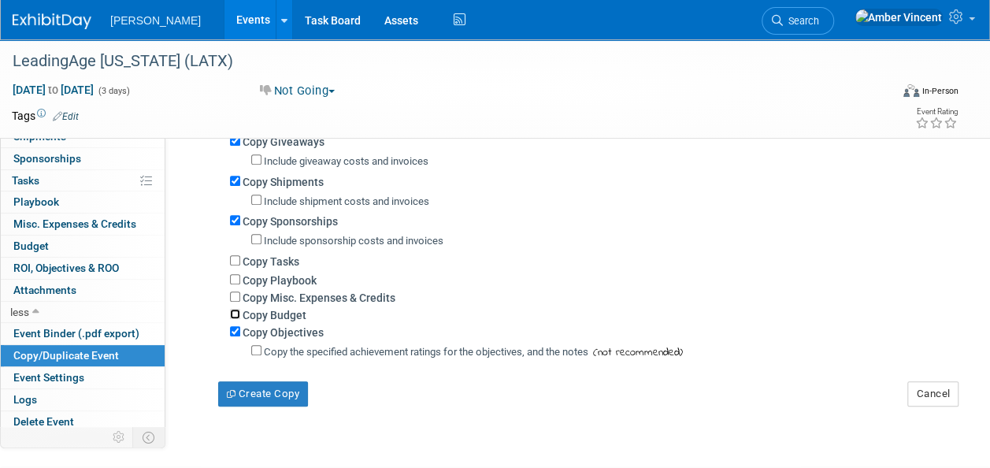
click at [233, 313] on input "Copy Budget" at bounding box center [235, 314] width 10 height 10
checkbox input "true"
click at [228, 399] on button "Create Copy" at bounding box center [263, 393] width 90 height 25
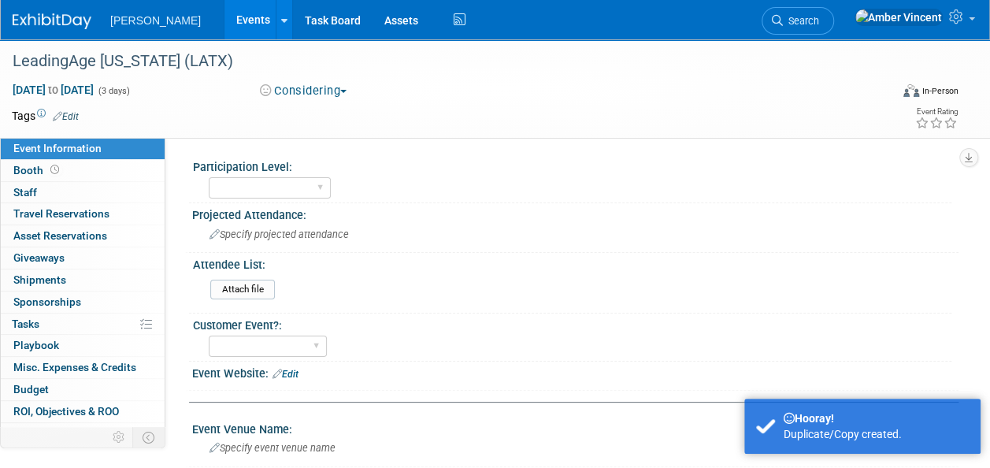
click at [224, 27] on link "Events" at bounding box center [252, 19] width 57 height 39
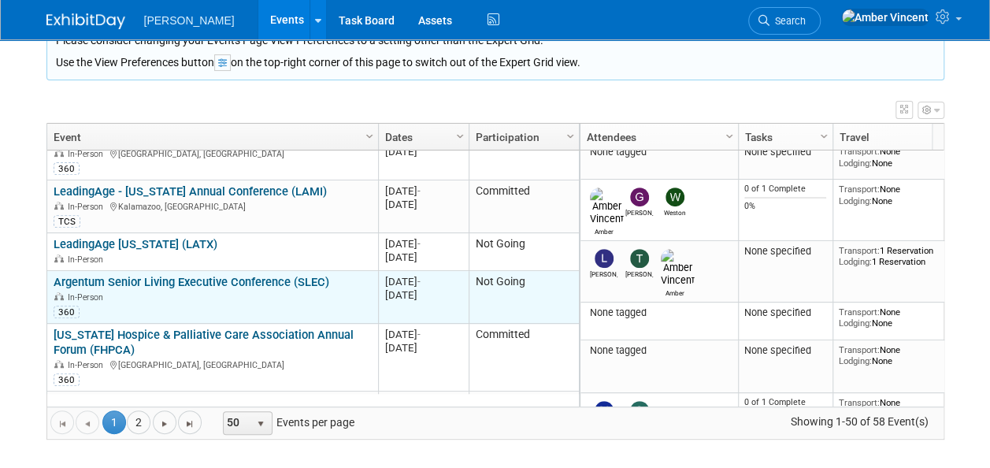
click at [220, 275] on link "Argentum Senior Living Executive Conference (SLEC)" at bounding box center [192, 282] width 276 height 14
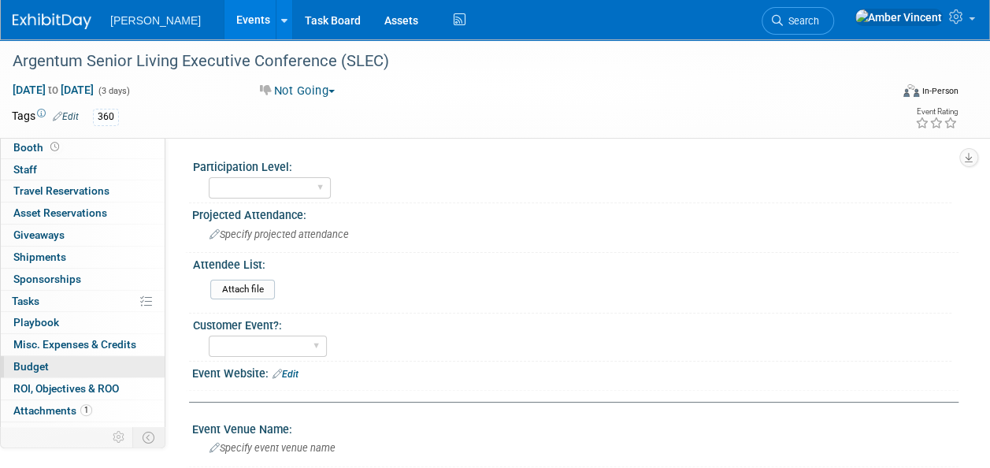
scroll to position [35, 0]
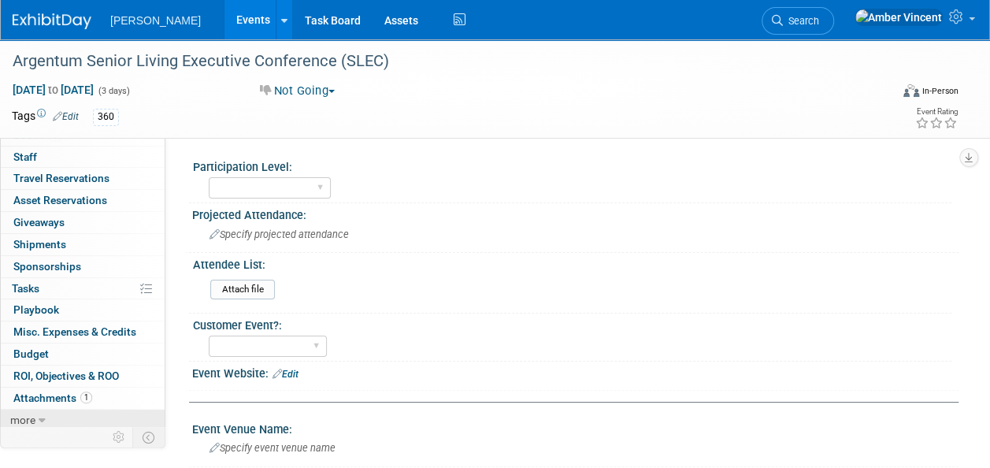
click at [37, 416] on link "more" at bounding box center [83, 420] width 164 height 21
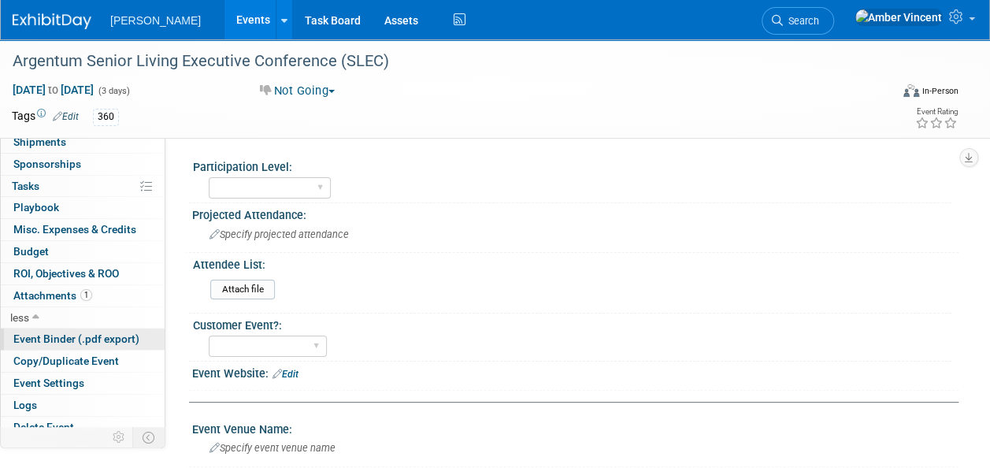
scroll to position [143, 0]
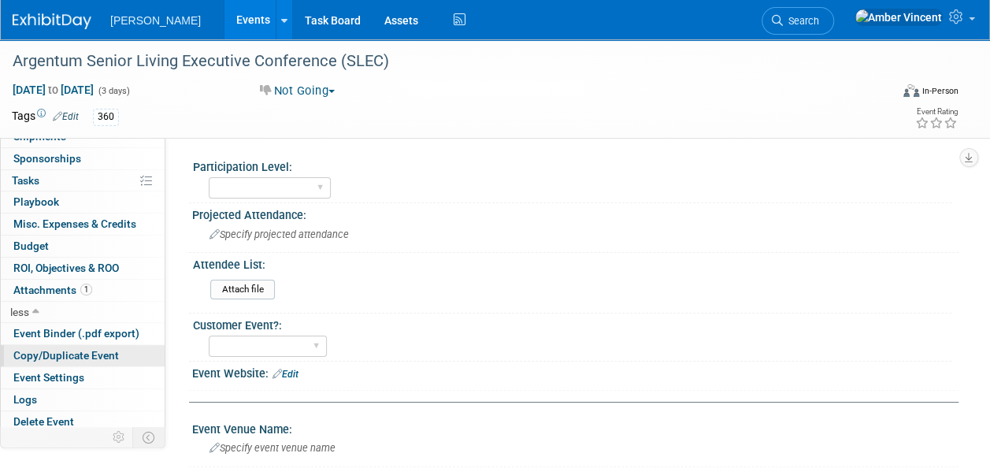
click at [63, 349] on span "Copy/Duplicate Event" at bounding box center [66, 355] width 106 height 13
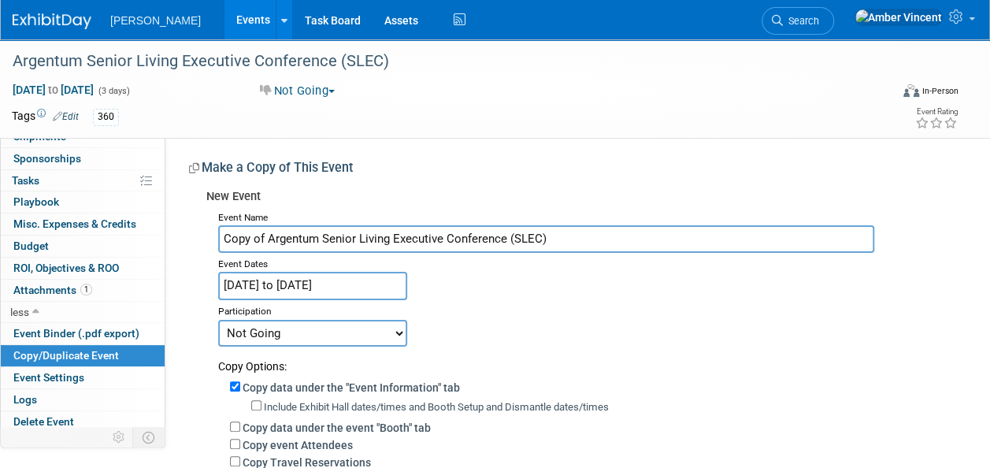
drag, startPoint x: 265, startPoint y: 239, endPoint x: 198, endPoint y: 234, distance: 67.2
click at [198, 234] on div "New Event Event Name Copy of Argentum Senior Living Executive Conference (SLEC)…" at bounding box center [568, 448] width 758 height 532
type input "Argentum Senior Living Executive Conference (SLEC)"
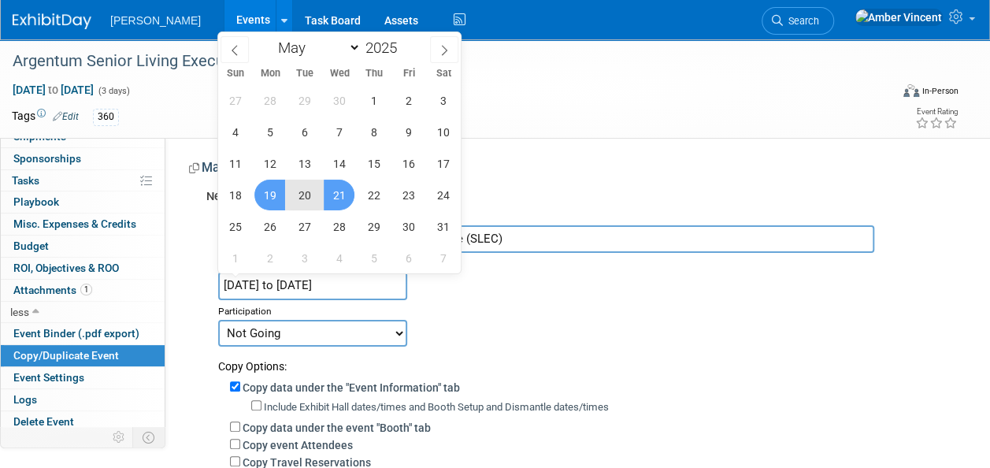
click at [317, 281] on input "[DATE] to [DATE]" at bounding box center [312, 286] width 189 height 28
click at [405, 46] on span at bounding box center [402, 43] width 11 height 9
type input "2026"
click at [263, 195] on span "18" at bounding box center [269, 195] width 31 height 31
click at [333, 198] on span "20" at bounding box center [339, 195] width 31 height 31
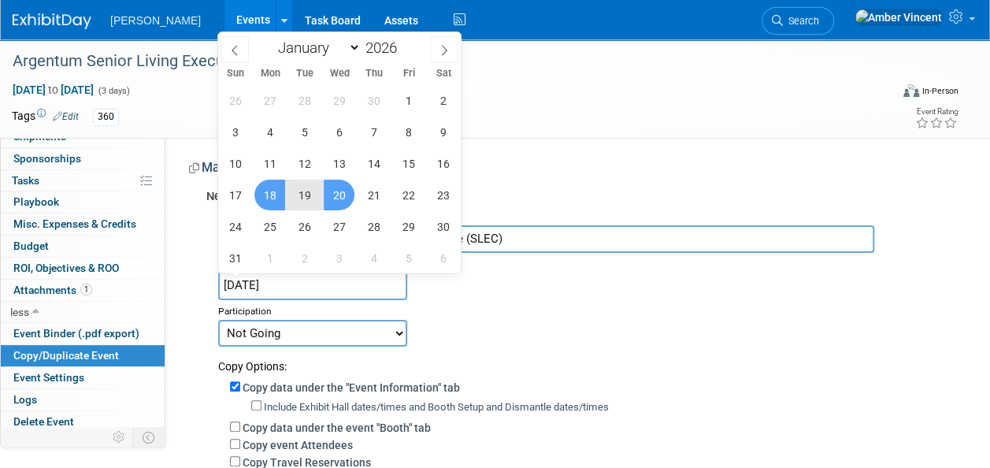
type input "[DATE] to [DATE]"
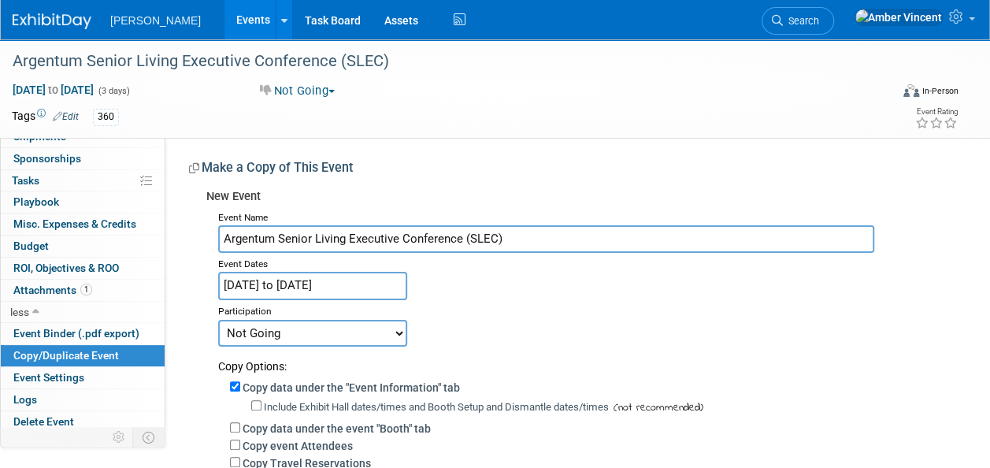
click at [285, 338] on select "Committed Considering Not Going Trade Show Exhibitor Exhibit & Sponsor" at bounding box center [312, 333] width 189 height 27
select select "2"
click at [218, 320] on select "Committed Considering Not Going Trade Show Exhibitor Exhibit & Sponsor" at bounding box center [312, 333] width 189 height 27
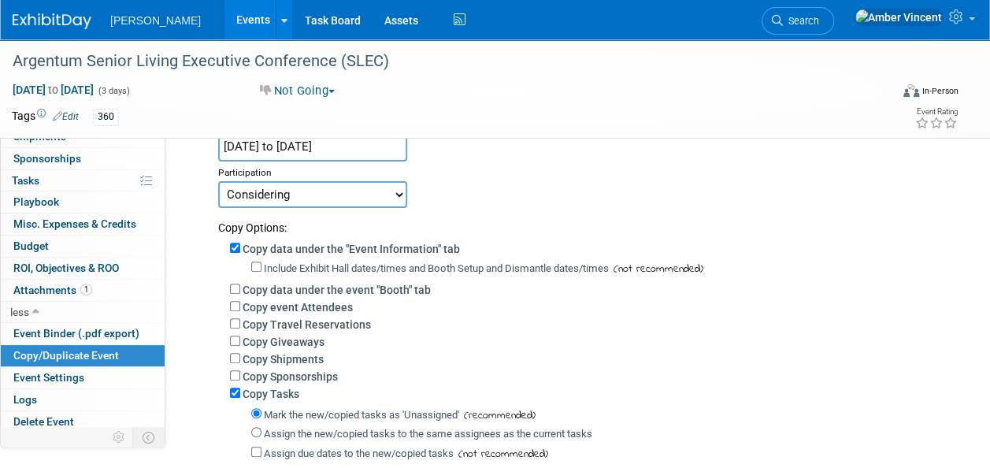
scroll to position [158, 0]
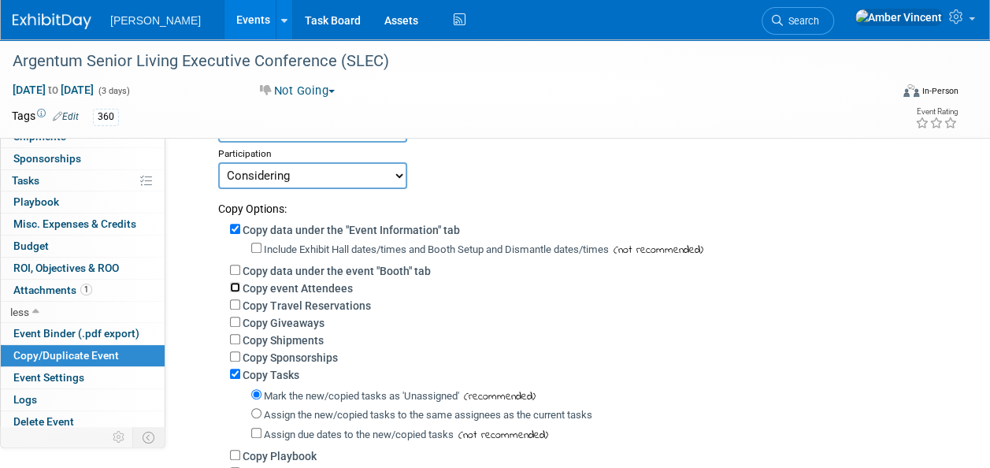
click at [234, 288] on input "Copy event Attendees" at bounding box center [235, 287] width 10 height 10
checkbox input "true"
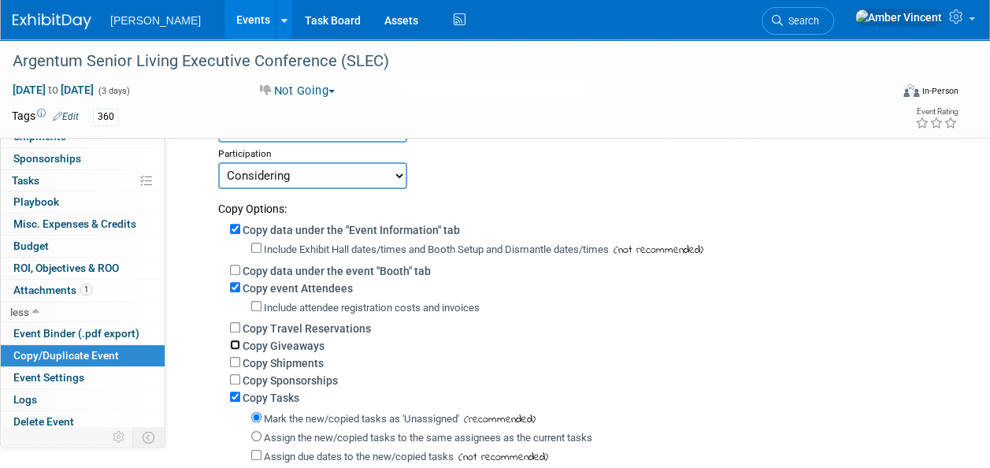
click at [236, 343] on input "Copy Giveaways" at bounding box center [235, 344] width 10 height 10
checkbox input "true"
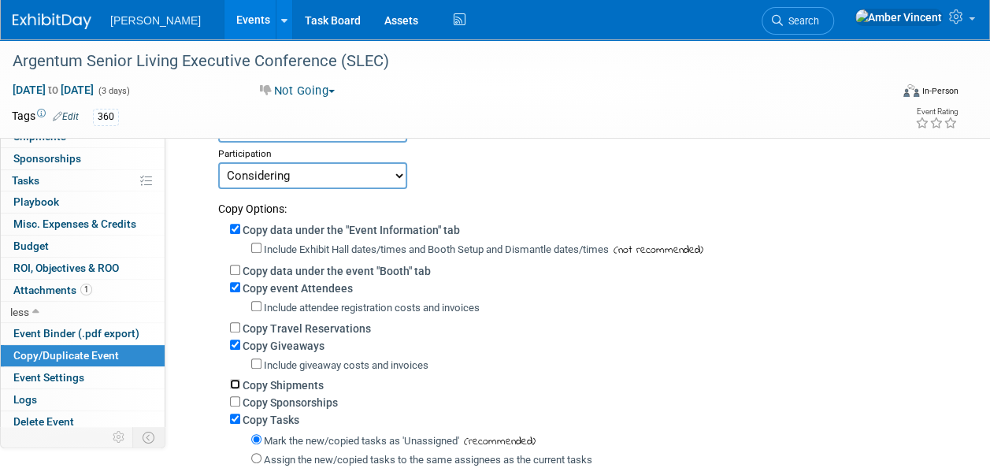
click at [236, 382] on input "Copy Shipments" at bounding box center [235, 384] width 10 height 10
checkbox input "true"
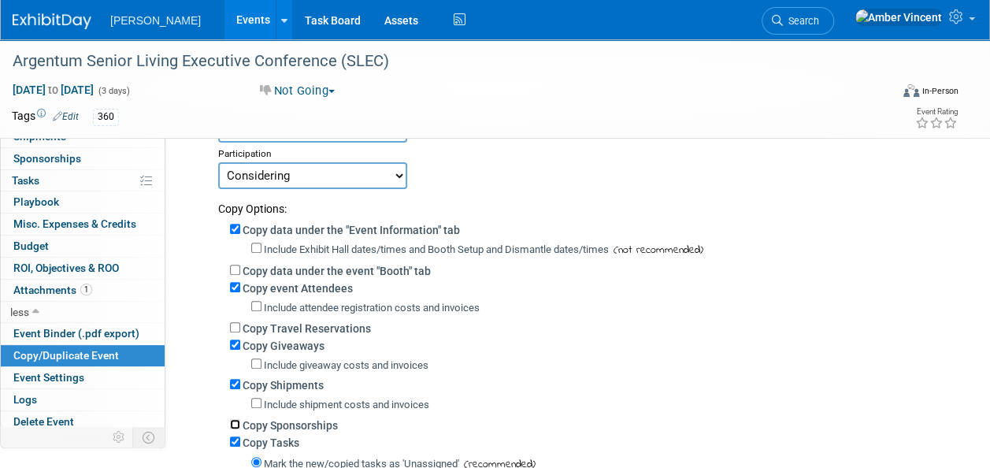
click at [233, 419] on input "Copy Sponsorships" at bounding box center [235, 424] width 10 height 10
checkbox input "true"
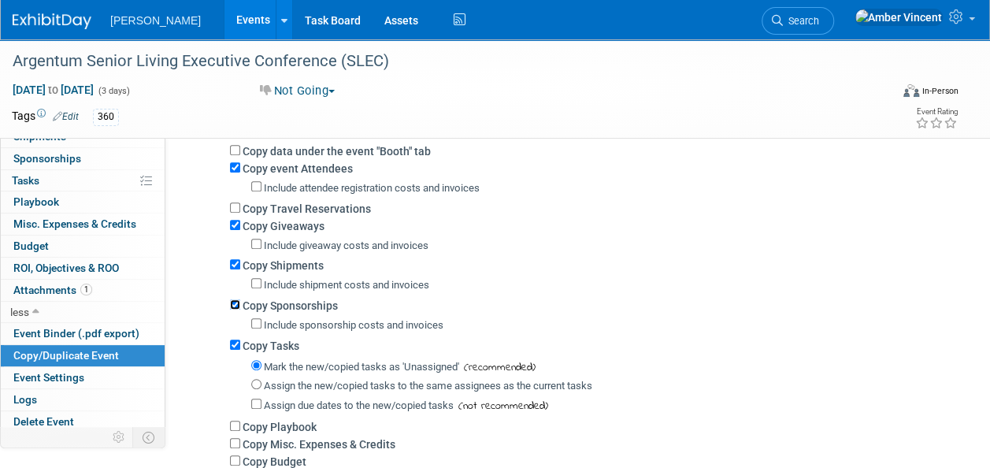
scroll to position [315, 0]
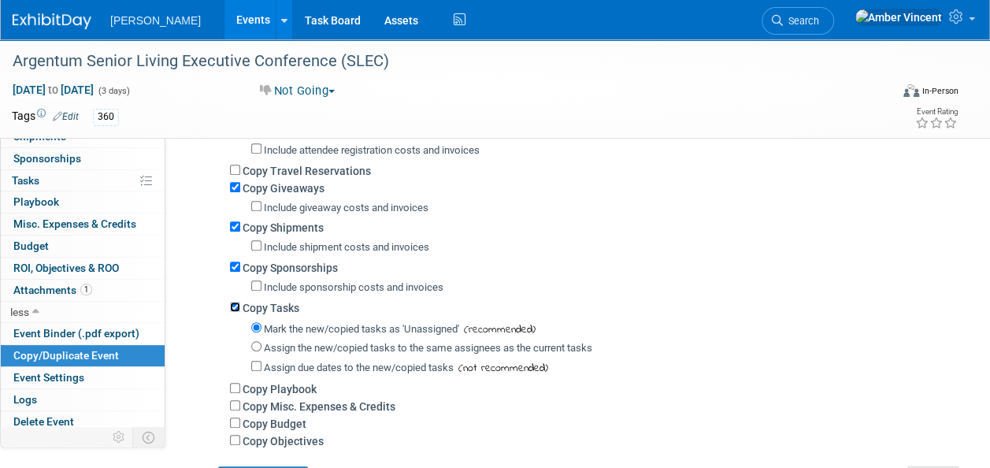
click at [234, 302] on input "Copy Tasks" at bounding box center [235, 307] width 10 height 10
checkbox input "false"
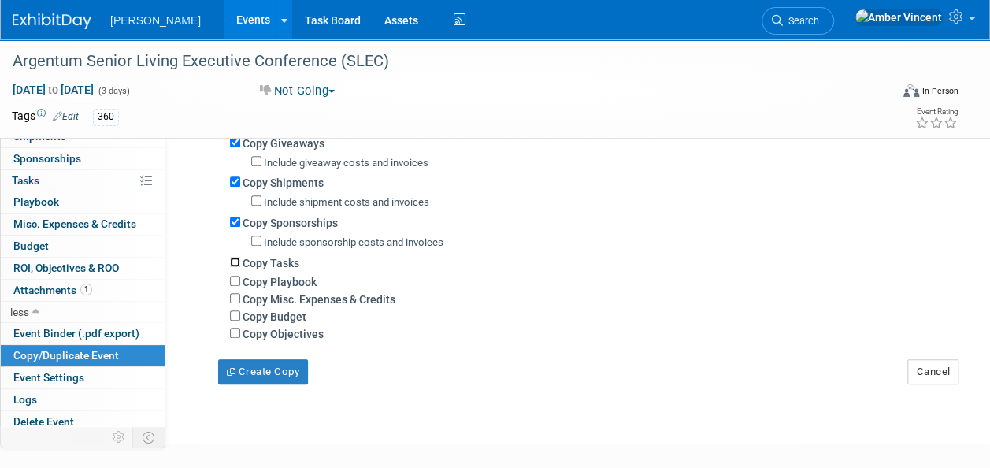
scroll to position [394, 0]
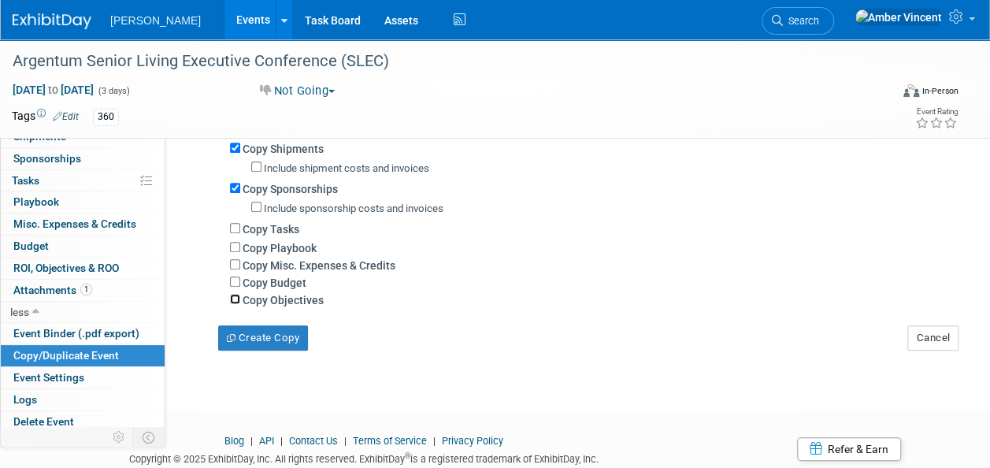
click at [235, 302] on input "Copy Objectives" at bounding box center [235, 299] width 10 height 10
checkbox input "true"
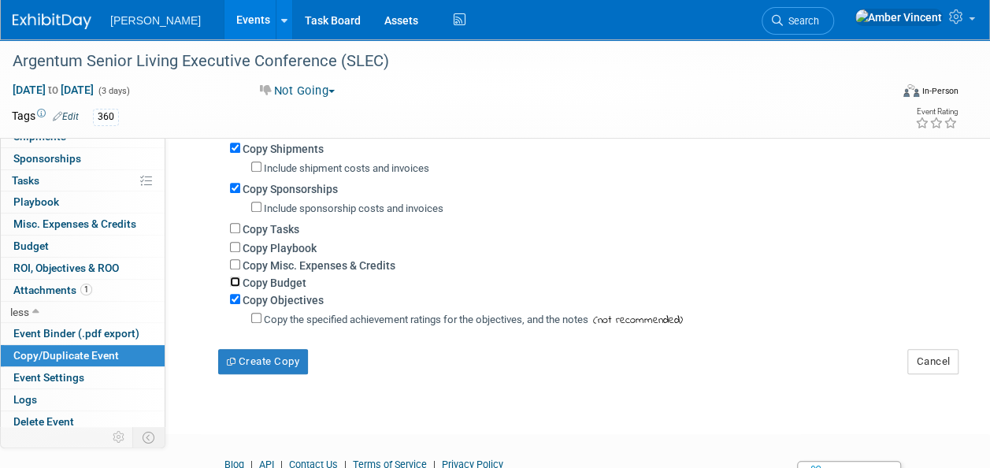
click at [233, 284] on input "Copy Budget" at bounding box center [235, 281] width 10 height 10
checkbox input "true"
click at [258, 362] on button "Create Copy" at bounding box center [263, 361] width 90 height 25
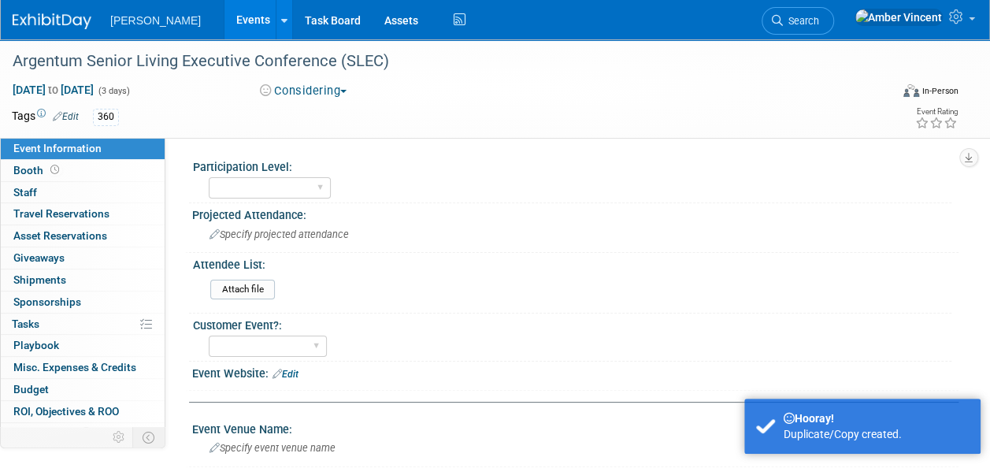
click at [224, 9] on link "Events" at bounding box center [252, 19] width 57 height 39
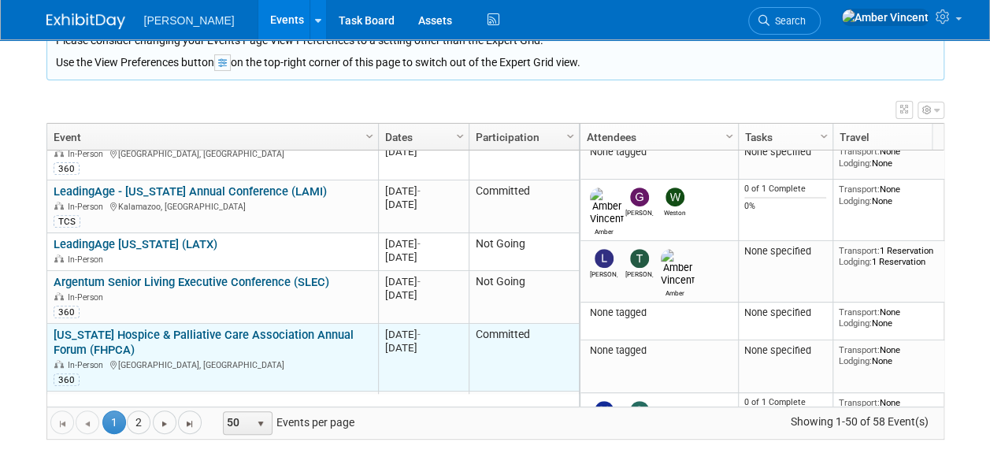
click at [236, 328] on link "[US_STATE] Hospice & Palliative Care Association Annual Forum (FHPCA)" at bounding box center [204, 342] width 300 height 29
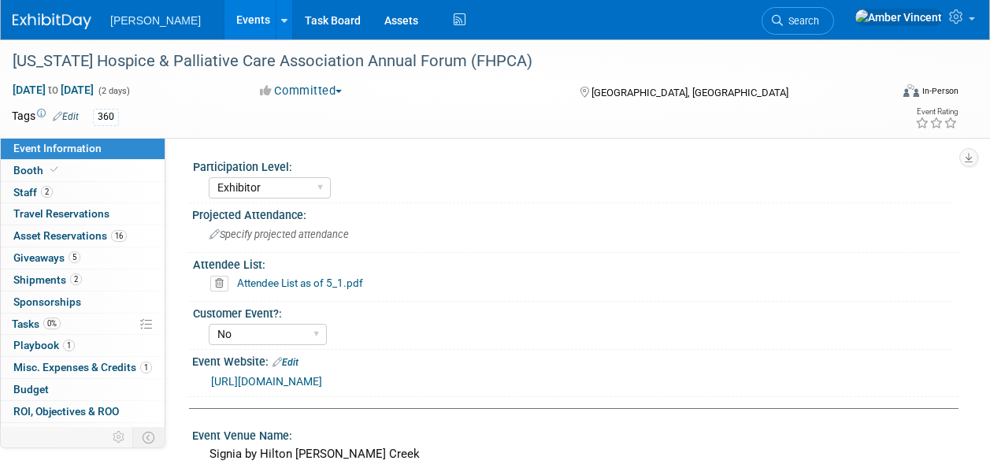
select select "Exhibitor"
select select "No"
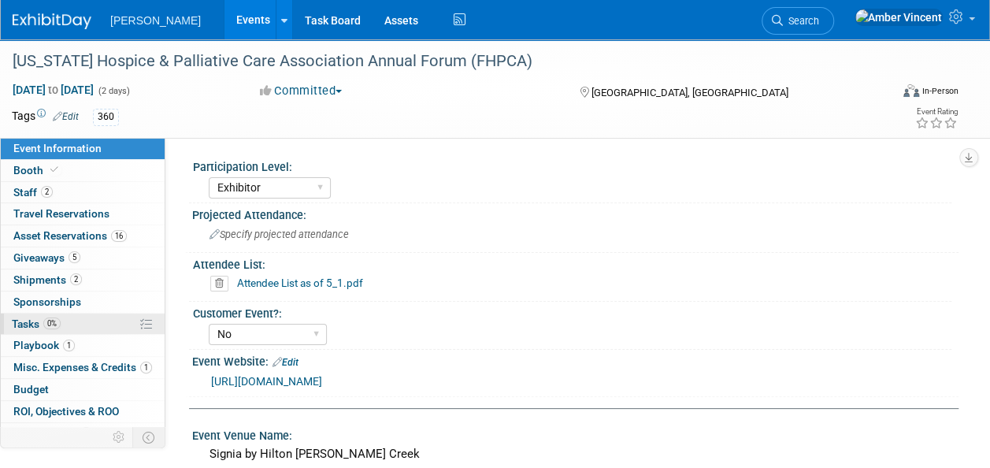
scroll to position [35, 0]
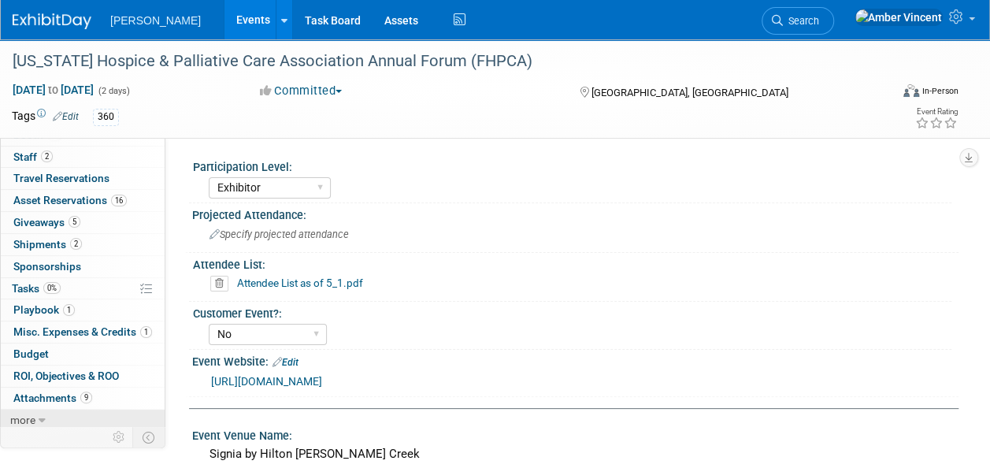
click at [49, 419] on link "more" at bounding box center [83, 420] width 164 height 21
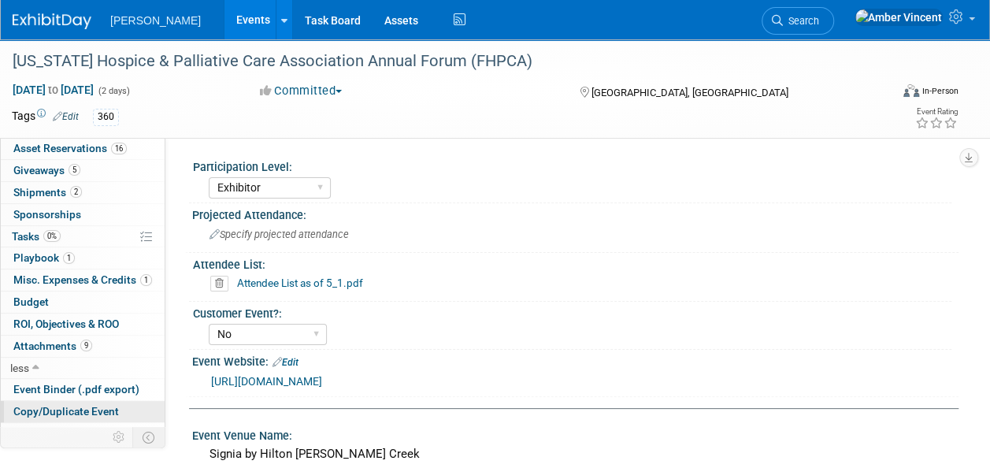
scroll to position [143, 0]
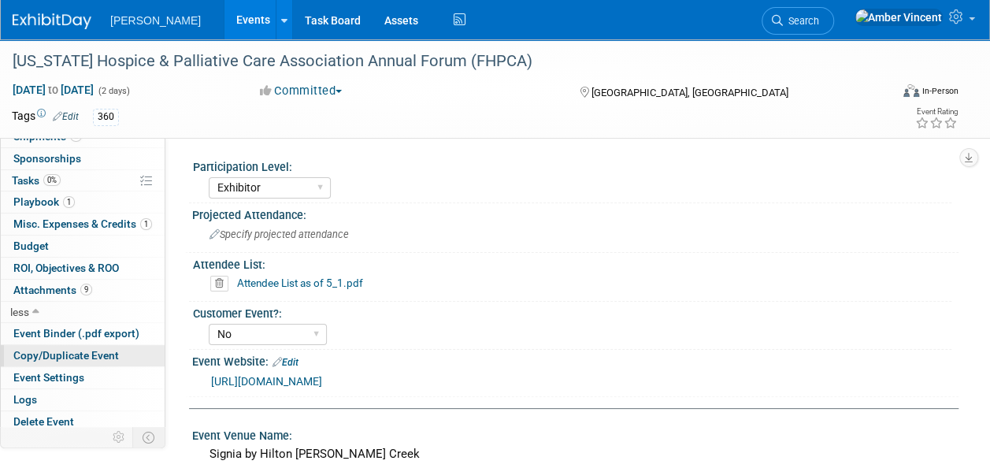
click at [63, 349] on span "Copy/Duplicate Event" at bounding box center [66, 355] width 106 height 13
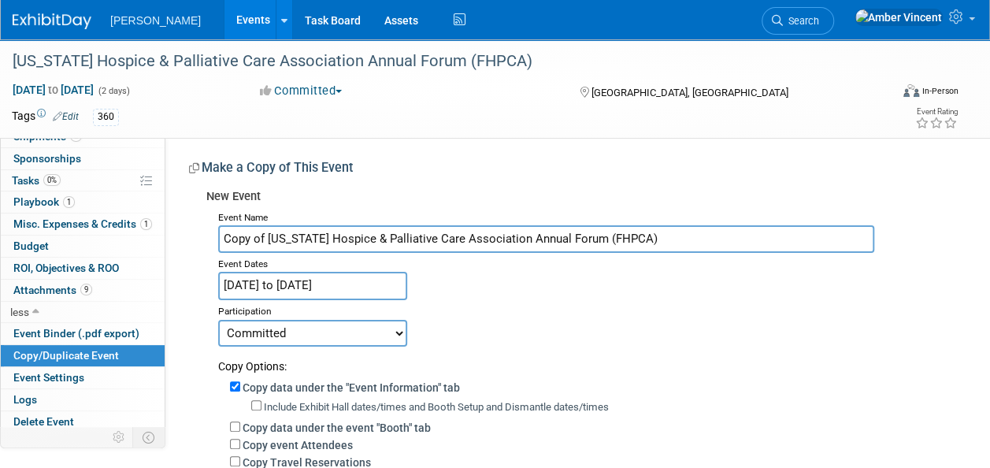
drag, startPoint x: 266, startPoint y: 239, endPoint x: 158, endPoint y: 231, distance: 108.3
click at [158, 231] on div "Event Information Event Info Booth Booth 2 Staff 2 Staff 0 Travel Reservations …" at bounding box center [495, 376] width 990 height 675
type input "[US_STATE] Hospice & Palliative Care Association Annual Forum (FHPCA)"
click at [273, 281] on input "May 29, 2025 to May 30, 2025" at bounding box center [312, 286] width 189 height 28
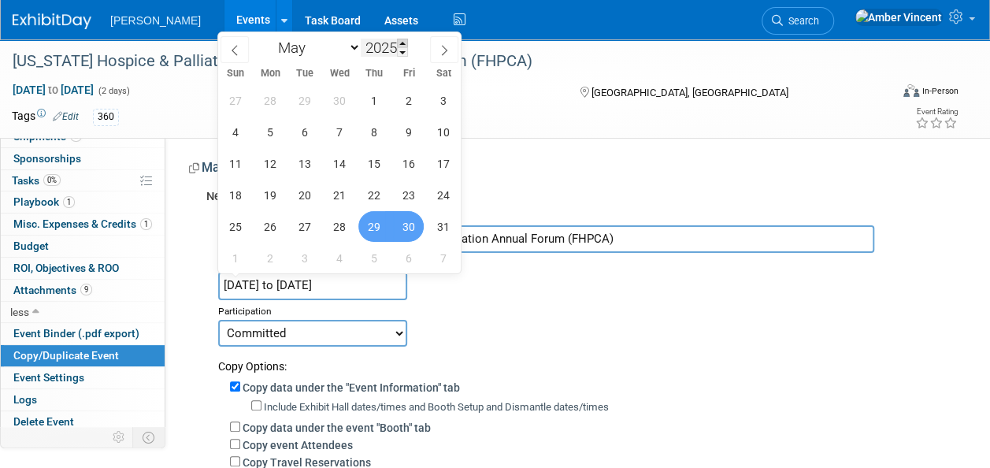
click at [403, 43] on span at bounding box center [402, 43] width 11 height 9
type input "2026"
click at [378, 232] on span "28" at bounding box center [373, 226] width 31 height 31
click at [408, 232] on span "29" at bounding box center [408, 226] width 31 height 31
type input "May 28, 2026 to May 29, 2026"
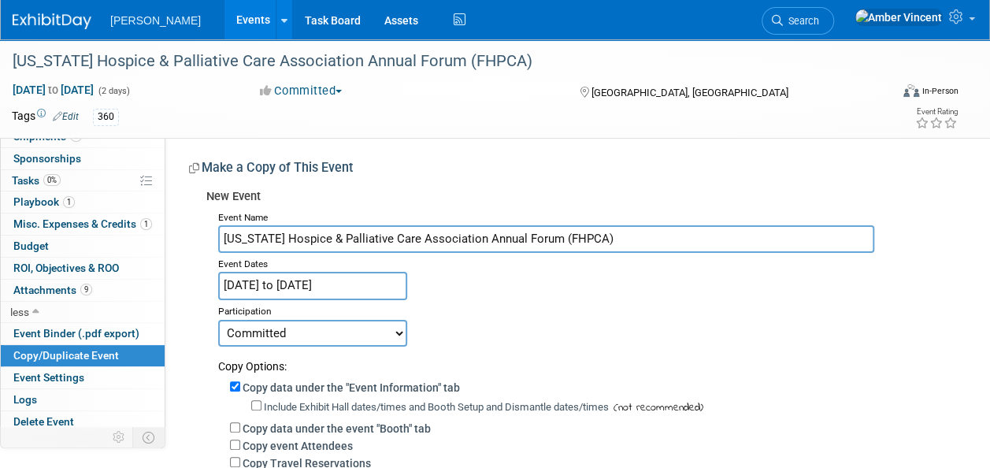
click at [301, 334] on select "Committed Considering Not Going Trade Show Exhibitor Exhibit & Sponsor" at bounding box center [312, 333] width 189 height 27
select select "2"
click at [218, 320] on select "Committed Considering Not Going Trade Show Exhibitor Exhibit & Sponsor" at bounding box center [312, 333] width 189 height 27
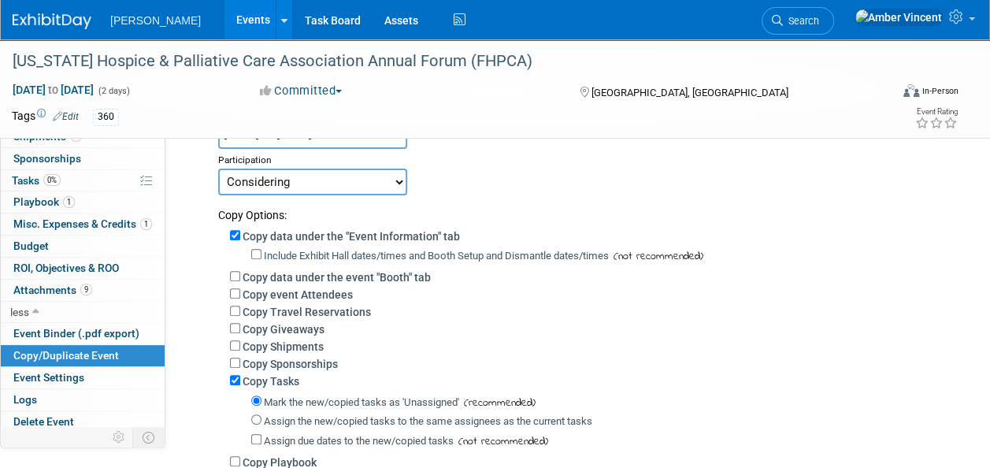
scroll to position [236, 0]
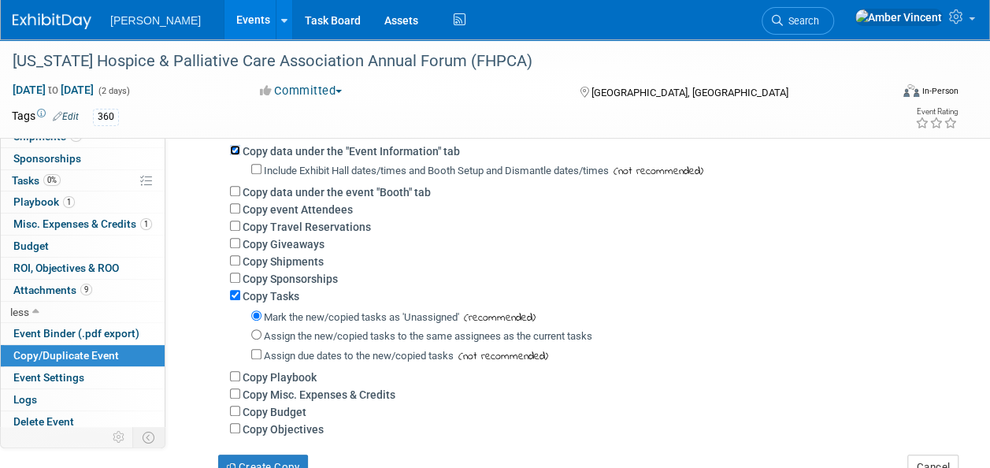
click at [234, 150] on input "Copy data under the "Event Information" tab" at bounding box center [235, 150] width 10 height 10
checkbox input "false"
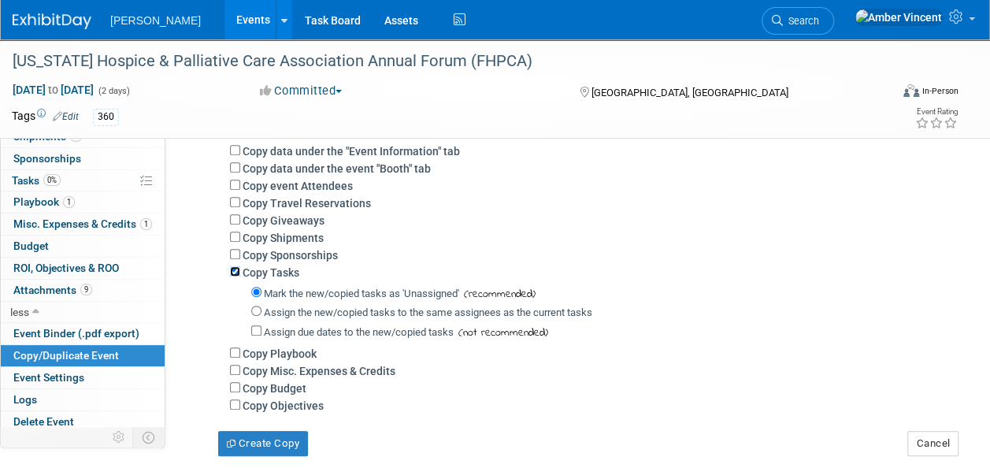
click at [233, 272] on input "Copy Tasks" at bounding box center [235, 271] width 10 height 10
checkbox input "false"
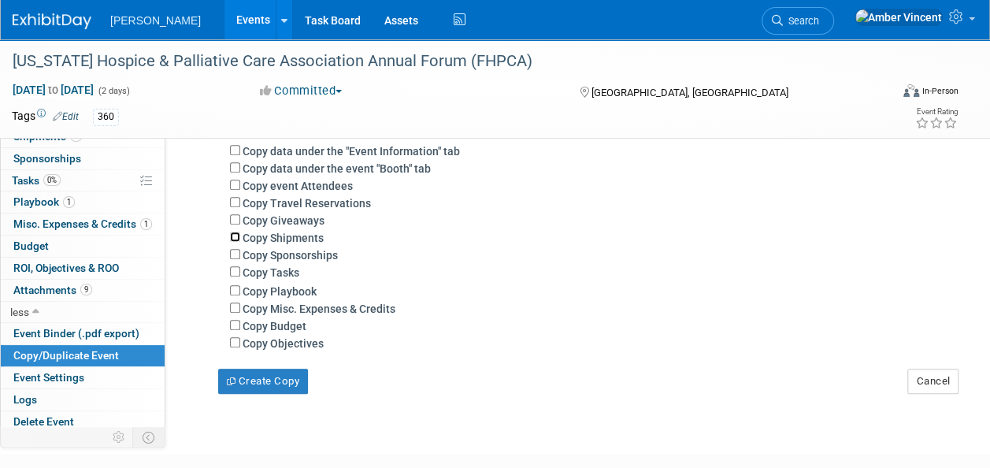
click at [234, 238] on input "Copy Shipments" at bounding box center [235, 237] width 10 height 10
checkbox input "true"
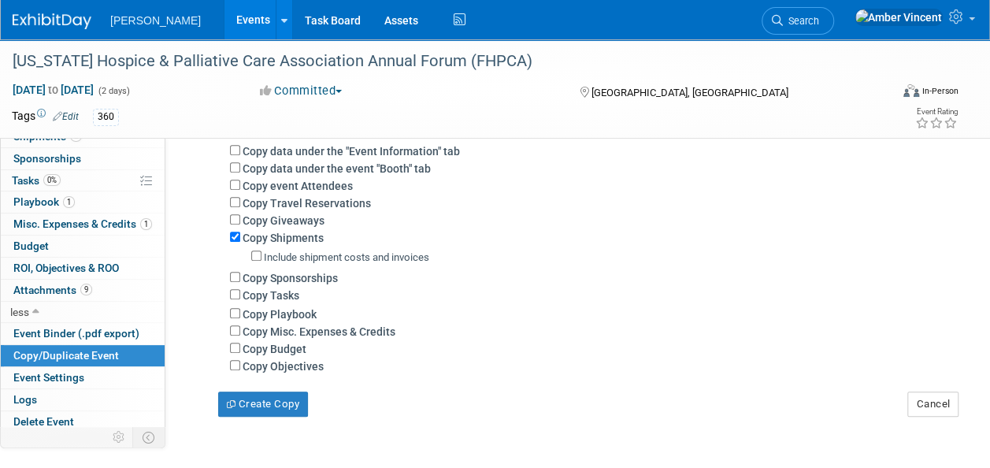
click at [235, 254] on div "Include shipment costs and invoices" at bounding box center [588, 257] width 717 height 23
click at [236, 274] on input "Copy Sponsorships" at bounding box center [235, 277] width 10 height 10
checkbox input "true"
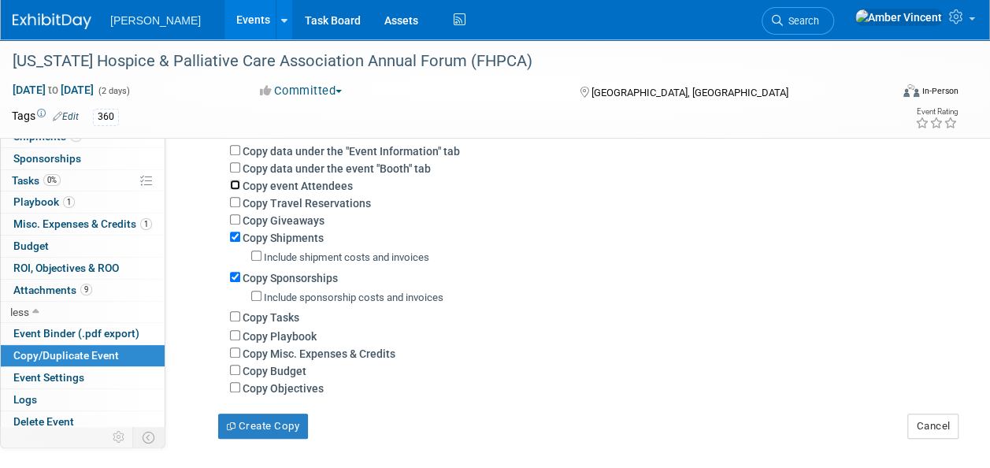
click at [236, 183] on input "Copy event Attendees" at bounding box center [235, 185] width 10 height 10
checkbox input "true"
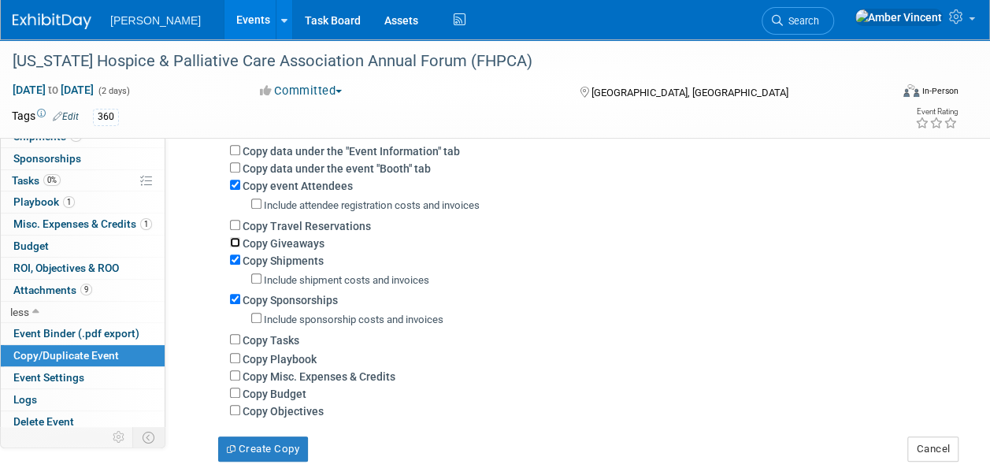
click at [235, 245] on input "Copy Giveaways" at bounding box center [235, 242] width 10 height 10
checkbox input "true"
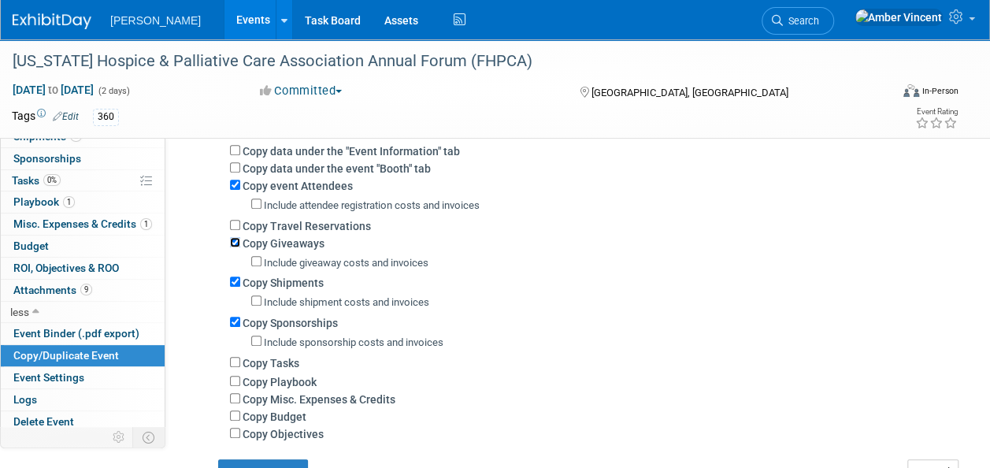
scroll to position [315, 0]
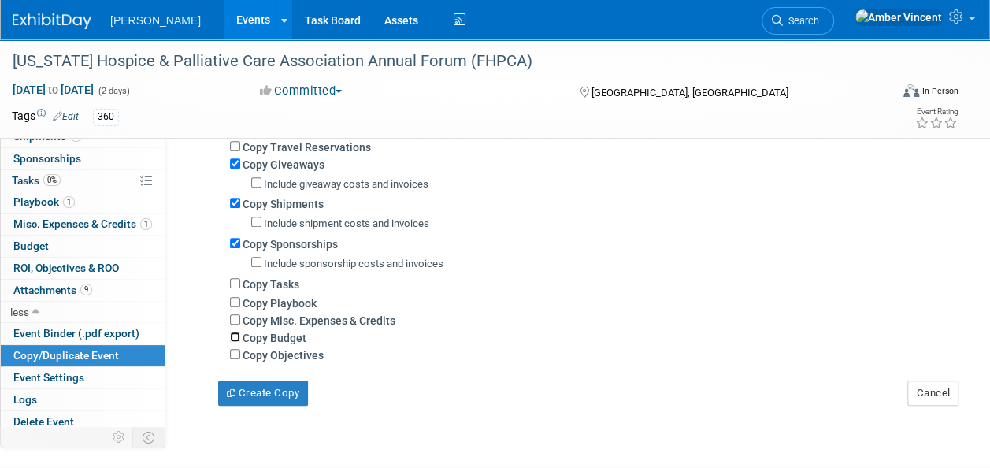
click at [235, 337] on input "Copy Budget" at bounding box center [235, 337] width 10 height 10
checkbox input "true"
click at [235, 353] on input "Copy Objectives" at bounding box center [235, 354] width 10 height 10
checkbox input "true"
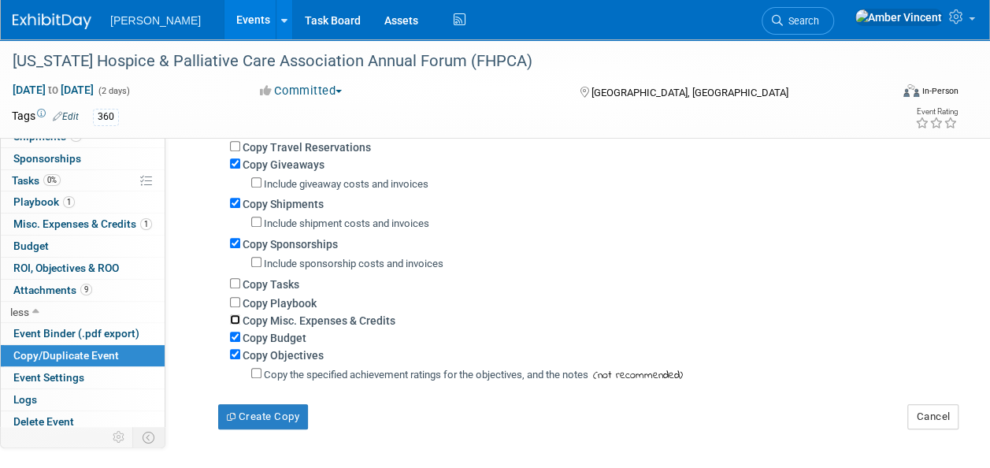
click at [235, 314] on input "Copy Misc. Expenses & Credits" at bounding box center [235, 319] width 10 height 10
checkbox input "true"
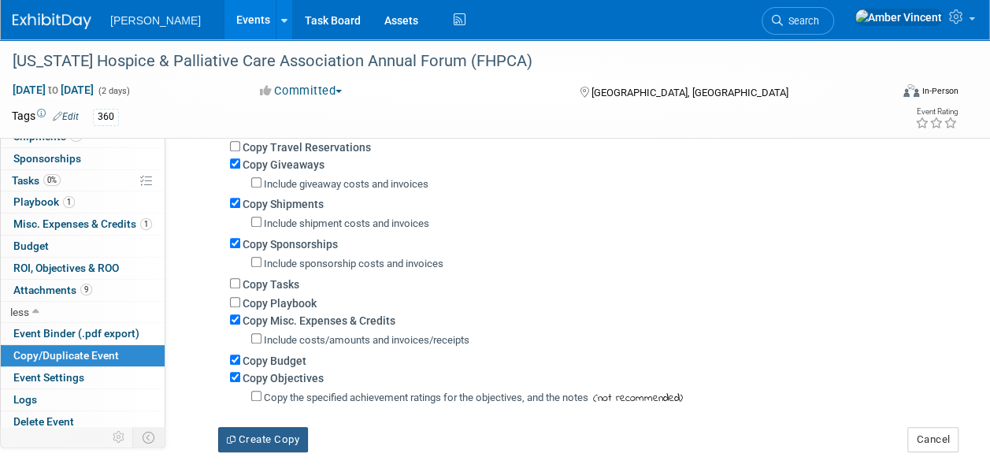
click at [268, 429] on button "Create Copy" at bounding box center [263, 439] width 90 height 25
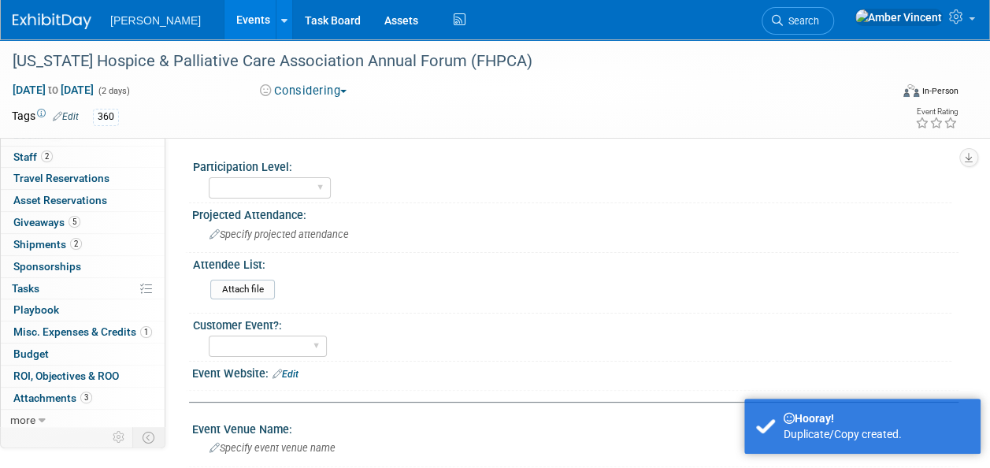
click at [224, 17] on link "Events" at bounding box center [252, 19] width 57 height 39
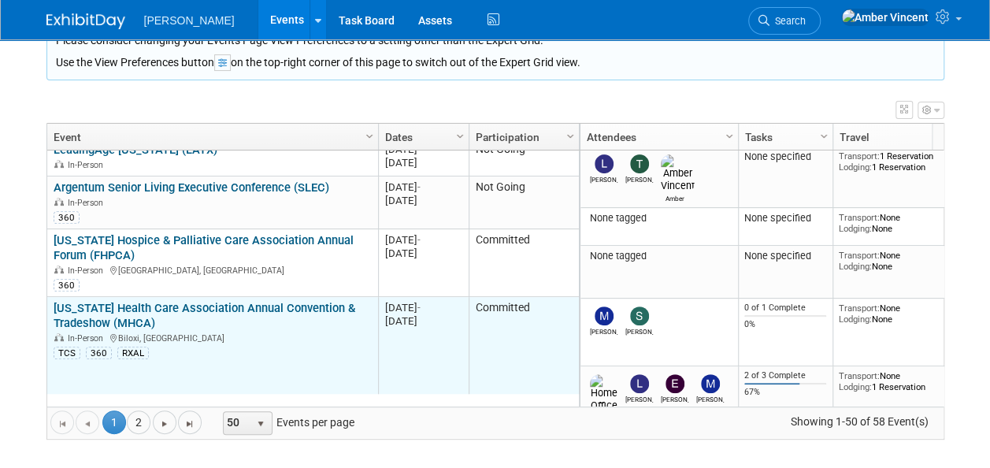
scroll to position [1512, 0]
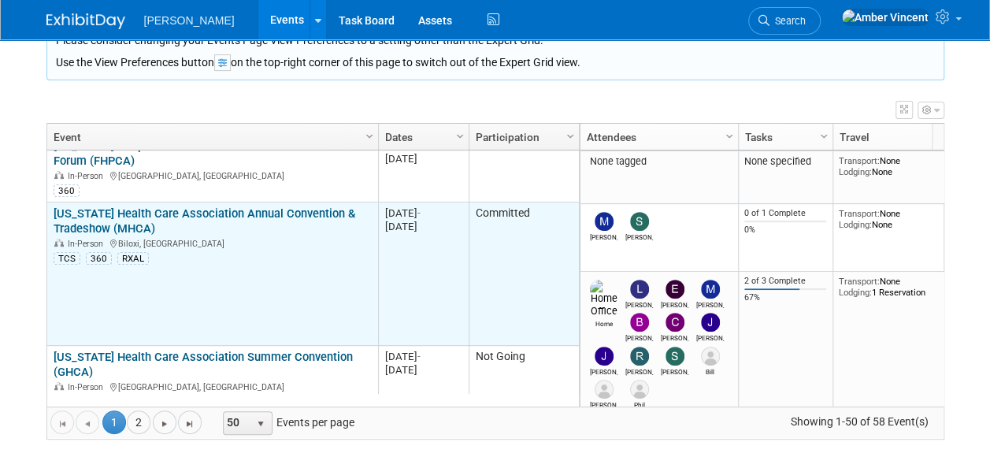
click at [270, 206] on link "[US_STATE] Health Care Association Annual Convention & Tradeshow (MHCA)" at bounding box center [205, 220] width 302 height 29
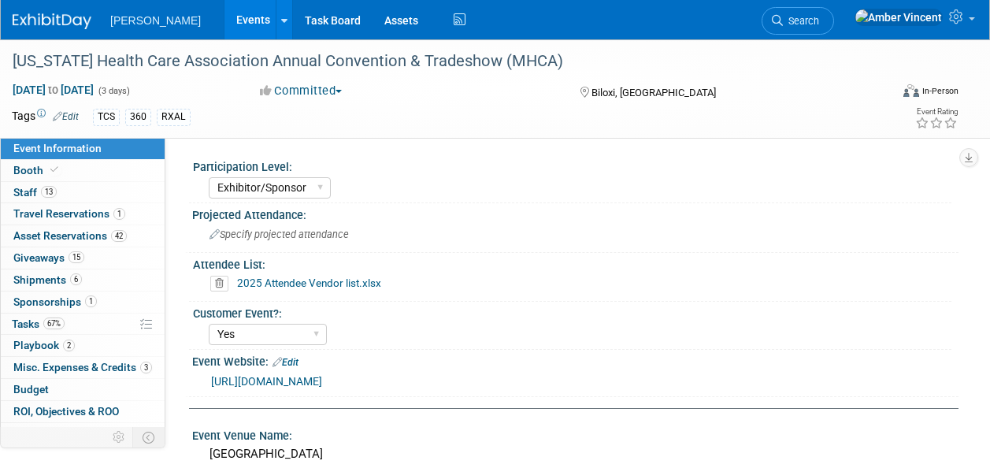
select select "Exhibitor/Sponsor"
select select "Yes"
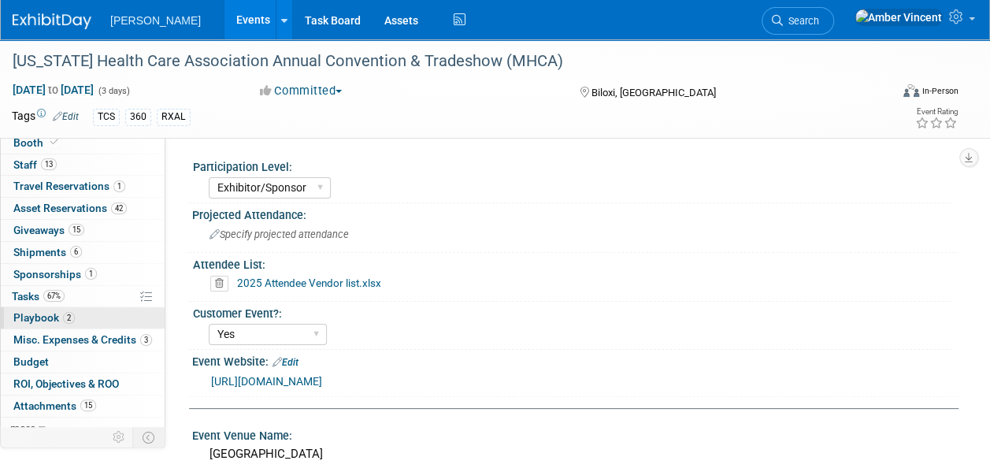
scroll to position [35, 0]
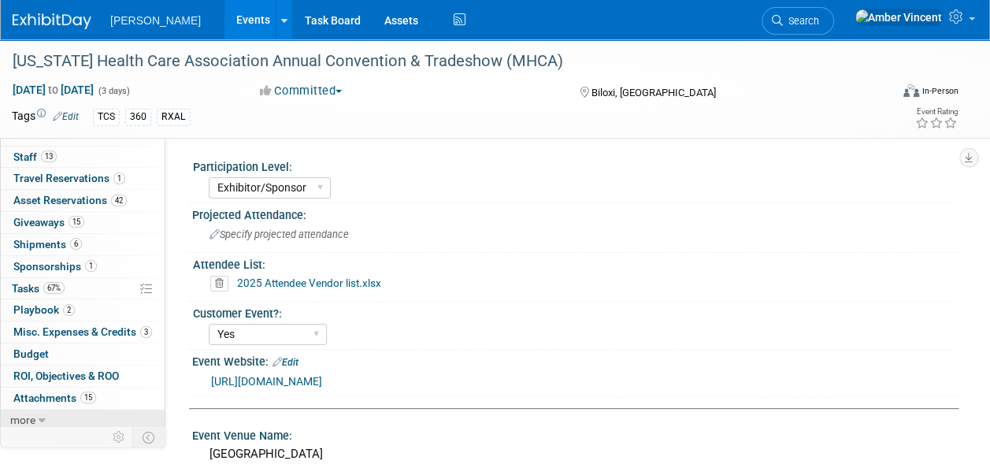
click at [43, 416] on icon at bounding box center [42, 420] width 7 height 11
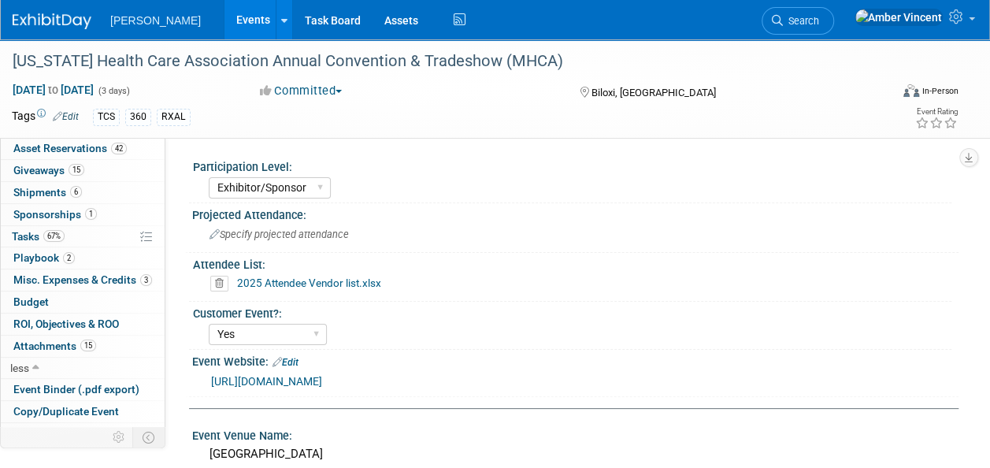
scroll to position [143, 0]
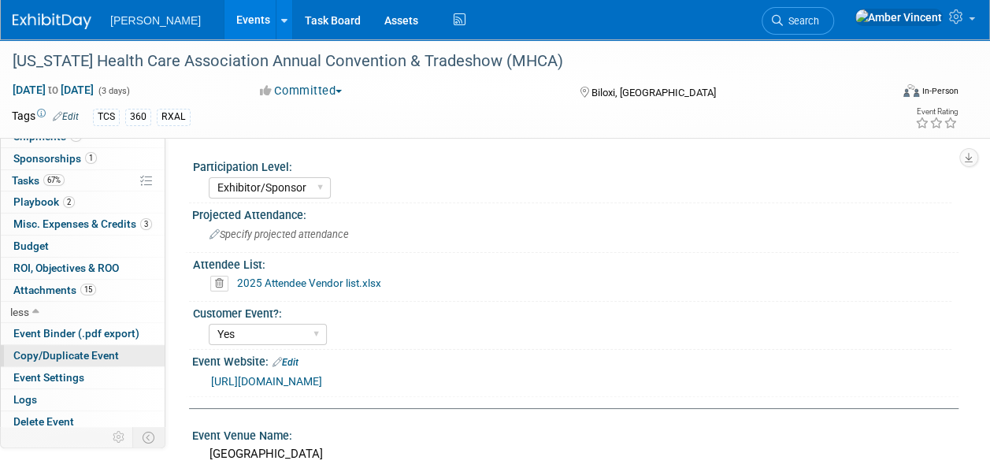
click at [61, 349] on span "Copy/Duplicate Event" at bounding box center [66, 355] width 106 height 13
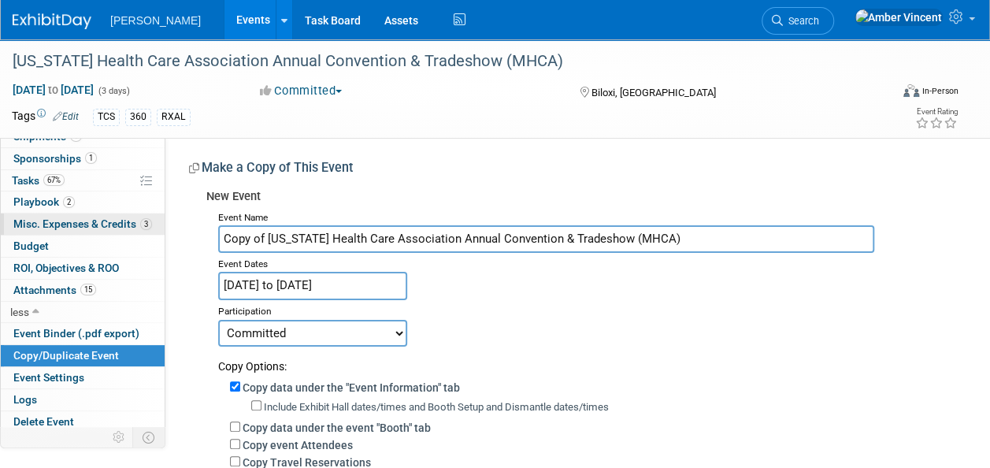
drag, startPoint x: 265, startPoint y: 238, endPoint x: 117, endPoint y: 211, distance: 149.7
click at [117, 211] on div "Event Information Event Info Booth Booth 13 Staff 13 Staff 1 Travel Reservation…" at bounding box center [495, 376] width 990 height 675
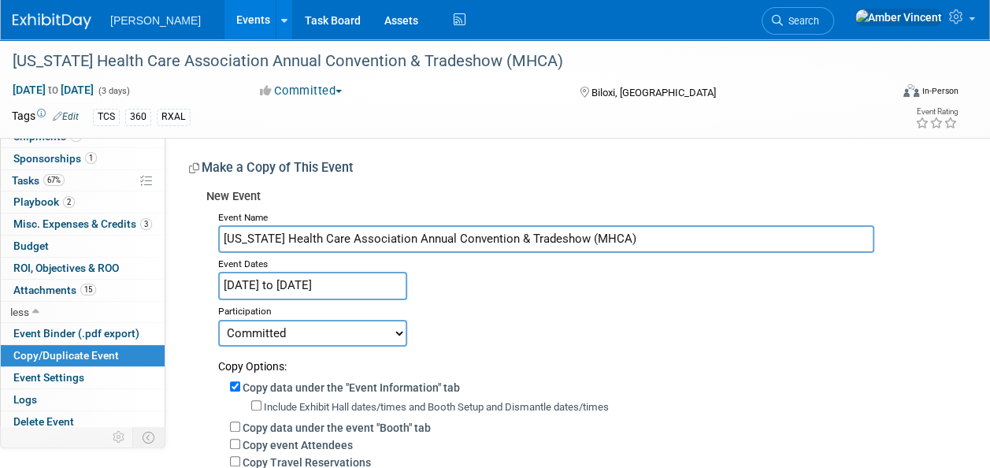
type input "[US_STATE] Health Care Association Annual Convention & Tradeshow (MHCA)"
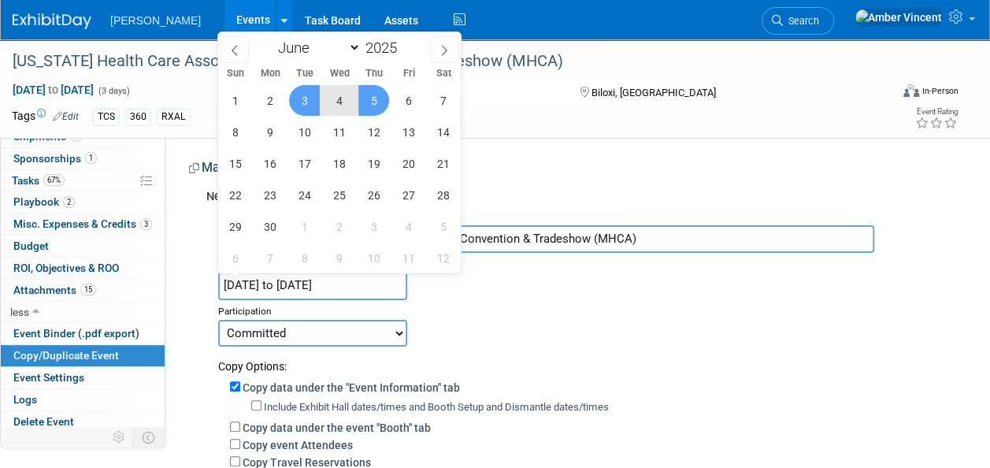
click at [276, 284] on input "Jun 3, 2025 to Jun 5, 2025" at bounding box center [312, 286] width 189 height 28
click at [400, 42] on span at bounding box center [402, 43] width 11 height 9
type input "2026"
click at [309, 101] on span "2" at bounding box center [304, 100] width 31 height 31
click at [369, 102] on span "4" at bounding box center [373, 100] width 31 height 31
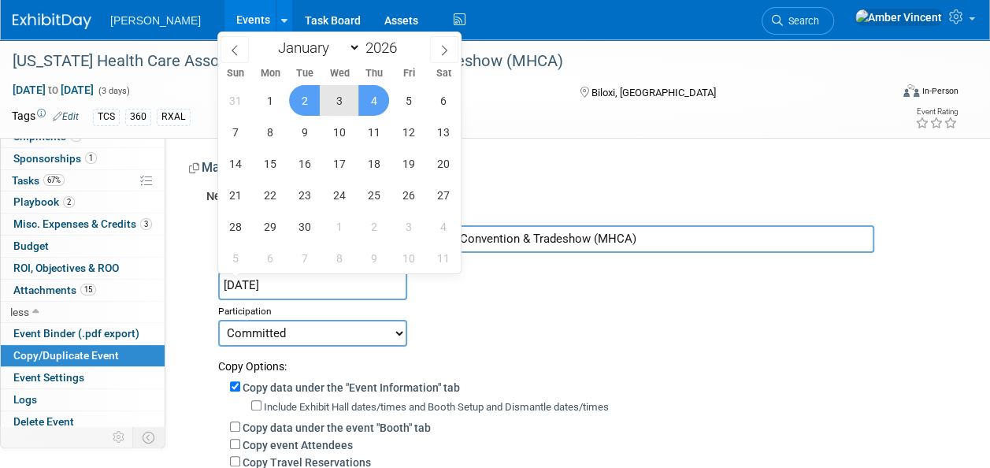
type input "Jun 2, 2026 to Jun 4, 2026"
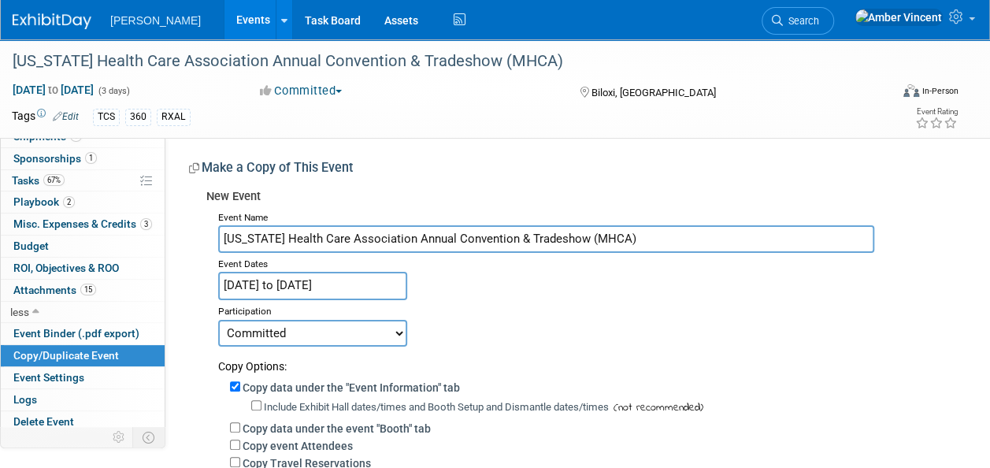
click at [327, 329] on select "Committed Considering Not Going Trade Show Exhibitor Exhibit & Sponsor" at bounding box center [312, 333] width 189 height 27
select select "2"
click at [218, 320] on select "Committed Considering Not Going Trade Show Exhibitor Exhibit & Sponsor" at bounding box center [312, 333] width 189 height 27
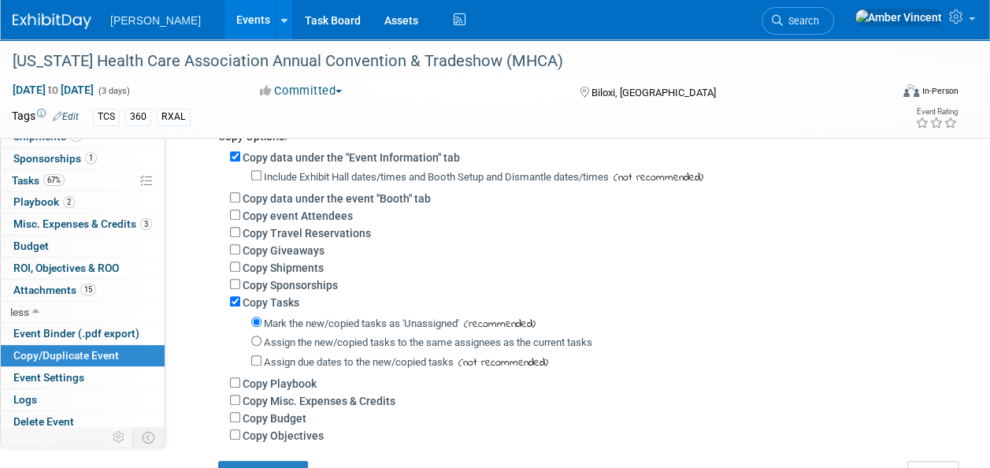
scroll to position [236, 0]
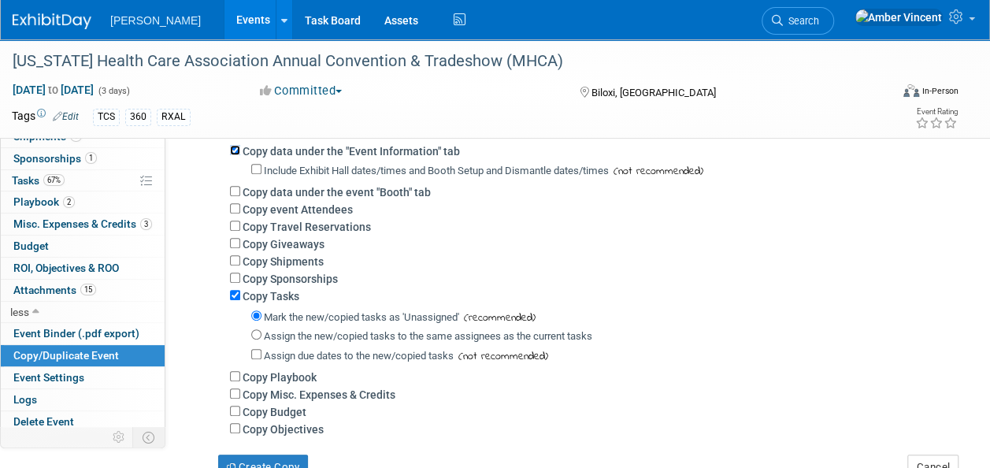
click at [236, 145] on input "Copy data under the "Event Information" tab" at bounding box center [235, 150] width 10 height 10
checkbox input "false"
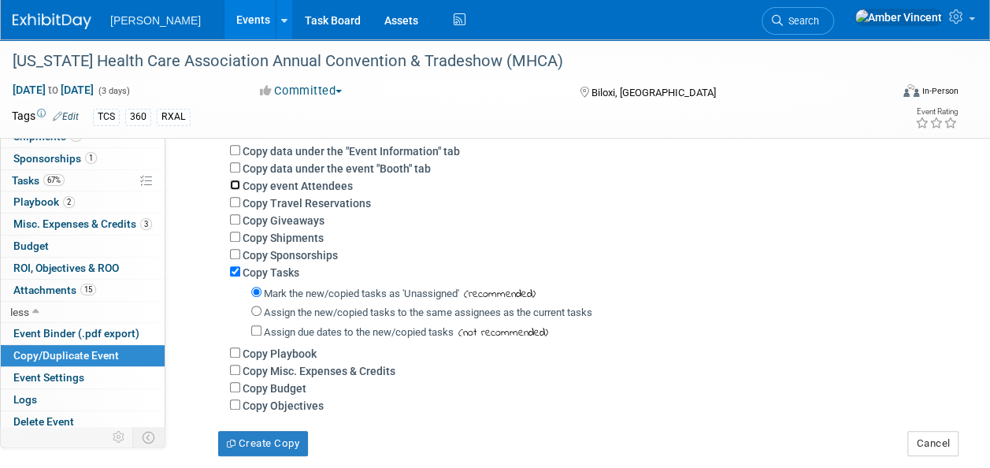
click at [235, 183] on input "Copy event Attendees" at bounding box center [235, 185] width 10 height 10
checkbox input "true"
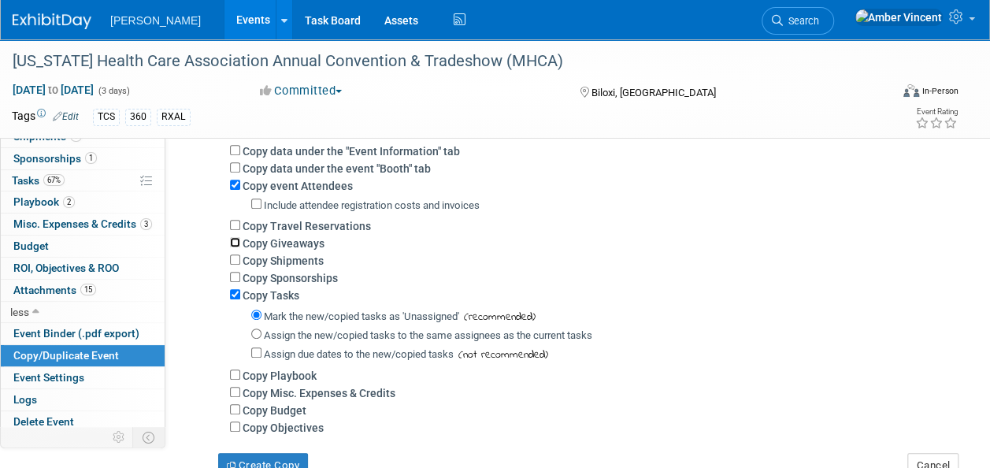
click at [235, 241] on input "Copy Giveaways" at bounding box center [235, 242] width 10 height 10
checkbox input "true"
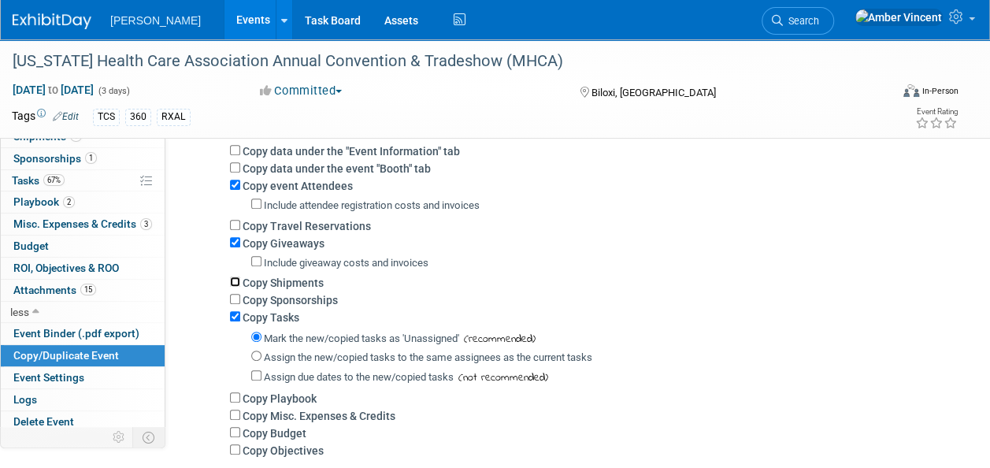
click at [236, 280] on input "Copy Shipments" at bounding box center [235, 281] width 10 height 10
checkbox input "true"
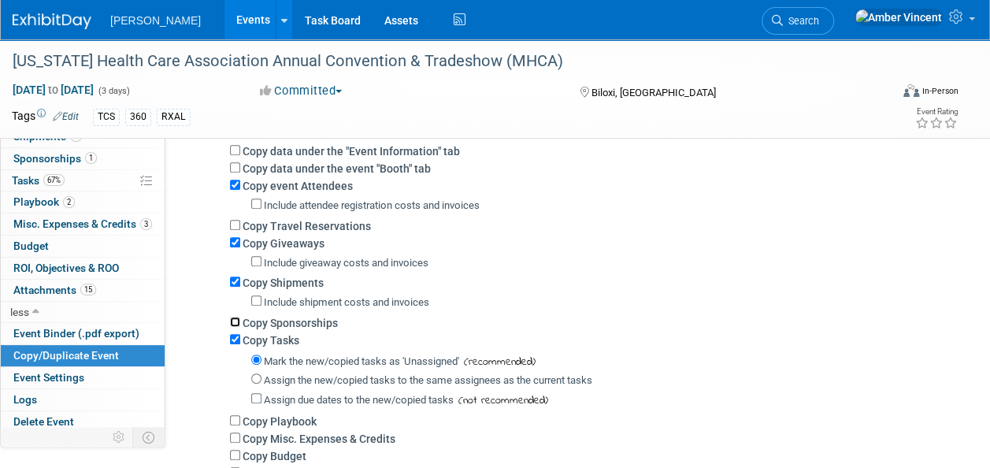
click at [238, 319] on input "Copy Sponsorships" at bounding box center [235, 322] width 10 height 10
checkbox input "true"
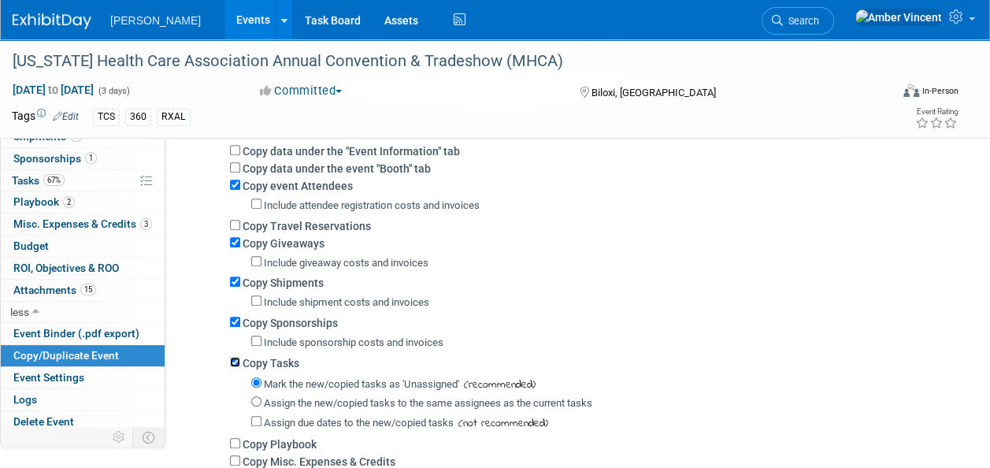
click at [236, 359] on input "Copy Tasks" at bounding box center [235, 362] width 10 height 10
checkbox input "false"
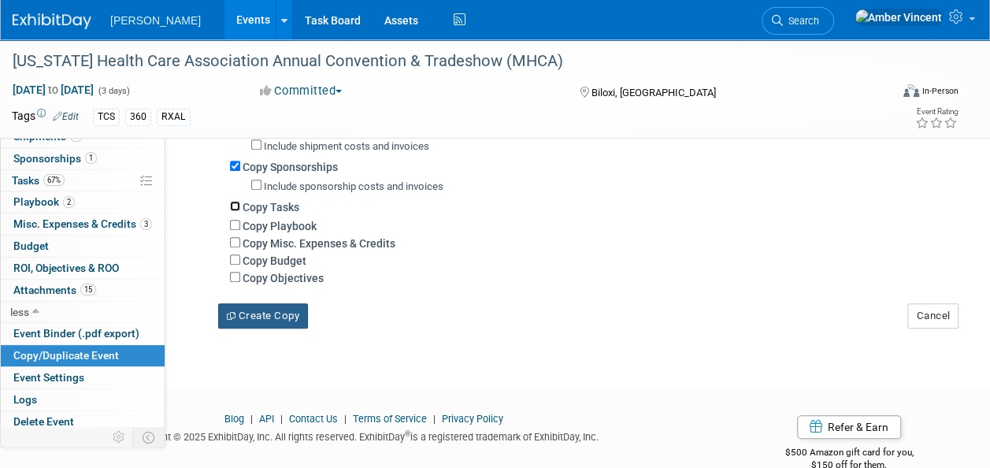
scroll to position [394, 0]
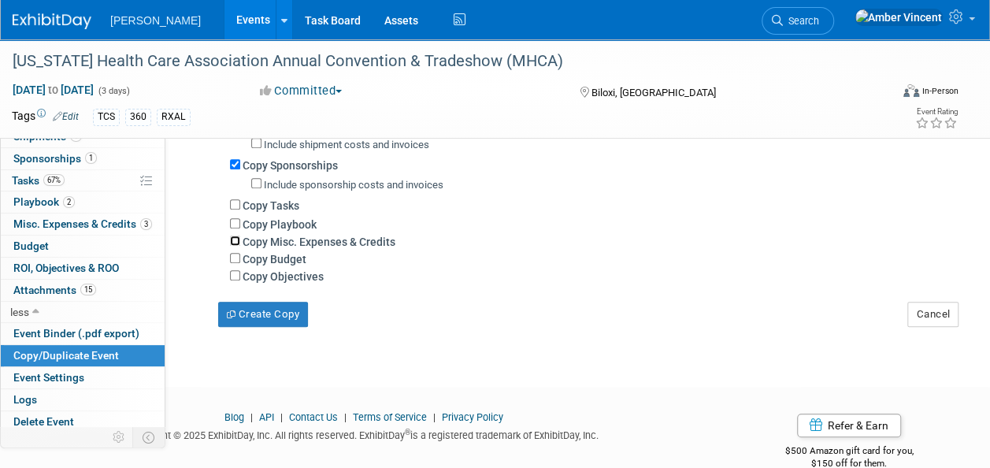
click at [235, 239] on input "Copy Misc. Expenses & Credits" at bounding box center [235, 241] width 10 height 10
checkbox input "true"
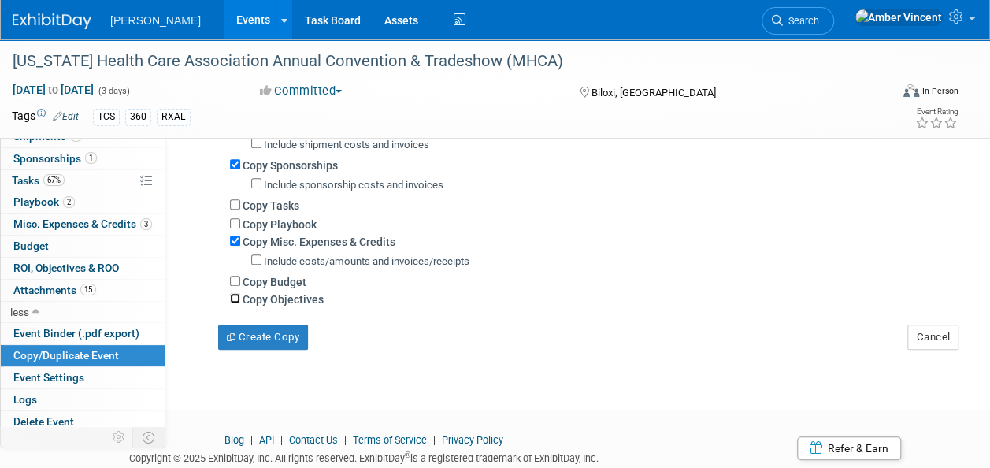
click at [237, 298] on input "Copy Objectives" at bounding box center [235, 298] width 10 height 10
checkbox input "true"
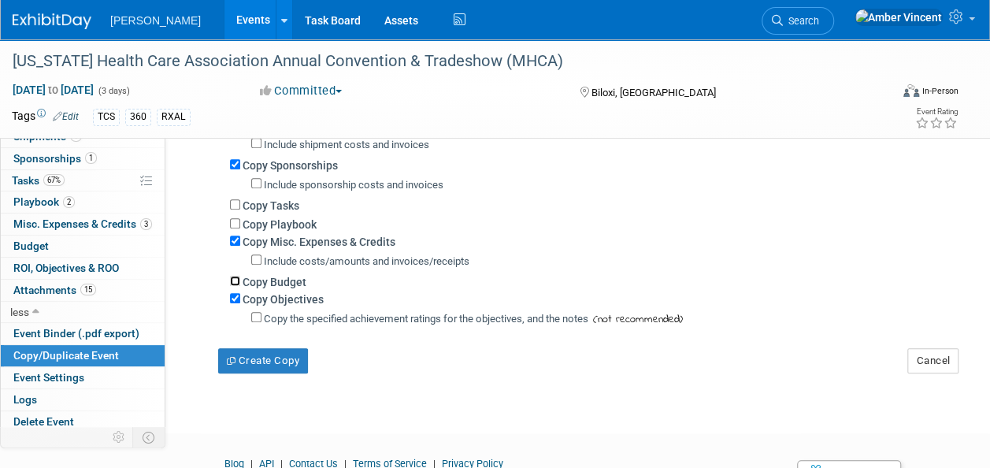
click at [234, 284] on input "Copy Budget" at bounding box center [235, 281] width 10 height 10
checkbox input "true"
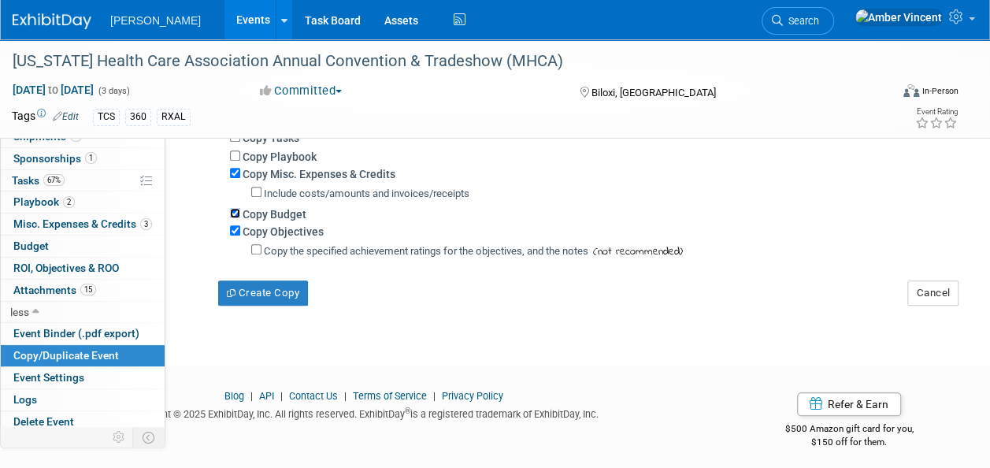
scroll to position [469, 0]
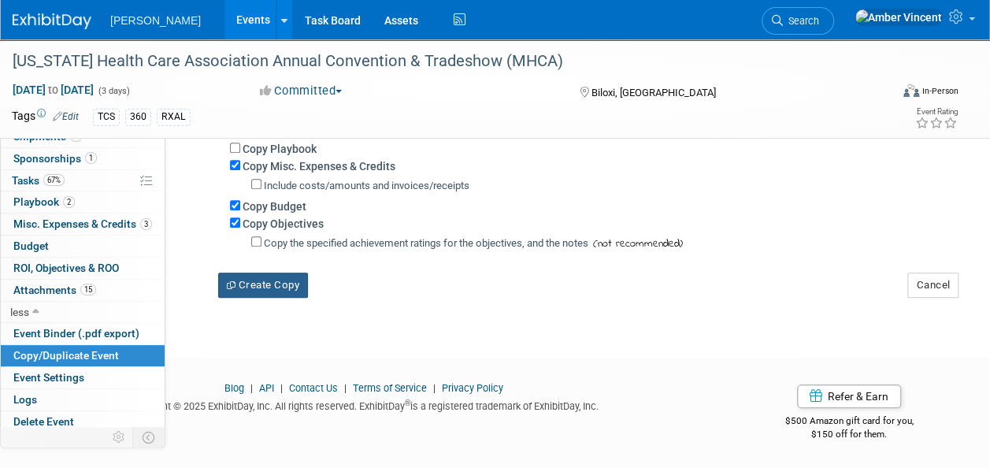
click at [269, 291] on button "Create Copy" at bounding box center [263, 285] width 90 height 25
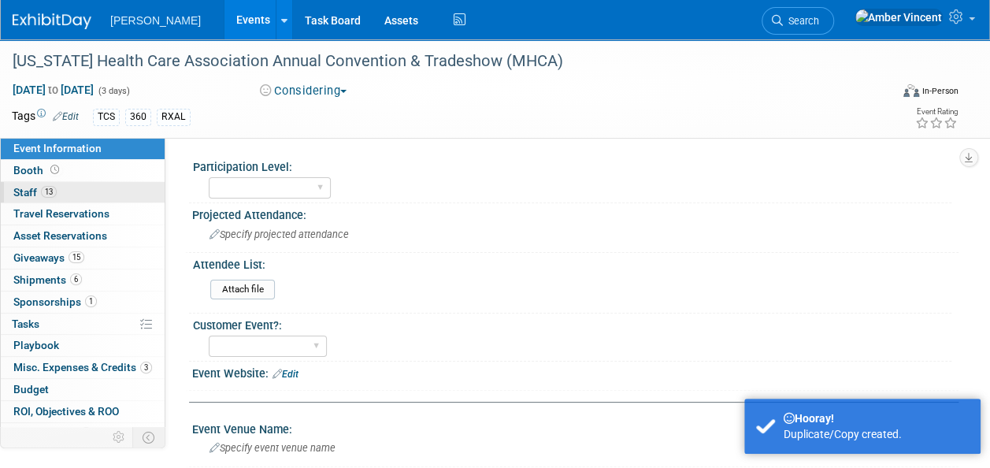
click at [82, 187] on link "13 Staff 13" at bounding box center [83, 192] width 164 height 21
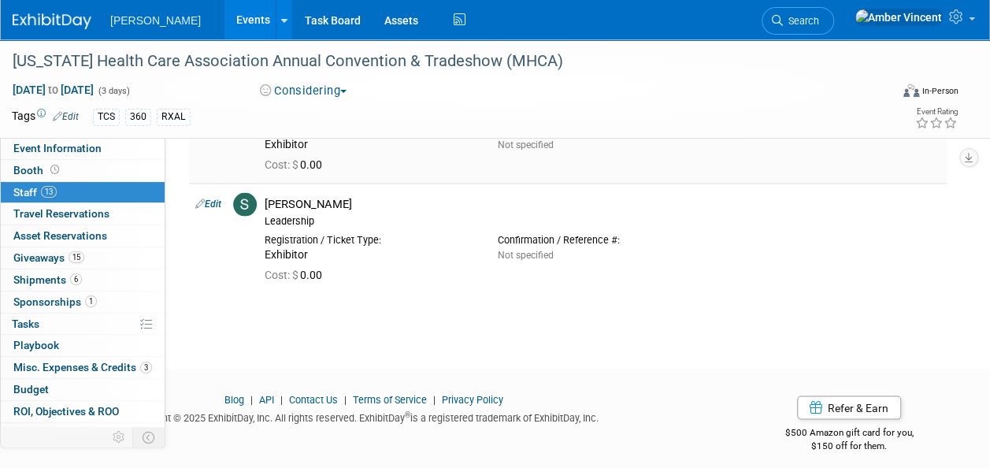
scroll to position [1357, 0]
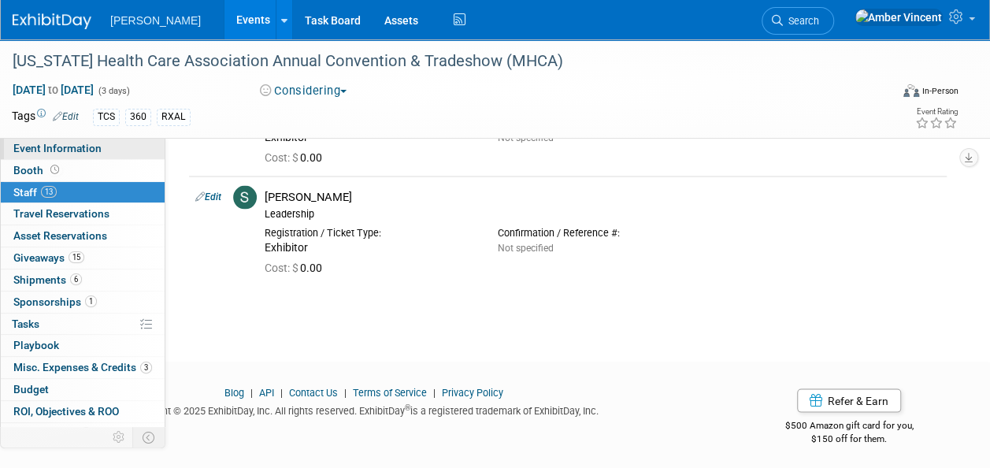
click at [95, 155] on link "Event Information" at bounding box center [83, 148] width 164 height 21
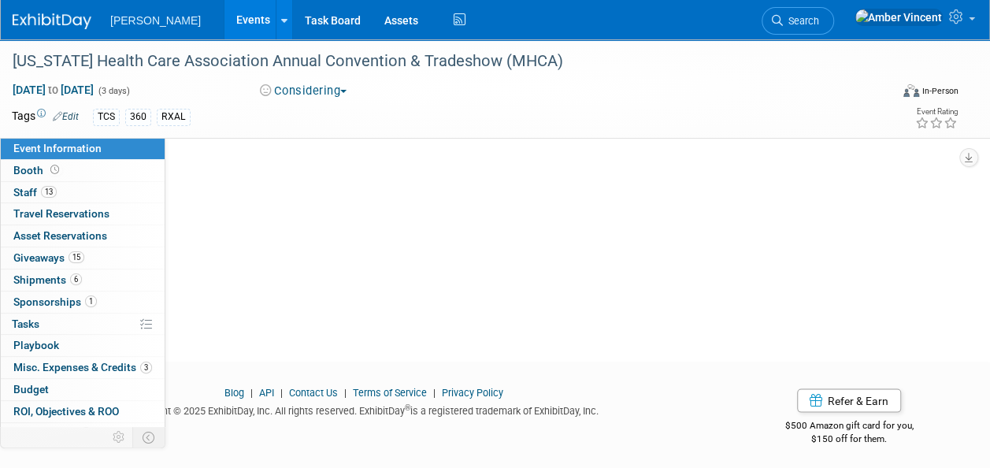
scroll to position [0, 0]
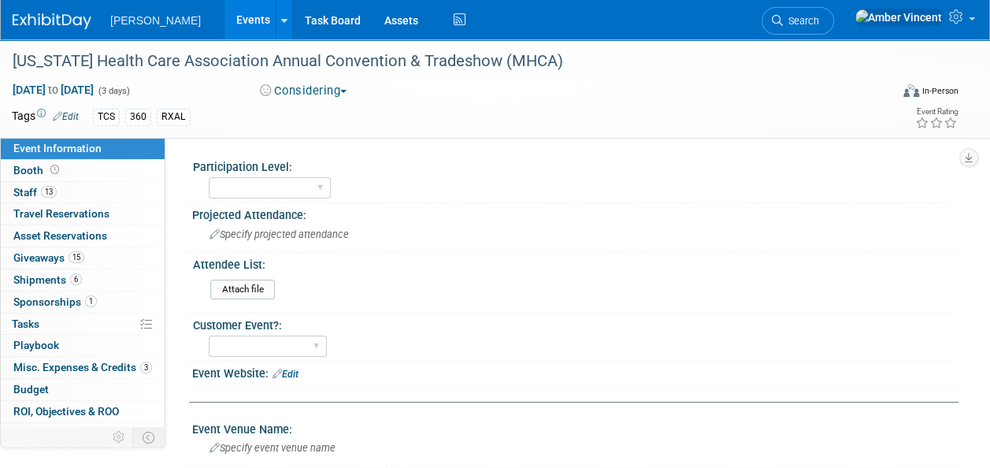
click at [224, 22] on link "Events" at bounding box center [252, 19] width 57 height 39
